Goal: Task Accomplishment & Management: Manage account settings

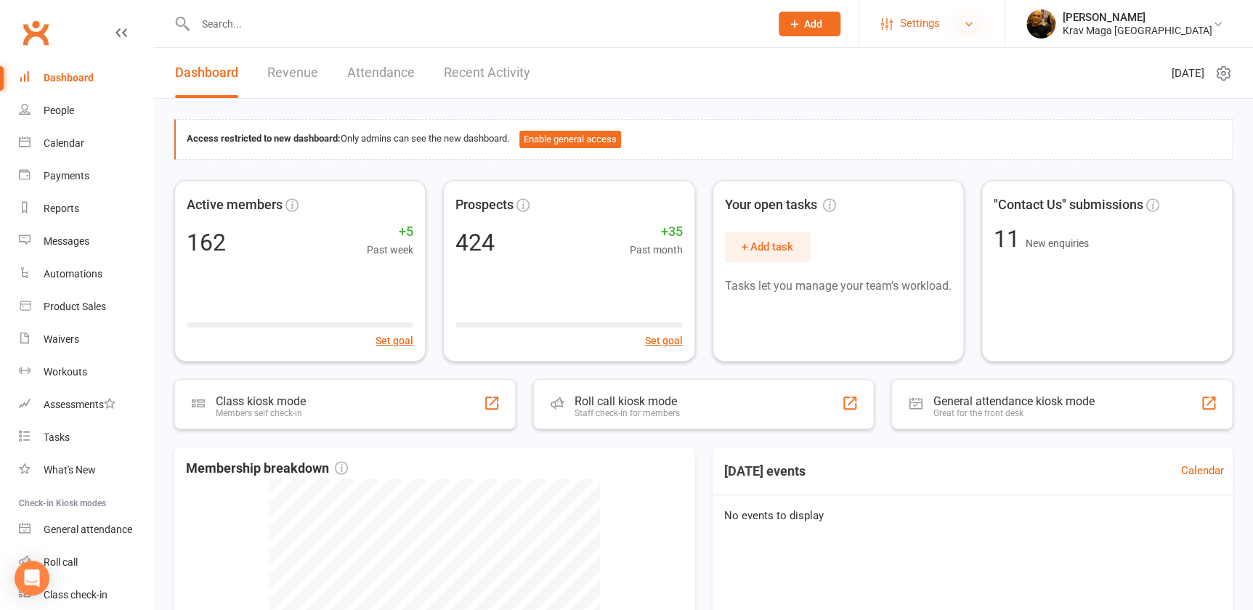
click at [975, 25] on icon at bounding box center [969, 24] width 12 height 12
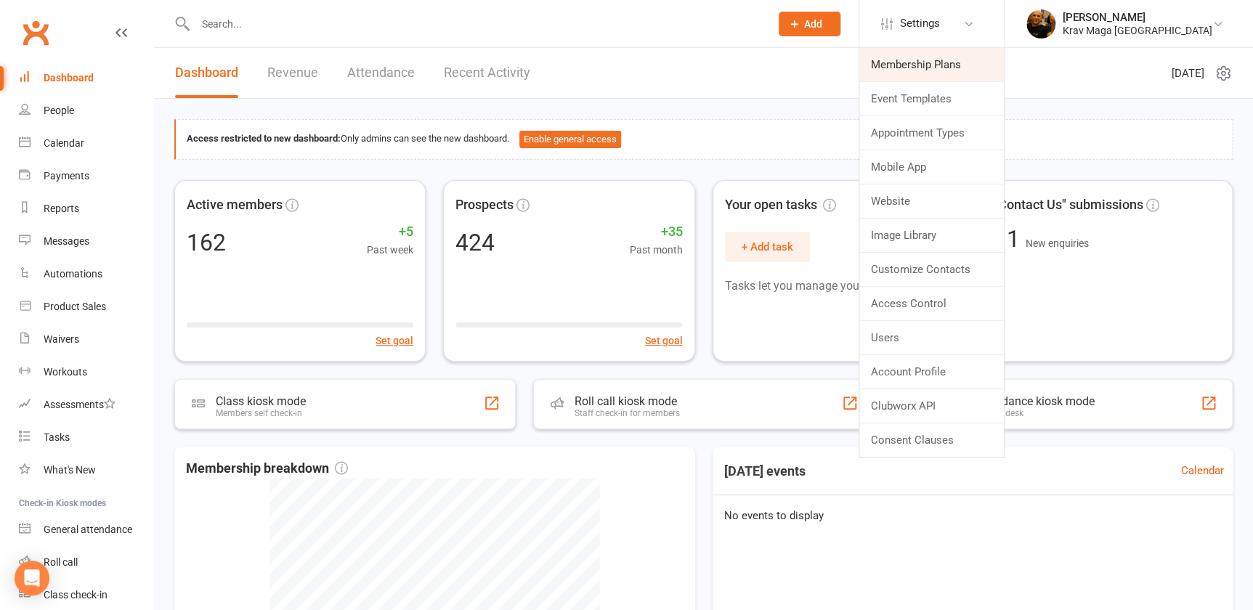
click at [981, 61] on link "Membership Plans" at bounding box center [931, 64] width 145 height 33
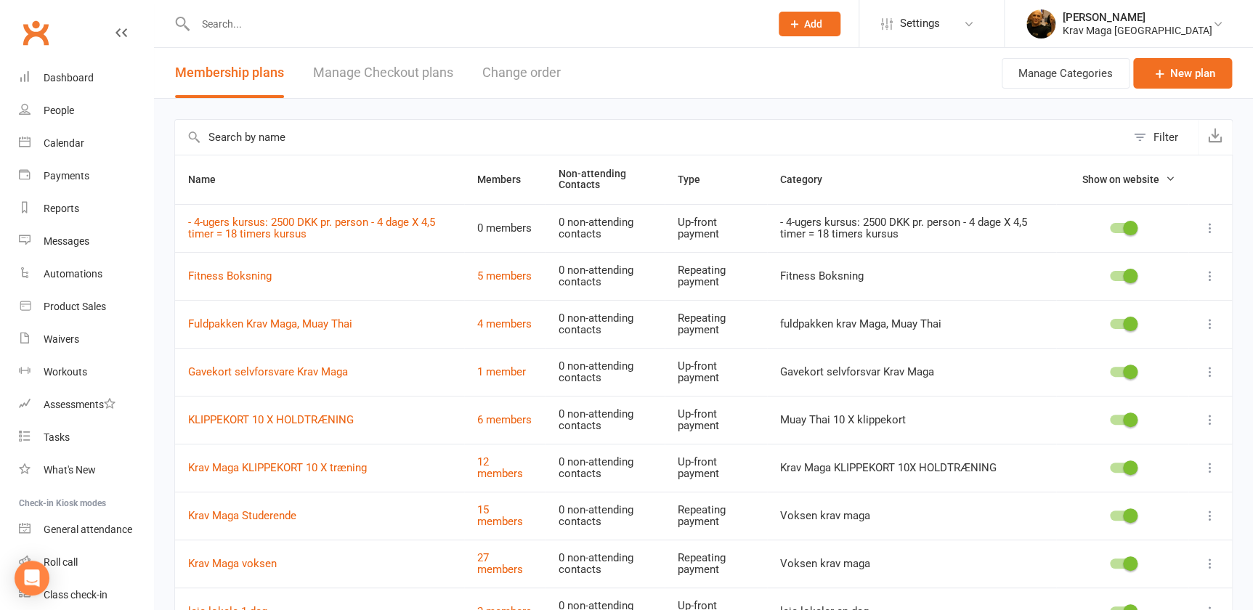
drag, startPoint x: 1215, startPoint y: 226, endPoint x: 1228, endPoint y: 232, distance: 14.6
click at [1227, 232] on td at bounding box center [1211, 228] width 44 height 48
drag, startPoint x: 184, startPoint y: 224, endPoint x: 180, endPoint y: 232, distance: 8.1
click at [180, 232] on td "- 4-ugers kursus: 2500 DKK pr. person - 4 dage X 4,5 timer = 18 timers kursus" at bounding box center [319, 228] width 289 height 48
click at [180, 229] on td "- 4-ugers kursus: 2500 DKK pr. person - 4 dage X 4,5 timer = 18 timers kursus" at bounding box center [319, 228] width 289 height 48
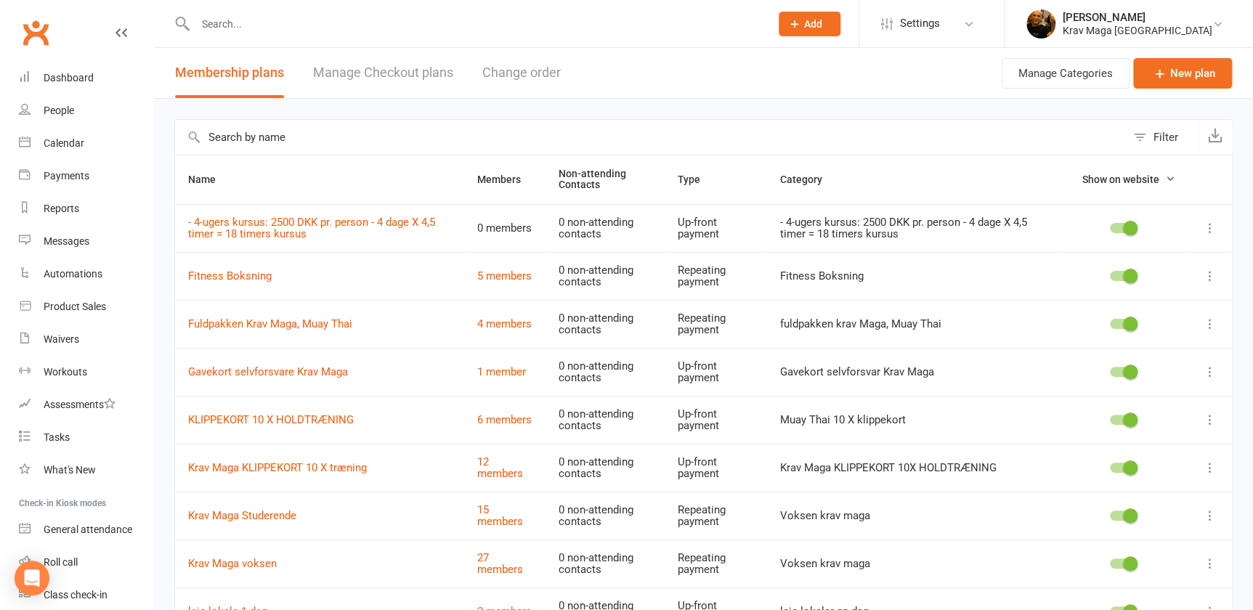
click at [1210, 229] on icon at bounding box center [1210, 228] width 15 height 15
click at [400, 71] on link "Manage Checkout plans" at bounding box center [383, 73] width 140 height 50
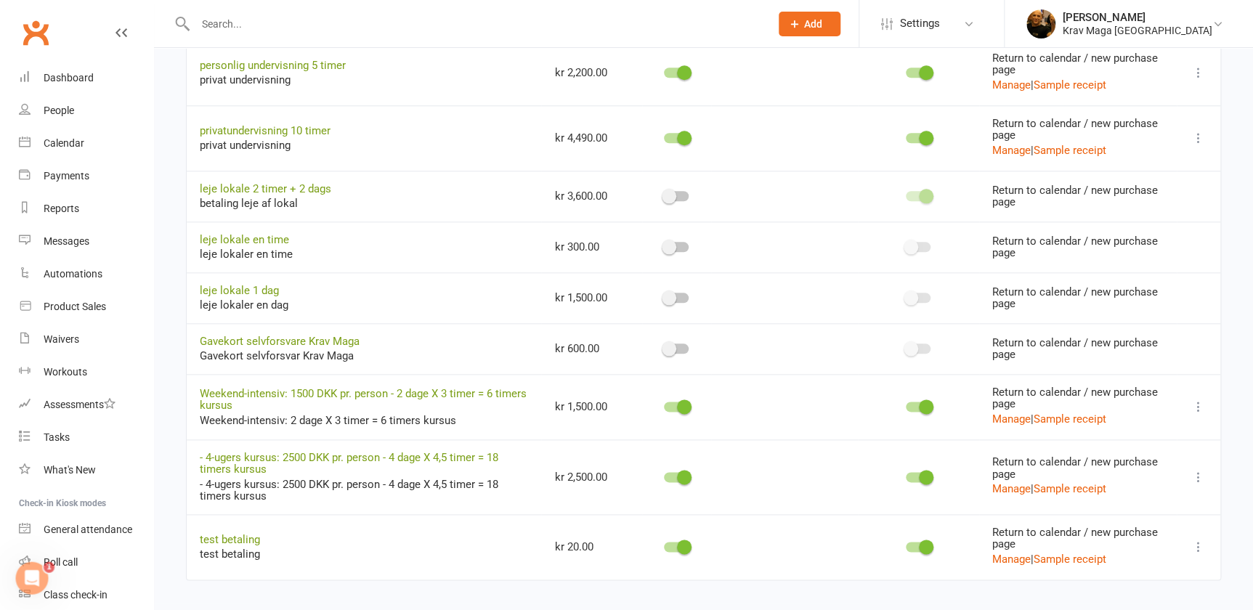
scroll to position [673, 0]
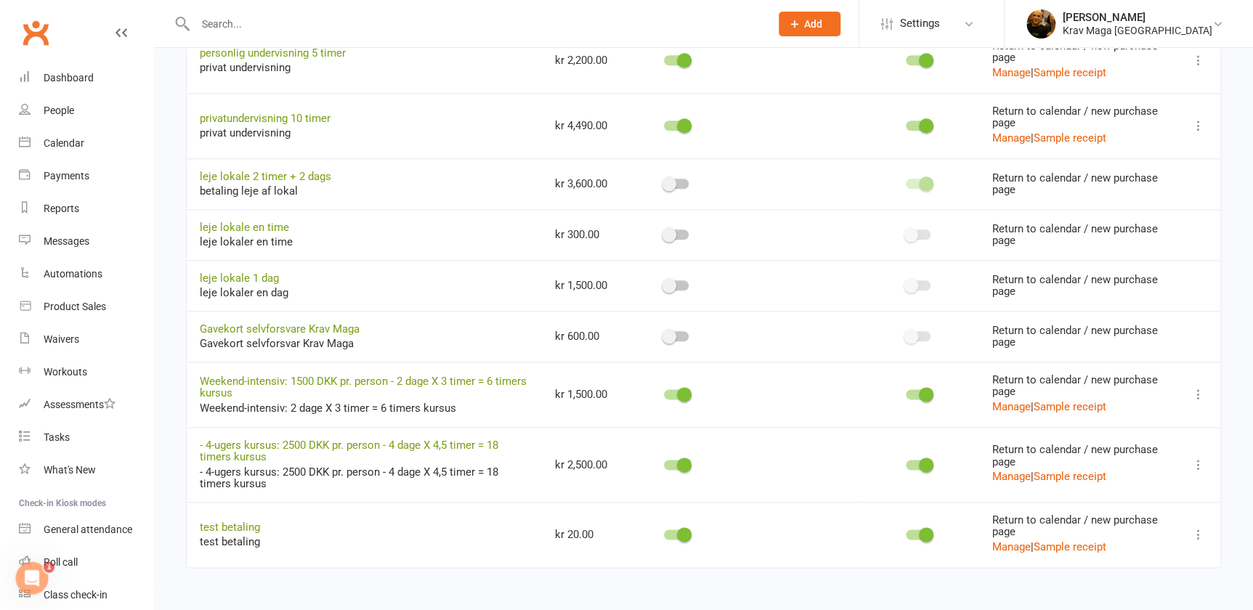
click at [1197, 362] on td at bounding box center [1199, 394] width 44 height 65
click at [1197, 392] on icon at bounding box center [1198, 394] width 15 height 15
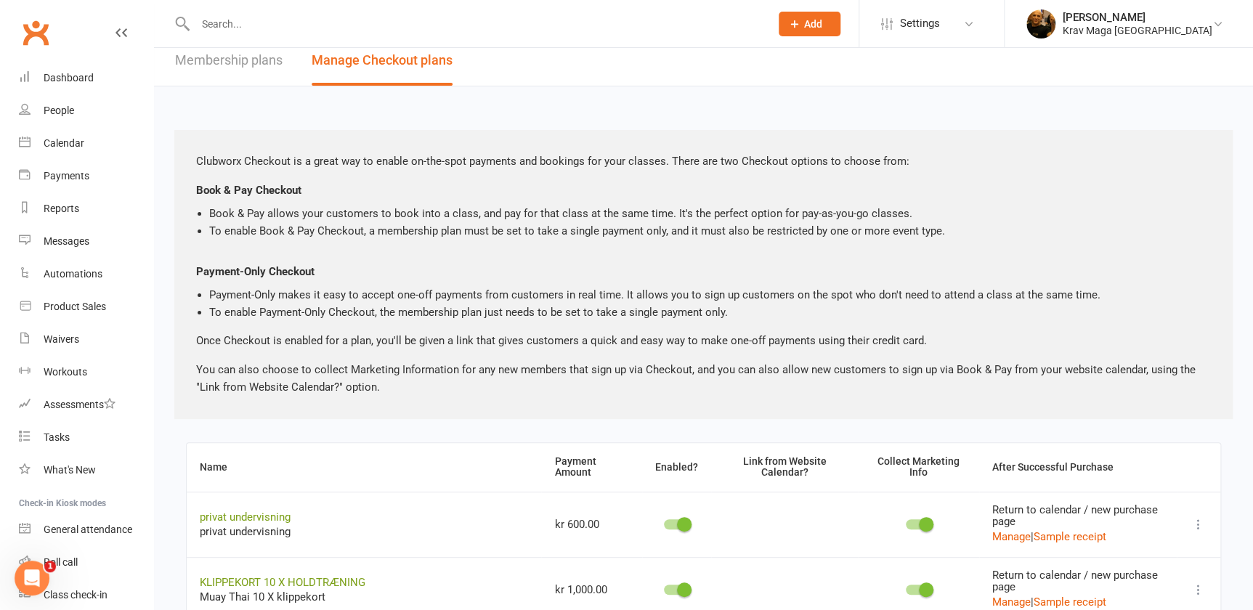
scroll to position [0, 0]
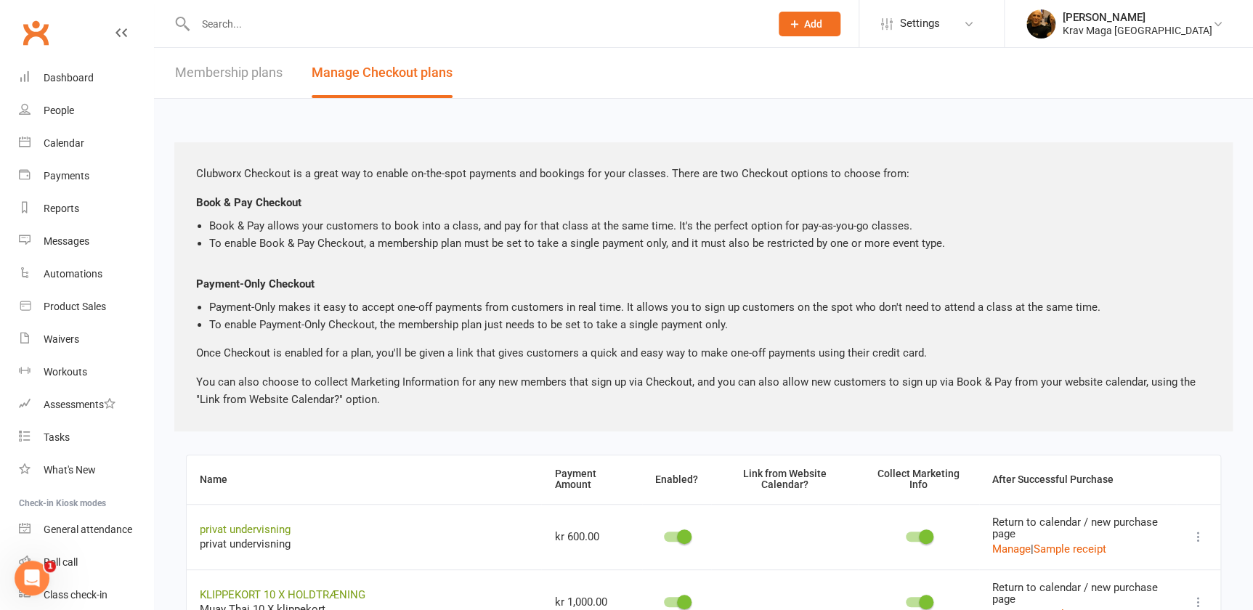
click at [247, 69] on link "Membership plans" at bounding box center [229, 73] width 108 height 50
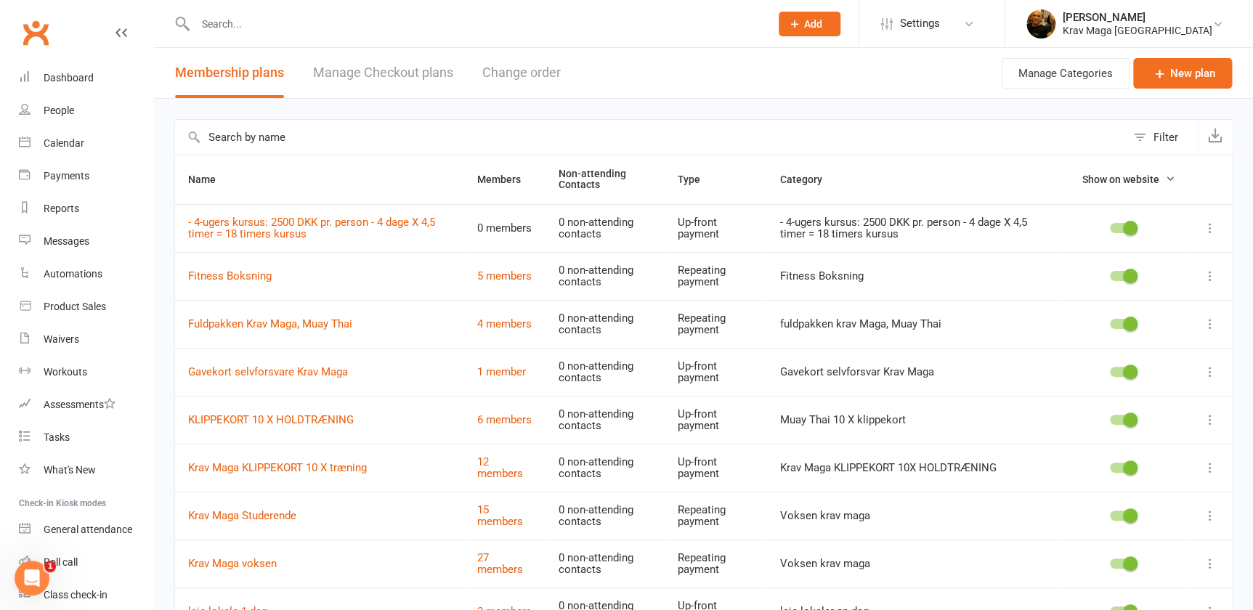
click at [540, 70] on button "Change order" at bounding box center [521, 73] width 78 height 50
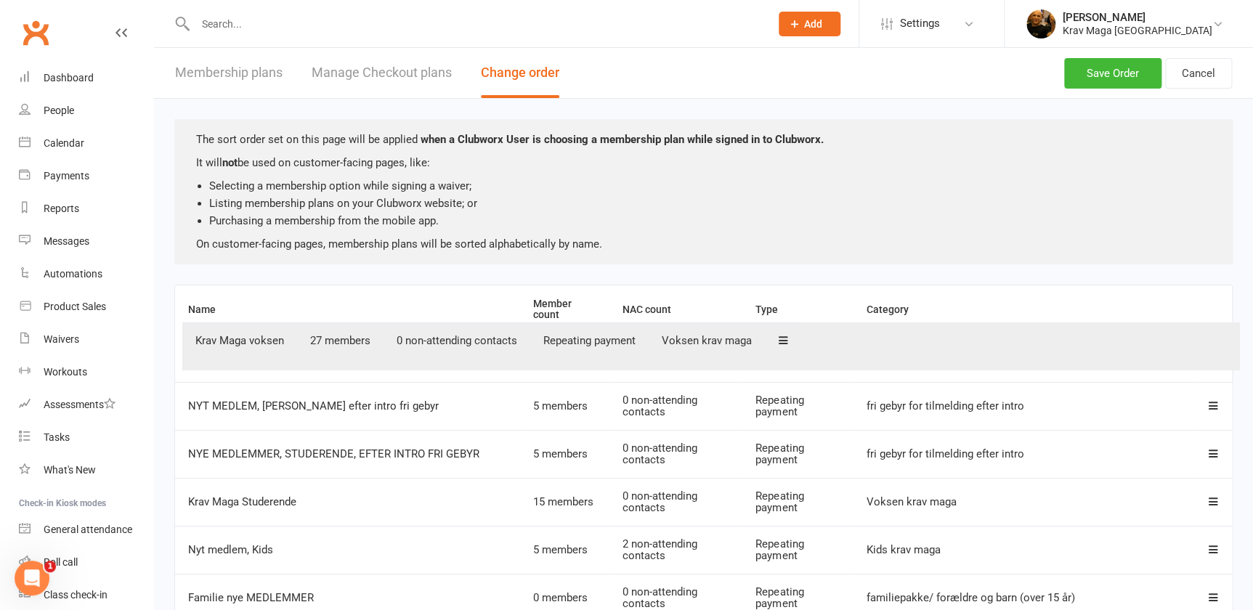
drag, startPoint x: 1208, startPoint y: 361, endPoint x: 1215, endPoint y: 355, distance: 9.8
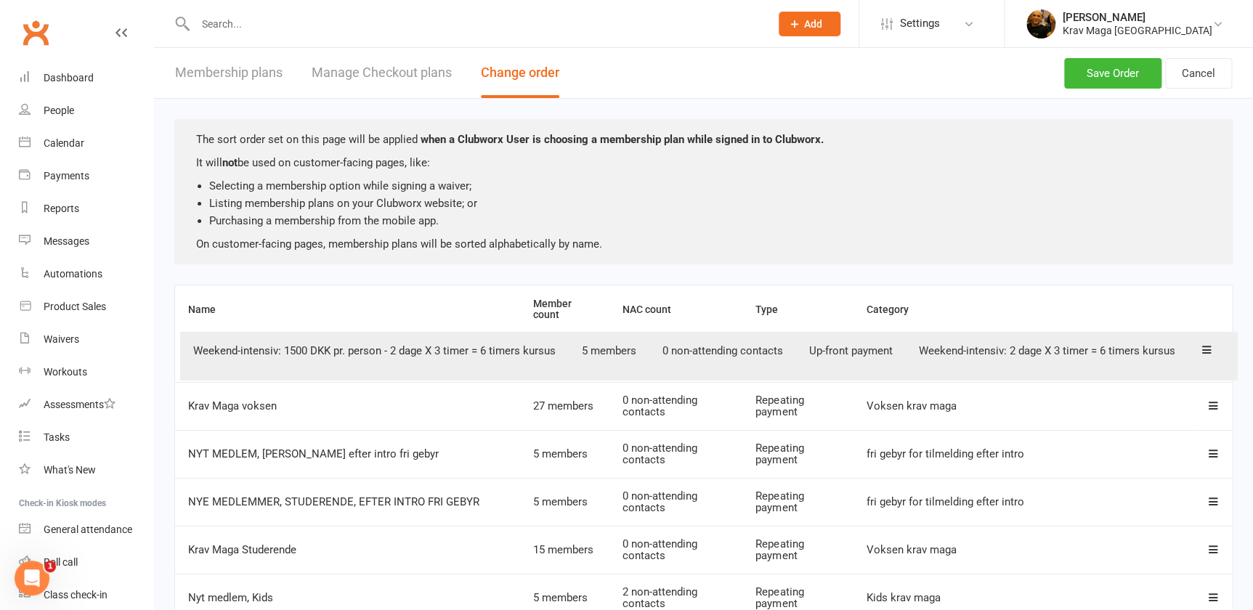
drag, startPoint x: 1215, startPoint y: 403, endPoint x: 1221, endPoint y: 355, distance: 48.4
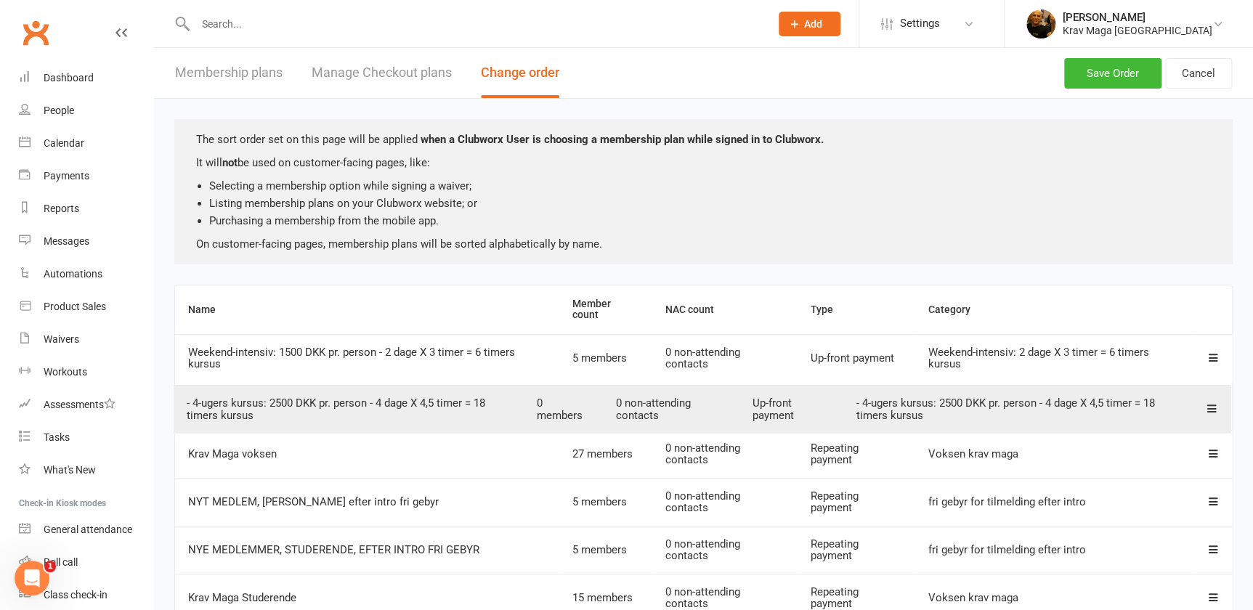
drag, startPoint x: 1215, startPoint y: 452, endPoint x: 1213, endPoint y: 407, distance: 45.1
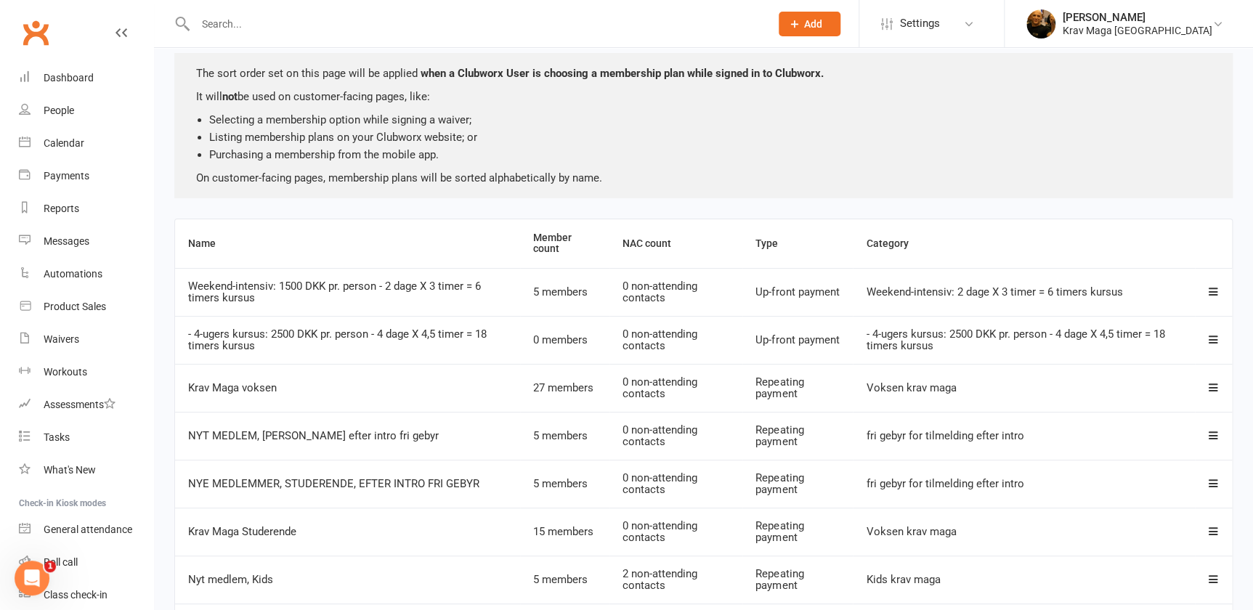
scroll to position [132, 0]
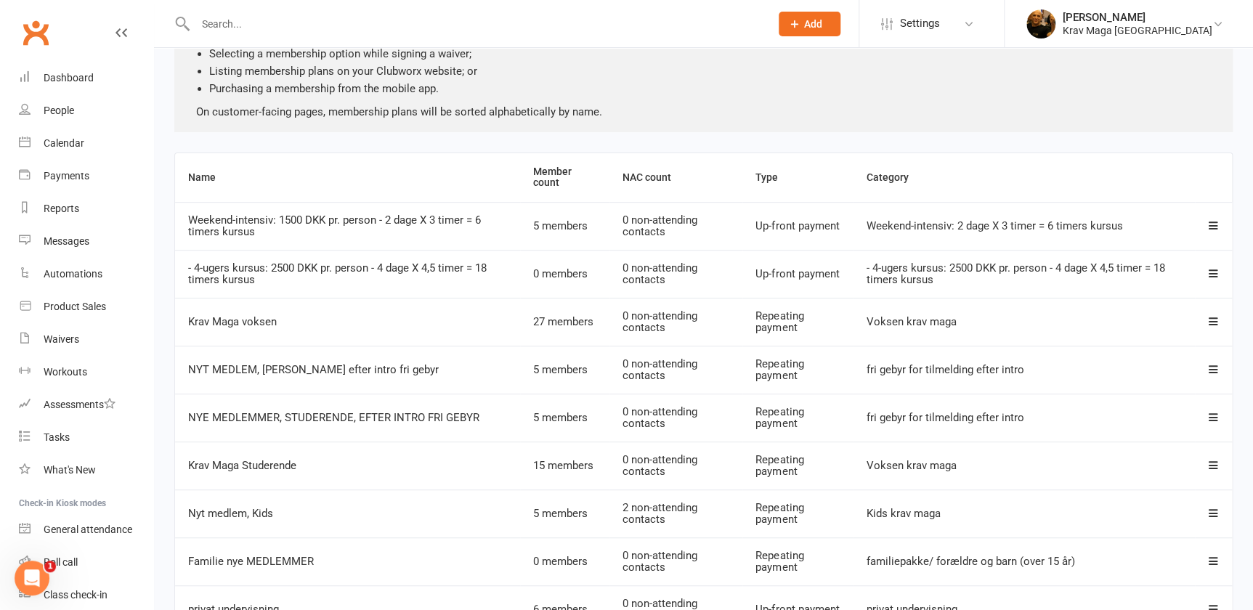
click at [1214, 325] on icon at bounding box center [1213, 321] width 11 height 11
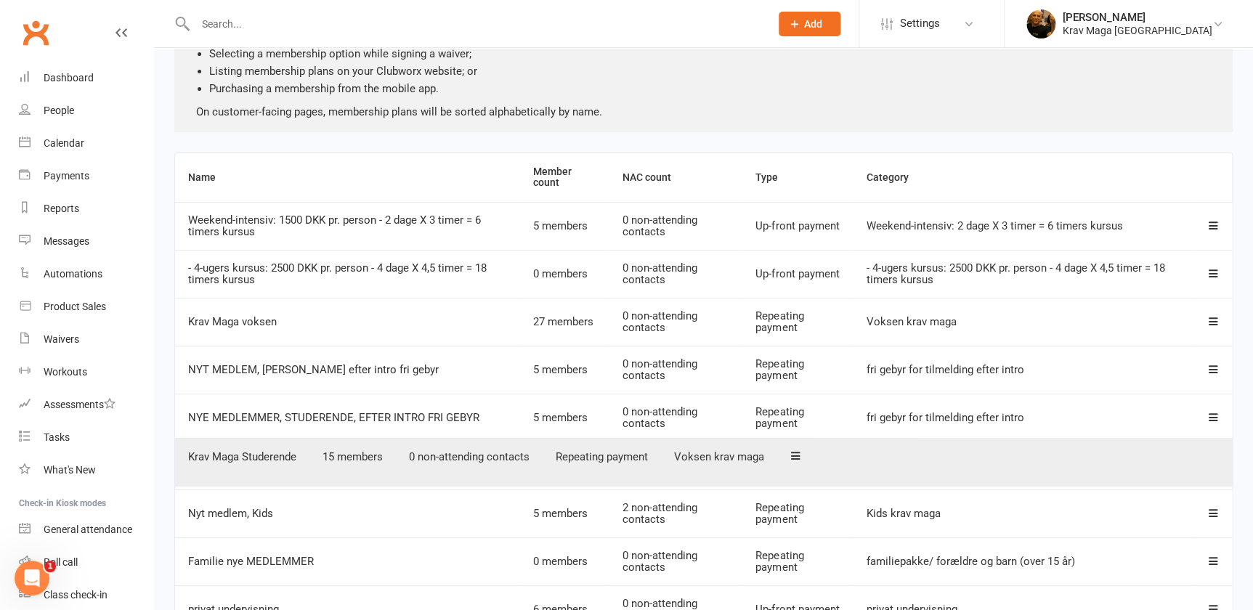
scroll to position [134, 0]
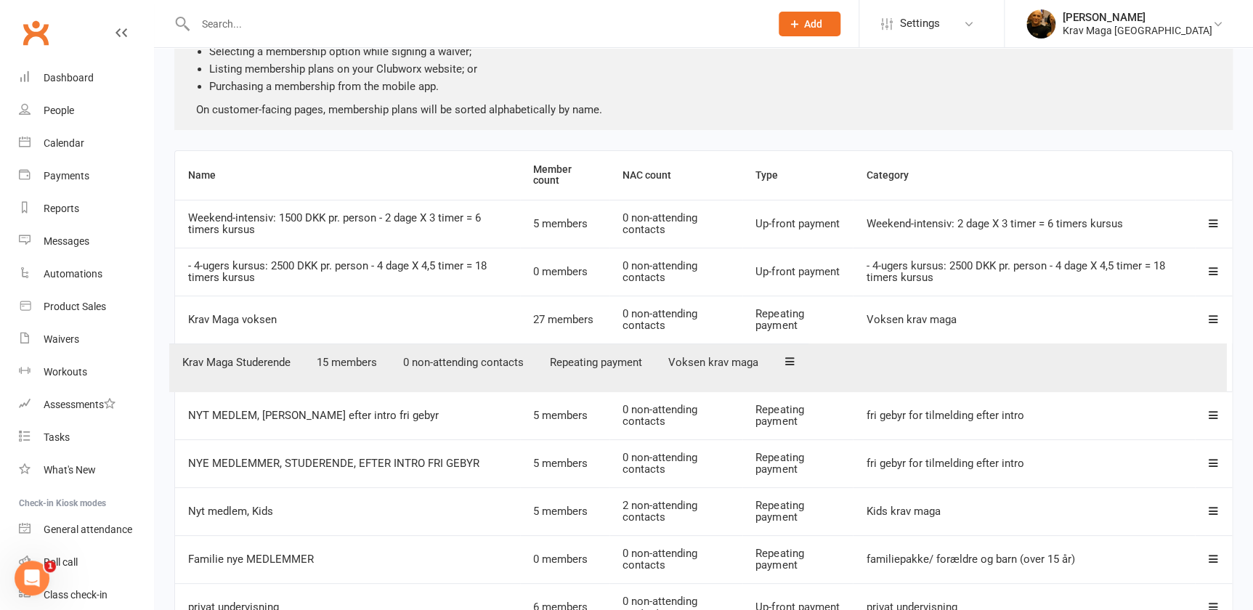
drag, startPoint x: 1213, startPoint y: 468, endPoint x: 1207, endPoint y: 368, distance: 100.4
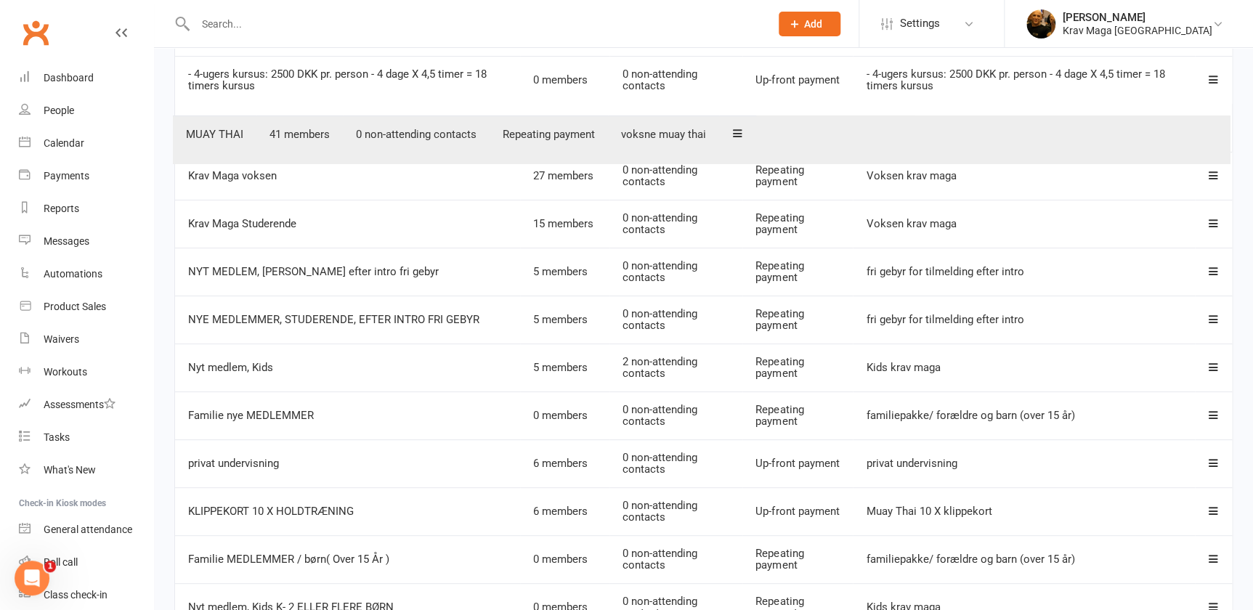
scroll to position [322, 0]
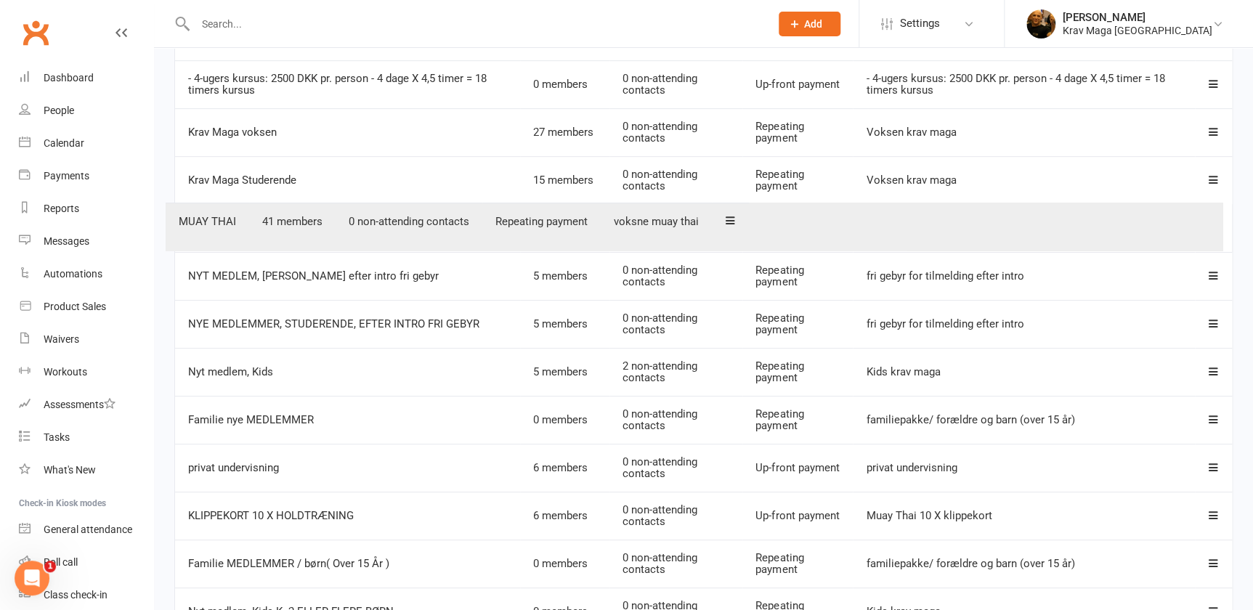
drag, startPoint x: 1215, startPoint y: 414, endPoint x: 1206, endPoint y: 224, distance: 189.8
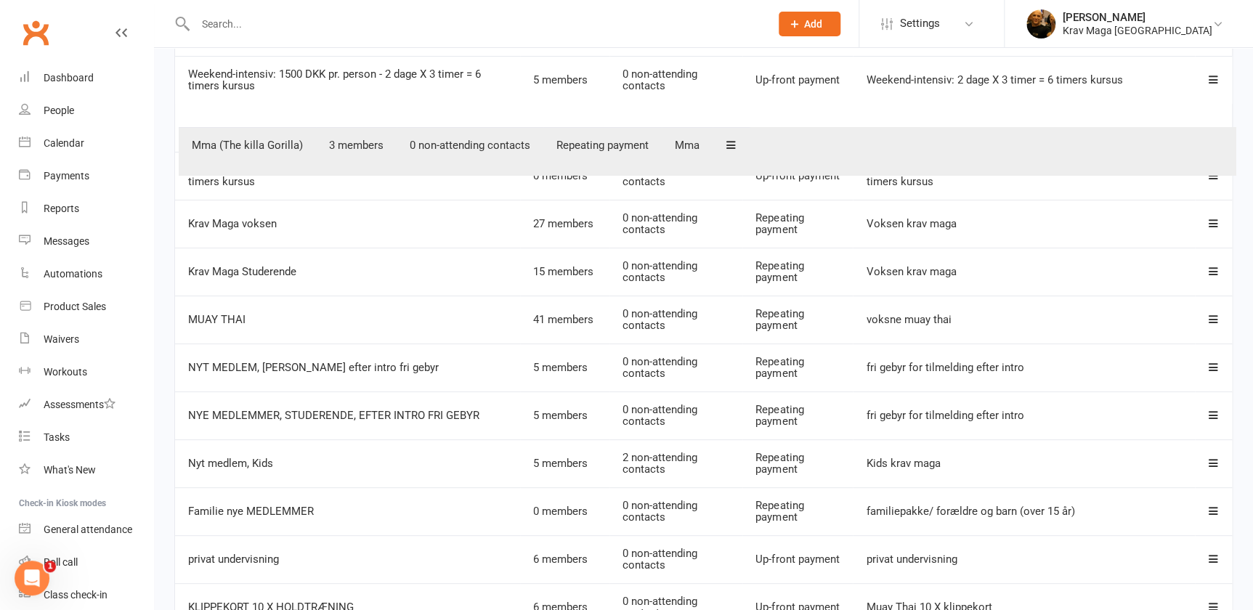
scroll to position [272, 0]
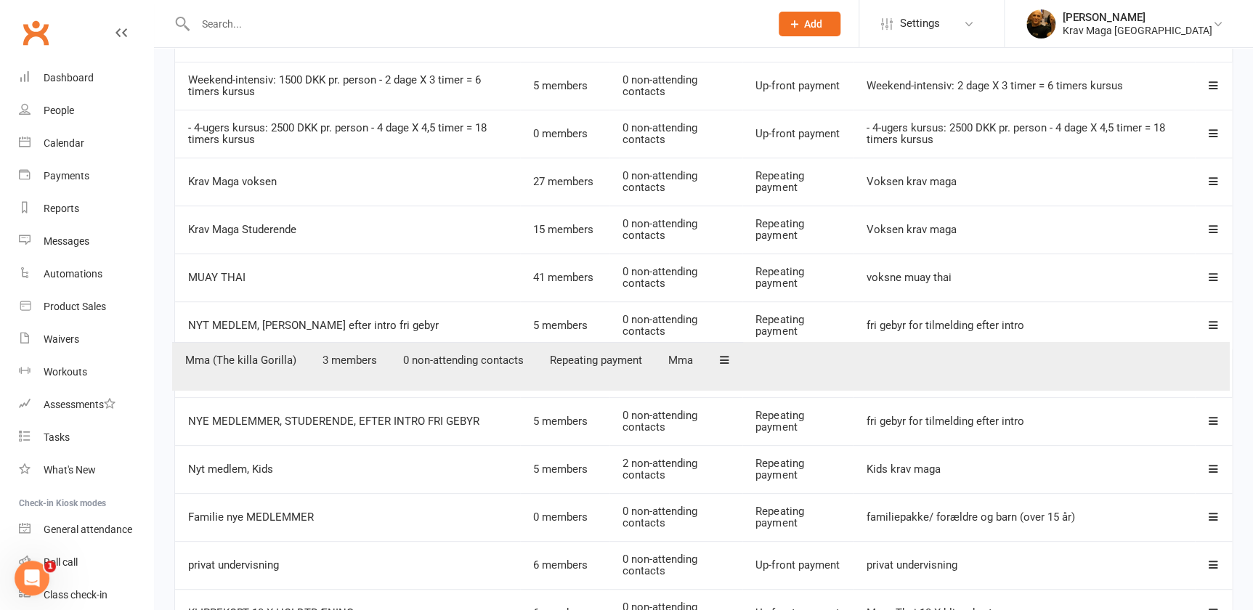
drag, startPoint x: 1215, startPoint y: 549, endPoint x: 1212, endPoint y: 367, distance: 182.4
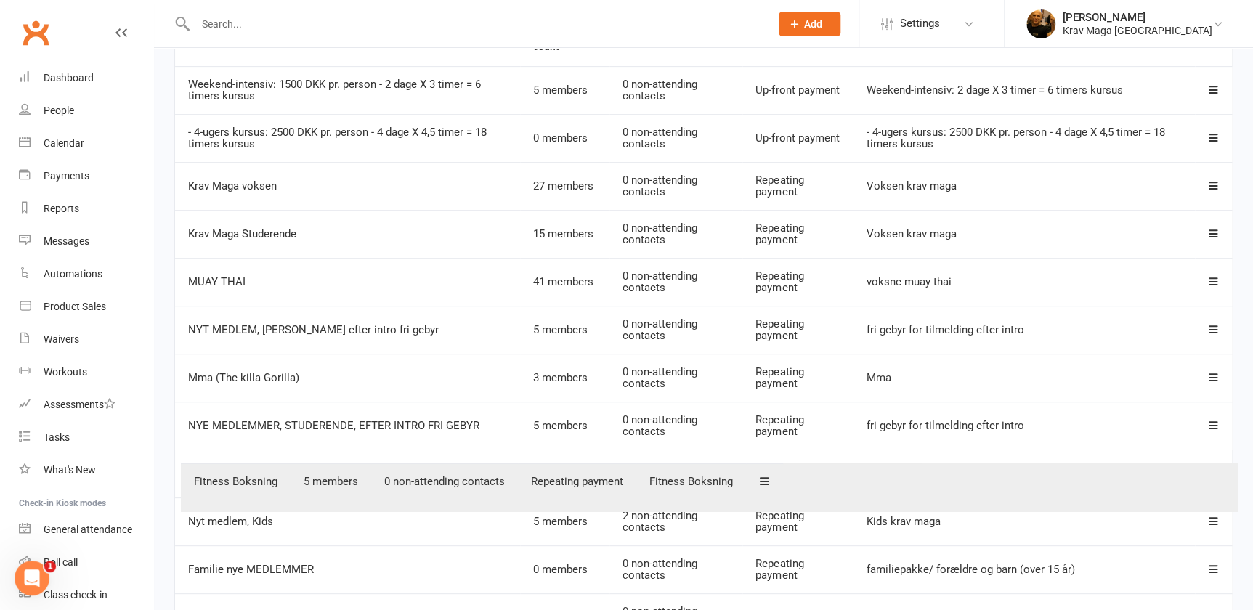
scroll to position [286, 0]
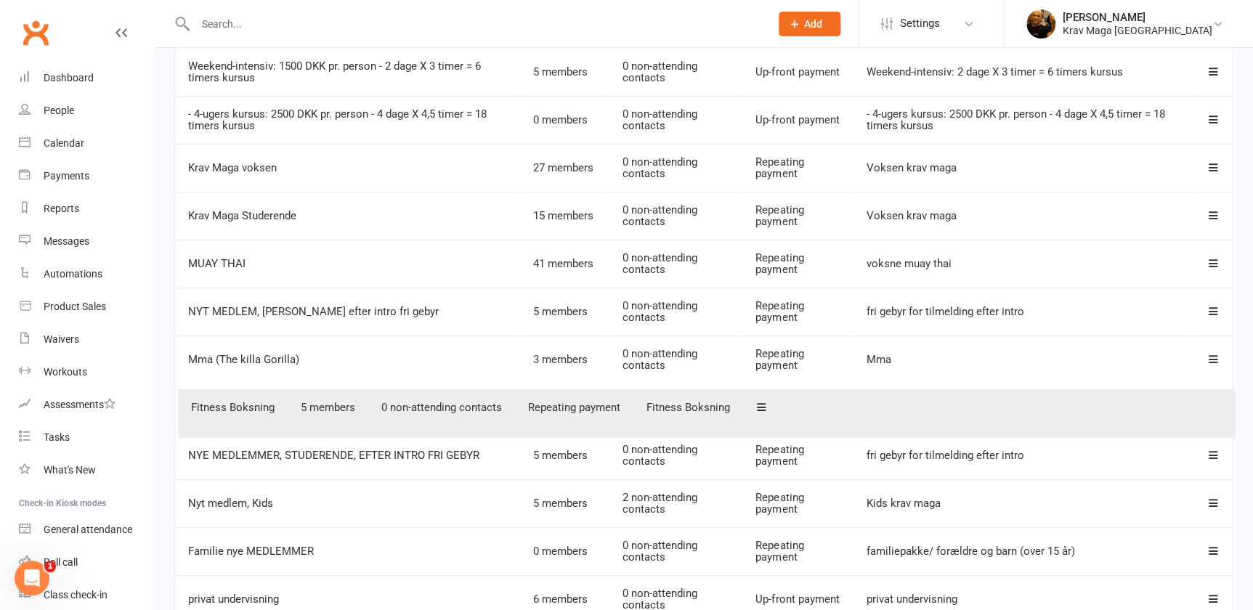
drag, startPoint x: 1213, startPoint y: 482, endPoint x: 1216, endPoint y: 408, distance: 74.2
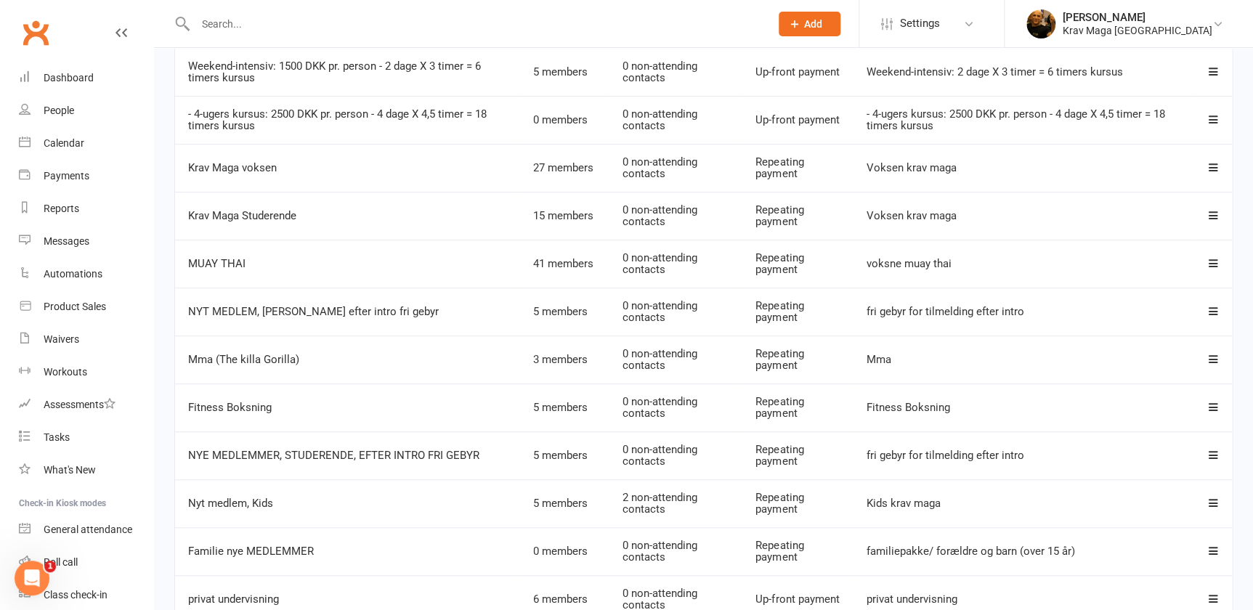
scroll to position [0, 0]
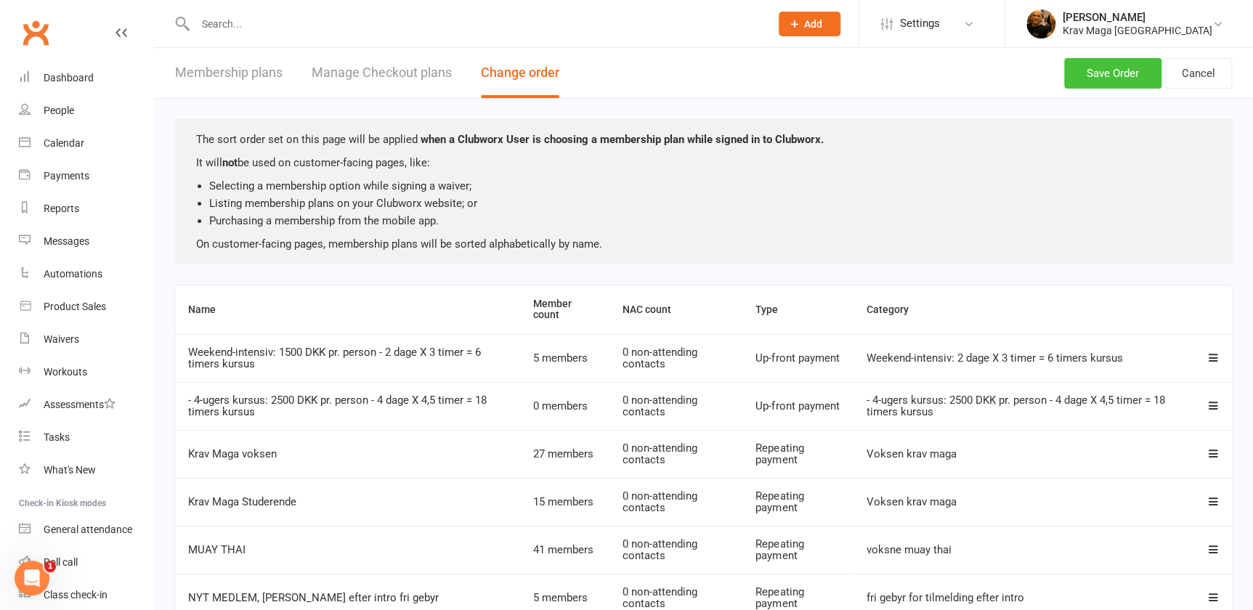
click at [1104, 75] on button "Save Order" at bounding box center [1112, 73] width 97 height 31
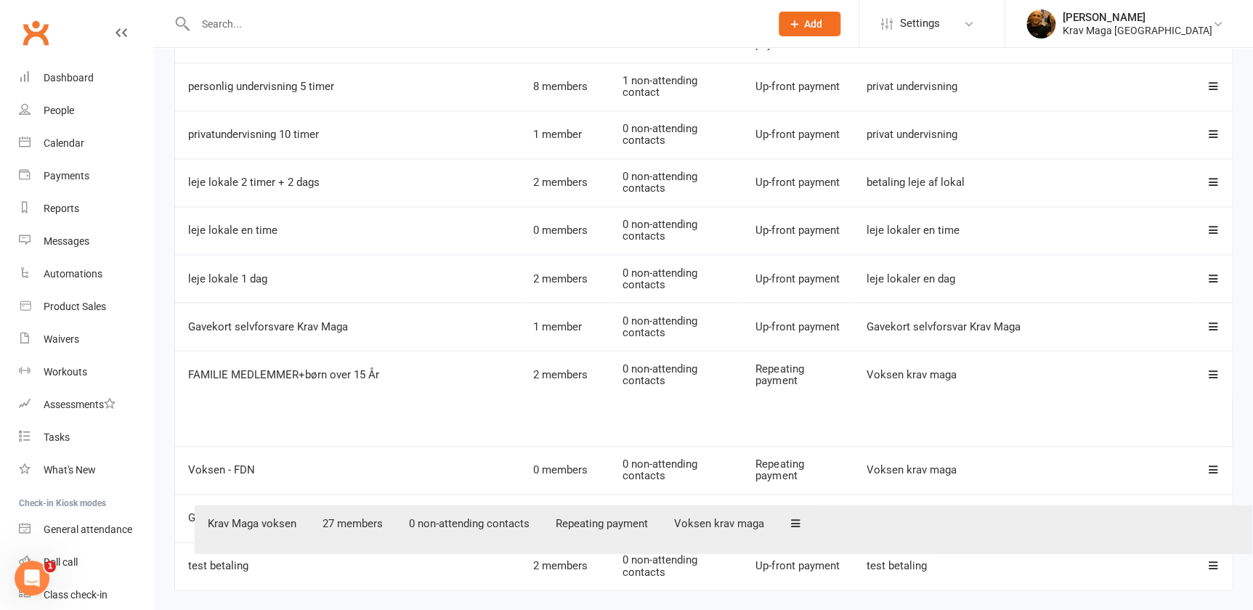
scroll to position [1154, 0]
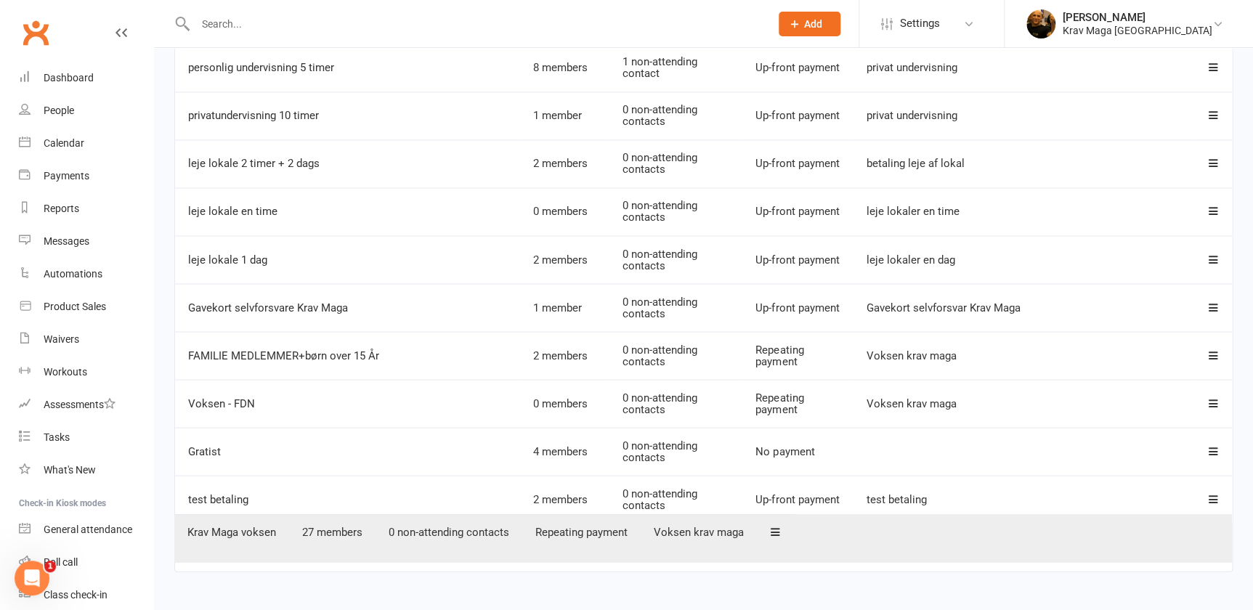
drag, startPoint x: 1213, startPoint y: 225, endPoint x: 1213, endPoint y: 546, distance: 320.4
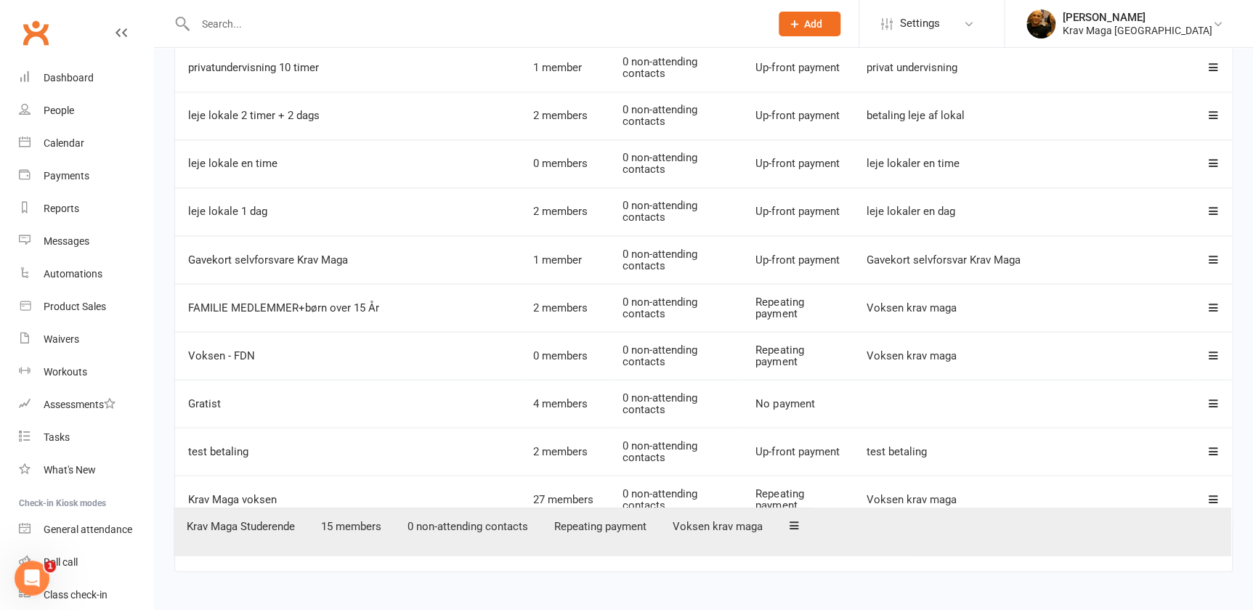
drag, startPoint x: 1215, startPoint y: 388, endPoint x: 1212, endPoint y: 538, distance: 149.7
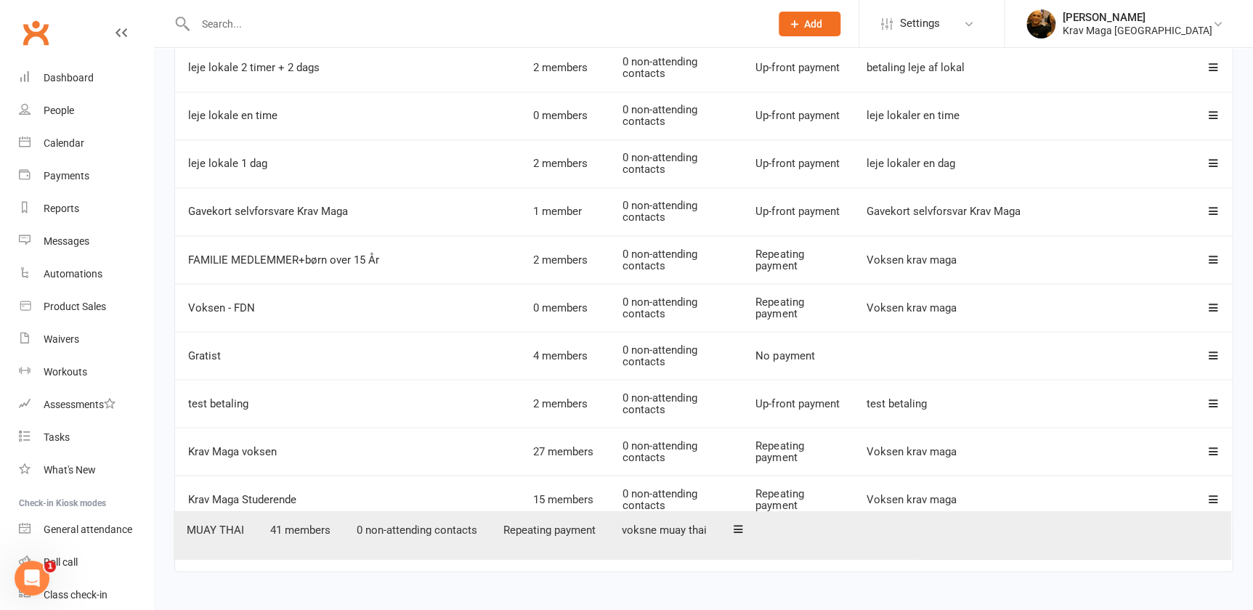
drag, startPoint x: 1213, startPoint y: 391, endPoint x: 1212, endPoint y: 543, distance: 152.6
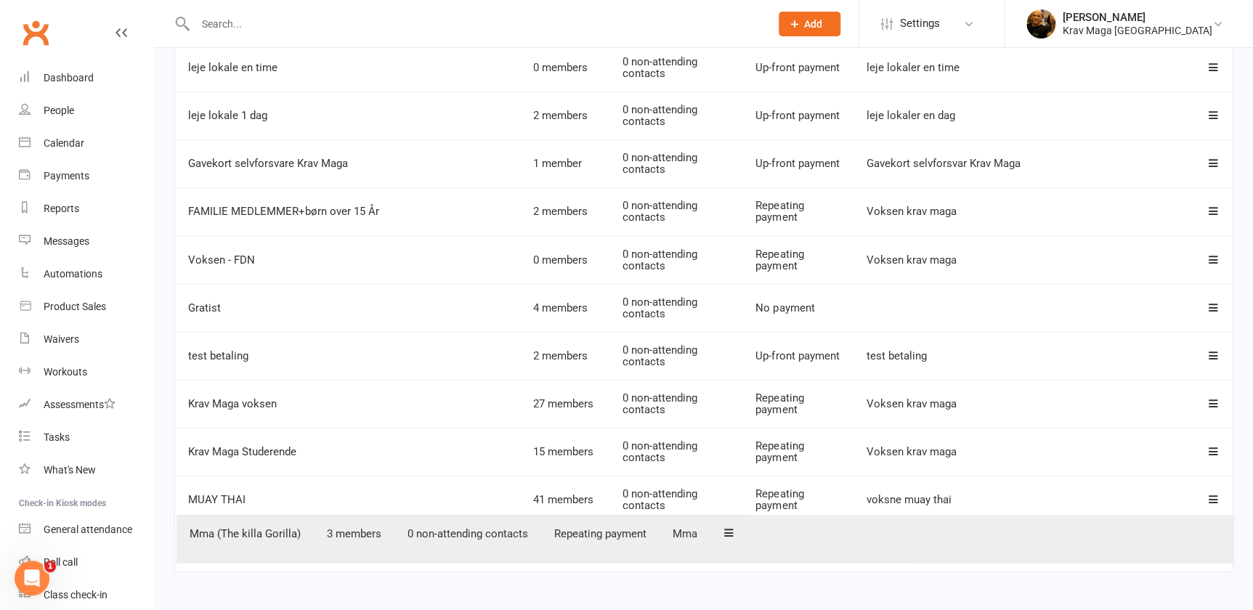
drag, startPoint x: 1213, startPoint y: 504, endPoint x: 1215, endPoint y: 546, distance: 42.2
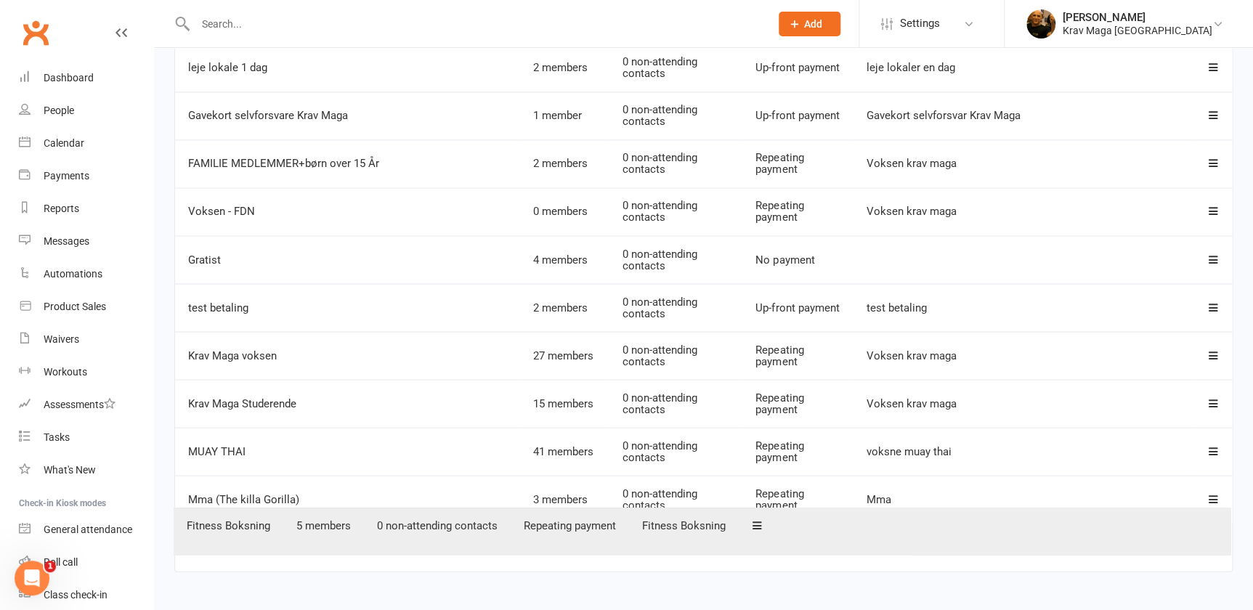
drag, startPoint x: 1213, startPoint y: 405, endPoint x: 1211, endPoint y: 536, distance: 130.8
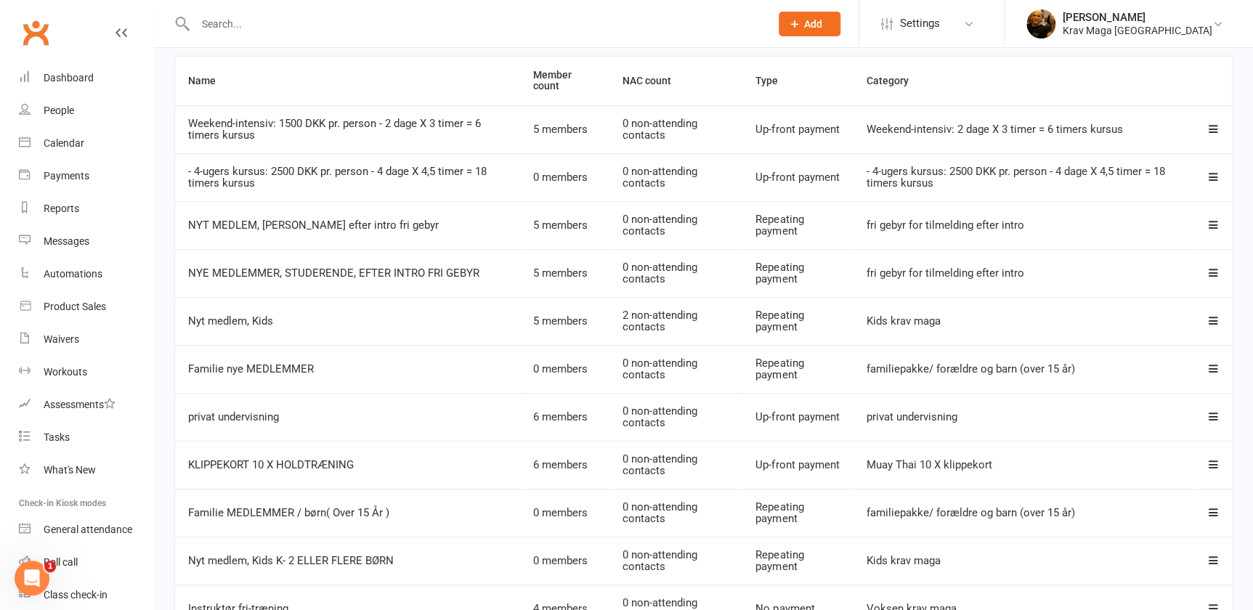
scroll to position [0, 0]
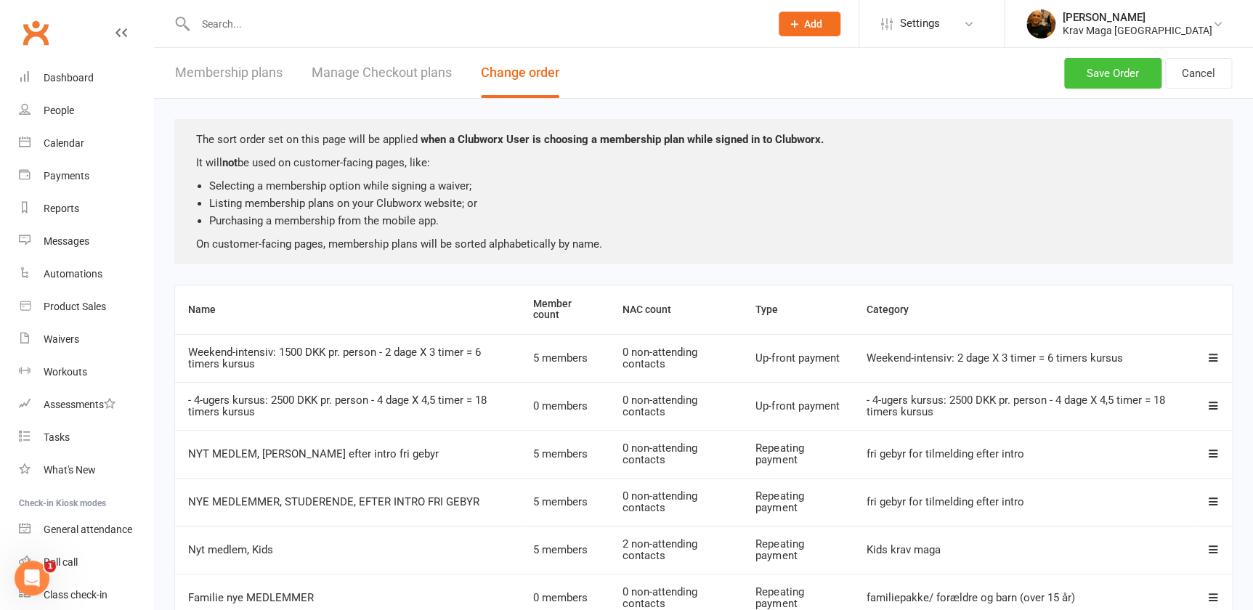
click at [1110, 70] on button "Save Order" at bounding box center [1112, 73] width 97 height 31
click at [1213, 360] on icon at bounding box center [1213, 357] width 11 height 11
click at [319, 364] on td "Weekend-intensiv: 1500 DKK pr. person - 2 dage X 3 timer = 6 timers kursus" at bounding box center [347, 358] width 345 height 48
click at [325, 360] on td "Weekend-intensiv: 1500 DKK pr. person - 2 dage X 3 timer = 6 timers kursus" at bounding box center [347, 358] width 345 height 48
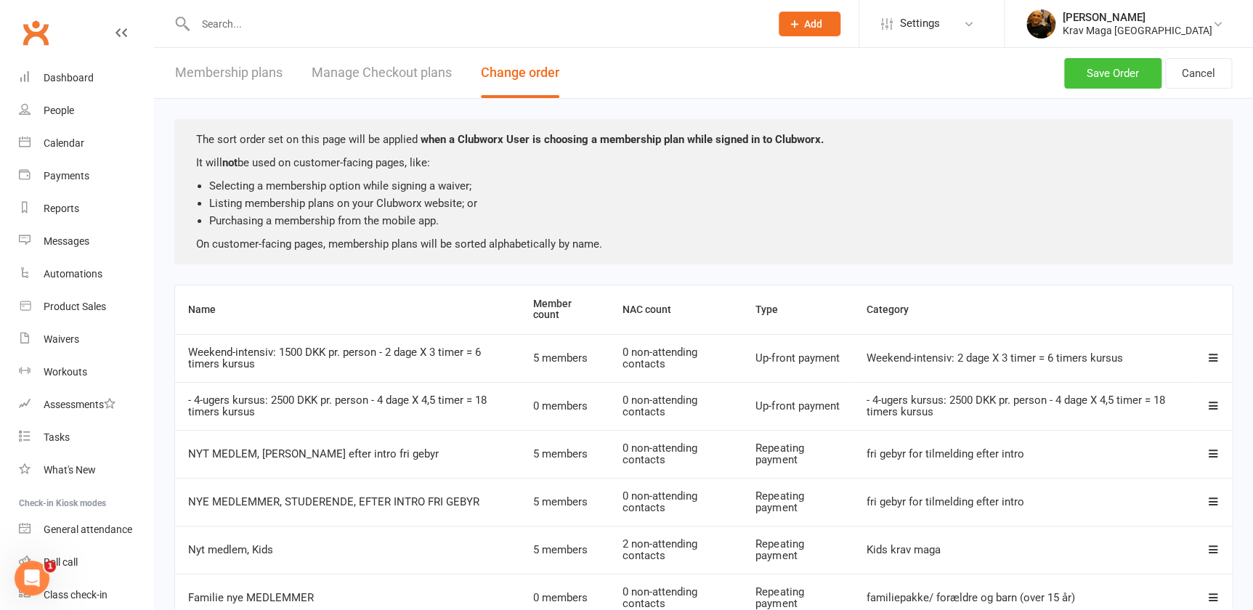
click at [325, 360] on td "Weekend-intensiv: 1500 DKK pr. person - 2 dage X 3 timer = 6 timers kursus" at bounding box center [347, 358] width 345 height 48
click at [326, 360] on td "Weekend-intensiv: 1500 DKK pr. person - 2 dage X 3 timer = 6 timers kursus" at bounding box center [347, 358] width 345 height 48
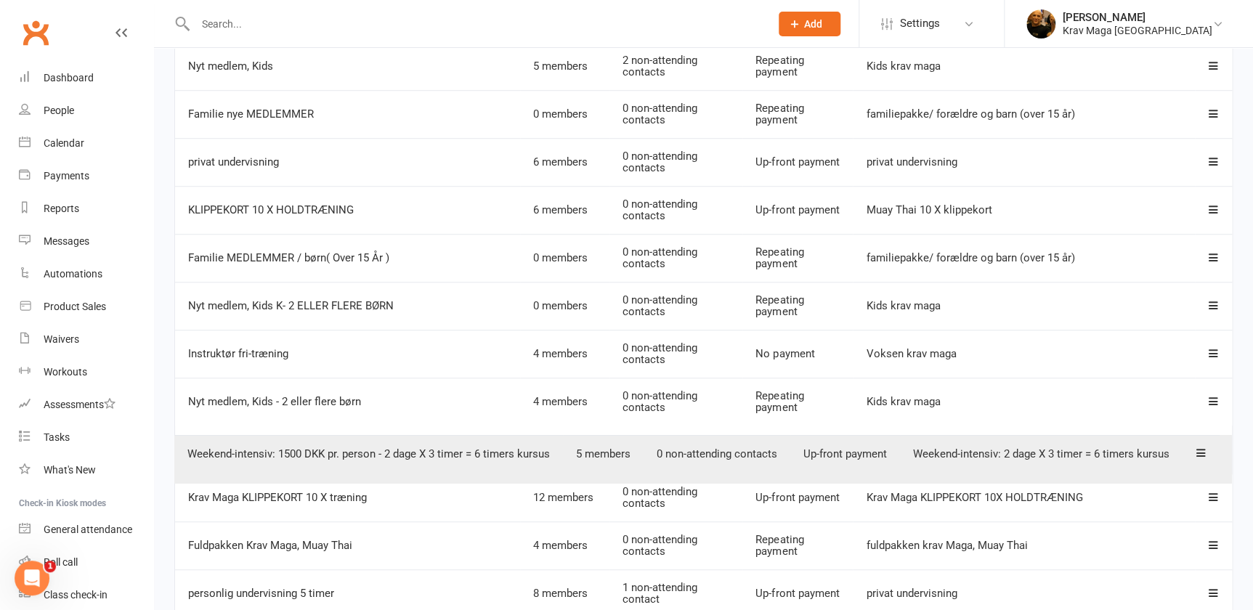
scroll to position [447, 0]
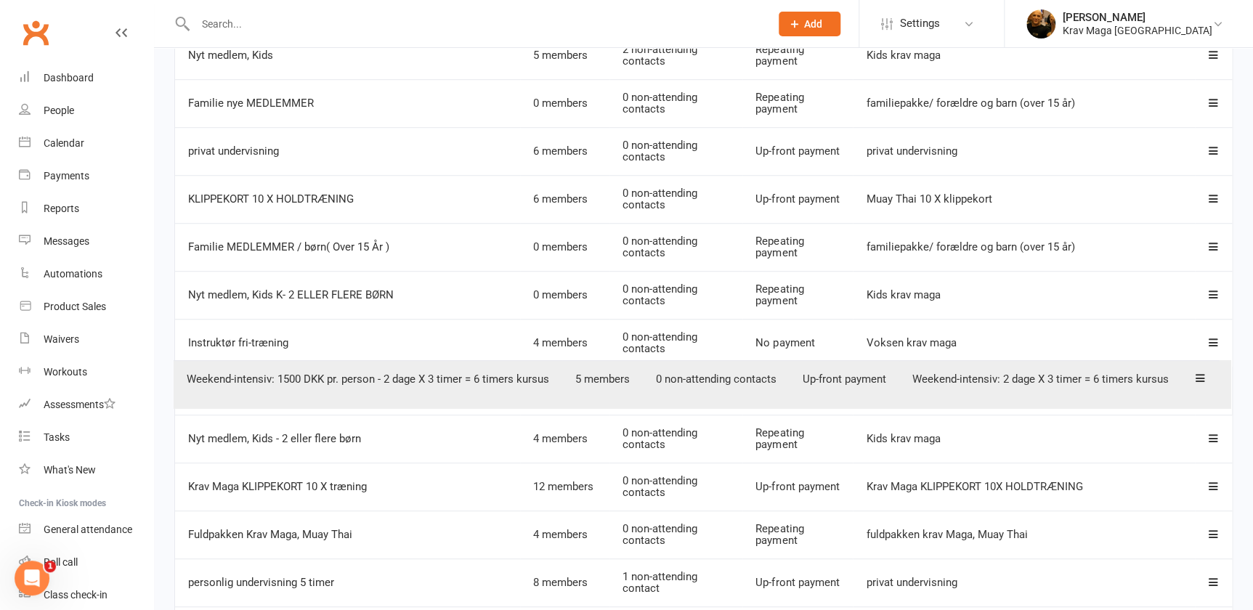
drag, startPoint x: 1213, startPoint y: 65, endPoint x: 1212, endPoint y: 391, distance: 326.2
click at [1212, 391] on table "Name Member count NAC count Type Category Weekend-intensiv: 1500 DKK pr. person…" at bounding box center [703, 558] width 1058 height 1441
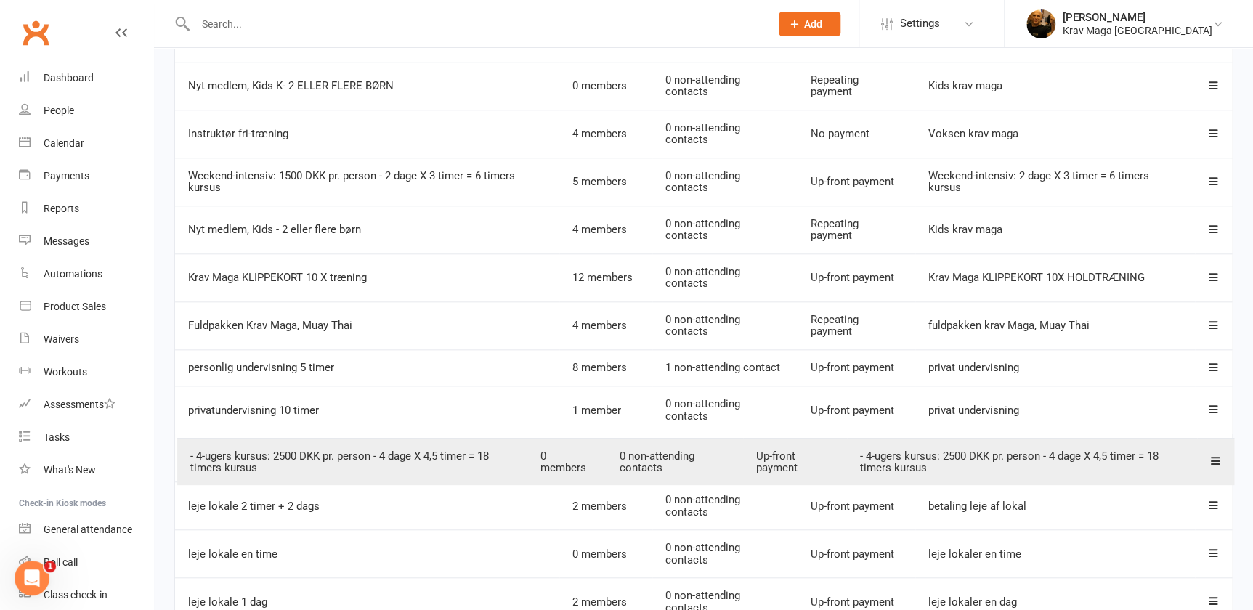
scroll to position [618, 0]
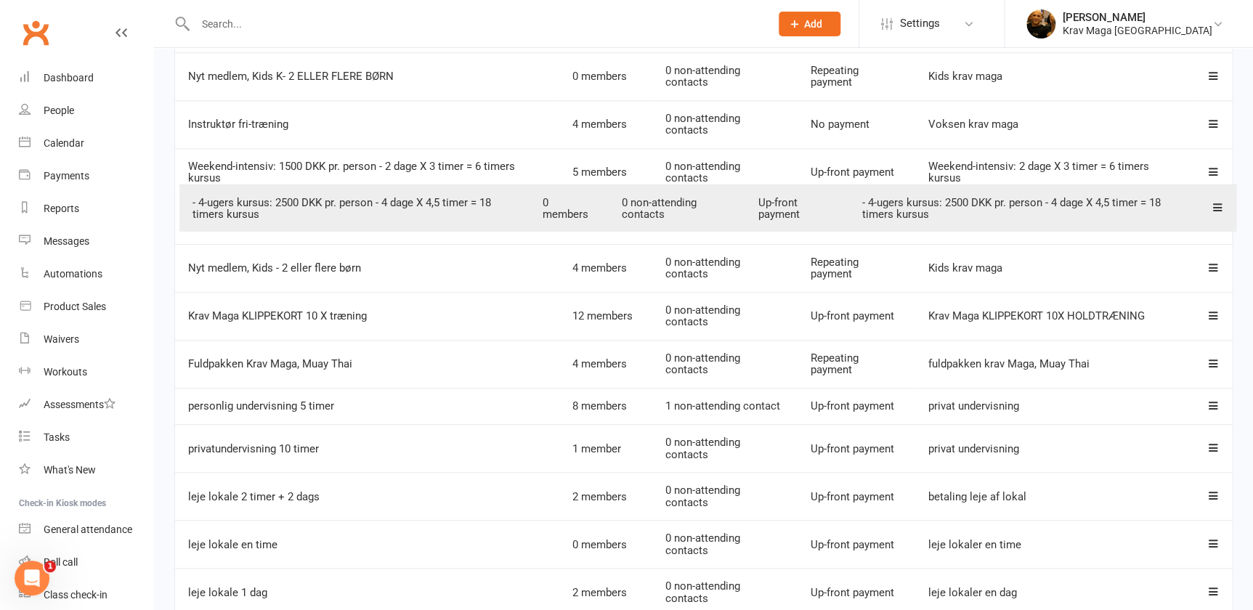
drag, startPoint x: 1213, startPoint y: 305, endPoint x: 1218, endPoint y: 211, distance: 94.5
click at [1218, 211] on table "Name Member count NAC count Type Category - 4-ugers kursus: 2500 DKK pr. person…" at bounding box center [703, 381] width 1058 height 1429
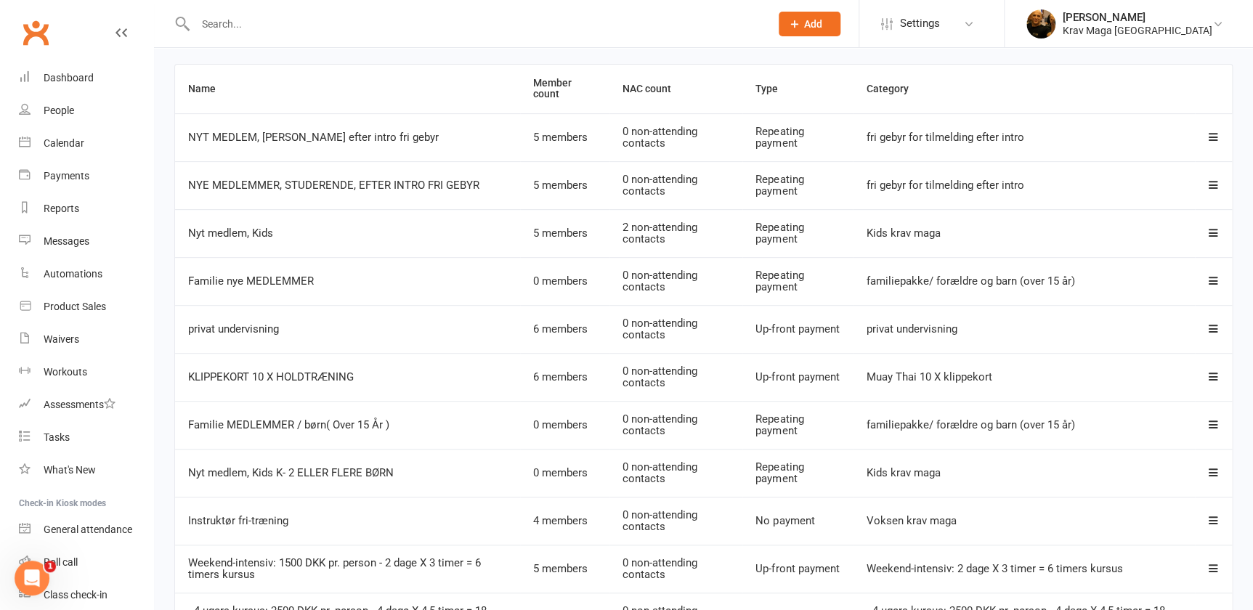
scroll to position [0, 0]
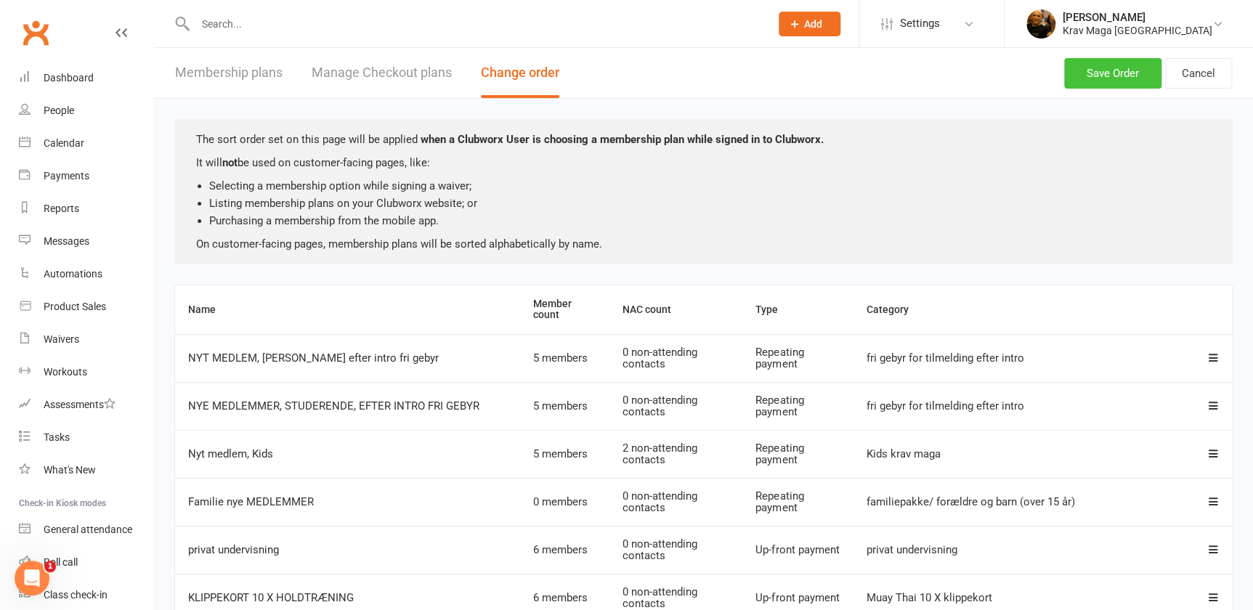
click at [1097, 70] on button "Save Order" at bounding box center [1112, 73] width 97 height 31
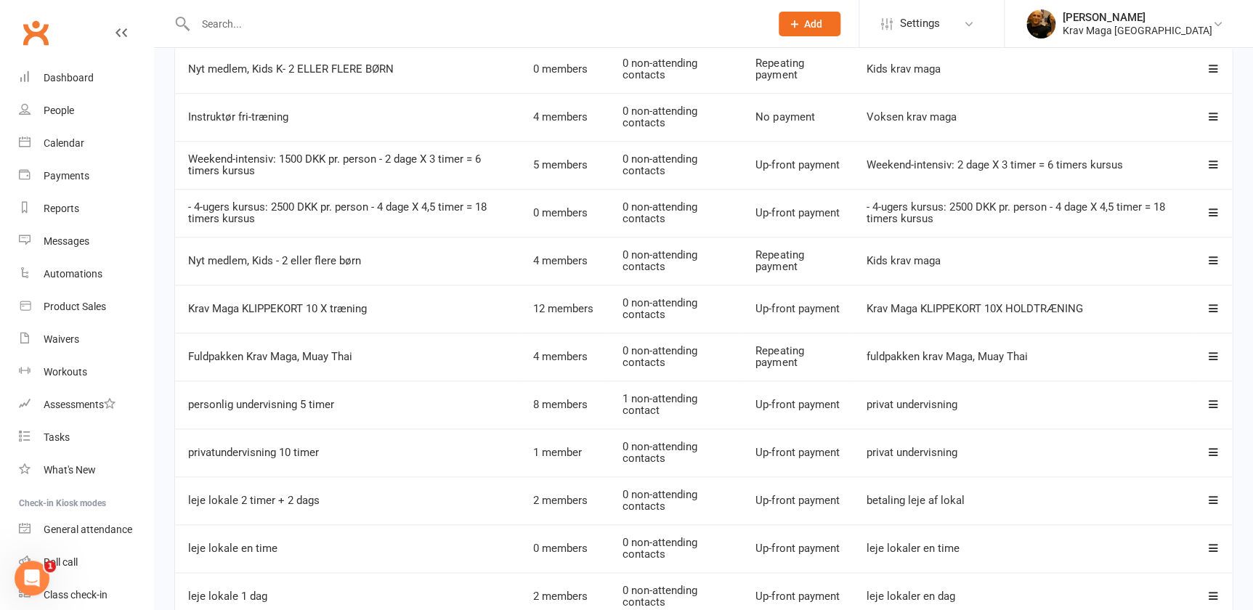
scroll to position [559, 0]
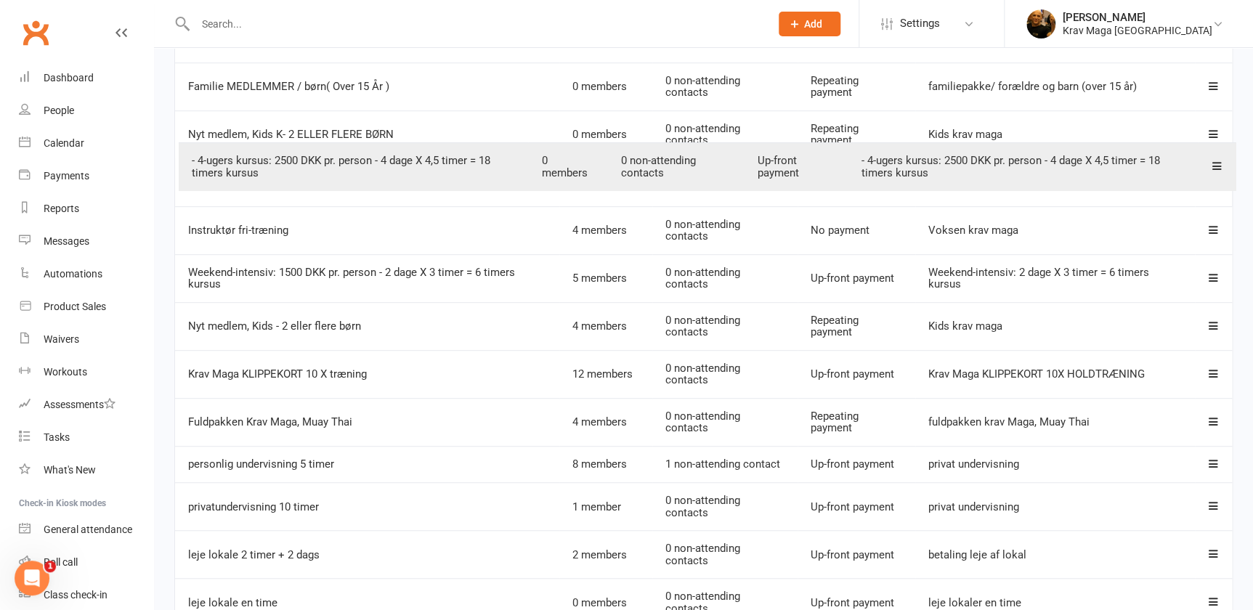
drag, startPoint x: 1210, startPoint y: 277, endPoint x: 1213, endPoint y: 161, distance: 115.6
click at [1213, 161] on table "Name Member count NAC count Type Category NYT MEDLEM, VOKSEN efter intro fri ge…" at bounding box center [703, 439] width 1058 height 1429
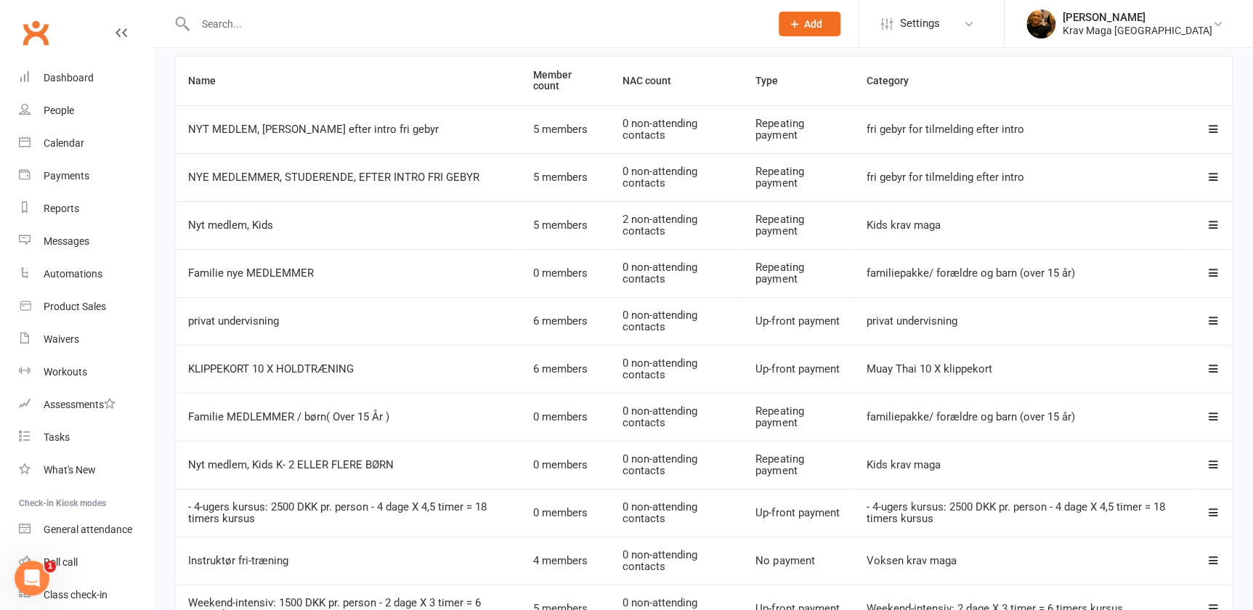
scroll to position [0, 0]
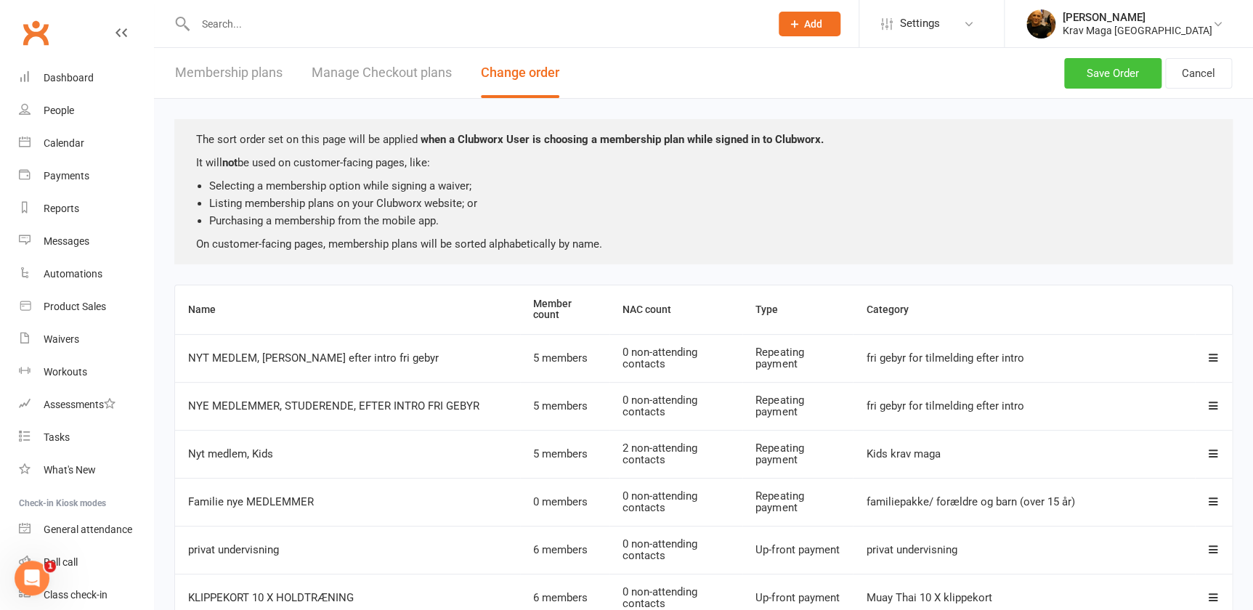
click at [1100, 72] on button "Save Order" at bounding box center [1112, 73] width 97 height 31
click at [355, 70] on link "Manage Checkout plans" at bounding box center [382, 73] width 140 height 50
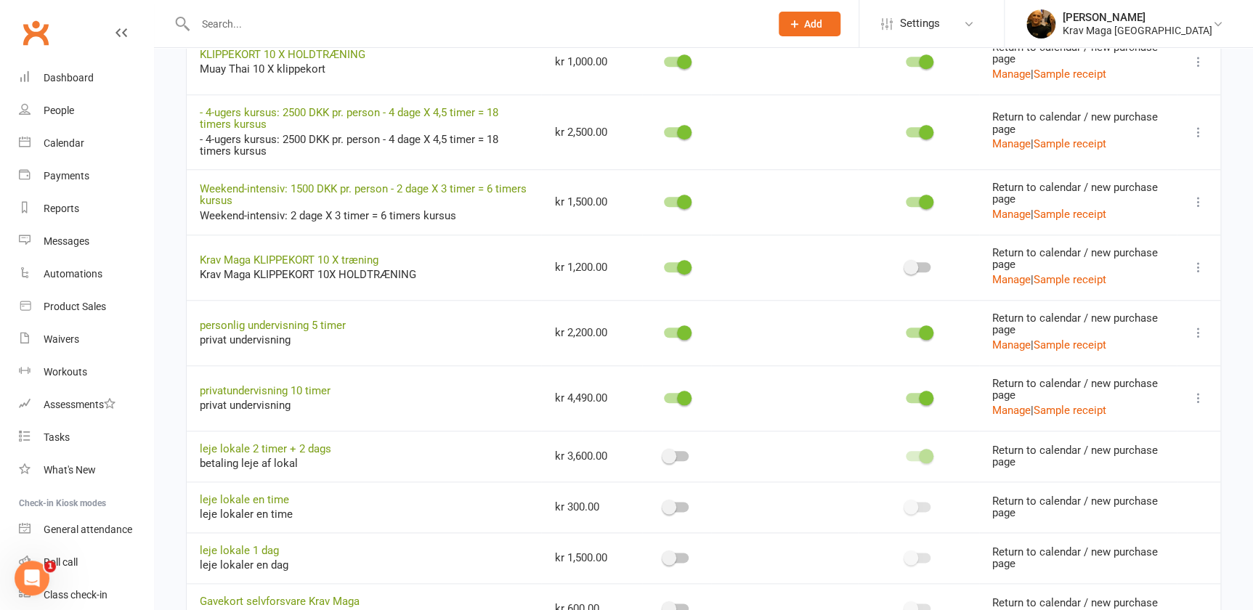
scroll to position [673, 0]
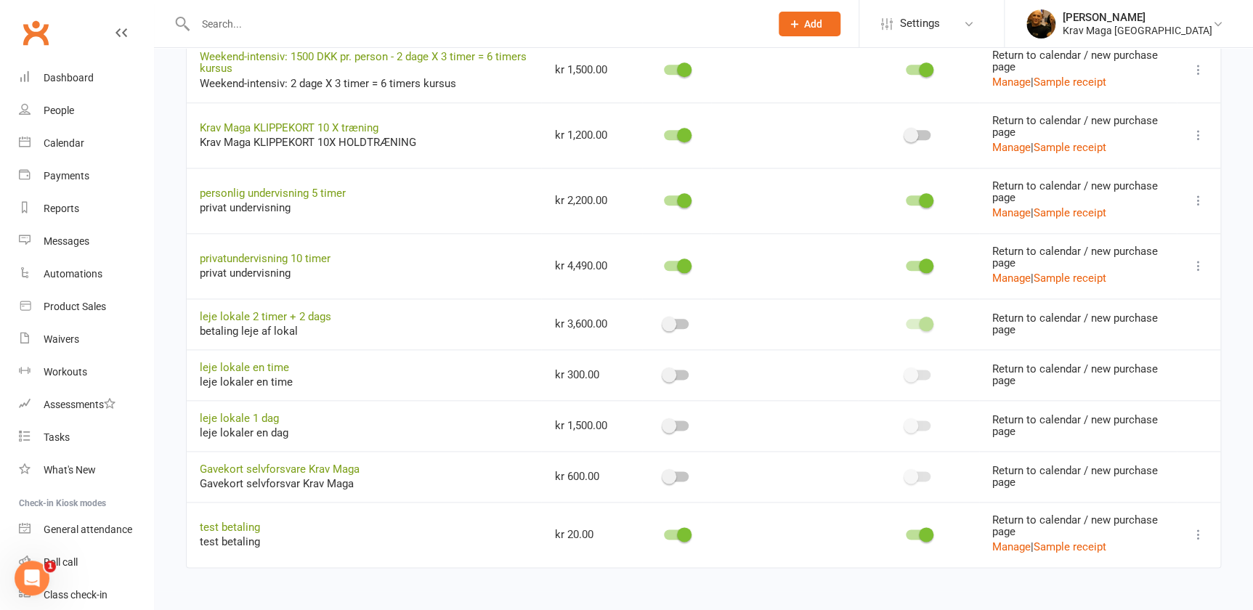
click at [906, 325] on div at bounding box center [918, 324] width 25 height 10
click at [906, 322] on input "checkbox" at bounding box center [906, 322] width 0 height 0
click at [907, 325] on div at bounding box center [918, 324] width 25 height 10
click at [906, 322] on input "checkbox" at bounding box center [906, 322] width 0 height 0
click at [908, 324] on div at bounding box center [918, 324] width 25 height 10
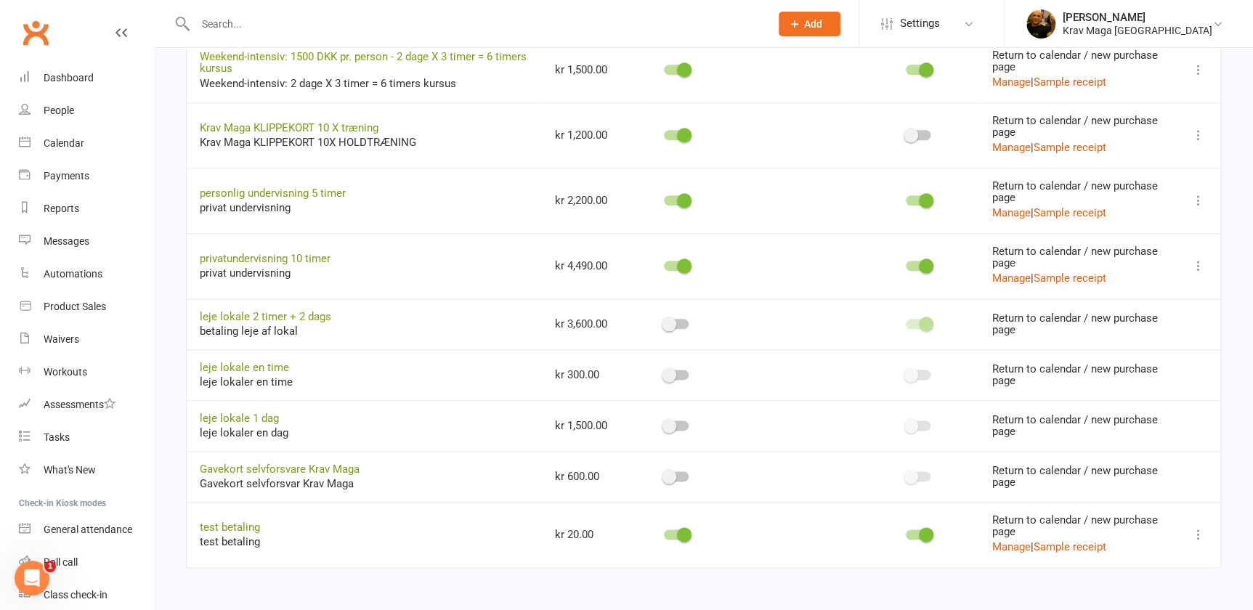
click at [906, 322] on input "checkbox" at bounding box center [906, 322] width 0 height 0
click at [908, 323] on div at bounding box center [918, 324] width 25 height 10
click at [906, 322] on input "checkbox" at bounding box center [906, 322] width 0 height 0
click at [276, 318] on link "leje lokale 2 timer + 2 dags" at bounding box center [265, 316] width 131 height 13
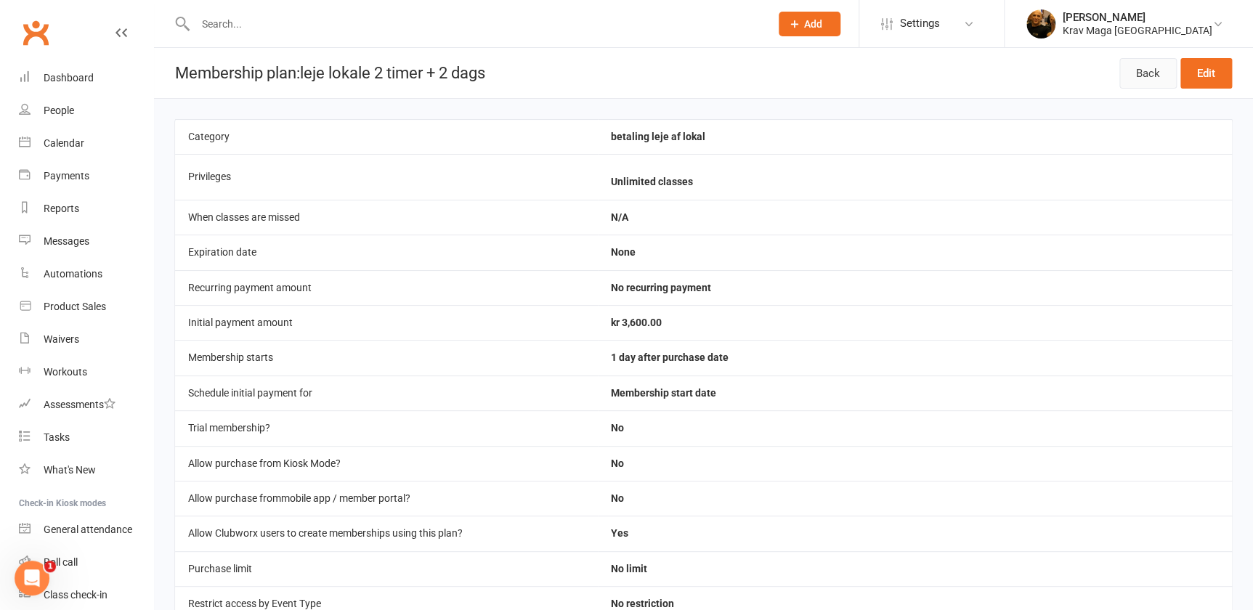
click at [1151, 73] on link "Back" at bounding box center [1148, 73] width 57 height 31
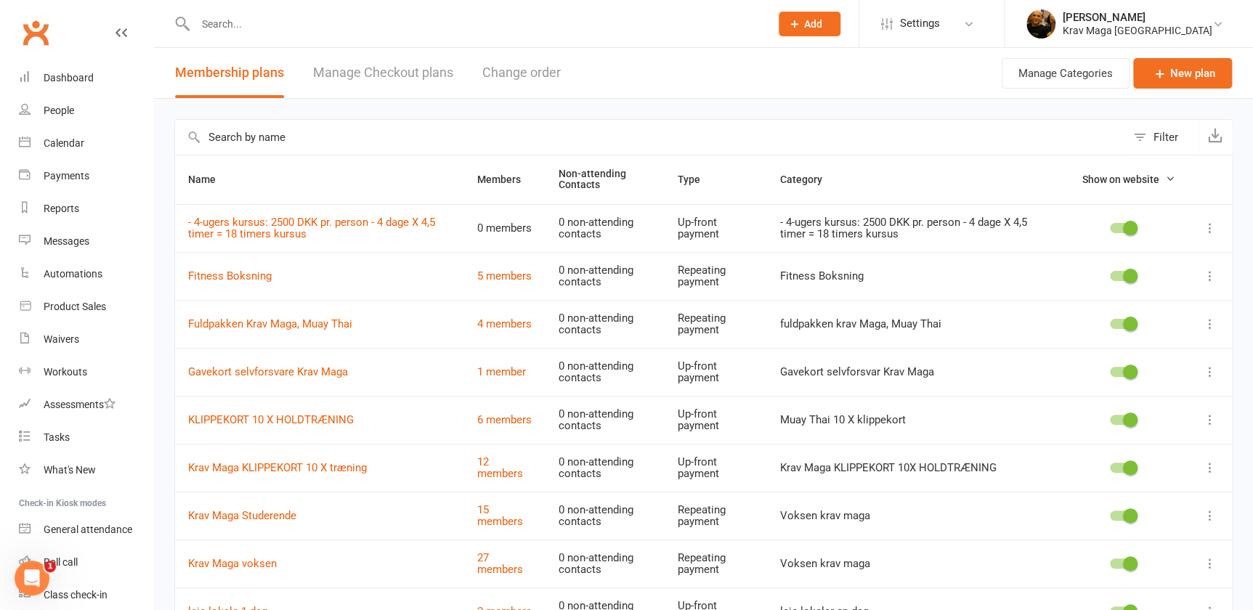
click at [383, 66] on link "Manage Checkout plans" at bounding box center [383, 73] width 140 height 50
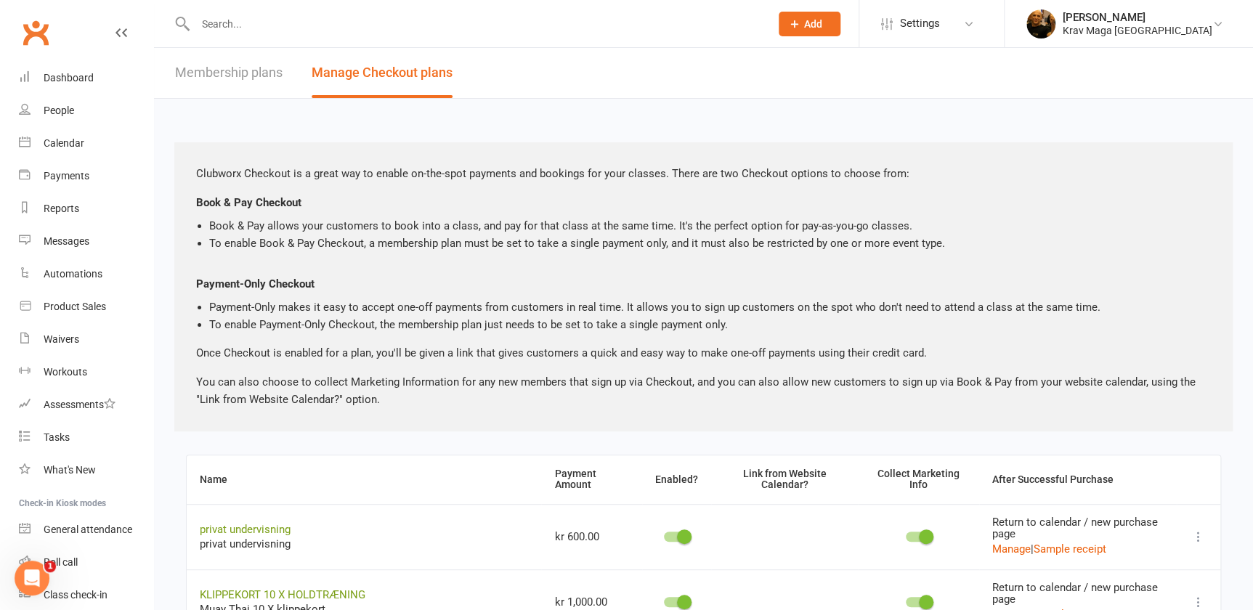
click at [251, 70] on link "Membership plans" at bounding box center [229, 73] width 108 height 50
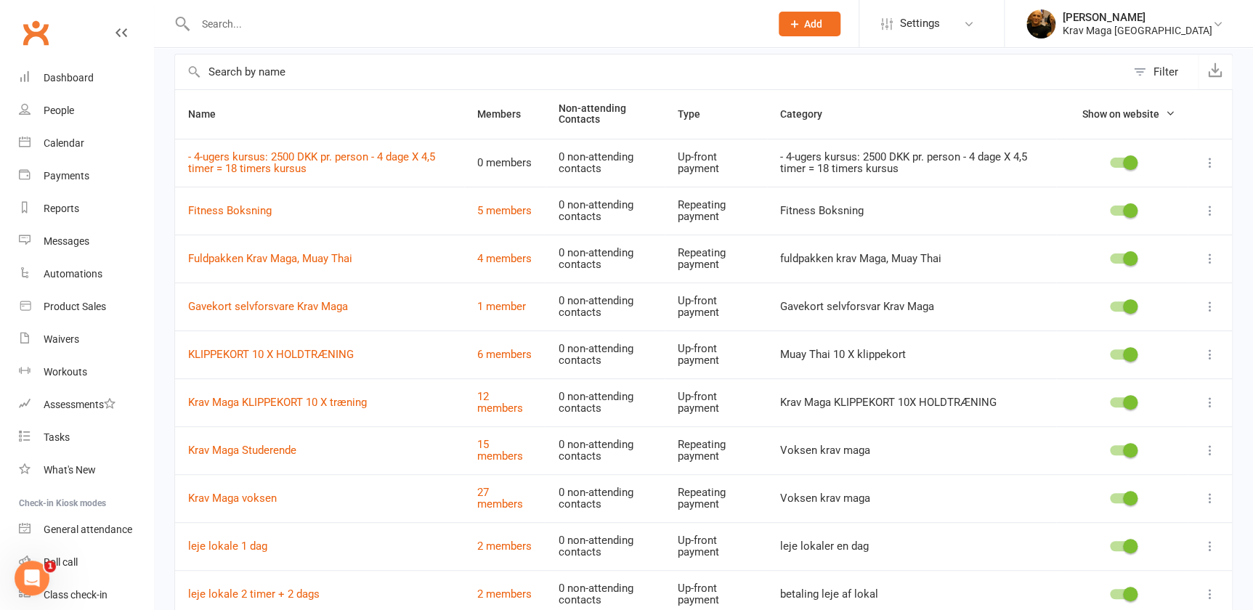
scroll to position [131, 0]
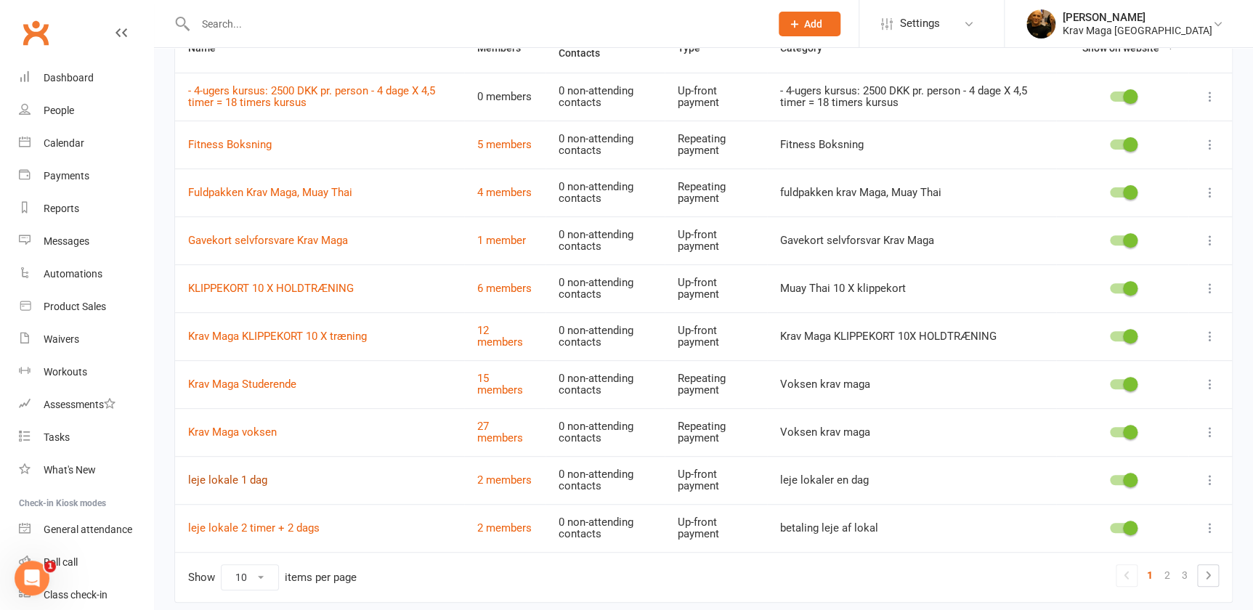
click at [230, 479] on link "leje lokale 1 dag" at bounding box center [227, 480] width 79 height 13
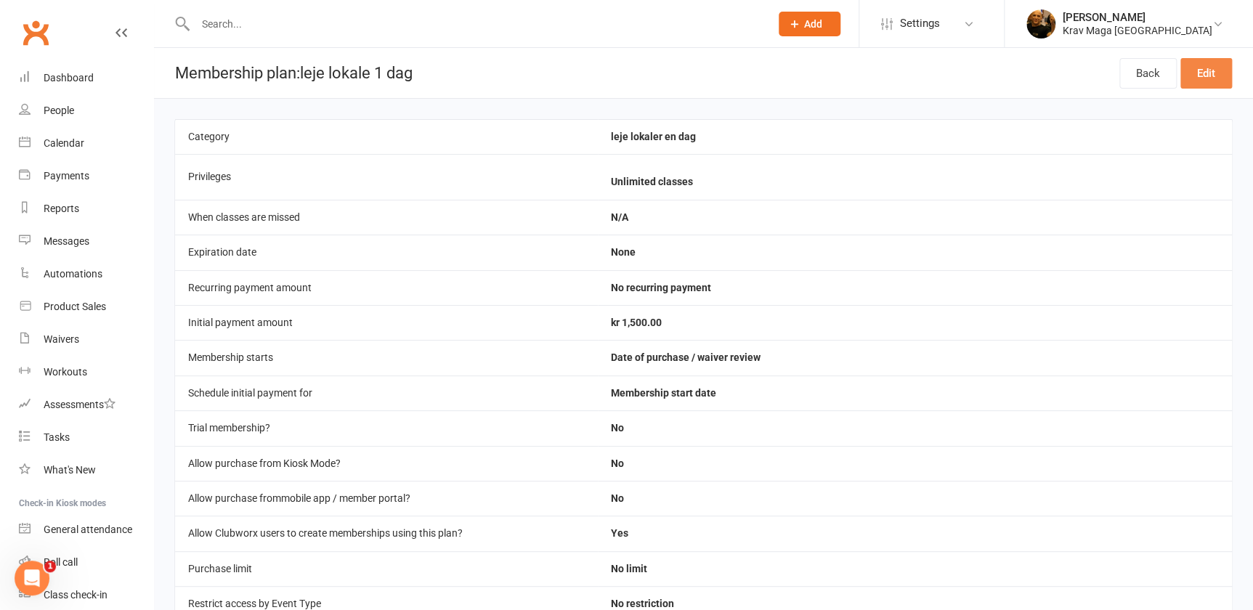
click at [1204, 76] on link "Edit" at bounding box center [1207, 73] width 52 height 31
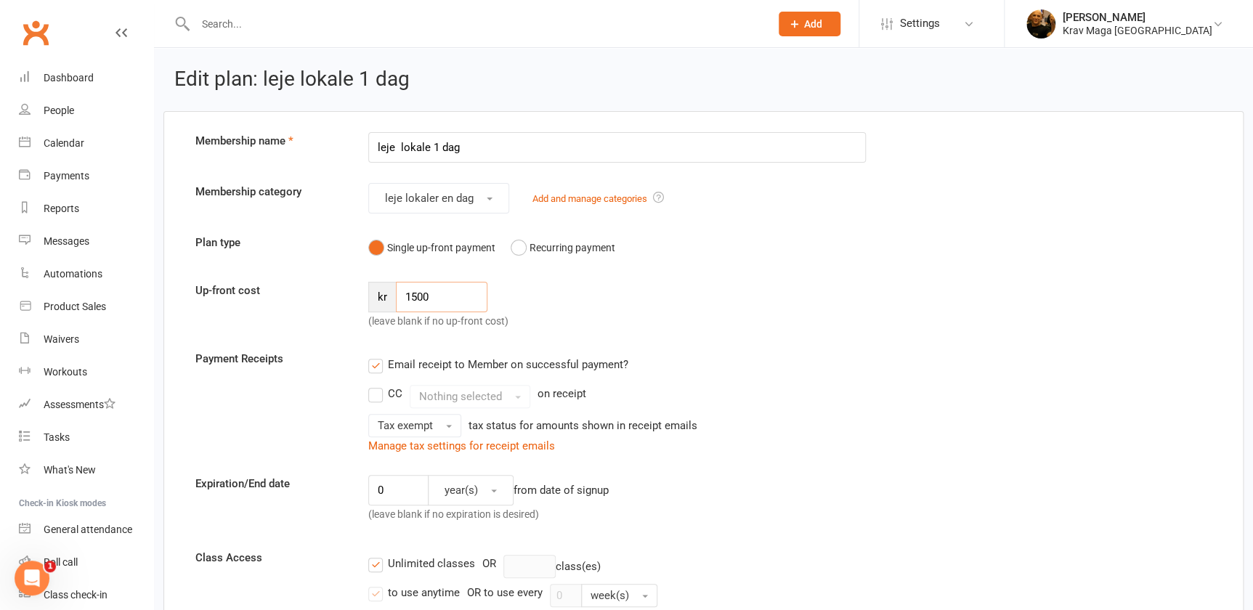
click at [440, 299] on input "1500" at bounding box center [442, 297] width 92 height 31
type input "1"
type input "2800"
click at [811, 304] on div "Up-front cost kr 2800 (leave blank if no up-front cost)" at bounding box center [704, 306] width 1038 height 48
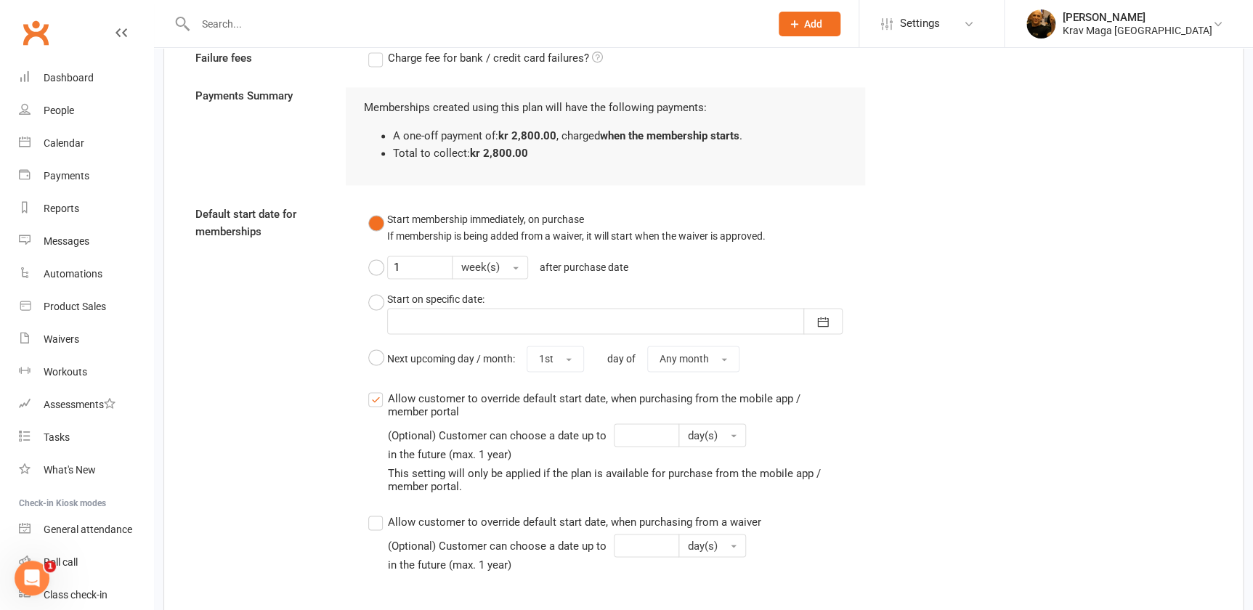
scroll to position [1298, 0]
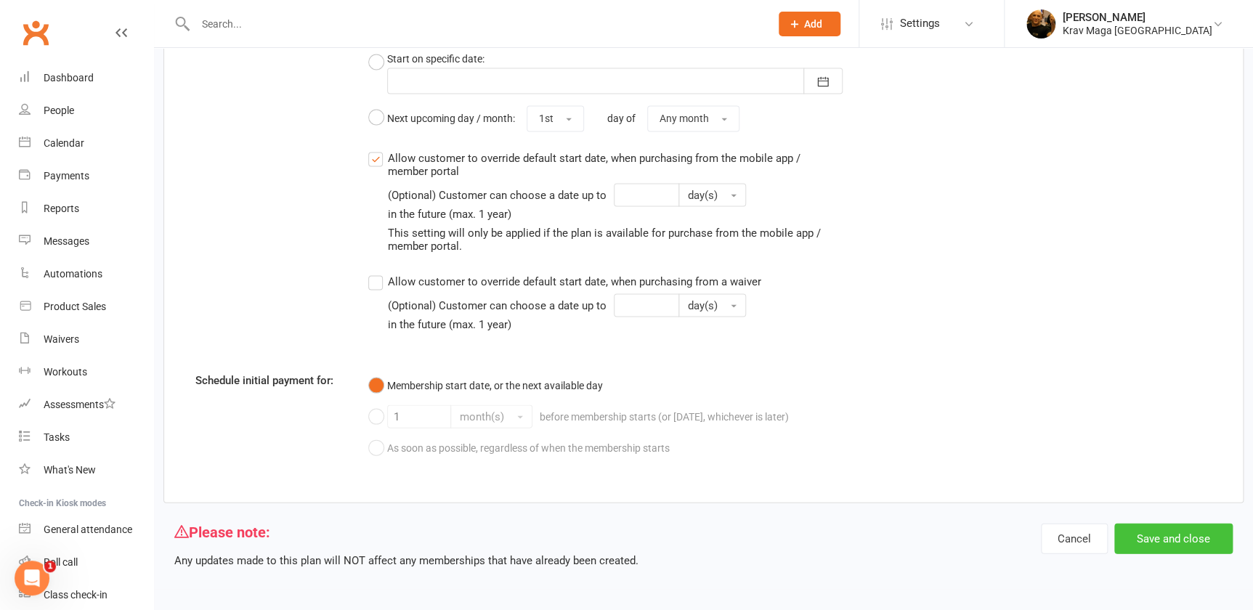
click at [1159, 533] on button "Save and close" at bounding box center [1173, 538] width 118 height 31
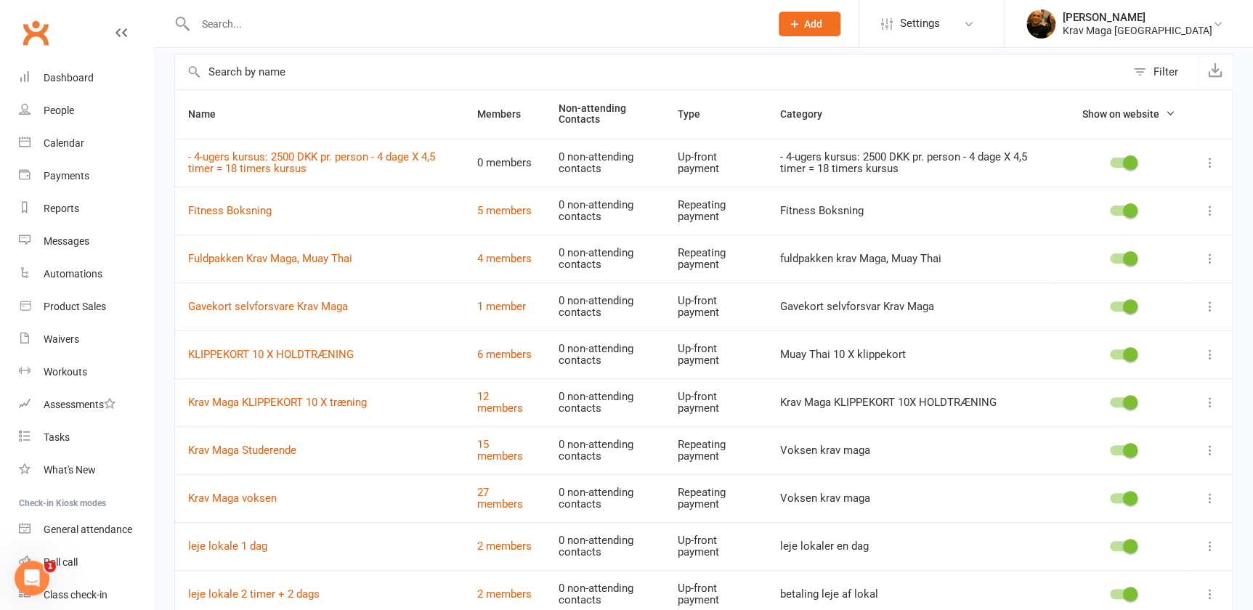
scroll to position [184, 0]
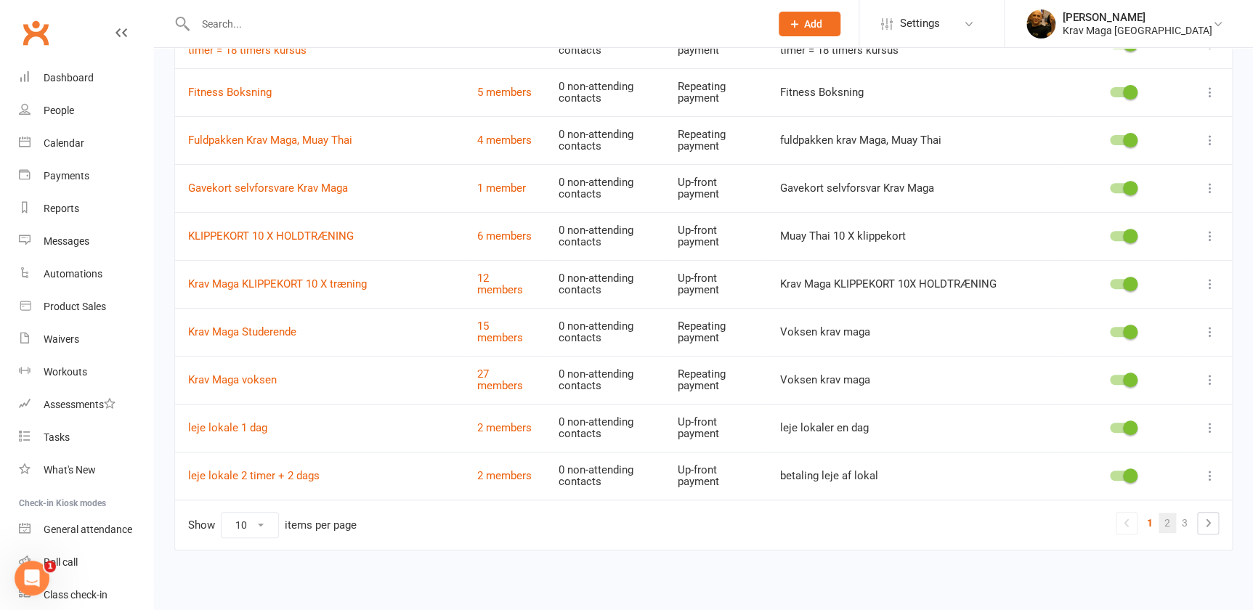
click at [1162, 519] on link "2" at bounding box center [1167, 523] width 17 height 20
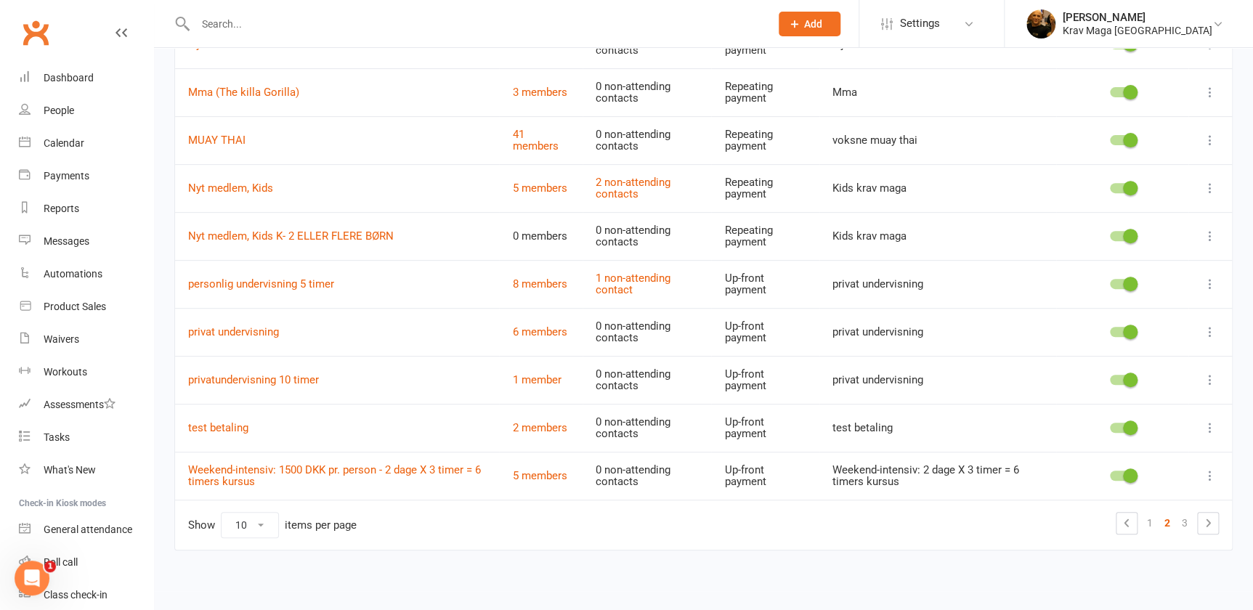
scroll to position [0, 0]
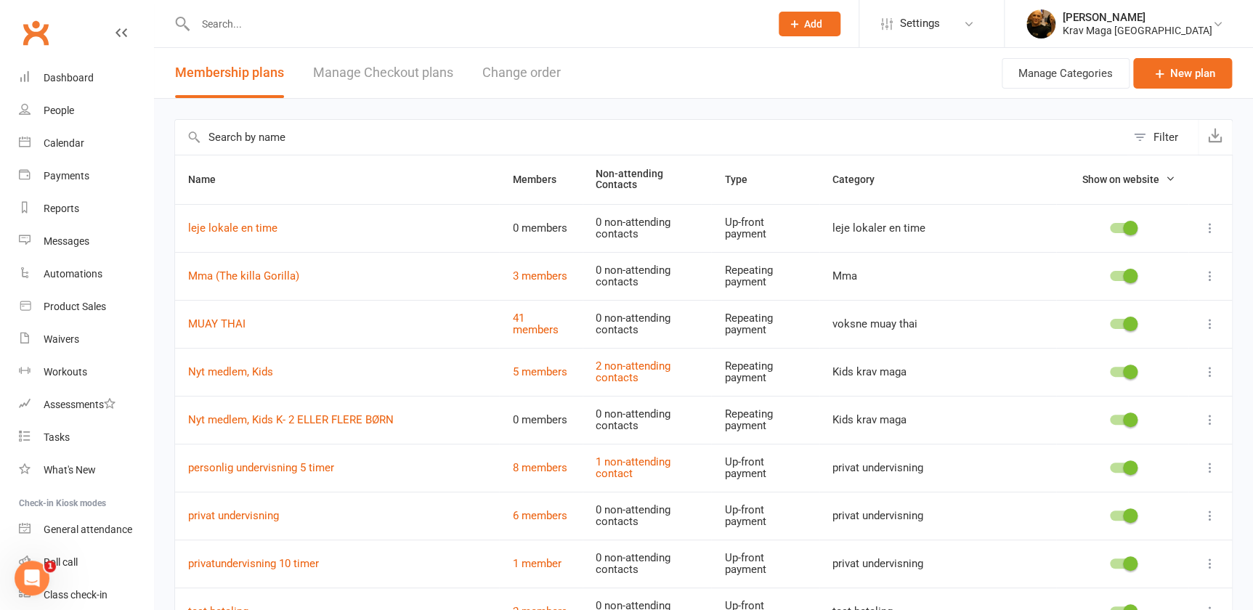
click at [1209, 229] on icon at bounding box center [1210, 228] width 15 height 15
click at [1097, 256] on link "Edit" at bounding box center [1137, 256] width 144 height 29
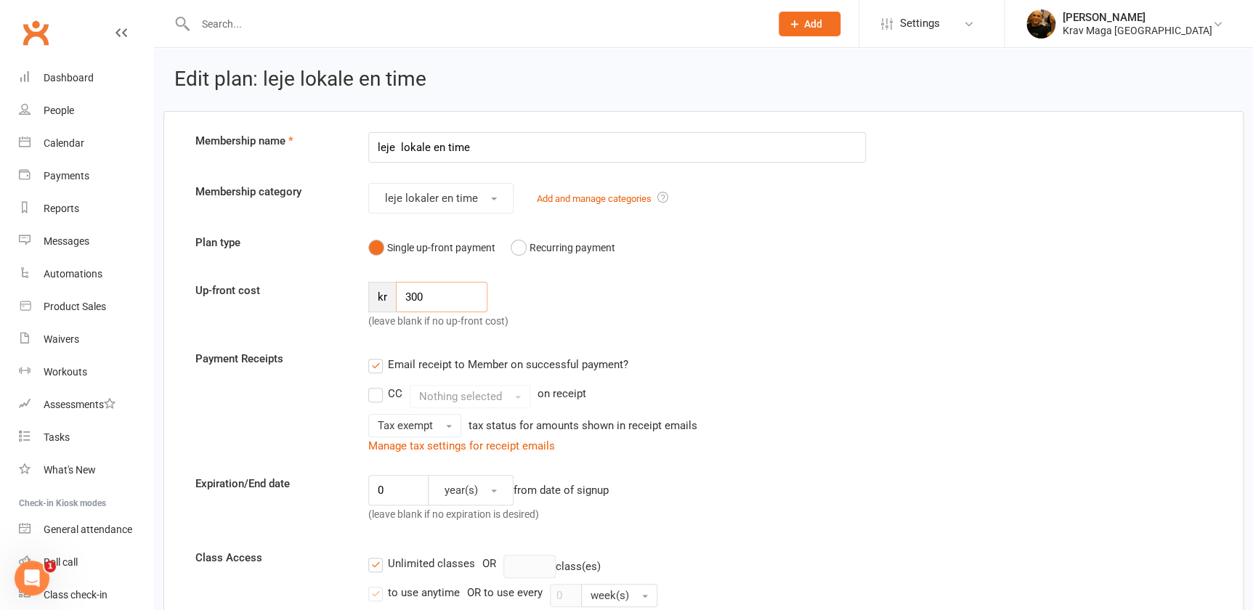
drag, startPoint x: 434, startPoint y: 297, endPoint x: 395, endPoint y: 296, distance: 38.5
click at [395, 296] on div "kr 300" at bounding box center [427, 297] width 119 height 31
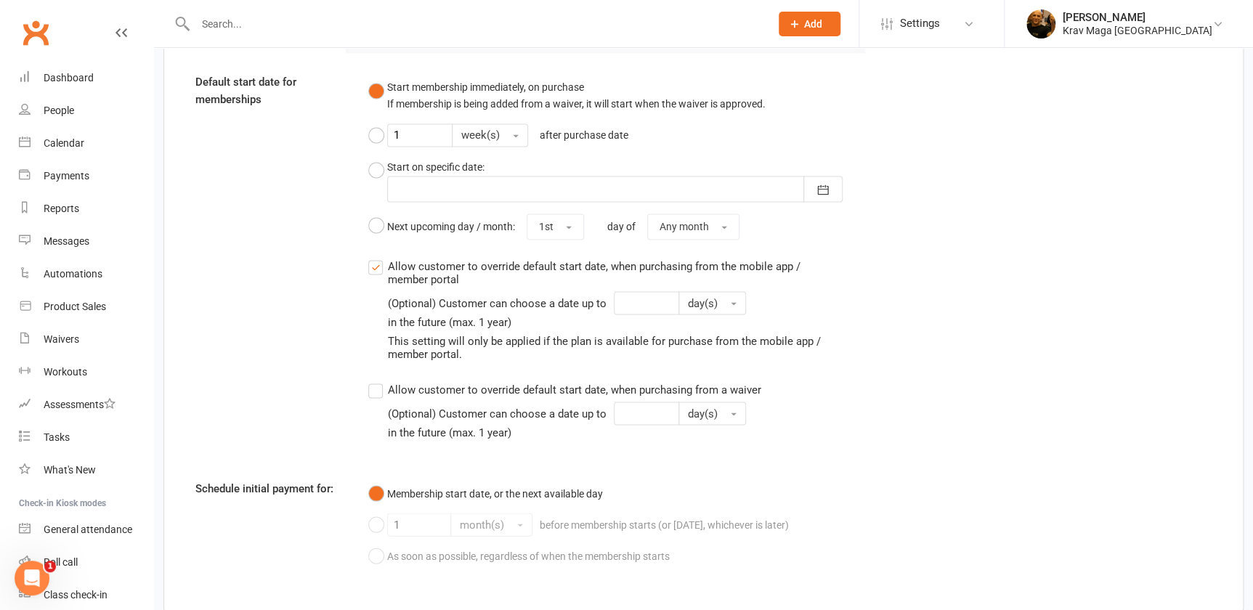
scroll to position [1298, 0]
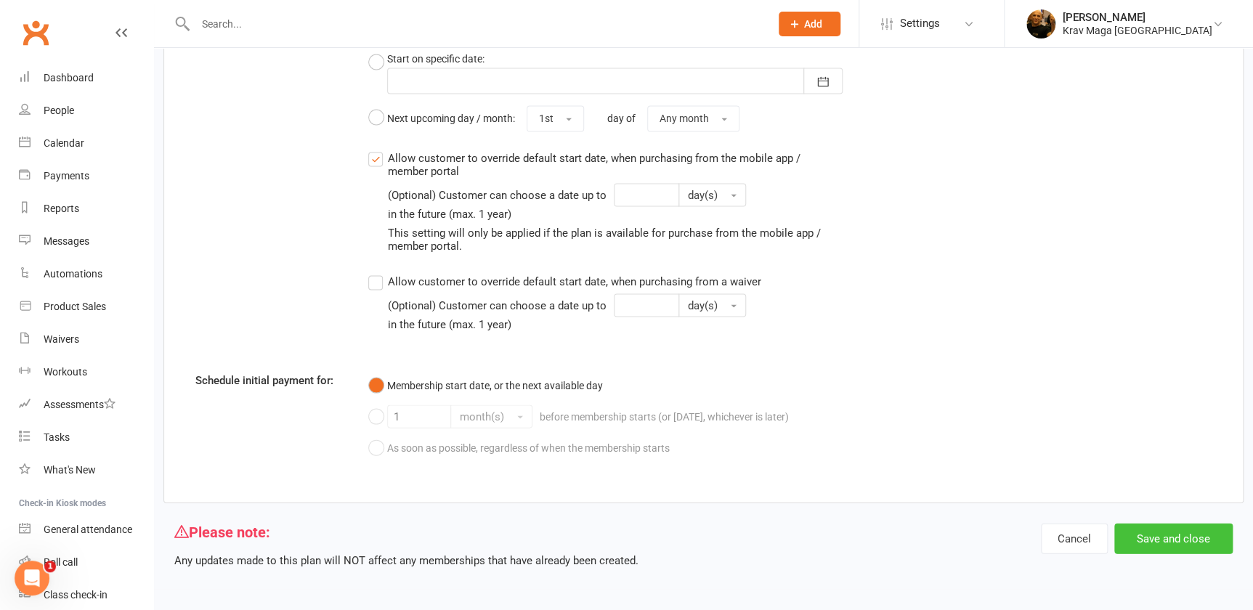
type input "450"
click at [1183, 536] on button "Save and close" at bounding box center [1173, 538] width 118 height 31
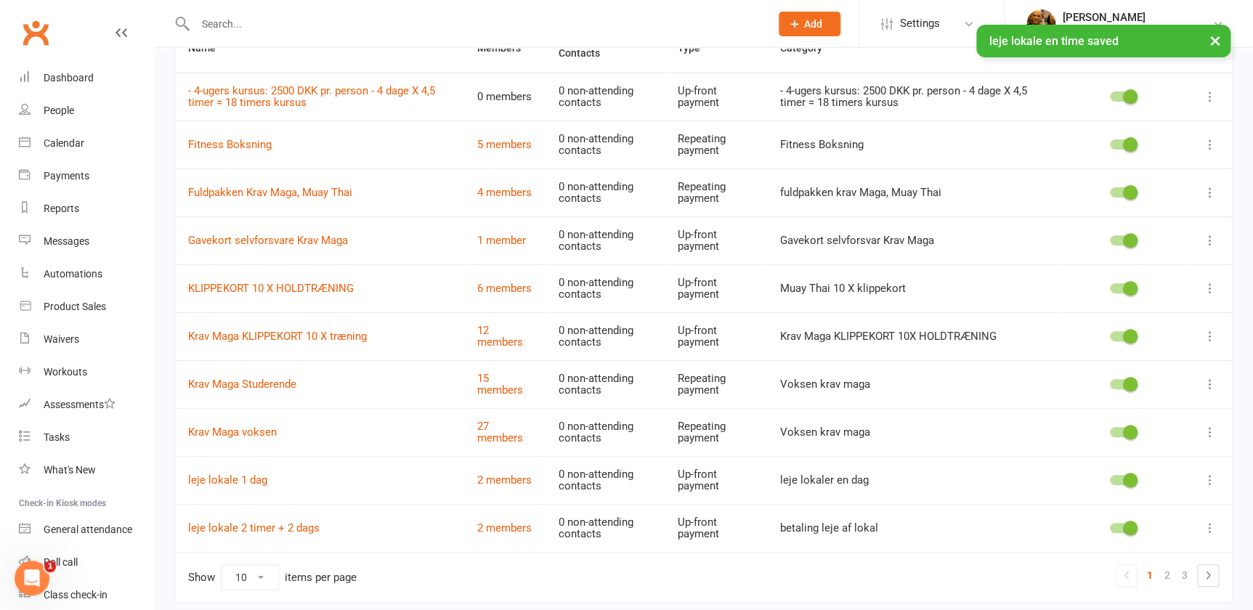
scroll to position [184, 0]
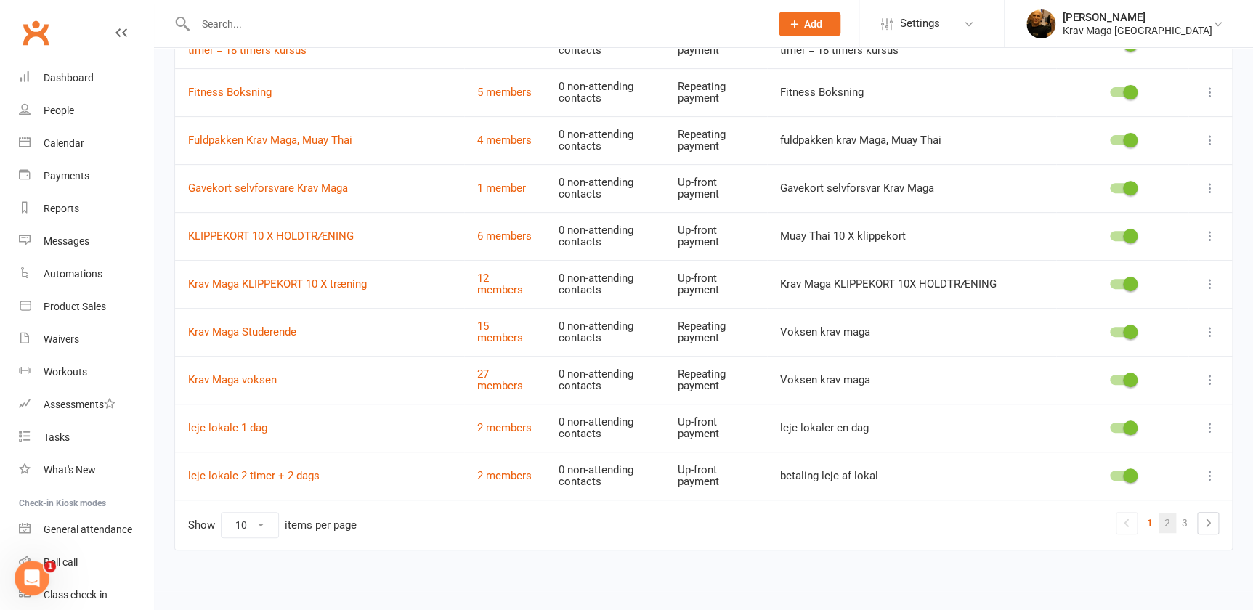
click at [1170, 519] on link "2" at bounding box center [1167, 523] width 17 height 20
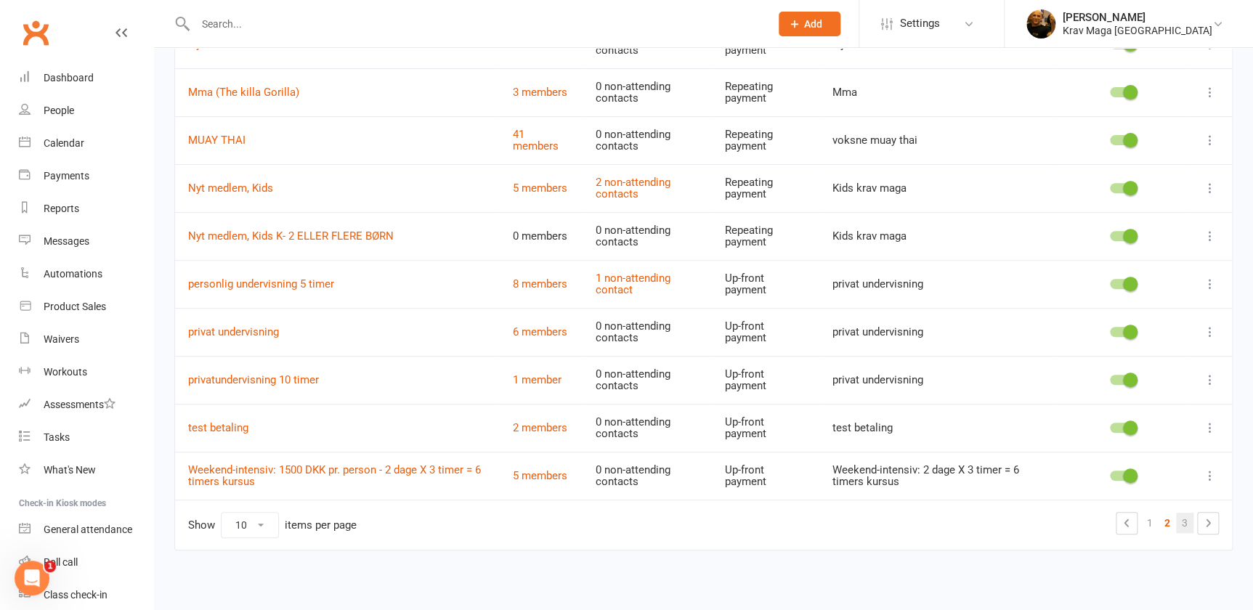
click at [1183, 524] on link "3" at bounding box center [1184, 523] width 17 height 20
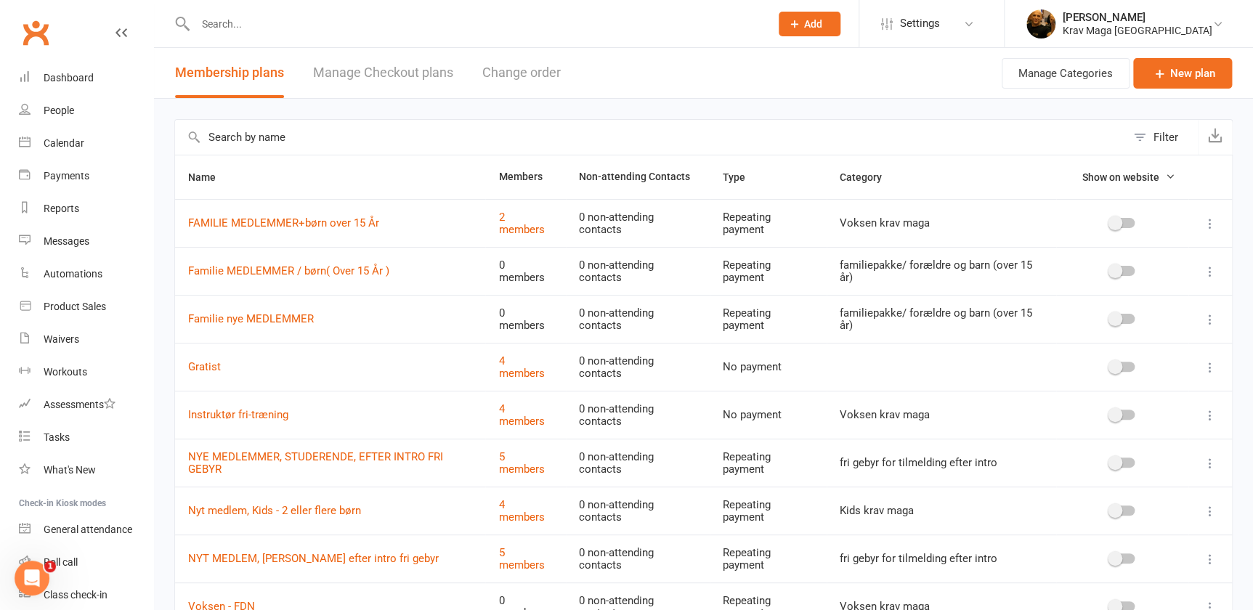
scroll to position [131, 0]
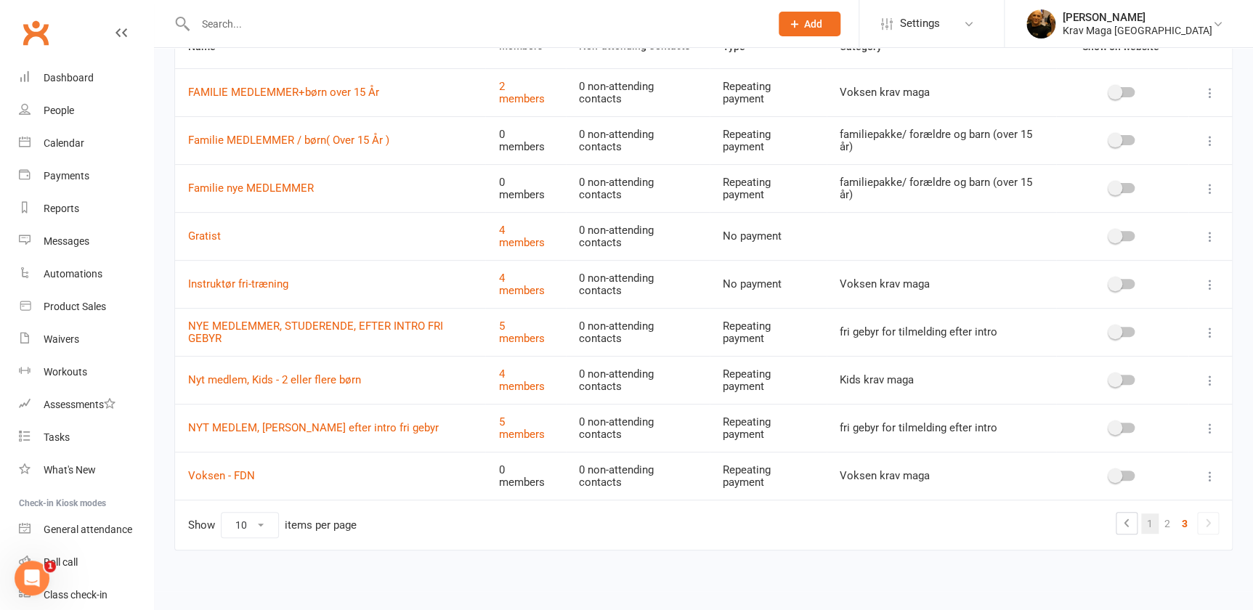
click at [1151, 521] on link "1" at bounding box center [1149, 524] width 17 height 20
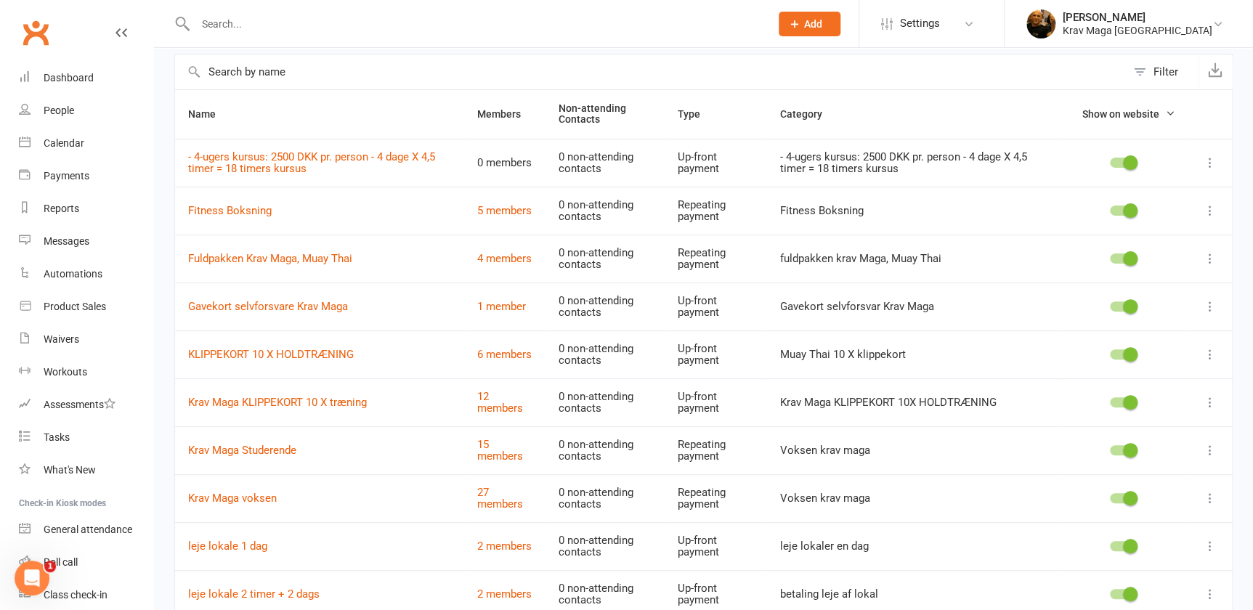
scroll to position [184, 0]
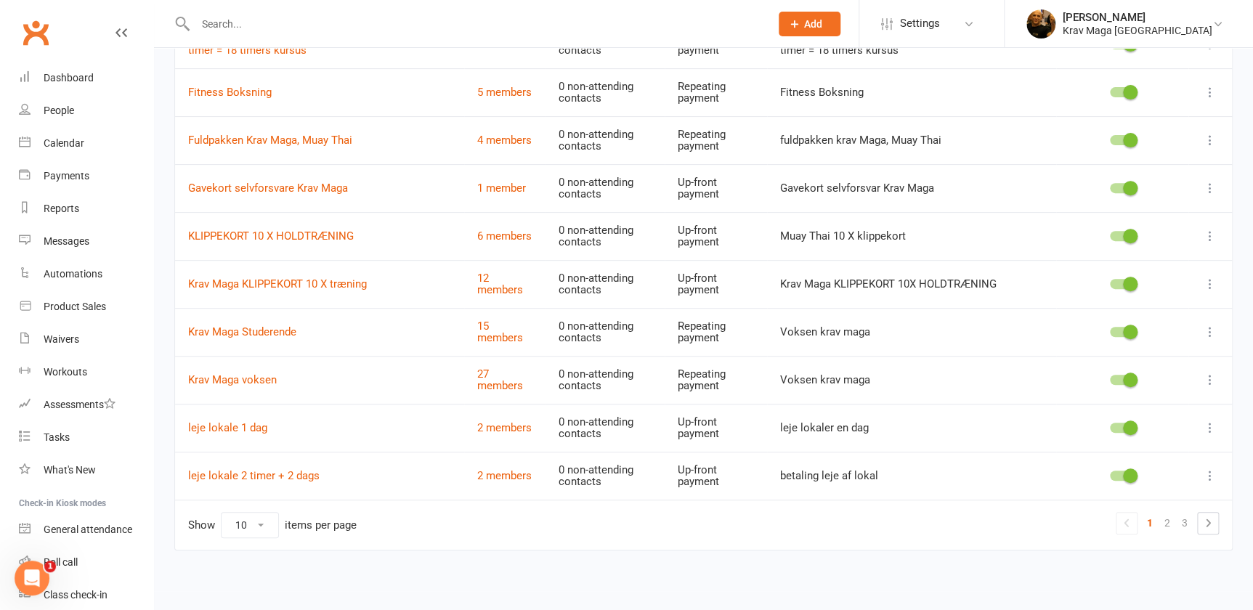
click at [1209, 477] on icon at bounding box center [1210, 476] width 15 height 15
click at [1104, 503] on link "Edit" at bounding box center [1137, 503] width 144 height 29
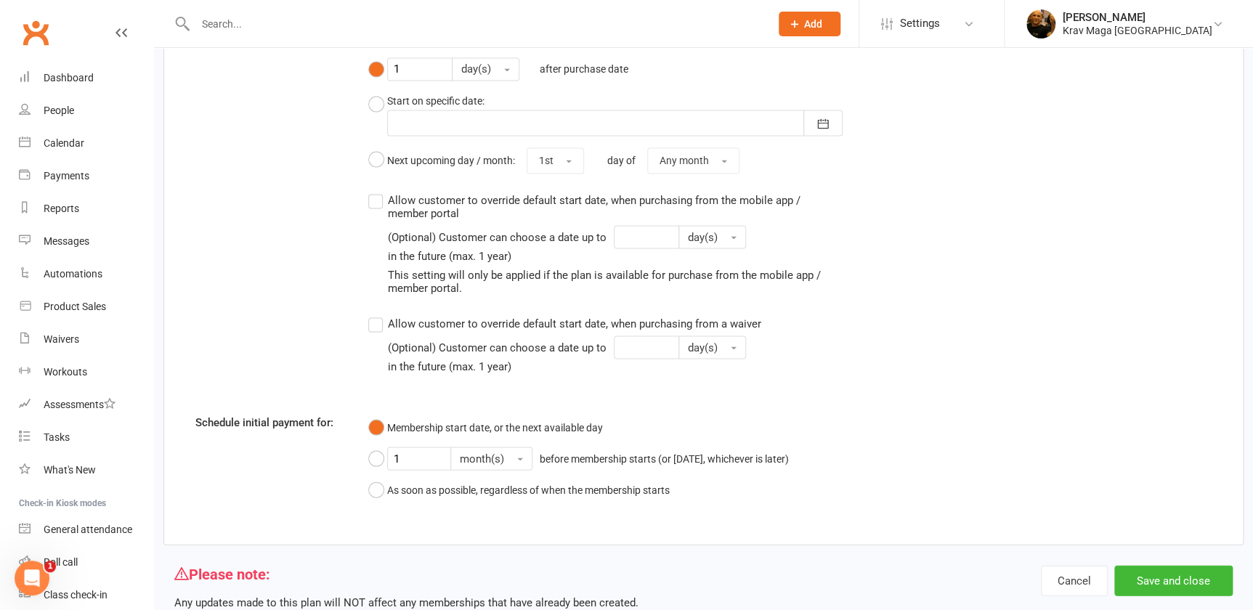
scroll to position [1298, 0]
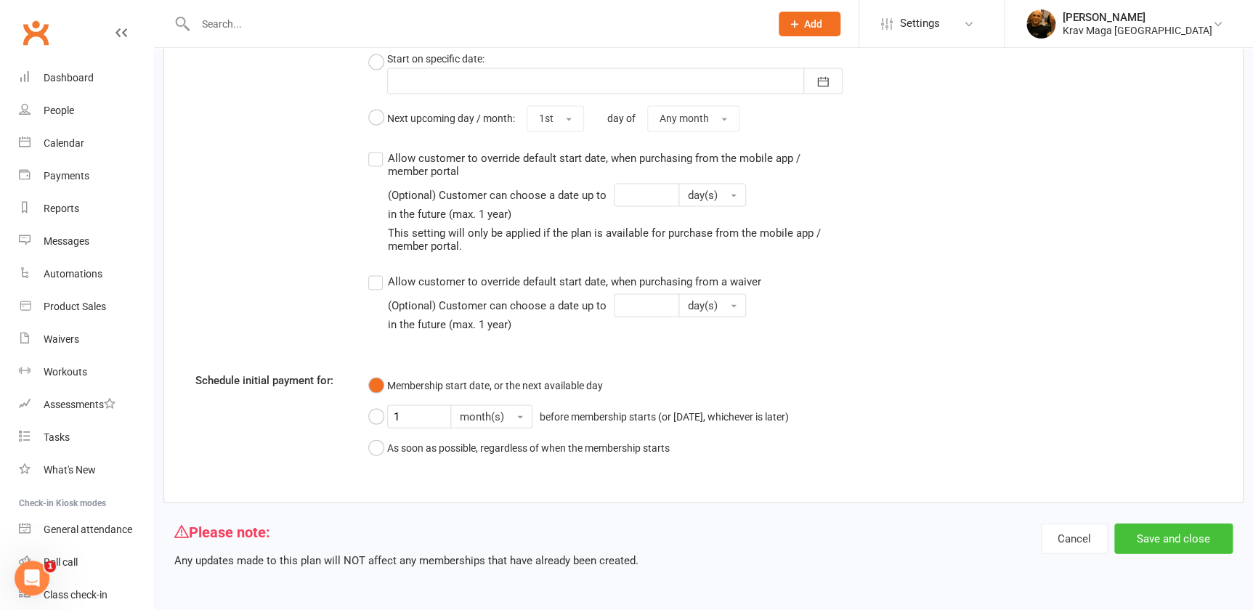
click at [1167, 539] on button "Save and close" at bounding box center [1173, 538] width 118 height 31
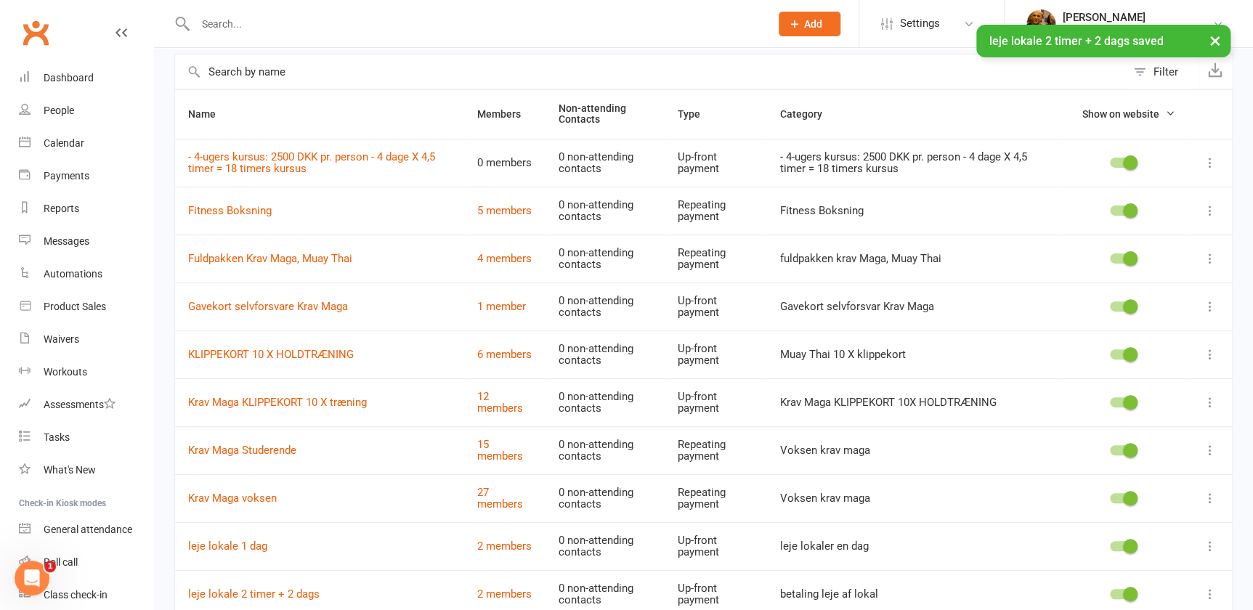
scroll to position [184, 0]
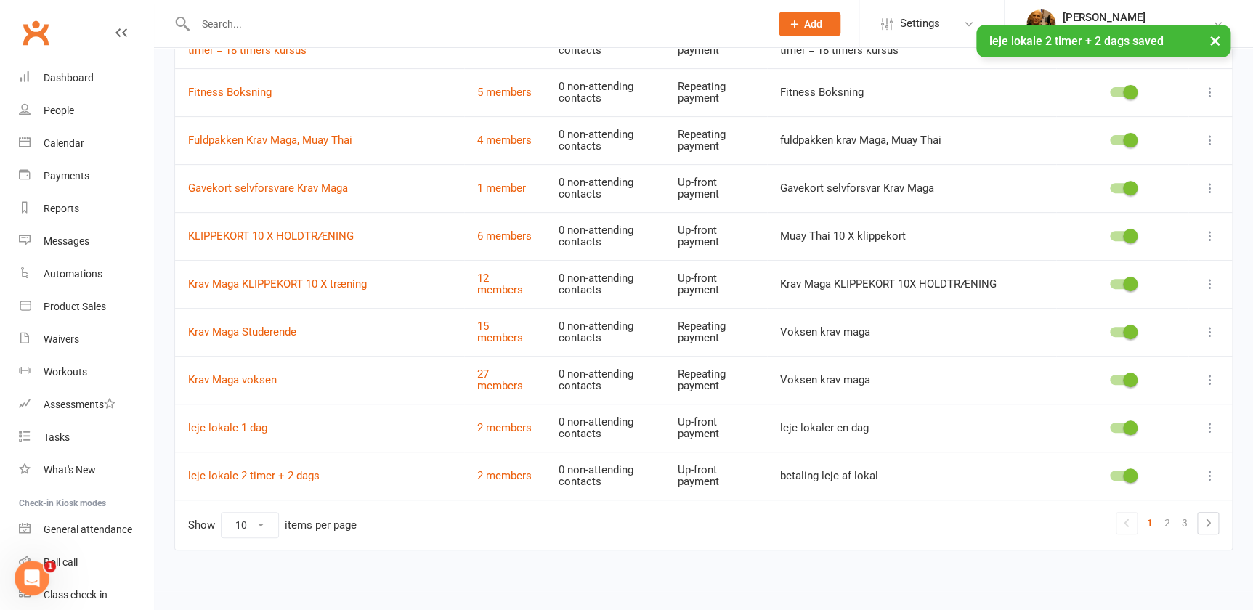
click at [1119, 475] on div at bounding box center [1122, 476] width 25 height 10
click at [1110, 474] on input "checkbox" at bounding box center [1110, 474] width 0 height 0
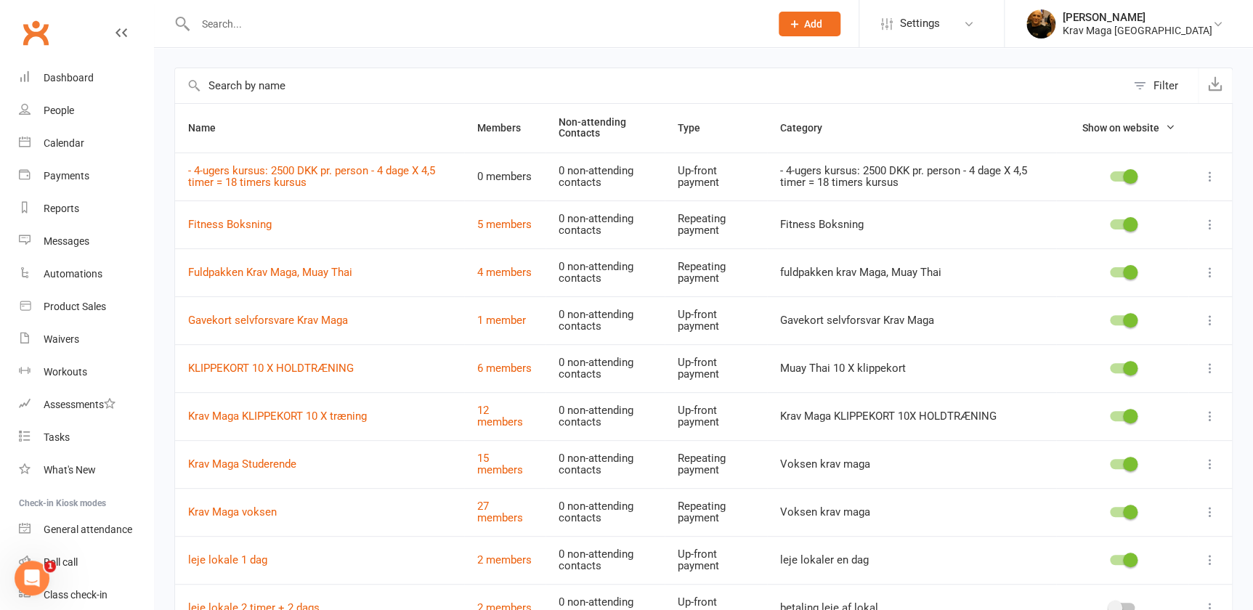
scroll to position [0, 0]
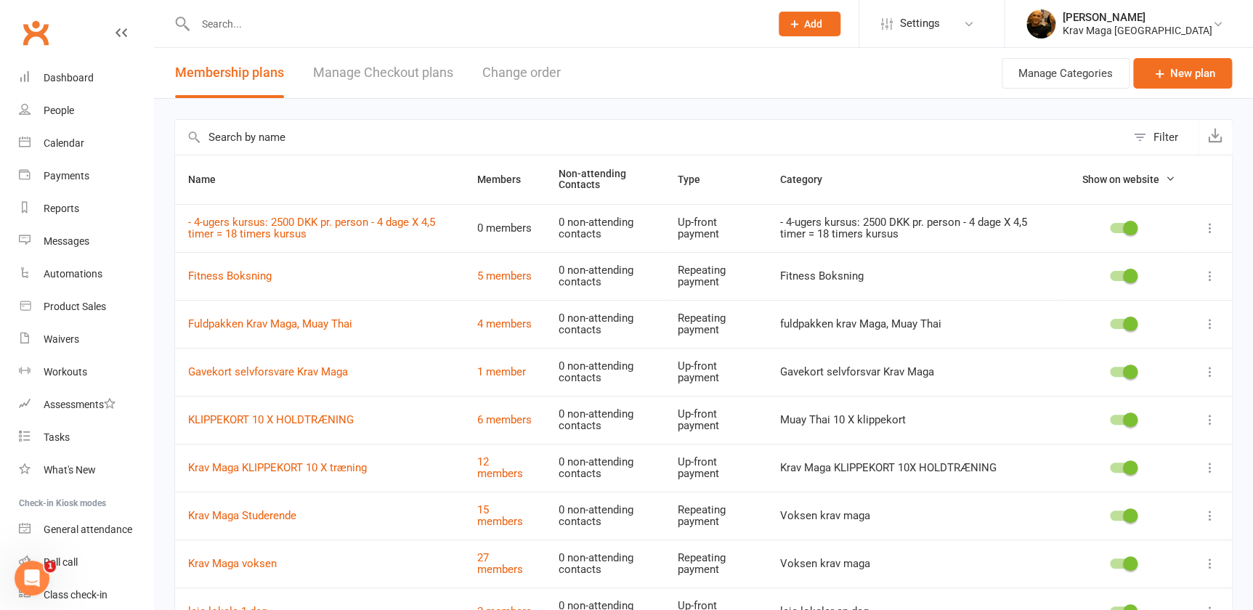
click at [1203, 275] on icon at bounding box center [1210, 276] width 15 height 15
click at [1092, 298] on link "Edit" at bounding box center [1137, 304] width 144 height 29
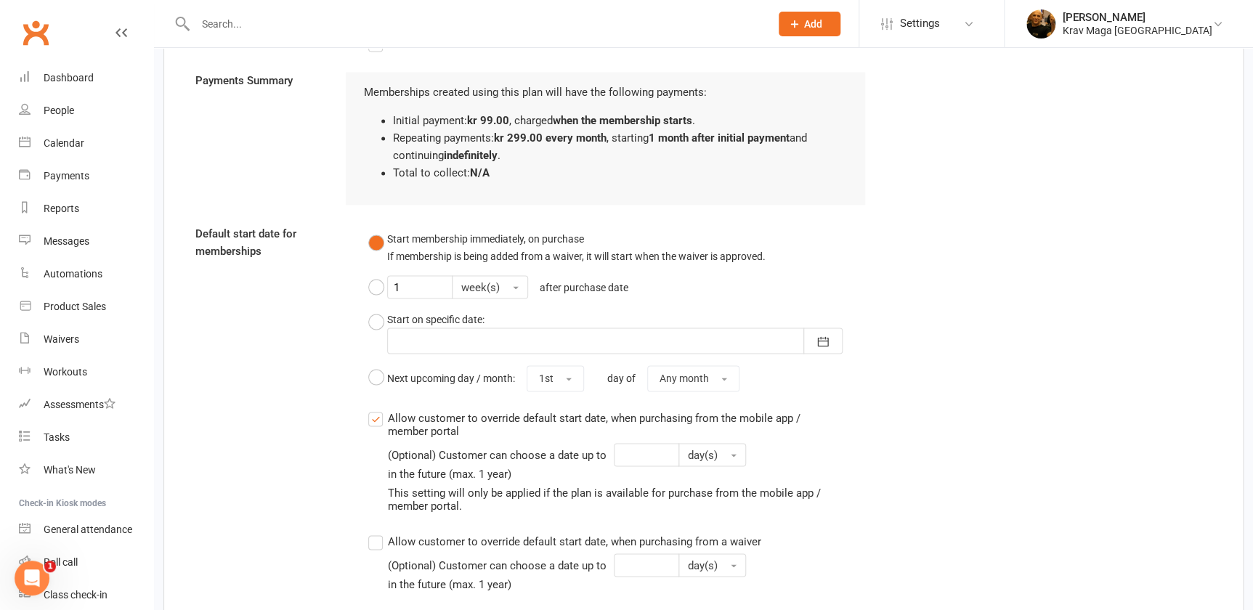
scroll to position [1495, 0]
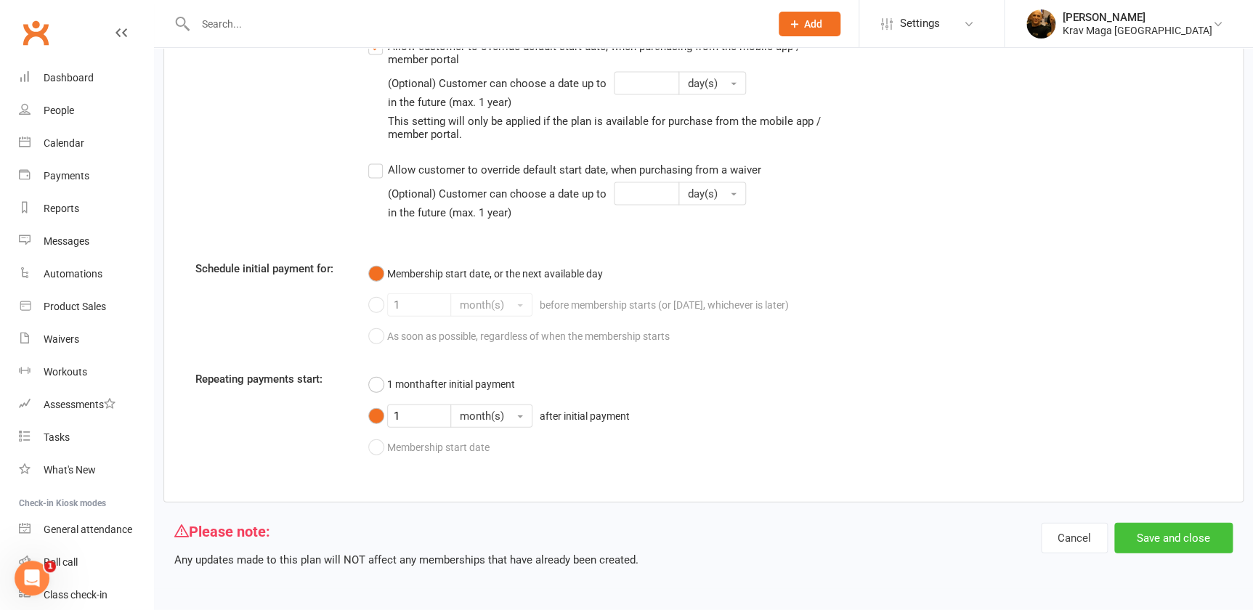
click at [1158, 533] on button "Save and close" at bounding box center [1173, 538] width 118 height 31
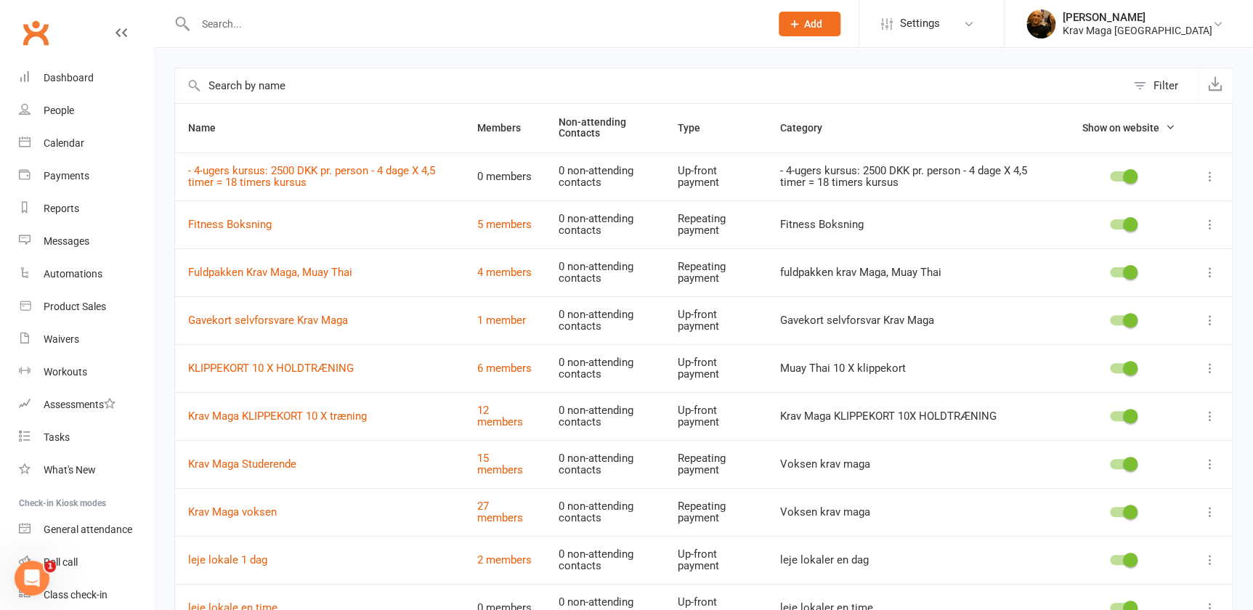
scroll to position [184, 0]
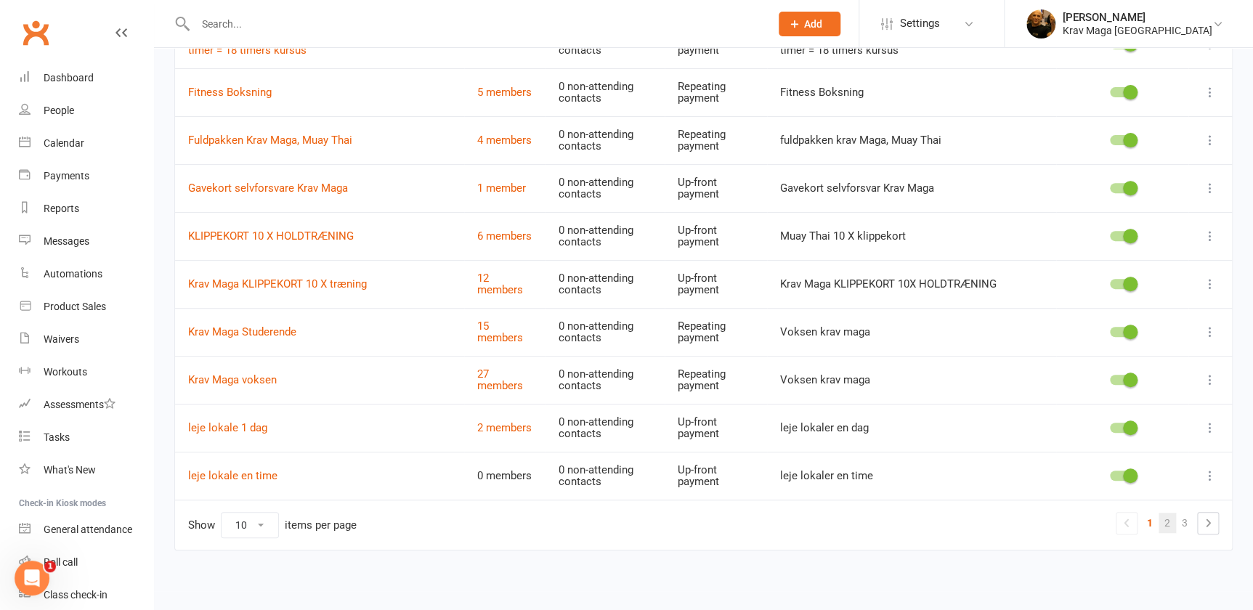
click at [1165, 522] on link "2" at bounding box center [1167, 523] width 17 height 20
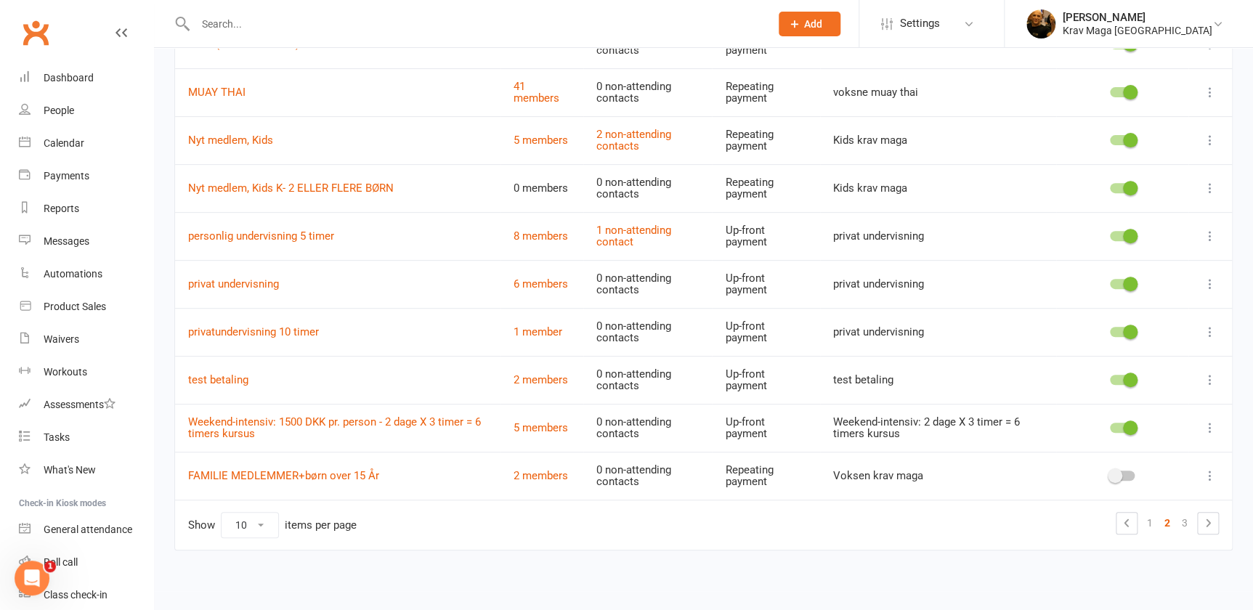
click at [1114, 378] on div at bounding box center [1122, 380] width 25 height 10
click at [1110, 378] on input "checkbox" at bounding box center [1110, 378] width 0 height 0
click at [1144, 517] on link "1" at bounding box center [1149, 523] width 17 height 20
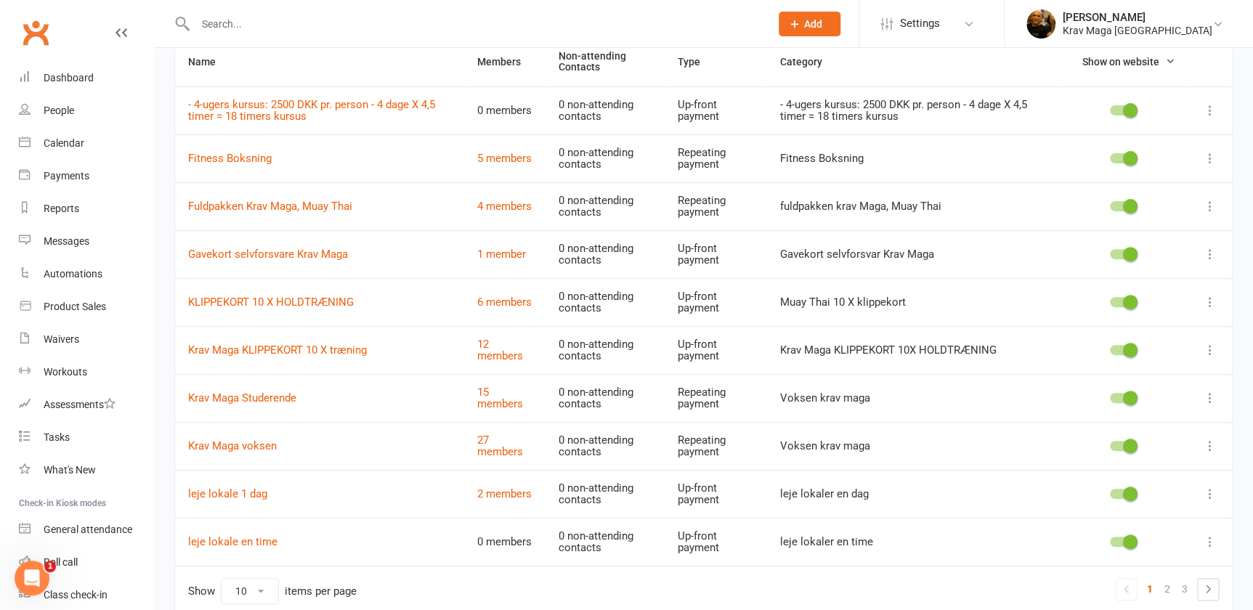
scroll to position [0, 0]
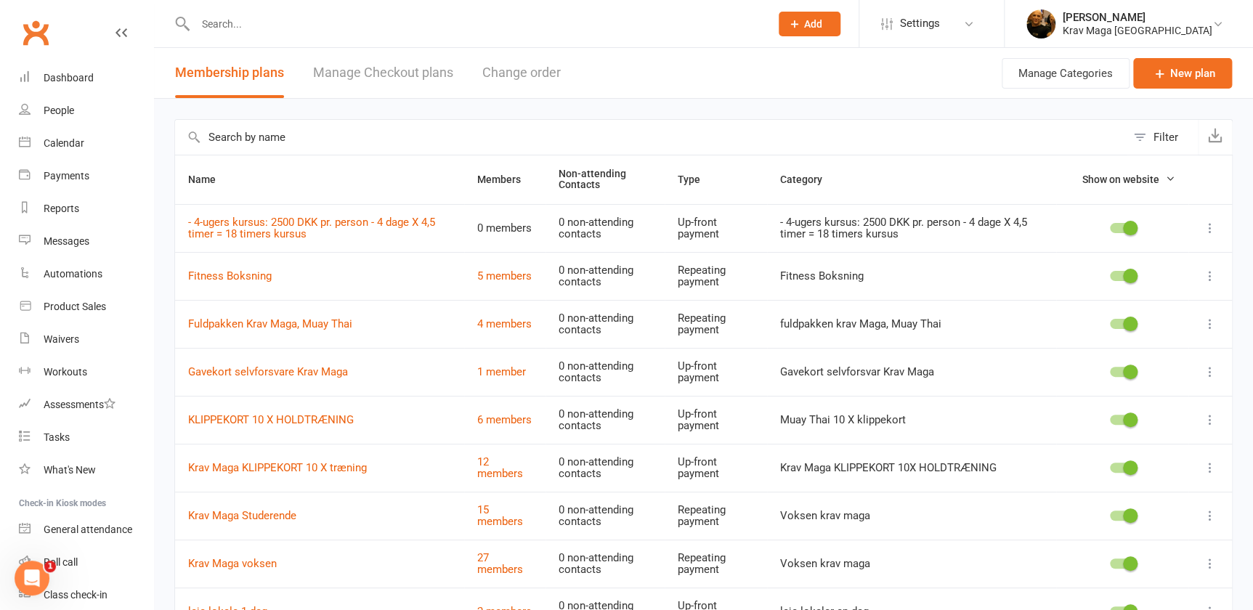
click at [1207, 278] on icon at bounding box center [1210, 276] width 15 height 15
click at [1106, 306] on link "Edit" at bounding box center [1137, 304] width 144 height 29
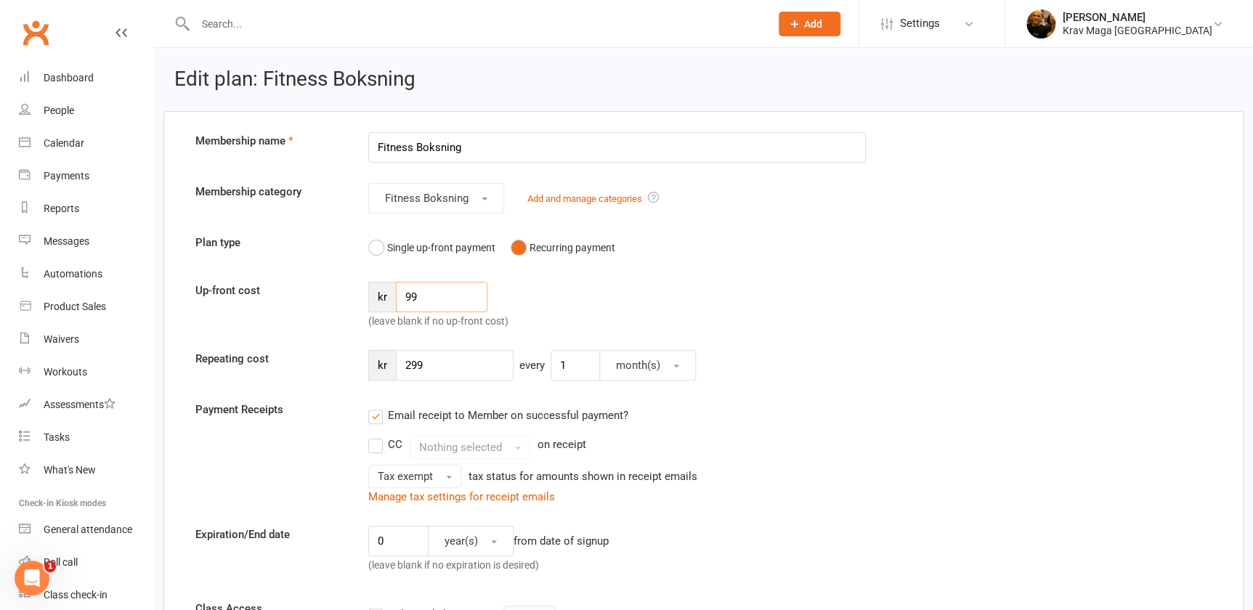
drag, startPoint x: 427, startPoint y: 300, endPoint x: 395, endPoint y: 298, distance: 32.0
click at [395, 298] on div "kr 99" at bounding box center [427, 297] width 119 height 31
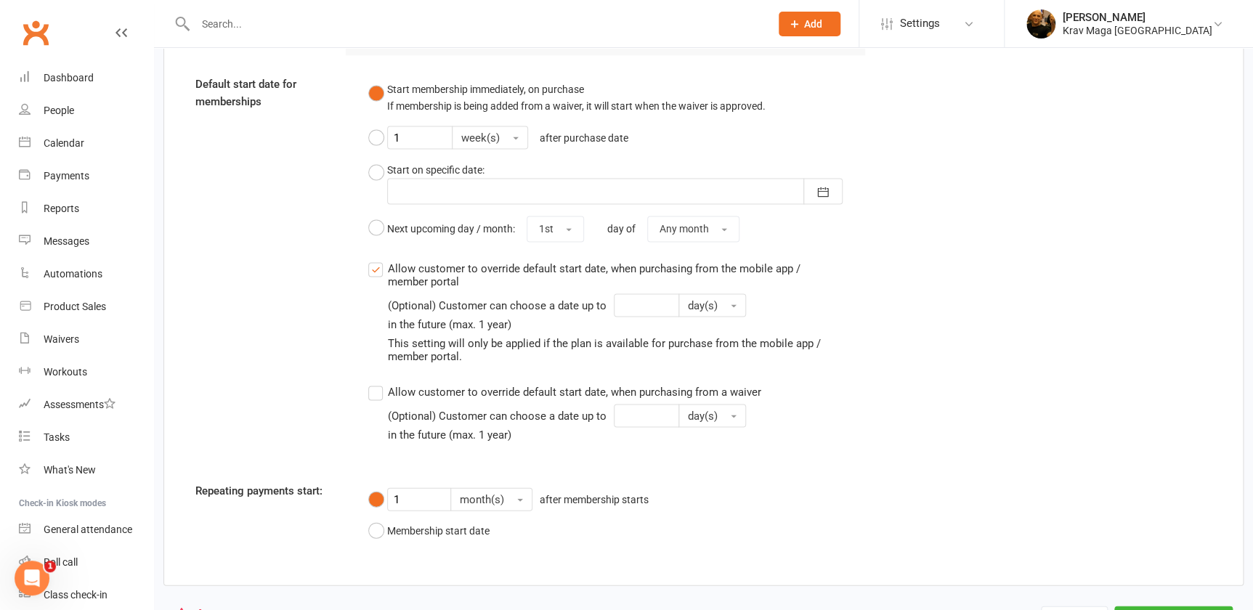
scroll to position [1338, 0]
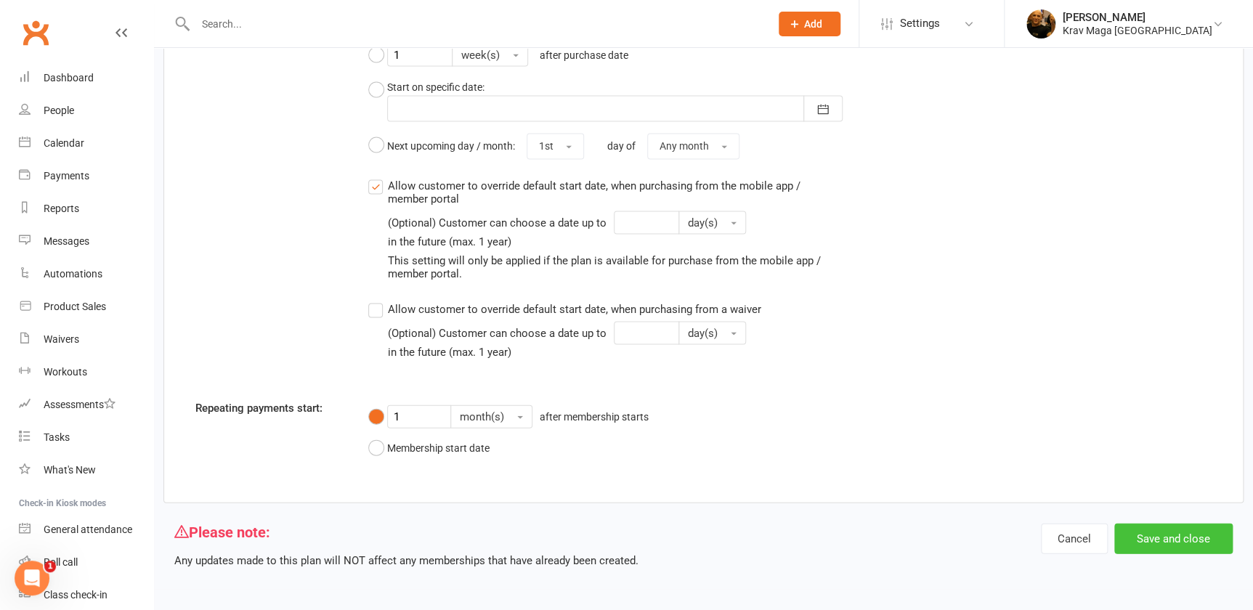
click at [1162, 531] on button "Save and close" at bounding box center [1173, 538] width 118 height 31
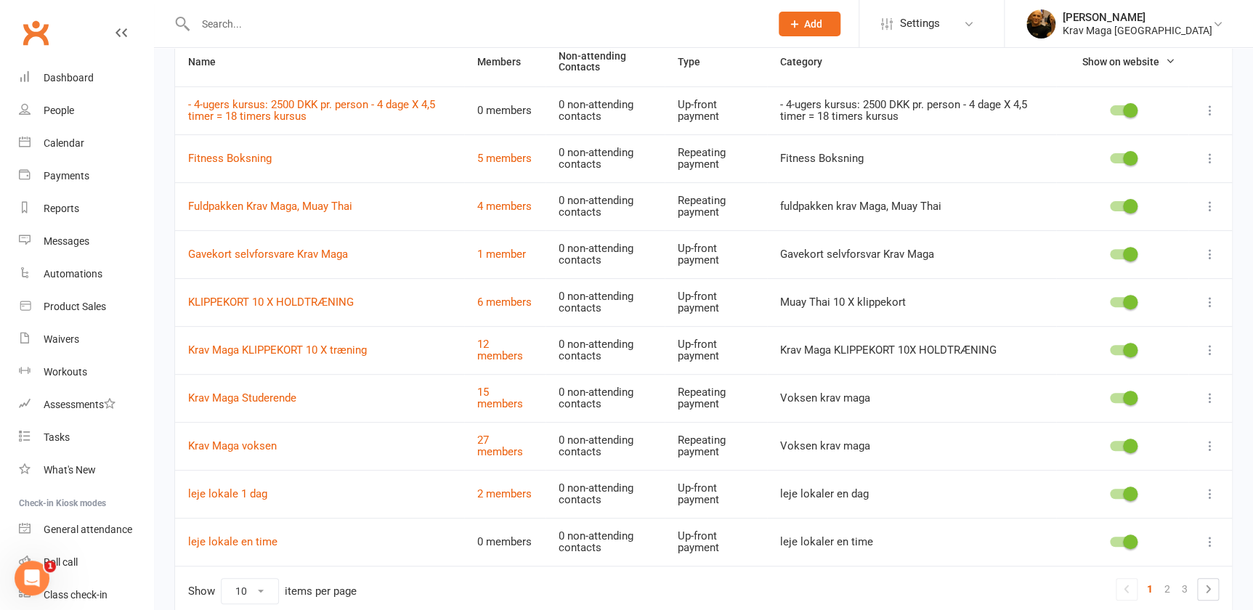
scroll to position [184, 0]
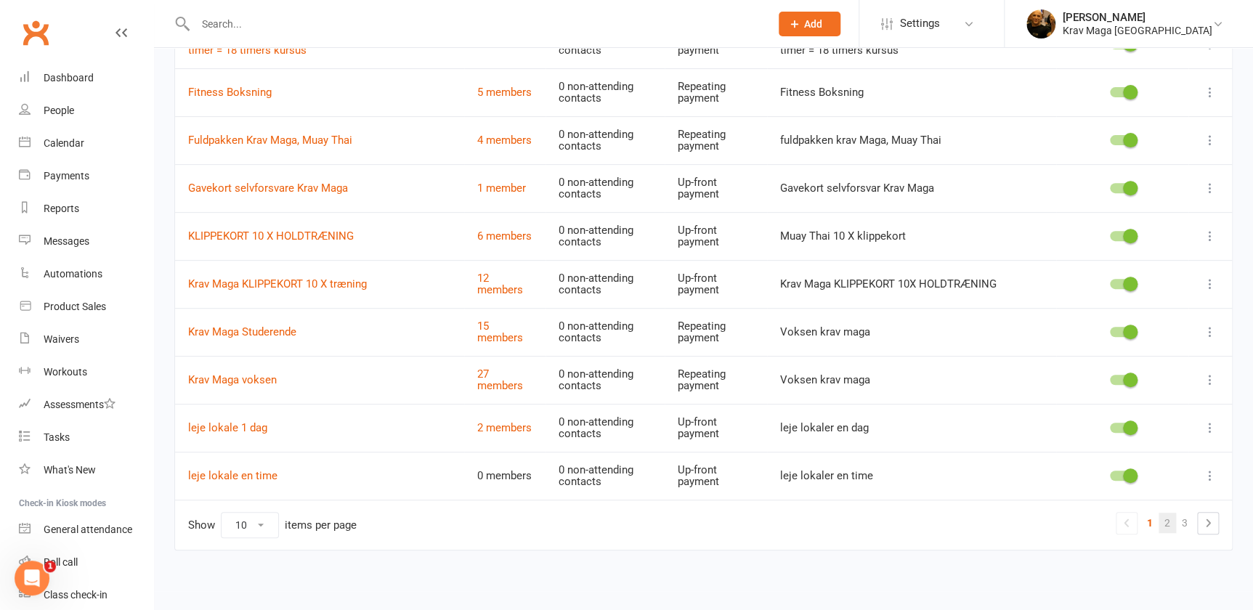
click at [1166, 524] on link "2" at bounding box center [1167, 523] width 17 height 20
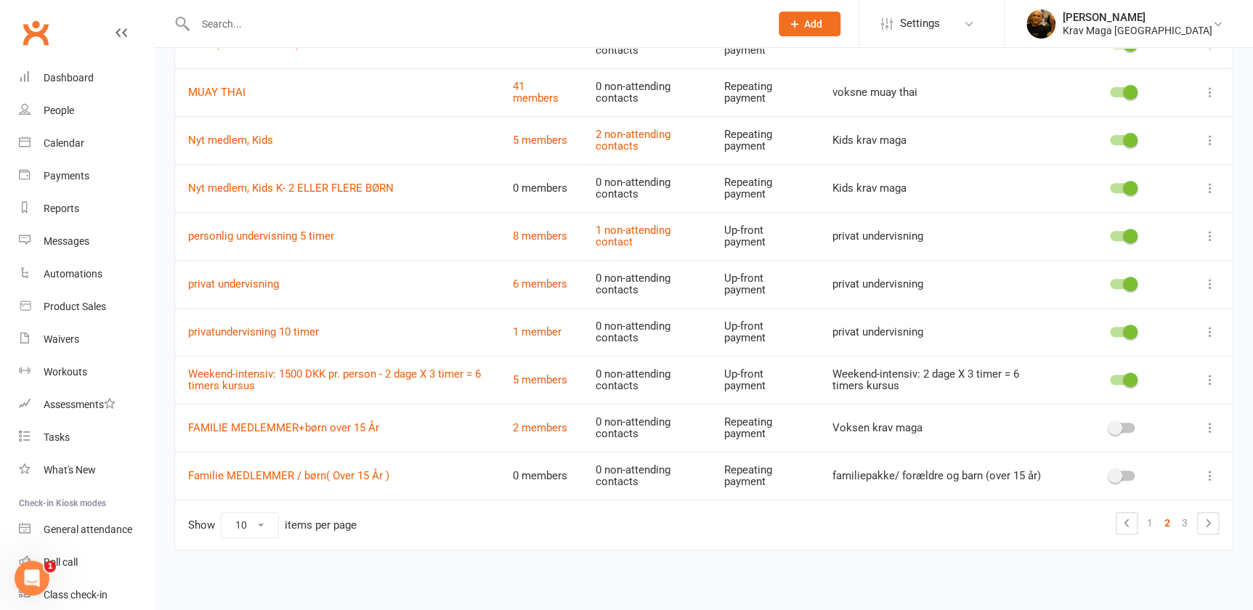
click at [1113, 142] on div at bounding box center [1122, 140] width 25 height 10
click at [1110, 138] on input "checkbox" at bounding box center [1110, 138] width 0 height 0
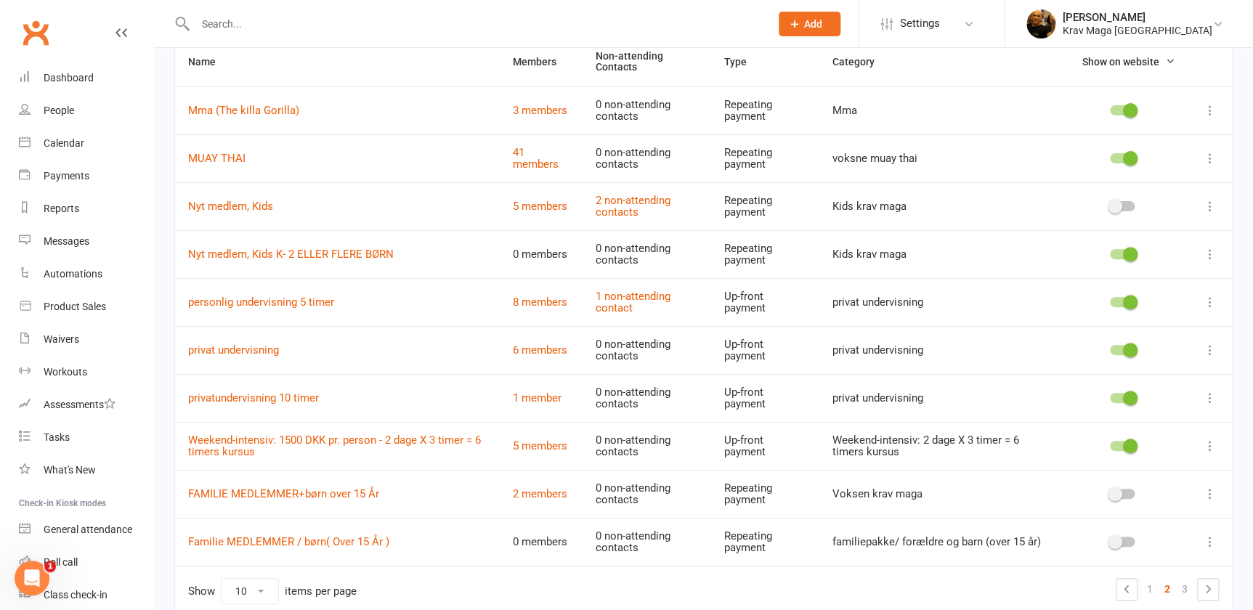
click at [1207, 158] on icon at bounding box center [1210, 158] width 15 height 15
click at [1105, 184] on link "Edit" at bounding box center [1137, 186] width 144 height 29
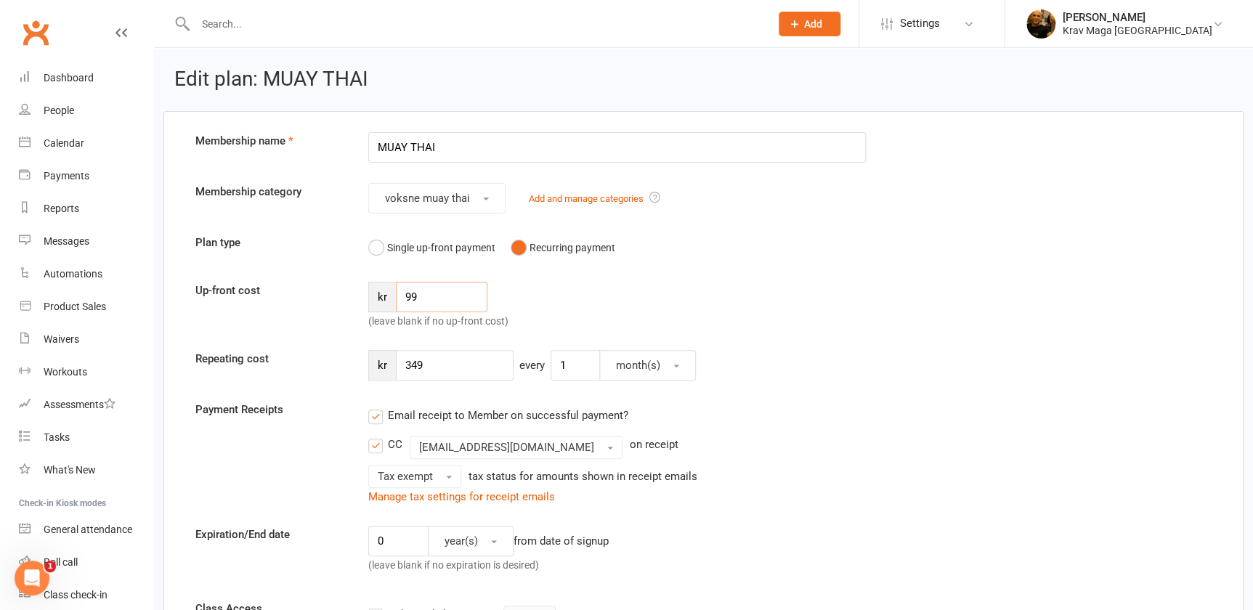
drag, startPoint x: 437, startPoint y: 298, endPoint x: 402, endPoint y: 298, distance: 34.9
click at [402, 298] on input "99" at bounding box center [442, 297] width 92 height 31
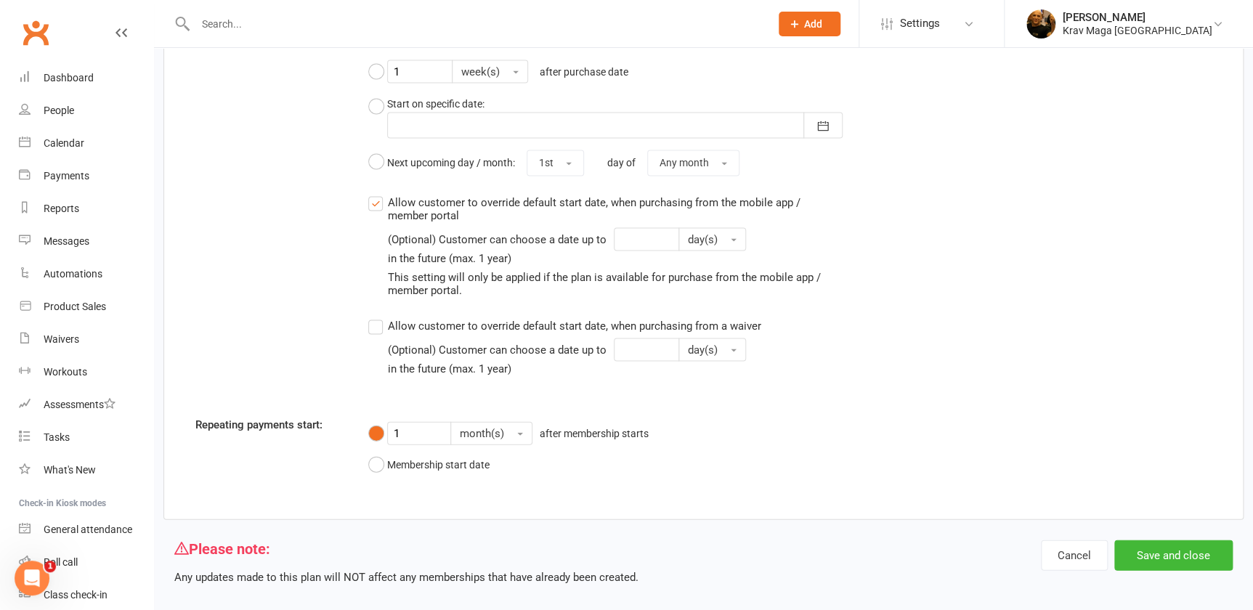
scroll to position [1338, 0]
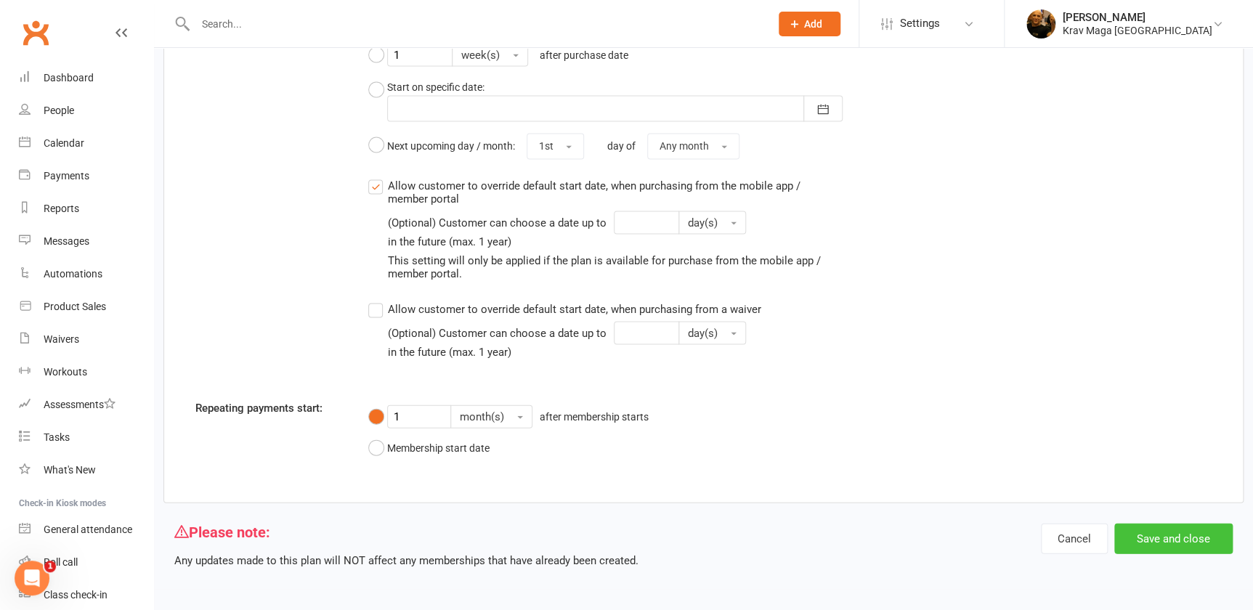
click at [1164, 539] on button "Save and close" at bounding box center [1173, 538] width 118 height 31
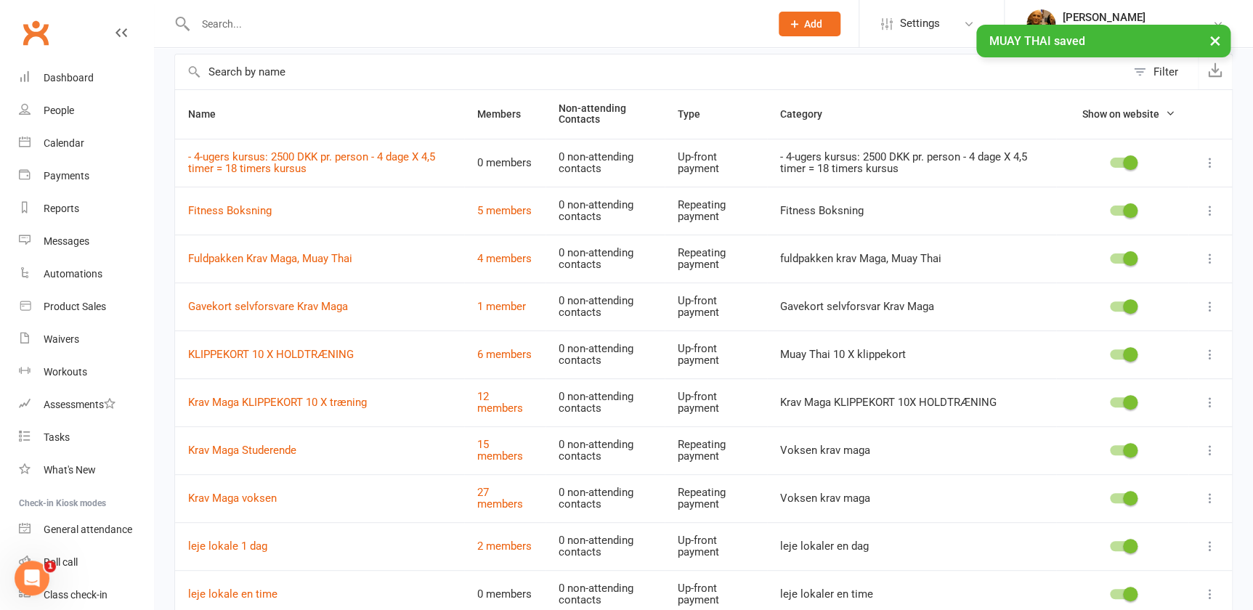
scroll to position [184, 0]
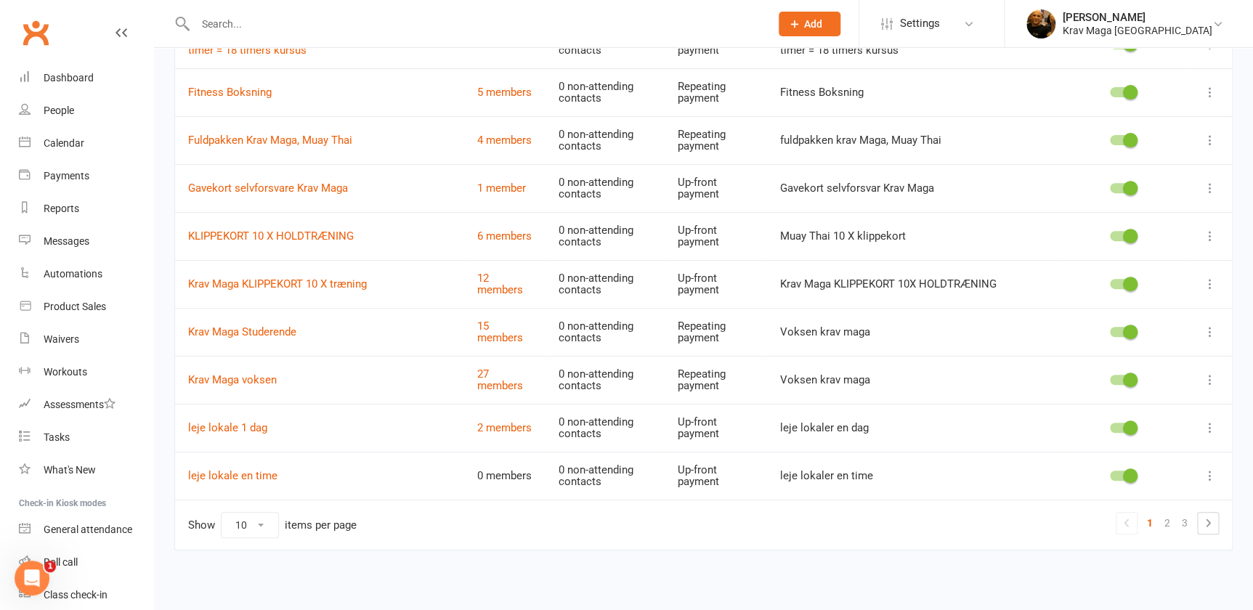
click at [1208, 378] on icon at bounding box center [1210, 380] width 15 height 15
click at [1101, 409] on link "Edit" at bounding box center [1137, 407] width 144 height 29
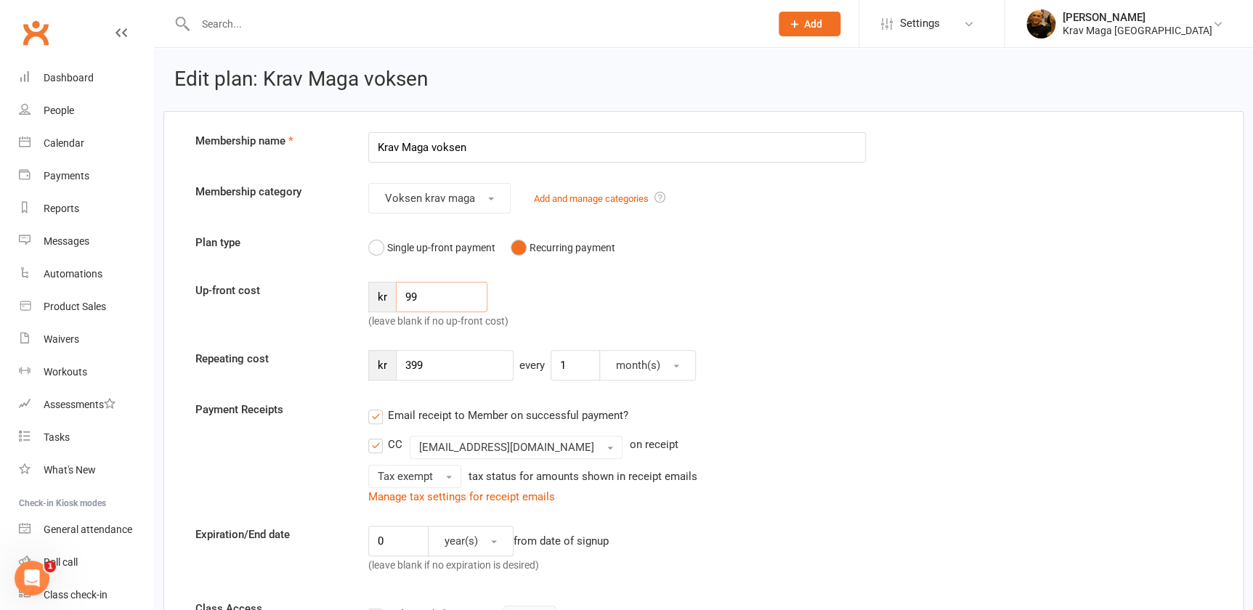
drag, startPoint x: 430, startPoint y: 294, endPoint x: 394, endPoint y: 297, distance: 35.7
click at [394, 297] on div "kr 99" at bounding box center [427, 297] width 119 height 31
click at [421, 296] on input "number" at bounding box center [442, 297] width 92 height 31
type input "99"
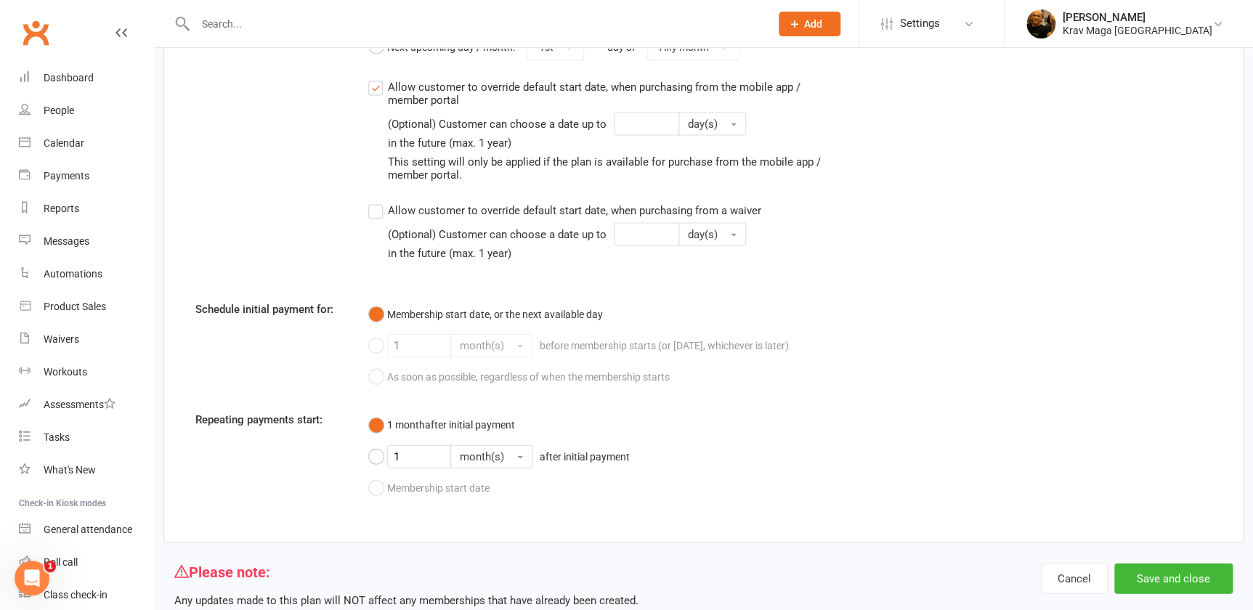
scroll to position [1495, 0]
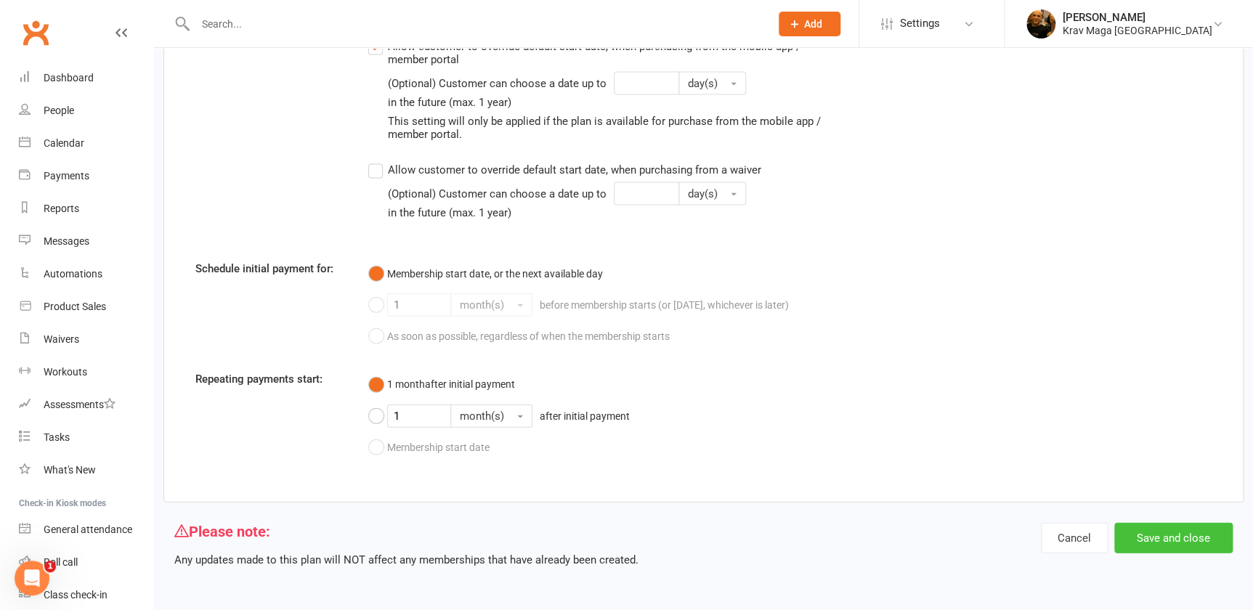
click at [1178, 538] on button "Save and close" at bounding box center [1173, 538] width 118 height 31
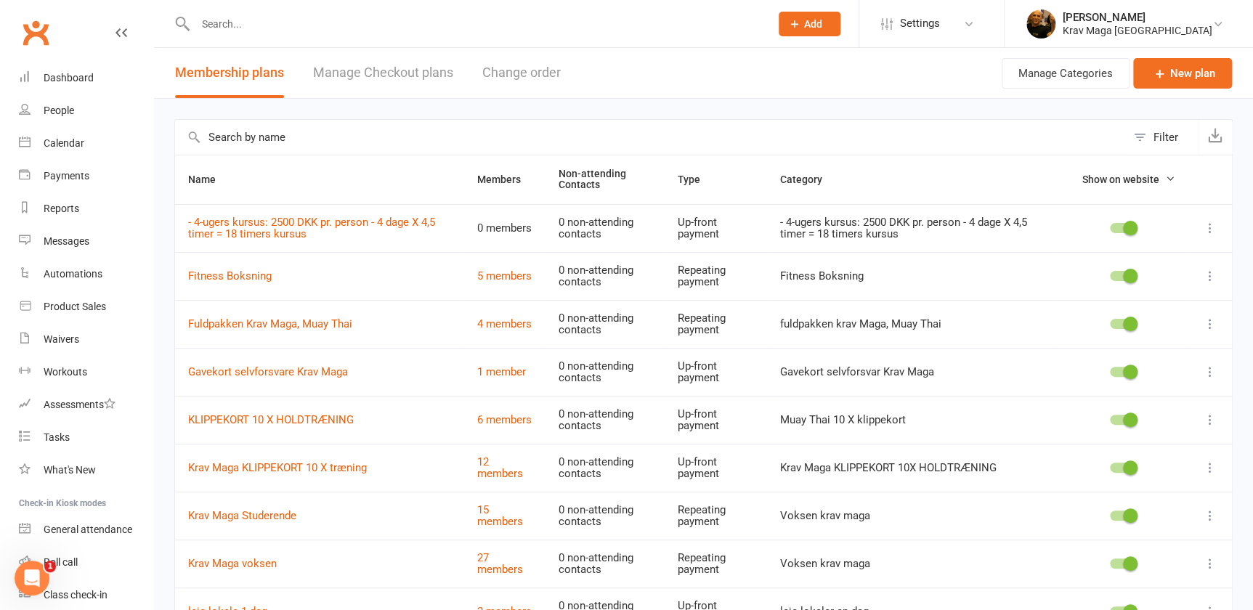
click at [1205, 272] on icon at bounding box center [1210, 276] width 15 height 15
click at [1108, 305] on link "Edit" at bounding box center [1137, 304] width 144 height 29
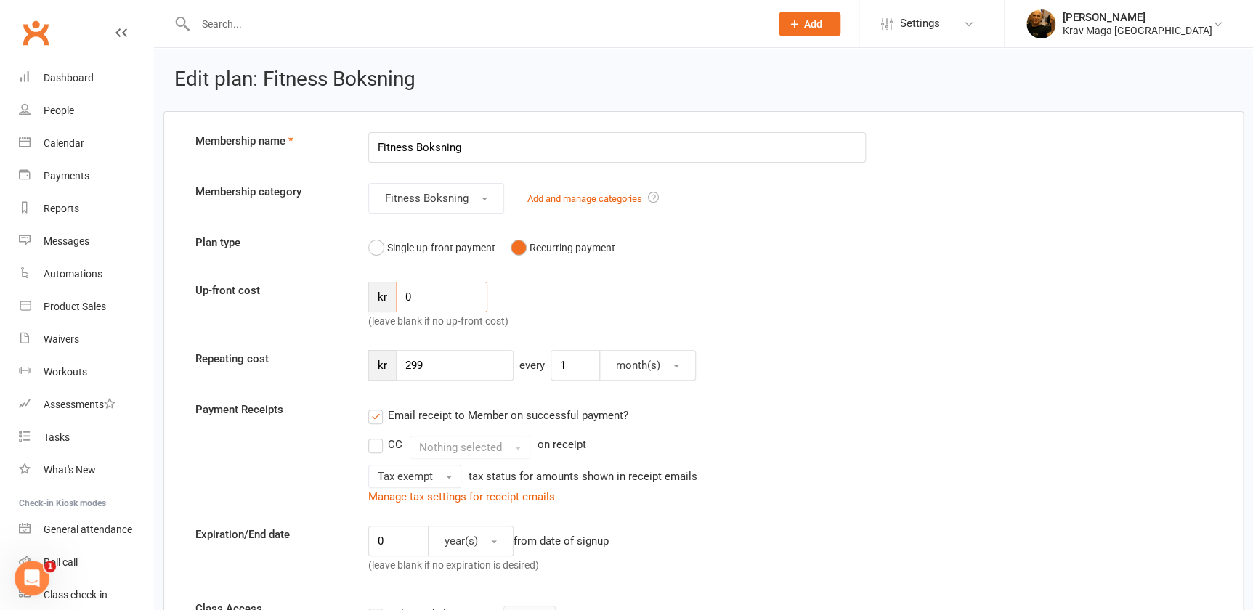
click at [421, 299] on input "0" at bounding box center [442, 297] width 92 height 31
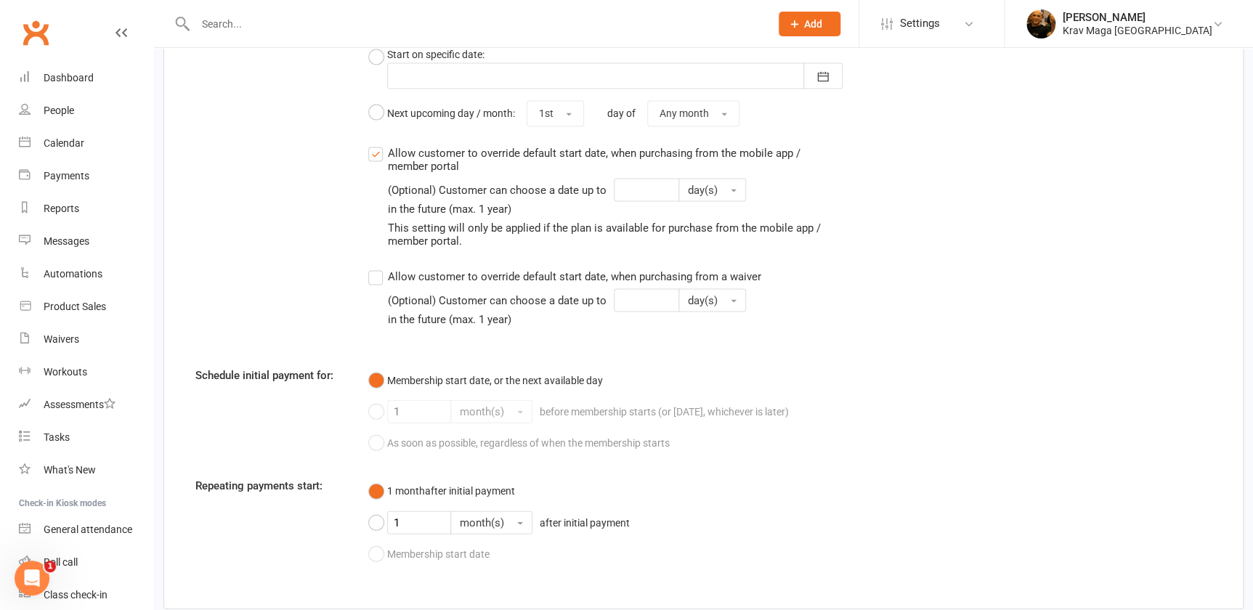
scroll to position [1495, 0]
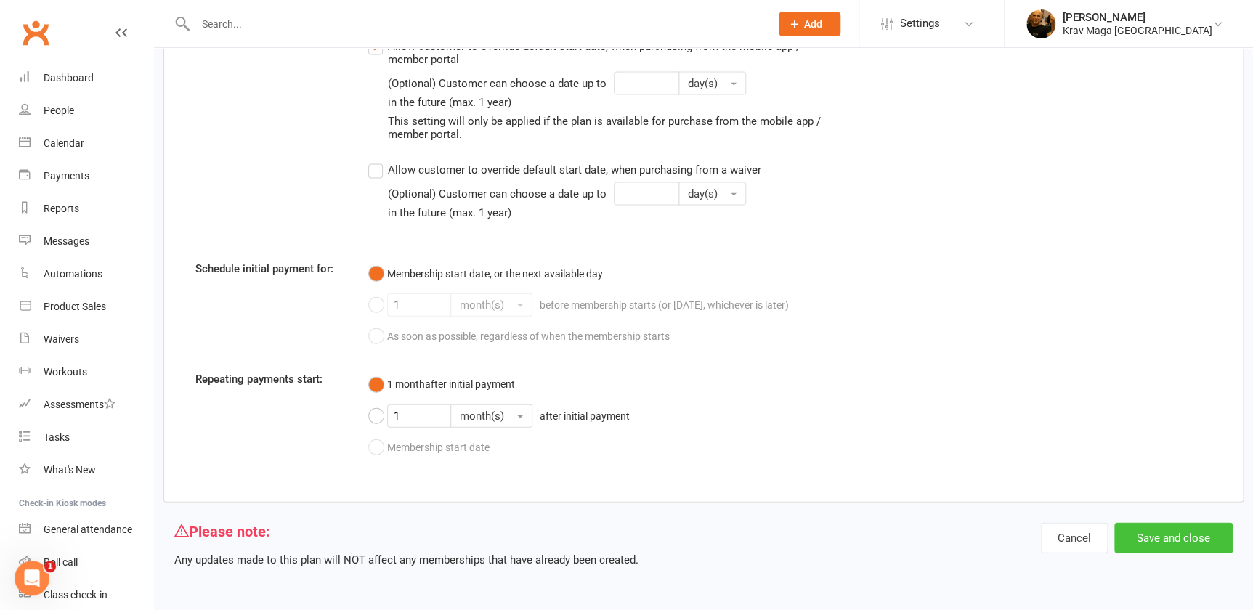
type input "99"
click at [1162, 530] on button "Save and close" at bounding box center [1173, 538] width 118 height 31
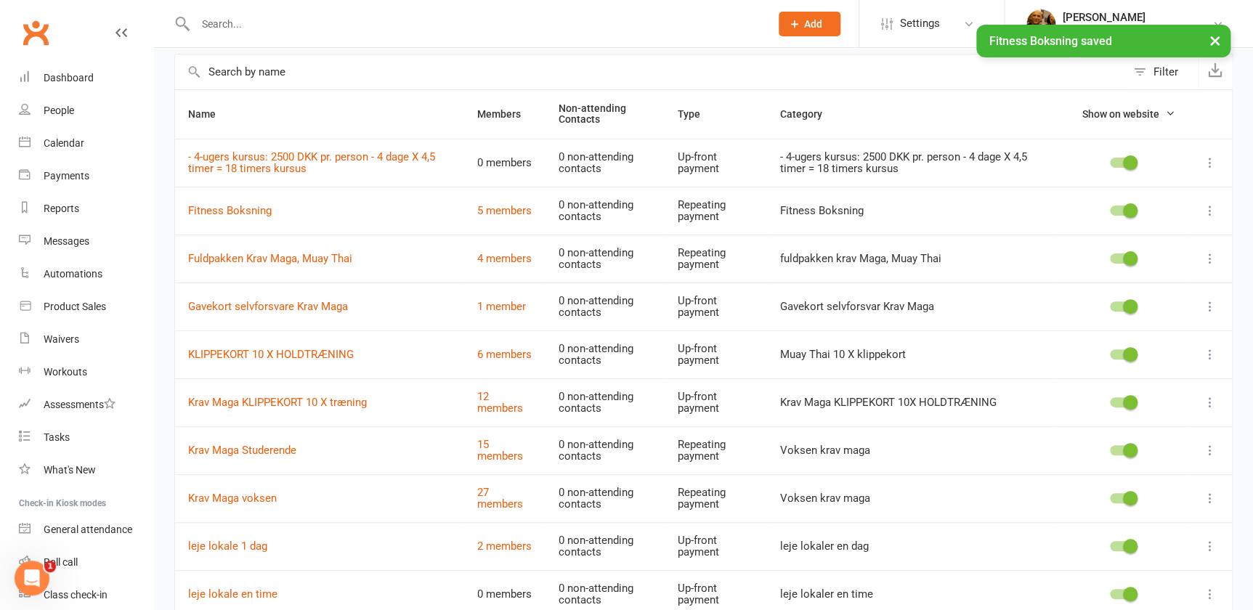
scroll to position [184, 0]
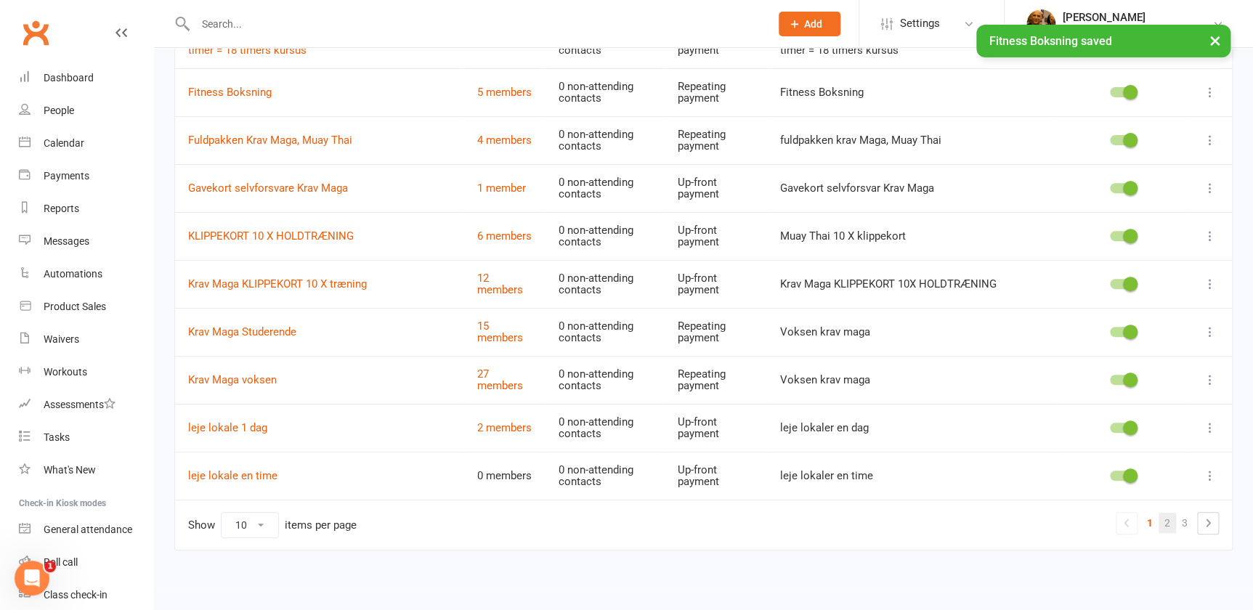
click at [1167, 518] on link "2" at bounding box center [1167, 523] width 17 height 20
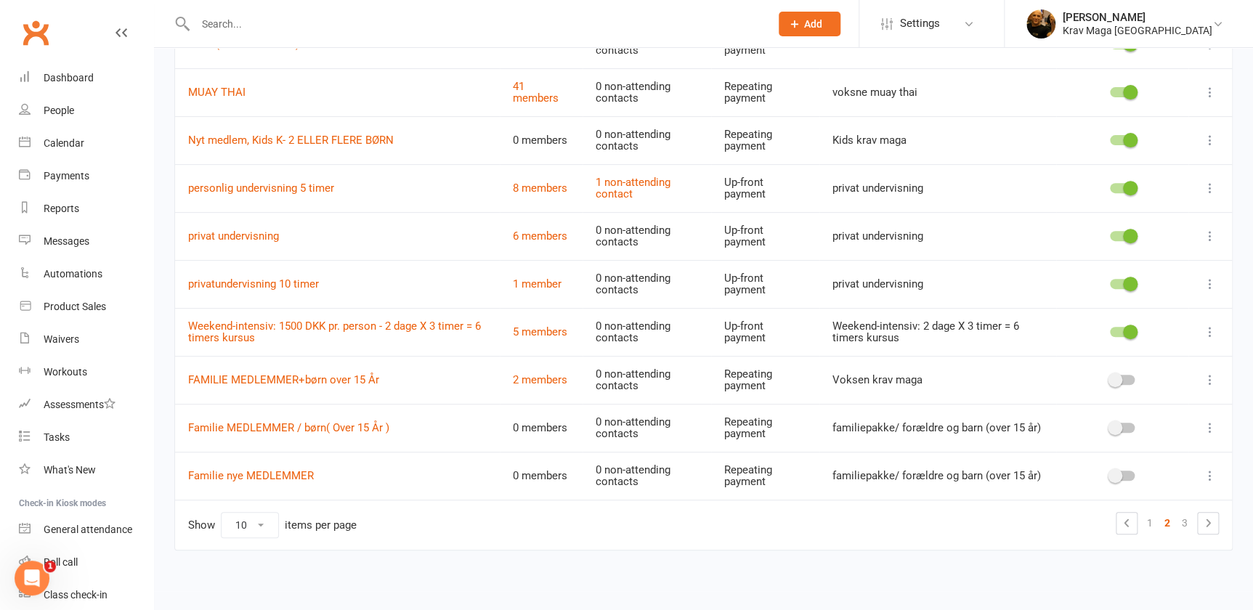
click at [1167, 521] on link "2" at bounding box center [1167, 523] width 17 height 20
click at [1208, 519] on icon at bounding box center [1208, 523] width 4 height 8
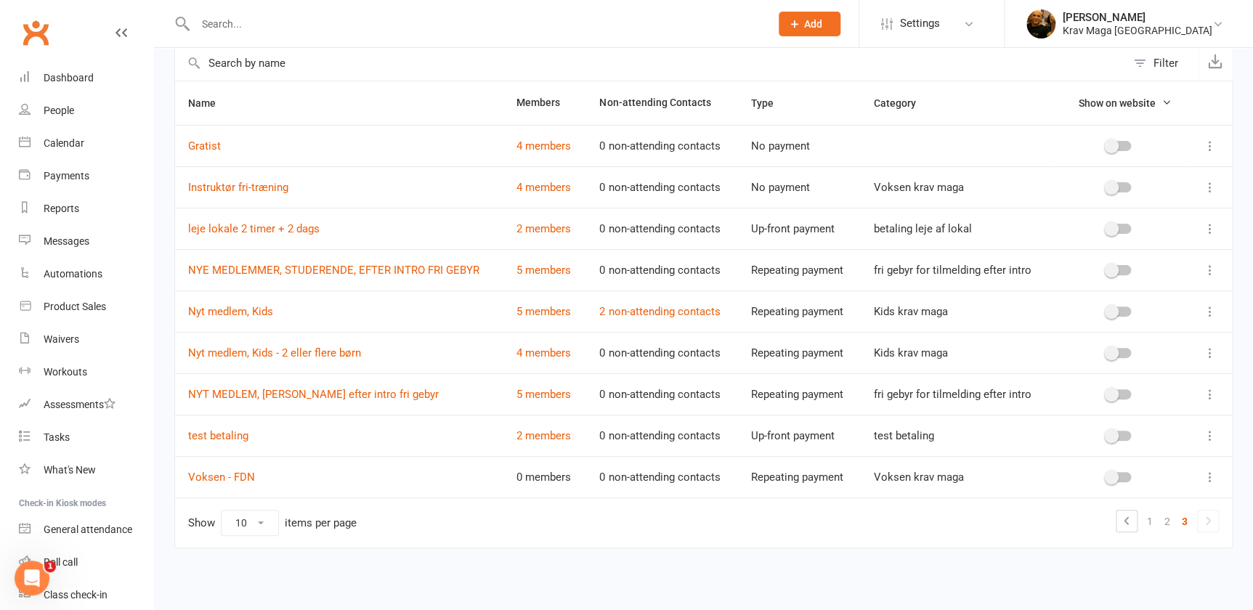
scroll to position [73, 0]
click at [1168, 517] on link "2" at bounding box center [1167, 523] width 17 height 20
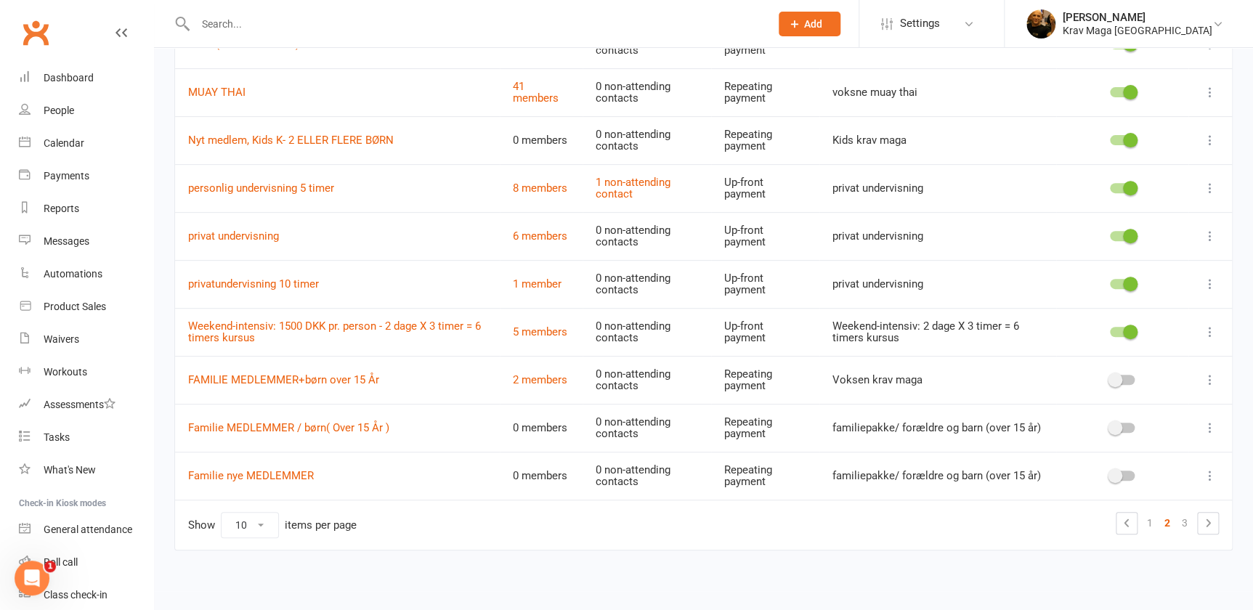
click at [1206, 91] on icon at bounding box center [1210, 92] width 15 height 15
click at [1087, 119] on link "Edit" at bounding box center [1137, 120] width 144 height 29
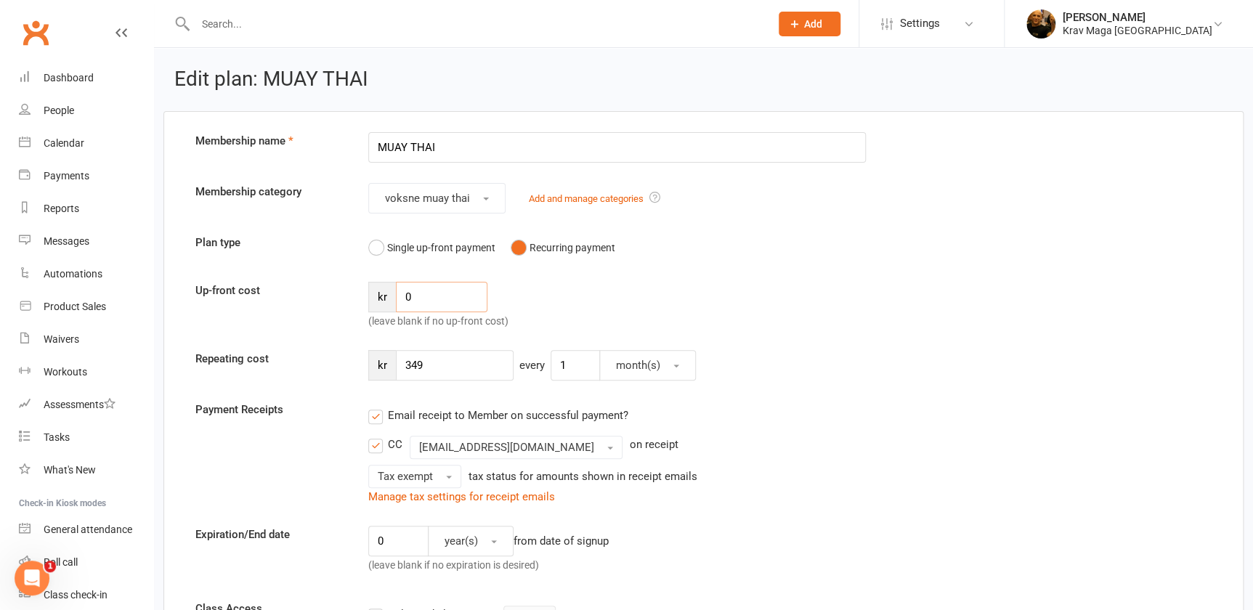
click at [414, 294] on input "0" at bounding box center [442, 297] width 92 height 31
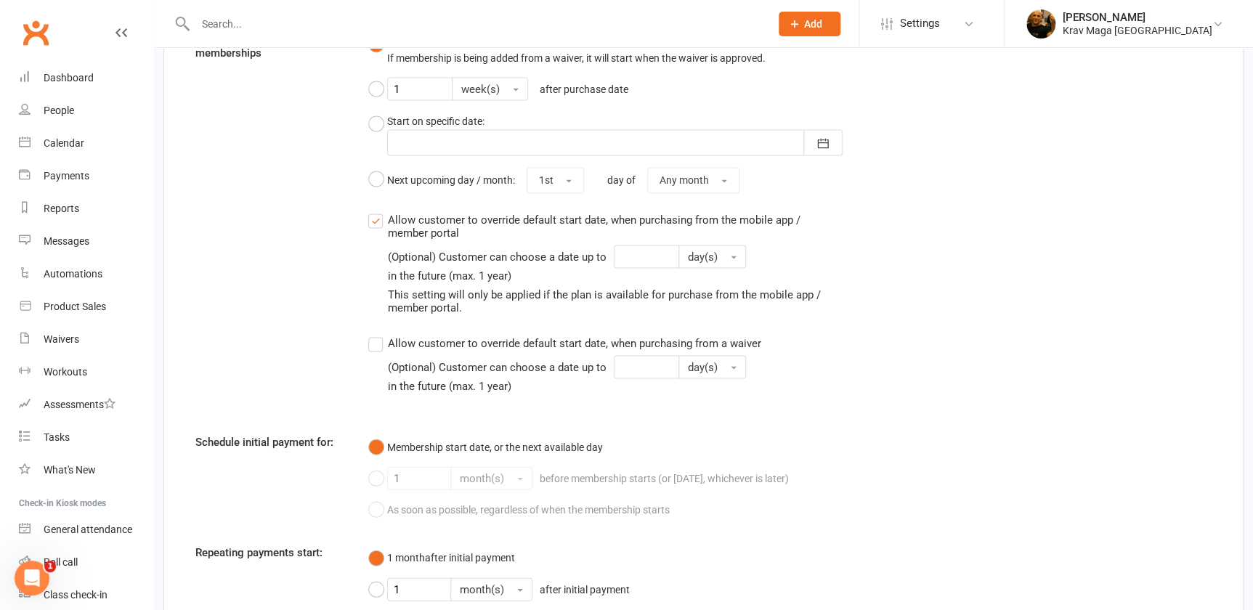
scroll to position [1495, 0]
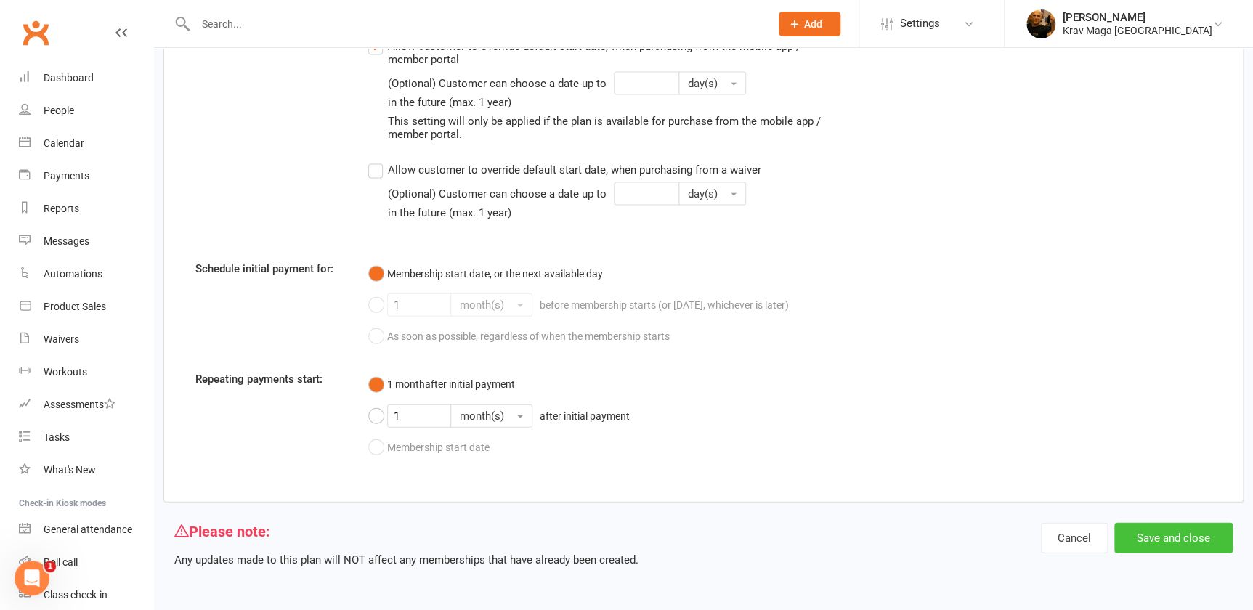
type input "99"
click at [1151, 540] on button "Save and close" at bounding box center [1173, 538] width 118 height 31
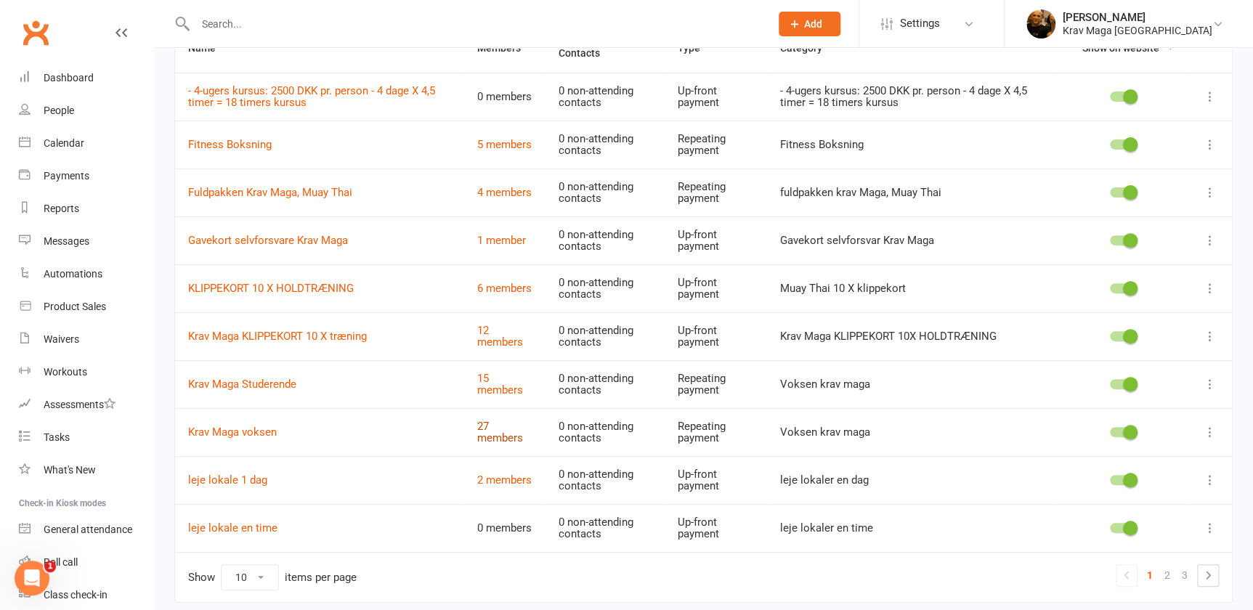
scroll to position [184, 0]
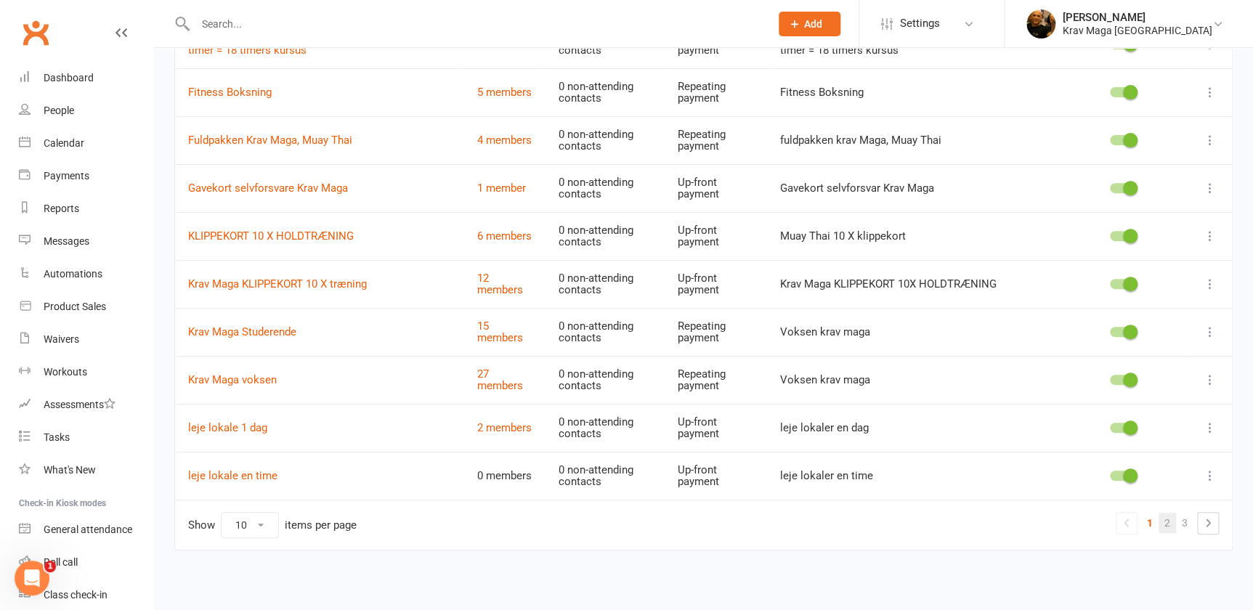
click at [1169, 517] on link "2" at bounding box center [1167, 523] width 17 height 20
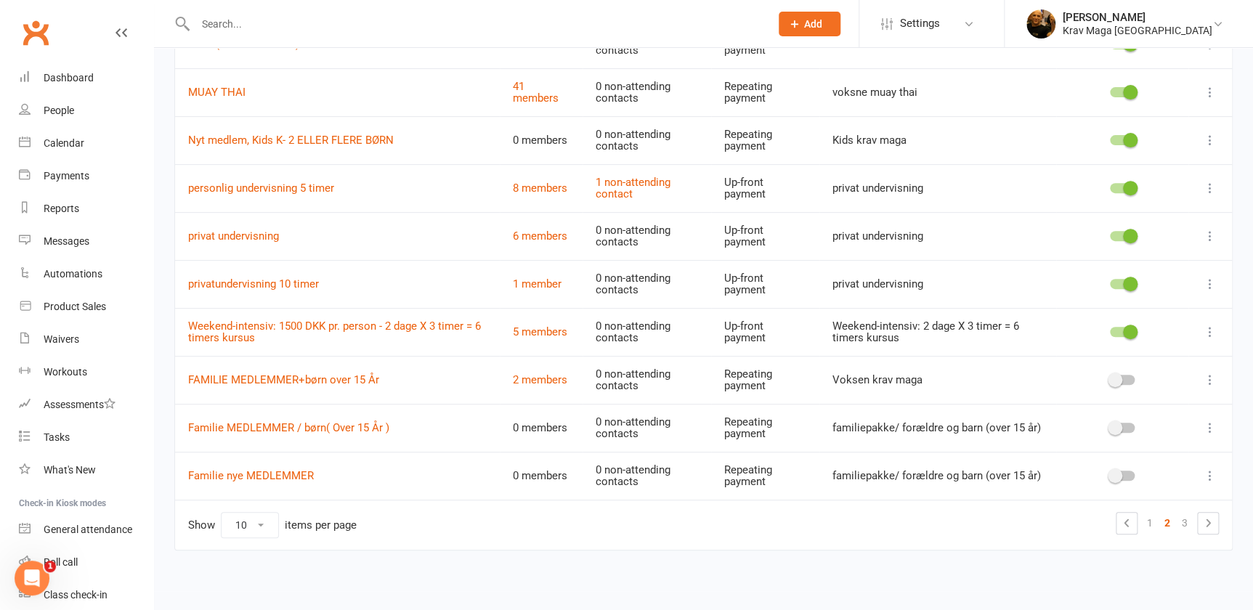
scroll to position [118, 0]
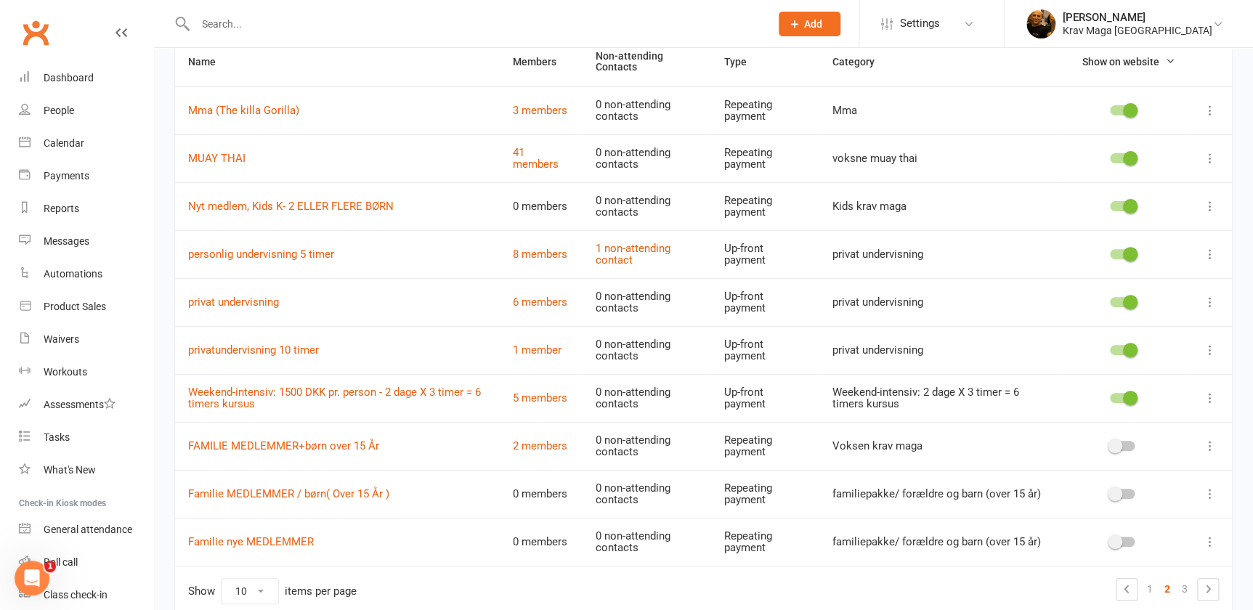
click at [1115, 206] on div at bounding box center [1122, 206] width 25 height 10
click at [1110, 204] on input "checkbox" at bounding box center [1110, 204] width 0 height 0
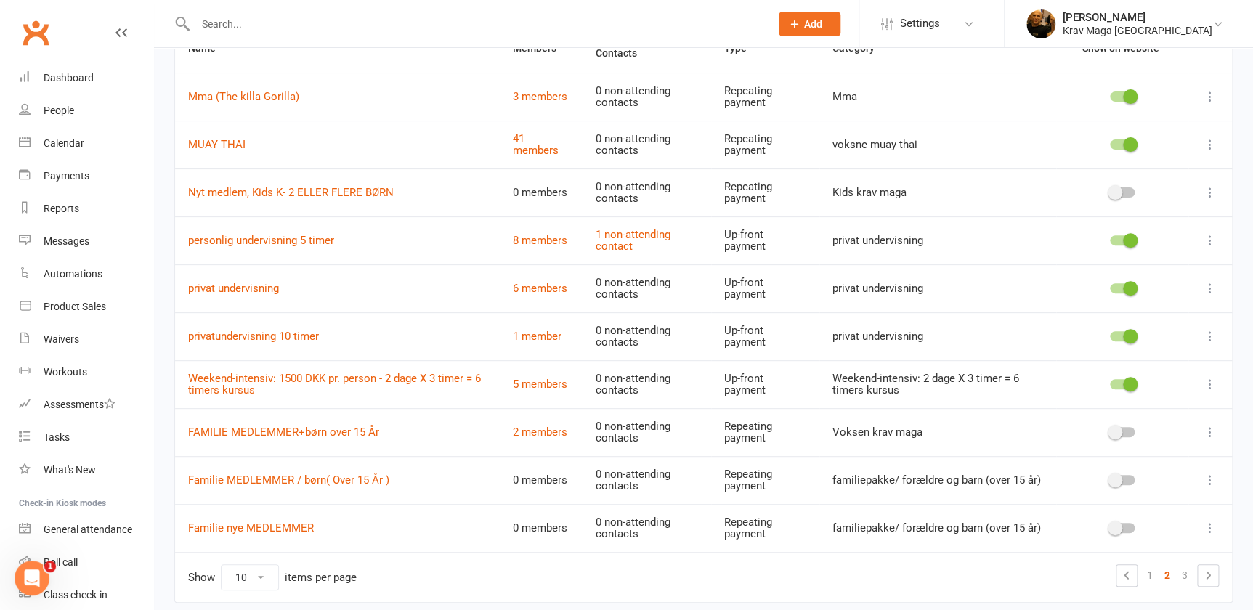
scroll to position [184, 0]
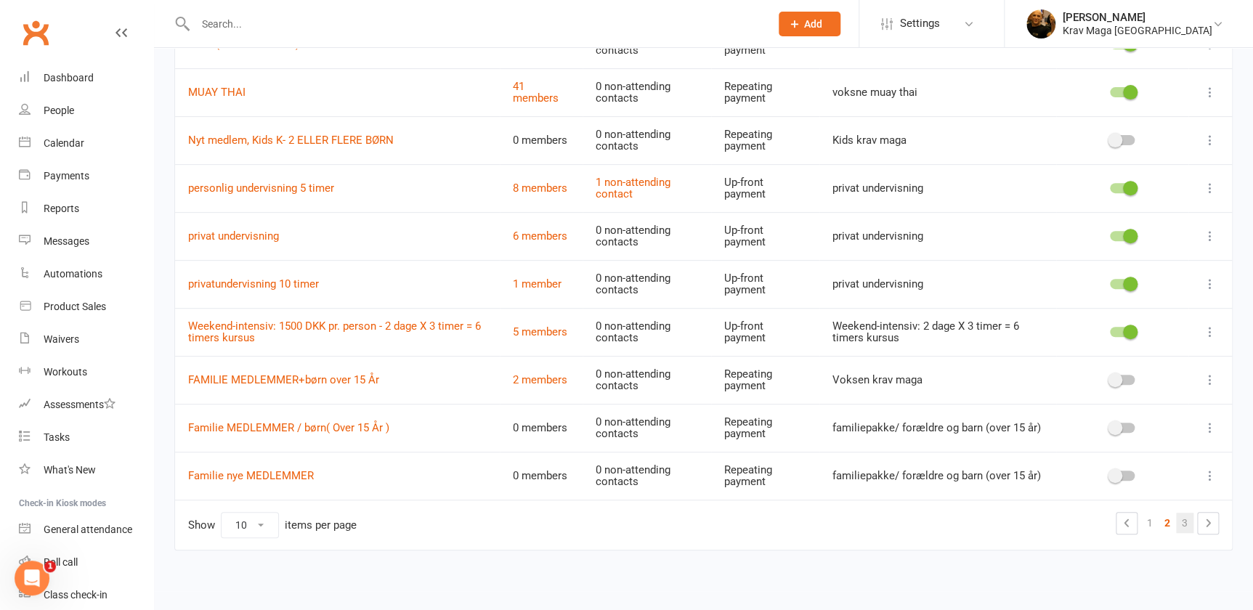
click at [1181, 522] on link "3" at bounding box center [1184, 523] width 17 height 20
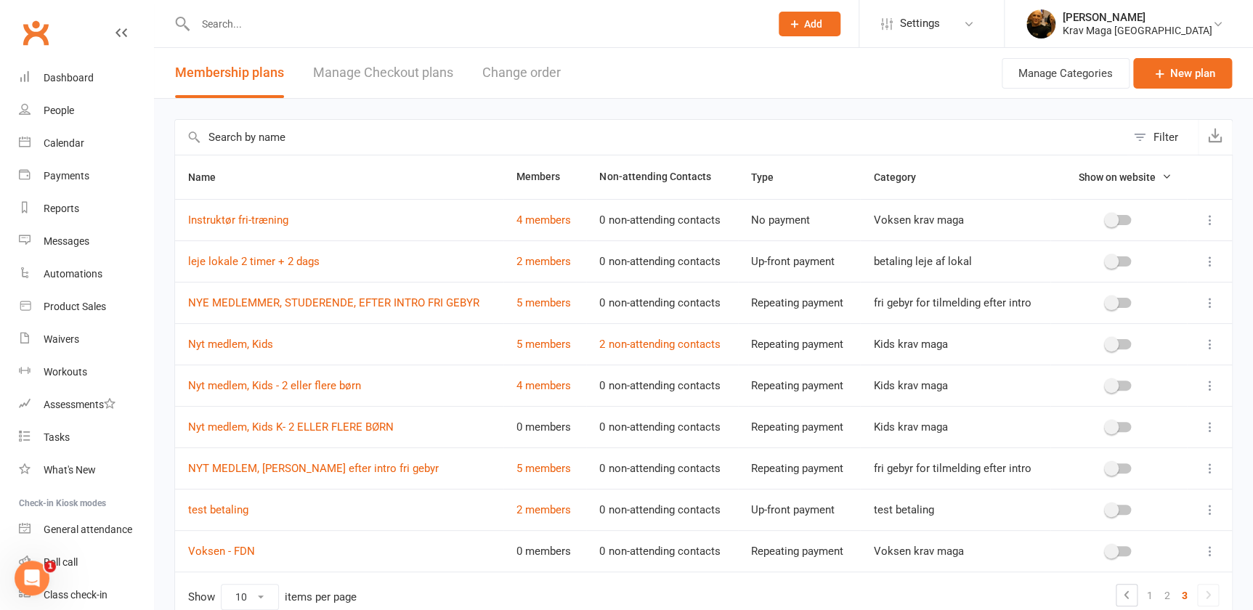
scroll to position [73, 0]
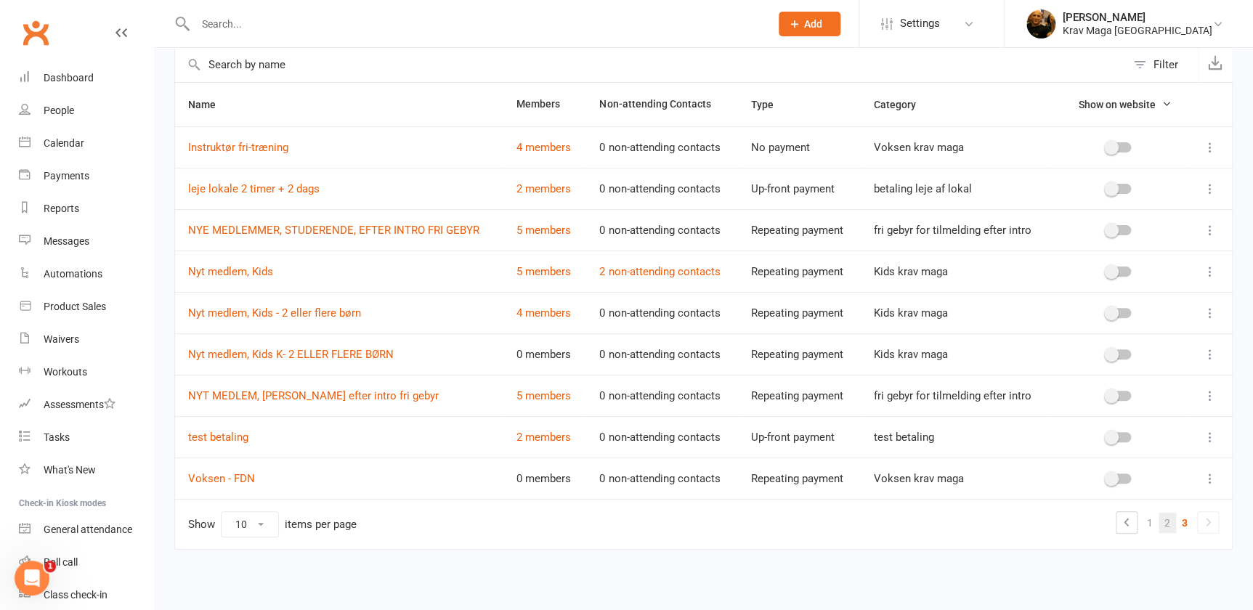
click at [1168, 519] on link "2" at bounding box center [1167, 523] width 17 height 20
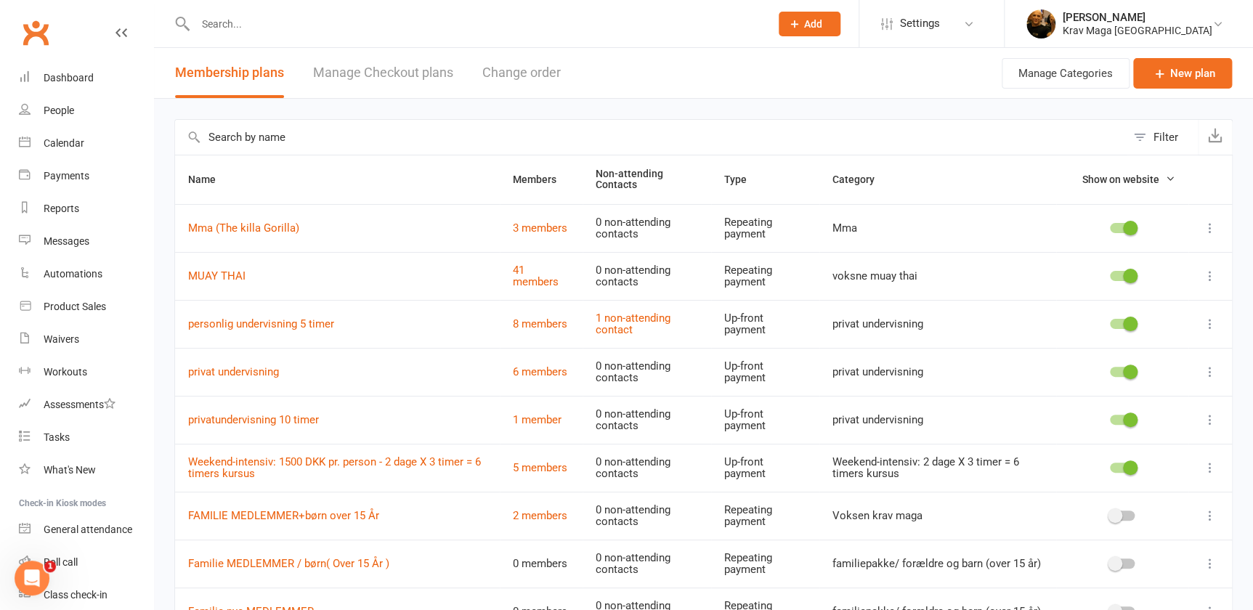
scroll to position [184, 0]
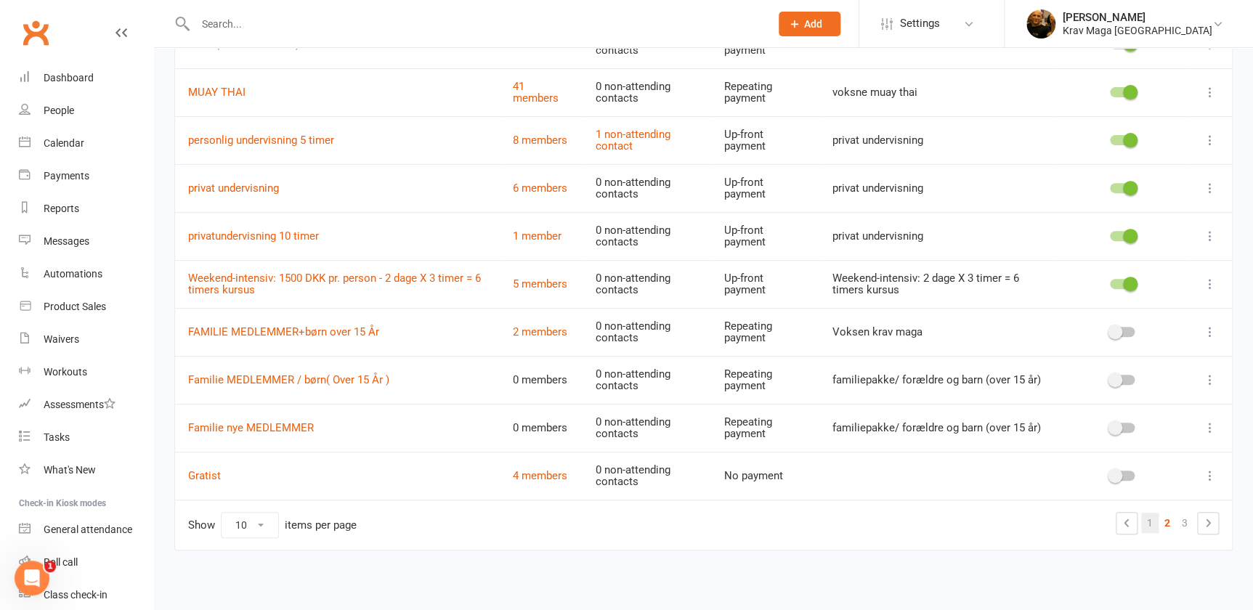
click at [1152, 522] on link "1" at bounding box center [1149, 523] width 17 height 20
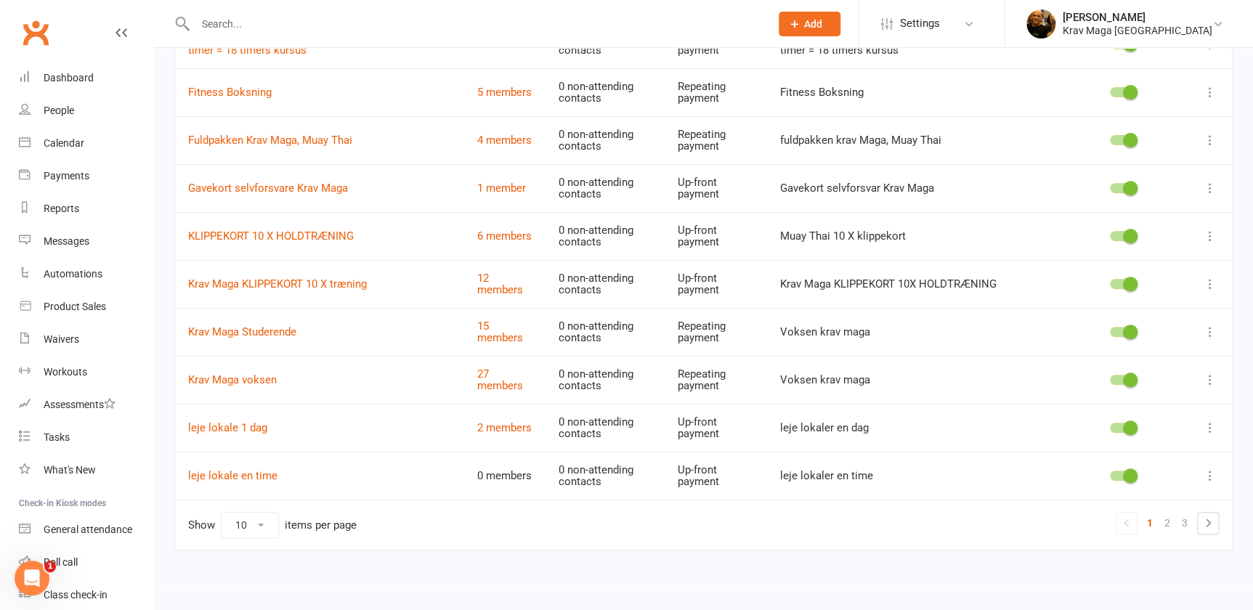
scroll to position [0, 0]
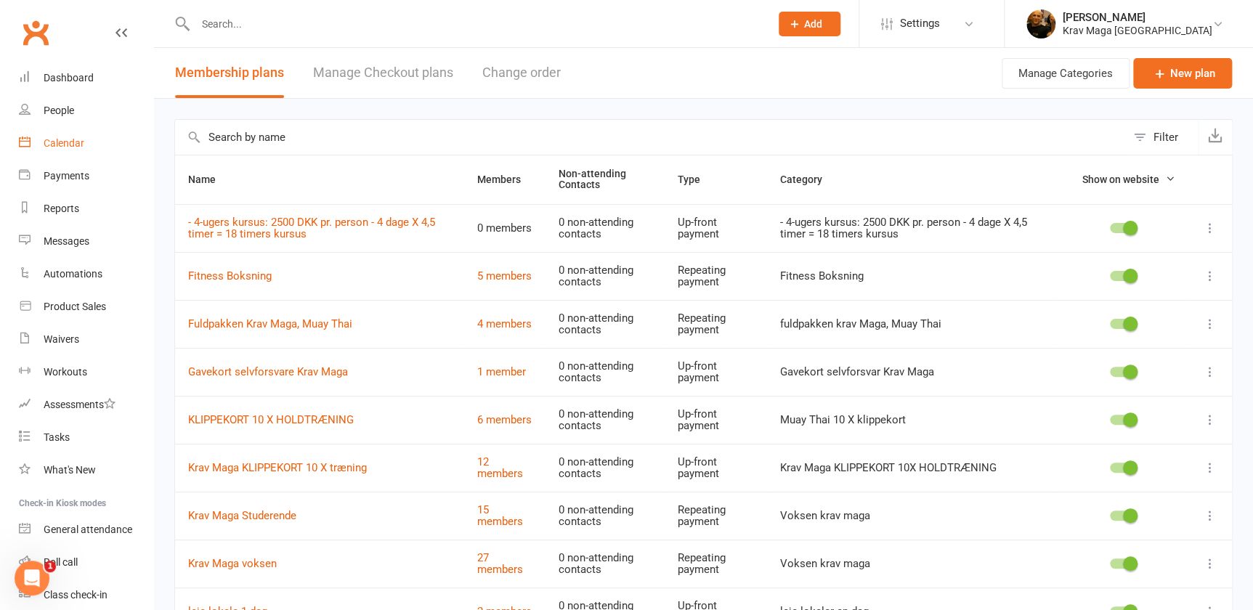
click at [65, 145] on div "Calendar" at bounding box center [64, 143] width 41 height 12
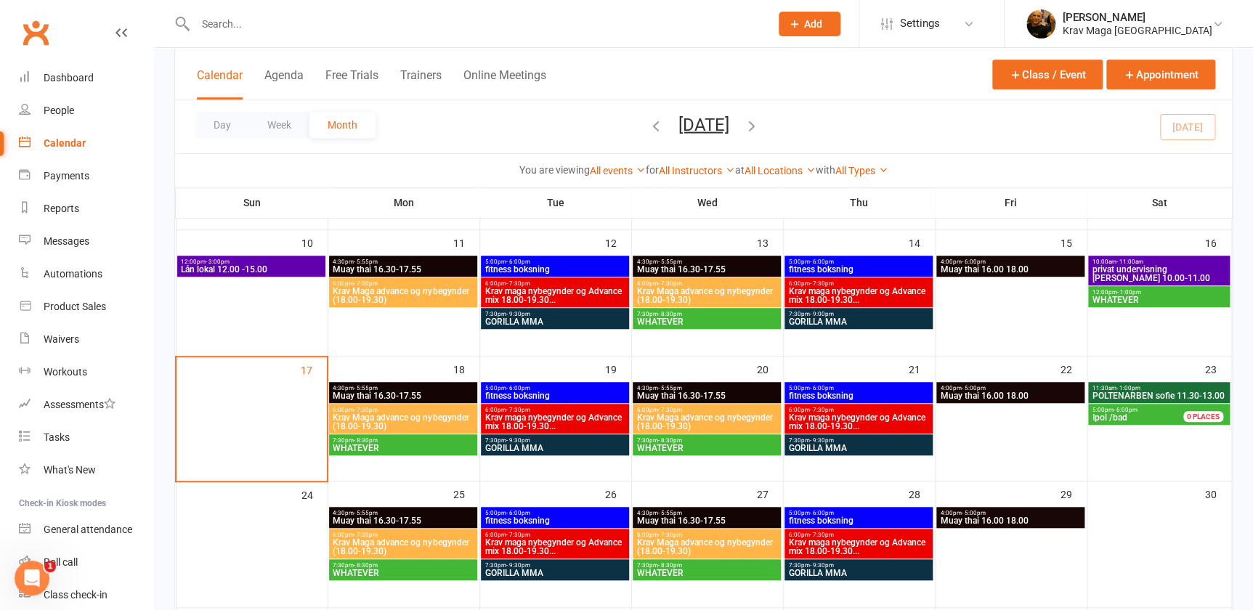
scroll to position [396, 0]
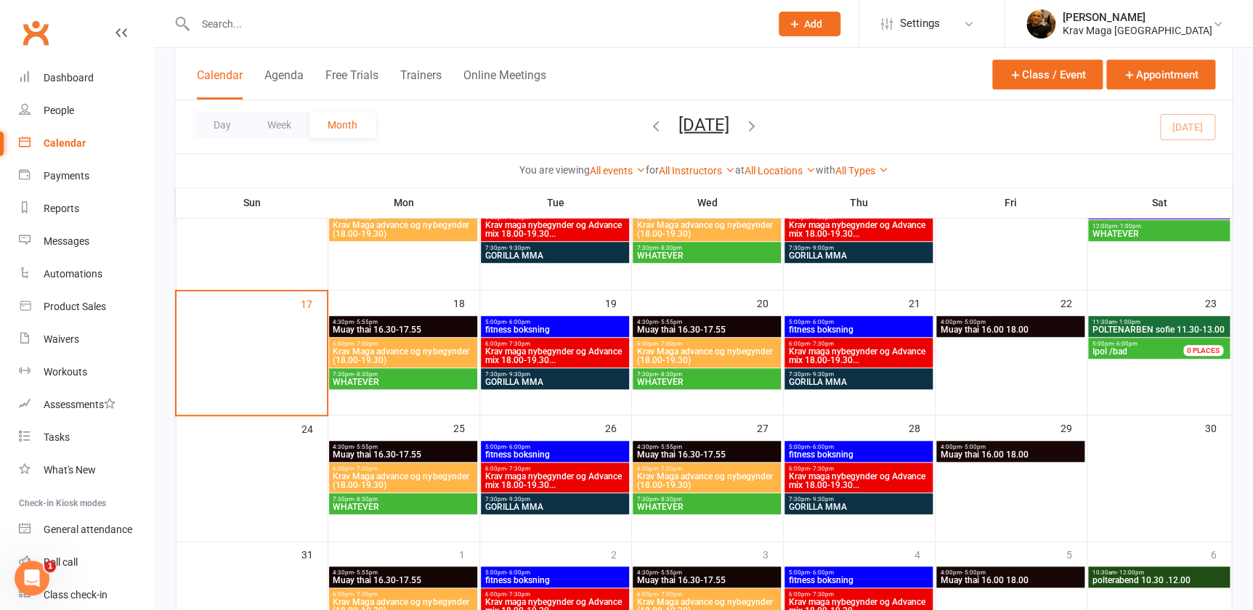
click at [541, 380] on span "GORILLA MMA" at bounding box center [555, 382] width 142 height 9
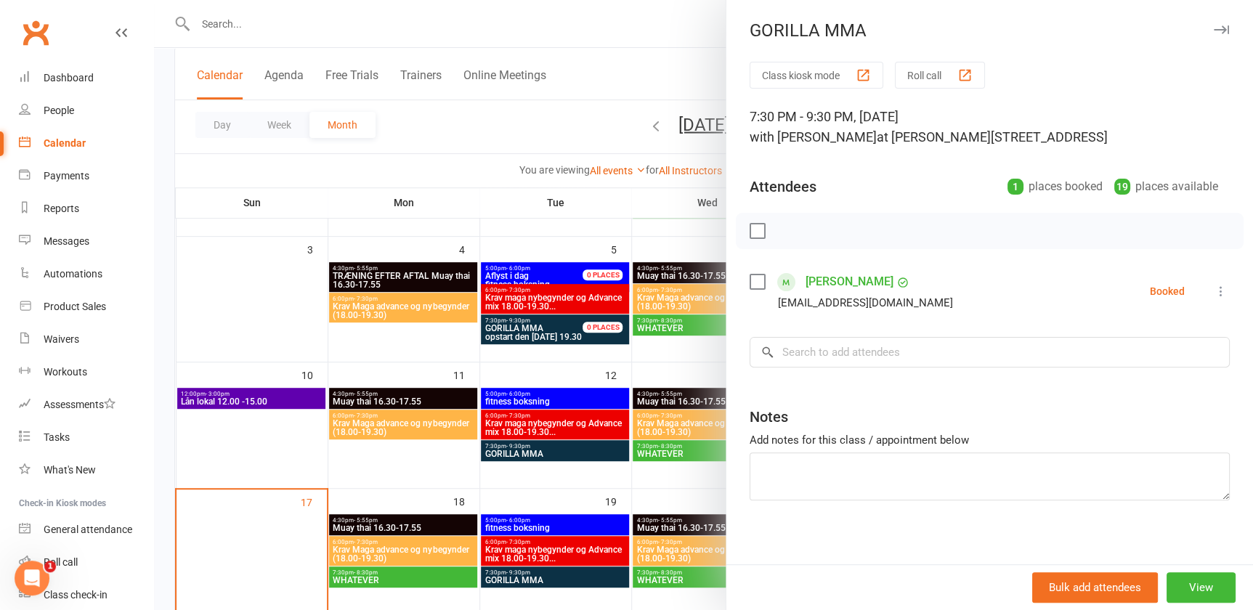
scroll to position [7, 0]
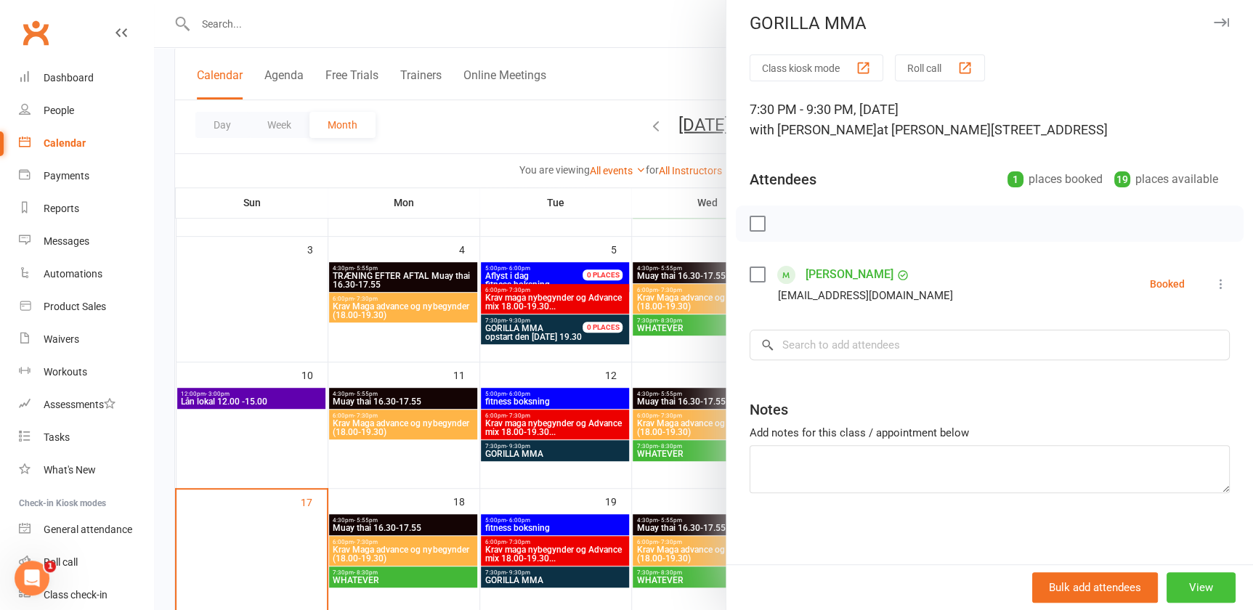
click at [1175, 586] on button "View" at bounding box center [1201, 587] width 69 height 31
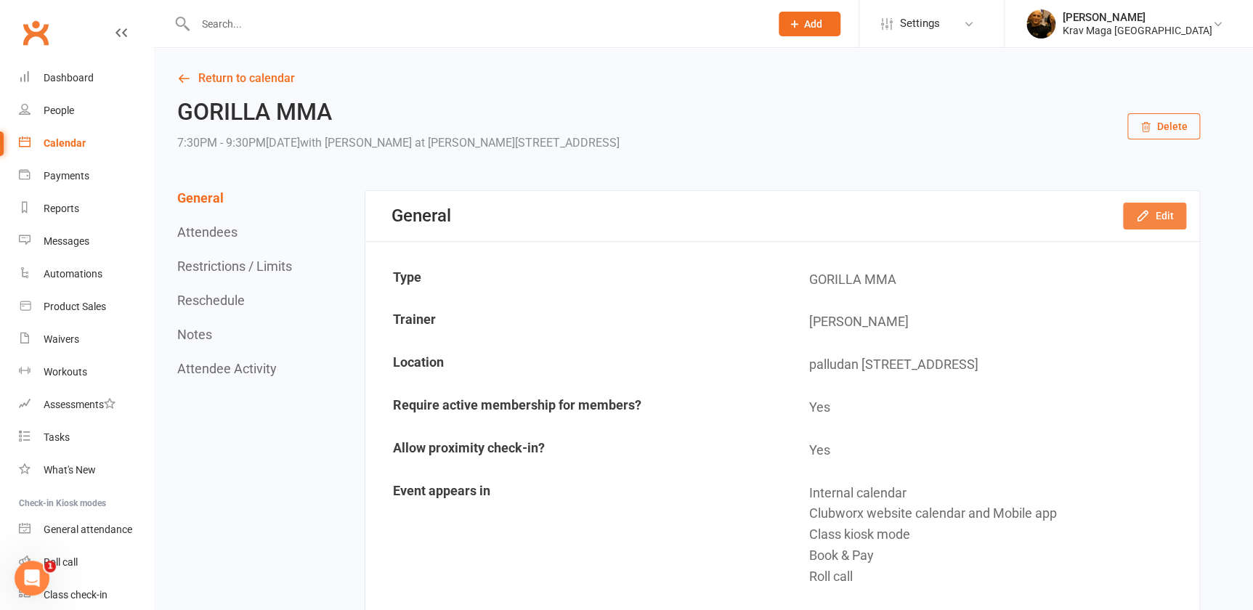
click at [1168, 211] on button "Edit" at bounding box center [1154, 216] width 63 height 26
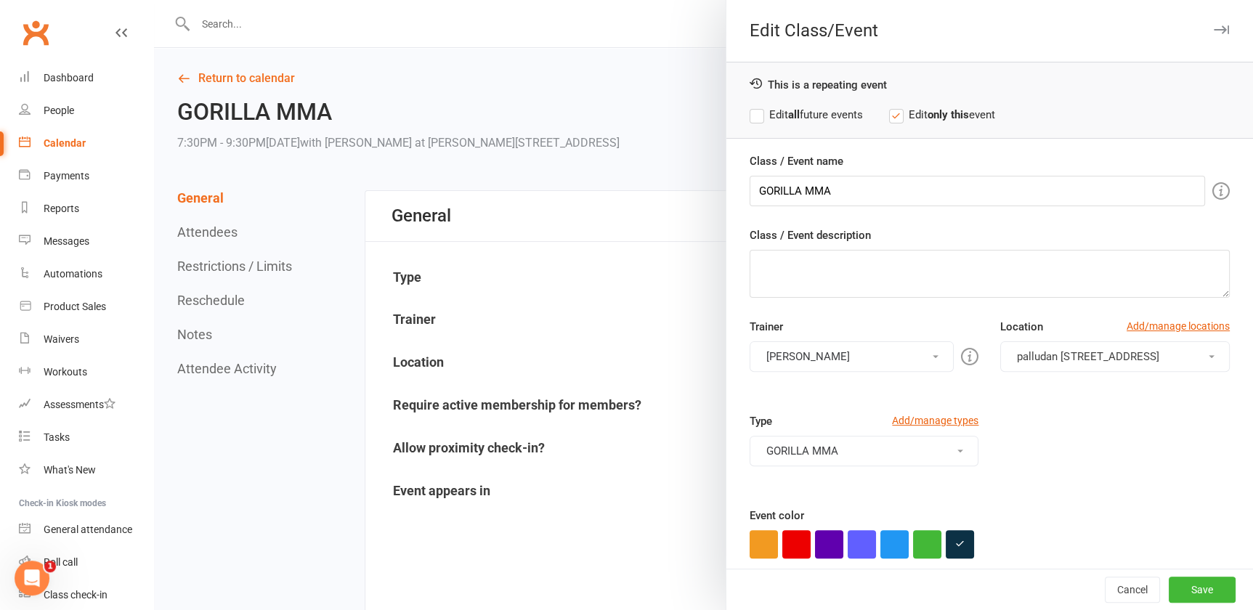
click at [1214, 27] on icon "button" at bounding box center [1221, 29] width 15 height 9
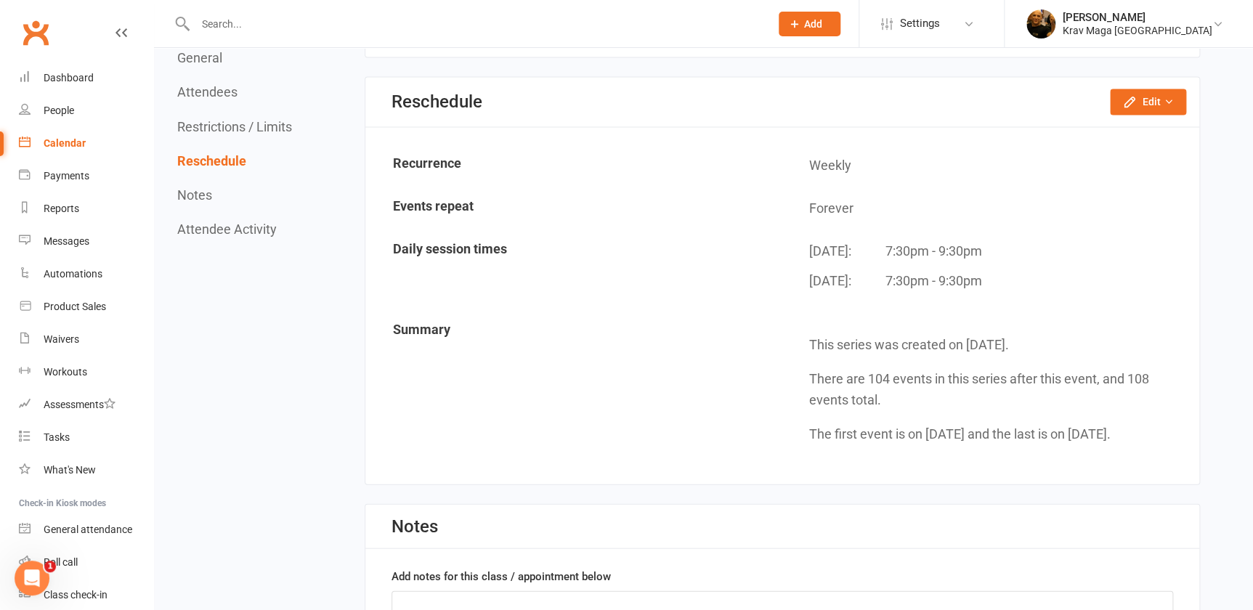
scroll to position [1189, 0]
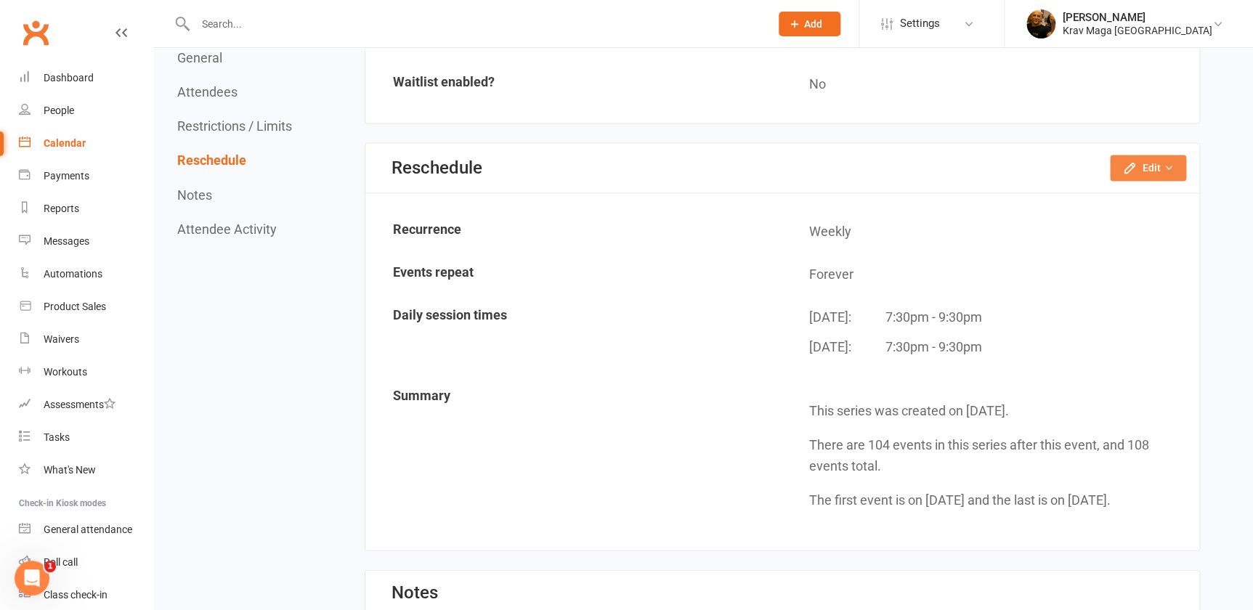
click at [1164, 163] on icon "button" at bounding box center [1169, 168] width 10 height 10
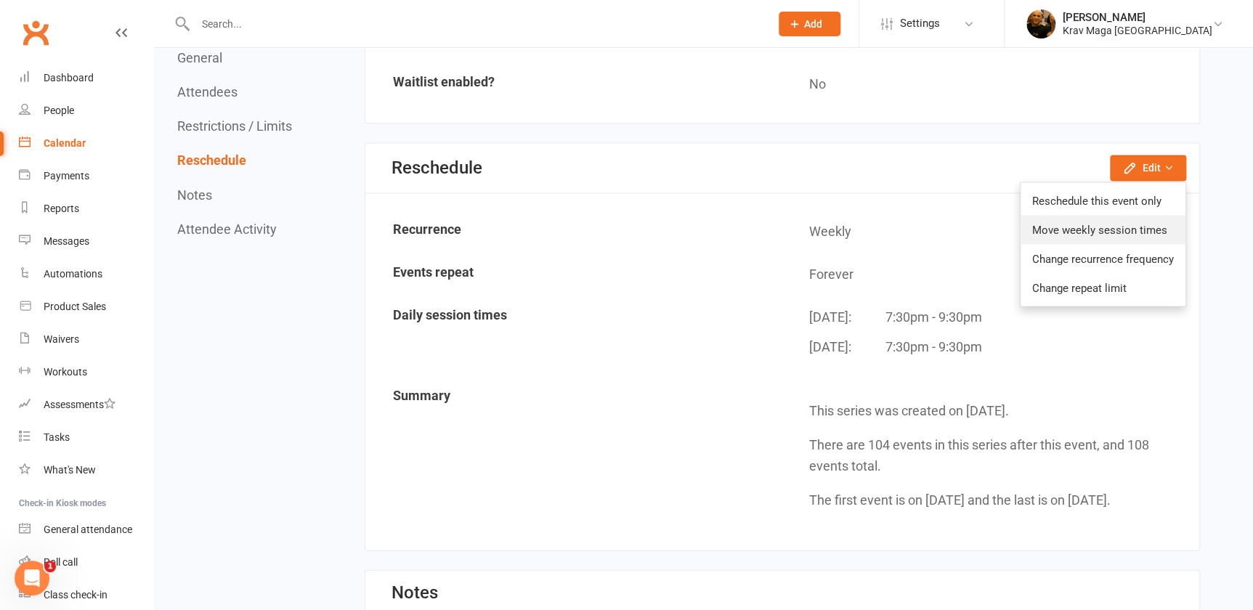
click at [1104, 225] on link "Move weekly session times" at bounding box center [1103, 229] width 165 height 29
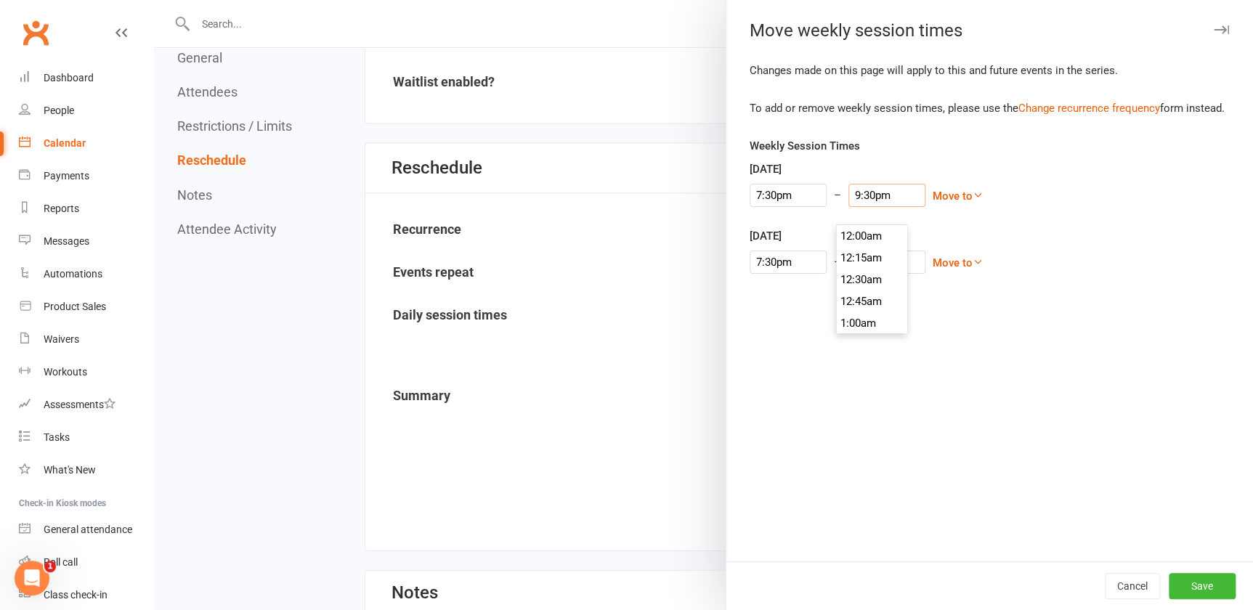
scroll to position [1852, 0]
click at [851, 207] on input "9:30pm" at bounding box center [887, 195] width 77 height 23
type input "9:00pm"
click at [859, 278] on li "9:00pm" at bounding box center [872, 281] width 70 height 22
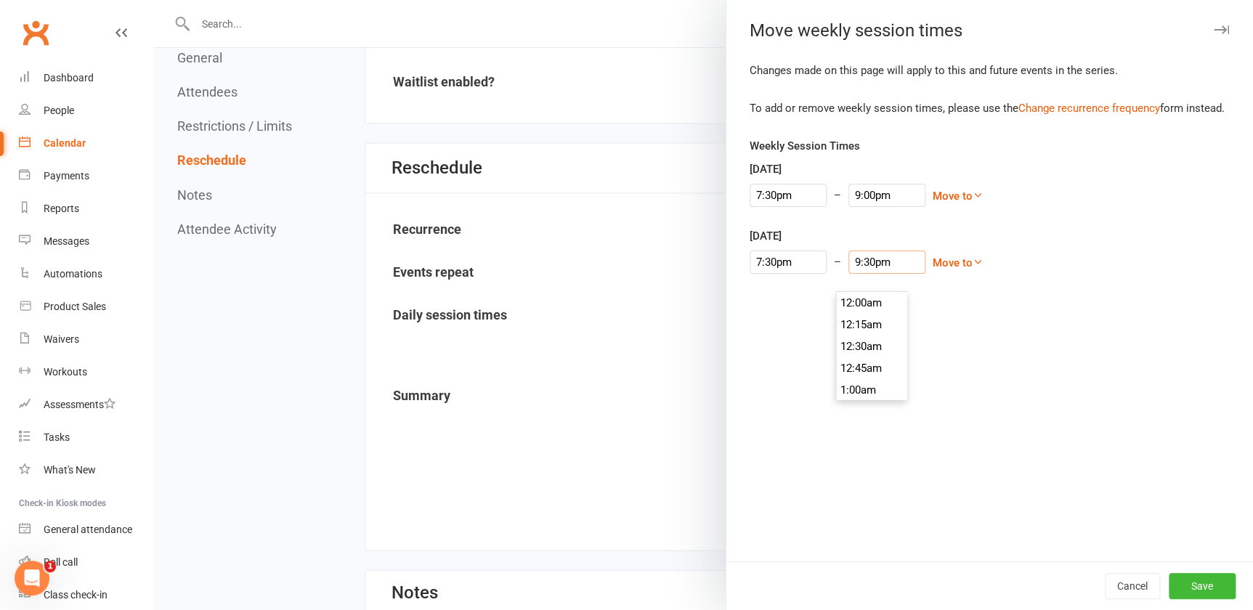
click at [874, 274] on input "9:30pm" at bounding box center [887, 262] width 77 height 23
type input "9:00pm"
click at [865, 345] on li "9:00pm" at bounding box center [872, 348] width 70 height 22
click at [1189, 588] on button "Save" at bounding box center [1202, 586] width 67 height 26
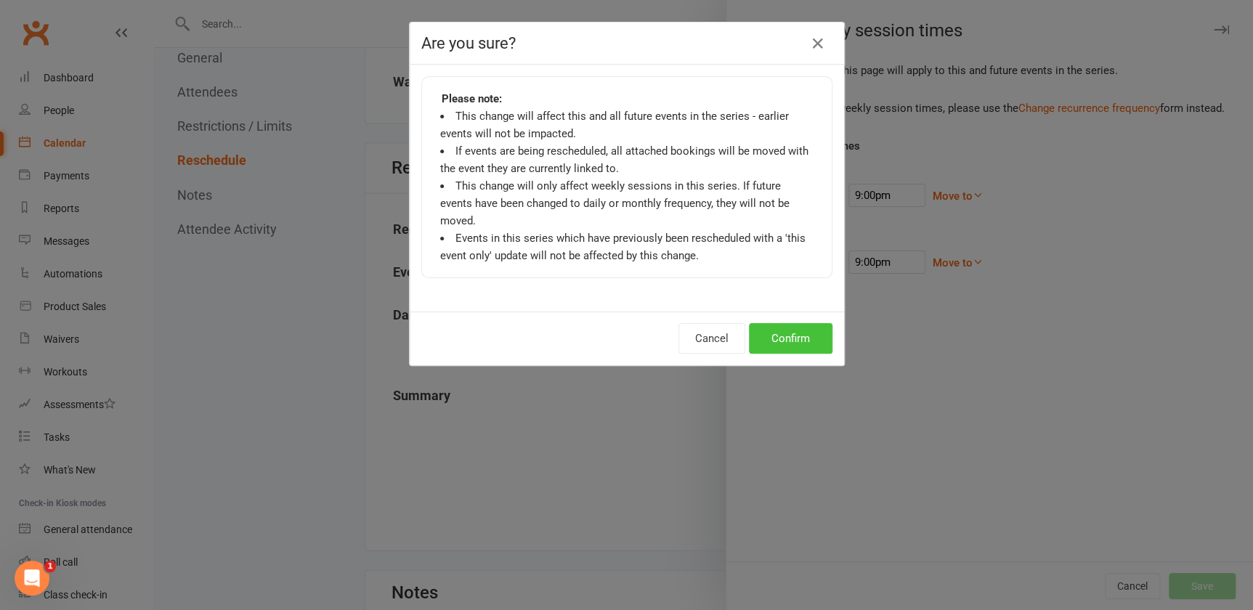
click at [785, 337] on button "Confirm" at bounding box center [791, 338] width 84 height 31
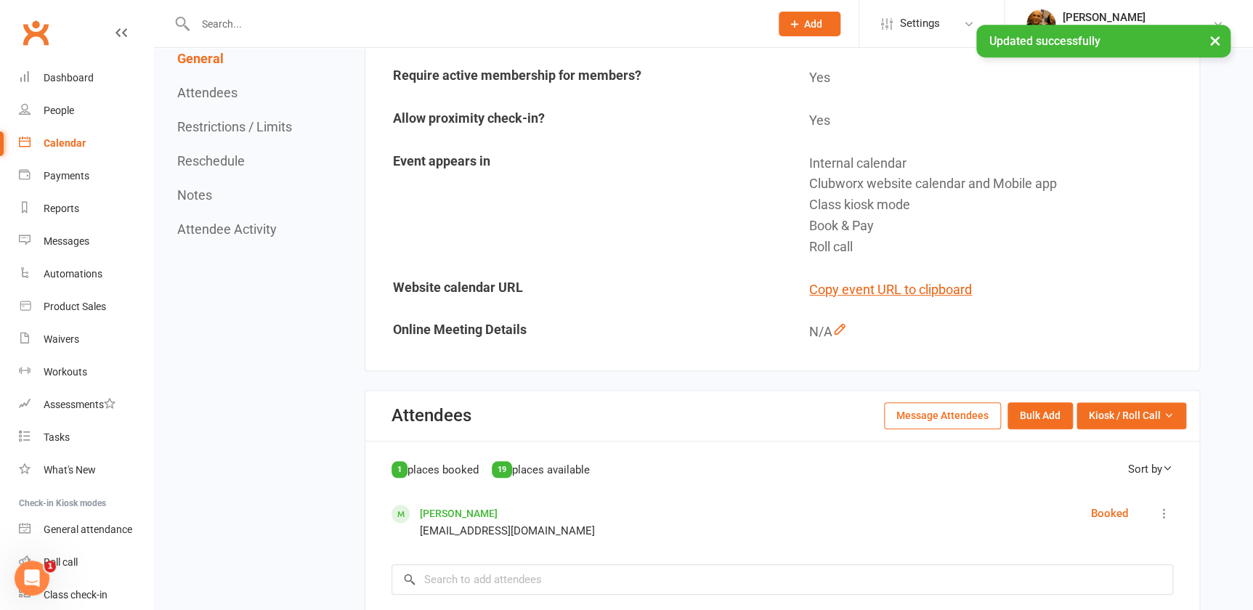
scroll to position [0, 0]
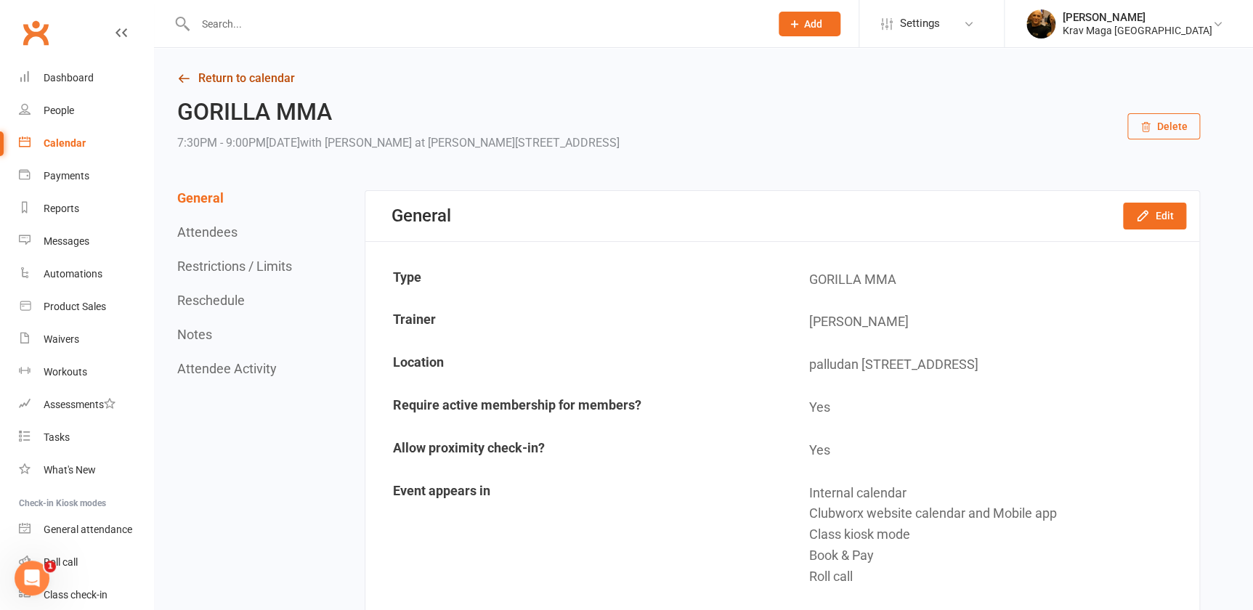
click at [215, 73] on link "Return to calendar" at bounding box center [688, 78] width 1023 height 20
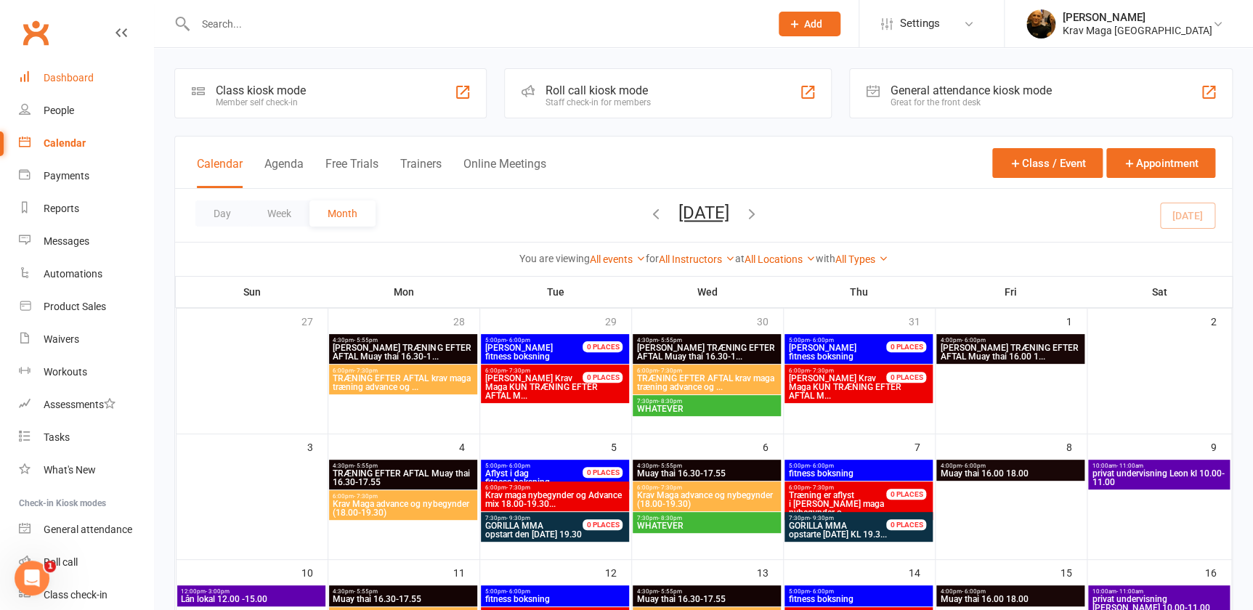
click at [71, 73] on div "Dashboard" at bounding box center [69, 78] width 50 height 12
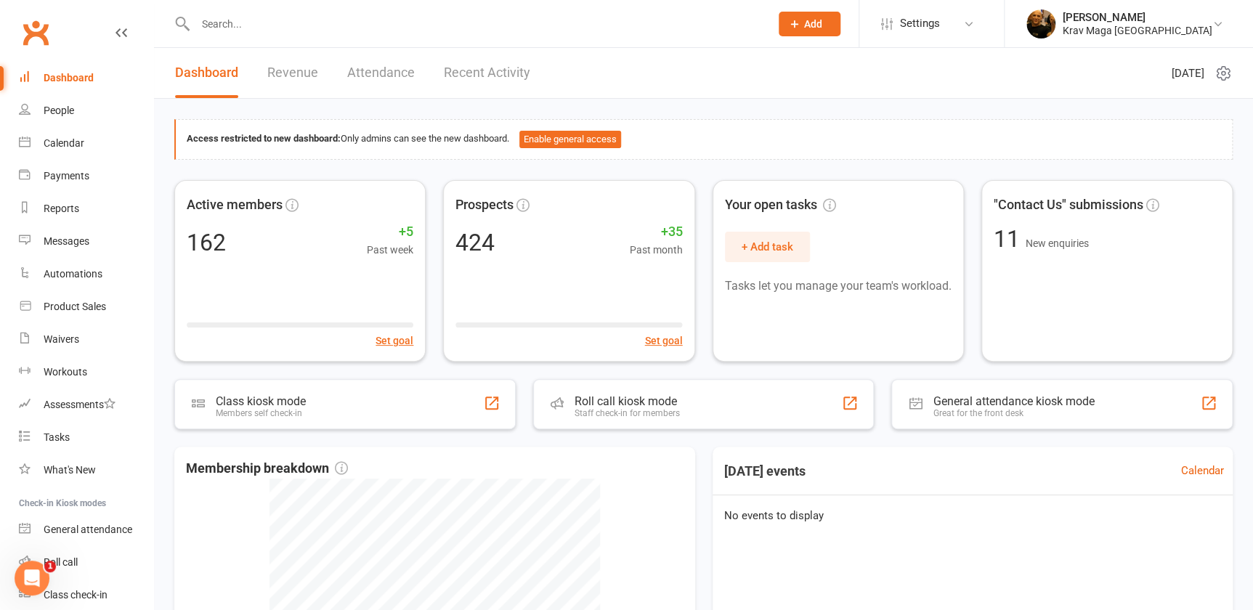
click at [287, 73] on link "Revenue" at bounding box center [292, 73] width 51 height 50
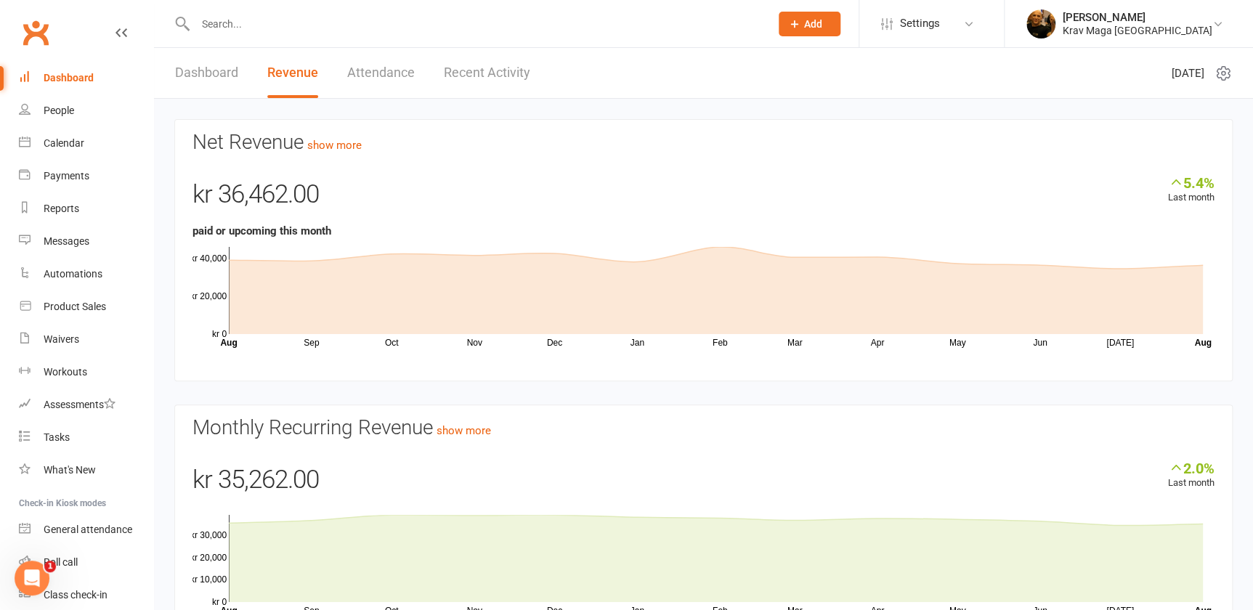
click at [216, 70] on link "Dashboard" at bounding box center [206, 73] width 63 height 50
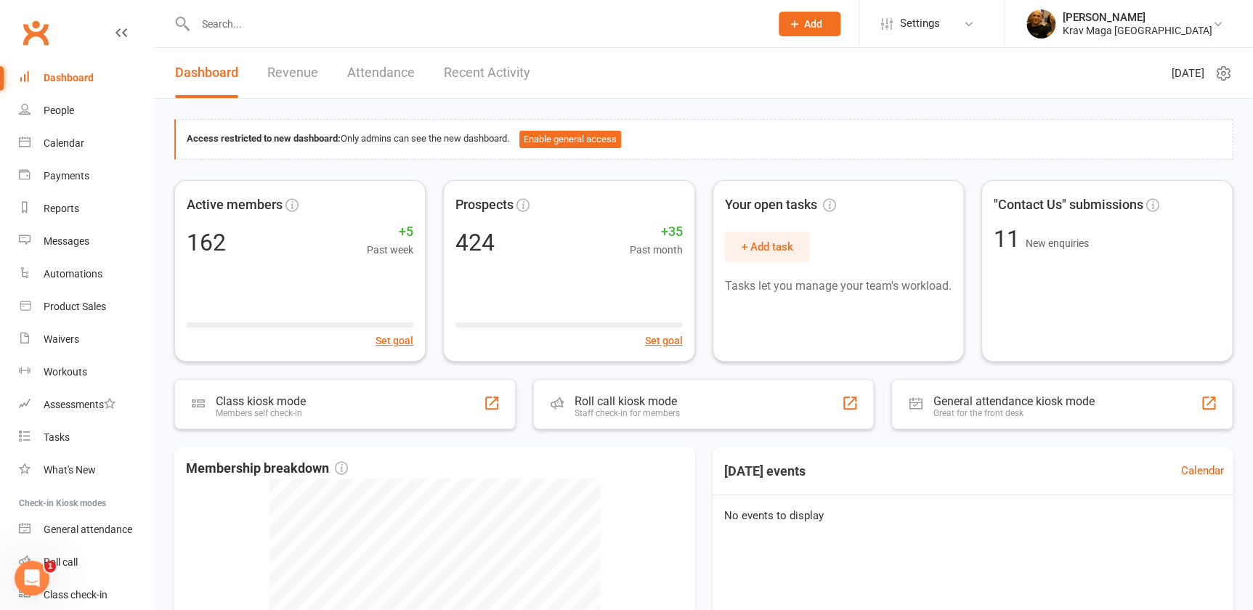
click at [303, 73] on link "Revenue" at bounding box center [292, 73] width 51 height 50
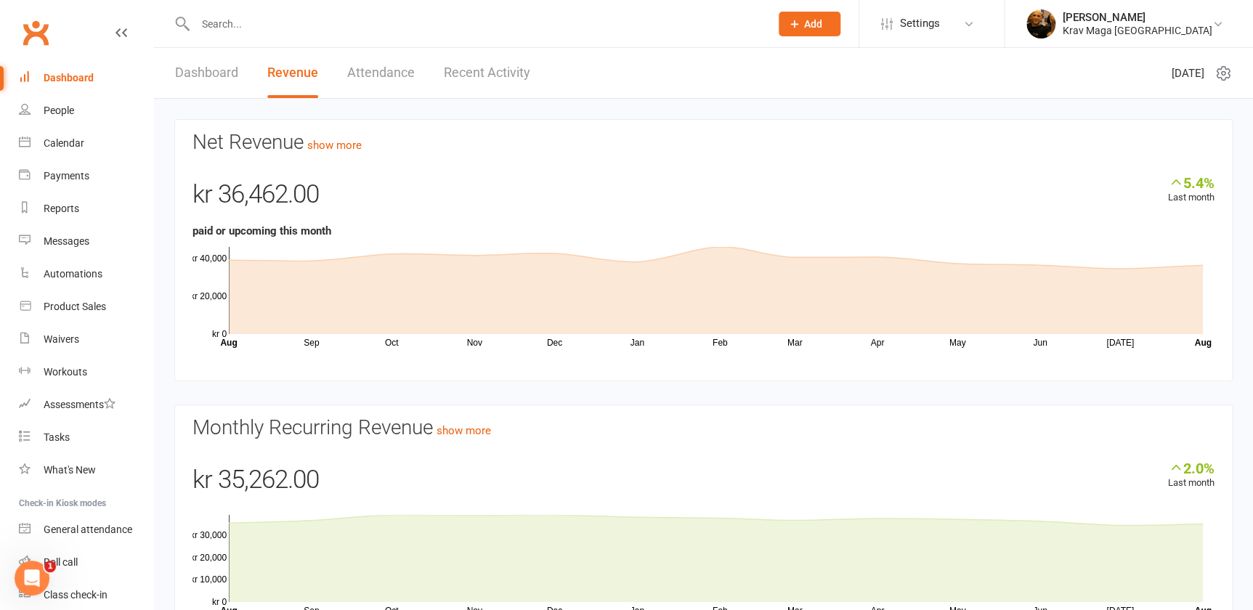
click at [376, 74] on link "Attendance" at bounding box center [381, 73] width 68 height 50
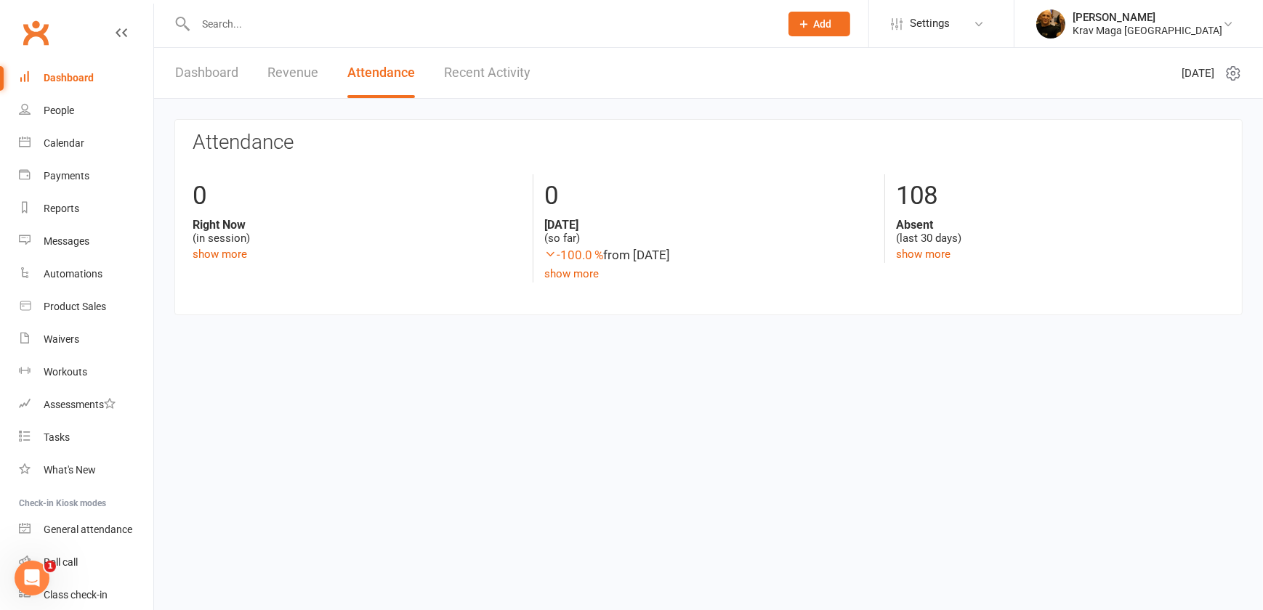
click at [203, 69] on link "Dashboard" at bounding box center [206, 73] width 63 height 50
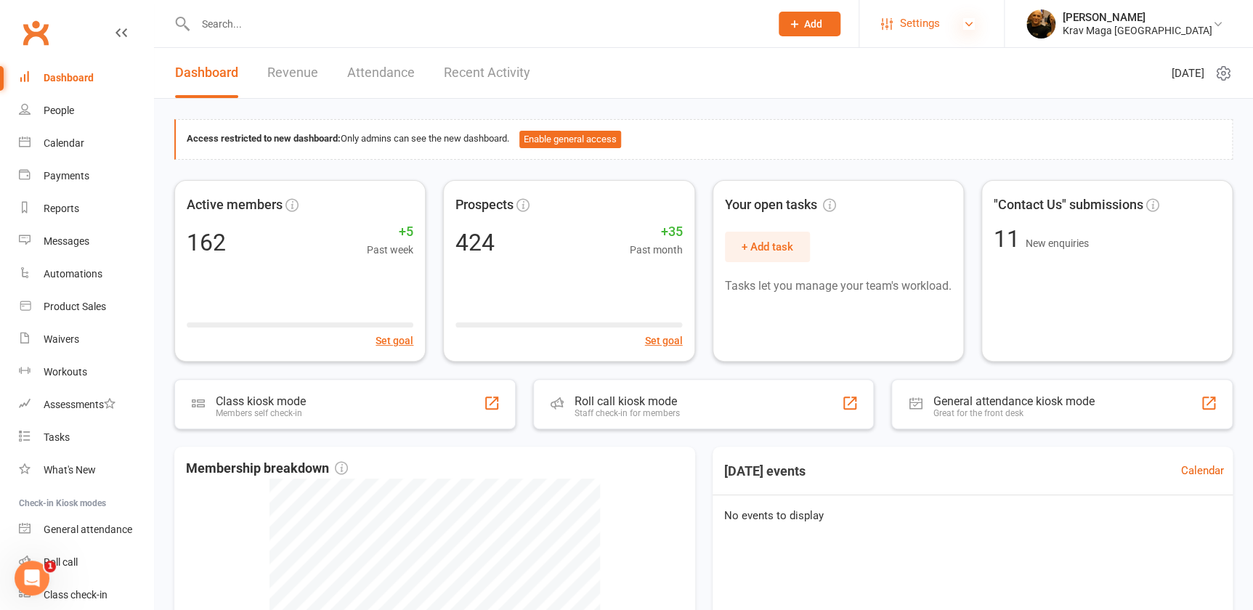
click at [975, 20] on icon at bounding box center [969, 24] width 12 height 12
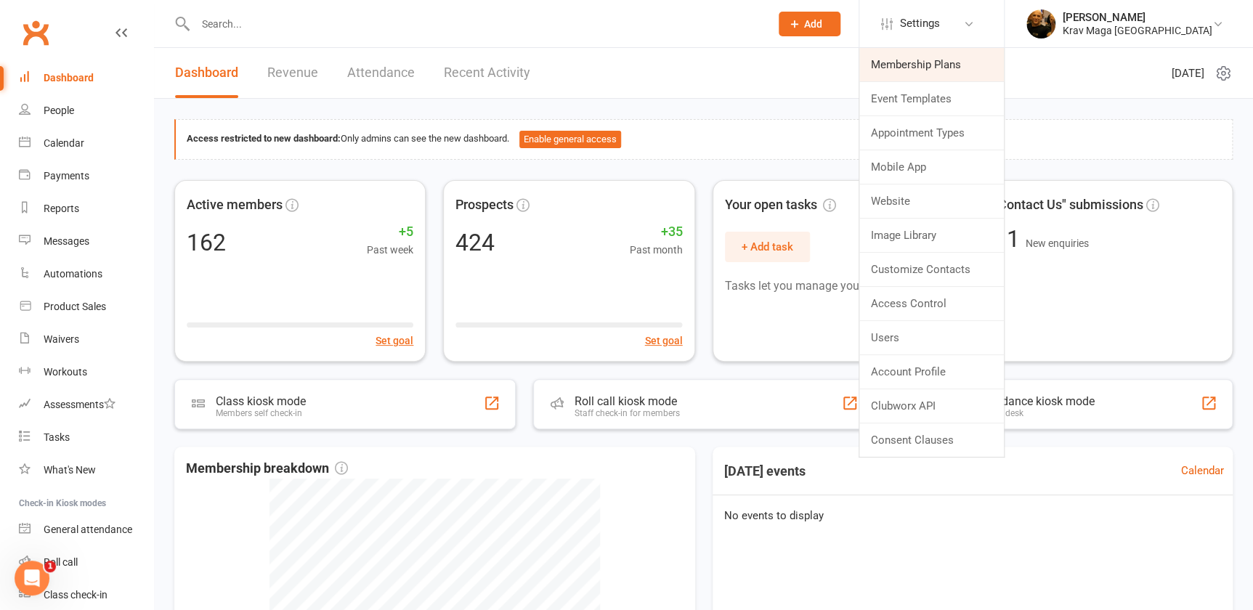
click at [963, 71] on link "Membership Plans" at bounding box center [931, 64] width 145 height 33
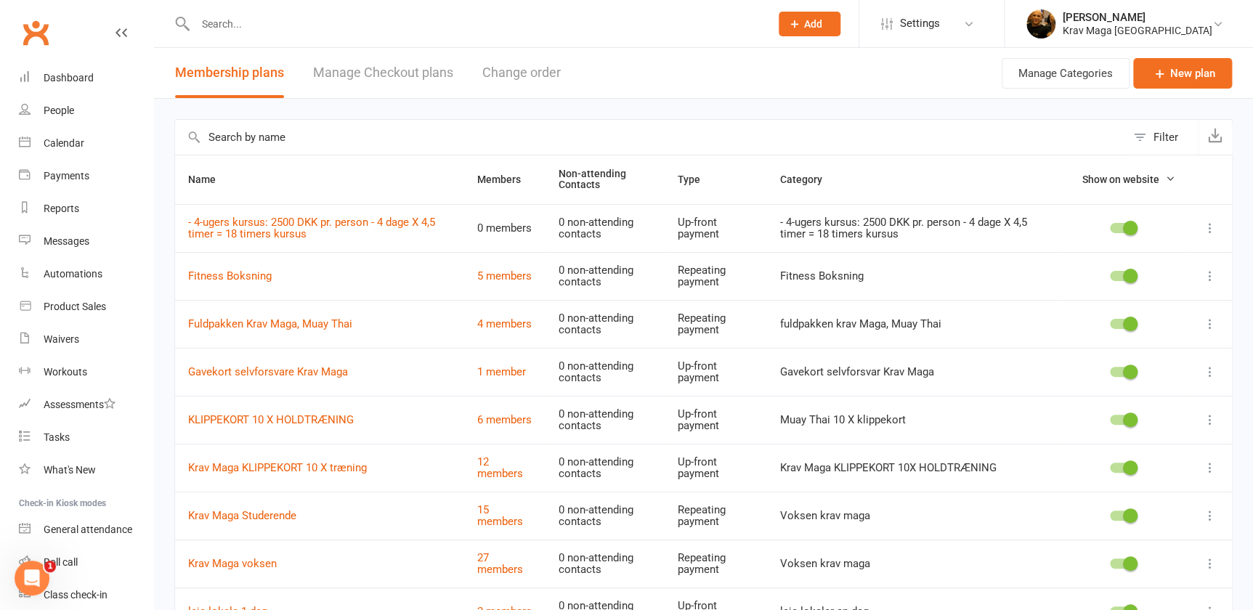
scroll to position [131, 0]
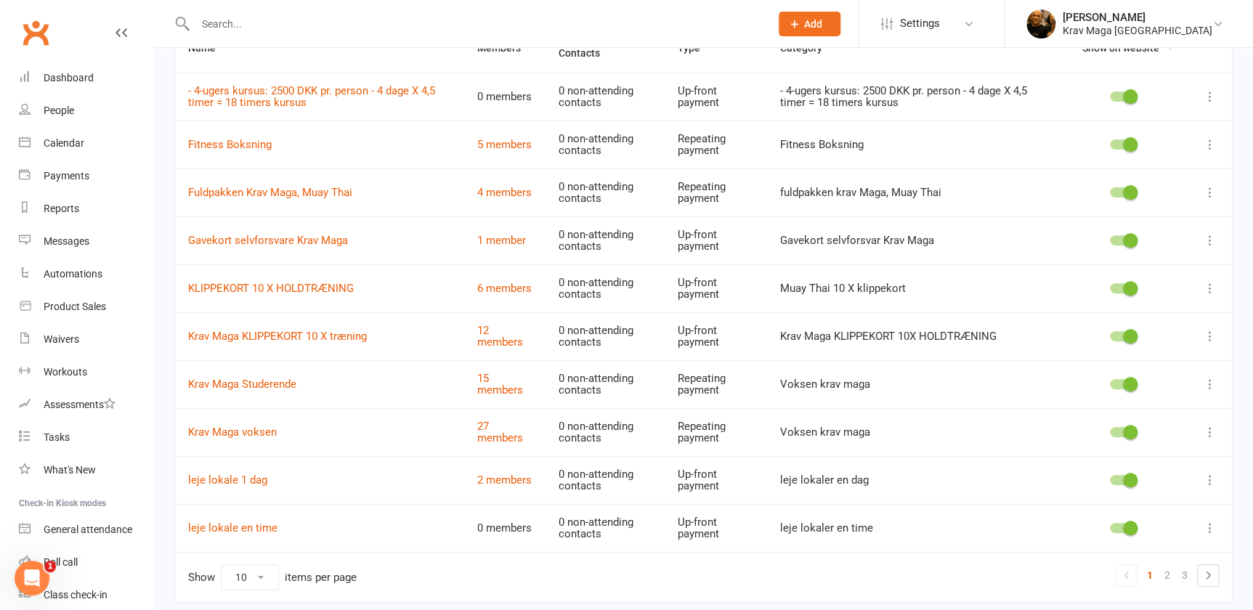
click at [1210, 383] on icon at bounding box center [1210, 384] width 15 height 15
click at [1109, 416] on link "Edit" at bounding box center [1137, 411] width 144 height 29
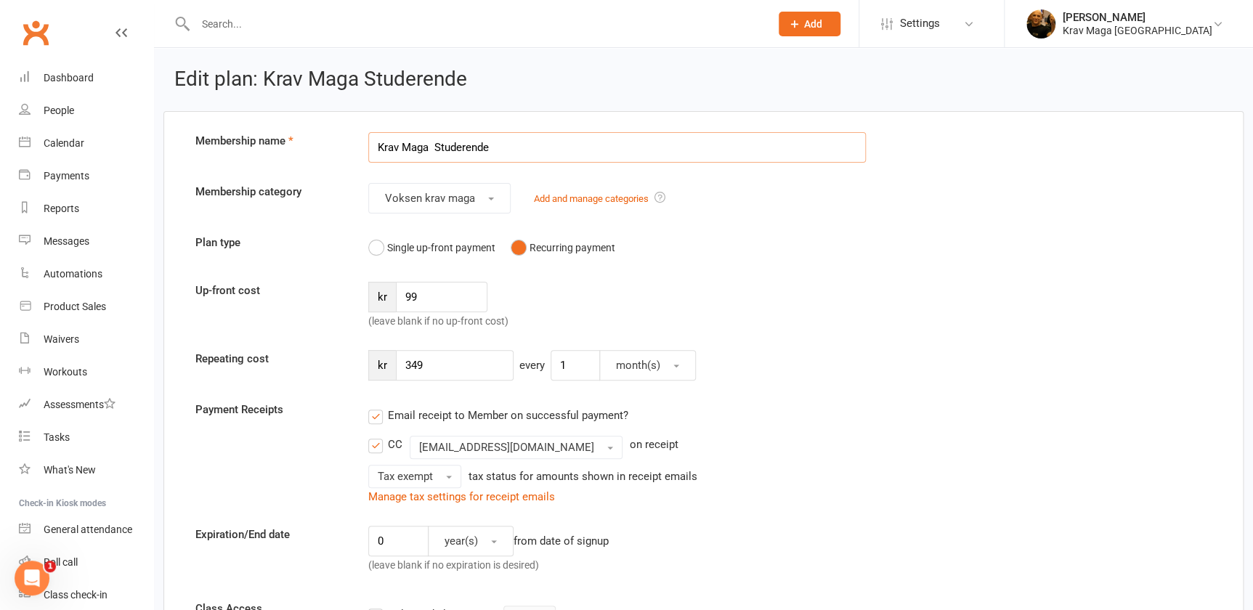
click at [376, 145] on input "Krav Maga Studerende" at bounding box center [617, 147] width 498 height 31
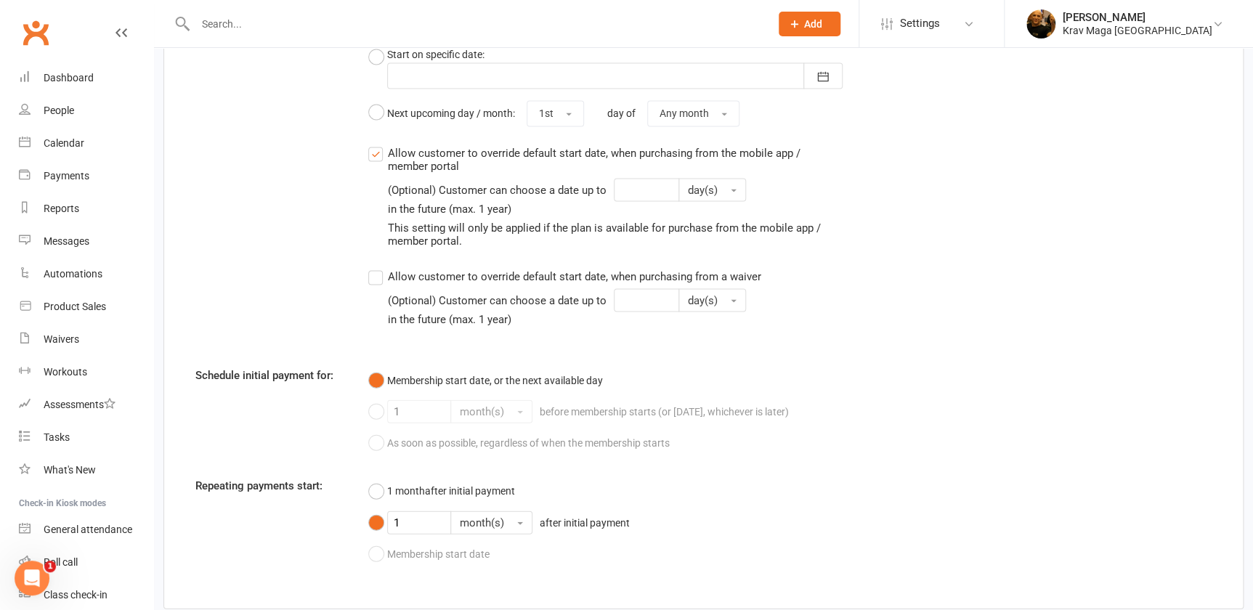
scroll to position [1495, 0]
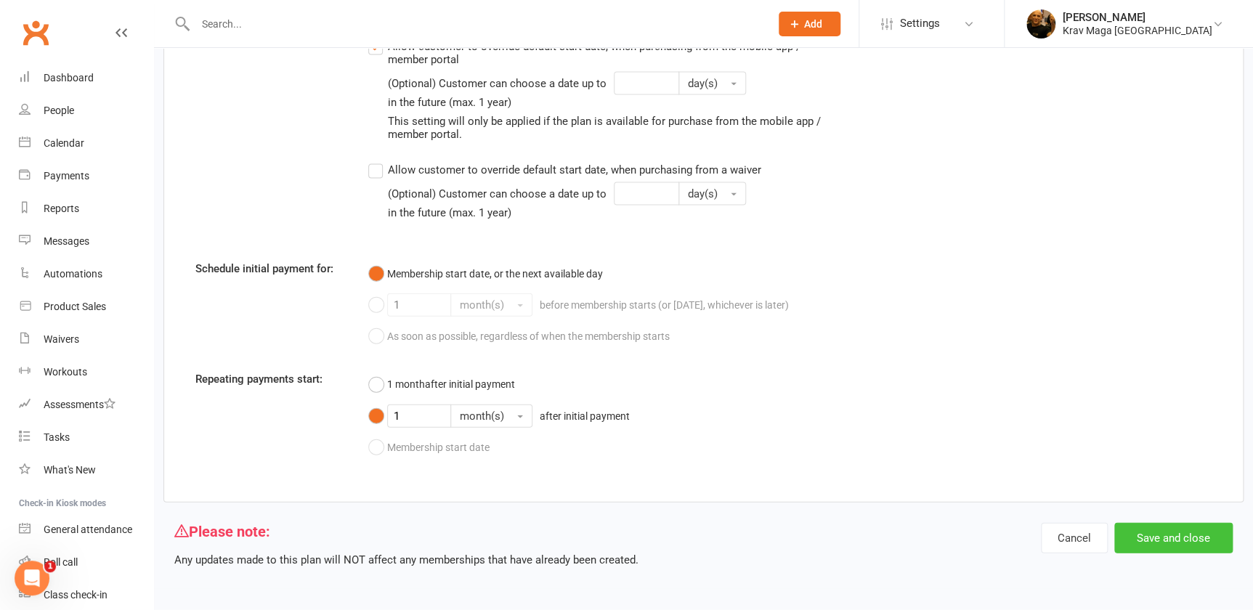
type input "ABONEMENT Krav Maga Studerende"
click at [1183, 540] on button "Save and close" at bounding box center [1173, 538] width 118 height 31
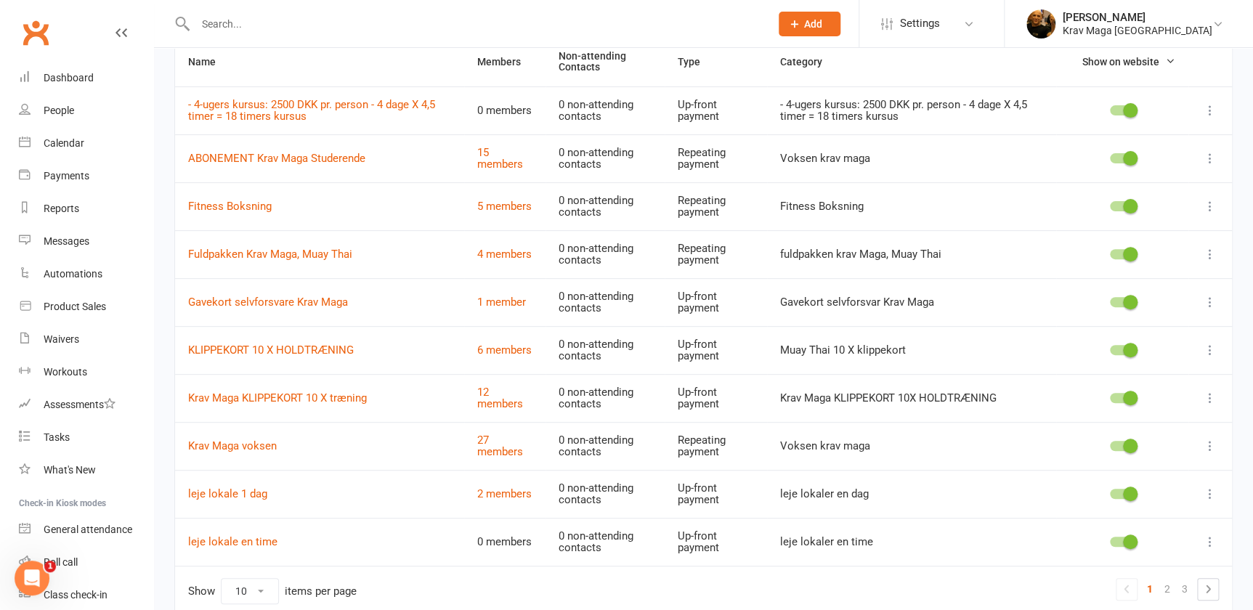
scroll to position [184, 0]
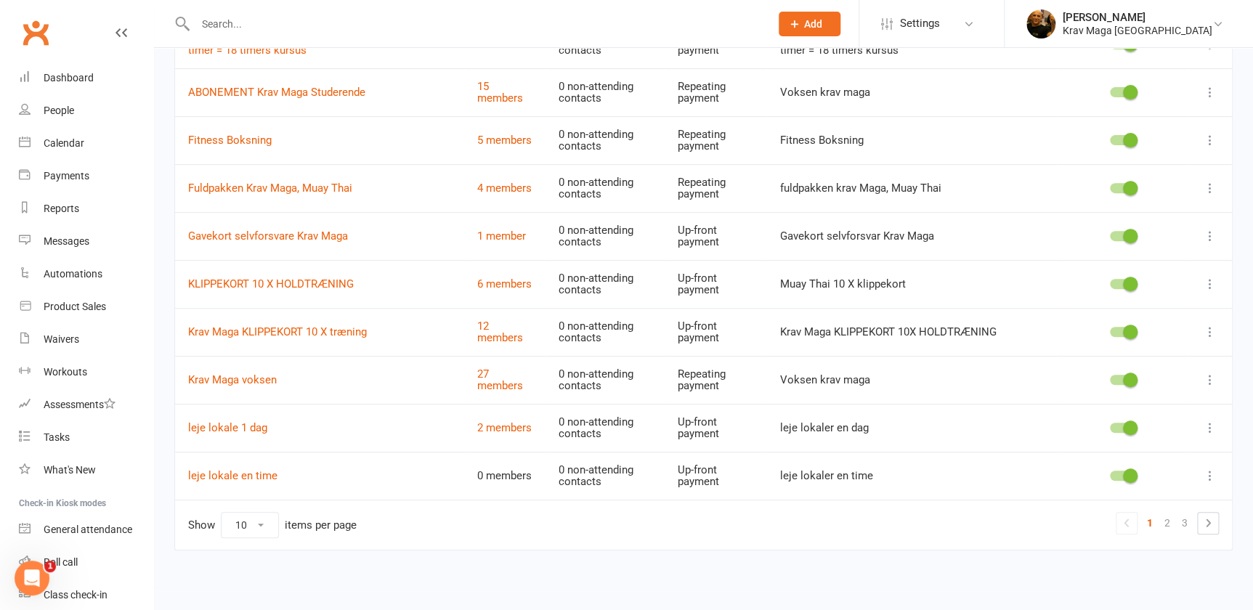
click at [1208, 378] on icon at bounding box center [1210, 380] width 15 height 15
click at [1089, 408] on link "Edit" at bounding box center [1137, 407] width 144 height 29
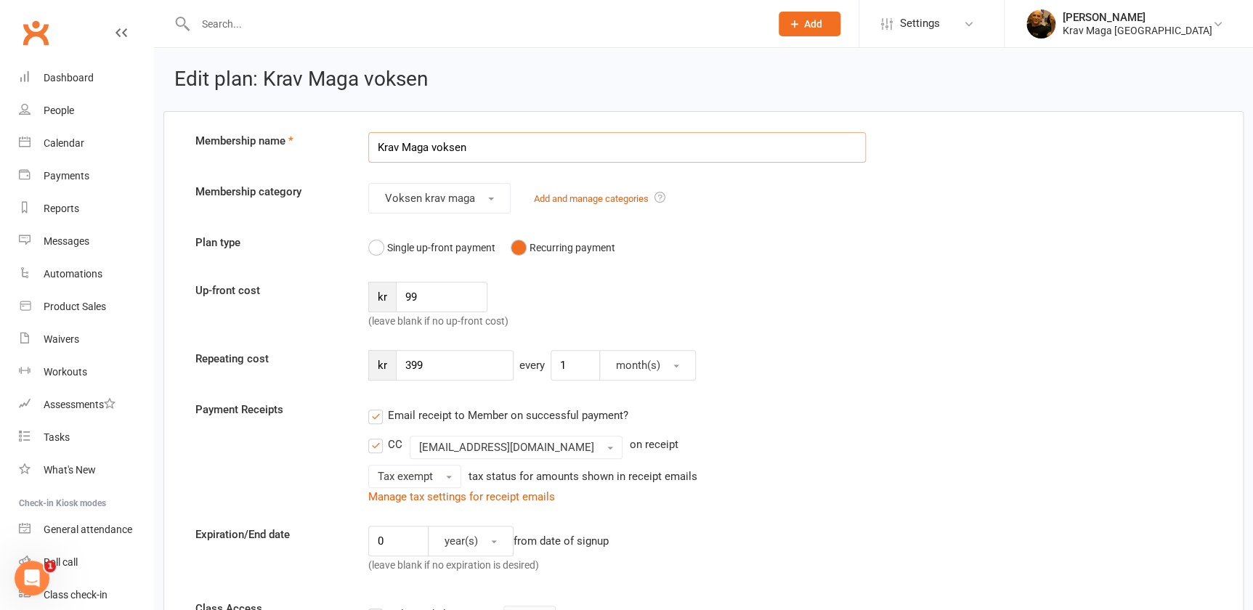
click at [374, 147] on input "Krav Maga voksen" at bounding box center [617, 147] width 498 height 31
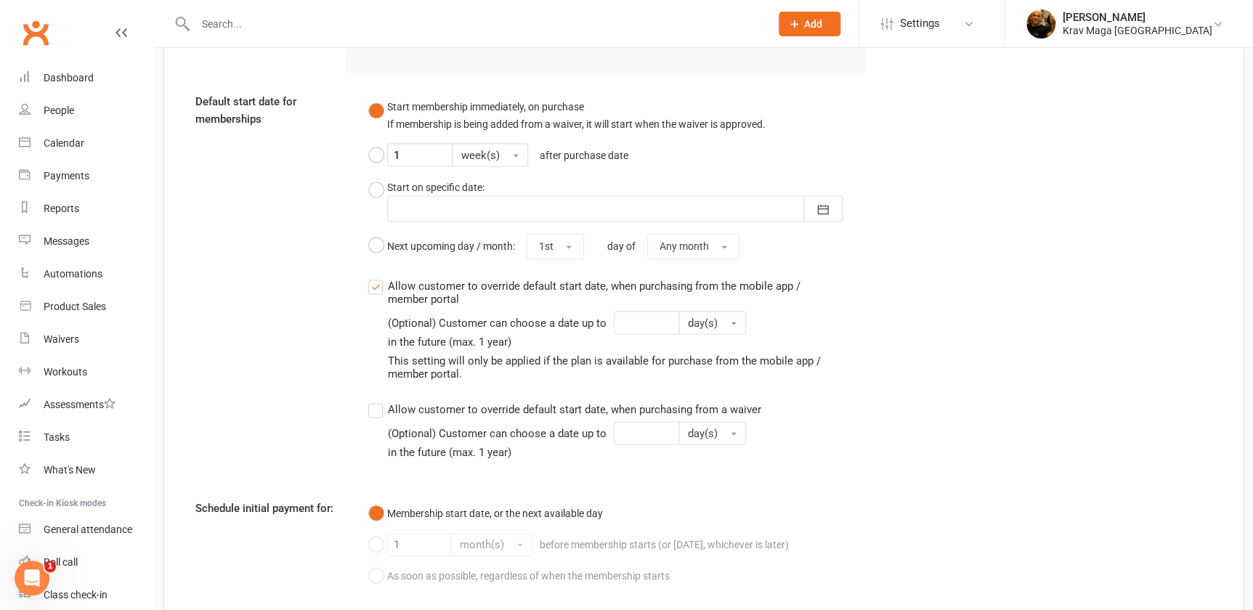
scroll to position [1495, 0]
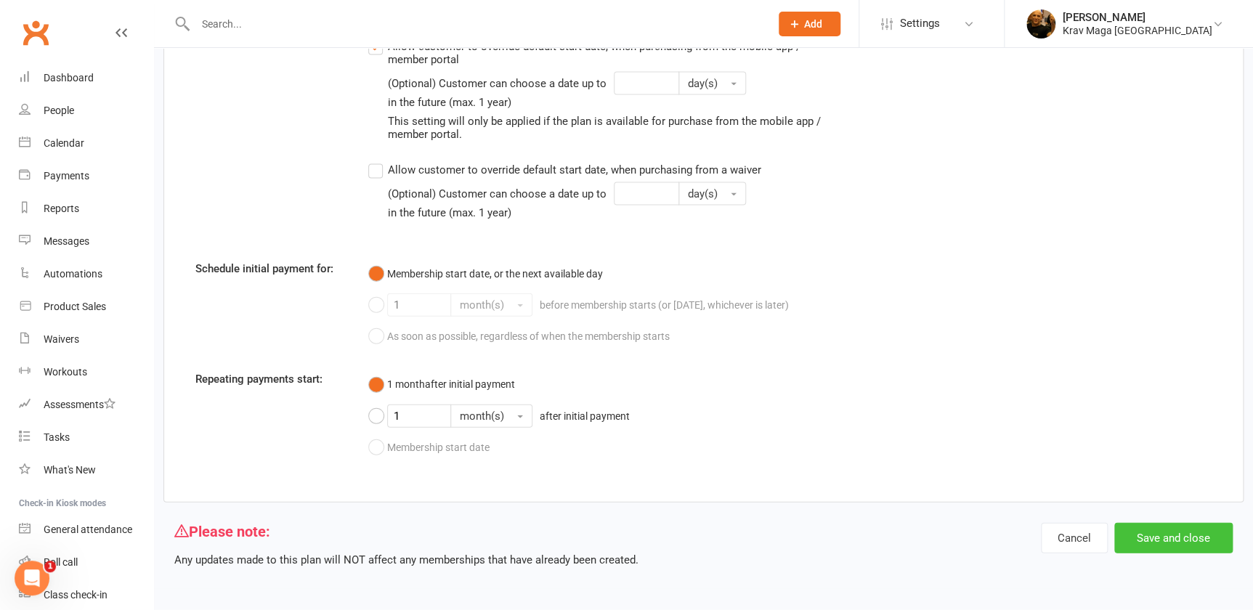
type input "ABONEMENT Krav Maga voksen"
click at [1170, 540] on button "Save and close" at bounding box center [1173, 538] width 118 height 31
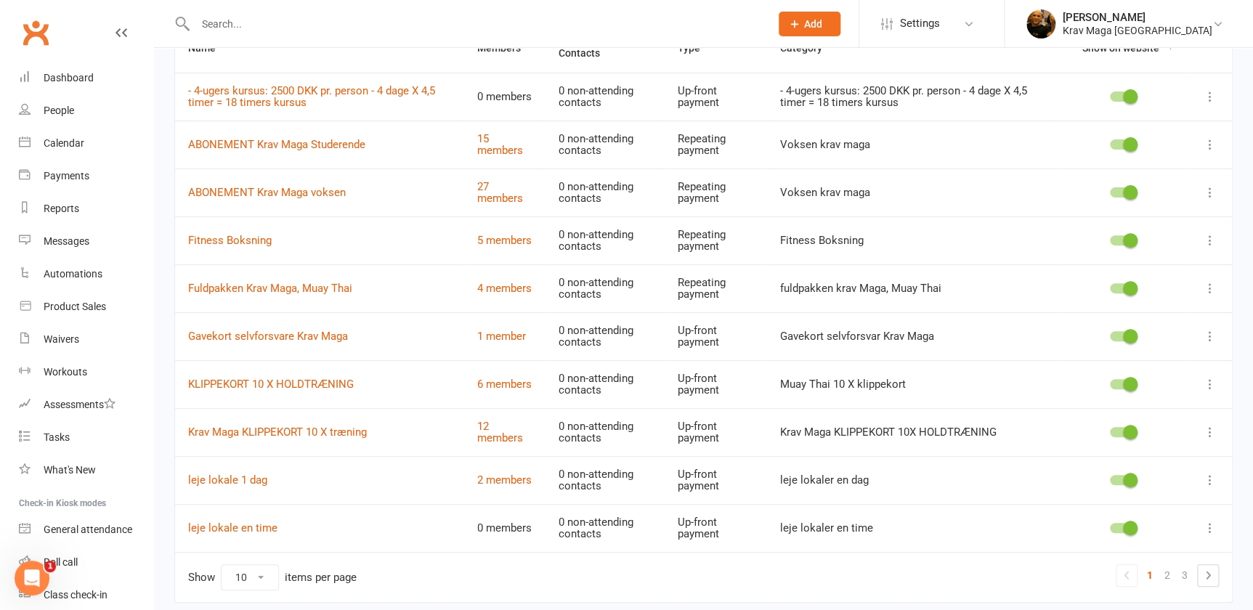
scroll to position [184, 0]
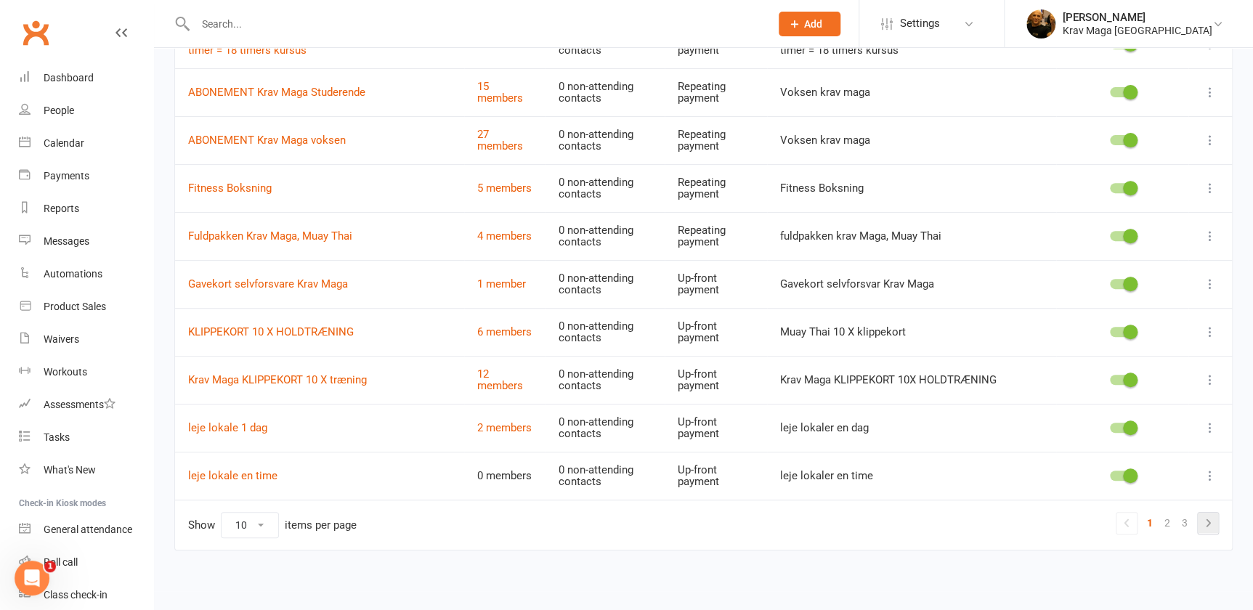
click at [1205, 521] on icon at bounding box center [1207, 522] width 17 height 17
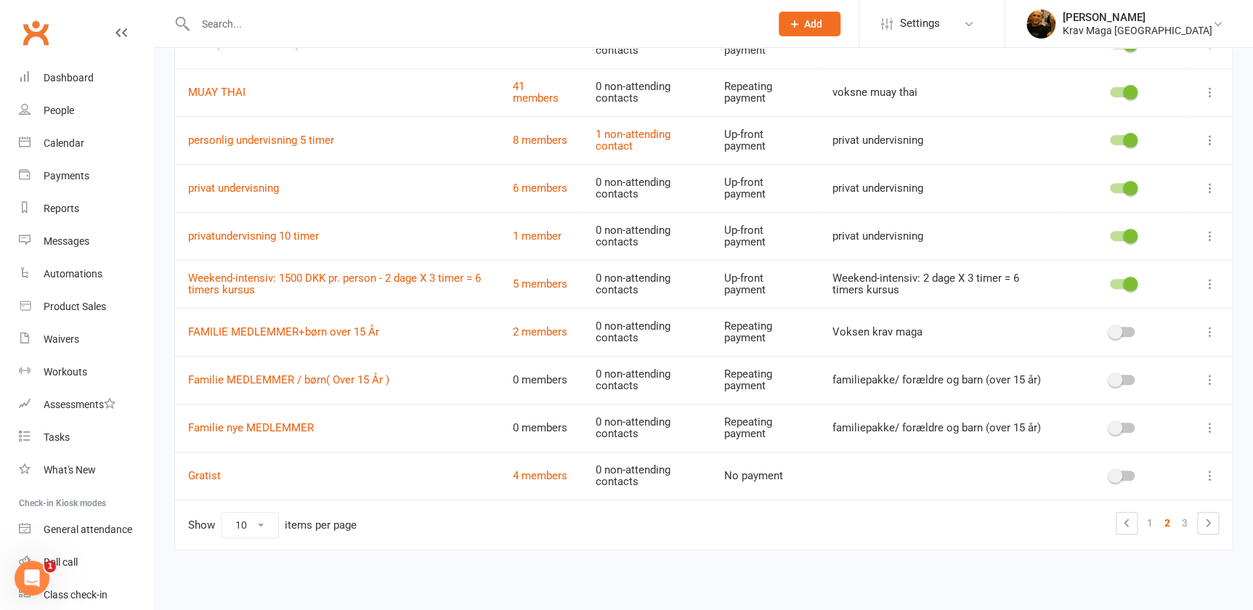
scroll to position [0, 0]
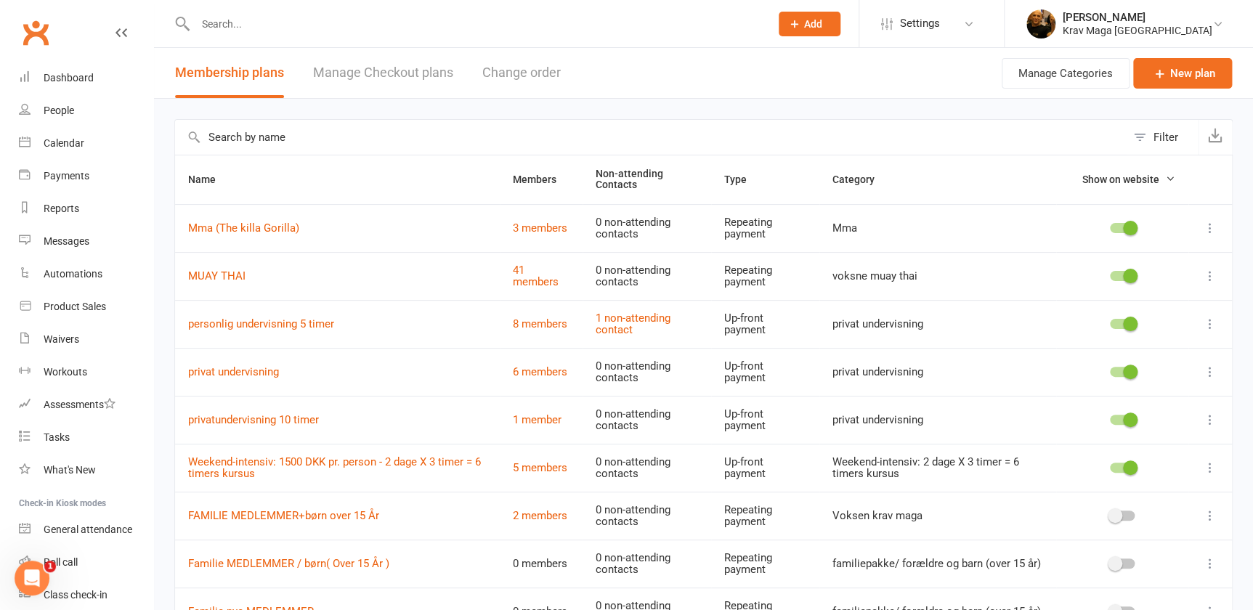
click at [1210, 277] on icon at bounding box center [1210, 276] width 15 height 15
click at [1089, 303] on link "Edit" at bounding box center [1137, 304] width 144 height 29
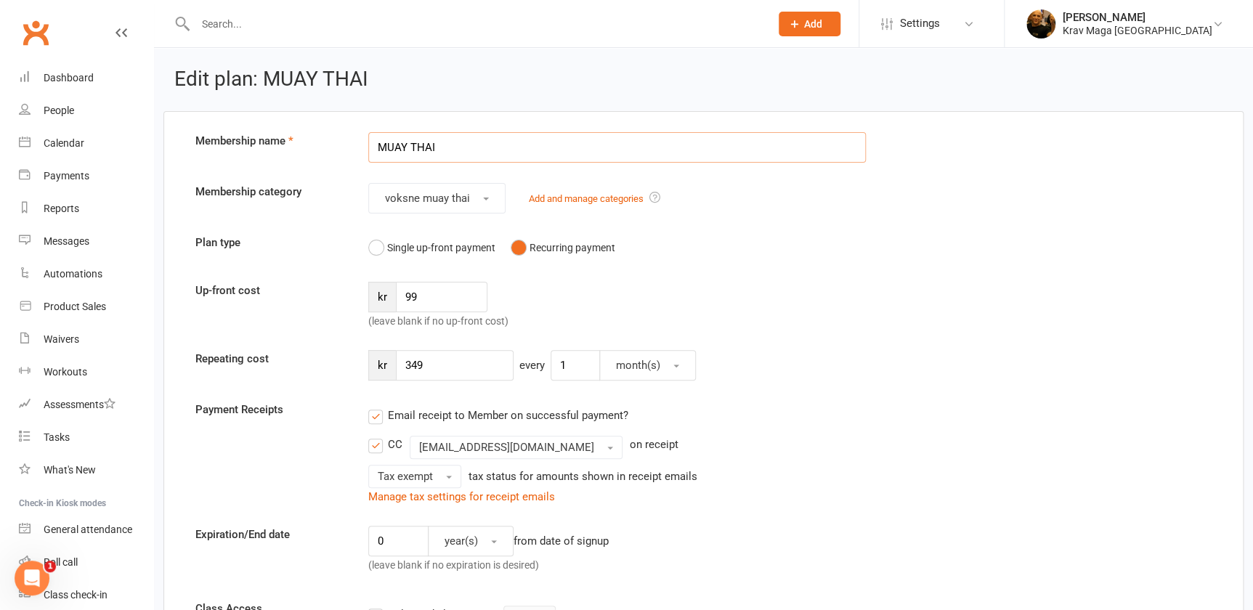
click at [370, 147] on input "MUAY THAI" at bounding box center [617, 147] width 498 height 31
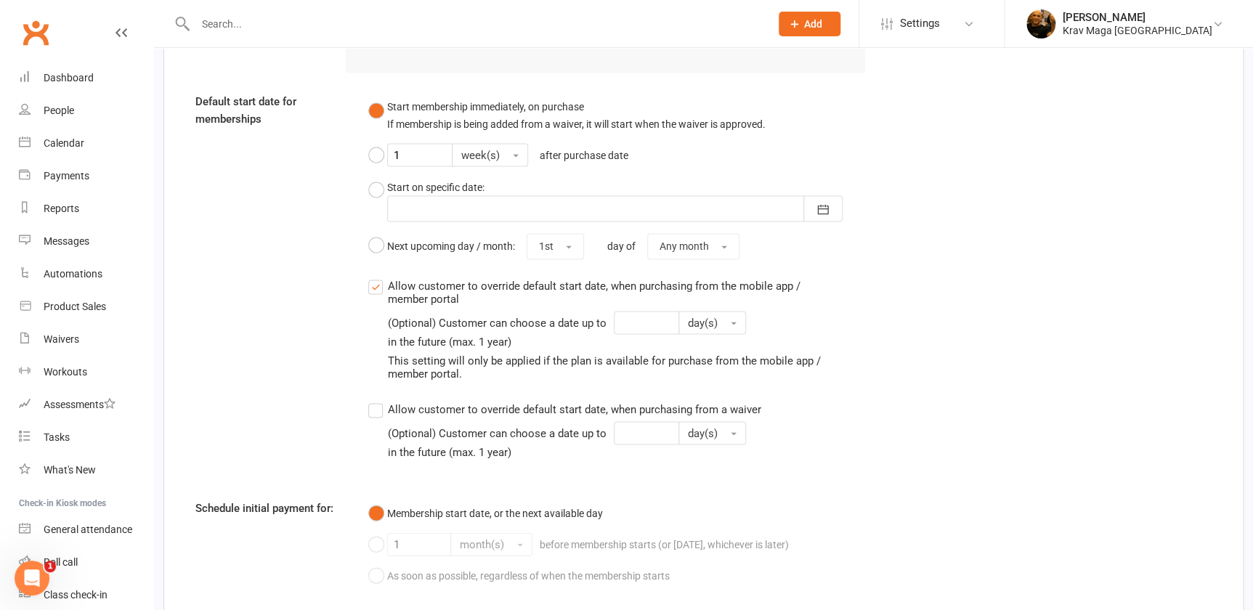
scroll to position [1495, 0]
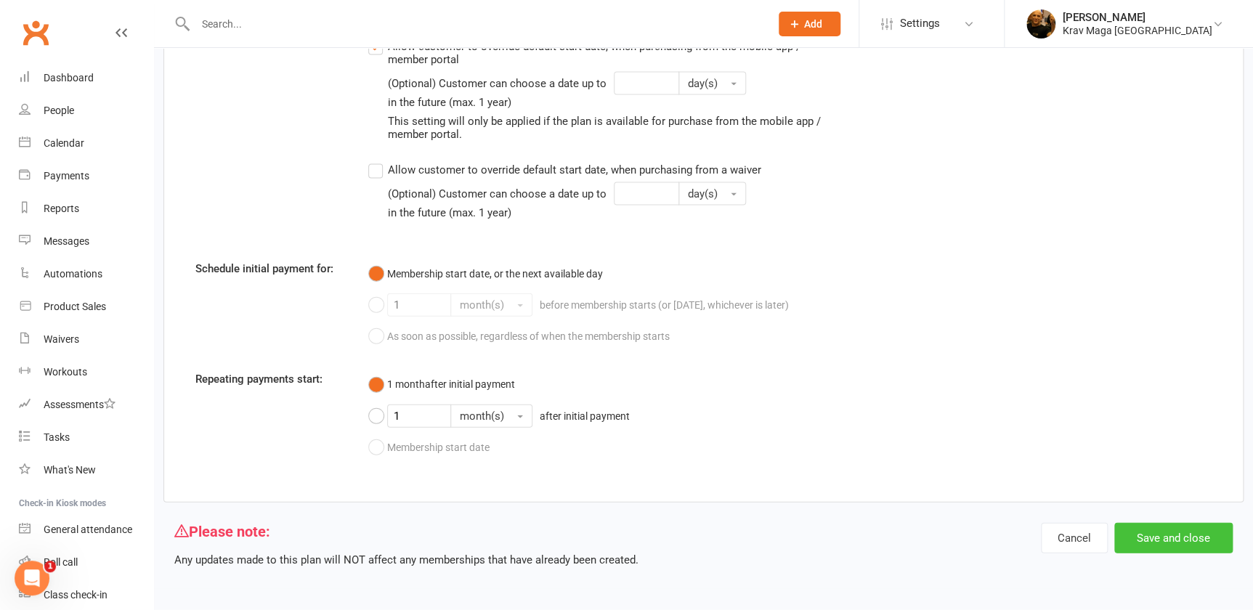
type input "ABONEMENT MUAY THAI"
click at [1188, 535] on button "Save and close" at bounding box center [1173, 538] width 118 height 31
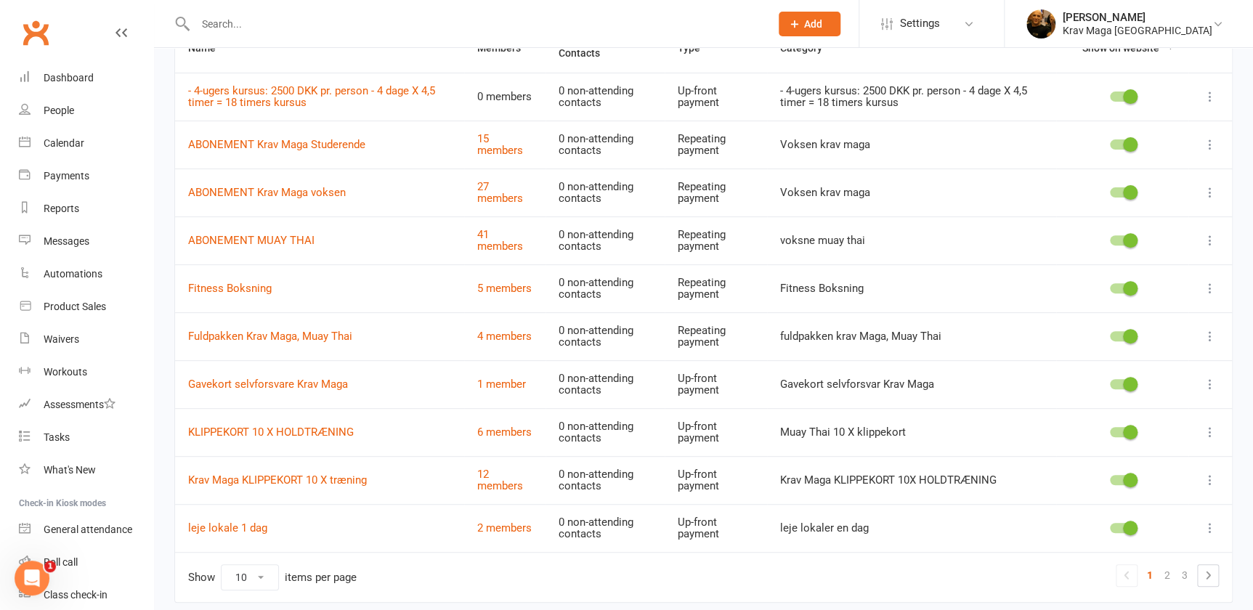
scroll to position [184, 0]
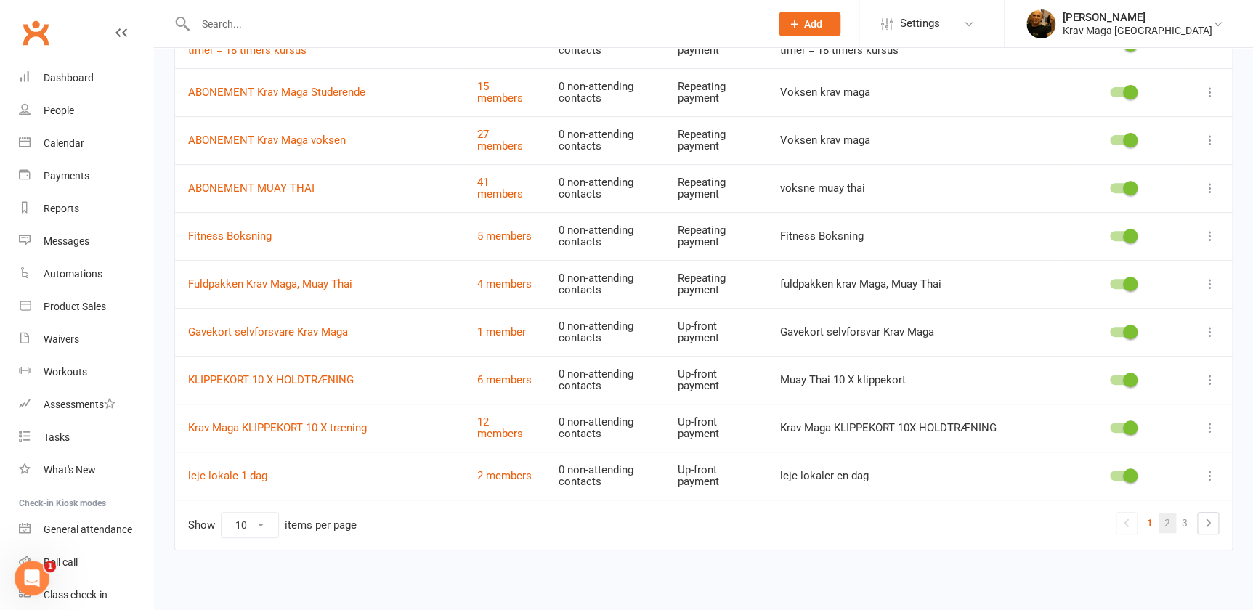
click at [1165, 520] on link "2" at bounding box center [1167, 523] width 17 height 20
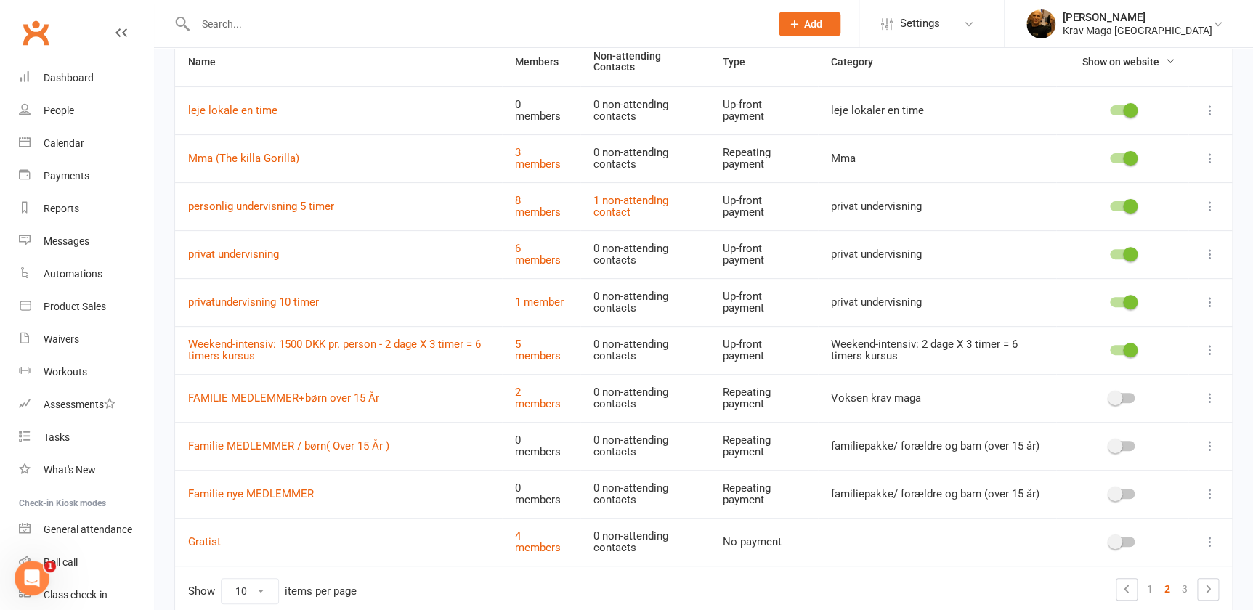
scroll to position [52, 0]
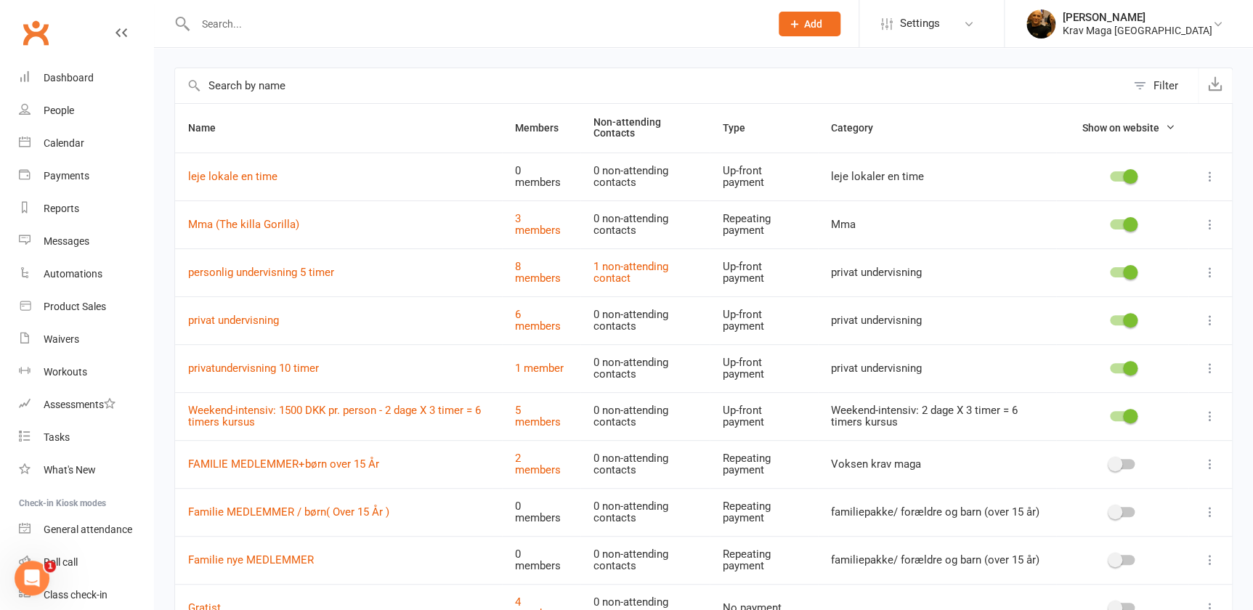
click at [1210, 226] on icon at bounding box center [1210, 224] width 15 height 15
click at [1109, 251] on link "Edit" at bounding box center [1137, 252] width 144 height 29
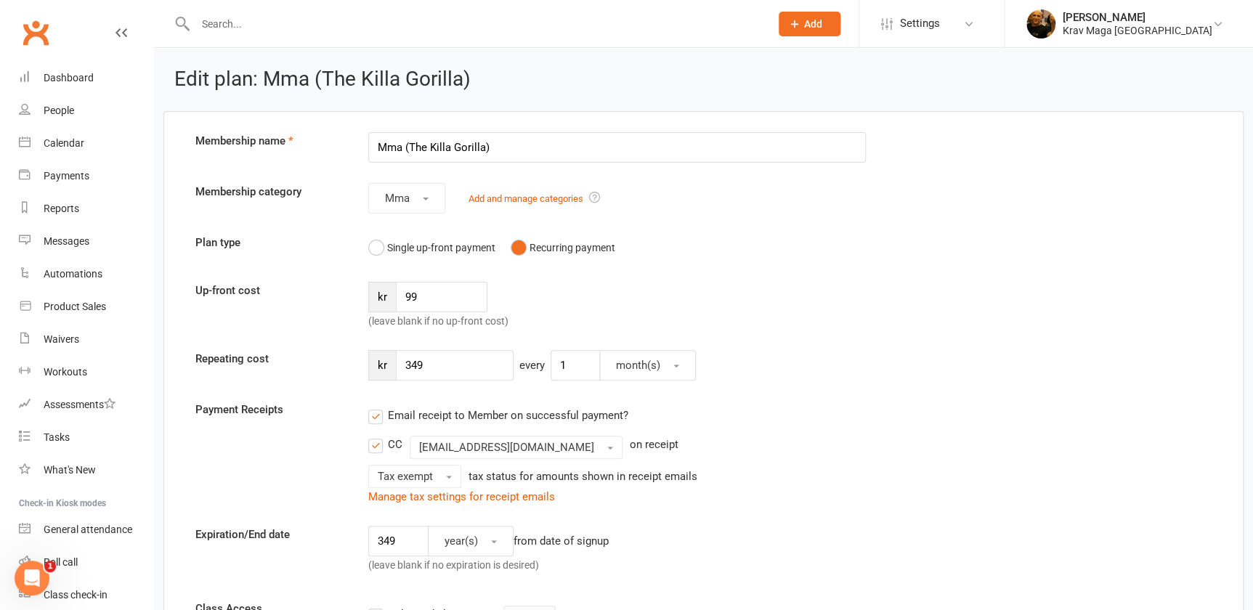
click at [391, 147] on input "Mma (The Killa Gorilla)" at bounding box center [617, 147] width 498 height 31
click at [375, 149] on input "Mma (The killa Gorilla)" at bounding box center [617, 147] width 498 height 31
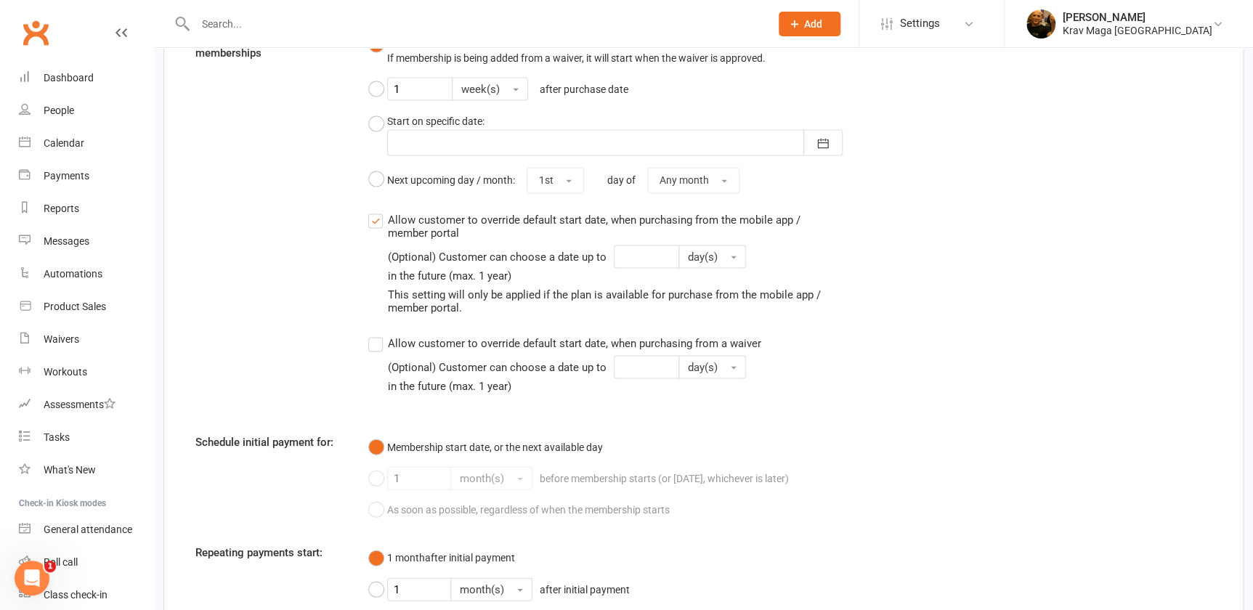
scroll to position [1495, 0]
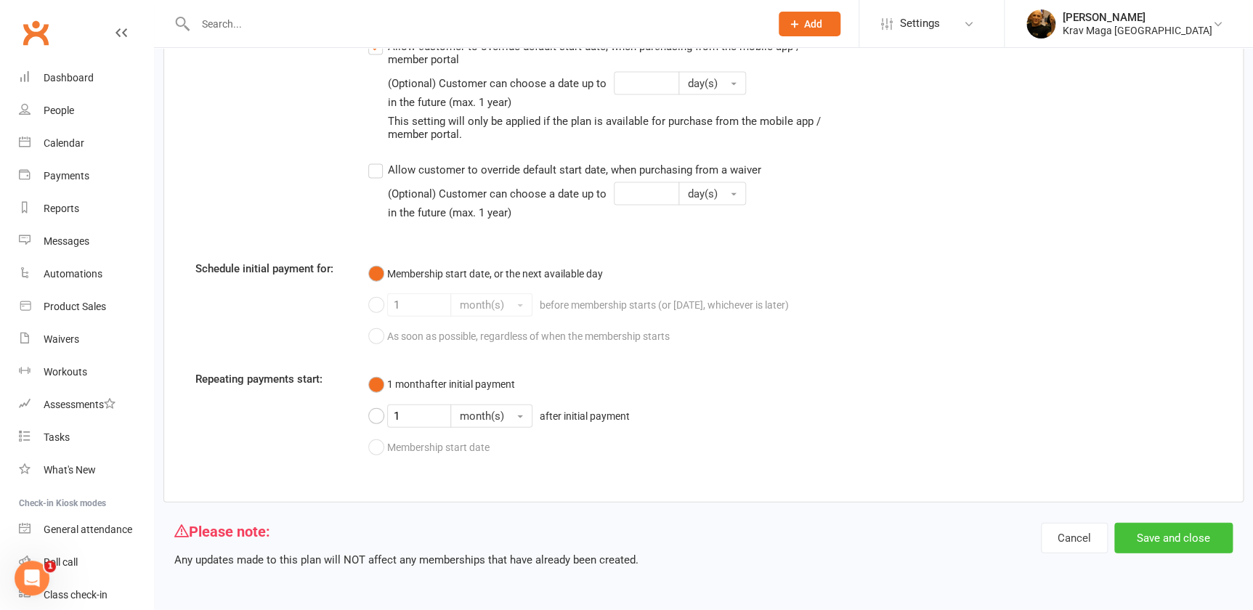
type input "ABONEMENT Mma (The killa Gorilla)"
click at [1184, 536] on button "Save and close" at bounding box center [1173, 538] width 118 height 31
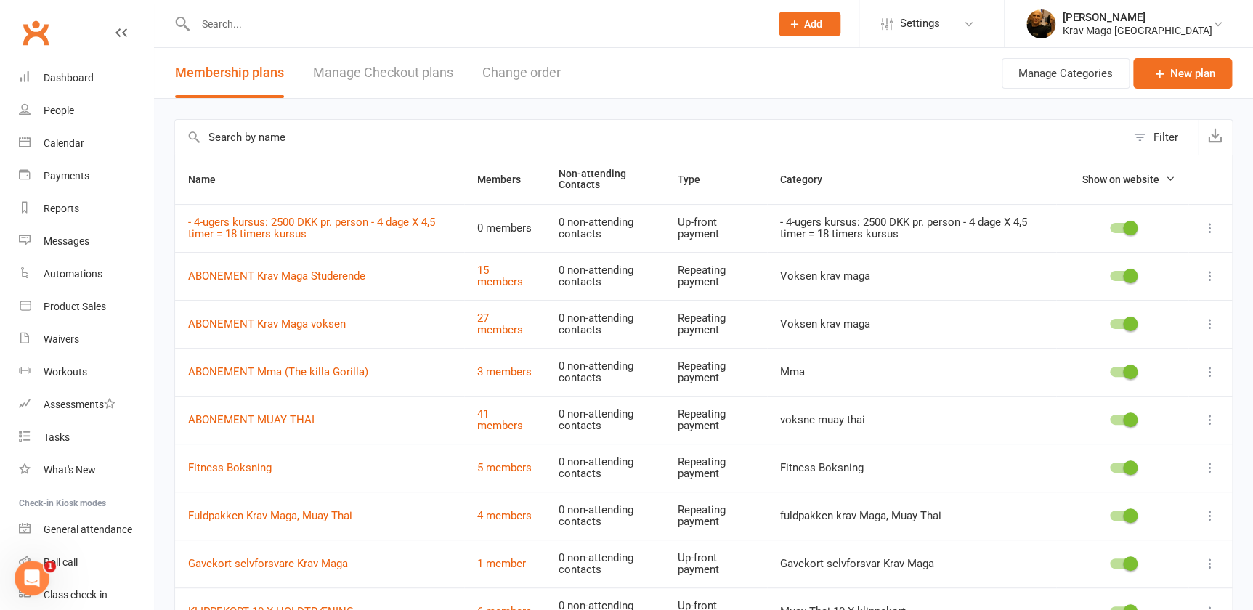
click at [1211, 467] on icon at bounding box center [1210, 468] width 15 height 15
click at [1129, 499] on link "Edit" at bounding box center [1137, 495] width 144 height 29
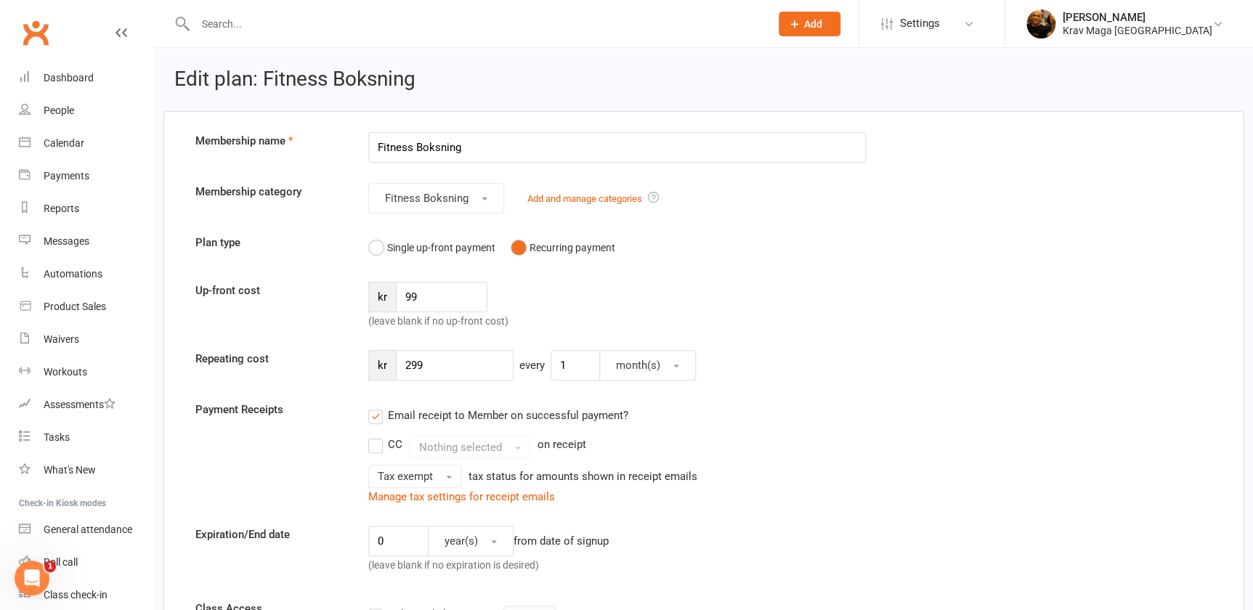
click at [371, 147] on input "Fitness Boksning" at bounding box center [617, 147] width 498 height 31
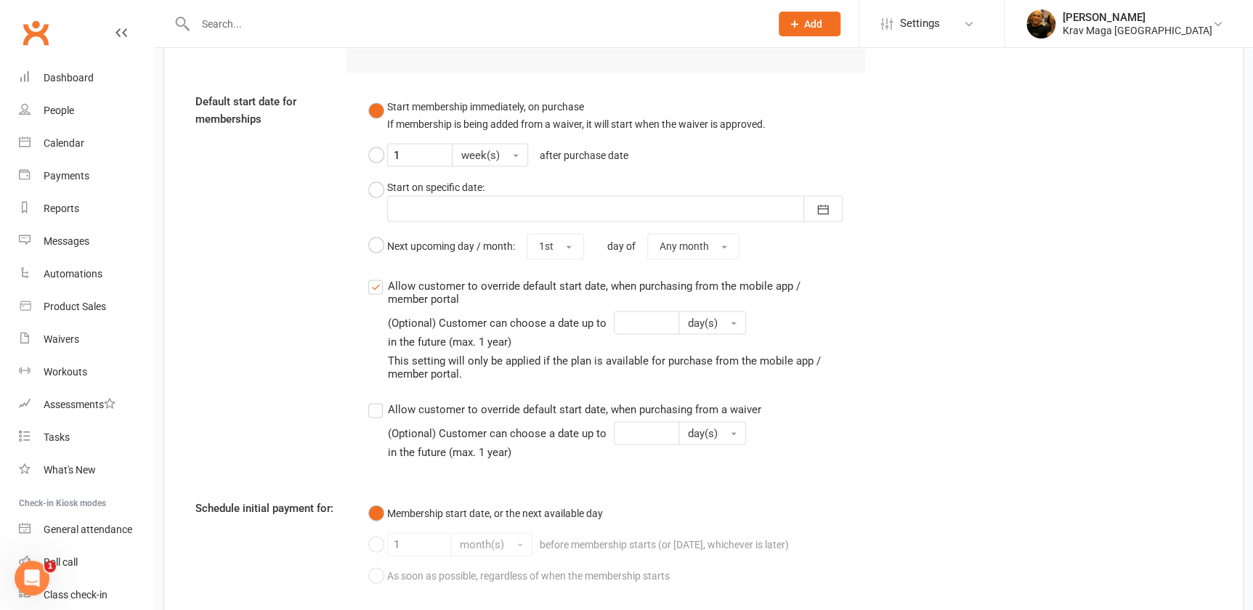
scroll to position [1495, 0]
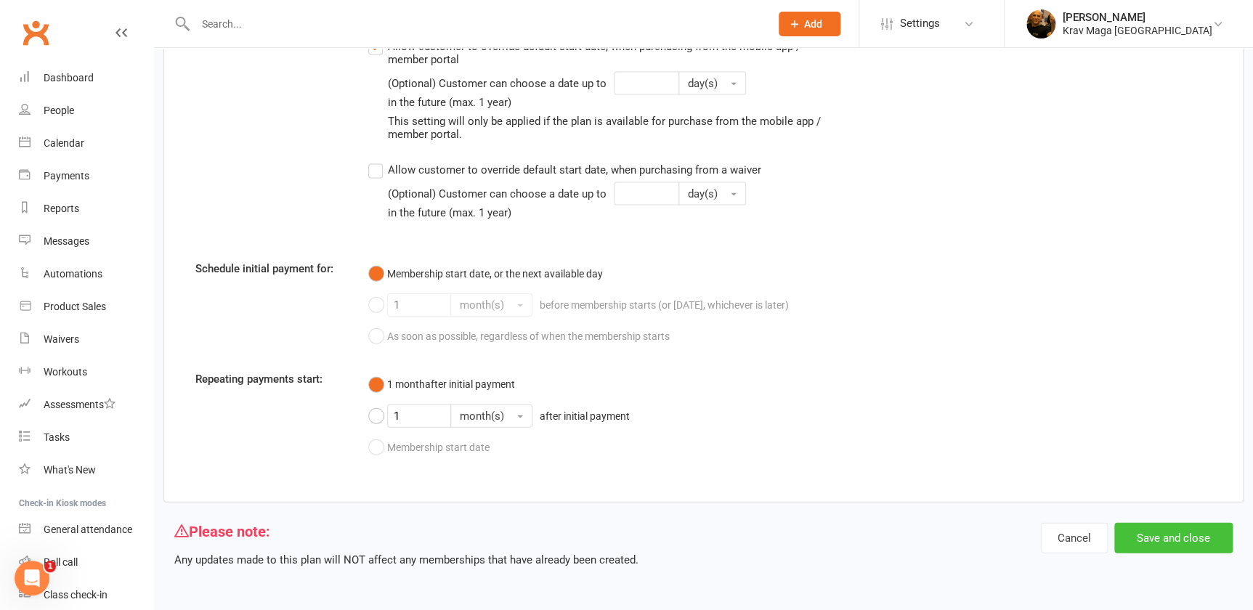
type input "ABONEMENT Fitness Boksning"
click at [1168, 535] on button "Save and close" at bounding box center [1173, 538] width 118 height 31
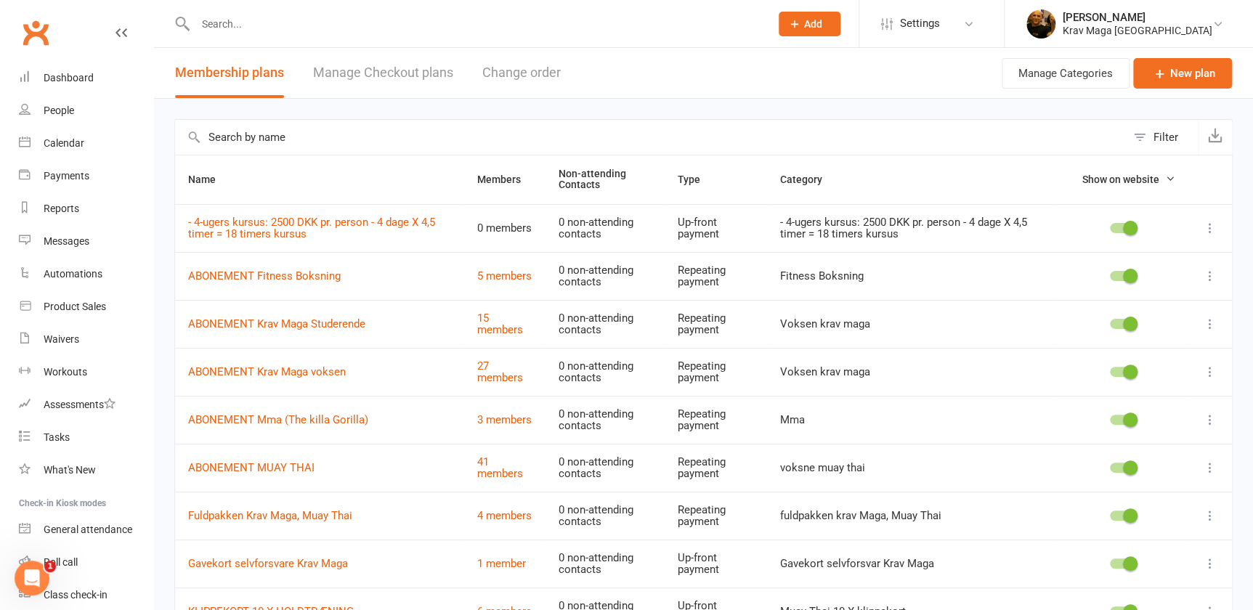
click at [529, 69] on button "Change order" at bounding box center [521, 73] width 78 height 50
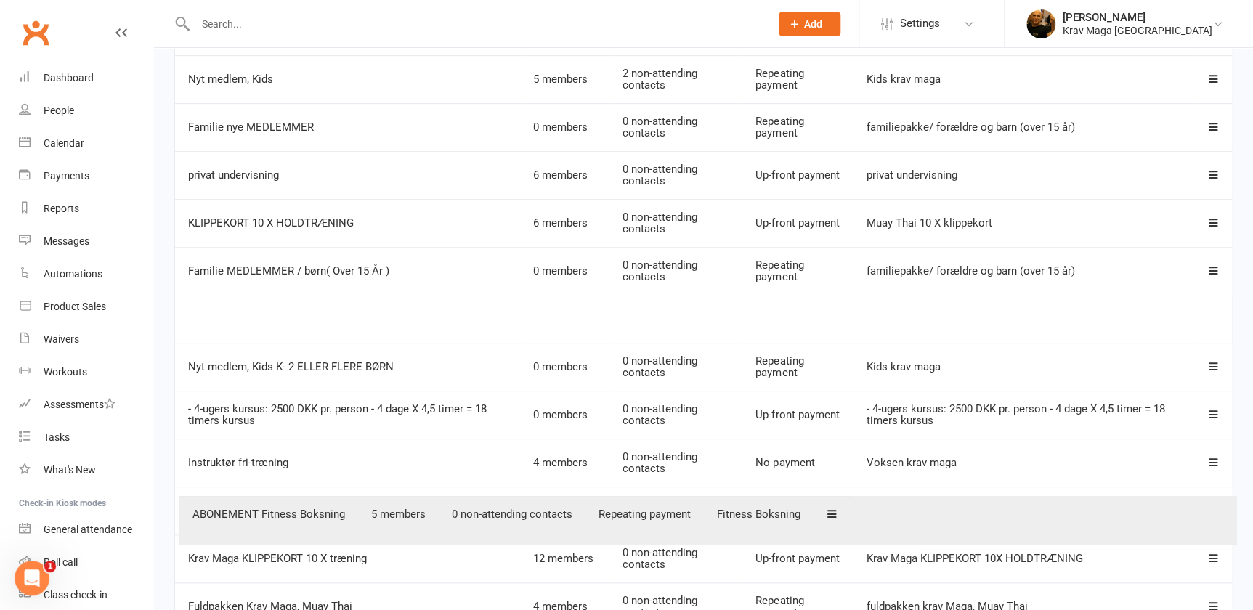
scroll to position [479, 0]
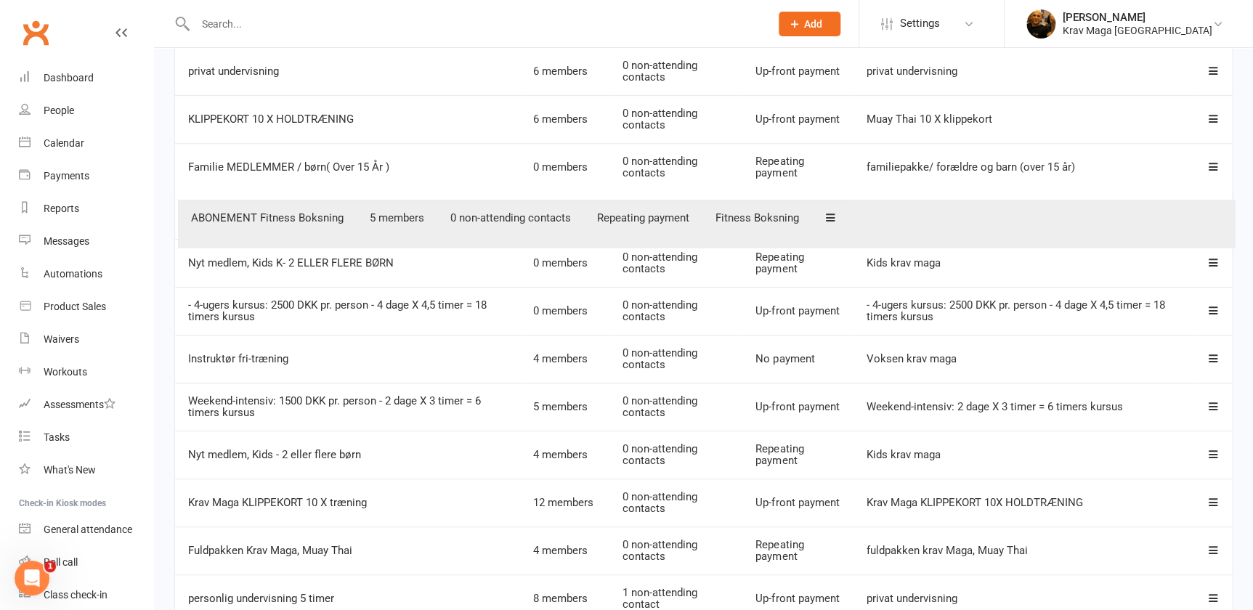
drag, startPoint x: 1210, startPoint y: 550, endPoint x: 1213, endPoint y: 226, distance: 324.0
click at [1213, 226] on table "Name Member count NAC count Type Category NYT MEDLEM, VOKSEN efter intro fri ge…" at bounding box center [703, 526] width 1058 height 1441
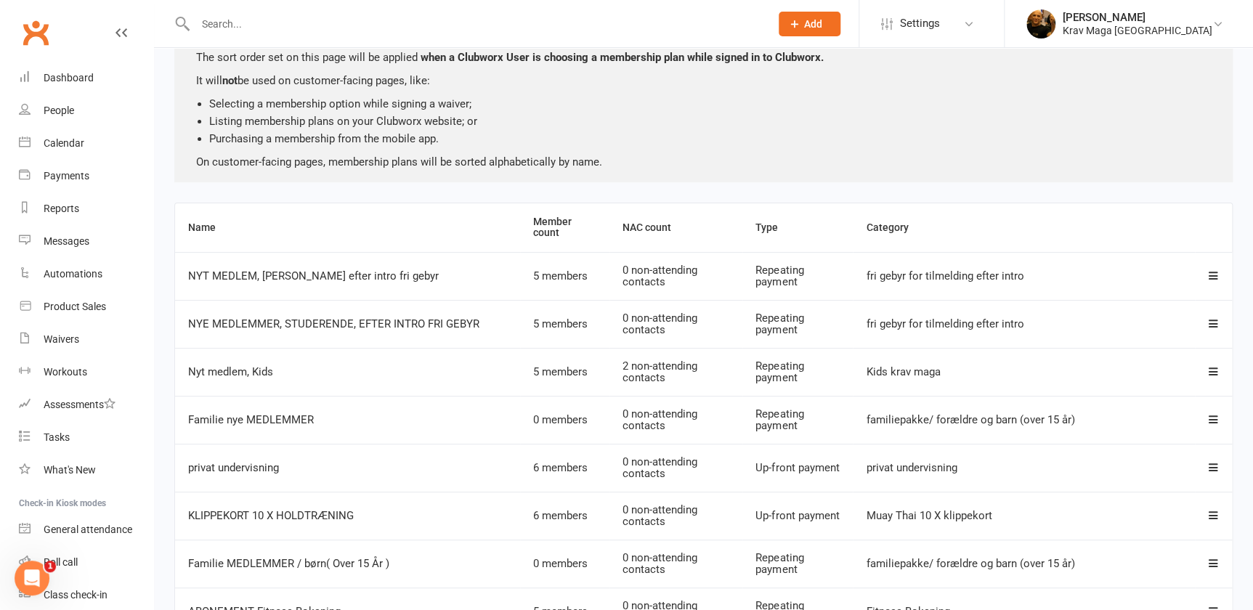
scroll to position [0, 0]
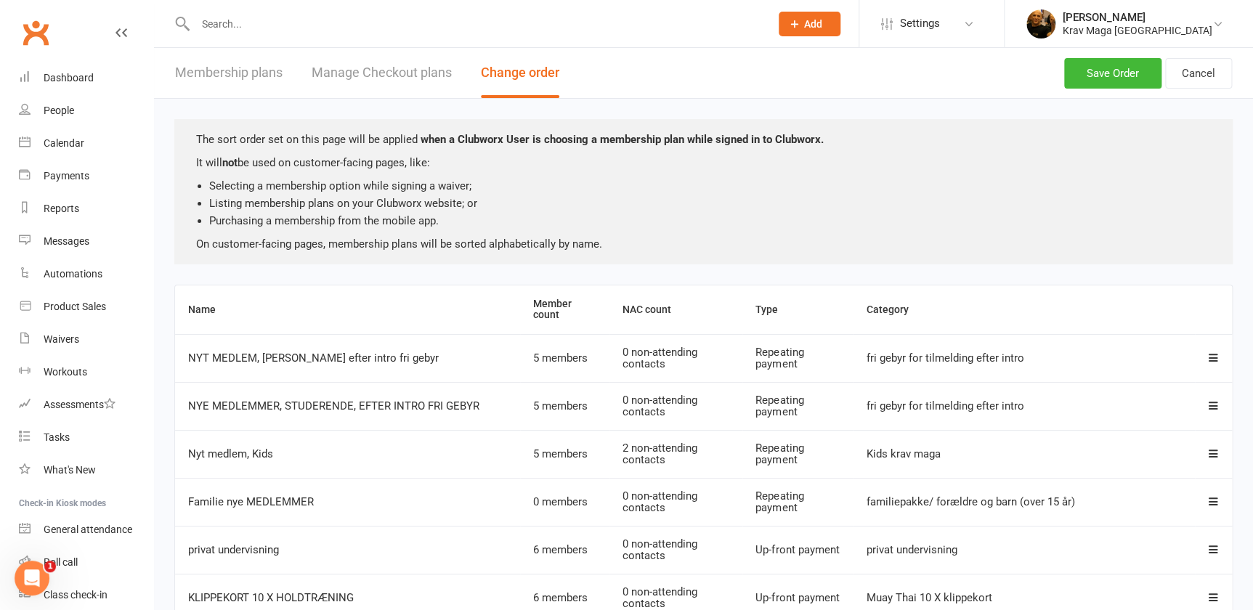
click at [251, 76] on button "Membership plans" at bounding box center [229, 73] width 108 height 50
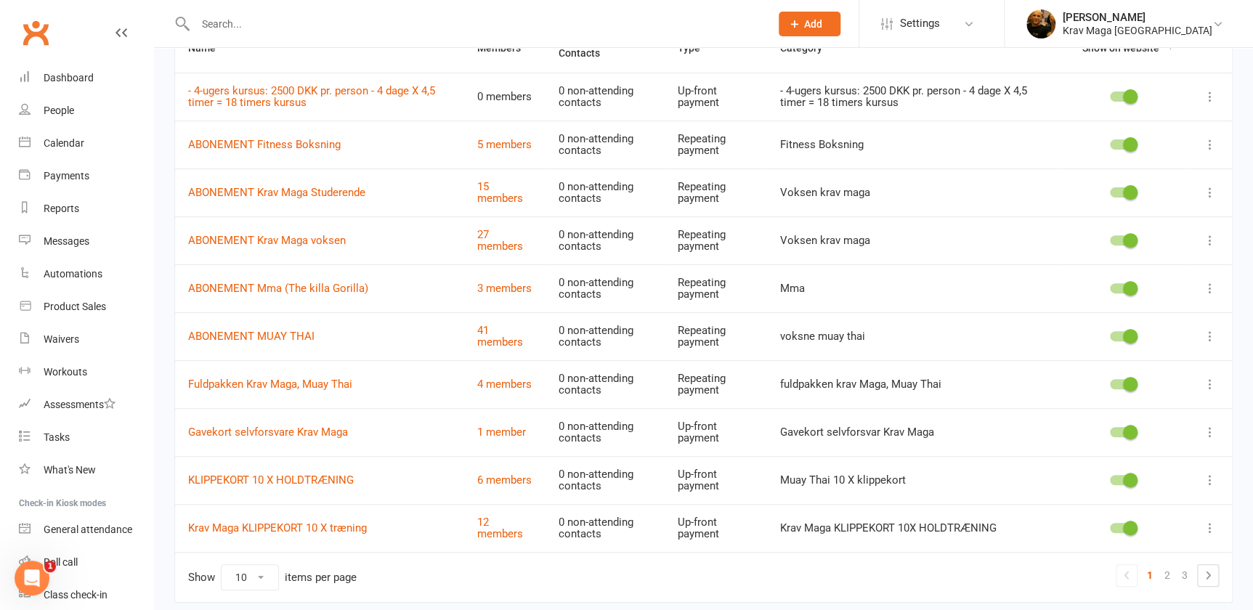
scroll to position [184, 0]
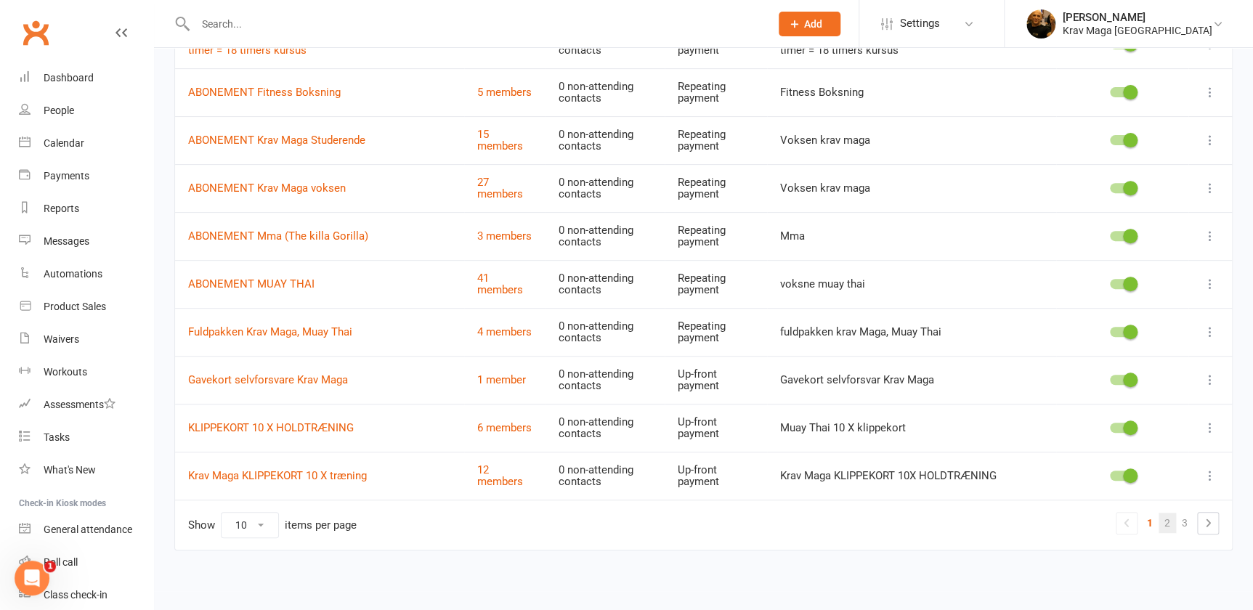
click at [1162, 522] on link "2" at bounding box center [1167, 523] width 17 height 20
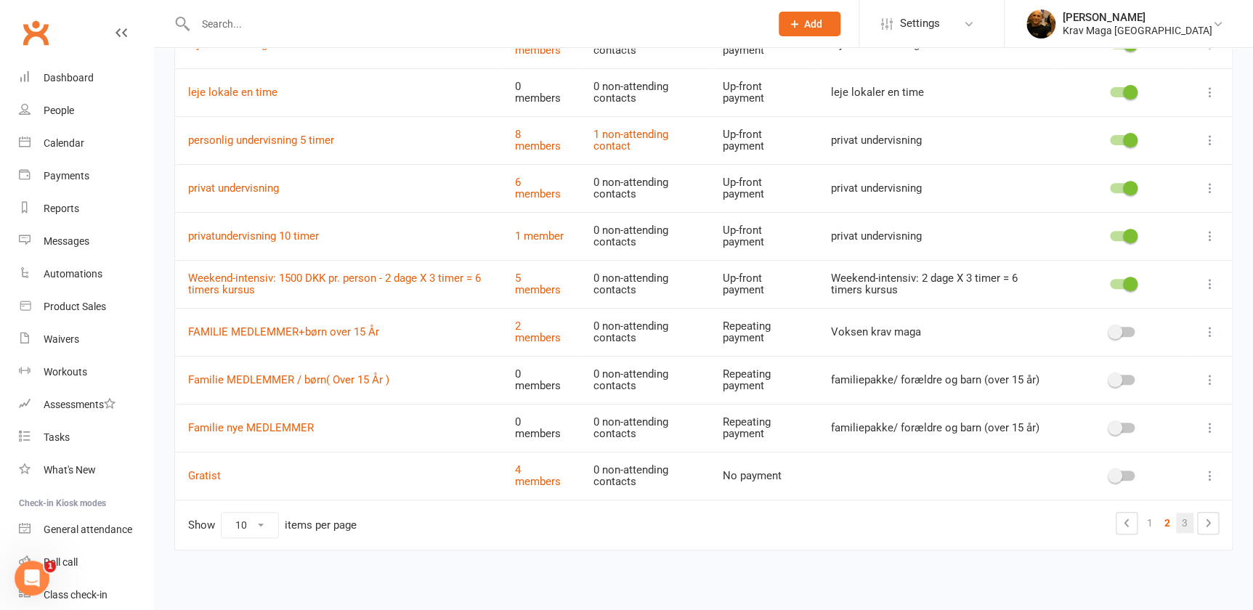
click at [1185, 525] on link "3" at bounding box center [1184, 523] width 17 height 20
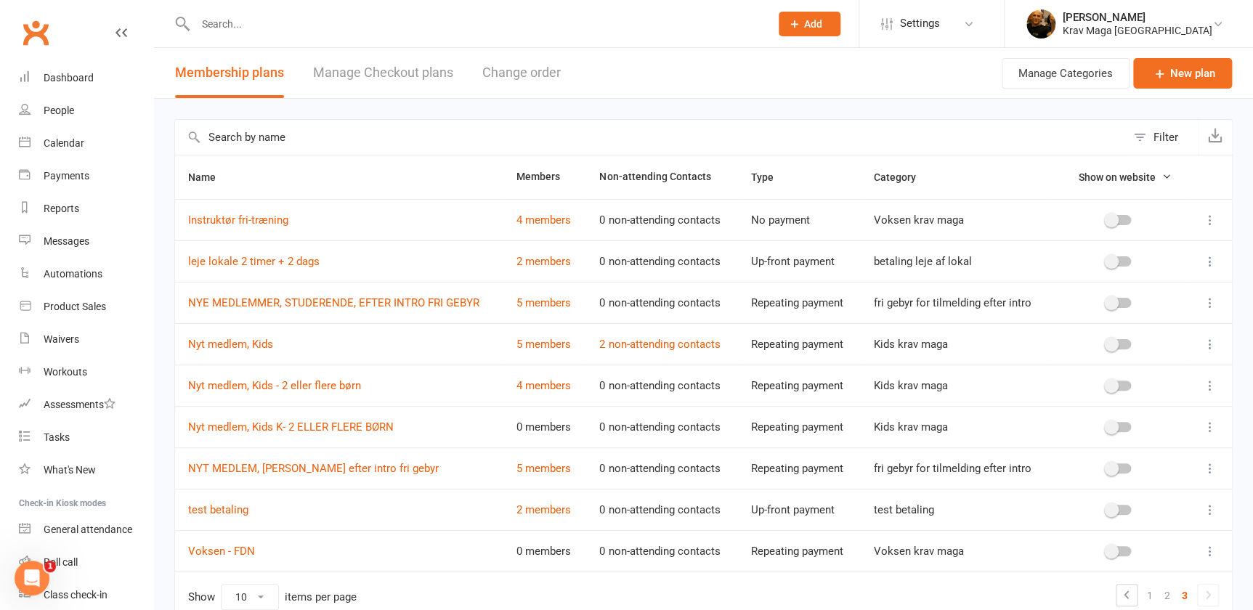
scroll to position [73, 0]
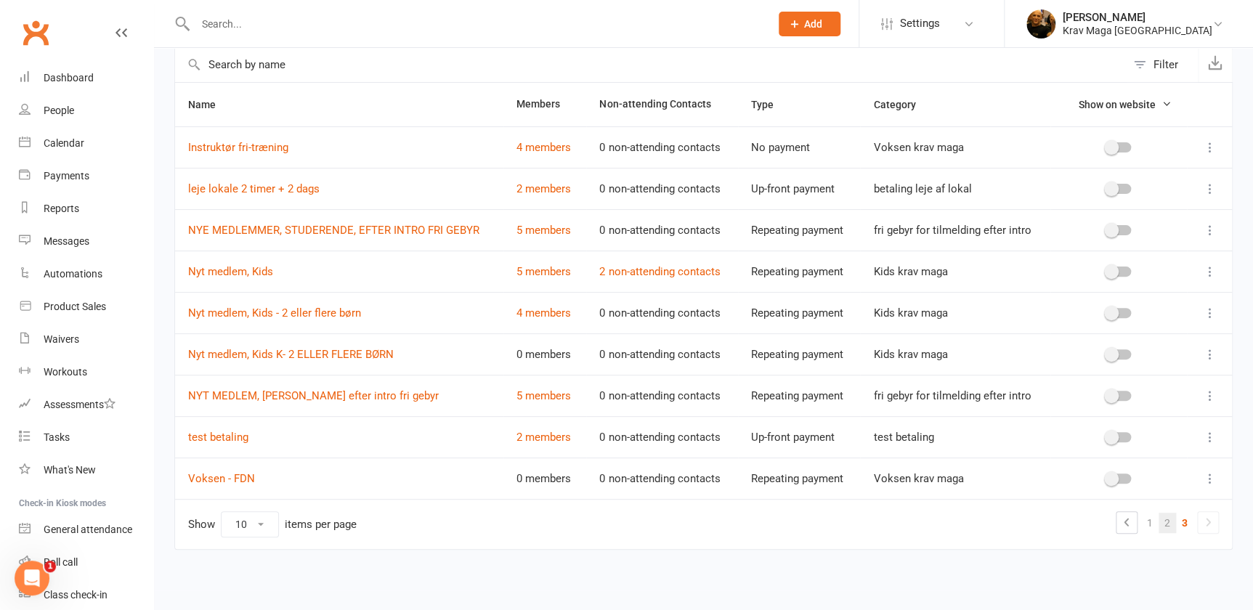
click at [1165, 522] on link "2" at bounding box center [1167, 523] width 17 height 20
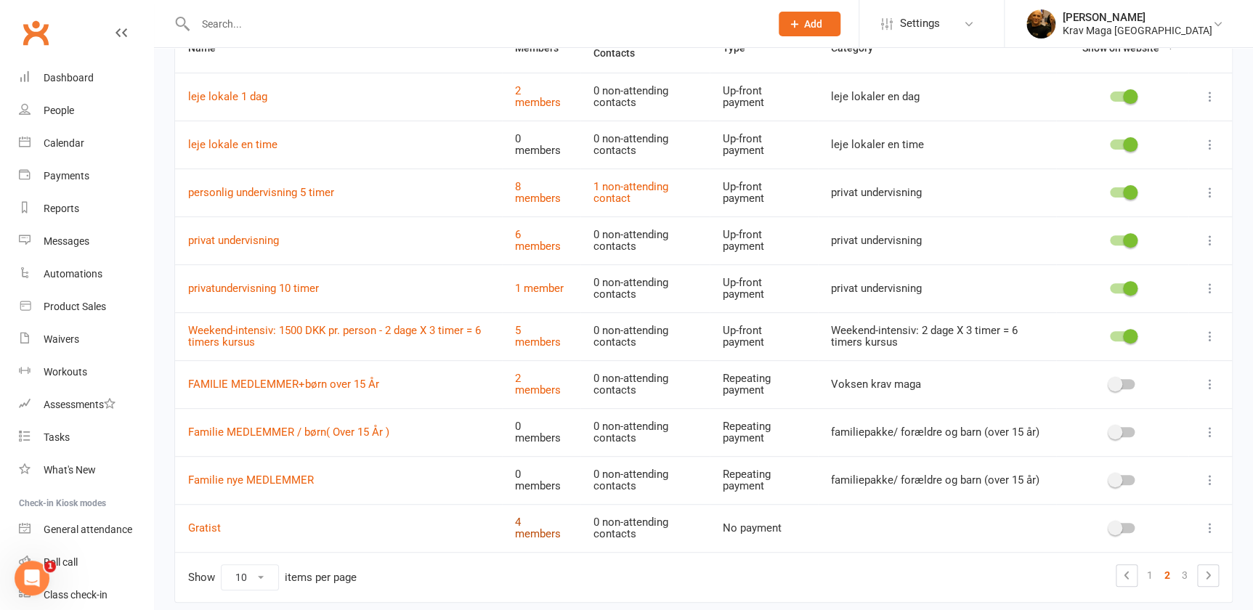
scroll to position [184, 0]
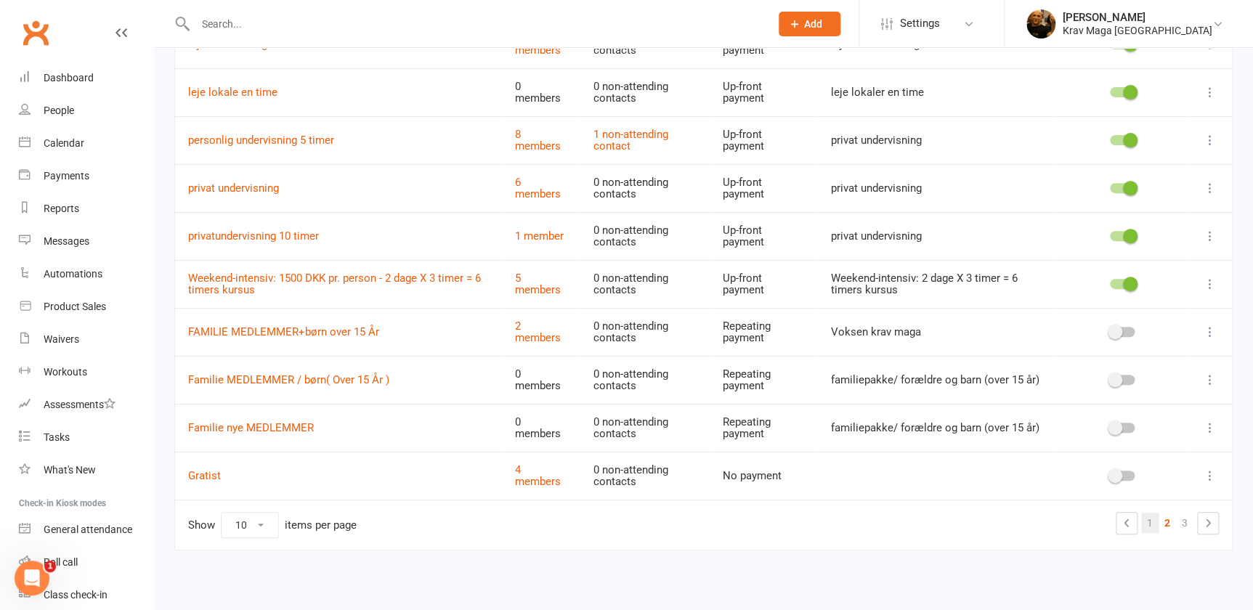
click at [1153, 522] on link "1" at bounding box center [1149, 523] width 17 height 20
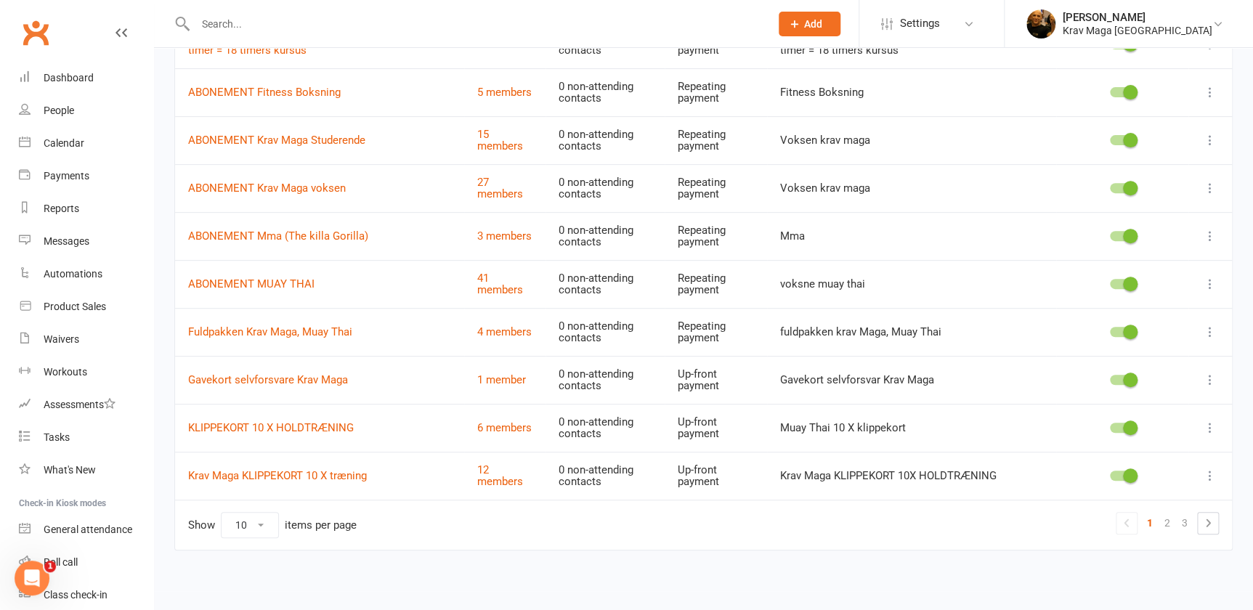
click at [1205, 283] on icon at bounding box center [1210, 284] width 15 height 15
click at [1095, 311] on link "Edit" at bounding box center [1137, 311] width 144 height 29
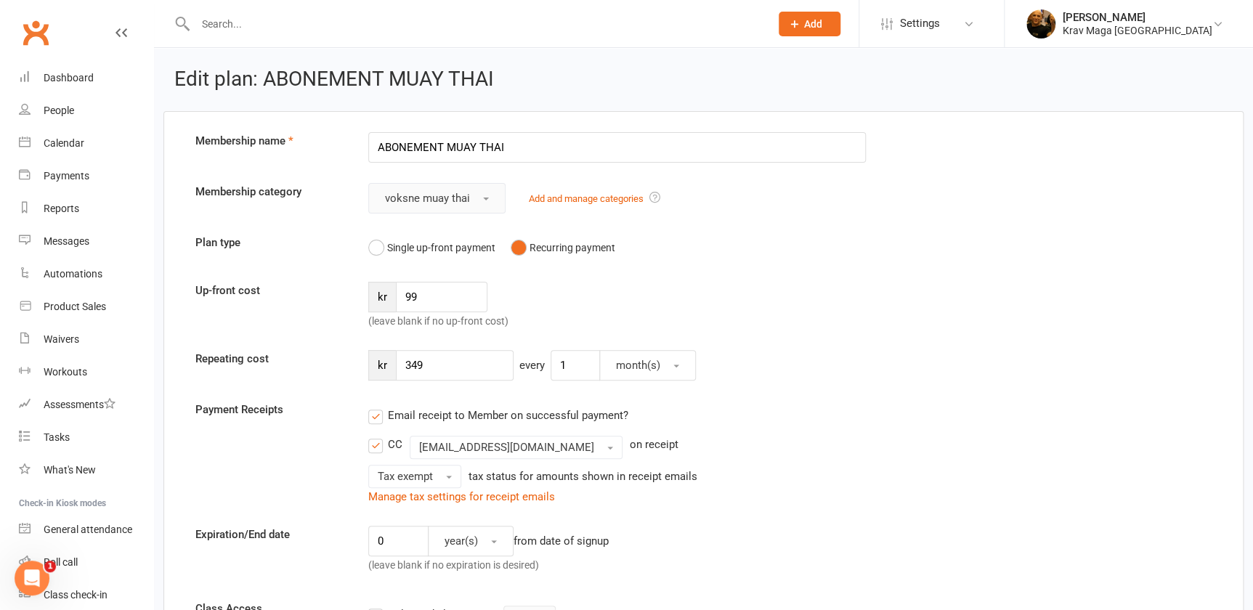
click at [482, 199] on button "voksne muay thai" at bounding box center [436, 198] width 137 height 31
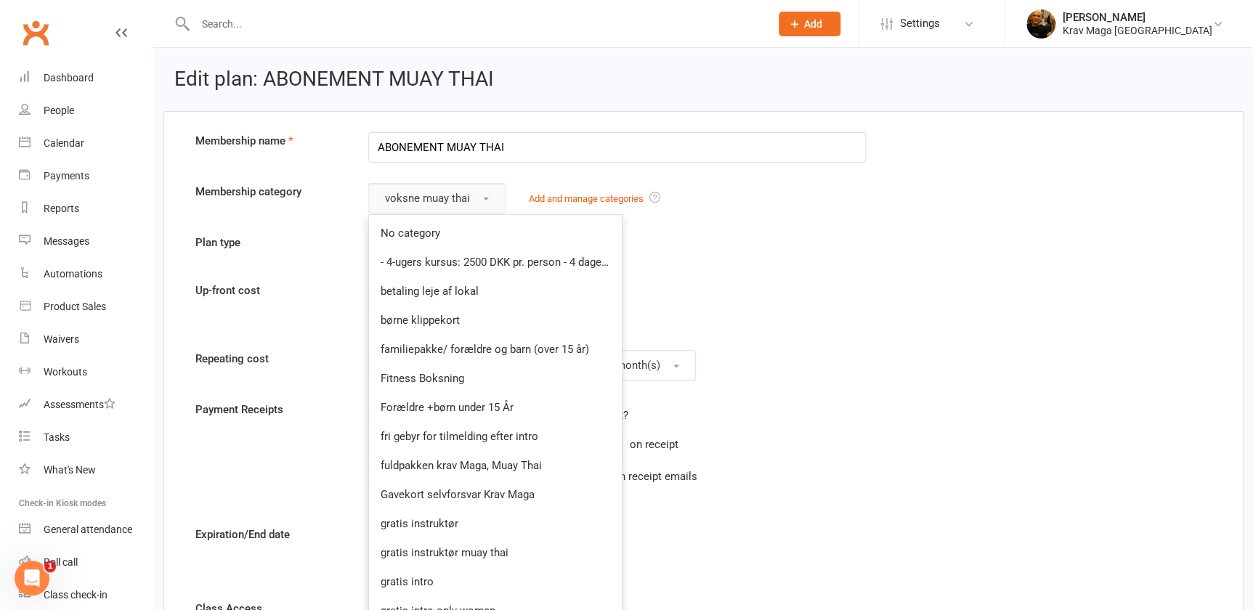
click at [482, 199] on button "voksne muay thai" at bounding box center [436, 198] width 137 height 31
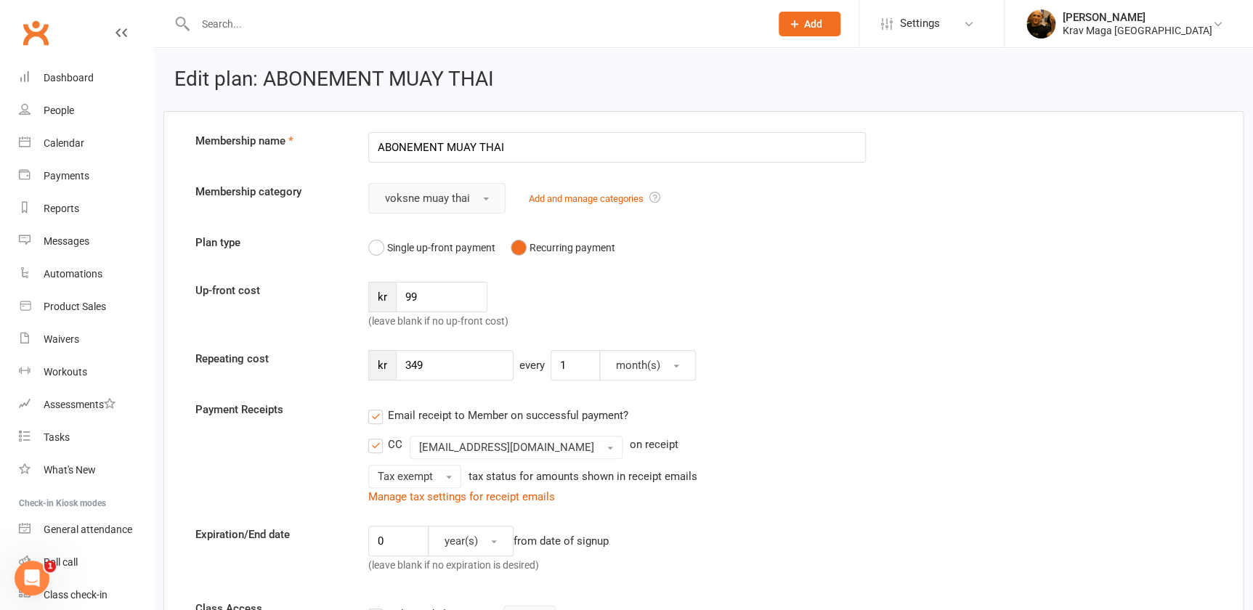
click at [482, 199] on button "voksne muay thai" at bounding box center [436, 198] width 137 height 31
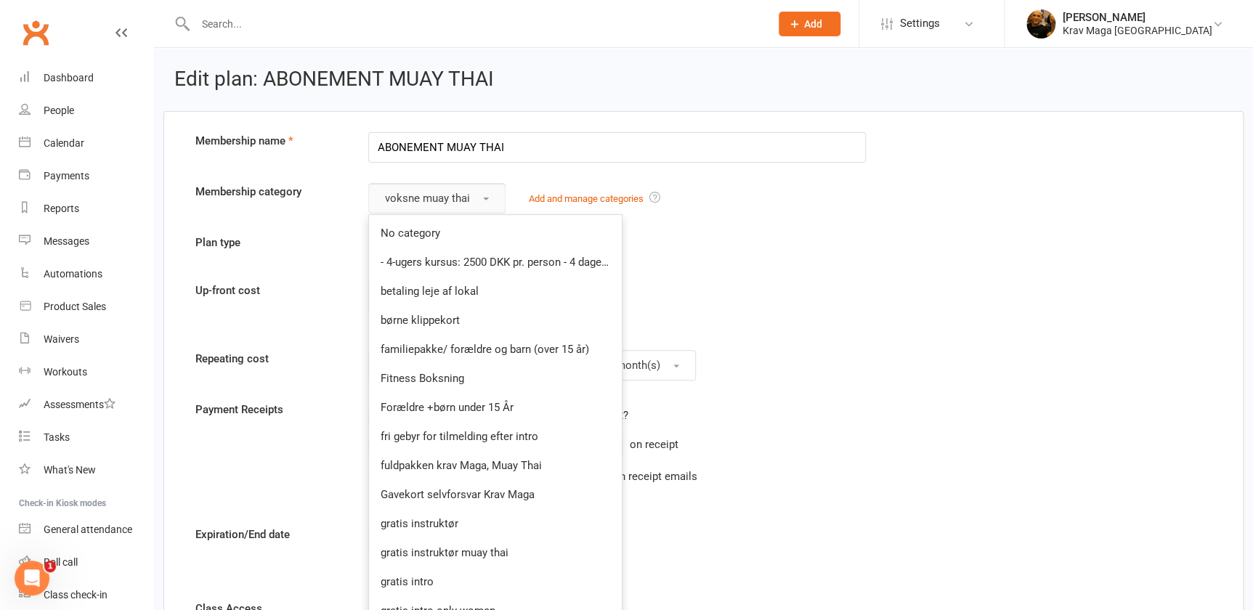
click at [482, 199] on button "voksne muay thai" at bounding box center [436, 198] width 137 height 31
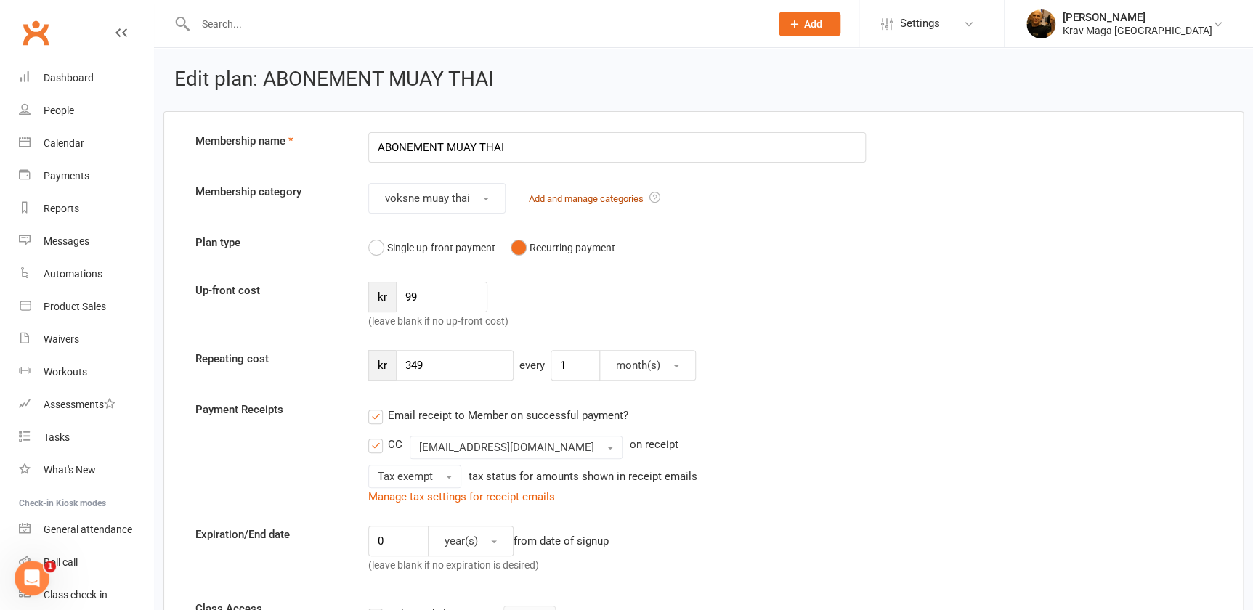
click at [553, 198] on link "Add and manage categories" at bounding box center [586, 198] width 115 height 11
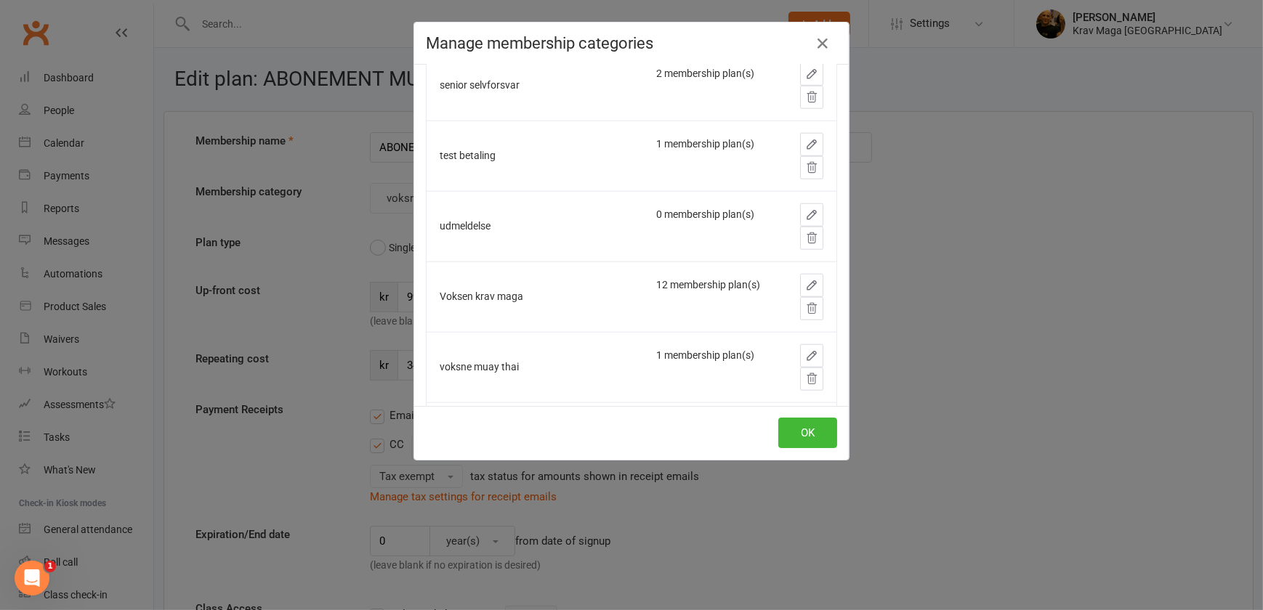
scroll to position [1981, 0]
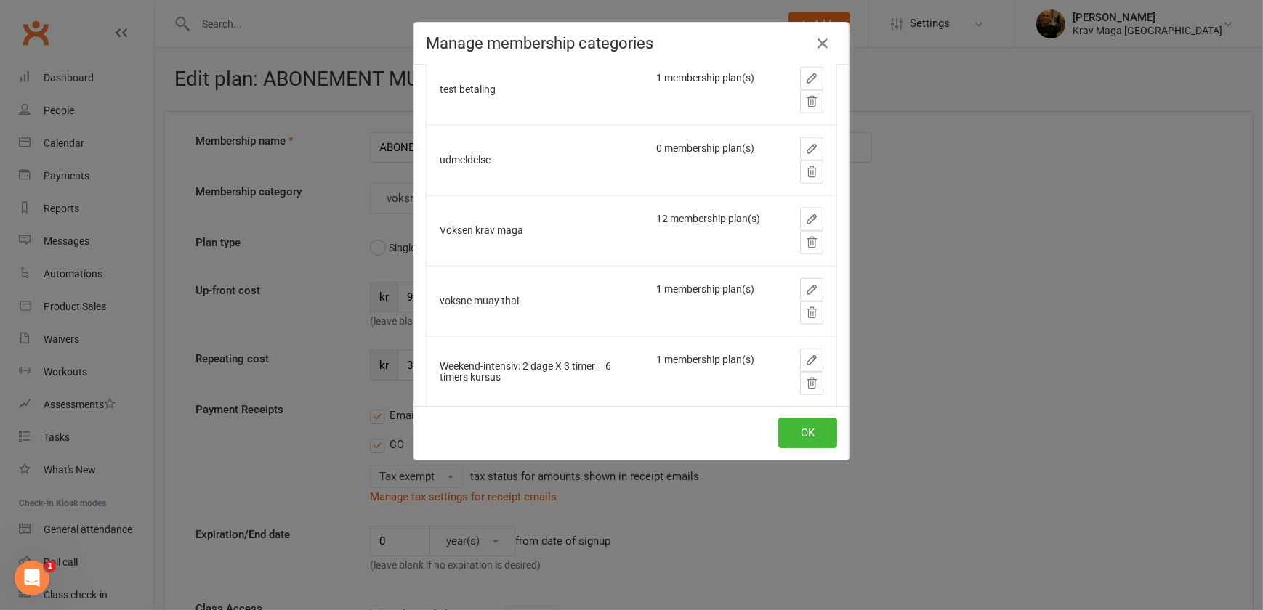
click at [805, 288] on icon "button" at bounding box center [811, 289] width 13 height 13
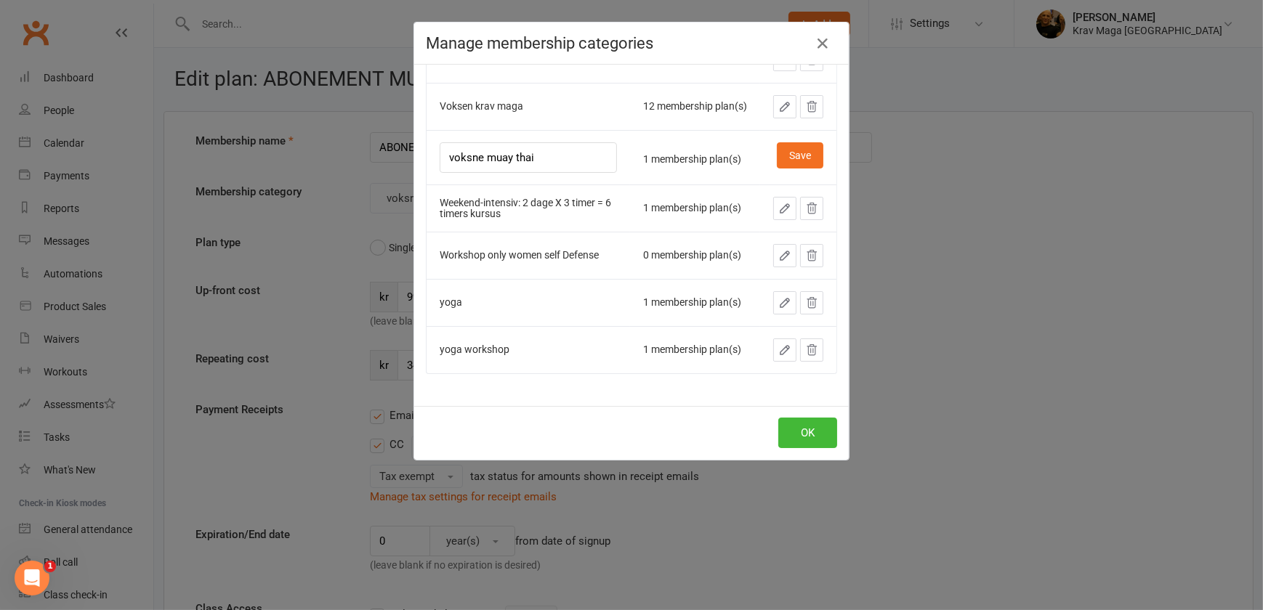
drag, startPoint x: 478, startPoint y: 234, endPoint x: 430, endPoint y: 237, distance: 48.0
click at [430, 185] on td "voksne muay thai" at bounding box center [527, 157] width 203 height 54
drag, startPoint x: 457, startPoint y: 236, endPoint x: 448, endPoint y: 236, distance: 8.7
click at [448, 173] on input "muay thai" at bounding box center [528, 157] width 177 height 31
type input "Muay thai"
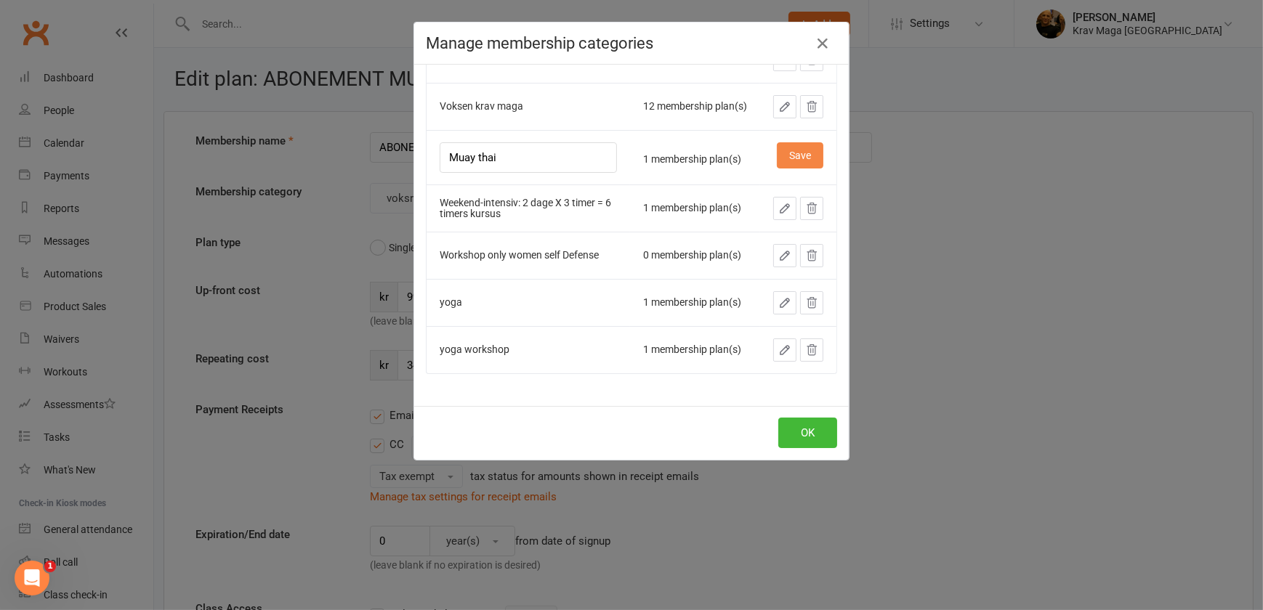
click at [789, 169] on button "Save" at bounding box center [800, 155] width 46 height 26
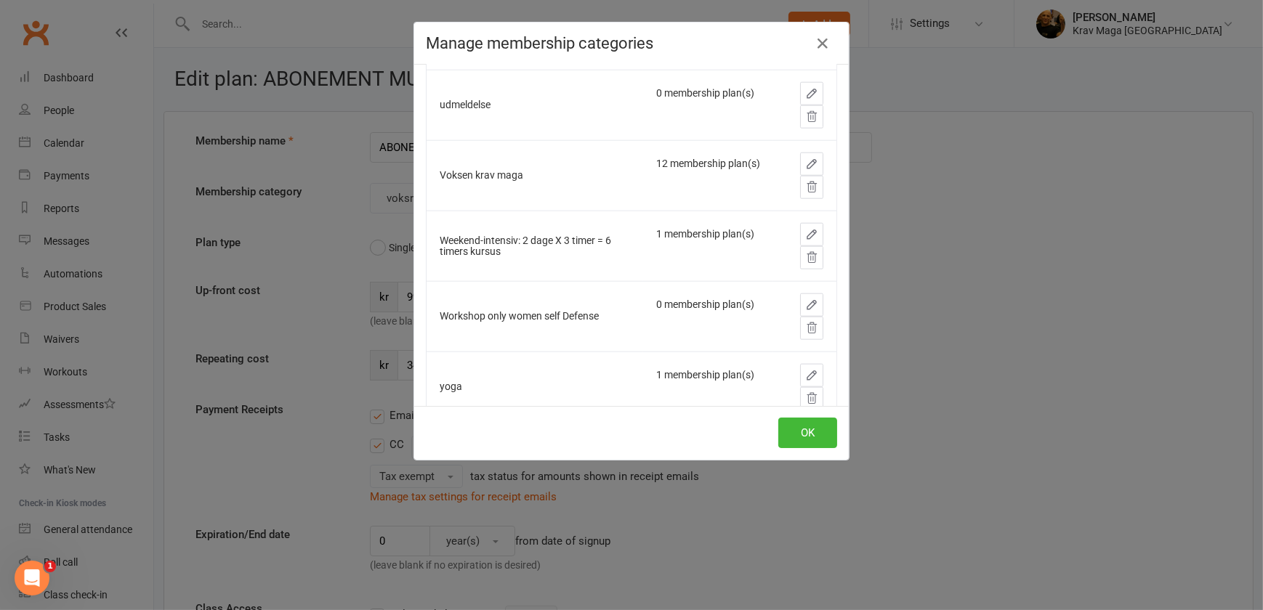
click at [469, 171] on div "Voksen krav maga" at bounding box center [535, 175] width 190 height 11
drag, startPoint x: 469, startPoint y: 171, endPoint x: 432, endPoint y: 178, distance: 37.0
click at [432, 178] on td "Voksen krav maga" at bounding box center [534, 175] width 216 height 70
click at [805, 158] on icon "button" at bounding box center [811, 164] width 13 height 13
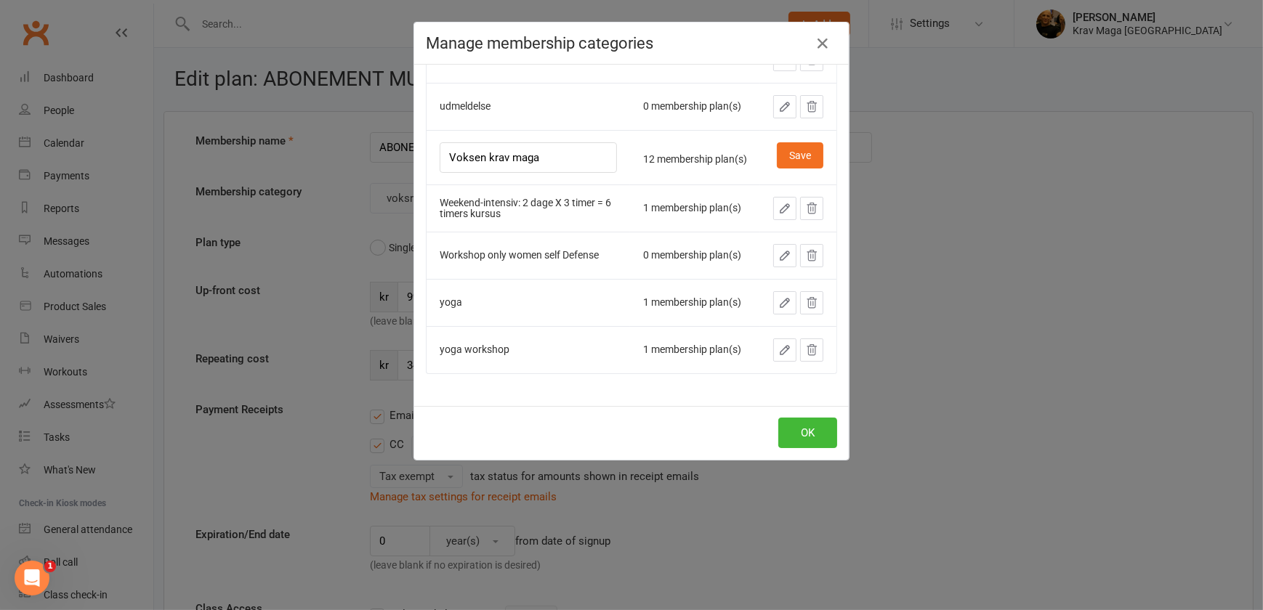
drag, startPoint x: 481, startPoint y: 236, endPoint x: 445, endPoint y: 239, distance: 35.7
click at [445, 173] on input "Voksen krav maga" at bounding box center [528, 157] width 177 height 31
type input "krav maga"
click at [785, 169] on button "Save" at bounding box center [800, 155] width 46 height 26
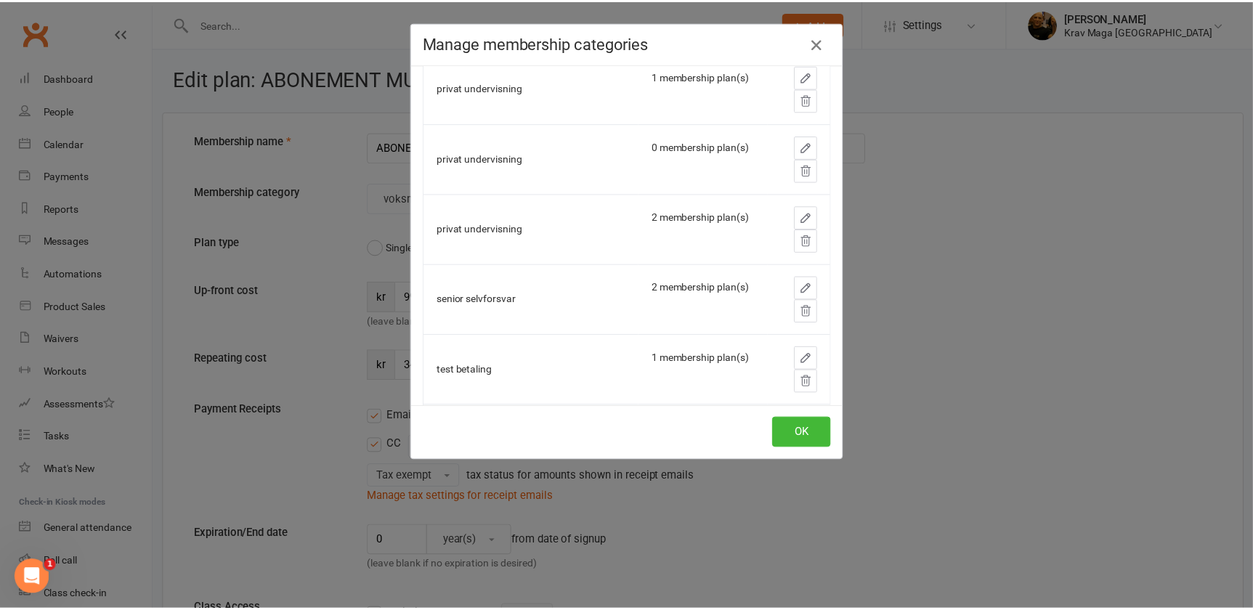
scroll to position [1776, 0]
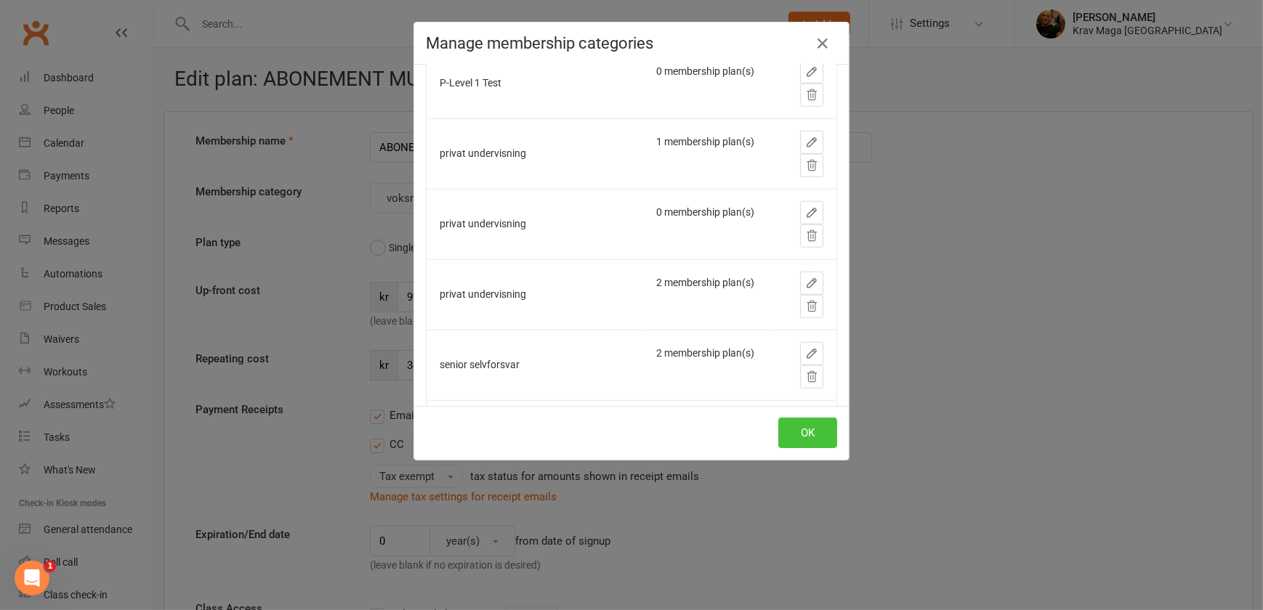
click at [799, 426] on button "OK" at bounding box center [807, 433] width 59 height 31
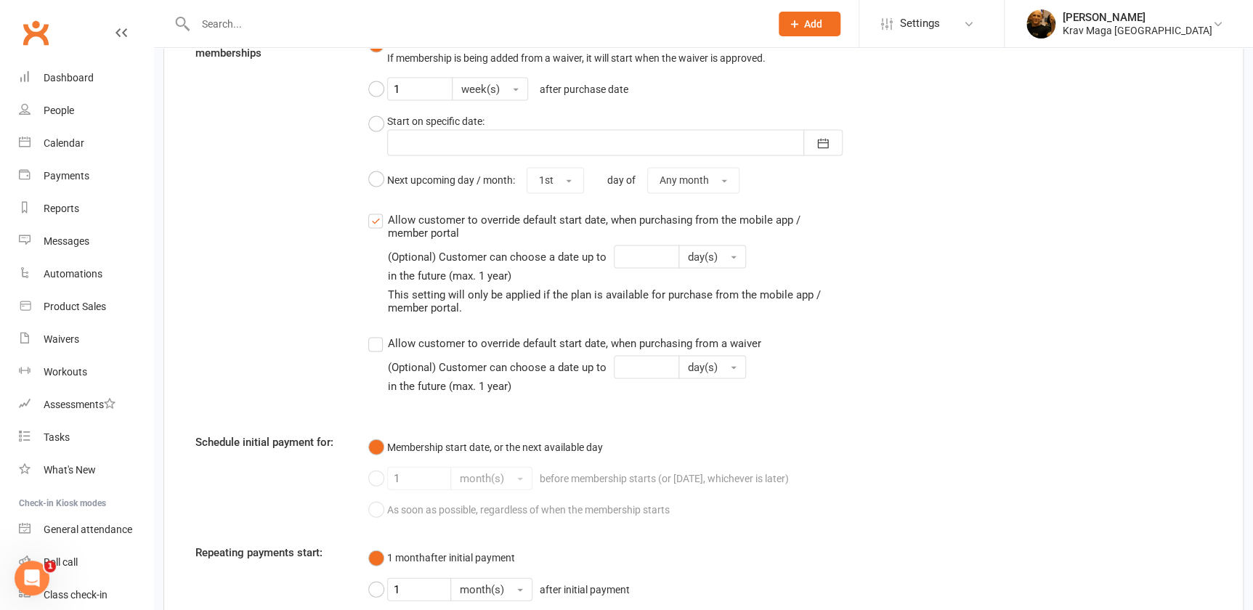
scroll to position [1495, 0]
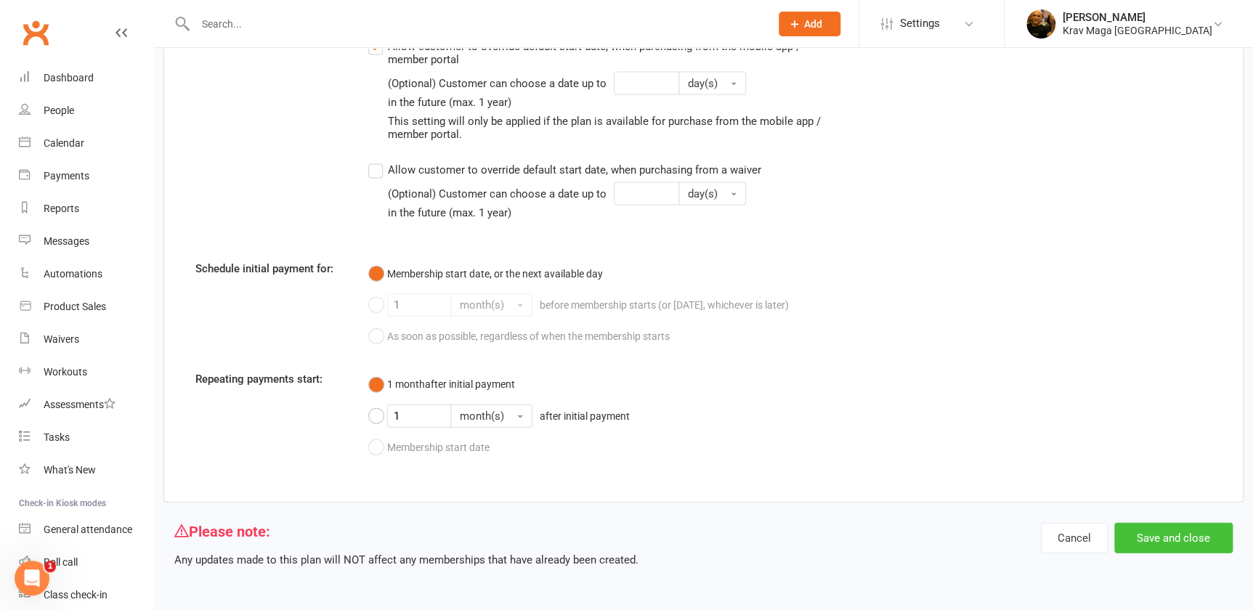
click at [1156, 535] on button "Save and close" at bounding box center [1173, 538] width 118 height 31
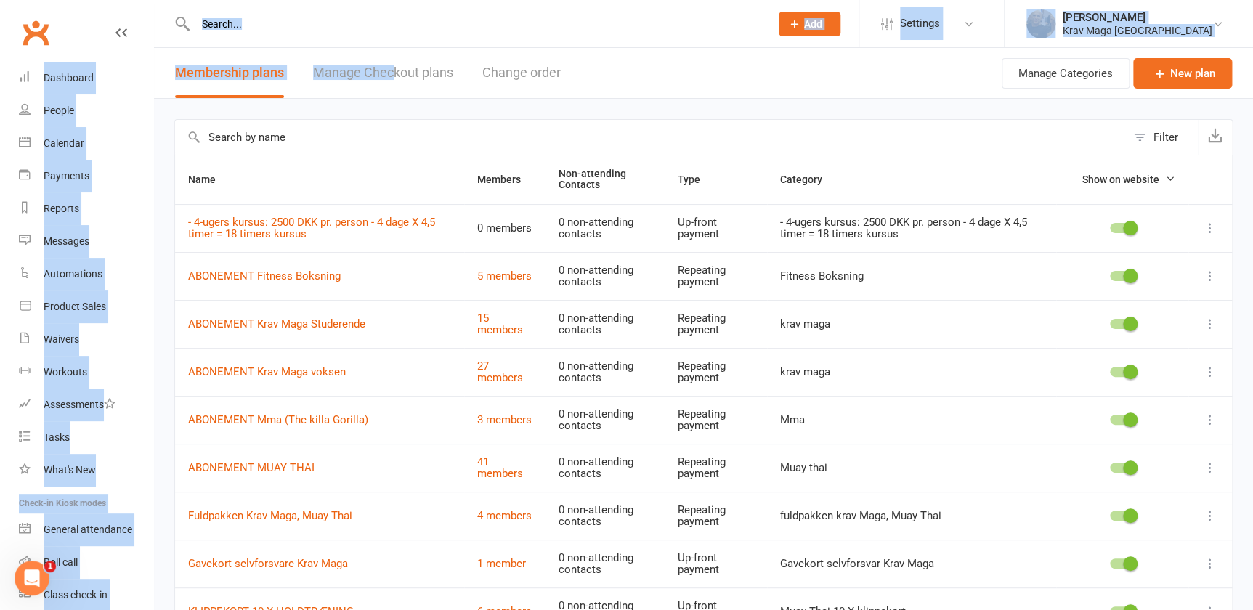
drag, startPoint x: 393, startPoint y: 59, endPoint x: 390, endPoint y: 66, distance: 7.8
click at [390, 65] on ui-view "Prospect Member Non-attending contact Class / event Appointment Task Membership…" at bounding box center [626, 390] width 1253 height 772
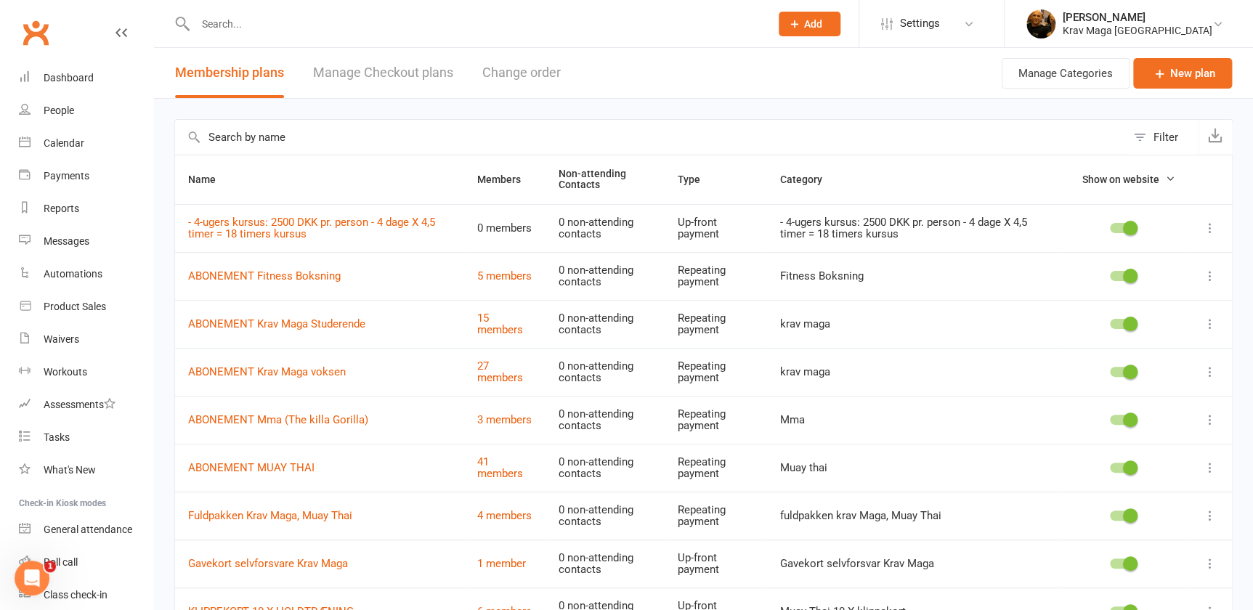
drag, startPoint x: 390, startPoint y: 66, endPoint x: 610, endPoint y: 73, distance: 220.2
click at [610, 73] on header "Membership plans Manage Checkout plans Change order Manage Categories New plan" at bounding box center [703, 73] width 1099 height 51
click at [412, 79] on link "Manage Checkout plans" at bounding box center [383, 73] width 140 height 50
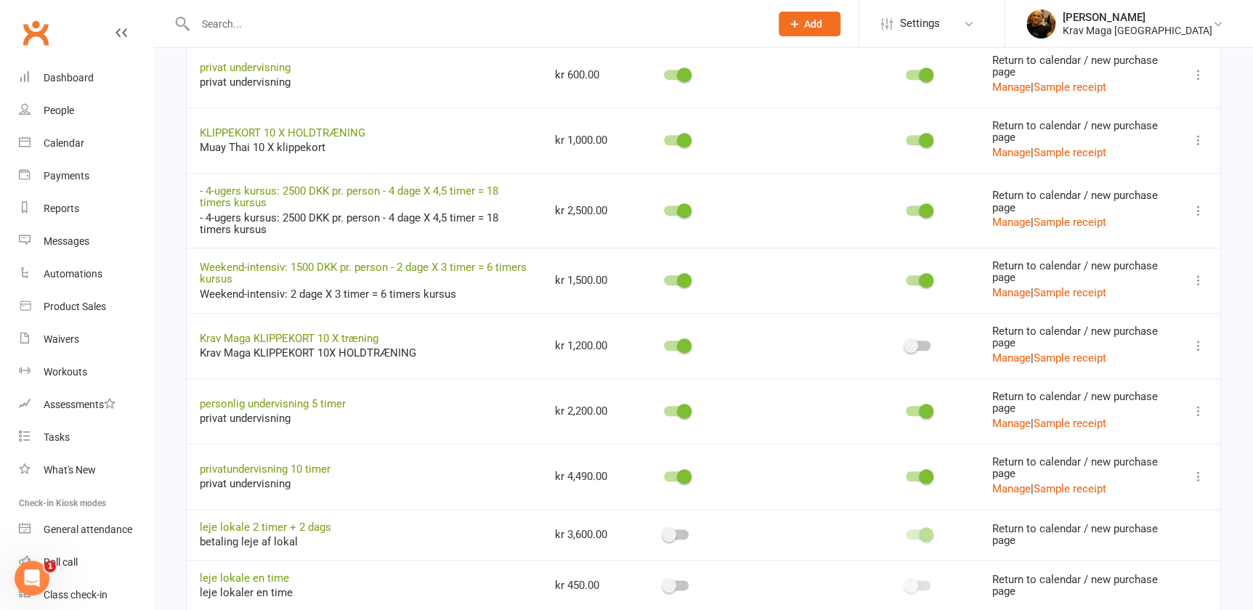
scroll to position [396, 0]
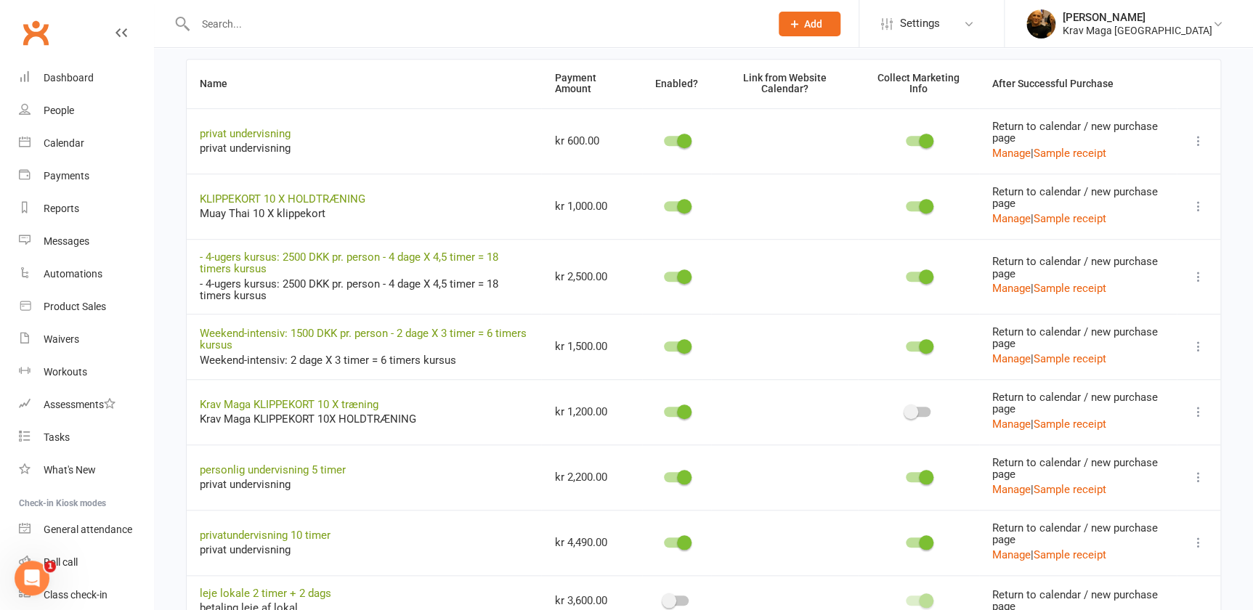
click at [1199, 274] on icon at bounding box center [1198, 277] width 15 height 15
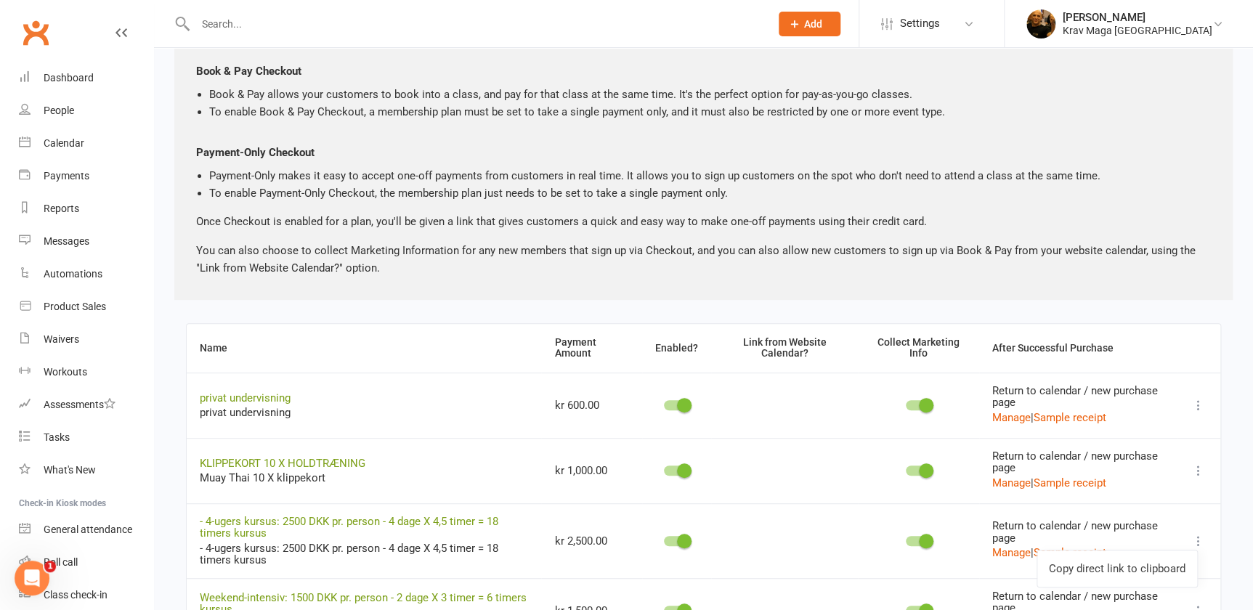
scroll to position [0, 0]
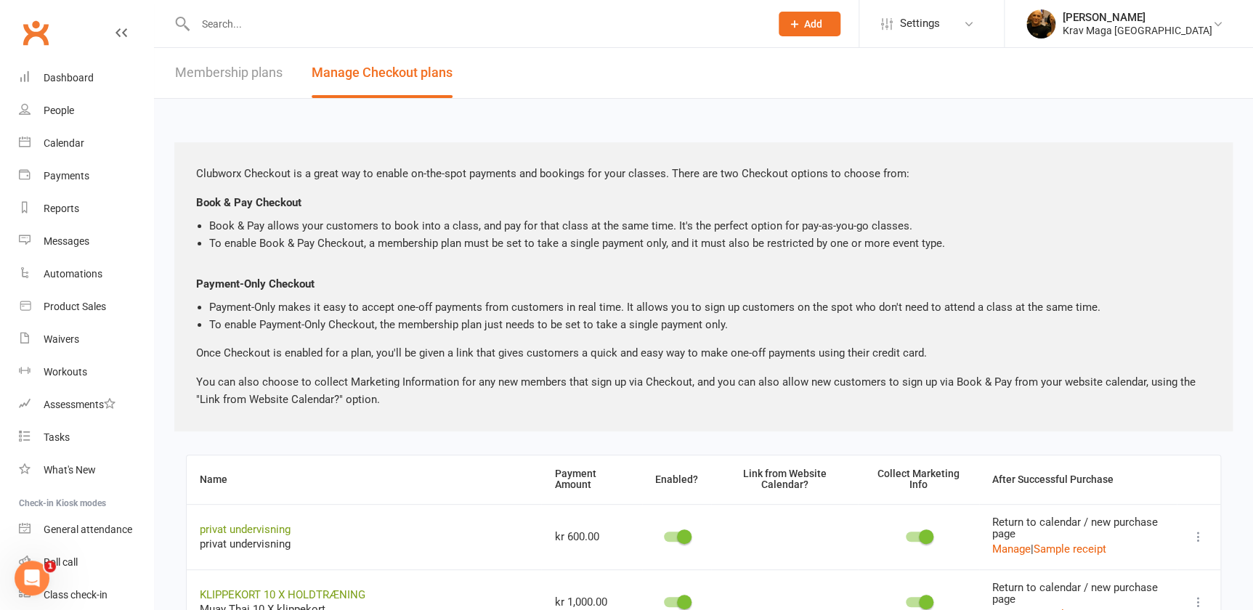
click at [216, 74] on link "Membership plans" at bounding box center [229, 73] width 108 height 50
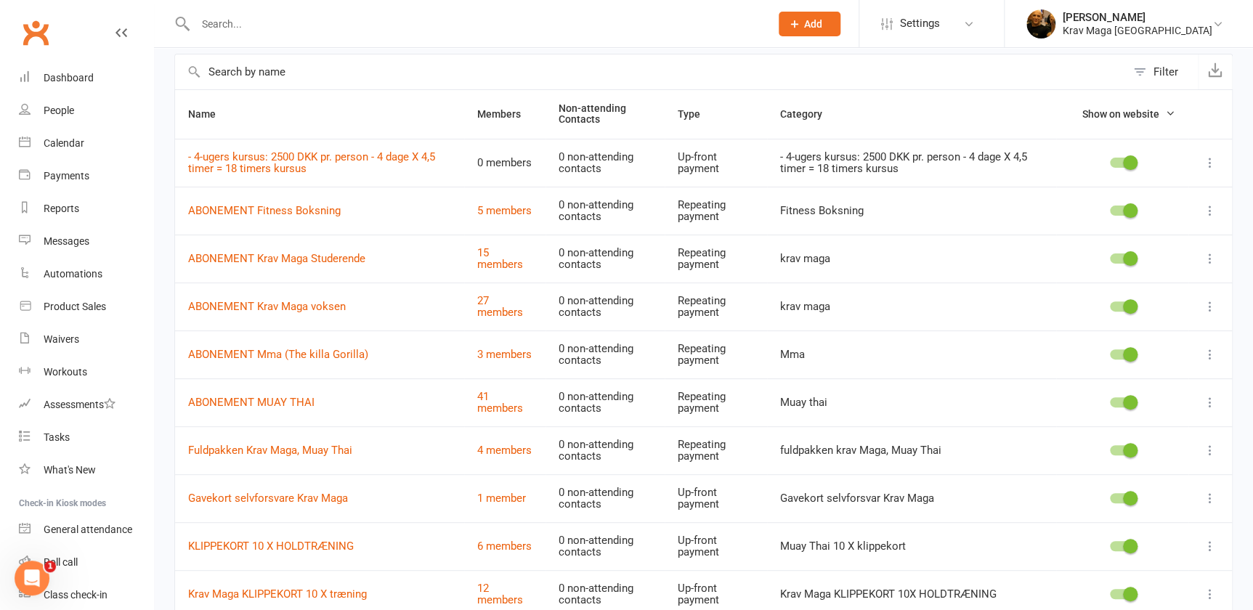
scroll to position [184, 0]
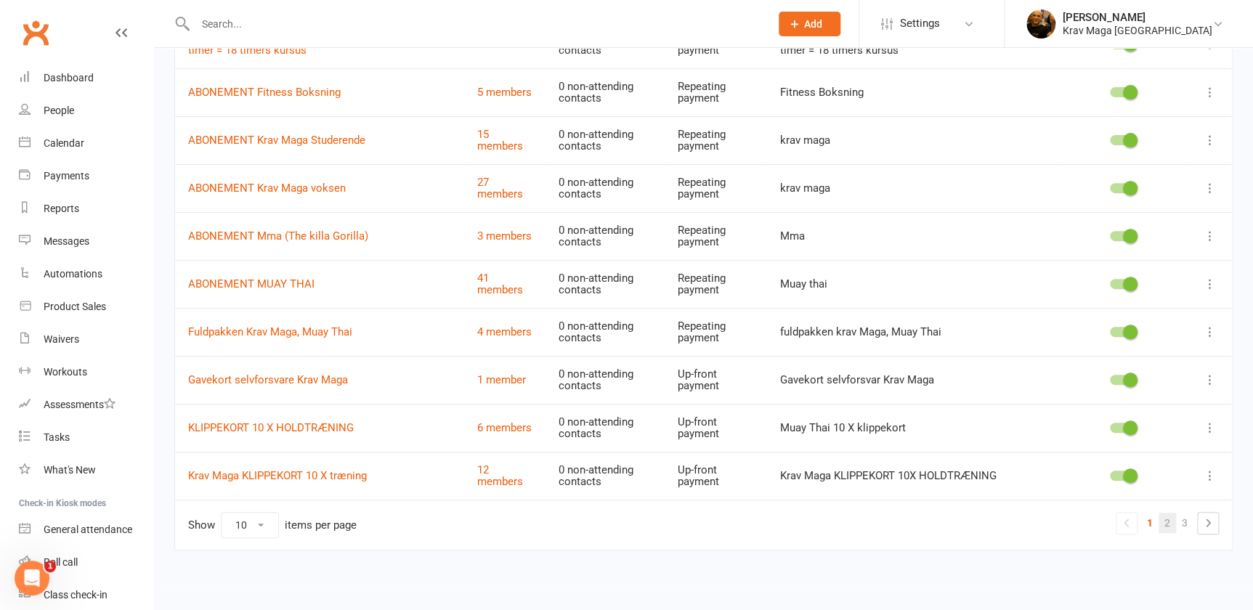
click at [1168, 519] on link "2" at bounding box center [1167, 523] width 17 height 20
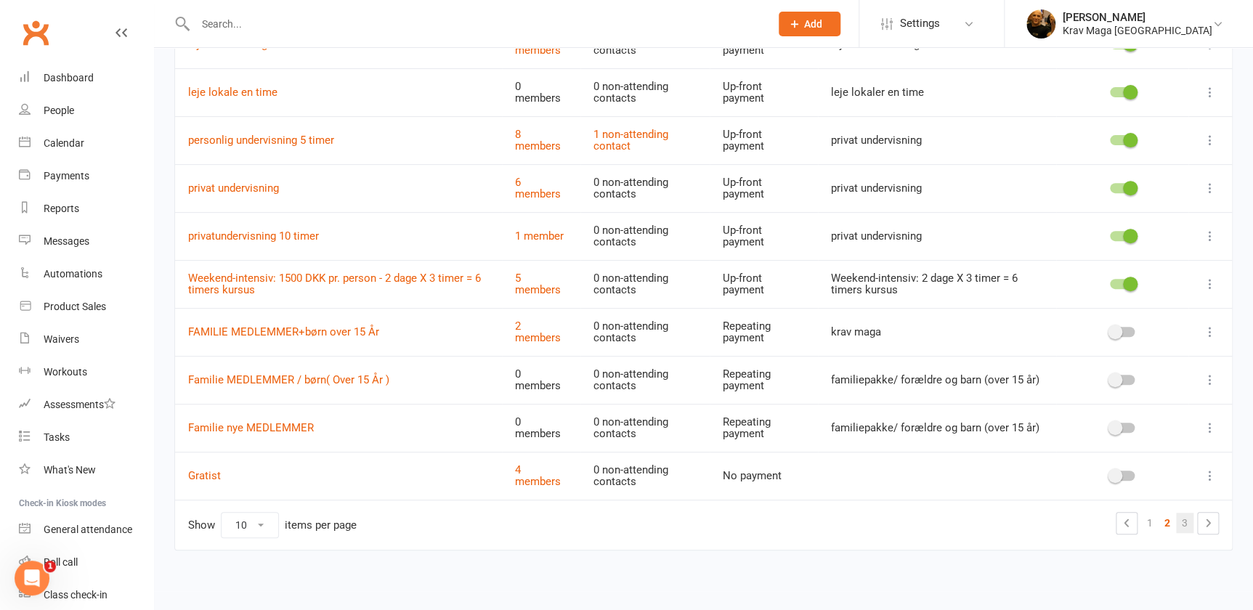
click at [1184, 520] on link "3" at bounding box center [1184, 523] width 17 height 20
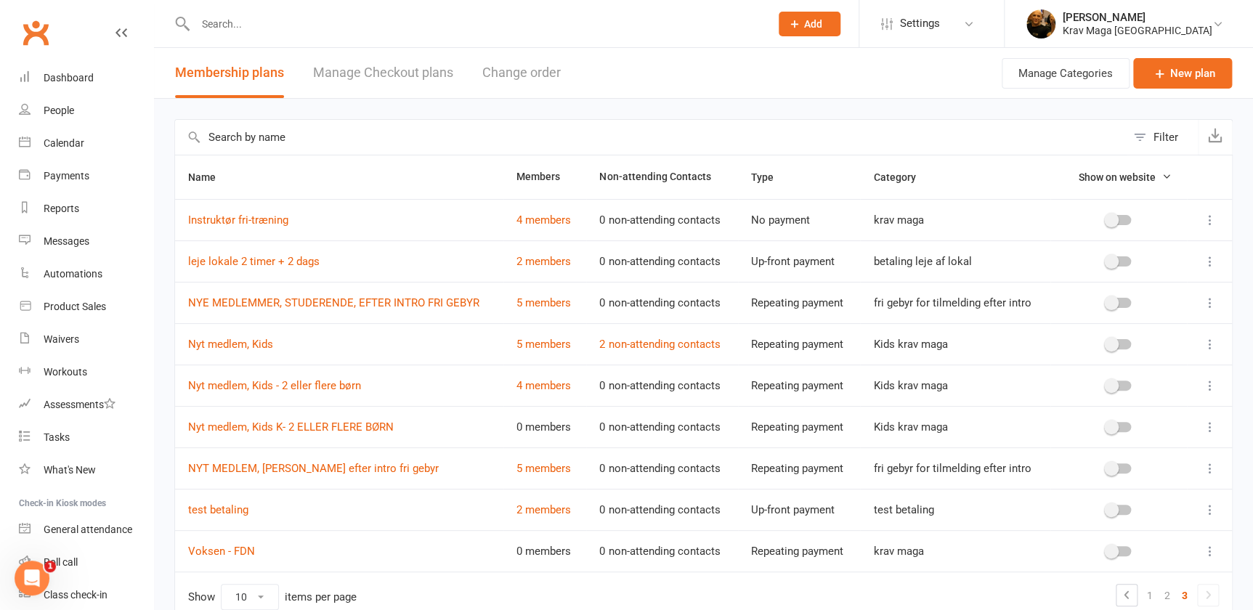
scroll to position [73, 0]
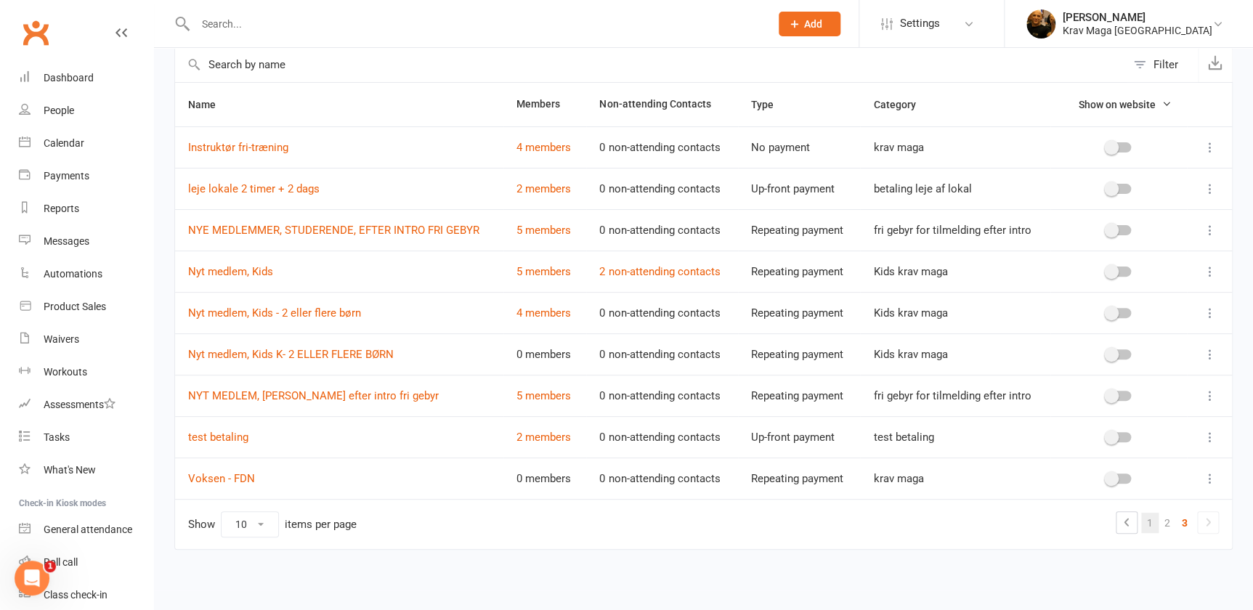
click at [1151, 523] on link "1" at bounding box center [1149, 523] width 17 height 20
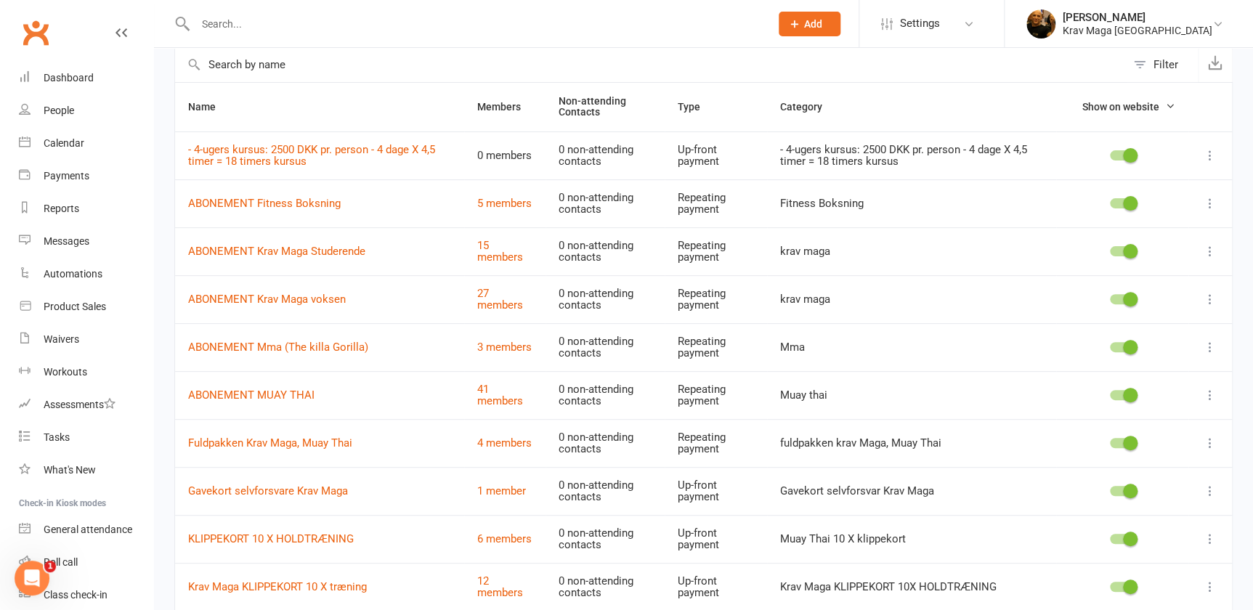
scroll to position [0, 0]
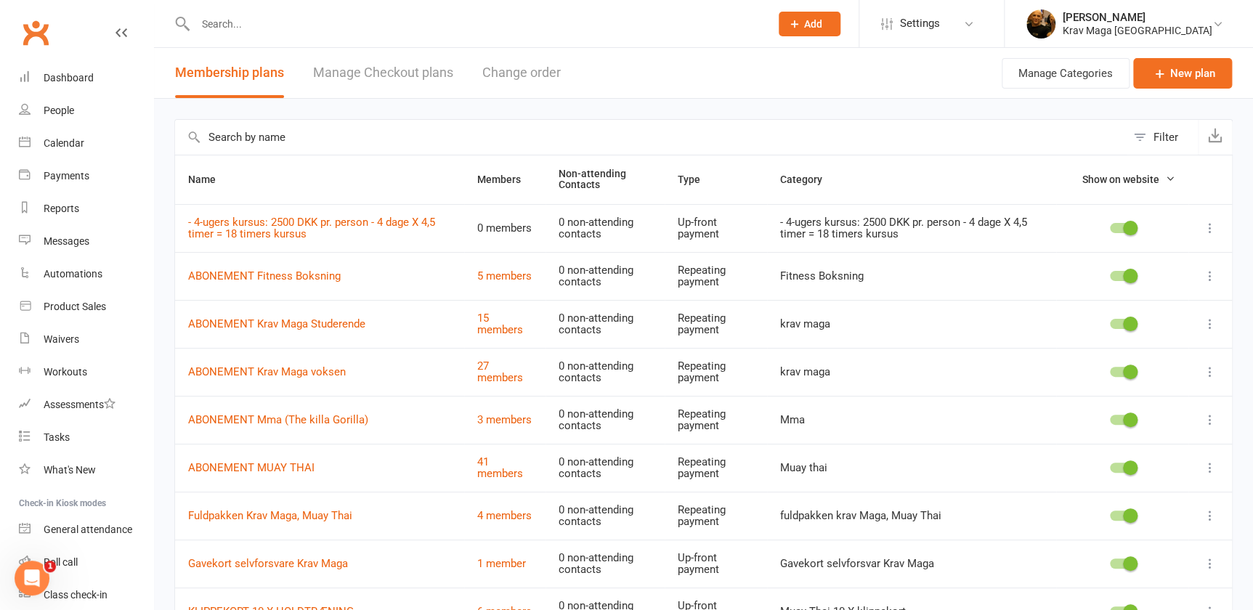
click at [1210, 224] on icon at bounding box center [1210, 228] width 15 height 15
click at [1100, 259] on link "Edit" at bounding box center [1137, 256] width 144 height 29
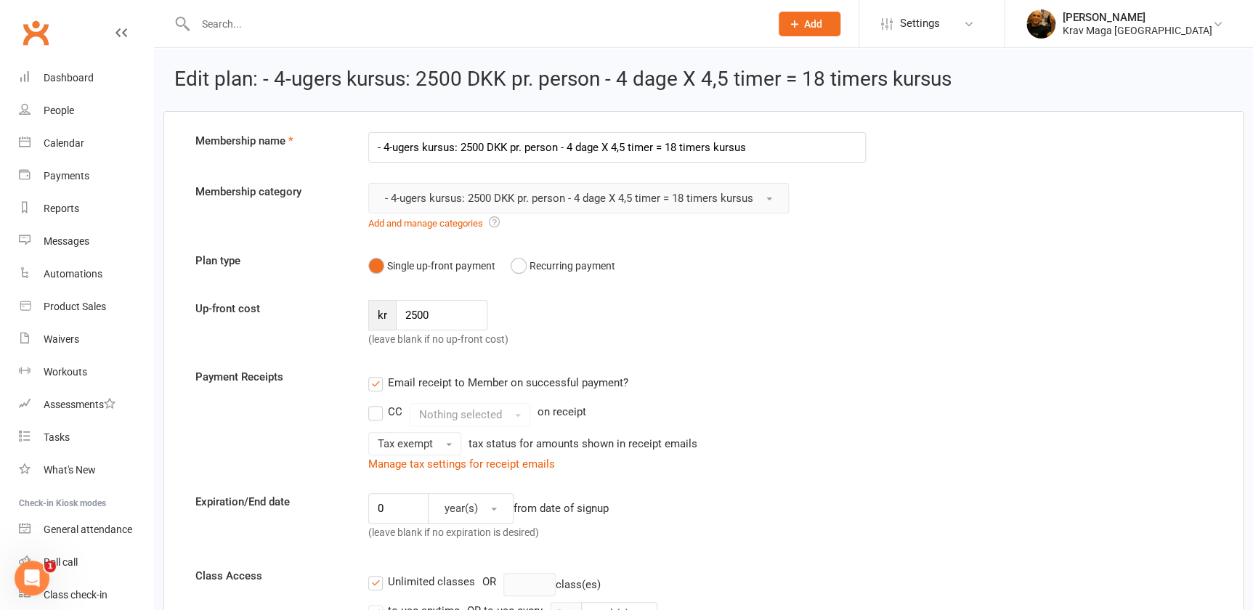
click at [784, 195] on button "- 4-ugers kursus: 2500 DKK pr. person - 4 dage X 4,5 timer = 18 timers kursus" at bounding box center [578, 198] width 421 height 31
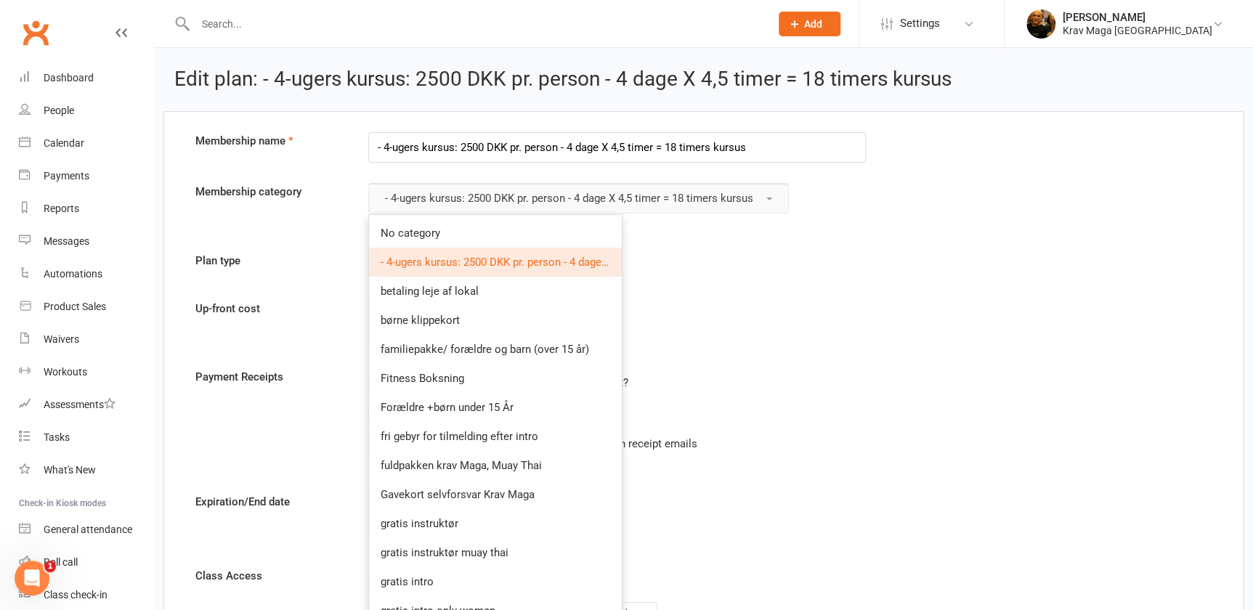
click at [784, 195] on button "- 4-ugers kursus: 2500 DKK pr. person - 4 dage X 4,5 timer = 18 timers kursus" at bounding box center [578, 198] width 421 height 31
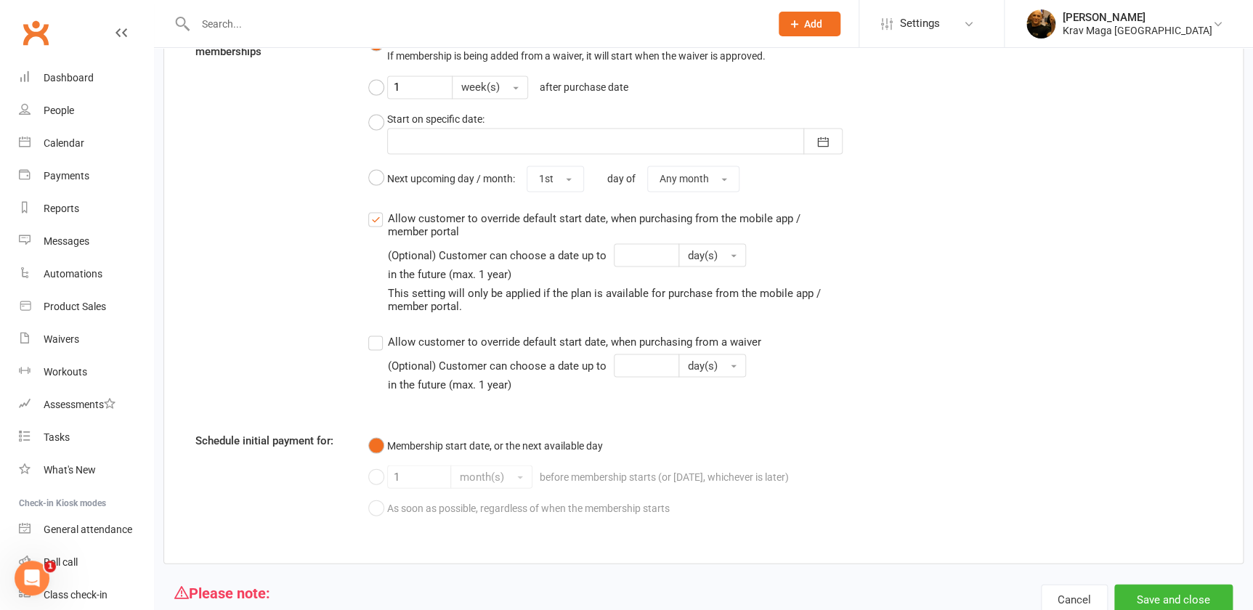
scroll to position [1316, 0]
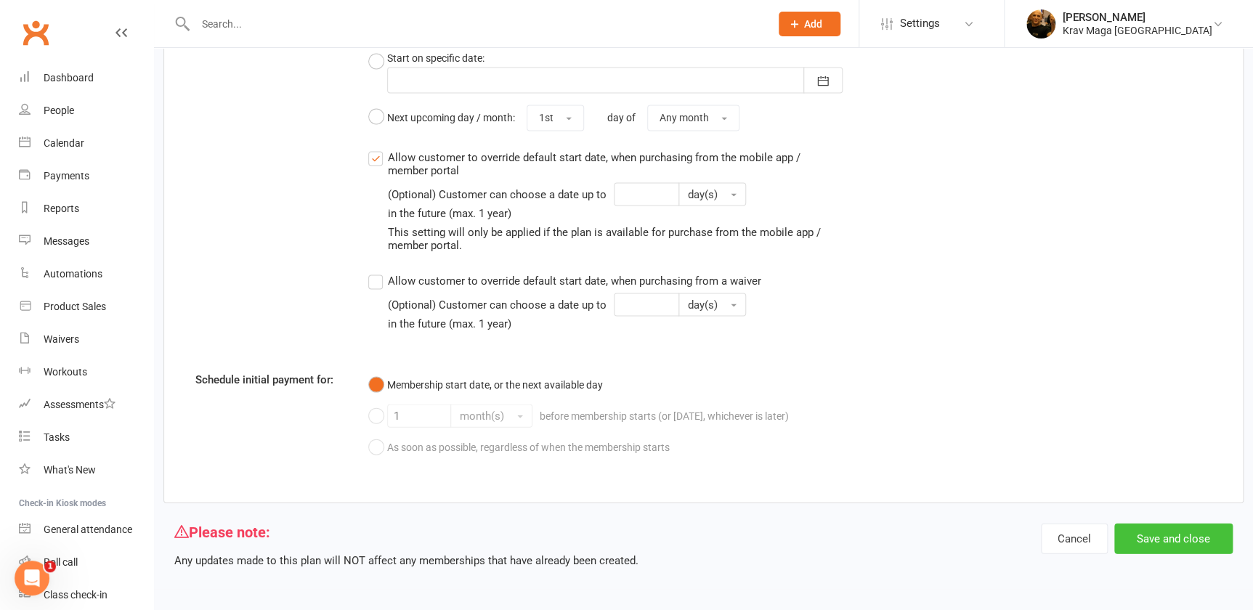
click at [1170, 540] on button "Save and close" at bounding box center [1173, 538] width 118 height 31
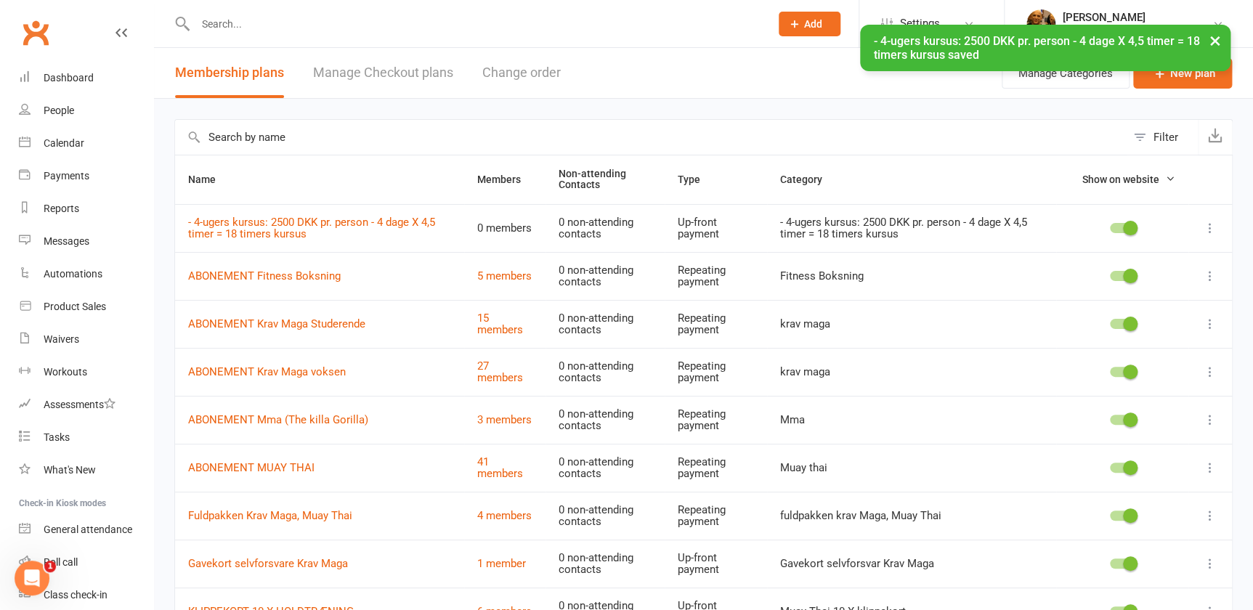
click at [1206, 278] on icon at bounding box center [1210, 276] width 15 height 15
click at [1081, 297] on link "Edit" at bounding box center [1137, 304] width 144 height 29
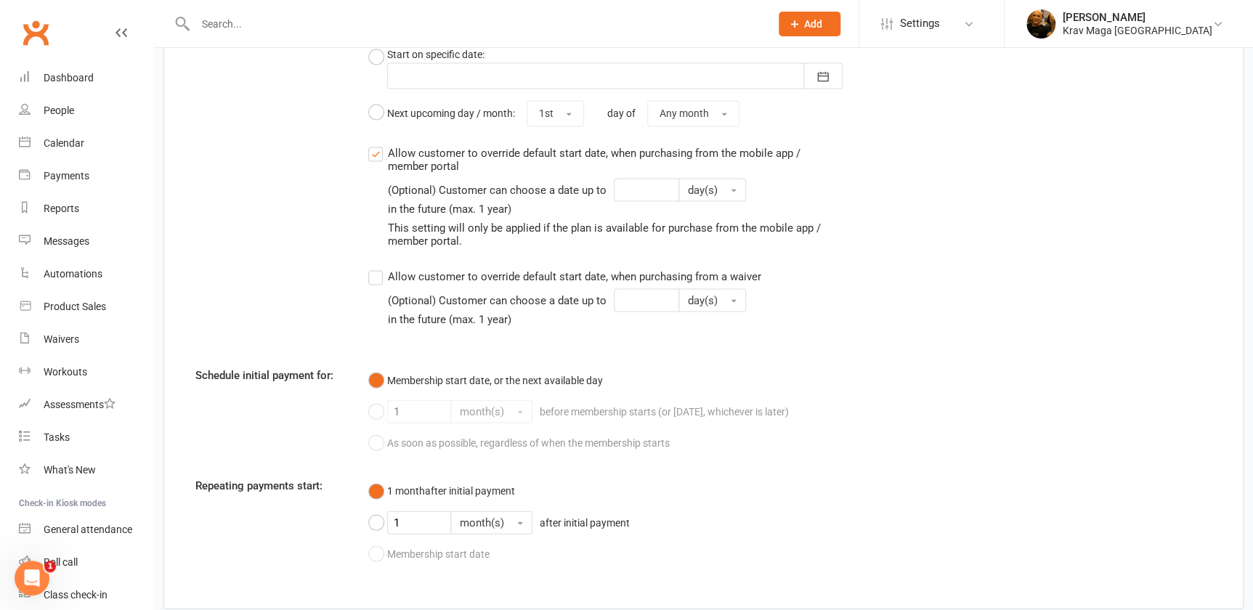
scroll to position [1495, 0]
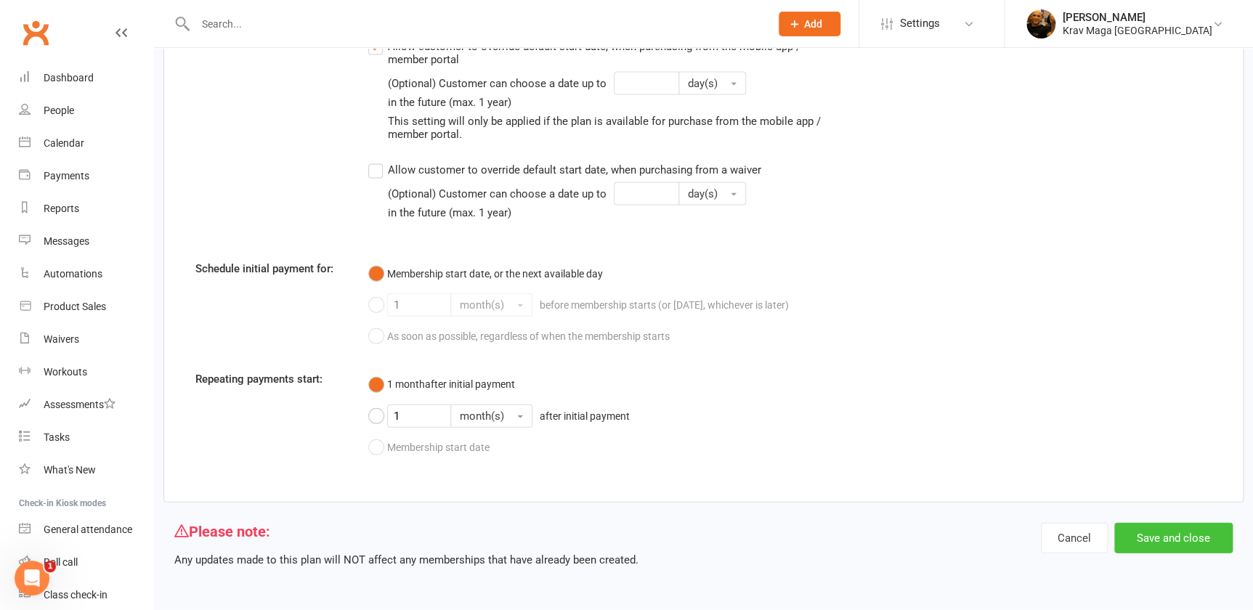
click at [1185, 541] on button "Save and close" at bounding box center [1173, 538] width 118 height 31
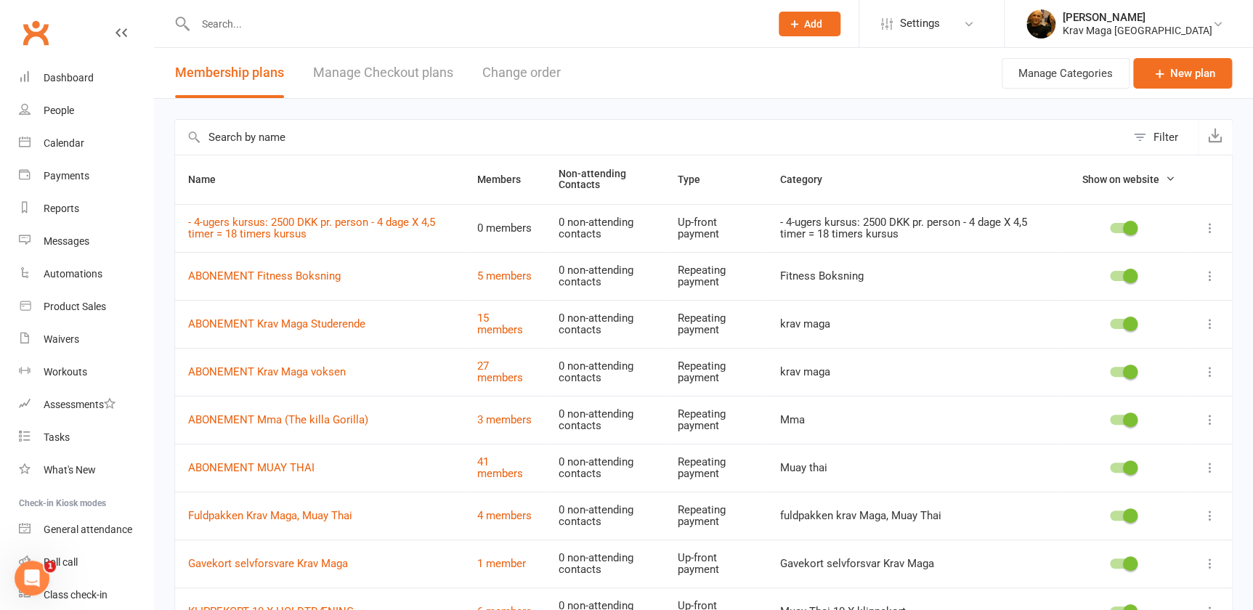
click at [1209, 225] on icon at bounding box center [1210, 228] width 15 height 15
click at [1090, 254] on link "Edit" at bounding box center [1137, 256] width 144 height 29
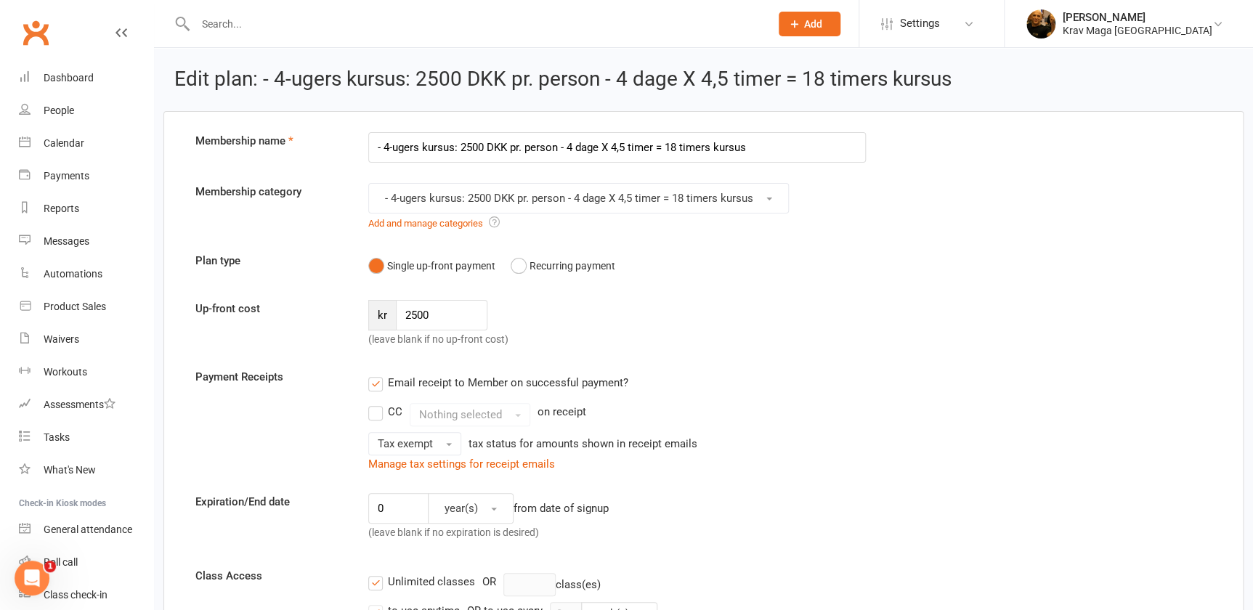
drag, startPoint x: 780, startPoint y: 145, endPoint x: 352, endPoint y: 158, distance: 428.1
click at [352, 158] on div "Membership name - 4-ugers kursus: 2500 DKK pr. person - 4 dage X 4,5 timer = 18…" at bounding box center [704, 147] width 1038 height 31
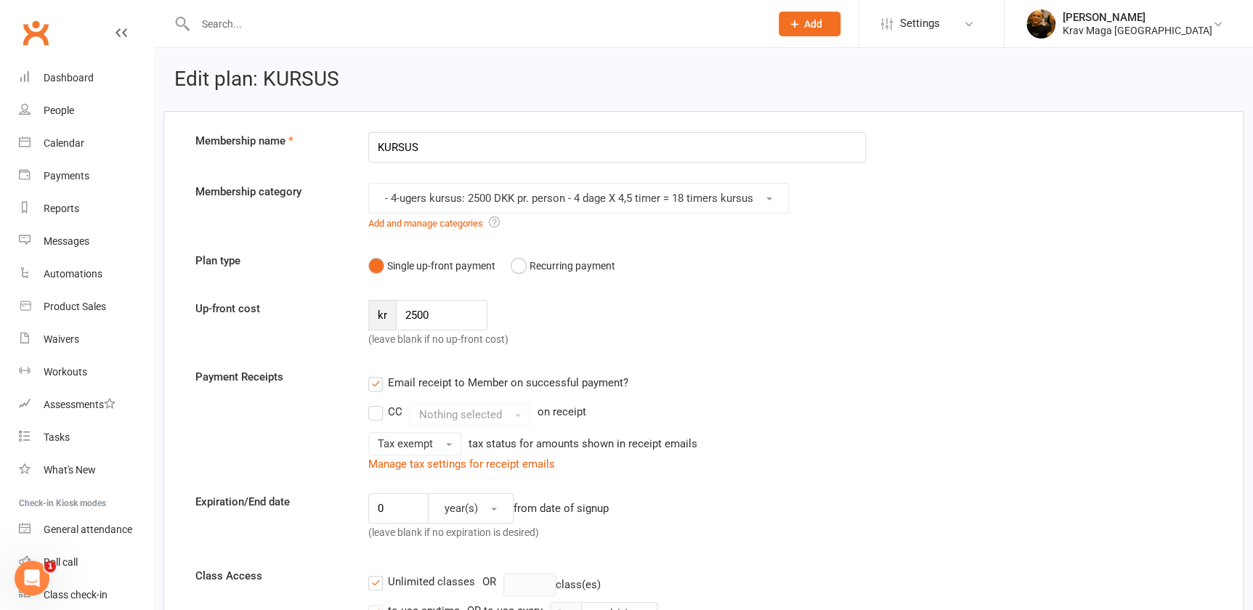
type input "KURSUS"
click at [872, 333] on div "Up-front cost kr 2500 (leave blank if no up-front cost)" at bounding box center [704, 324] width 1038 height 48
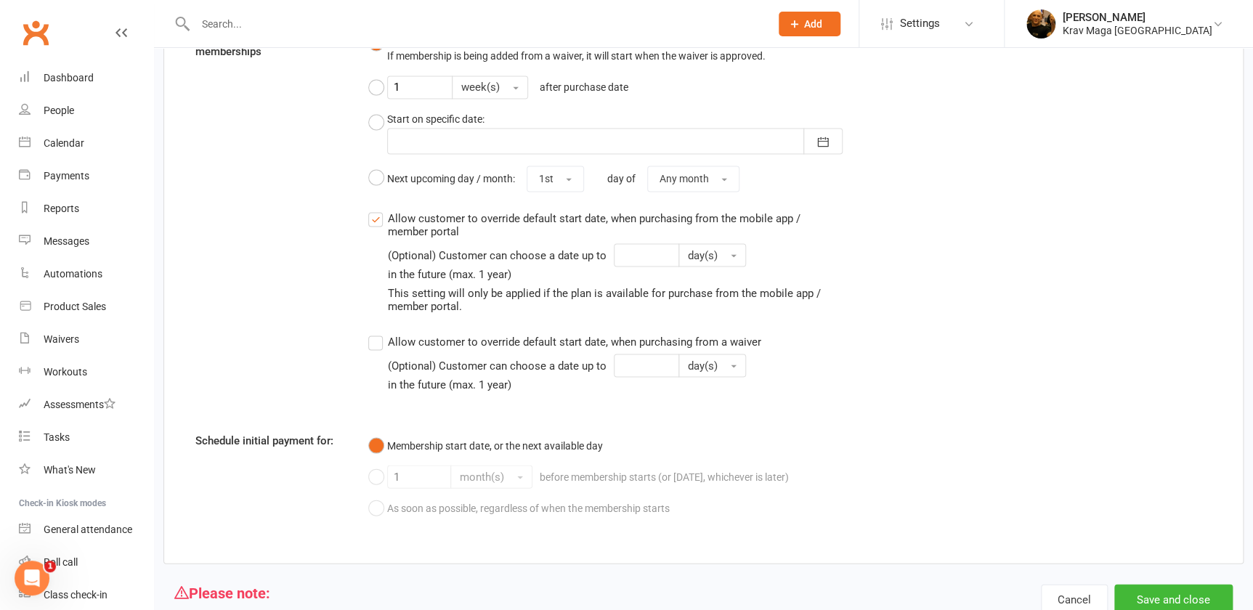
scroll to position [1316, 0]
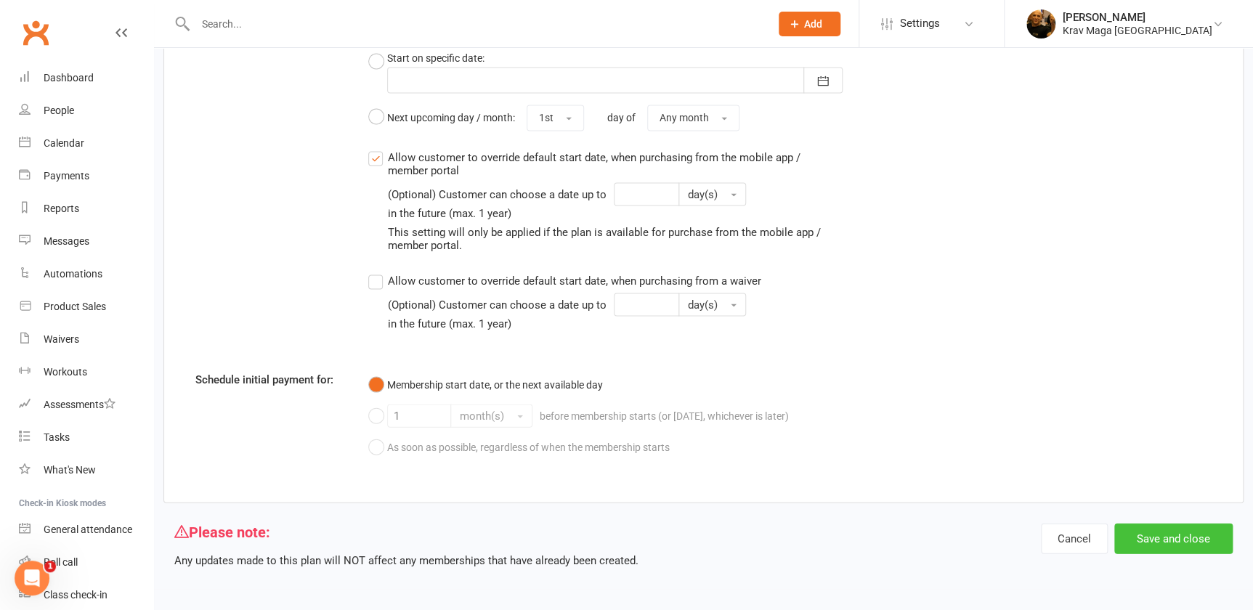
click at [1176, 538] on button "Save and close" at bounding box center [1173, 538] width 118 height 31
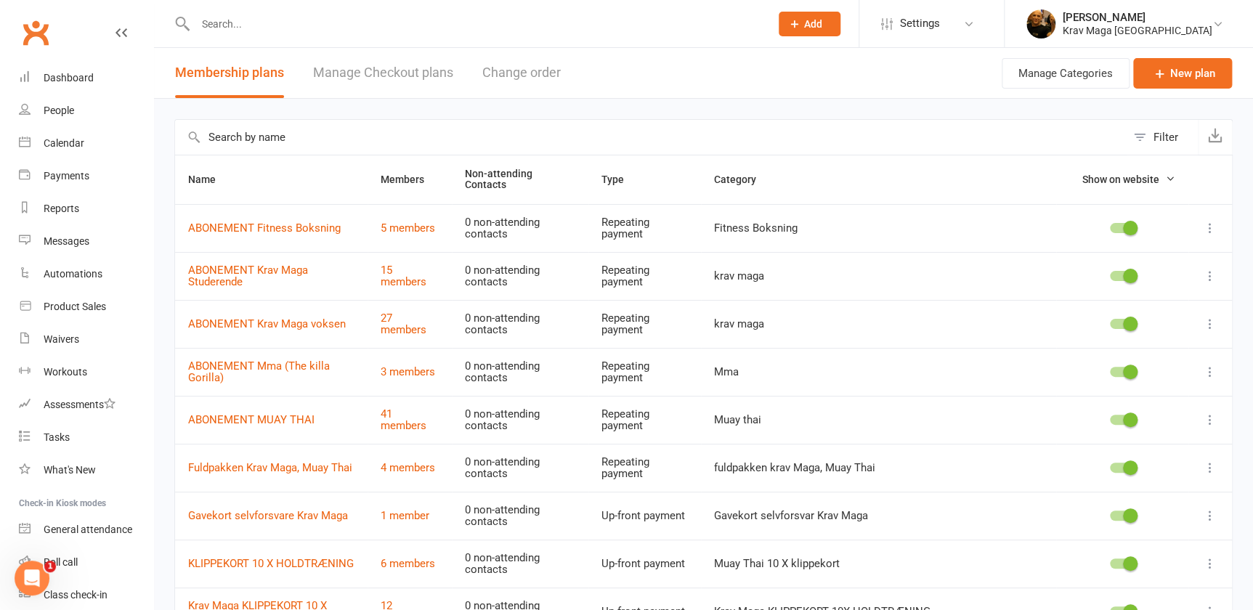
scroll to position [179, 0]
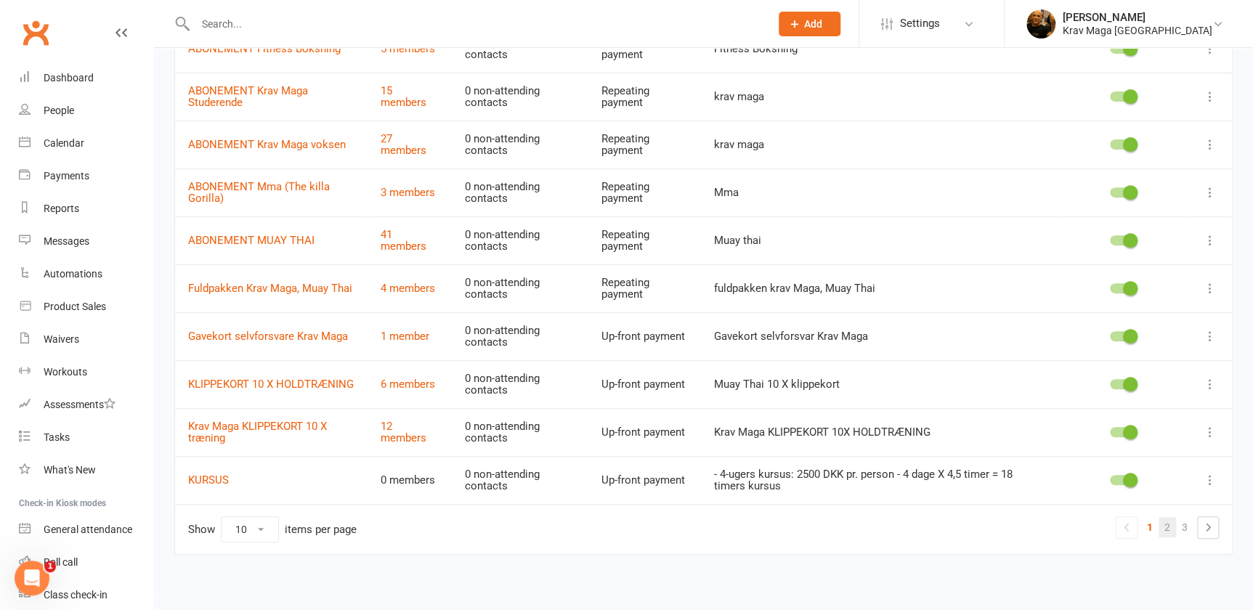
click at [1170, 522] on link "2" at bounding box center [1167, 527] width 17 height 20
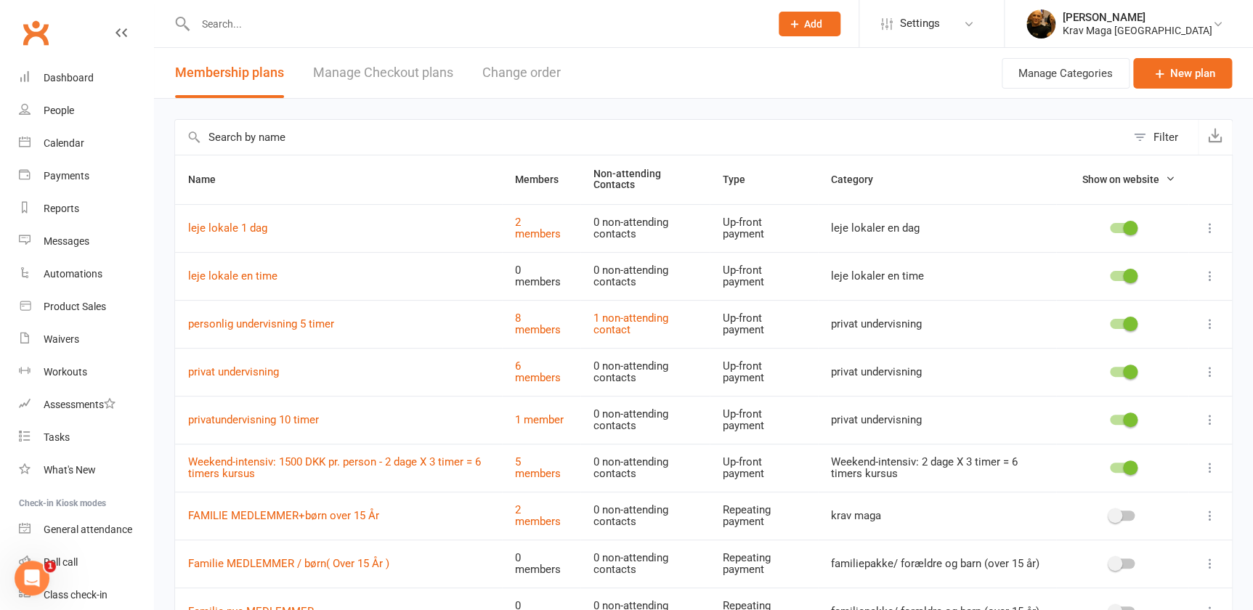
scroll to position [184, 0]
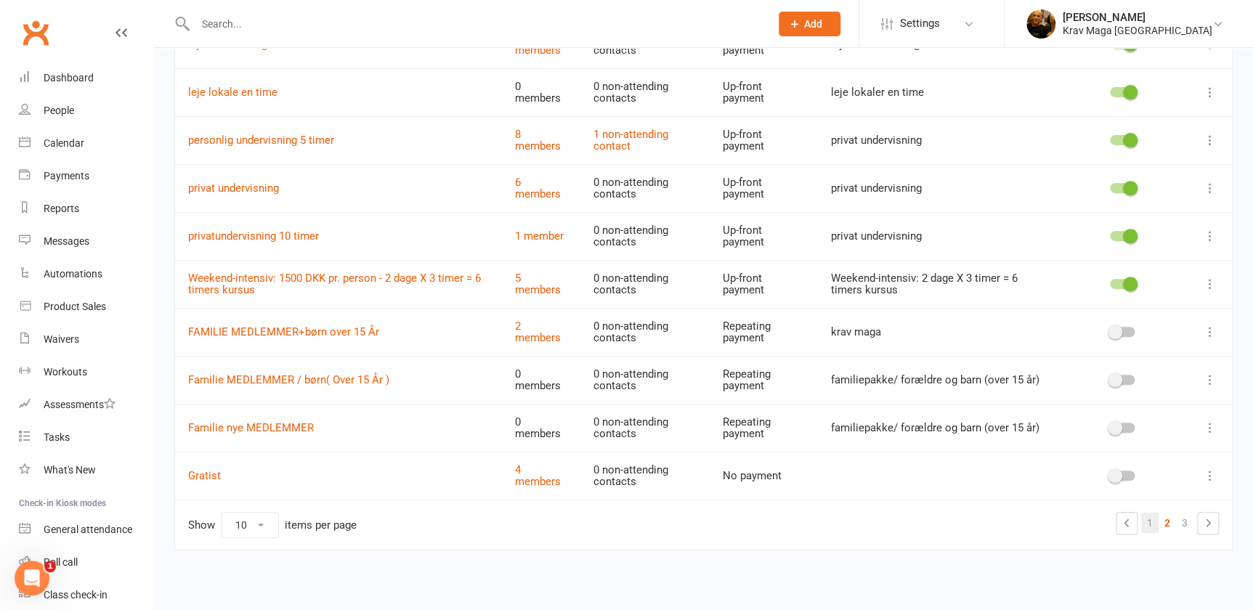
click at [1148, 517] on link "1" at bounding box center [1149, 523] width 17 height 20
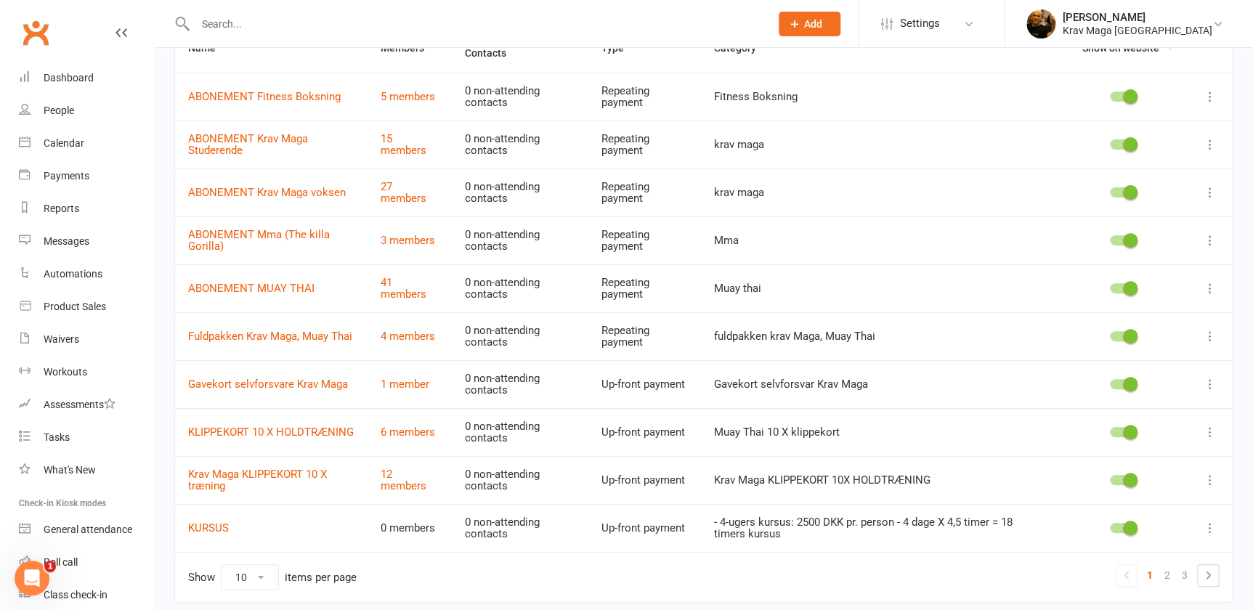
scroll to position [179, 0]
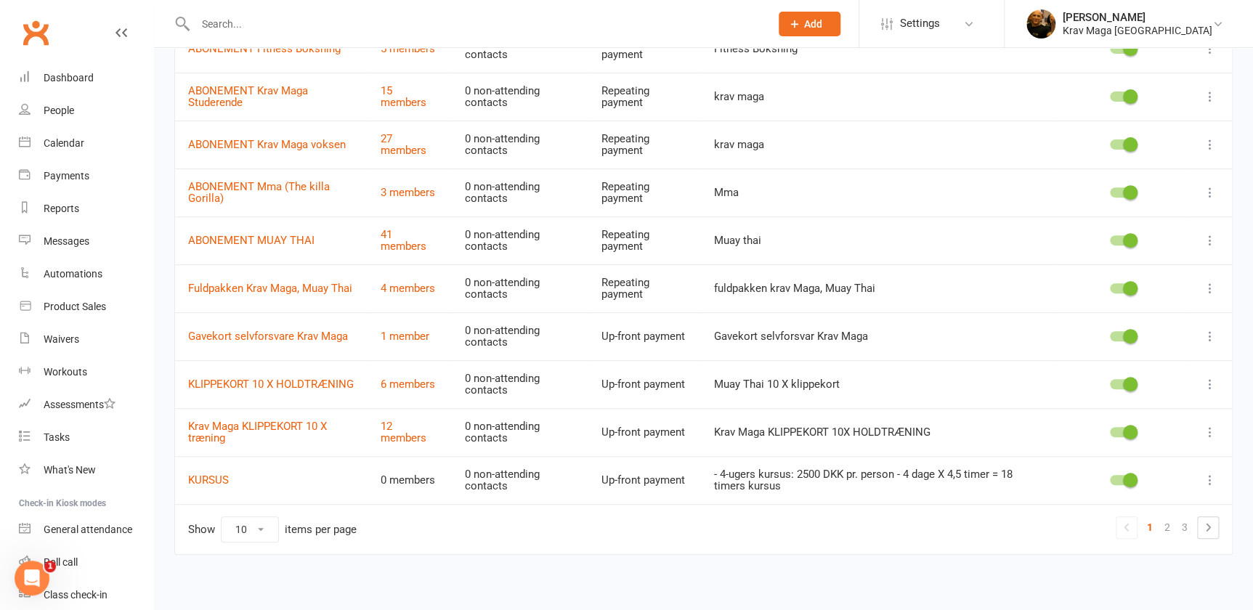
click at [1206, 476] on icon at bounding box center [1210, 480] width 15 height 15
click at [1100, 506] on link "Edit" at bounding box center [1137, 502] width 144 height 29
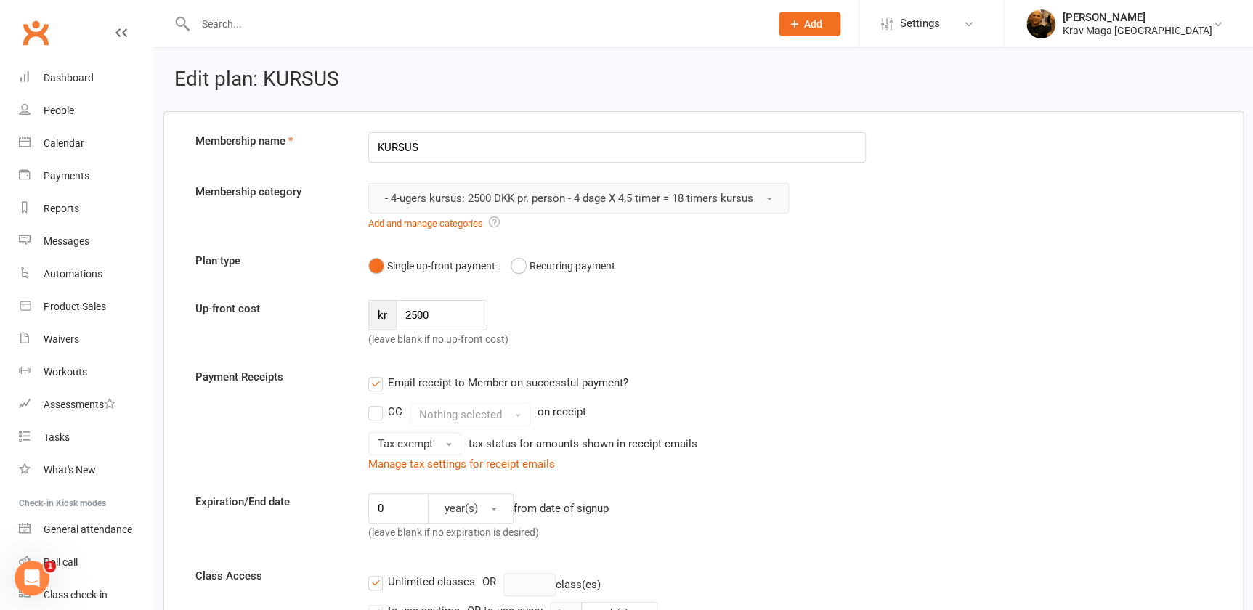
click at [780, 199] on button "- 4-ugers kursus: 2500 DKK pr. person - 4 dage X 4,5 timer = 18 timers kursus" at bounding box center [578, 198] width 421 height 31
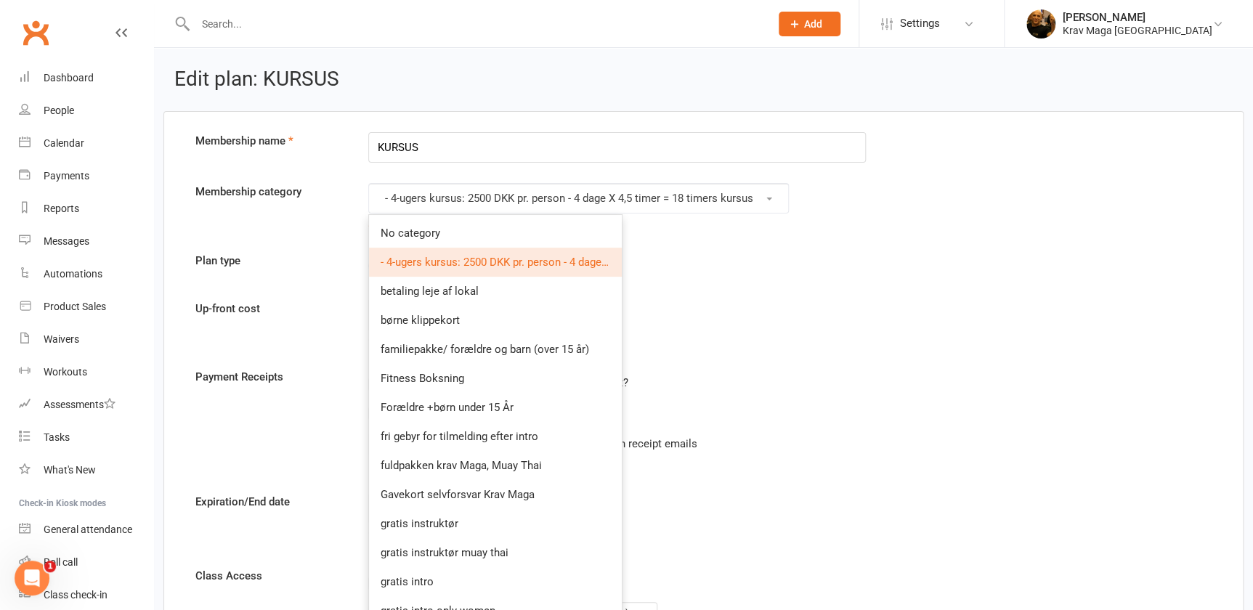
click at [818, 276] on div "Single up-front payment Recurring payment" at bounding box center [617, 266] width 498 height 28
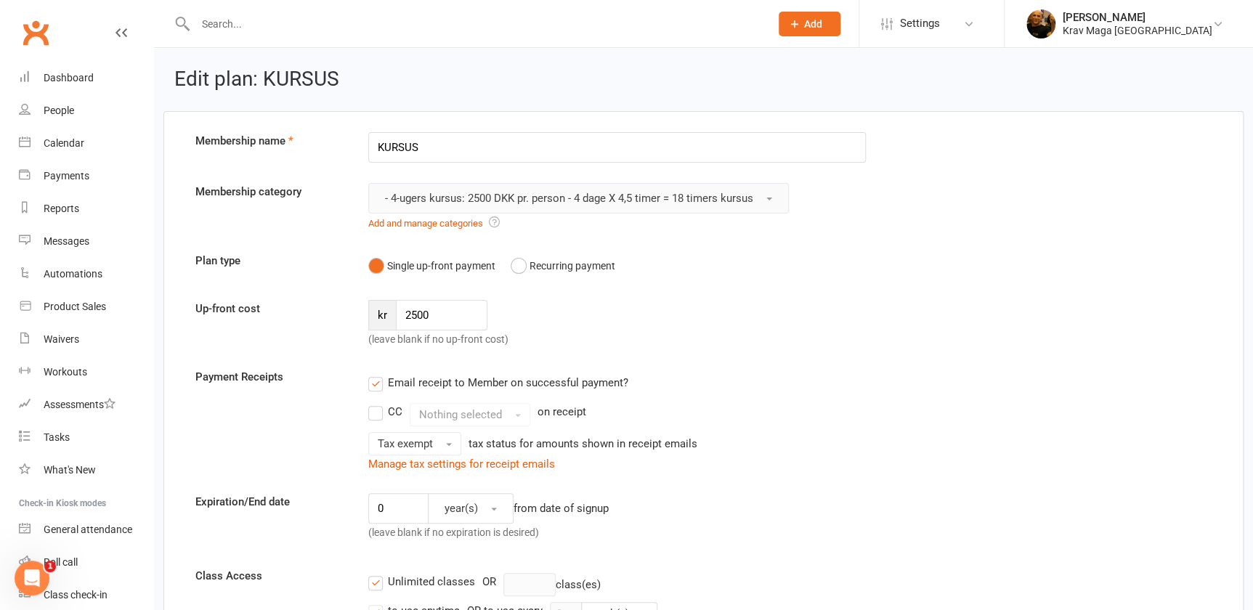
drag, startPoint x: 769, startPoint y: 196, endPoint x: 730, endPoint y: 197, distance: 38.5
click at [730, 197] on span "- 4-ugers kursus: 2500 DKK pr. person - 4 dage X 4,5 timer = 18 timers kursus" at bounding box center [569, 198] width 368 height 13
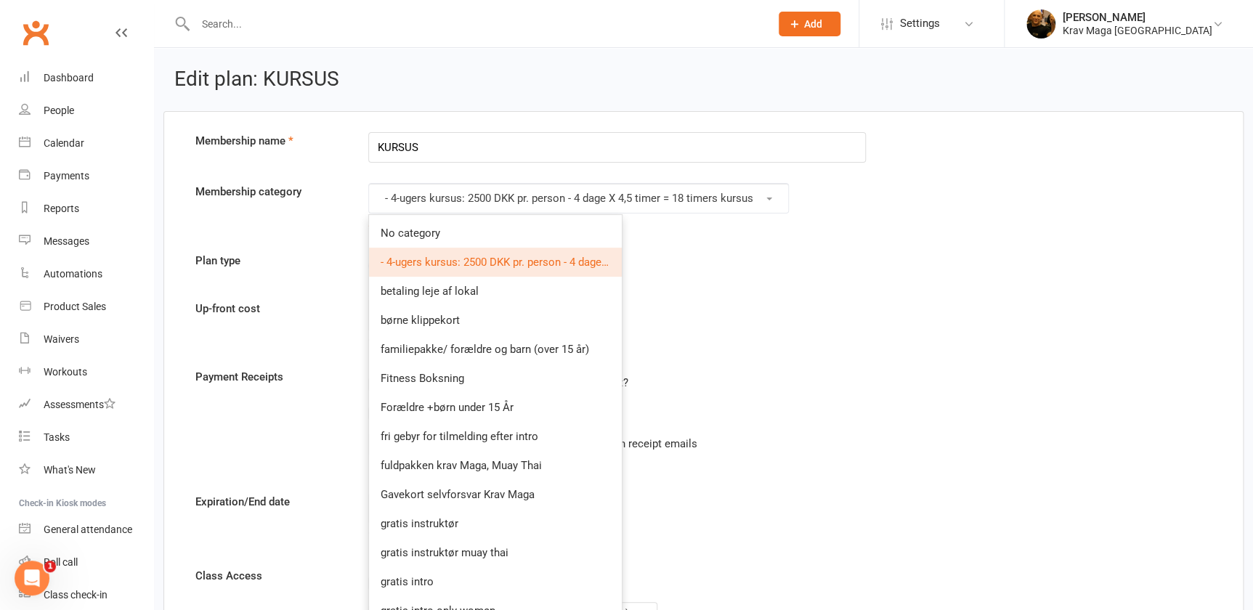
click at [751, 257] on div "Single up-front payment Recurring payment" at bounding box center [617, 266] width 498 height 28
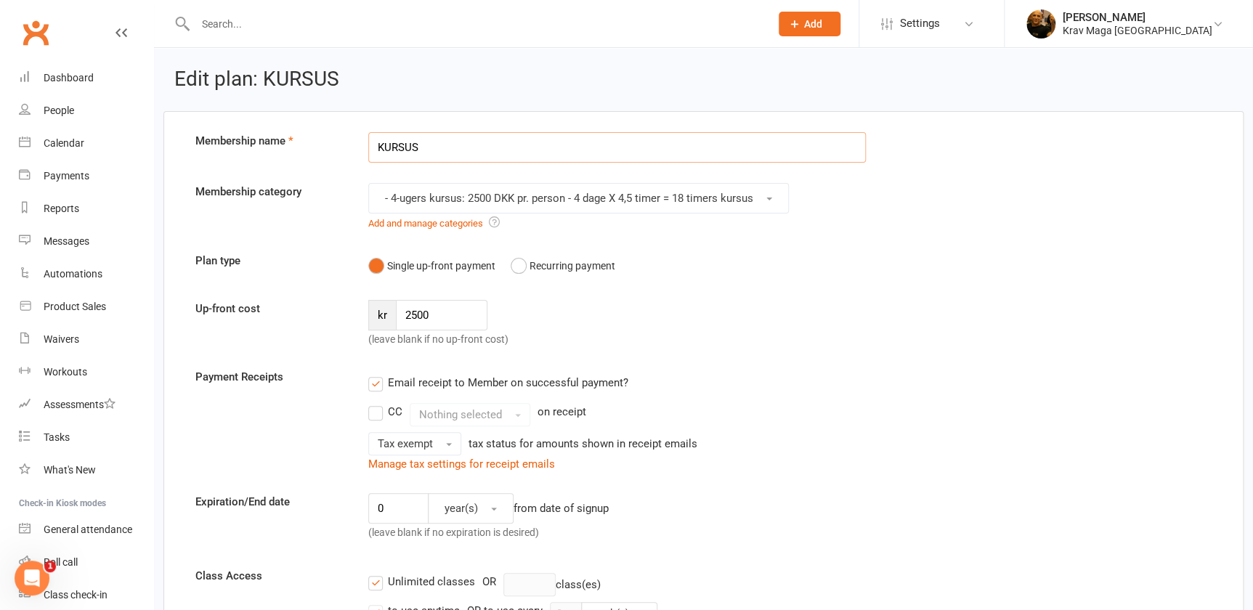
click at [421, 144] on input "KURSUS" at bounding box center [617, 147] width 498 height 31
type input "K"
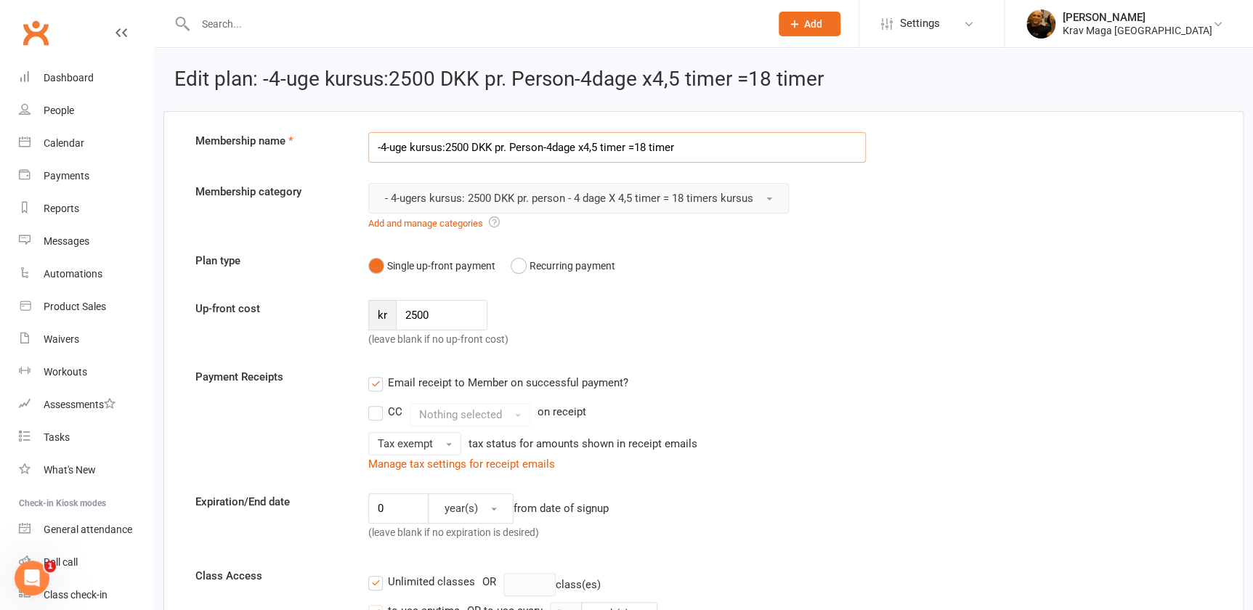
type input "-4-uge kursus:2500 DKK pr. Person-4dage x4,5 timer =18 timer"
click at [772, 199] on span "button" at bounding box center [769, 199] width 6 height 3
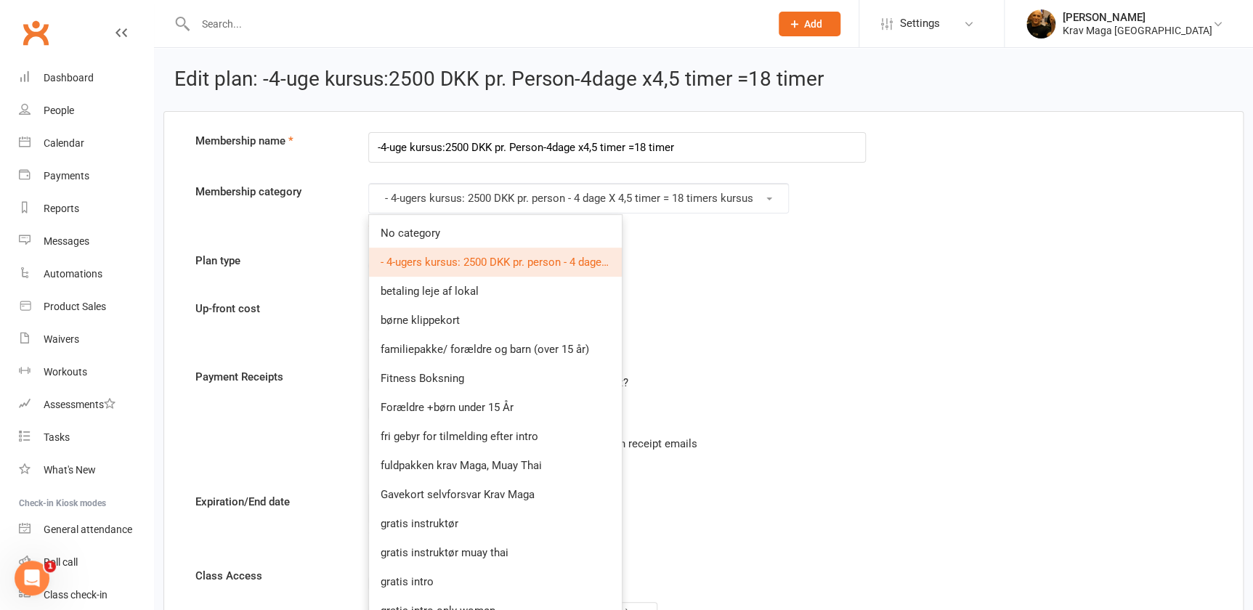
click at [598, 267] on span "- 4-ugers kursus: 2500 DKK pr. person - 4 dage X 4,5 timer = 18 timers kursus" at bounding box center [565, 262] width 368 height 13
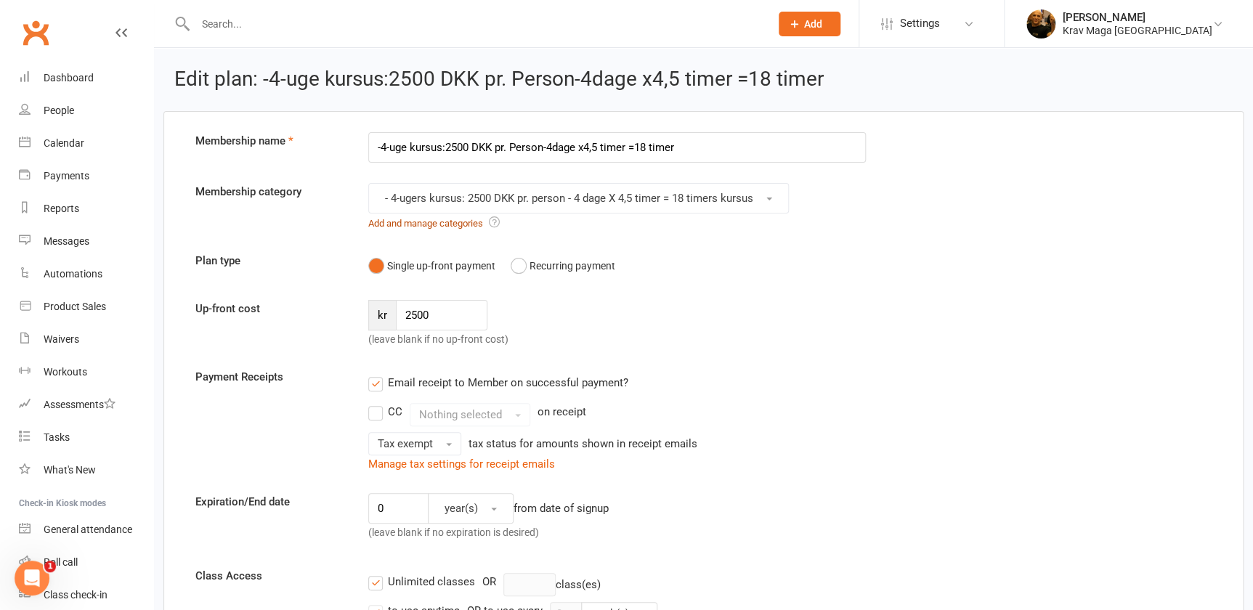
click at [439, 222] on link "Add and manage categories" at bounding box center [425, 223] width 115 height 11
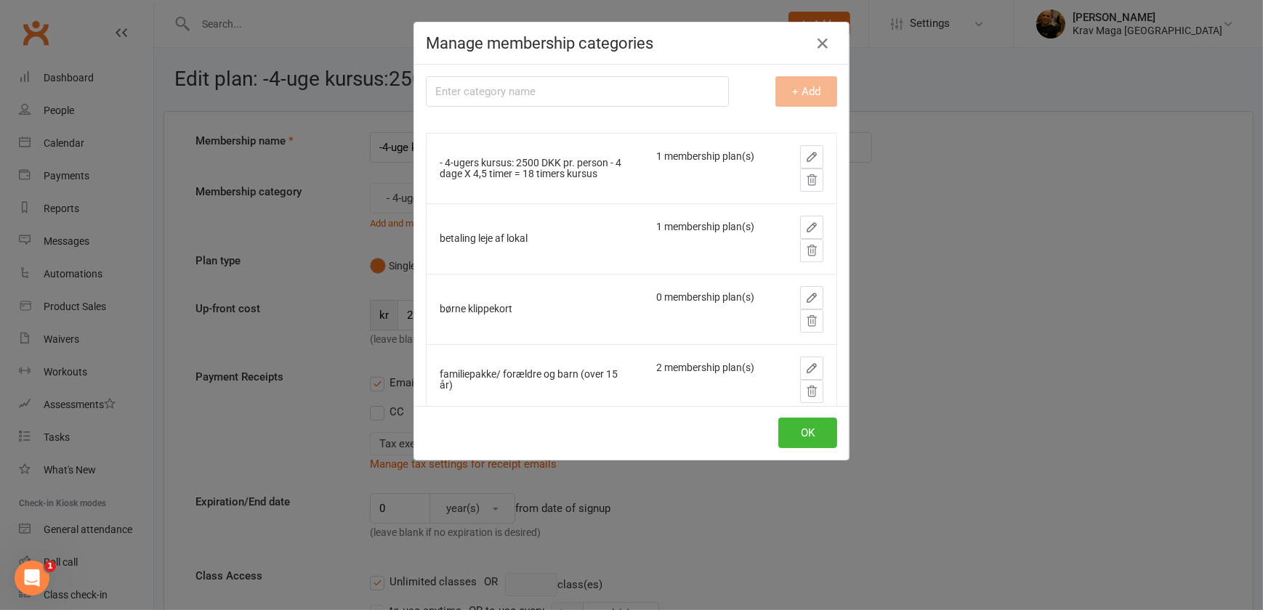
click at [805, 161] on icon "button" at bounding box center [811, 156] width 13 height 13
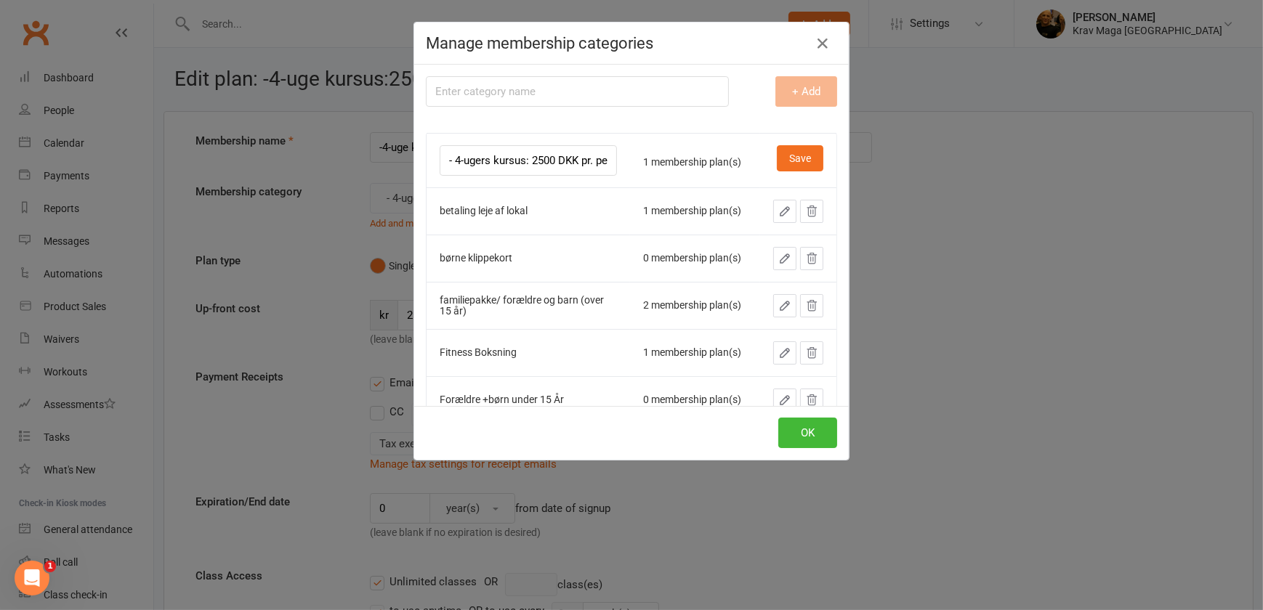
drag, startPoint x: 560, startPoint y: 159, endPoint x: 437, endPoint y: 162, distance: 122.8
click at [440, 162] on input "- 4-ugers kursus: 2500 DKK pr. person - 4 dage X 4,5 timer = 18 timers kursus" at bounding box center [528, 160] width 177 height 31
click at [491, 161] on input "kursus" at bounding box center [528, 160] width 177 height 31
drag, startPoint x: 529, startPoint y: 160, endPoint x: 429, endPoint y: 173, distance: 101.1
click at [429, 173] on td "kursus Kvinde r" at bounding box center [527, 160] width 203 height 54
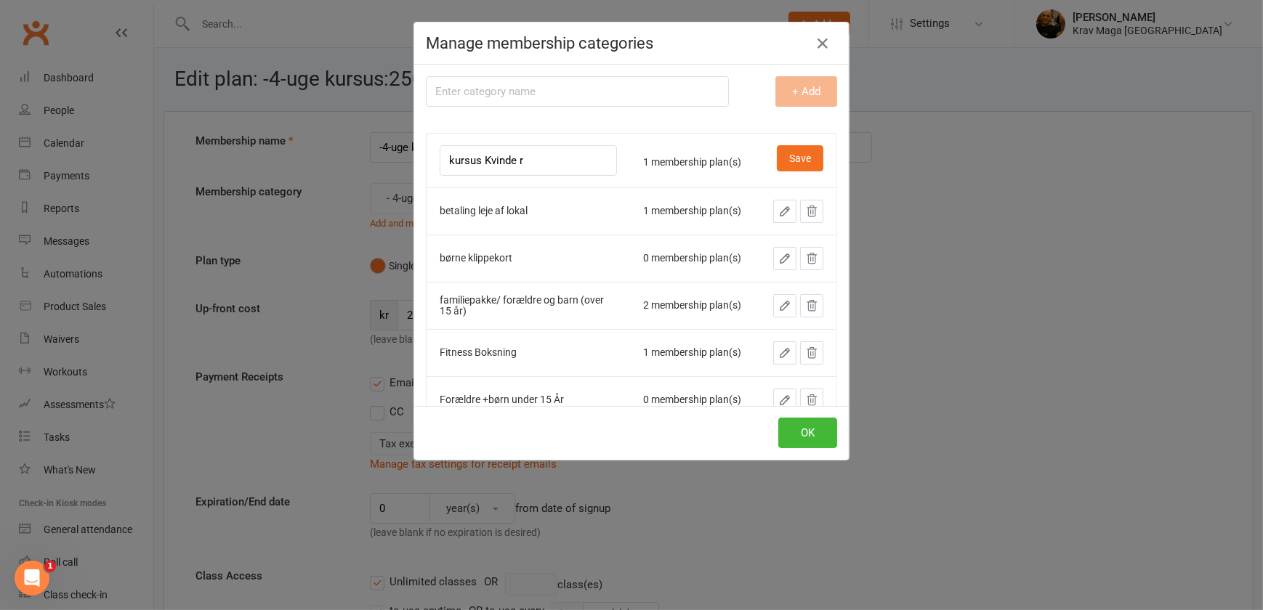
click at [542, 166] on input "kursus Kvinde r" at bounding box center [528, 160] width 177 height 31
type input "k"
type input "kvinder kursus"
click at [787, 159] on button "Save" at bounding box center [800, 158] width 46 height 26
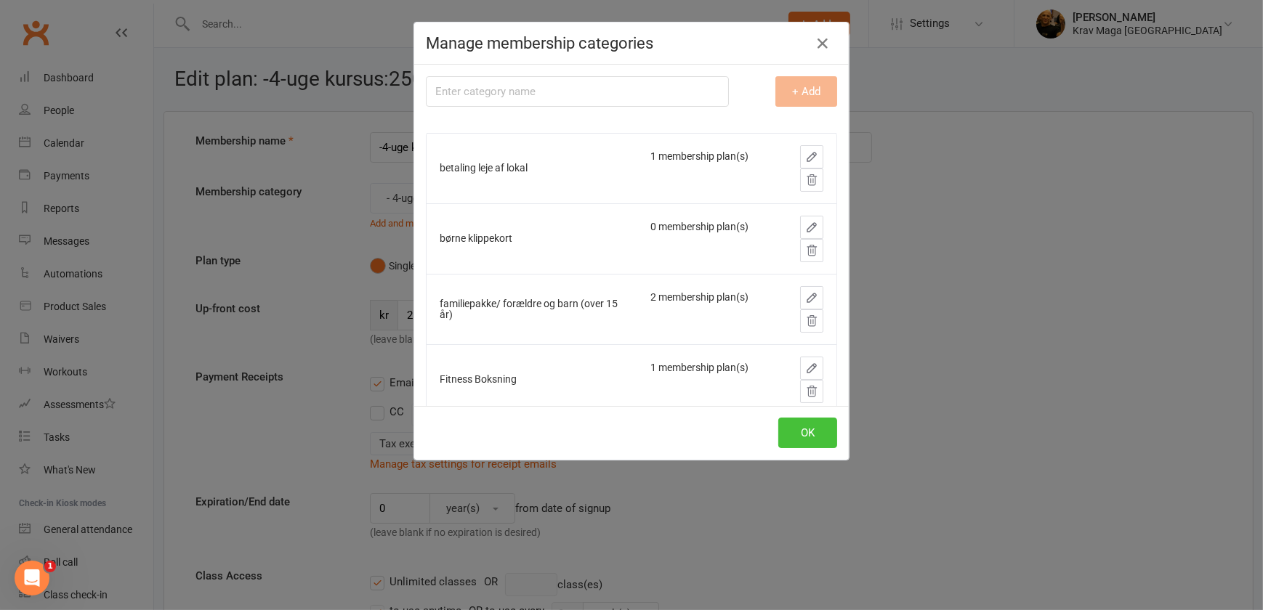
click at [799, 437] on button "OK" at bounding box center [807, 433] width 59 height 31
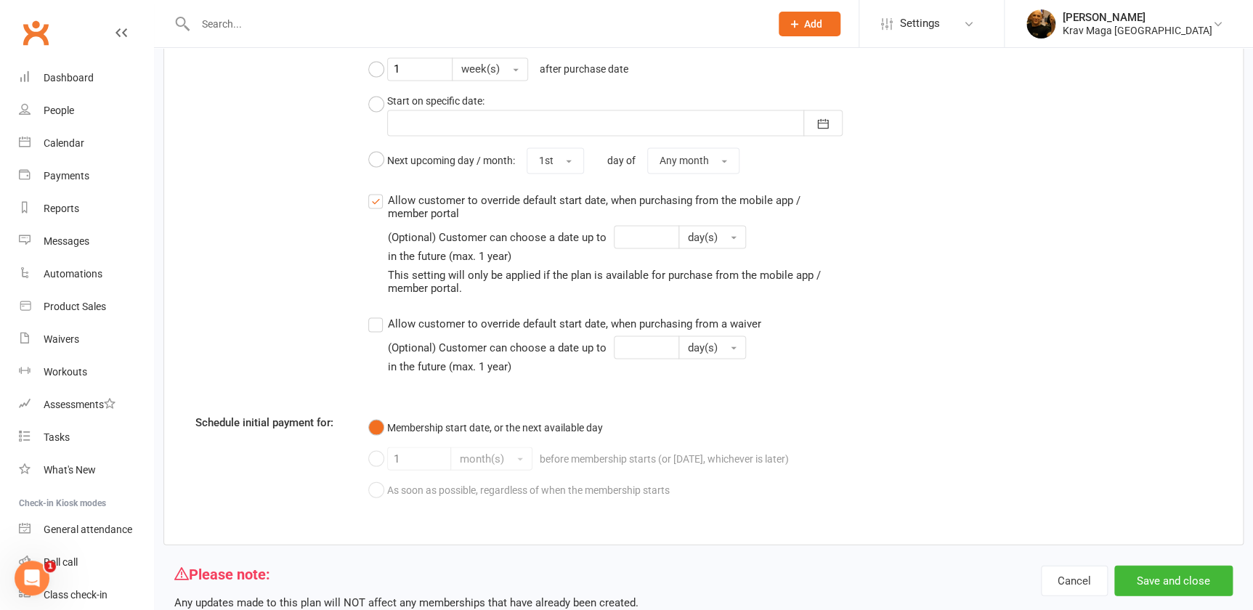
scroll to position [1298, 0]
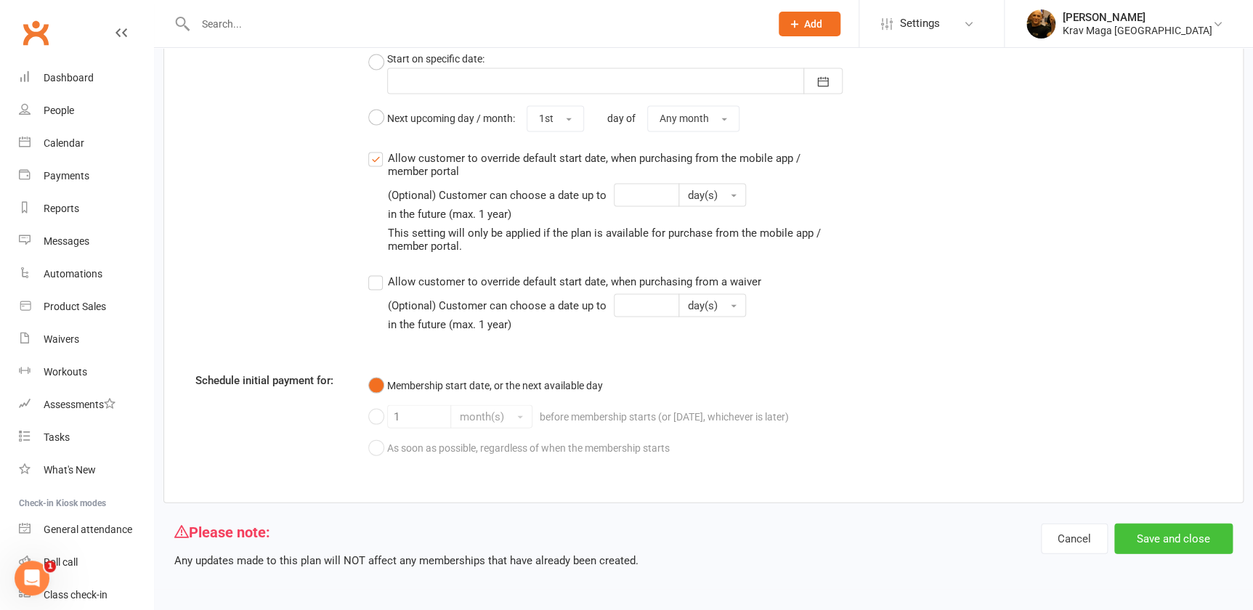
click at [1150, 535] on button "Save and close" at bounding box center [1173, 538] width 118 height 31
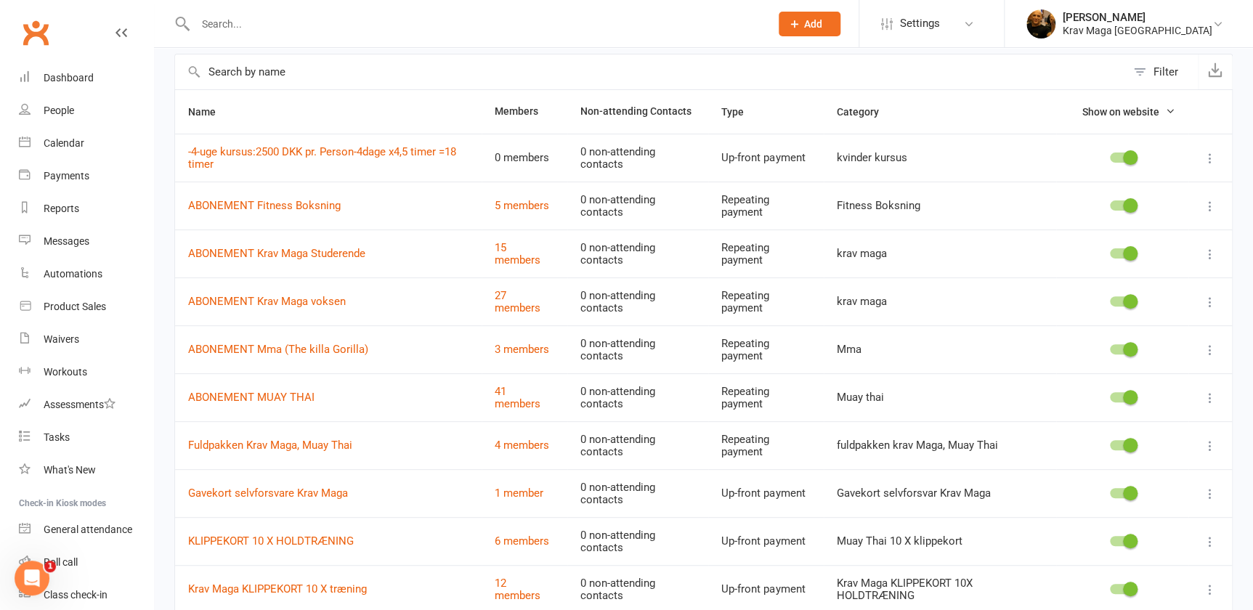
scroll to position [179, 0]
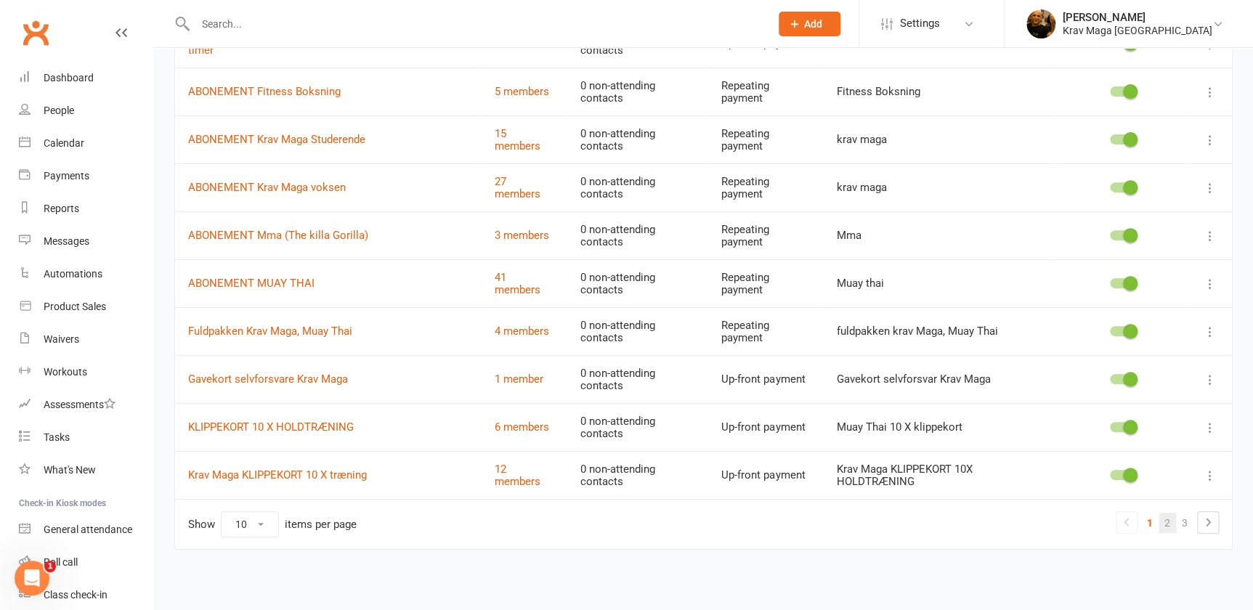
click at [1166, 517] on link "2" at bounding box center [1167, 523] width 17 height 20
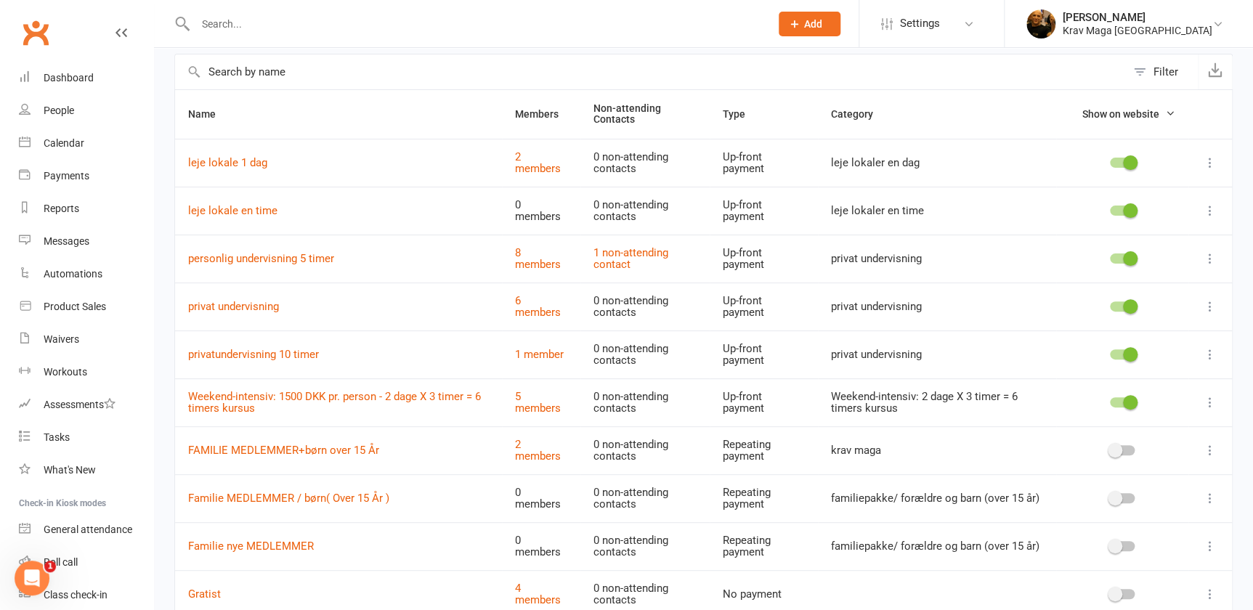
scroll to position [131, 0]
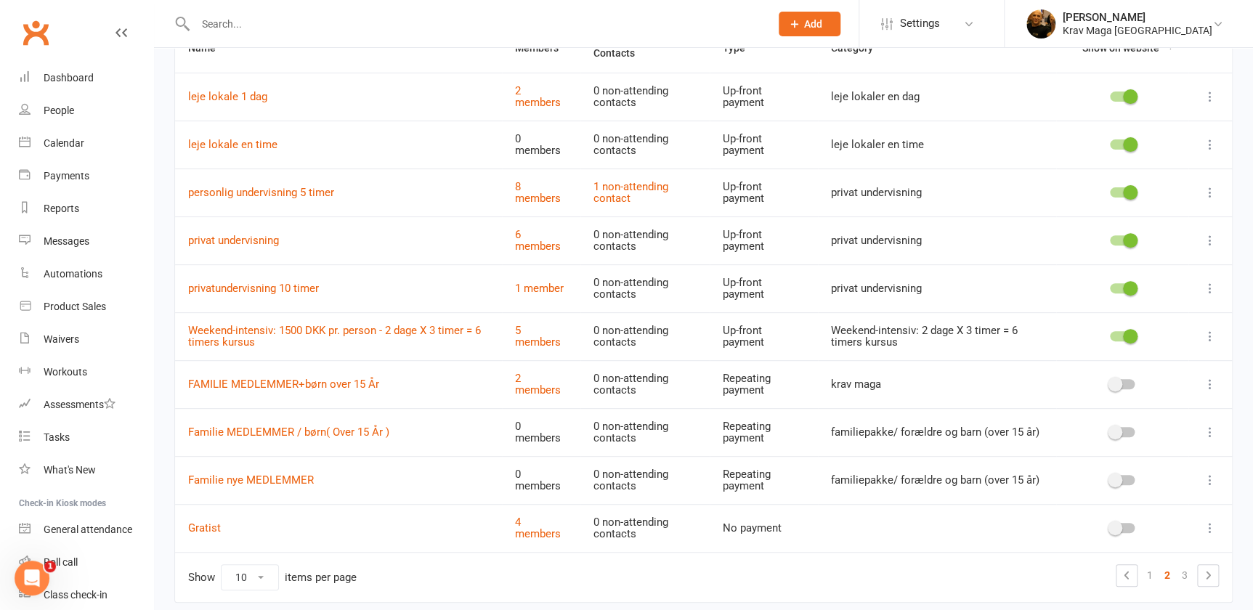
click at [1208, 337] on icon at bounding box center [1210, 336] width 15 height 15
click at [1118, 368] on link "Edit" at bounding box center [1137, 363] width 144 height 29
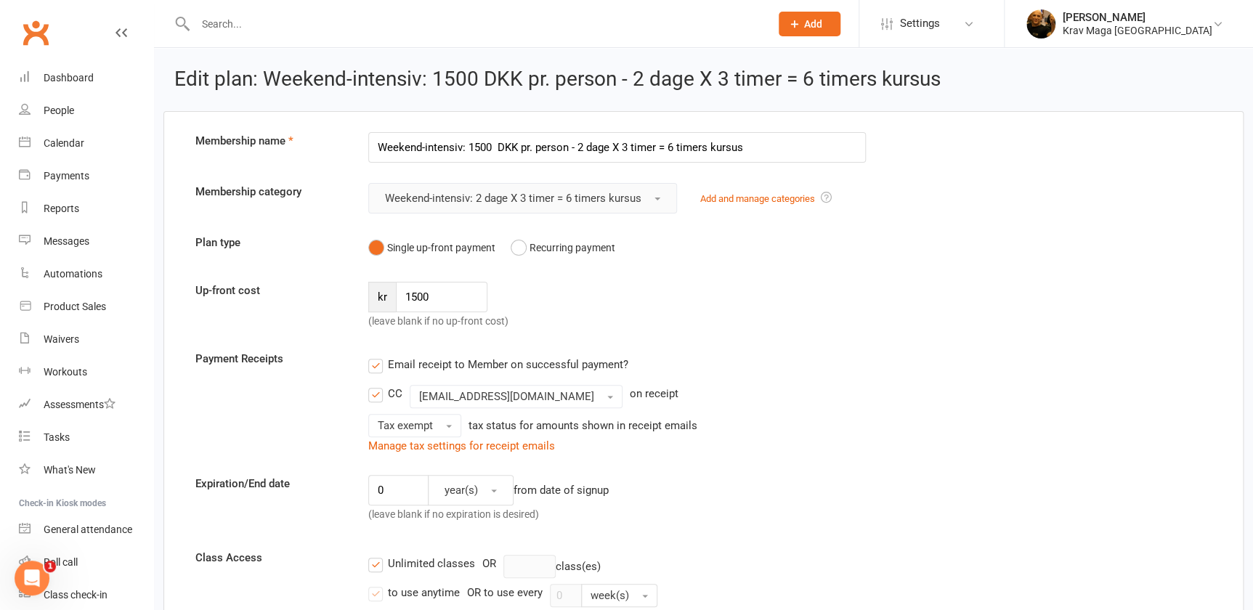
click at [660, 198] on span "button" at bounding box center [658, 199] width 6 height 3
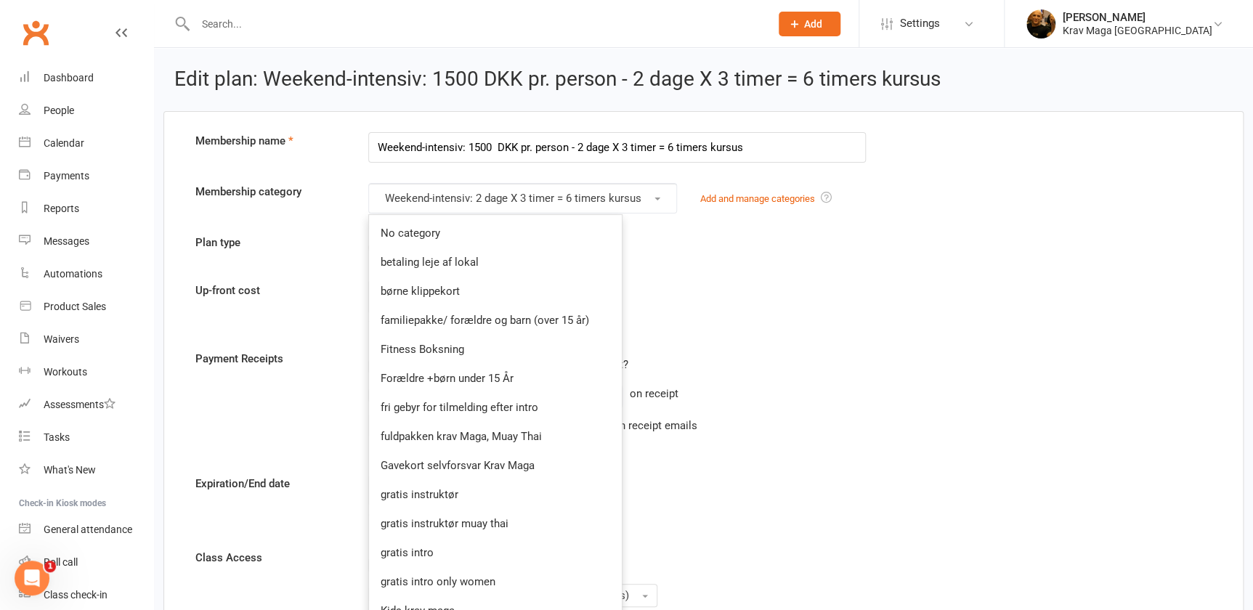
drag, startPoint x: 746, startPoint y: 247, endPoint x: 683, endPoint y: 256, distance: 63.9
click at [746, 247] on div "Single up-front payment Recurring payment" at bounding box center [617, 248] width 498 height 28
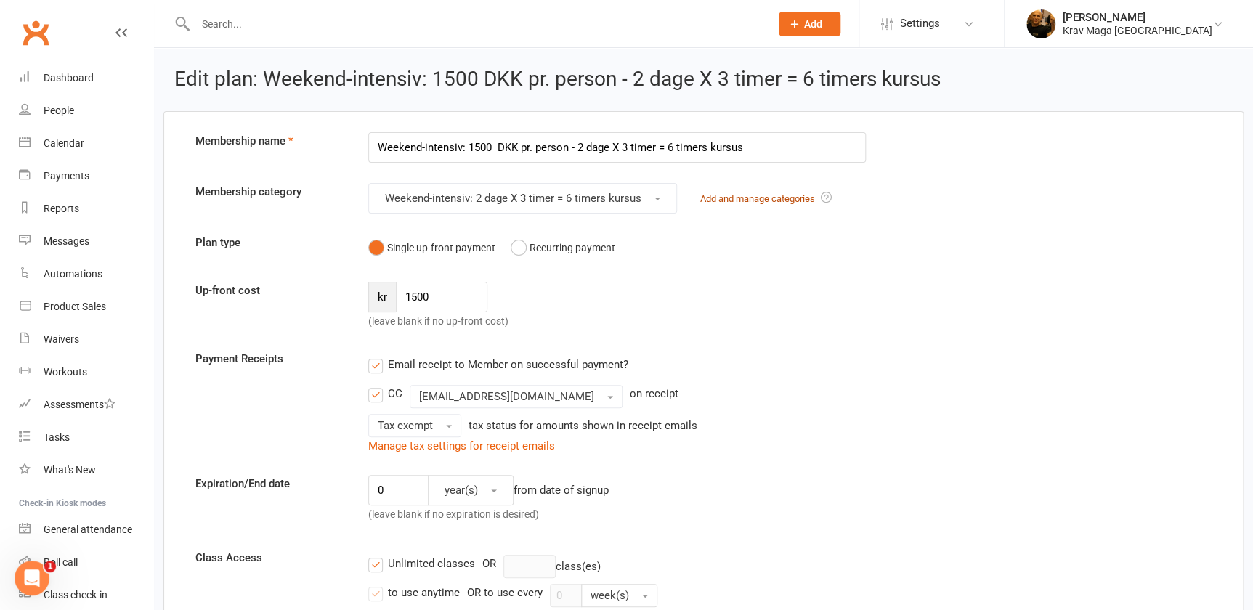
click at [785, 196] on link "Add and manage categories" at bounding box center [757, 198] width 115 height 11
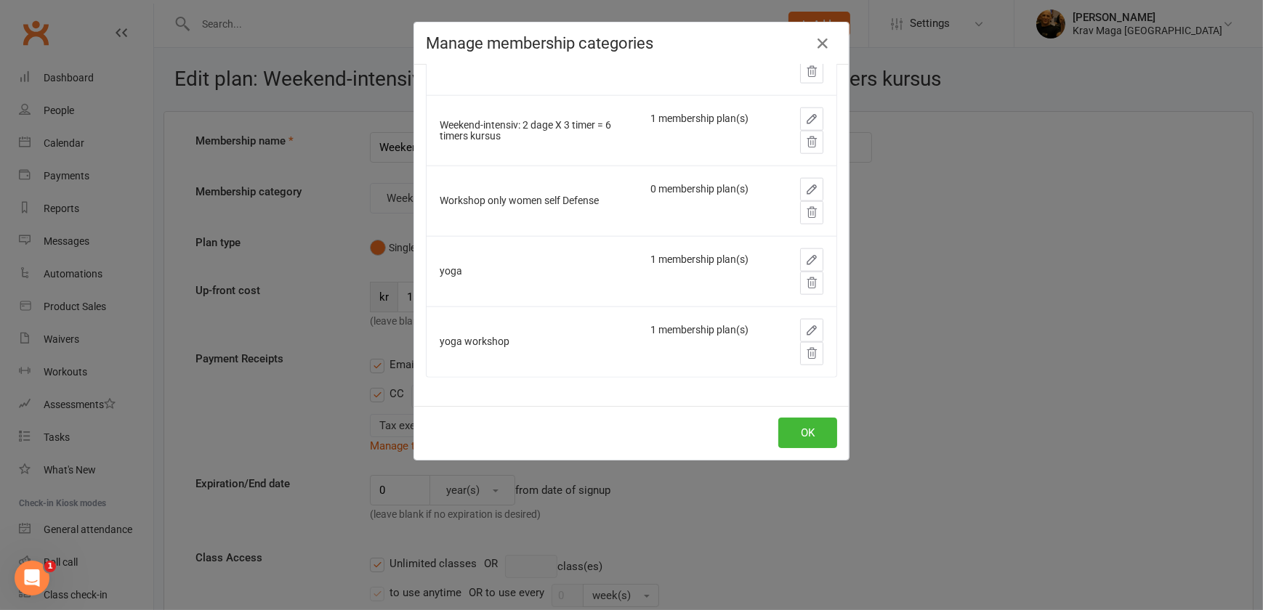
scroll to position [2156, 0]
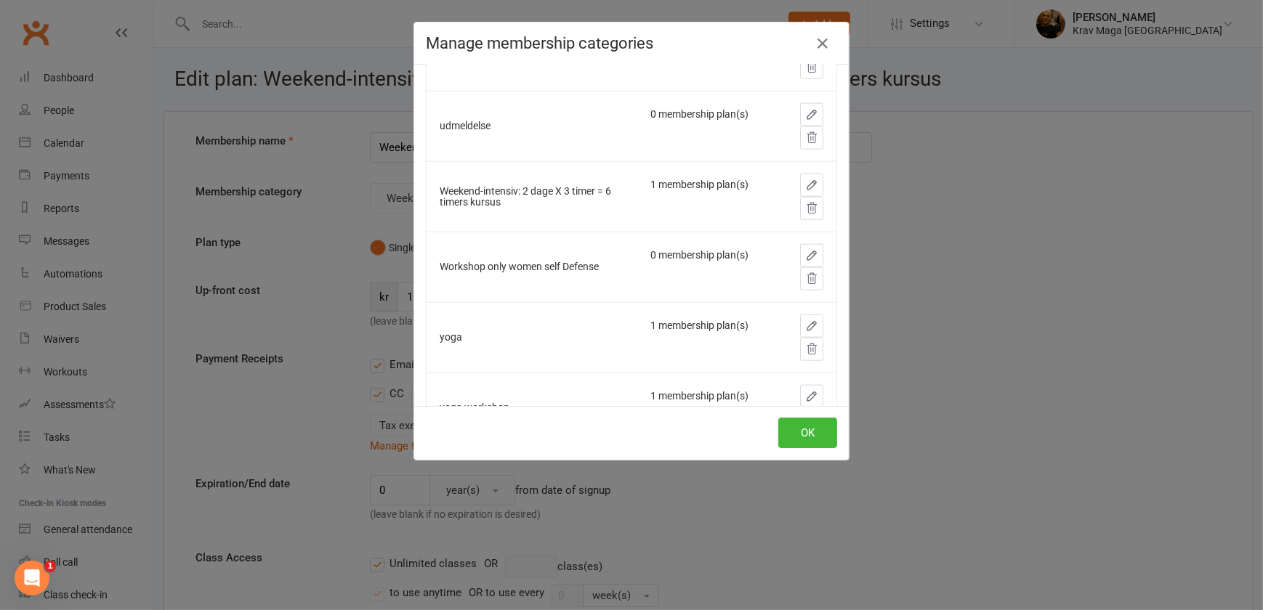
click at [805, 183] on icon "button" at bounding box center [811, 185] width 13 height 13
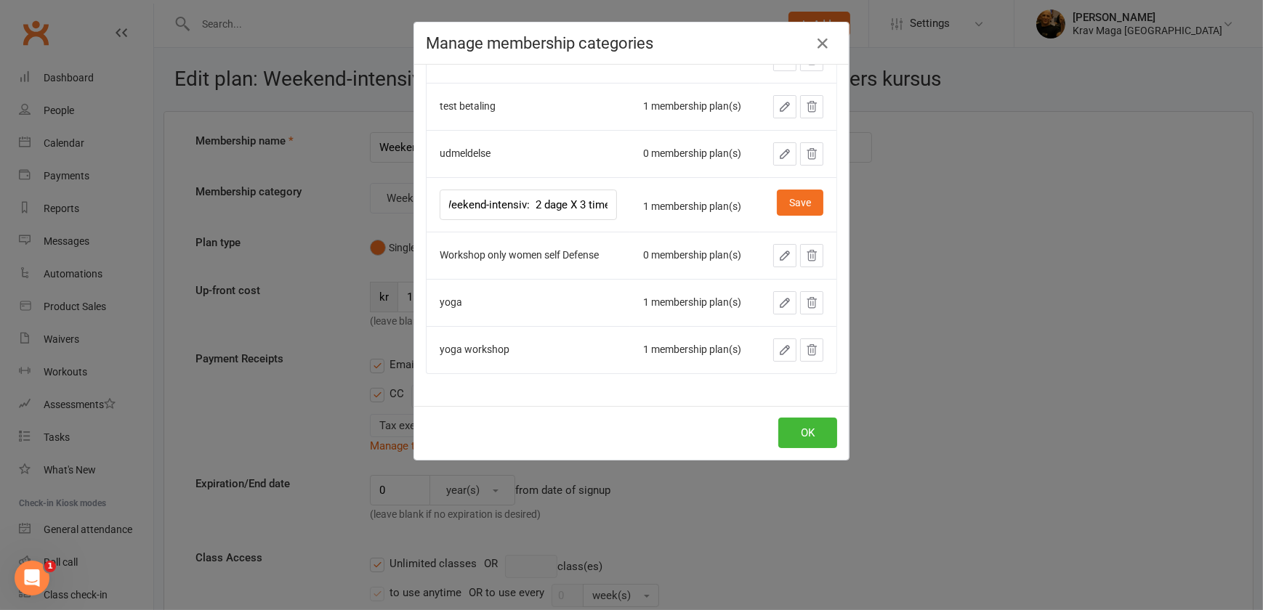
scroll to position [0, 0]
drag, startPoint x: 559, startPoint y: 233, endPoint x: 434, endPoint y: 244, distance: 125.4
click at [440, 220] on input "Weekend-intensiv: 2 dage X 3 timer = 6 timers kursus" at bounding box center [528, 205] width 177 height 31
type input "kvinder kursus"
click at [785, 216] on button "Save" at bounding box center [800, 203] width 46 height 26
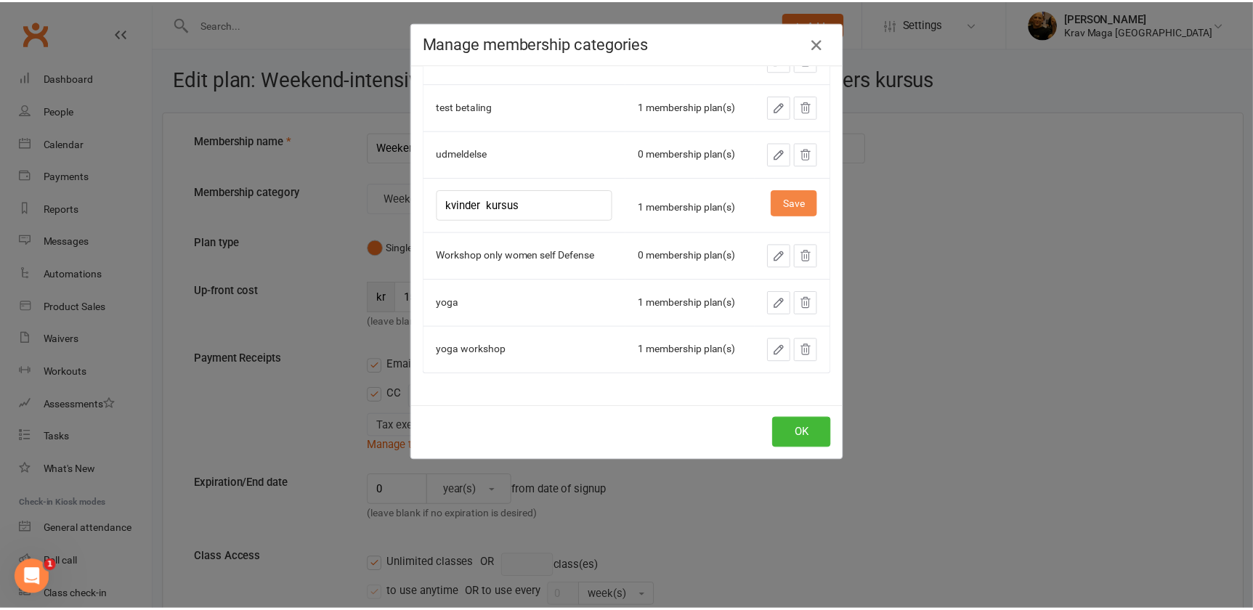
scroll to position [2177, 0]
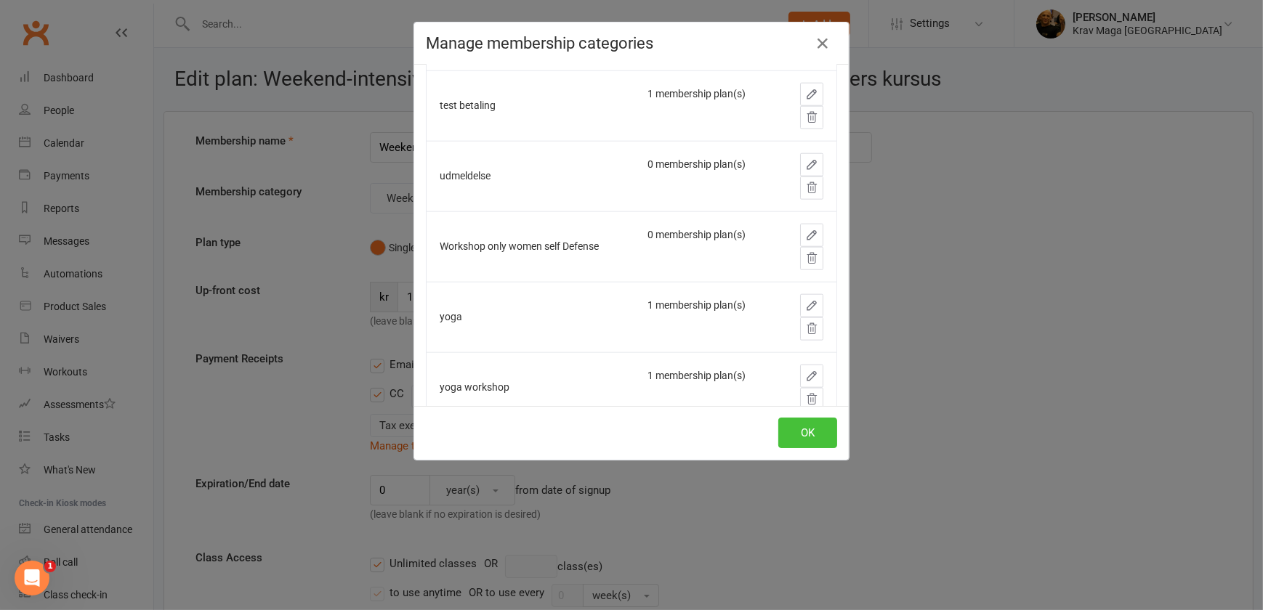
click at [800, 432] on button "OK" at bounding box center [807, 433] width 59 height 31
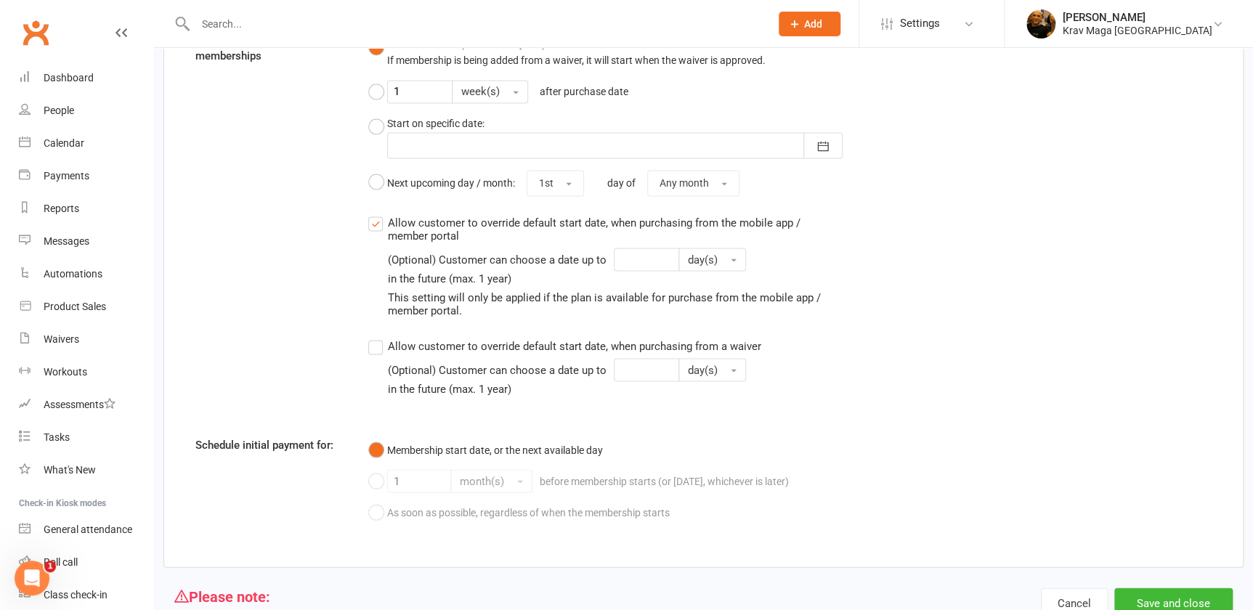
scroll to position [1298, 0]
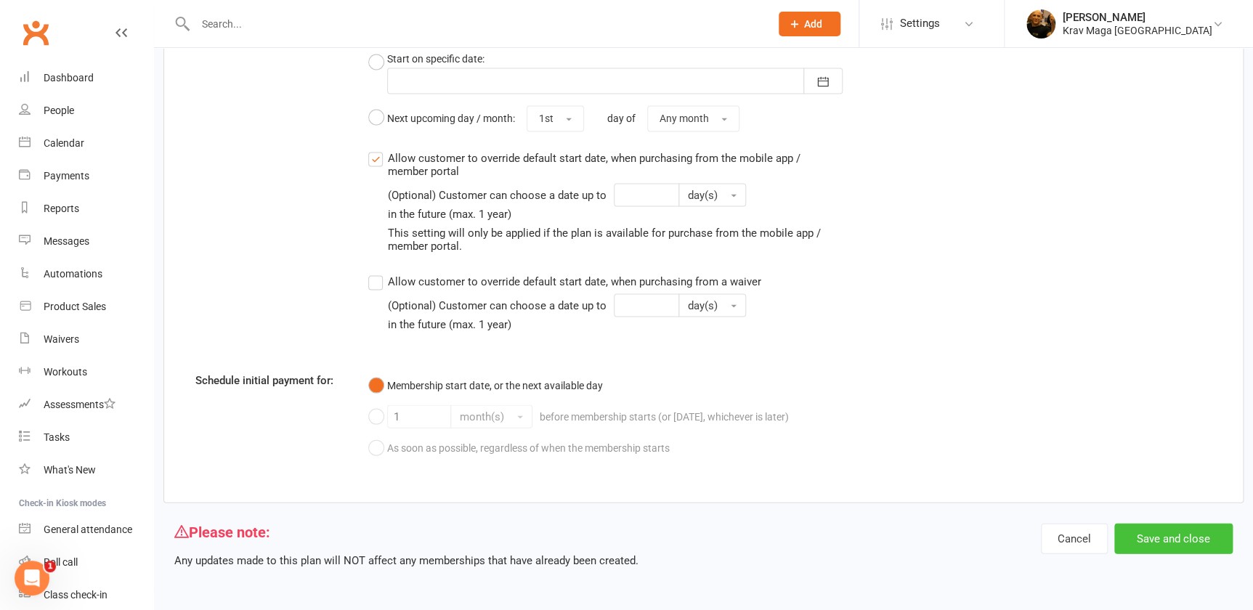
click at [1144, 538] on button "Save and close" at bounding box center [1173, 538] width 118 height 31
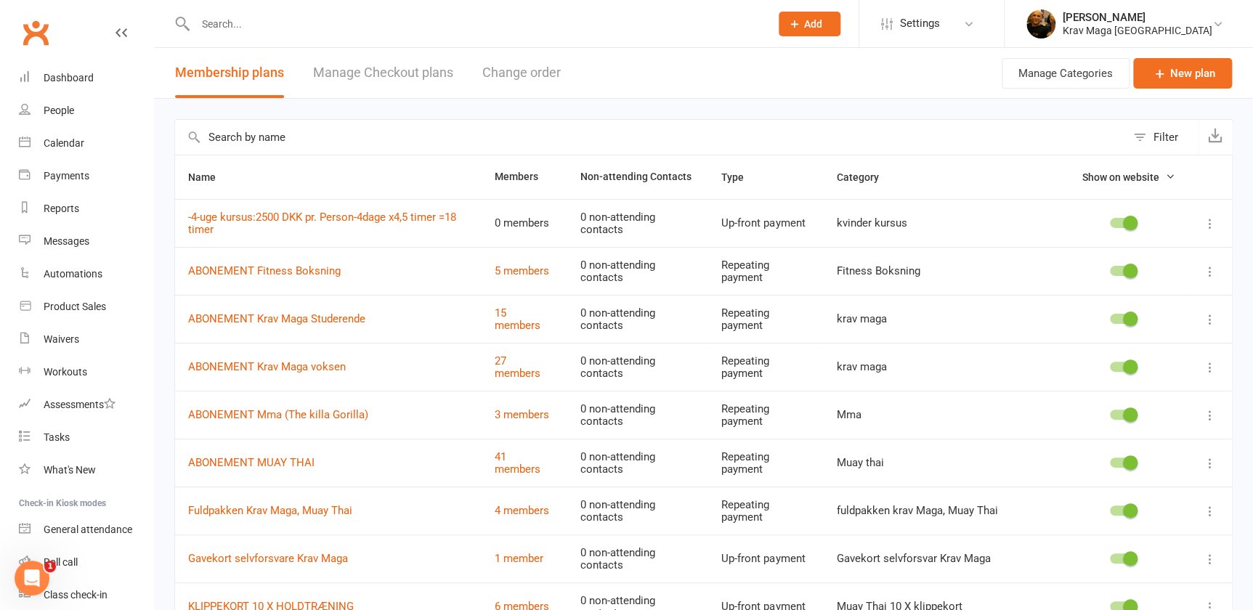
click at [1203, 367] on icon at bounding box center [1210, 367] width 15 height 15
click at [1112, 399] on link "Edit" at bounding box center [1137, 395] width 144 height 29
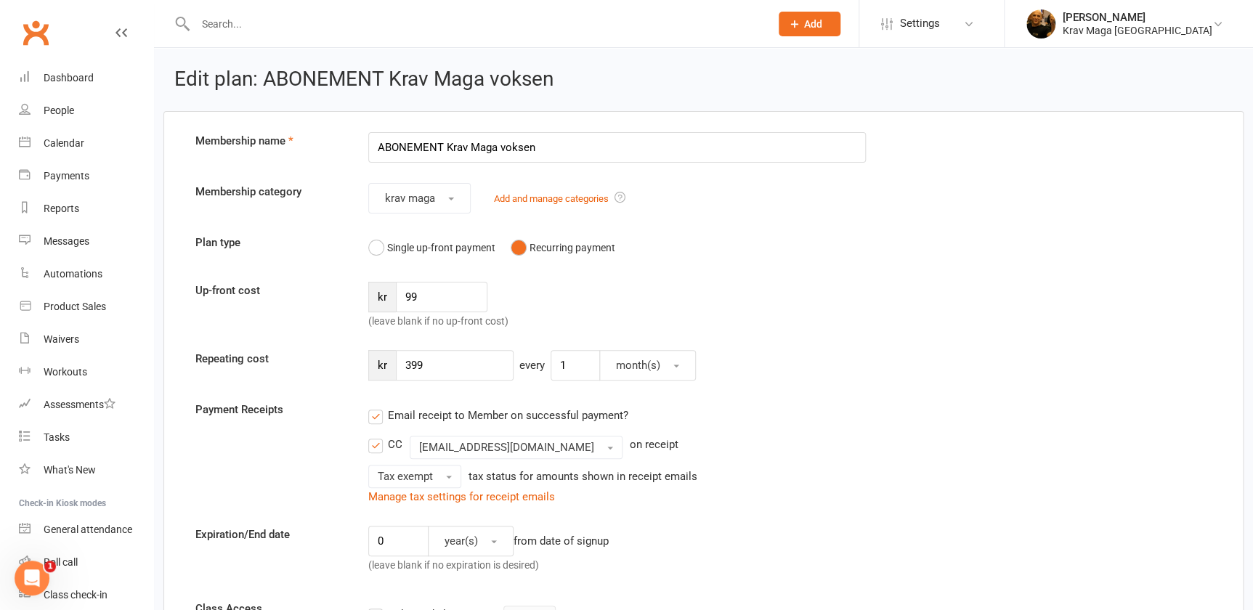
drag, startPoint x: 553, startPoint y: 145, endPoint x: 506, endPoint y: 150, distance: 47.4
click at [506, 150] on input "ABONEMENT Krav Maga voksen" at bounding box center [617, 147] width 498 height 31
drag, startPoint x: 511, startPoint y: 146, endPoint x: 447, endPoint y: 150, distance: 64.1
click at [447, 150] on input "ABONEMENT Krav Maga" at bounding box center [617, 147] width 498 height 31
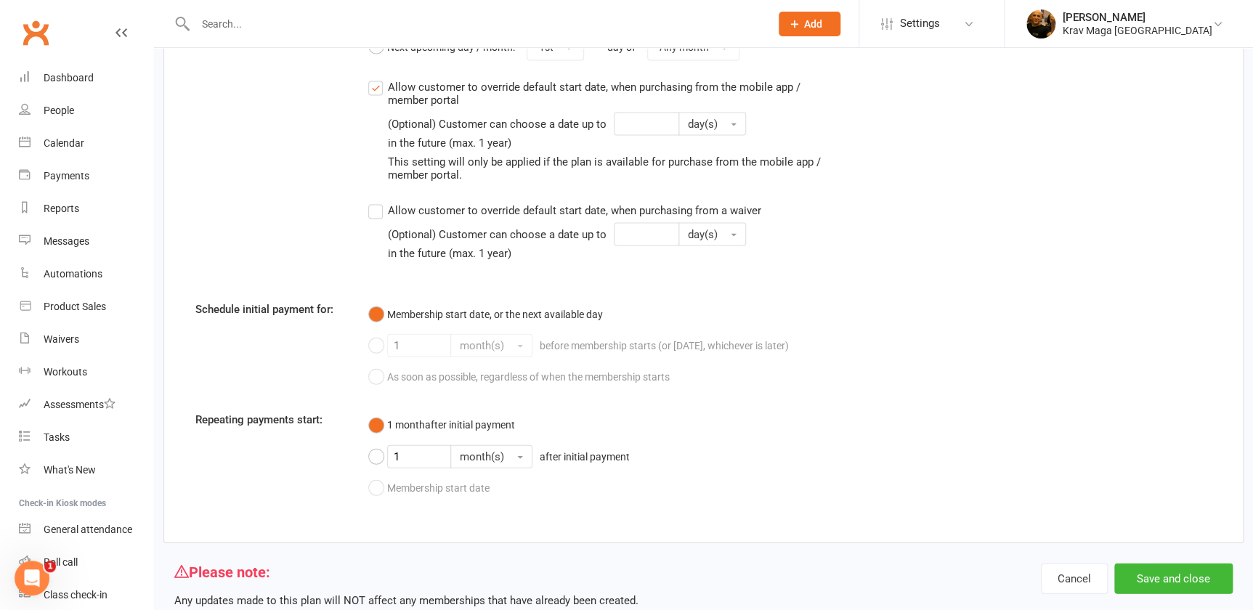
scroll to position [1495, 0]
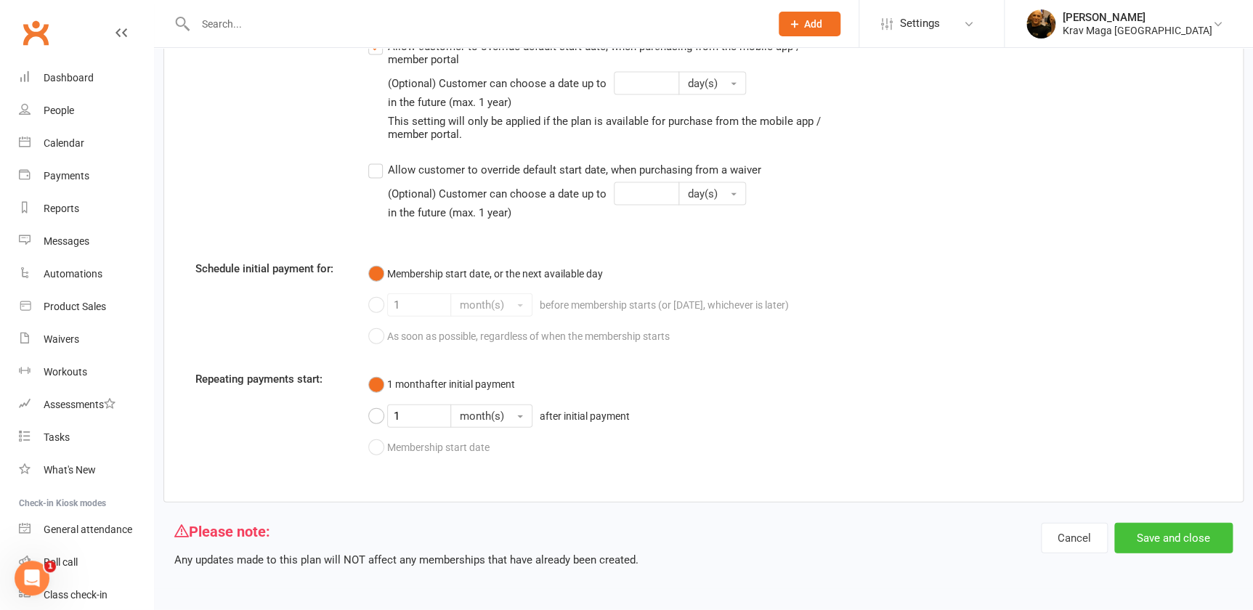
type input "ABONEMENT KRAV MAGA"
click at [1162, 541] on button "Save and close" at bounding box center [1173, 538] width 118 height 31
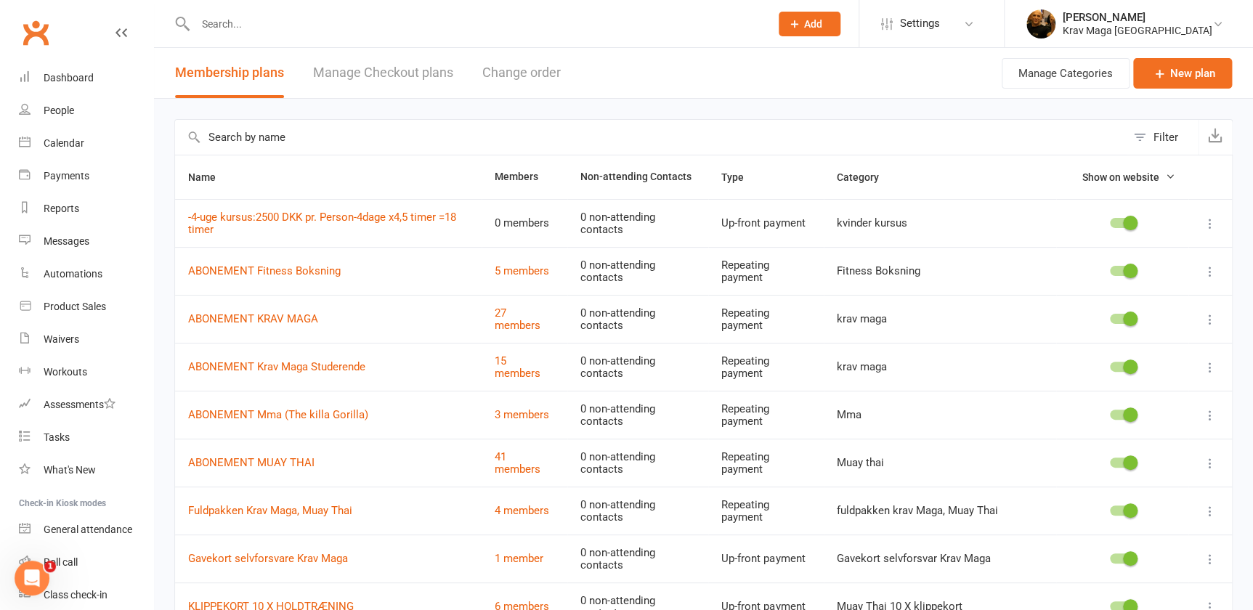
scroll to position [179, 0]
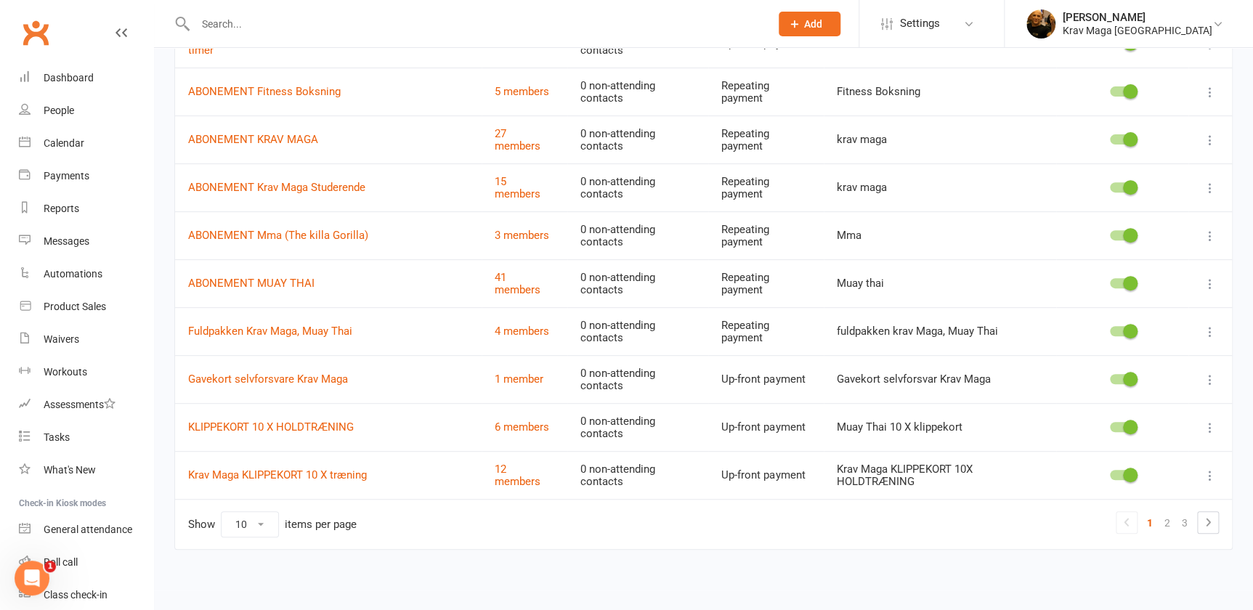
click at [1203, 474] on icon at bounding box center [1210, 476] width 15 height 15
click at [1101, 509] on link "Edit" at bounding box center [1137, 502] width 144 height 29
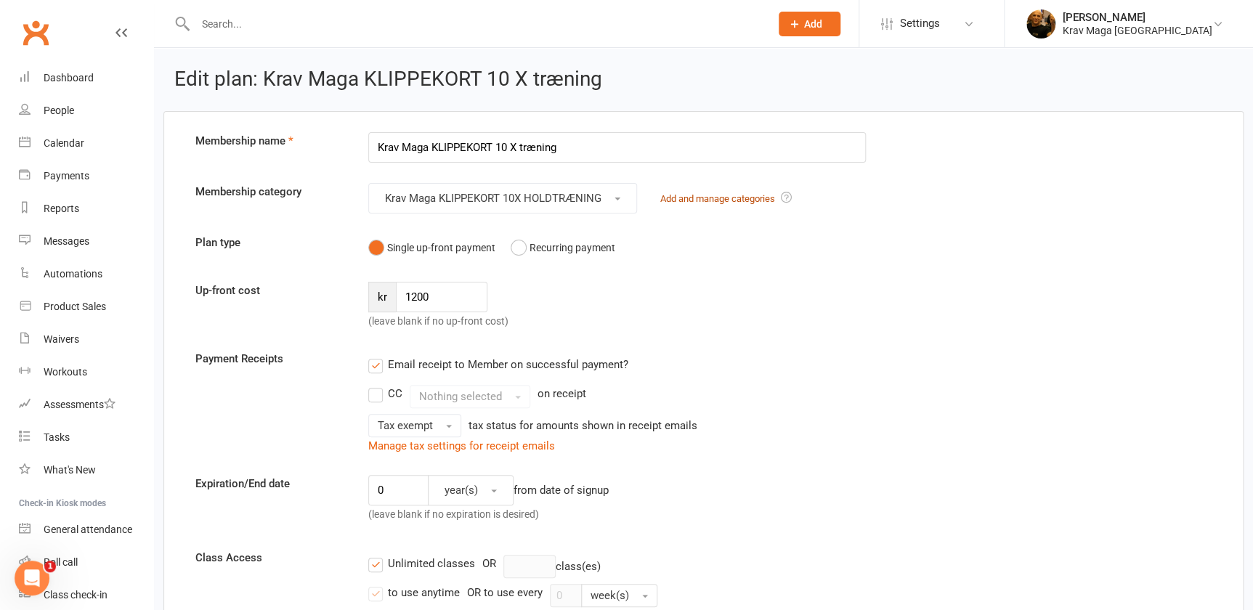
click at [695, 203] on link "Add and manage categories" at bounding box center [717, 198] width 115 height 11
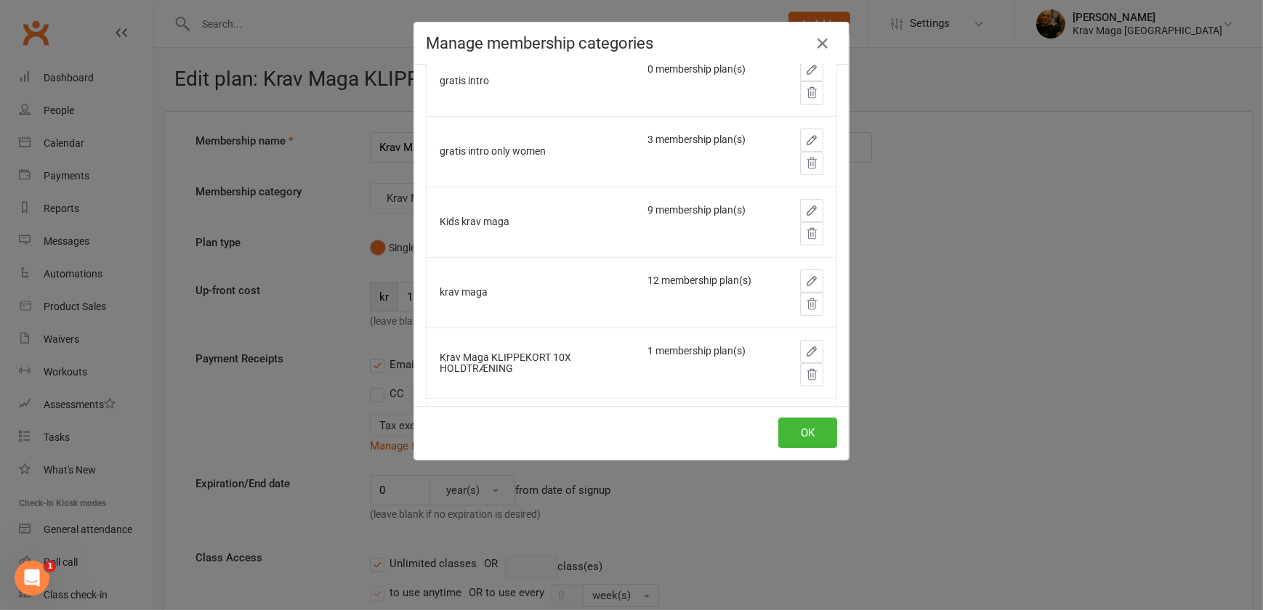
scroll to position [858, 0]
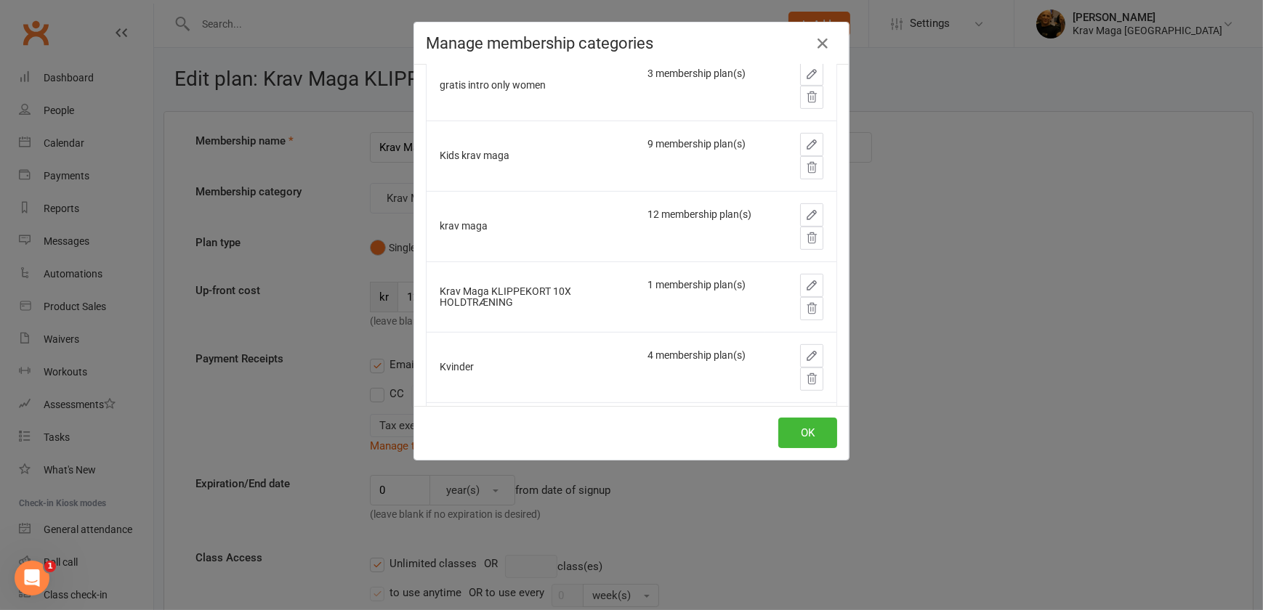
click at [805, 286] on icon "button" at bounding box center [811, 285] width 13 height 13
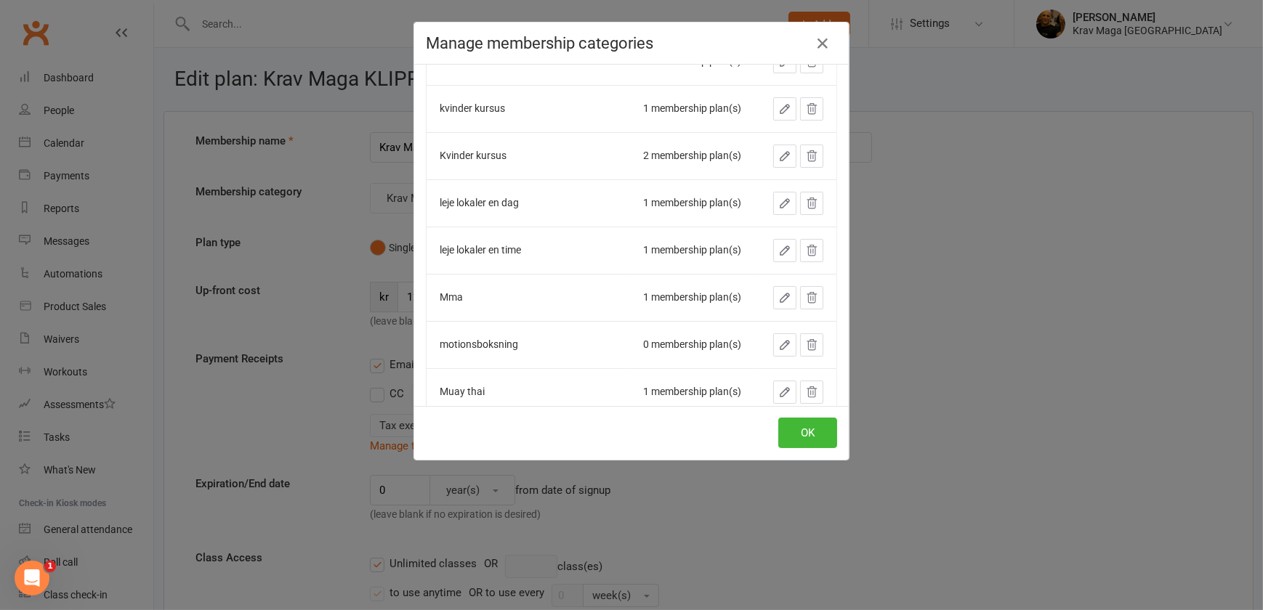
scroll to position [910, 0]
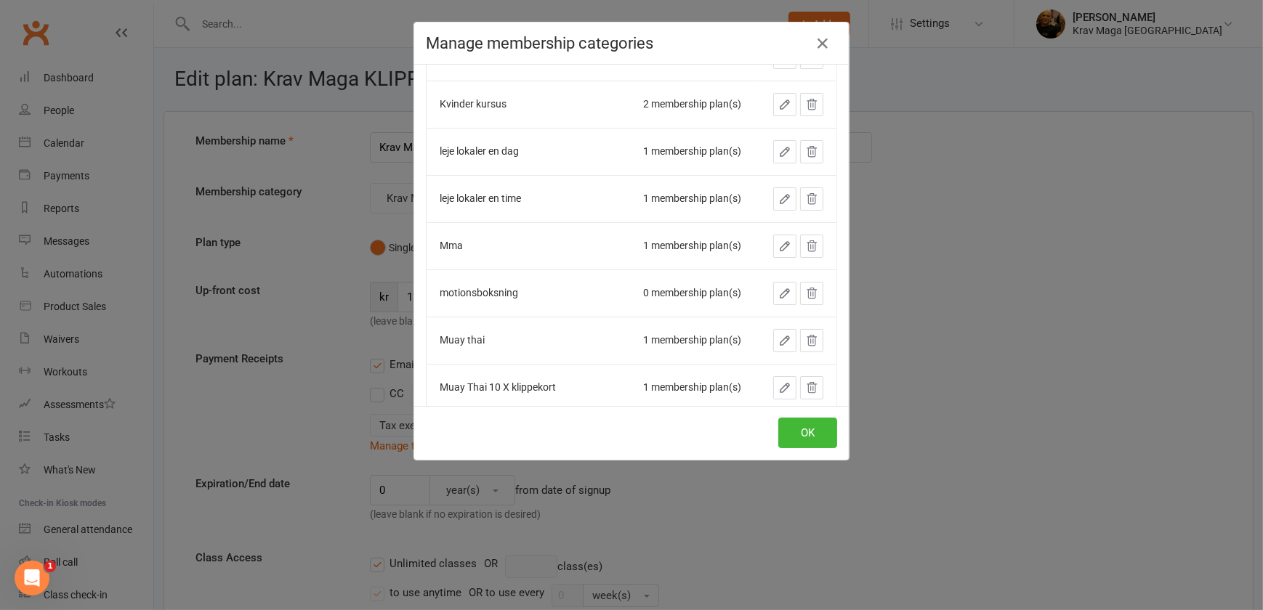
drag, startPoint x: 598, startPoint y: 233, endPoint x: 495, endPoint y: 237, distance: 103.2
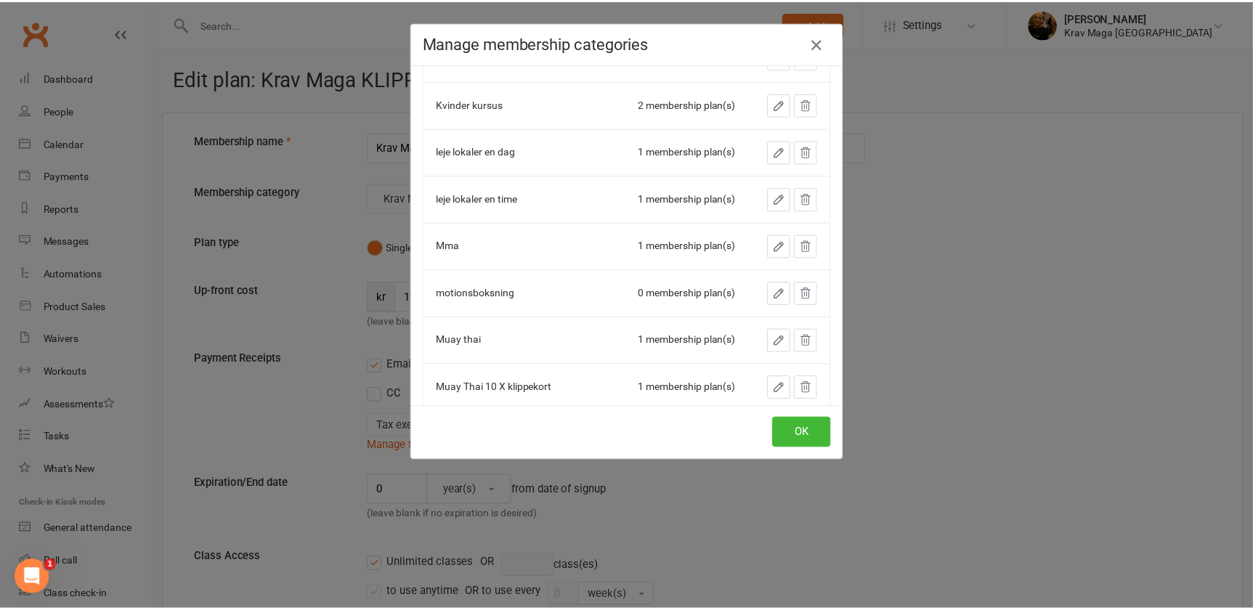
scroll to position [0, 0]
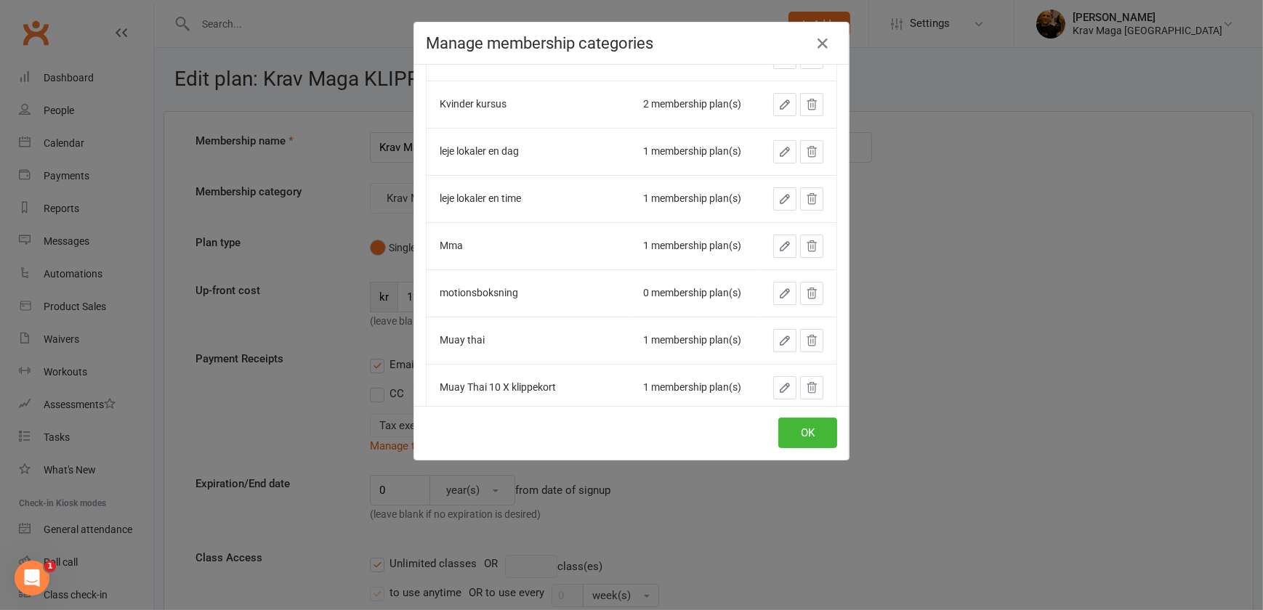
type input "Krav Maga"
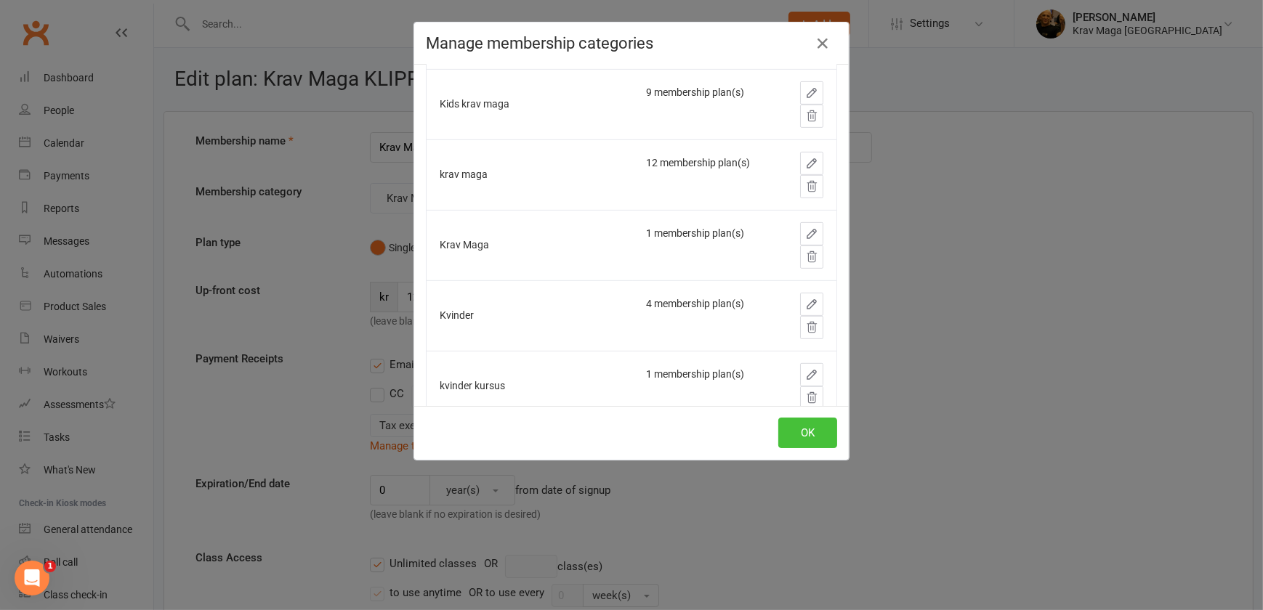
click at [806, 430] on button "OK" at bounding box center [807, 433] width 59 height 31
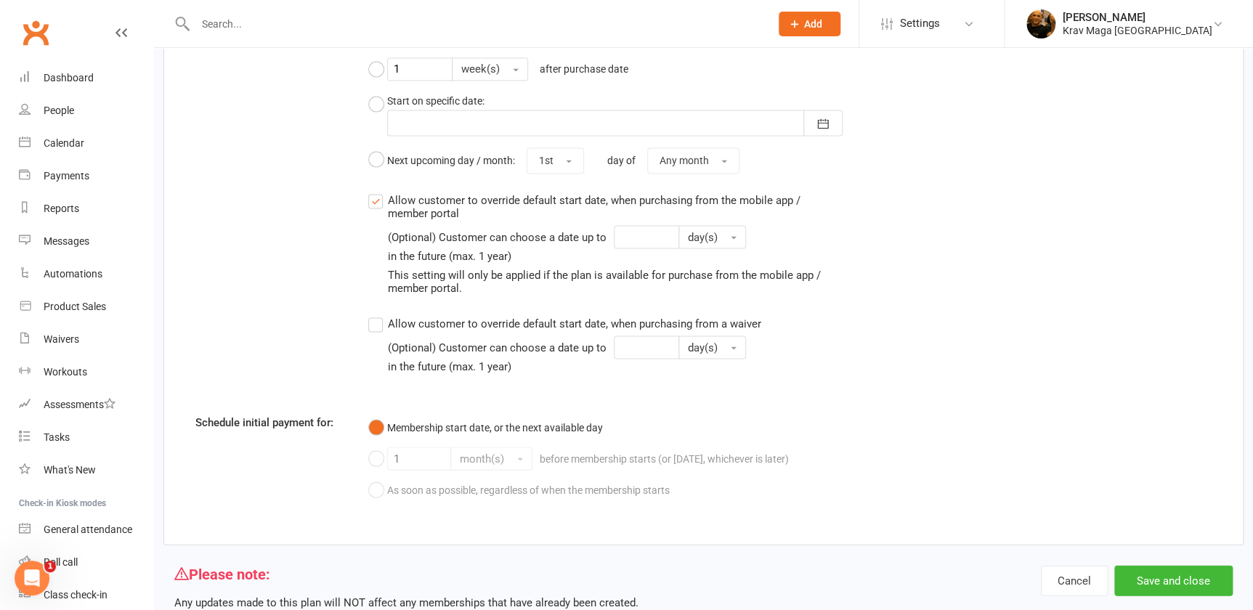
scroll to position [1298, 0]
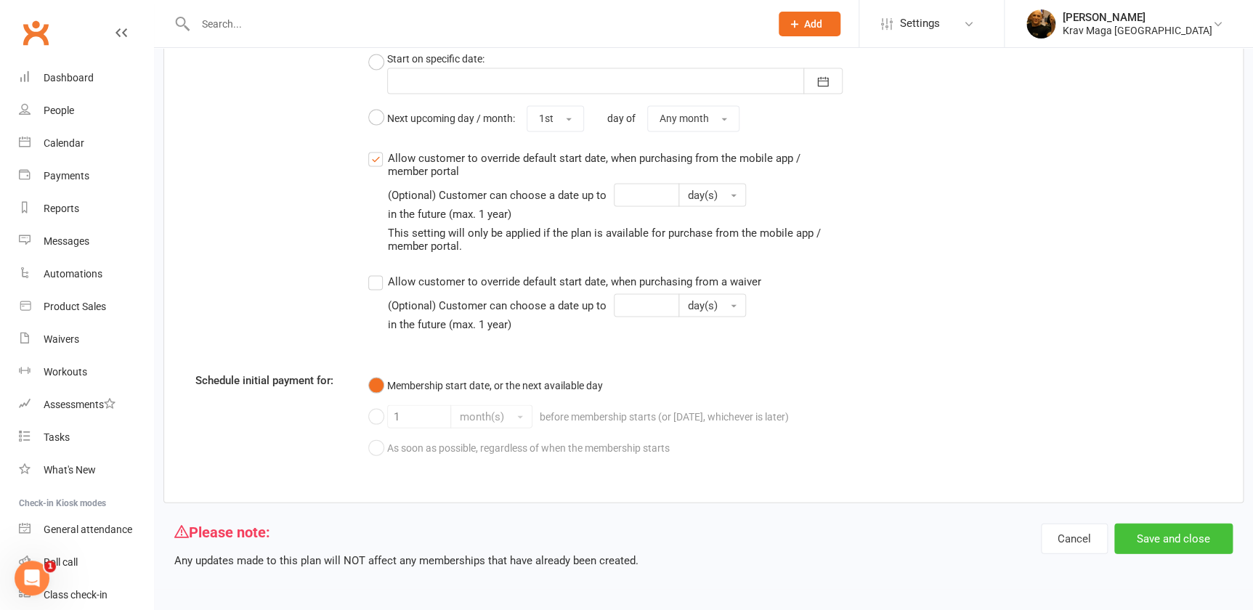
click at [1162, 534] on button "Save and close" at bounding box center [1173, 538] width 118 height 31
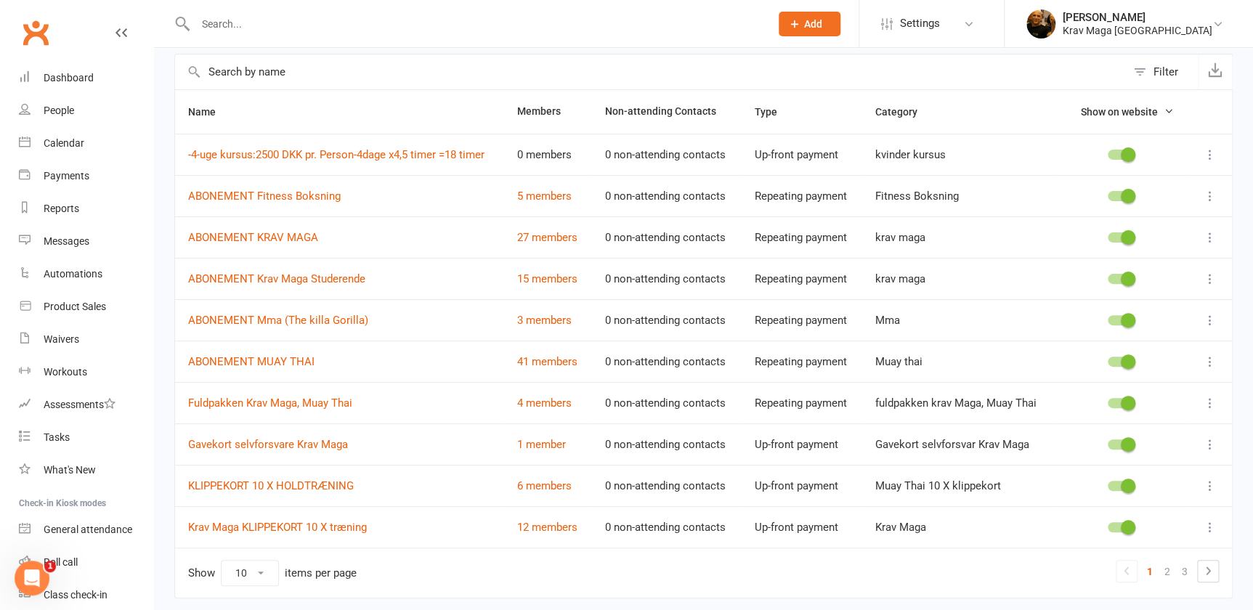
scroll to position [131, 0]
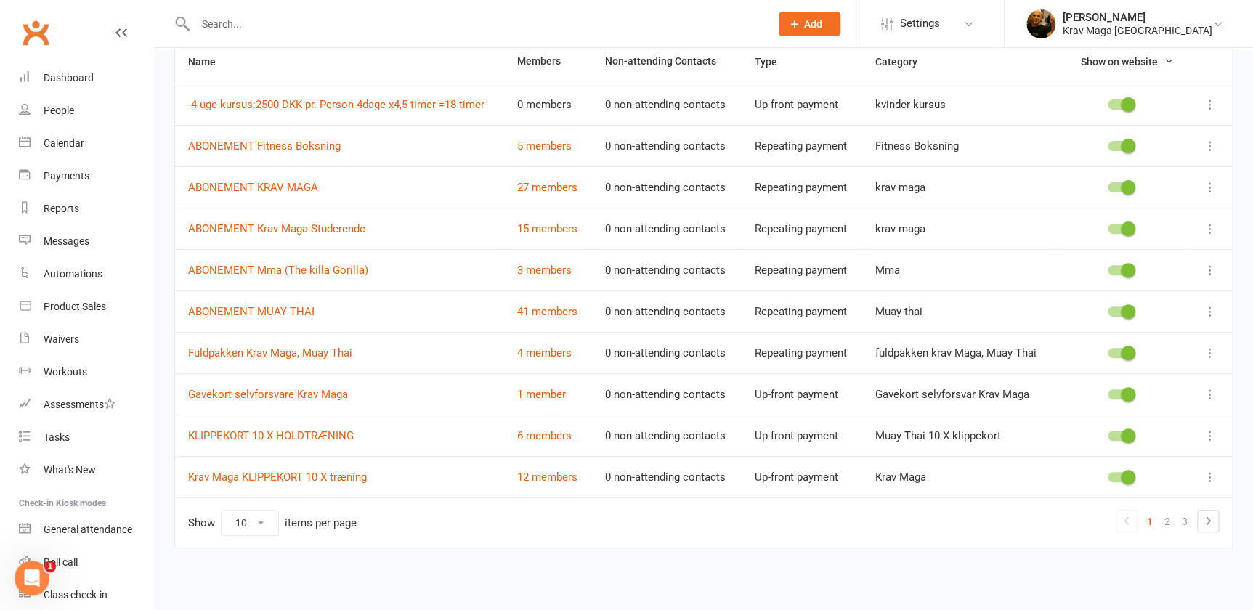
click at [1210, 319] on icon at bounding box center [1210, 311] width 15 height 15
click at [1134, 361] on link "Edit" at bounding box center [1137, 375] width 144 height 29
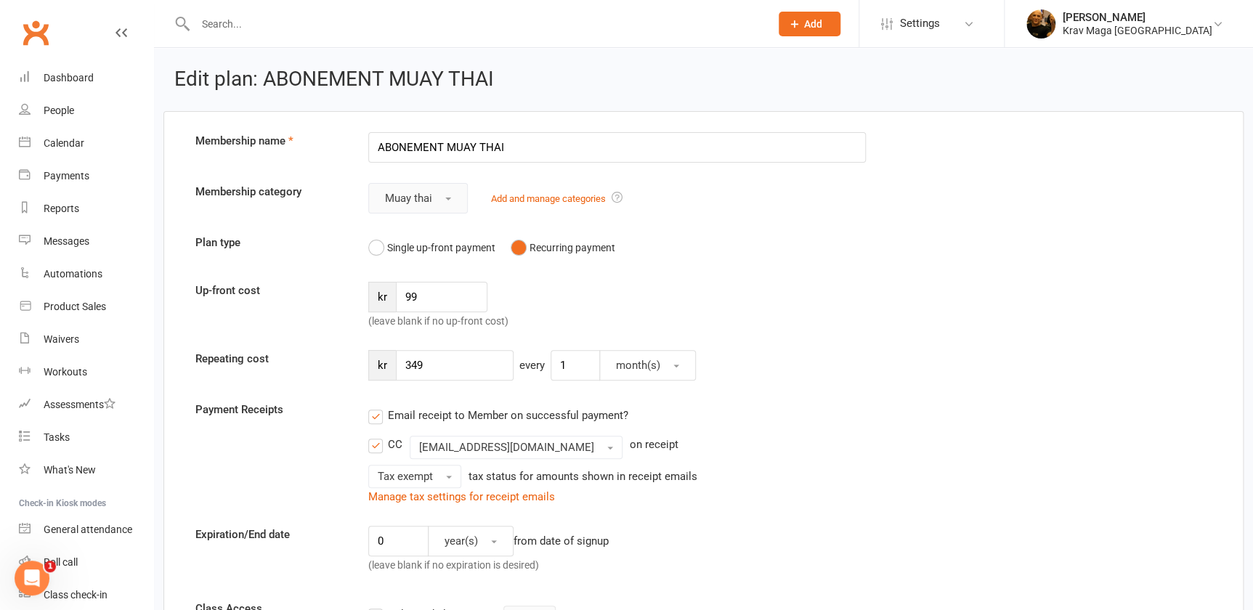
click at [450, 198] on span "button" at bounding box center [448, 199] width 6 height 3
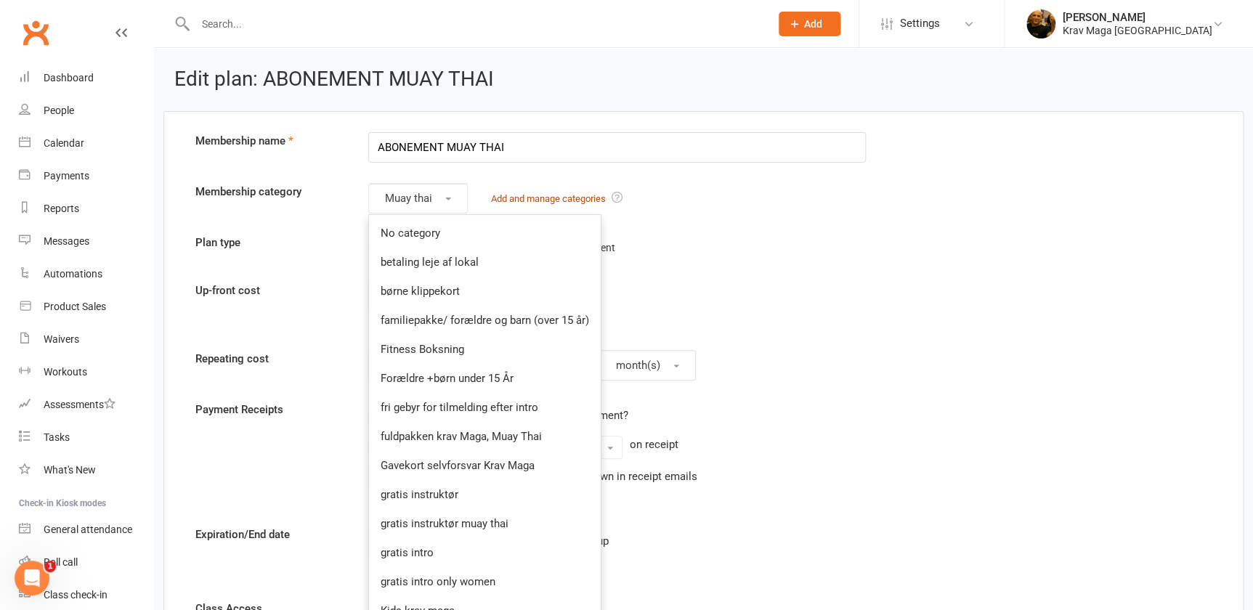
click at [534, 201] on link "Add and manage categories" at bounding box center [548, 198] width 115 height 11
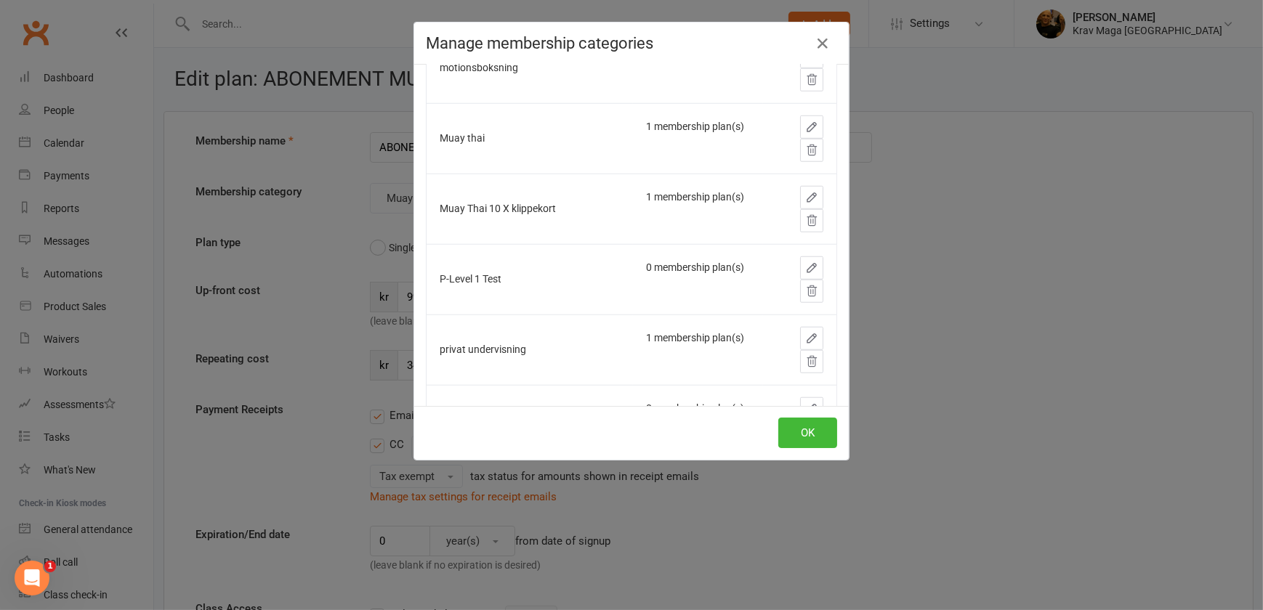
scroll to position [1584, 0]
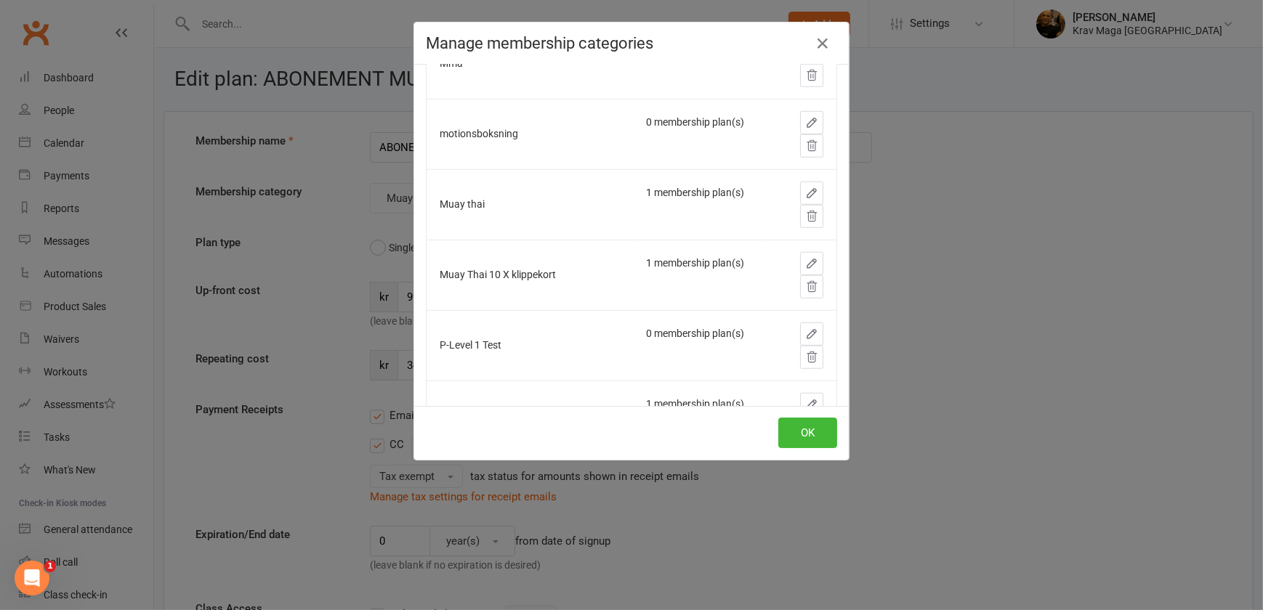
click at [805, 187] on icon "button" at bounding box center [811, 193] width 13 height 13
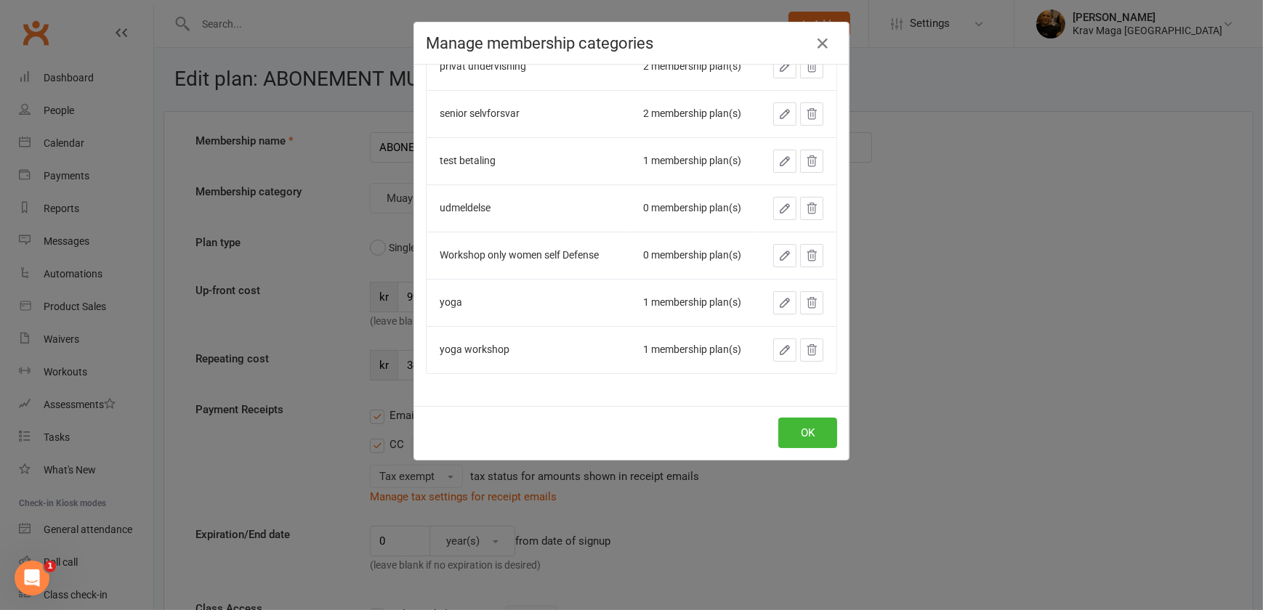
drag, startPoint x: 566, startPoint y: 232, endPoint x: 512, endPoint y: 238, distance: 54.2
type input "ABONEMENT MUAY THAI"
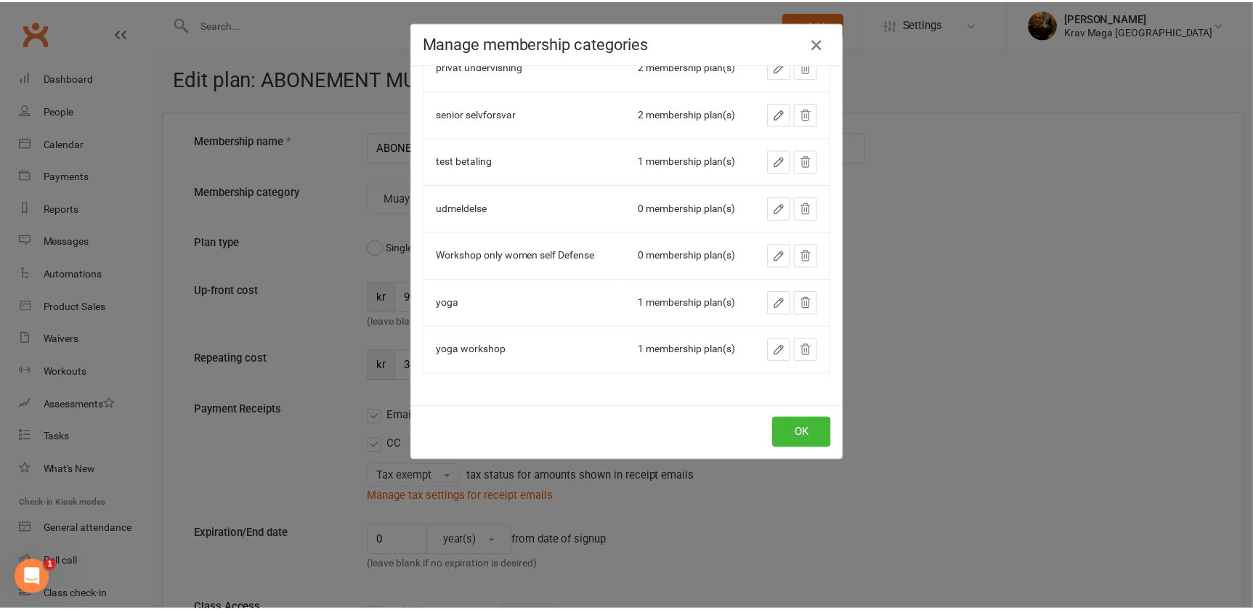
scroll to position [1614, 0]
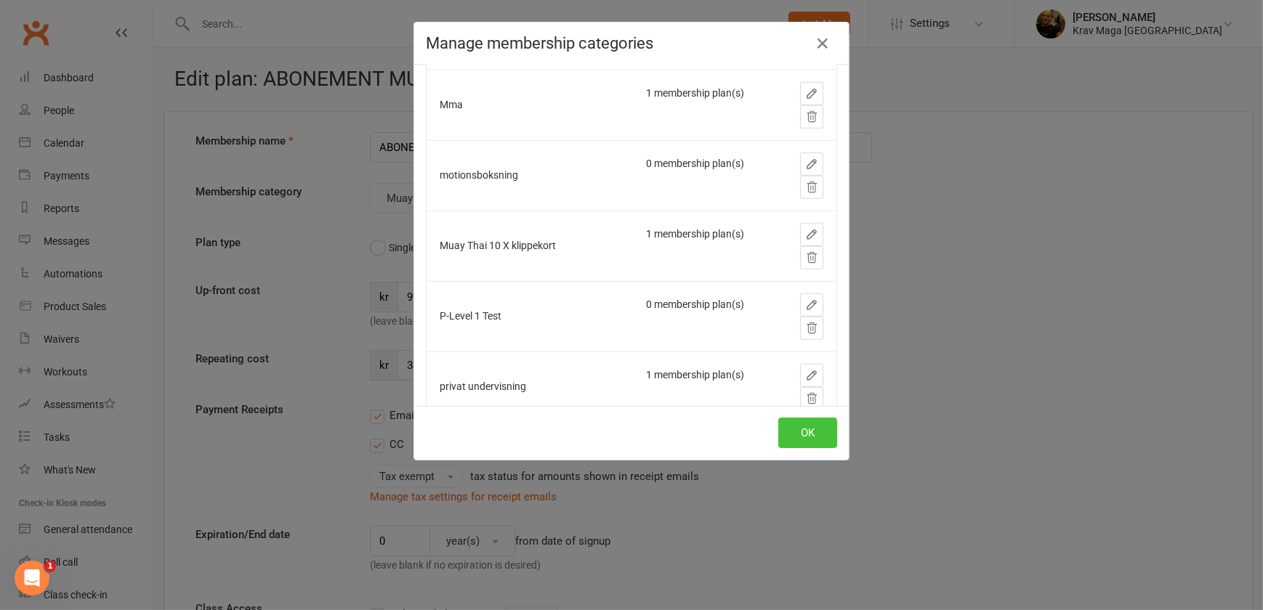
click at [801, 434] on button "OK" at bounding box center [807, 433] width 59 height 31
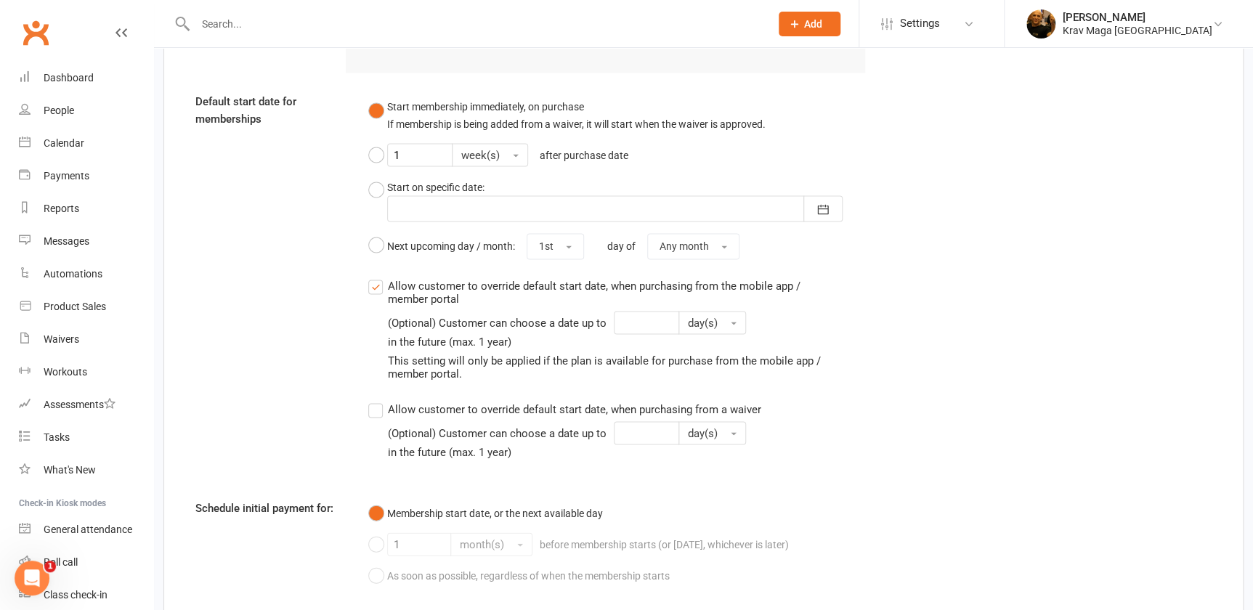
scroll to position [1495, 0]
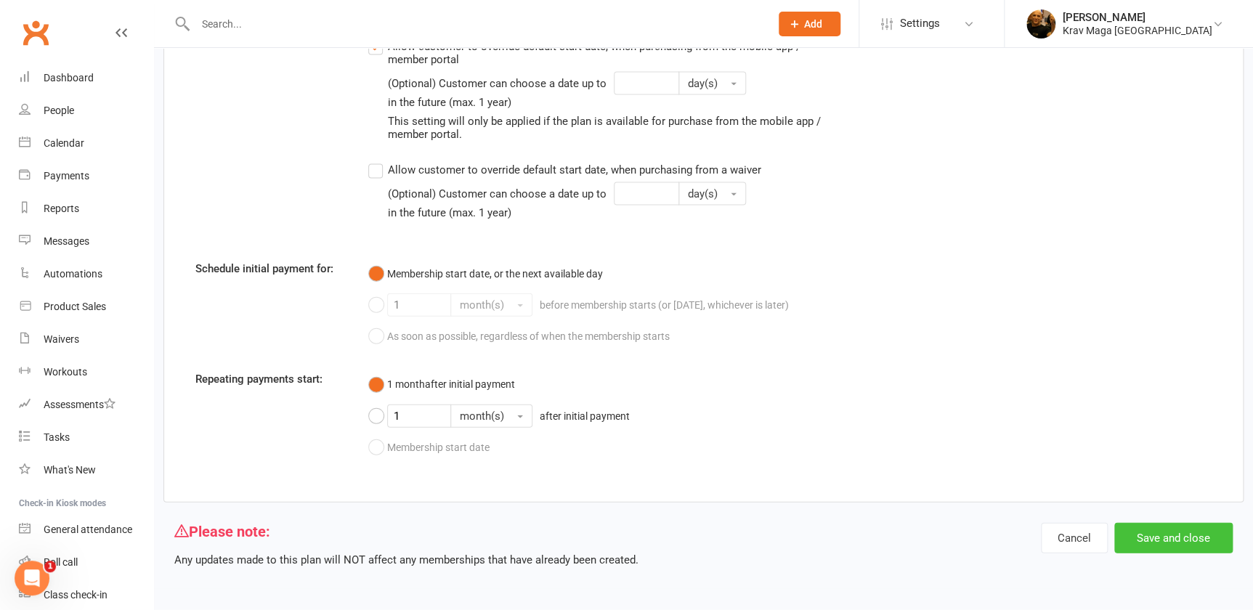
click at [1160, 539] on button "Save and close" at bounding box center [1173, 538] width 118 height 31
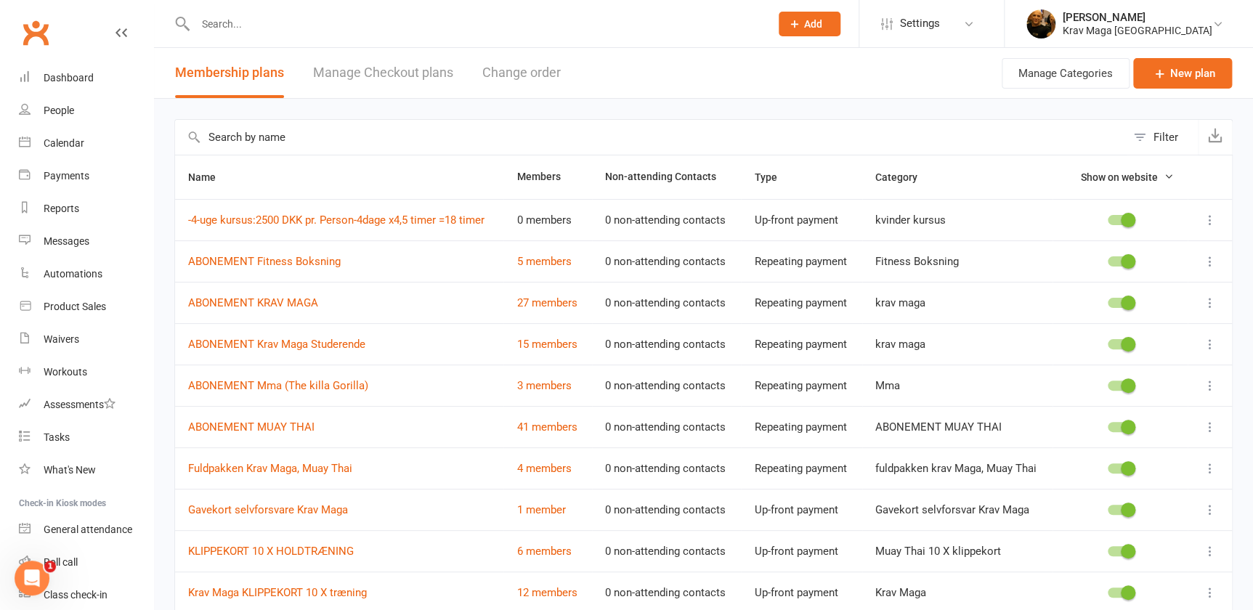
click at [1209, 310] on icon at bounding box center [1210, 303] width 15 height 15
click at [1097, 348] on link "Edit" at bounding box center [1137, 347] width 144 height 29
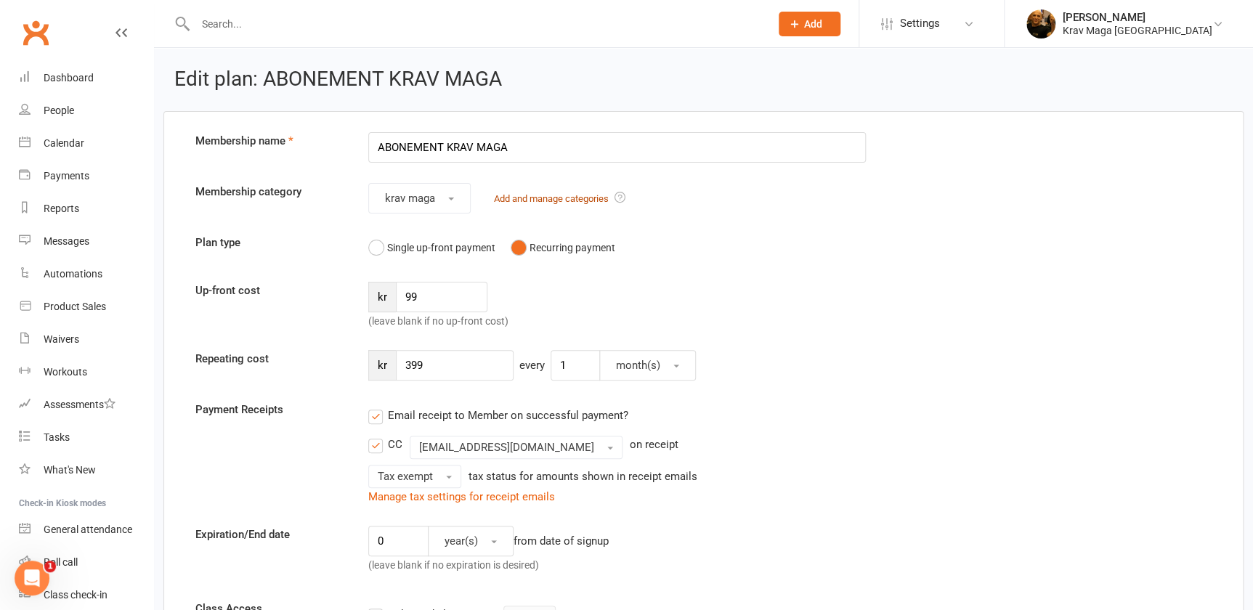
click at [549, 196] on link "Add and manage categories" at bounding box center [551, 198] width 115 height 11
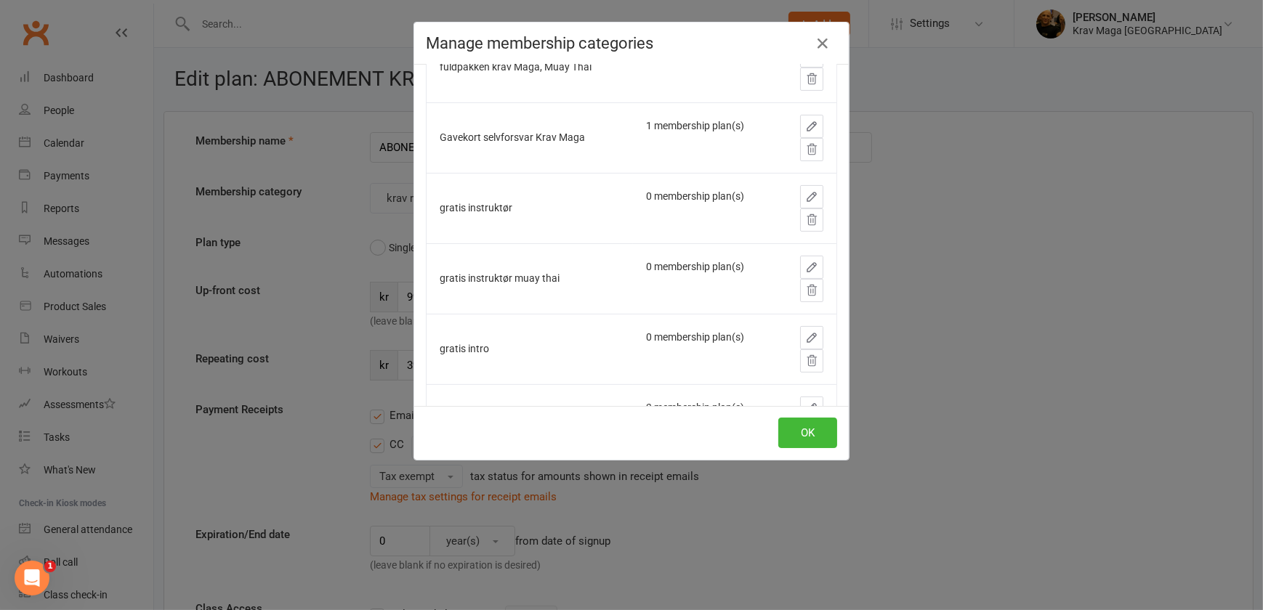
scroll to position [858, 0]
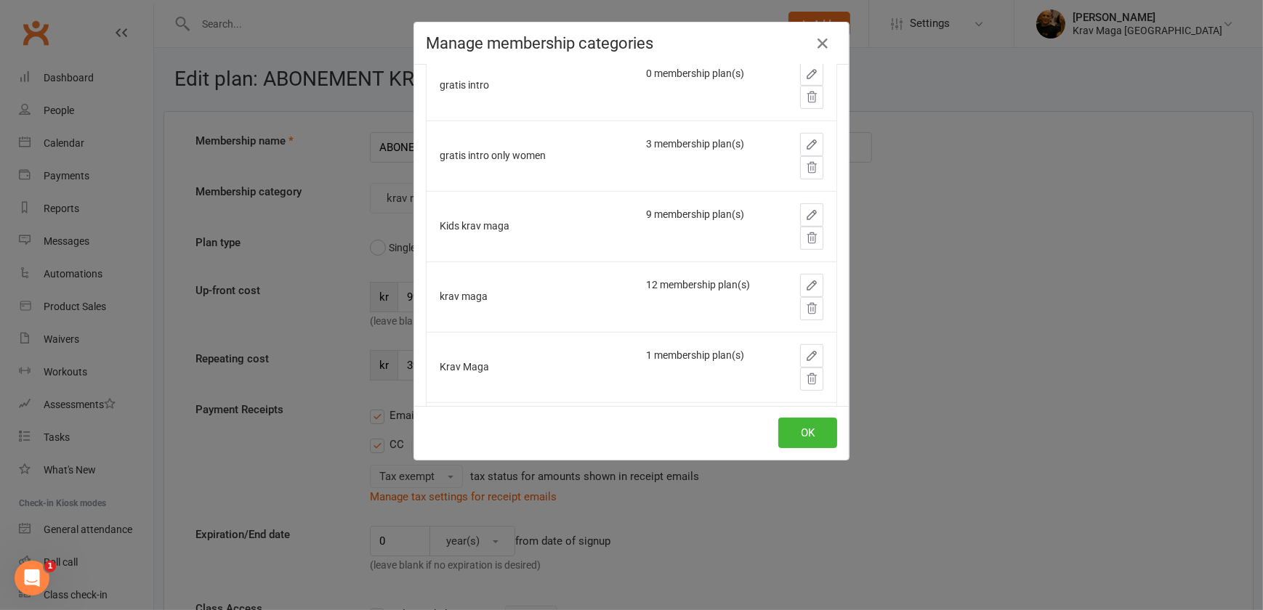
click at [805, 279] on icon "button" at bounding box center [811, 285] width 13 height 13
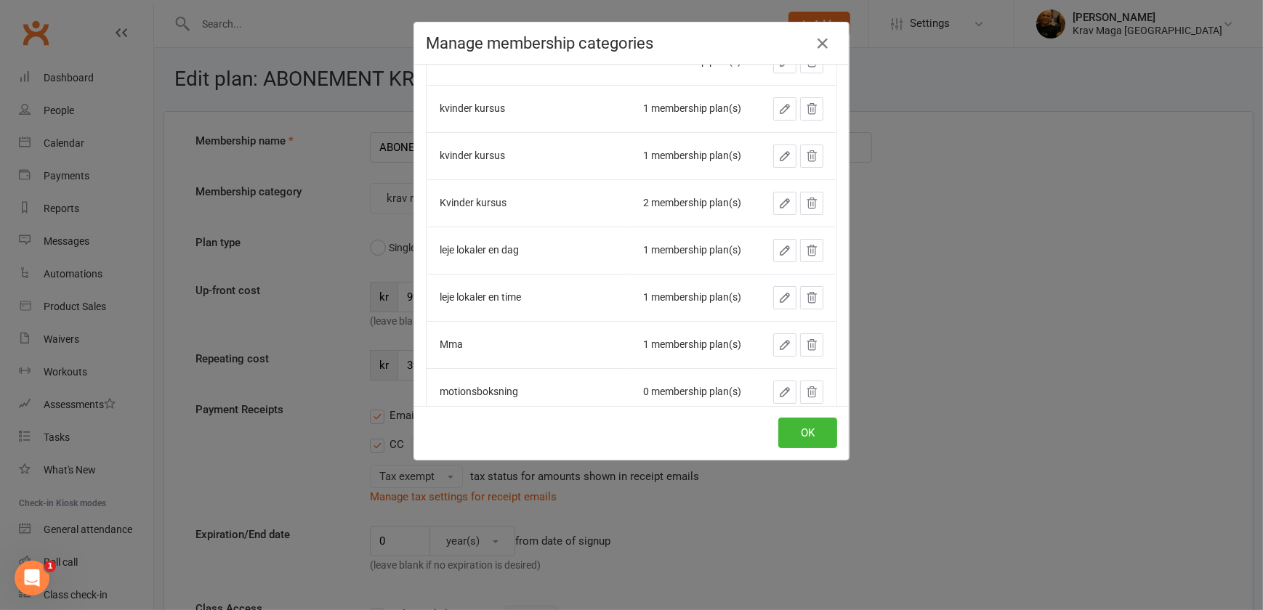
scroll to position [910, 0]
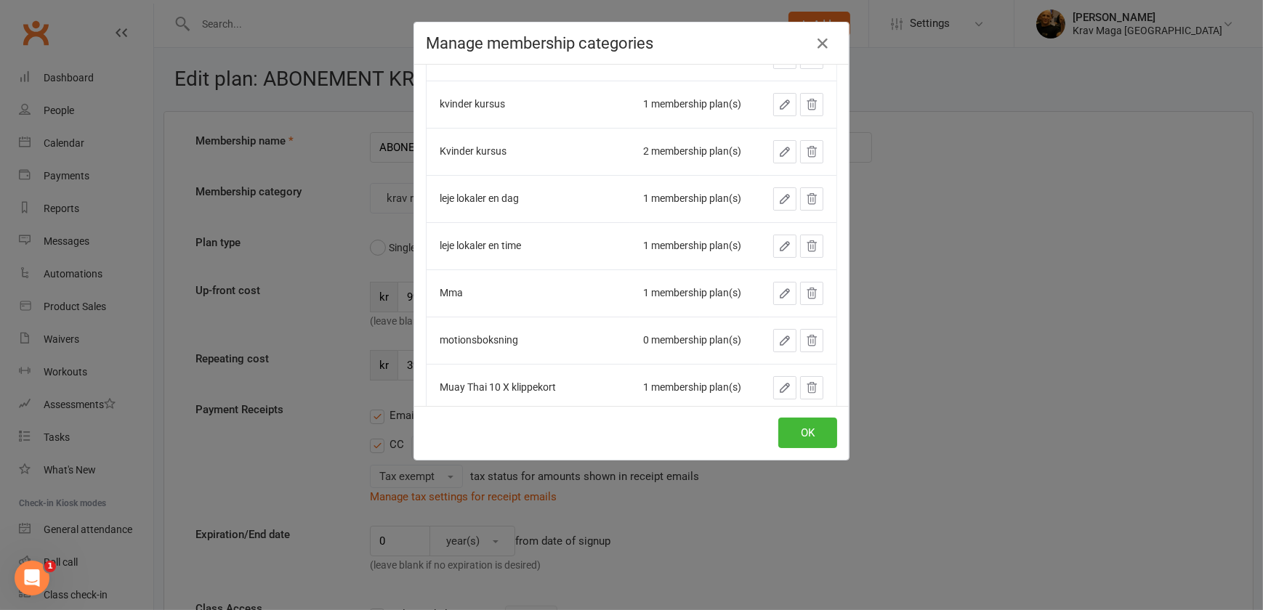
drag, startPoint x: 570, startPoint y: 235, endPoint x: 516, endPoint y: 234, distance: 53.8
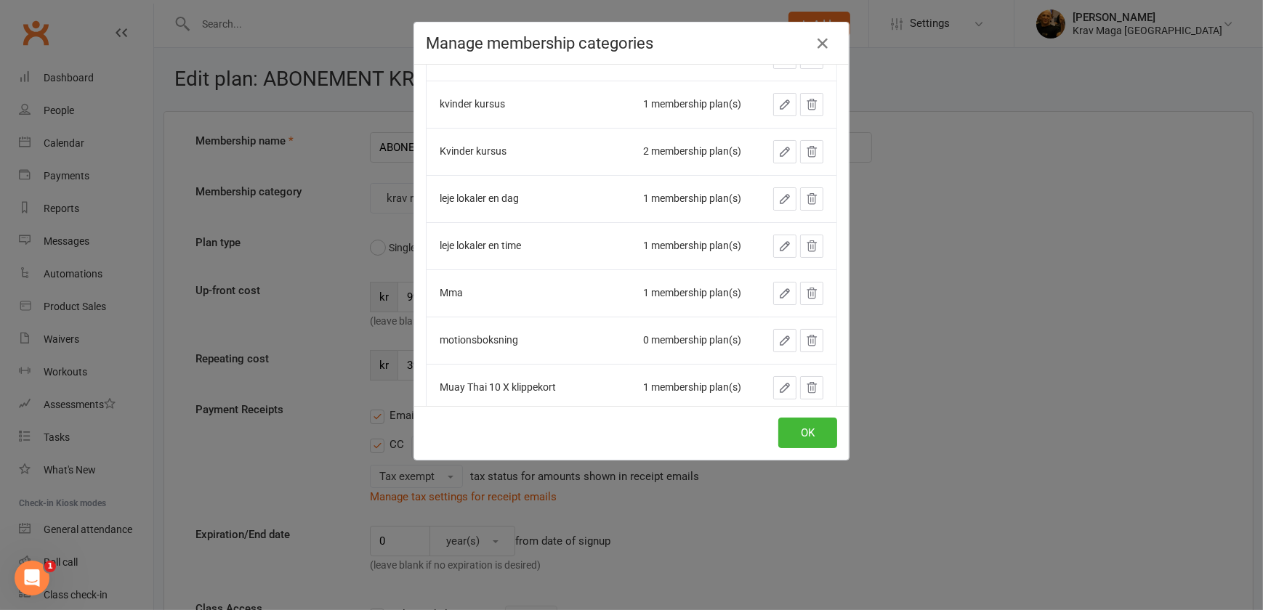
type input "ABONEMENT KRAV MAGA"
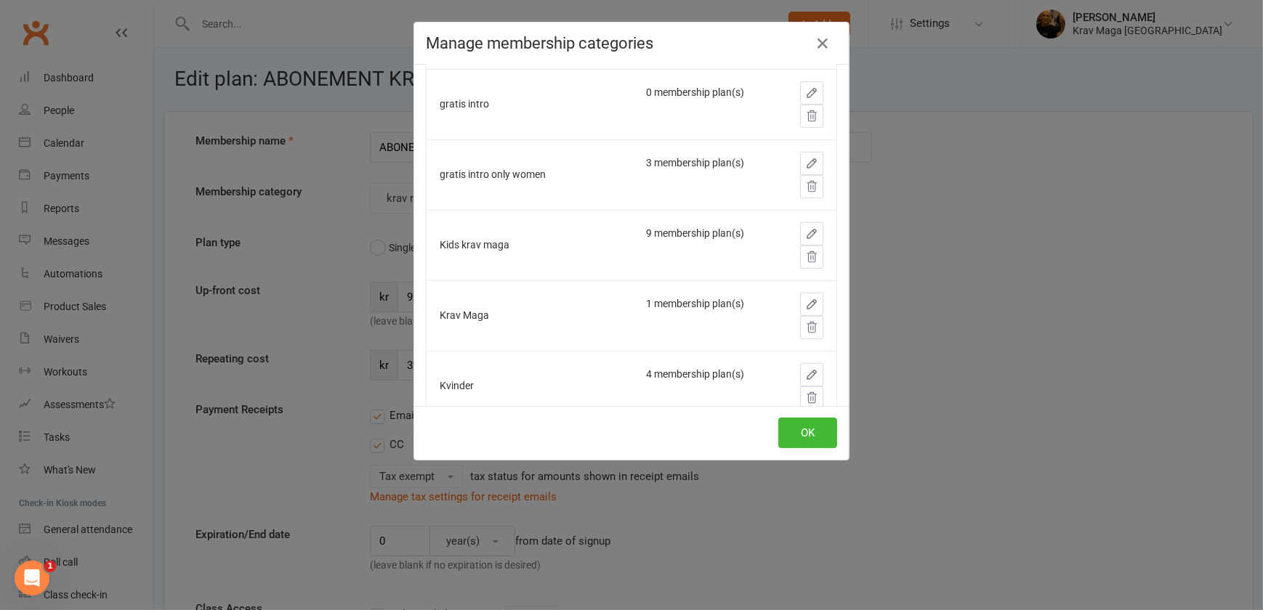
scroll to position [981, 0]
click at [805, 233] on icon "button" at bounding box center [811, 233] width 13 height 13
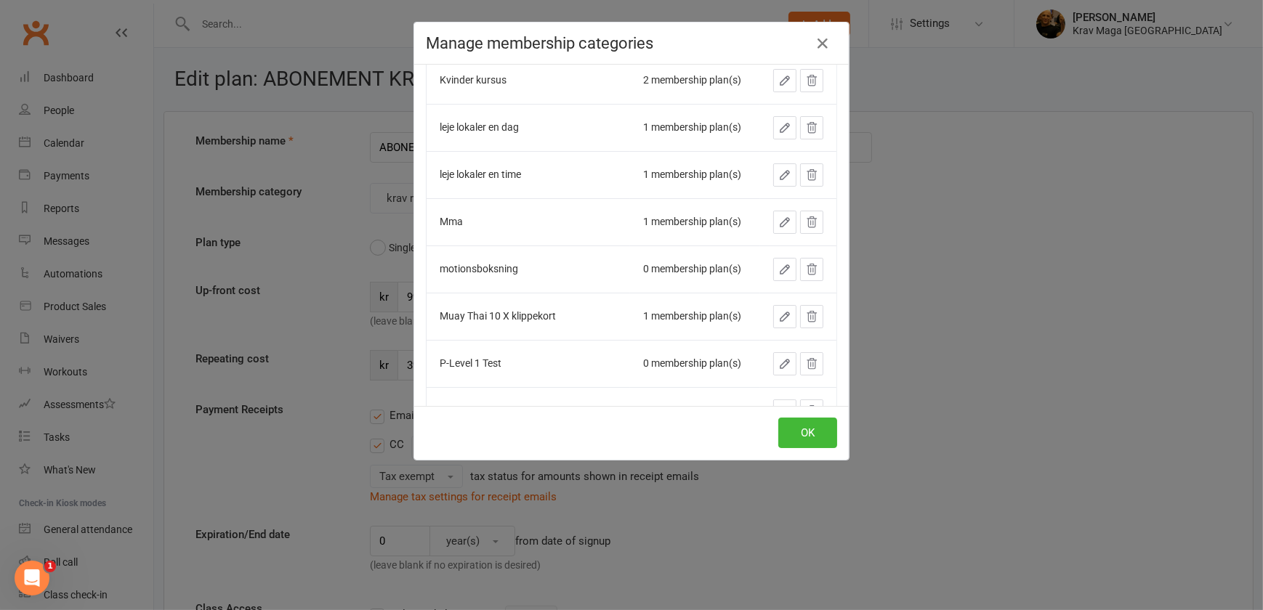
drag, startPoint x: 580, startPoint y: 240, endPoint x: 520, endPoint y: 241, distance: 59.6
type input "ABONEMENT KRAV MAGA"
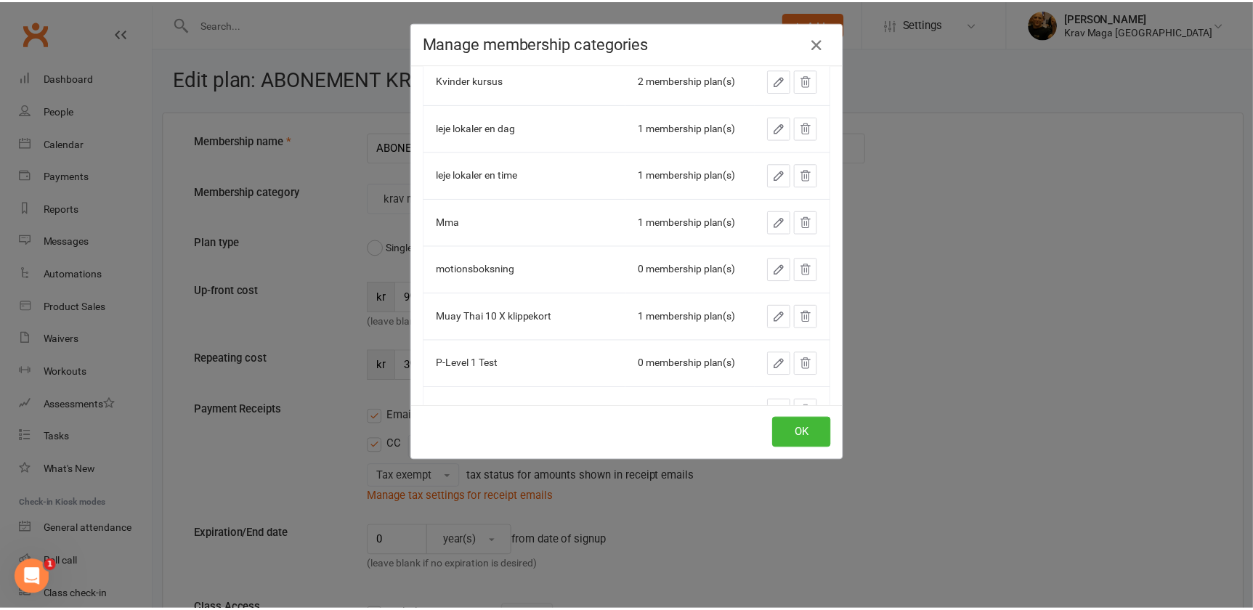
scroll to position [1051, 0]
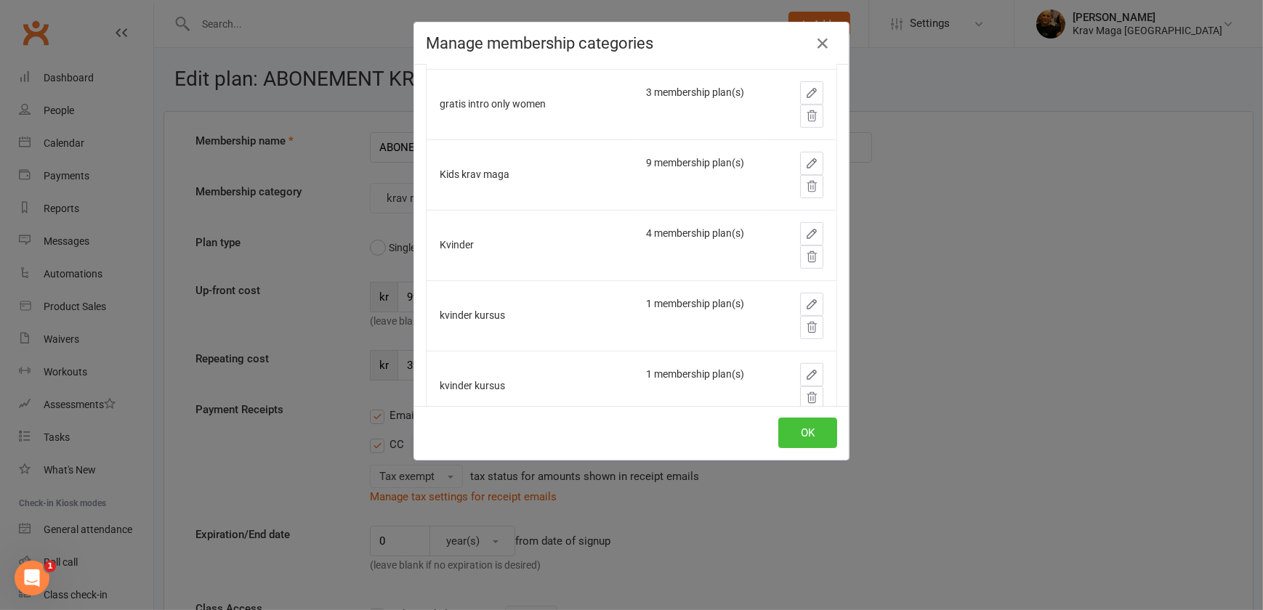
click at [797, 430] on button "OK" at bounding box center [807, 433] width 59 height 31
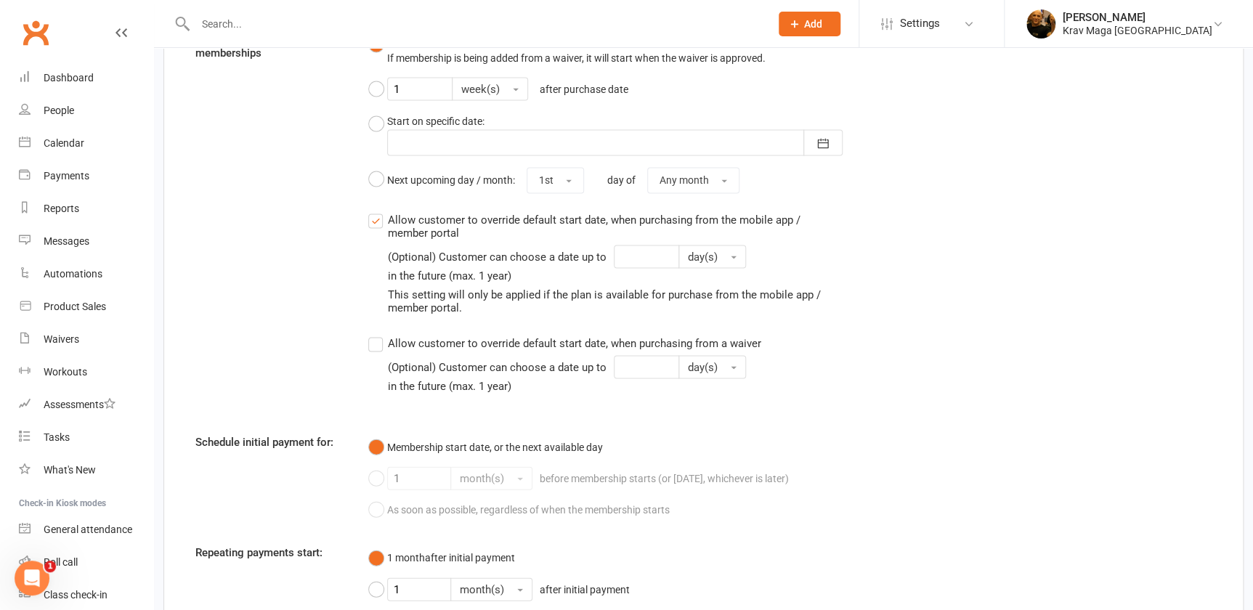
scroll to position [1495, 0]
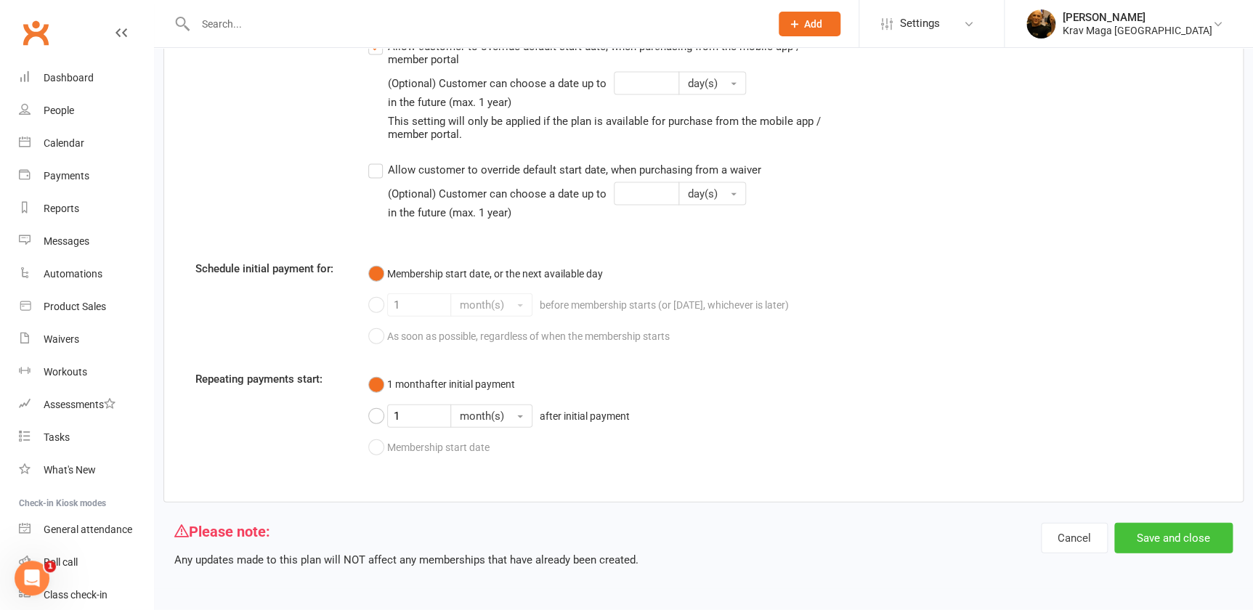
click at [1171, 533] on button "Save and close" at bounding box center [1173, 538] width 118 height 31
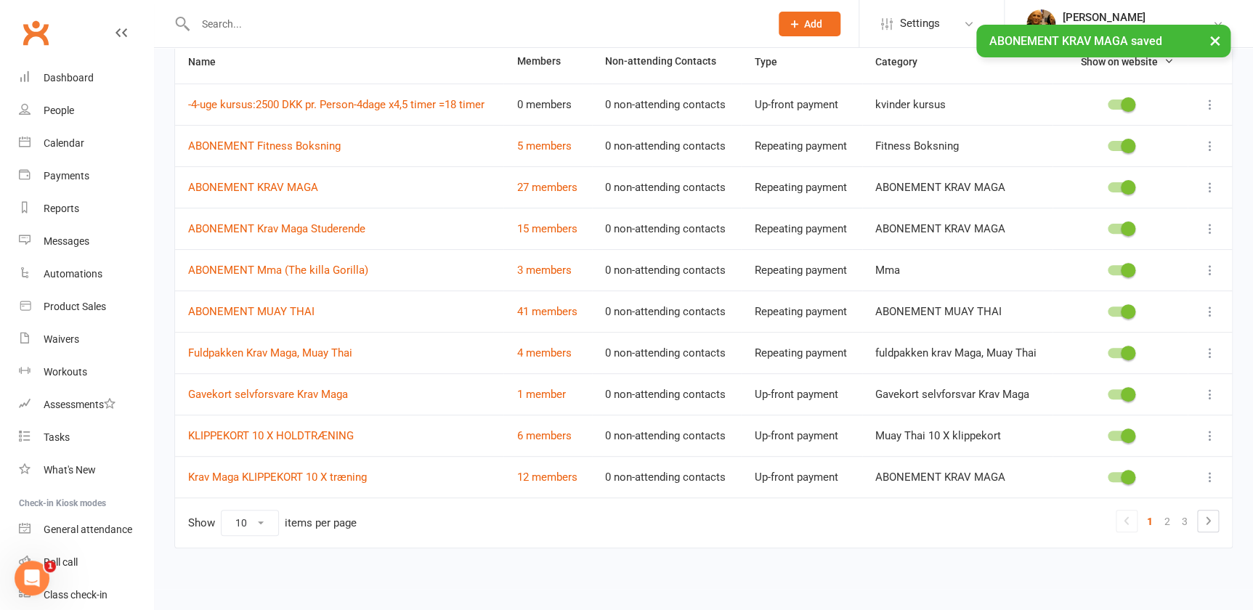
scroll to position [179, 0]
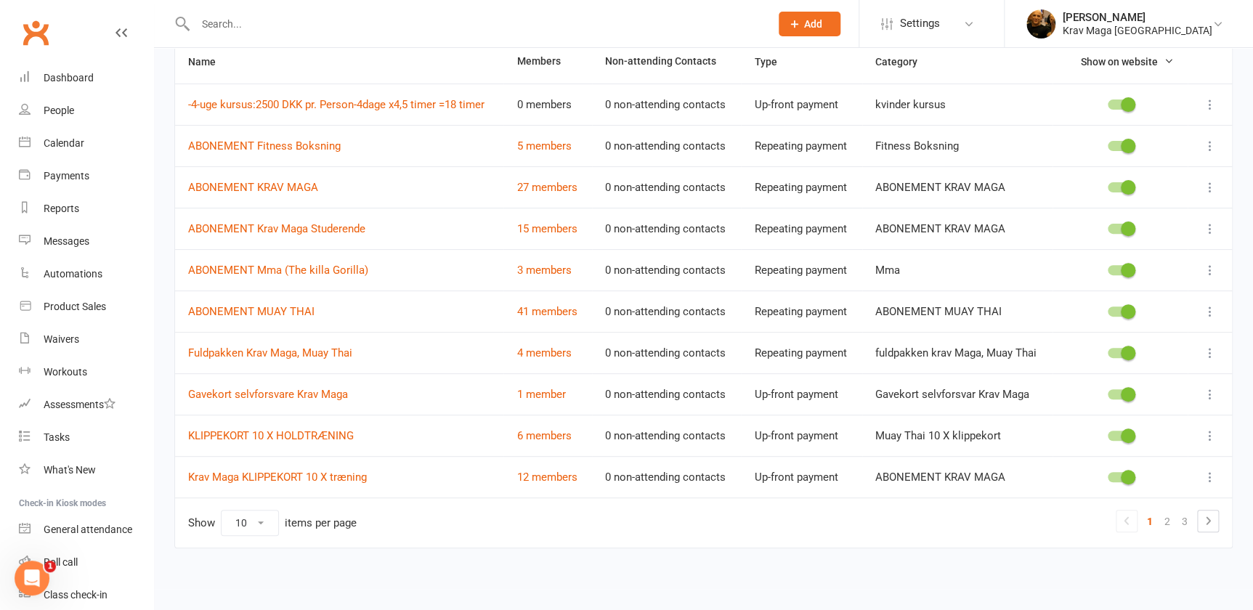
click at [1209, 475] on icon at bounding box center [1210, 477] width 15 height 15
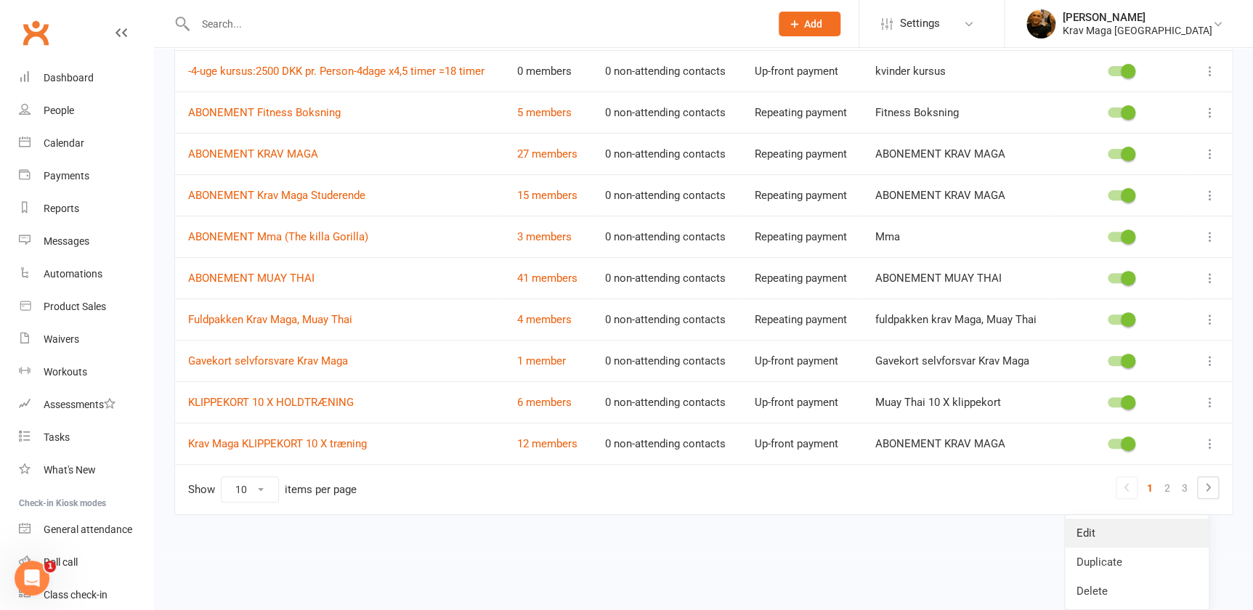
click at [1090, 519] on link "Edit" at bounding box center [1137, 533] width 144 height 29
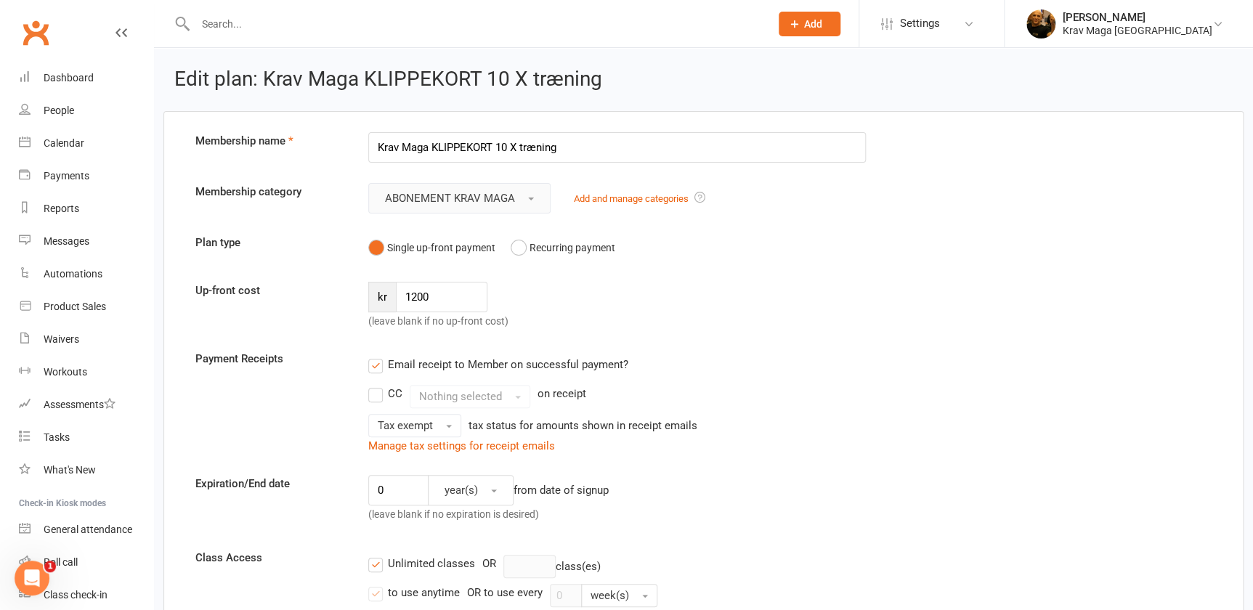
click at [533, 198] on span "button" at bounding box center [531, 199] width 6 height 3
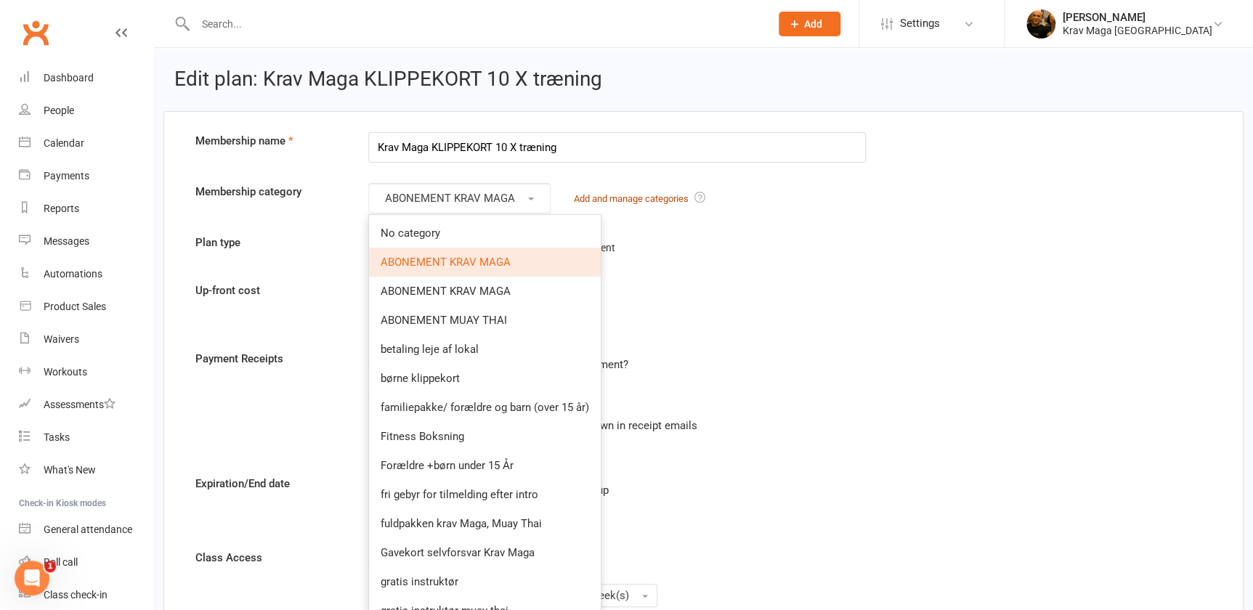
click at [592, 198] on link "Add and manage categories" at bounding box center [631, 198] width 115 height 11
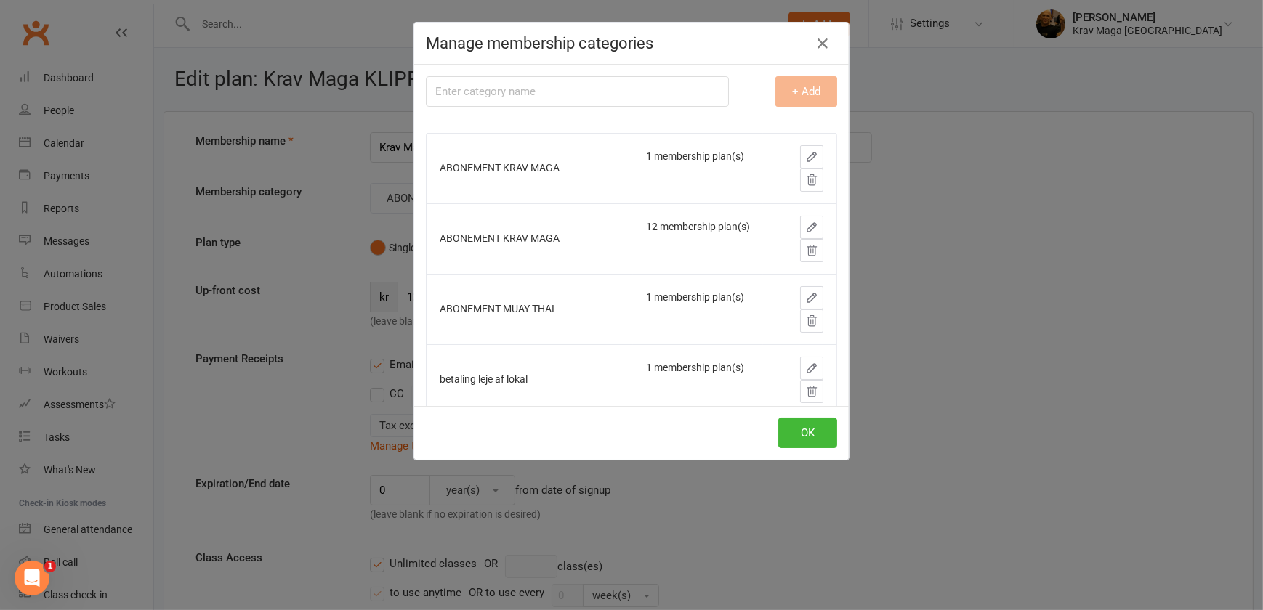
click at [805, 155] on icon "button" at bounding box center [811, 156] width 13 height 13
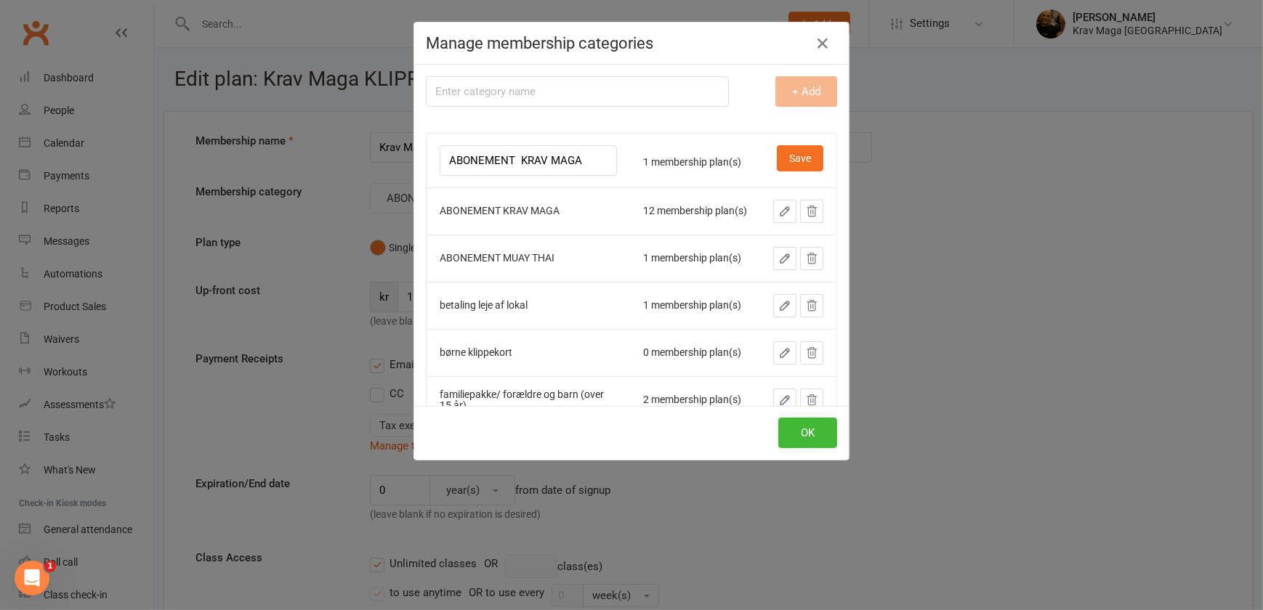
click at [514, 158] on input "ABONEMENT KRAV MAGA" at bounding box center [528, 160] width 177 height 31
type input "KLIPKORT KRAV MAGA"
click at [782, 148] on button "Save" at bounding box center [800, 158] width 46 height 26
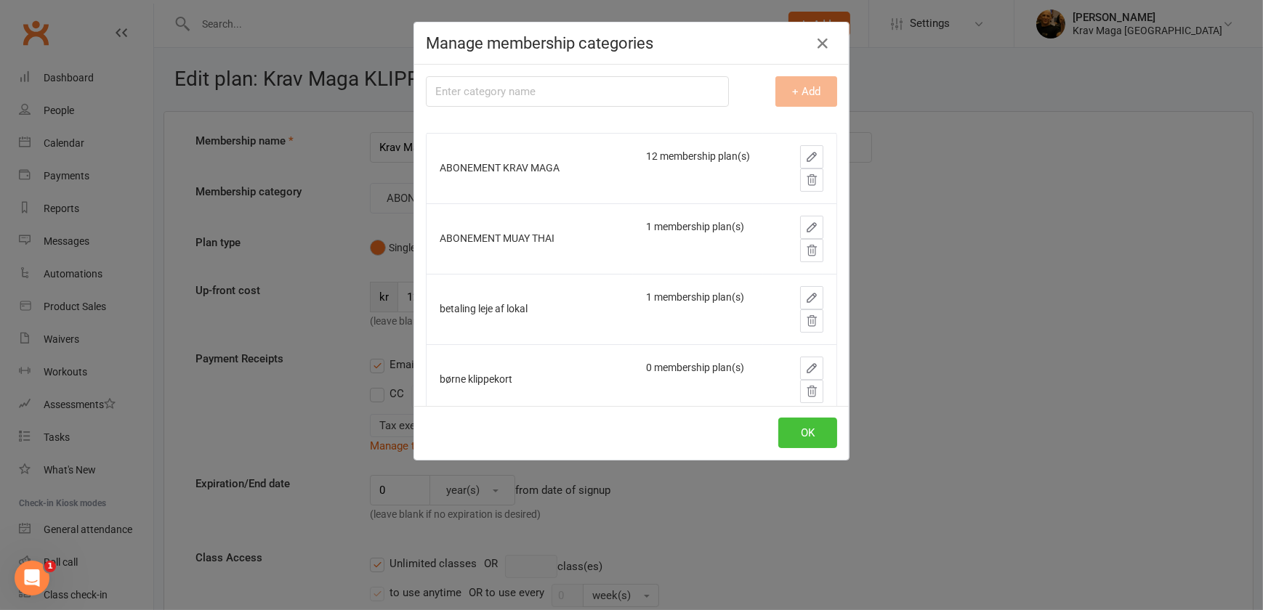
click at [804, 425] on button "OK" at bounding box center [807, 433] width 59 height 31
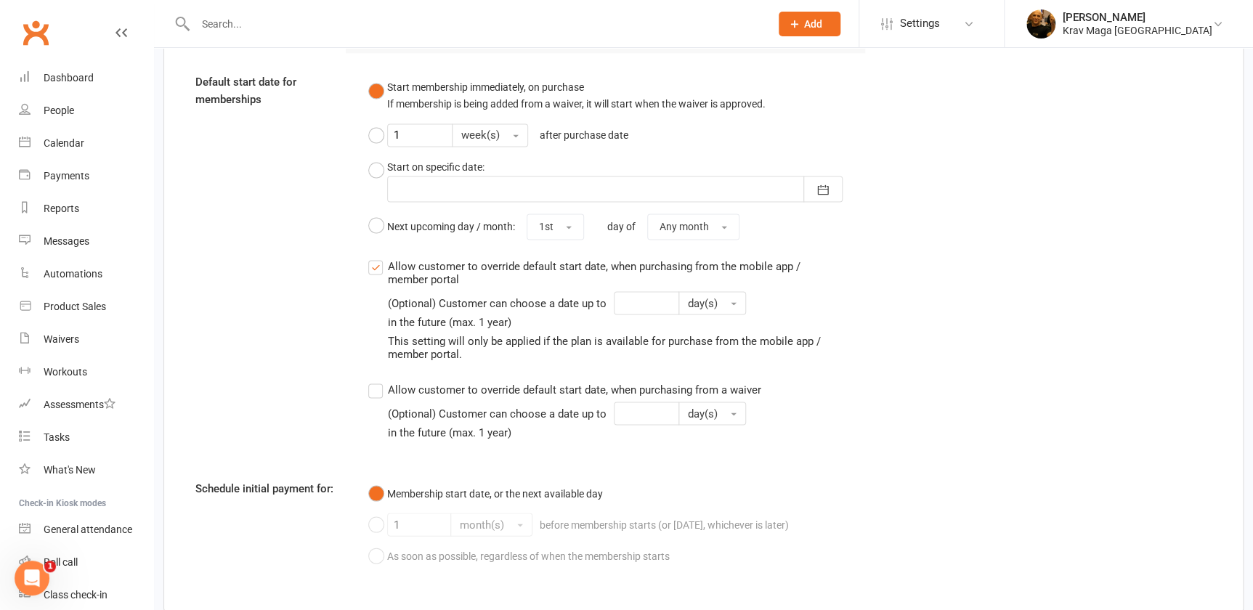
scroll to position [1298, 0]
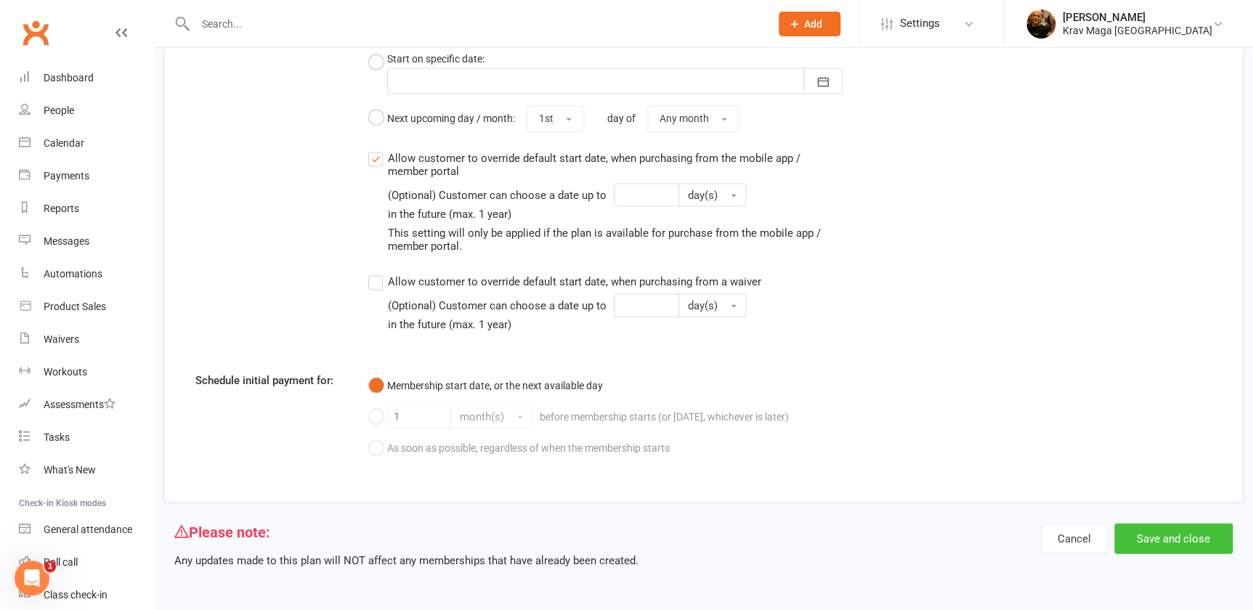
click at [1160, 532] on button "Save and close" at bounding box center [1173, 538] width 118 height 31
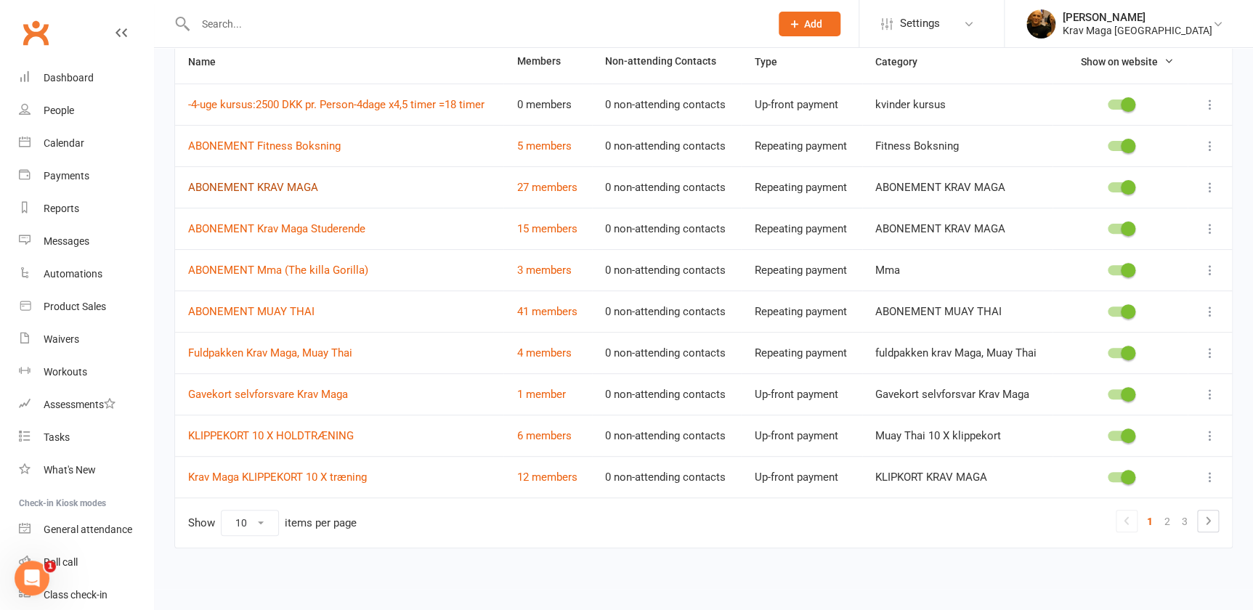
scroll to position [179, 0]
click at [1206, 476] on icon at bounding box center [1210, 477] width 15 height 15
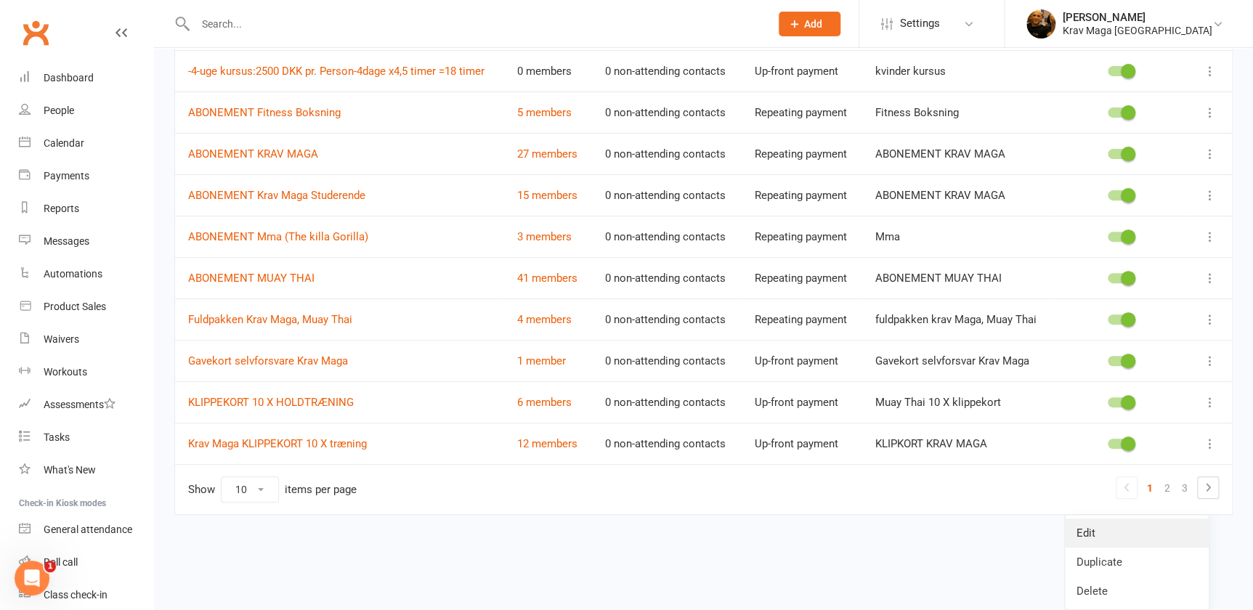
click at [1096, 519] on link "Edit" at bounding box center [1137, 533] width 144 height 29
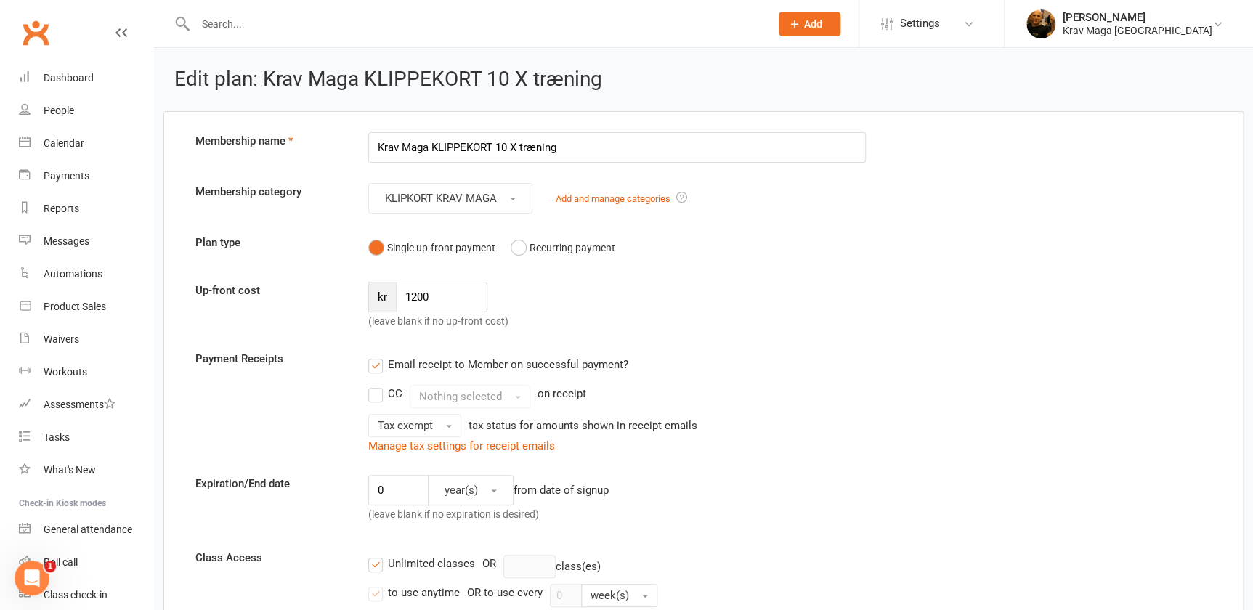
click at [604, 205] on div "Add and manage categories" at bounding box center [621, 198] width 131 height 17
click at [608, 193] on link "Add and manage categories" at bounding box center [613, 198] width 115 height 11
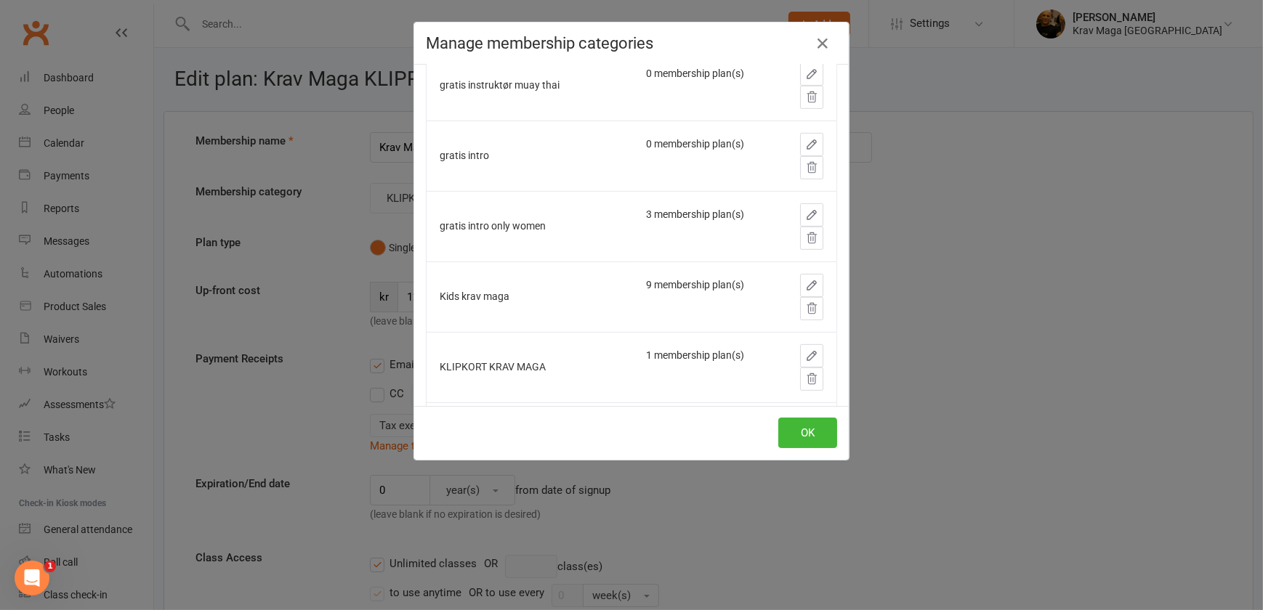
scroll to position [924, 0]
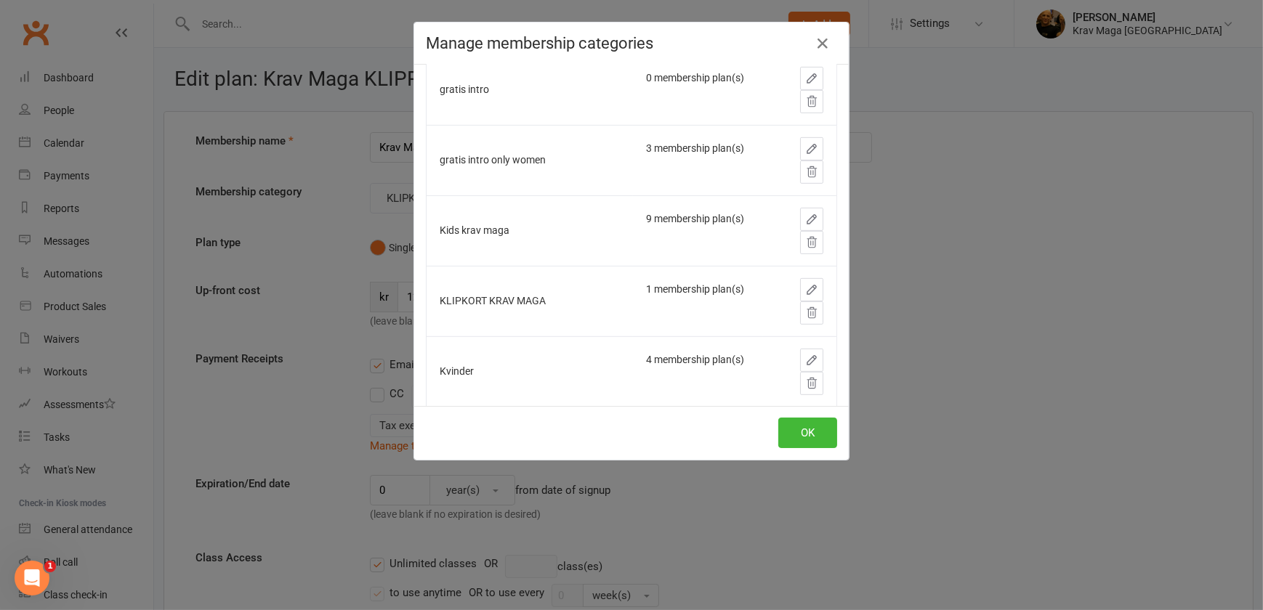
click at [805, 287] on icon "button" at bounding box center [811, 289] width 13 height 13
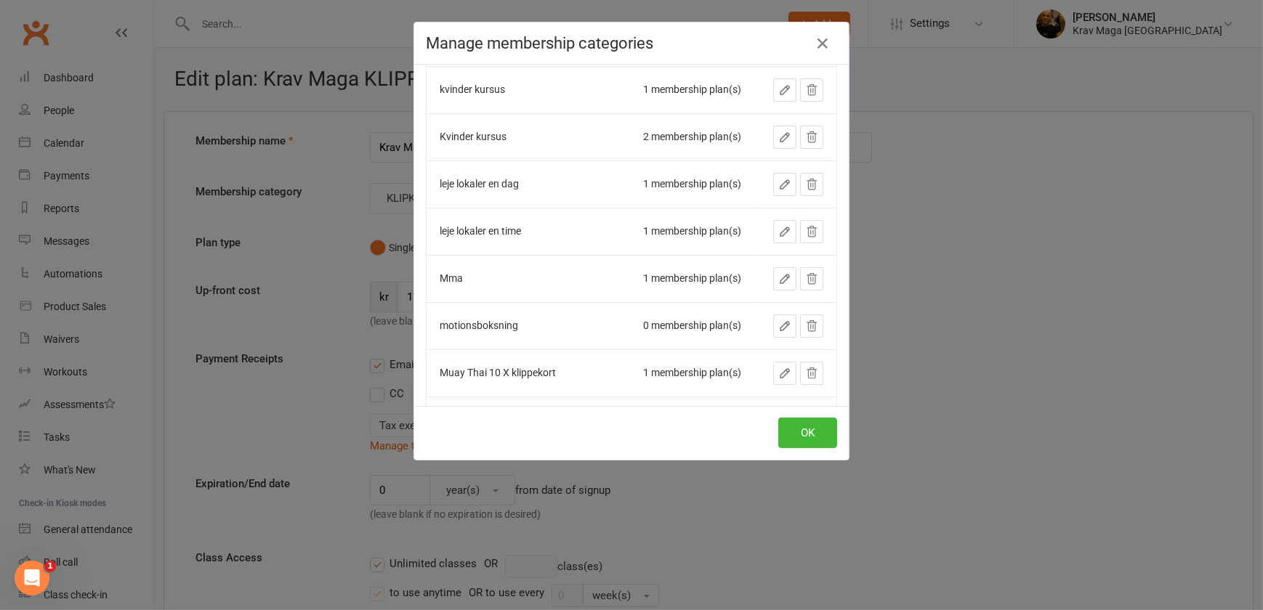
scroll to position [981, 0]
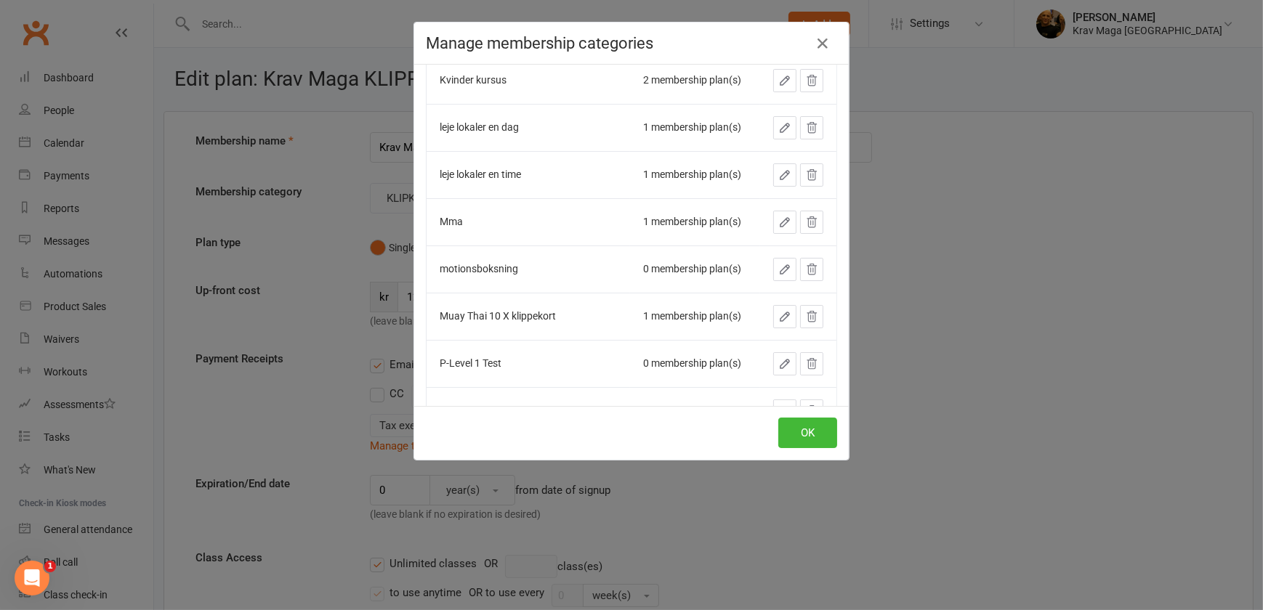
type input "KLIPPEKORT KRAV MAGA"
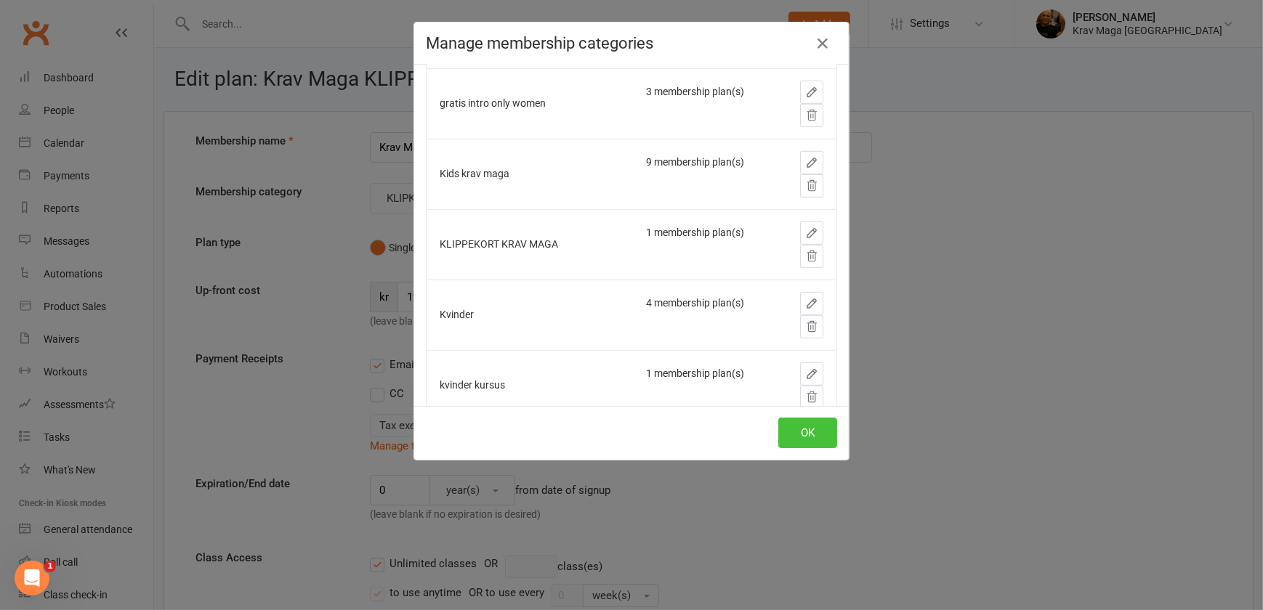
click at [800, 437] on button "OK" at bounding box center [807, 433] width 59 height 31
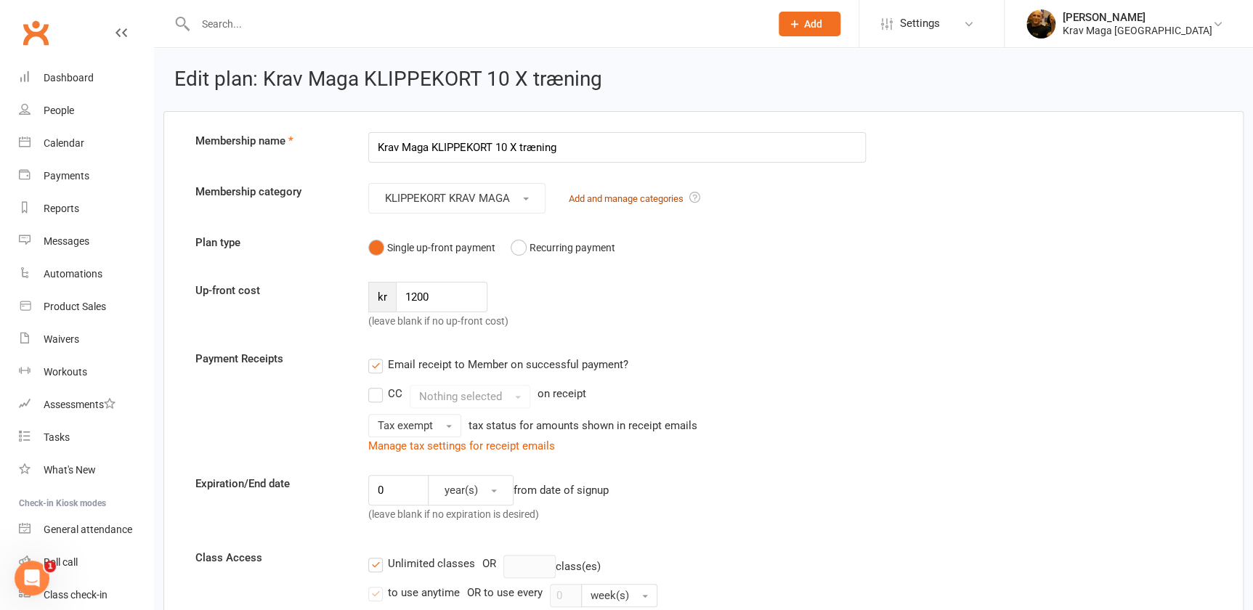
click at [636, 196] on link "Add and manage categories" at bounding box center [626, 198] width 115 height 11
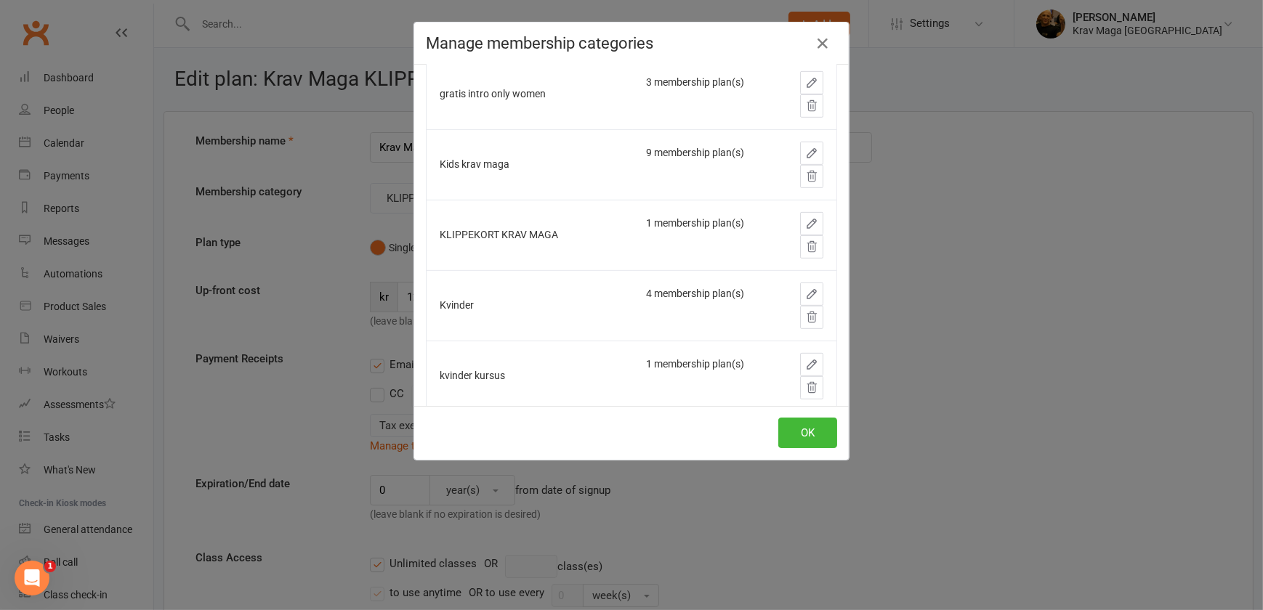
scroll to position [1056, 0]
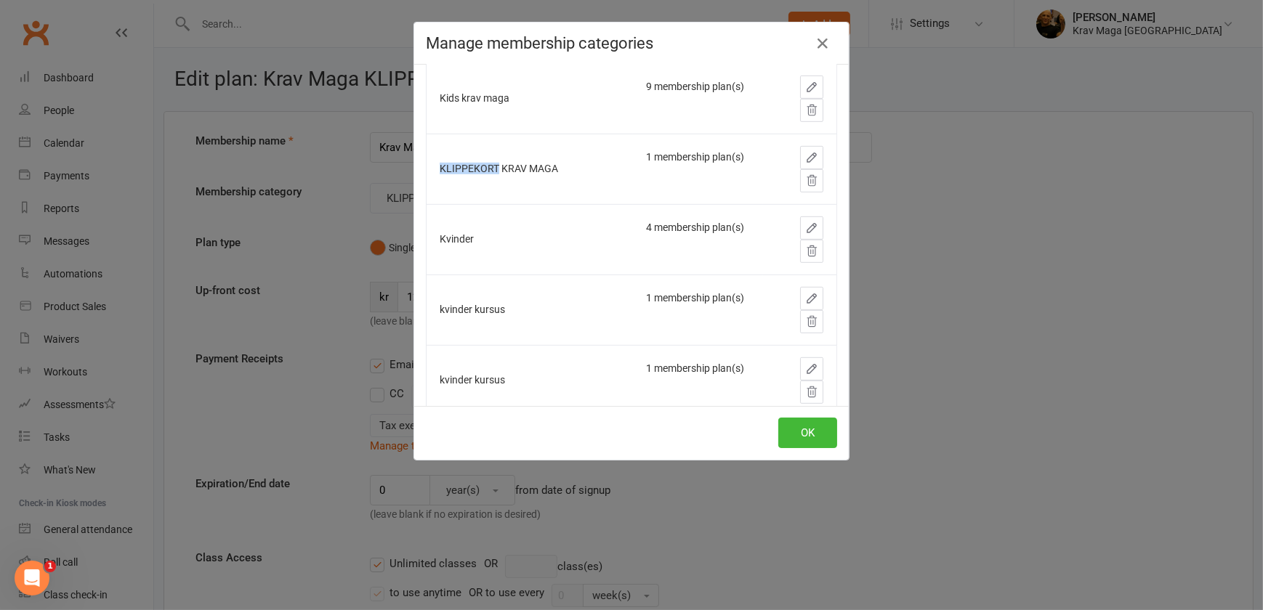
drag, startPoint x: 488, startPoint y: 165, endPoint x: 428, endPoint y: 166, distance: 60.3
click at [428, 166] on td "KLIPPEKORT KRAV MAGA" at bounding box center [529, 169] width 206 height 70
drag, startPoint x: 428, startPoint y: 166, endPoint x: 570, endPoint y: 163, distance: 141.7
click at [570, 163] on div "KLIPPEKORT KRAV MAGA" at bounding box center [530, 168] width 180 height 11
drag, startPoint x: 489, startPoint y: 166, endPoint x: 432, endPoint y: 163, distance: 57.5
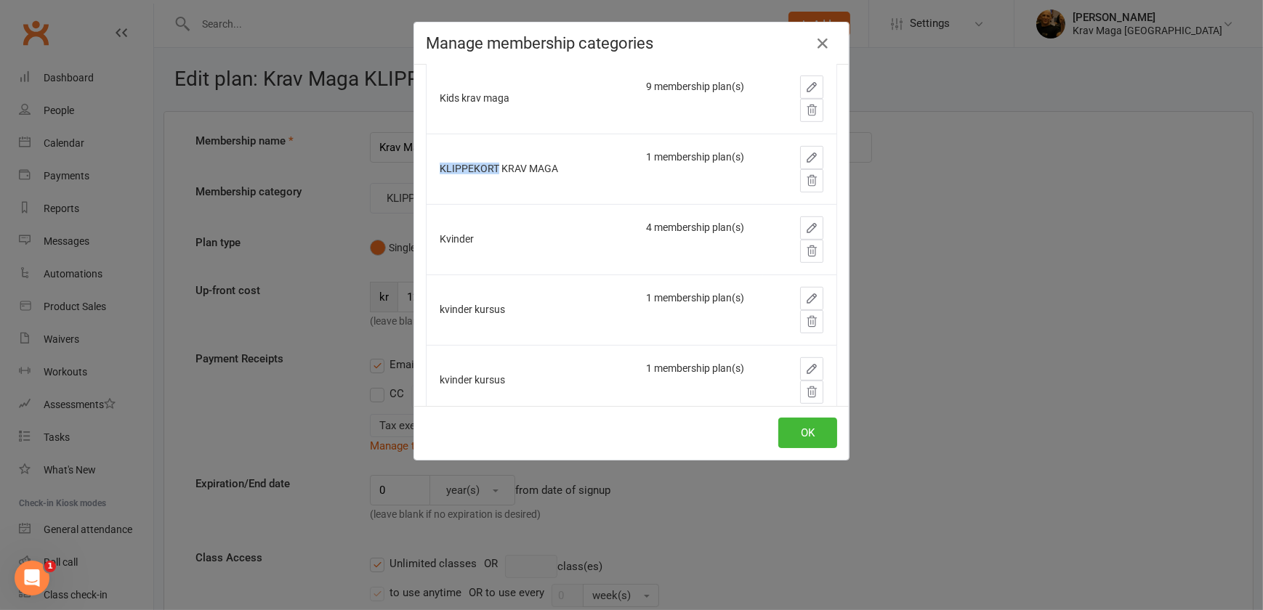
click at [432, 163] on td "KLIPPEKORT KRAV MAGA" at bounding box center [529, 169] width 206 height 70
drag, startPoint x: 432, startPoint y: 163, endPoint x: 558, endPoint y: 174, distance: 126.9
click at [558, 174] on td "KLIPPEKORT KRAV MAGA" at bounding box center [529, 169] width 206 height 70
click at [487, 166] on div "KLIPPEKORT KRAV MAGA" at bounding box center [530, 168] width 180 height 11
click at [489, 166] on div "KLIPPEKORT KRAV MAGA" at bounding box center [530, 168] width 180 height 11
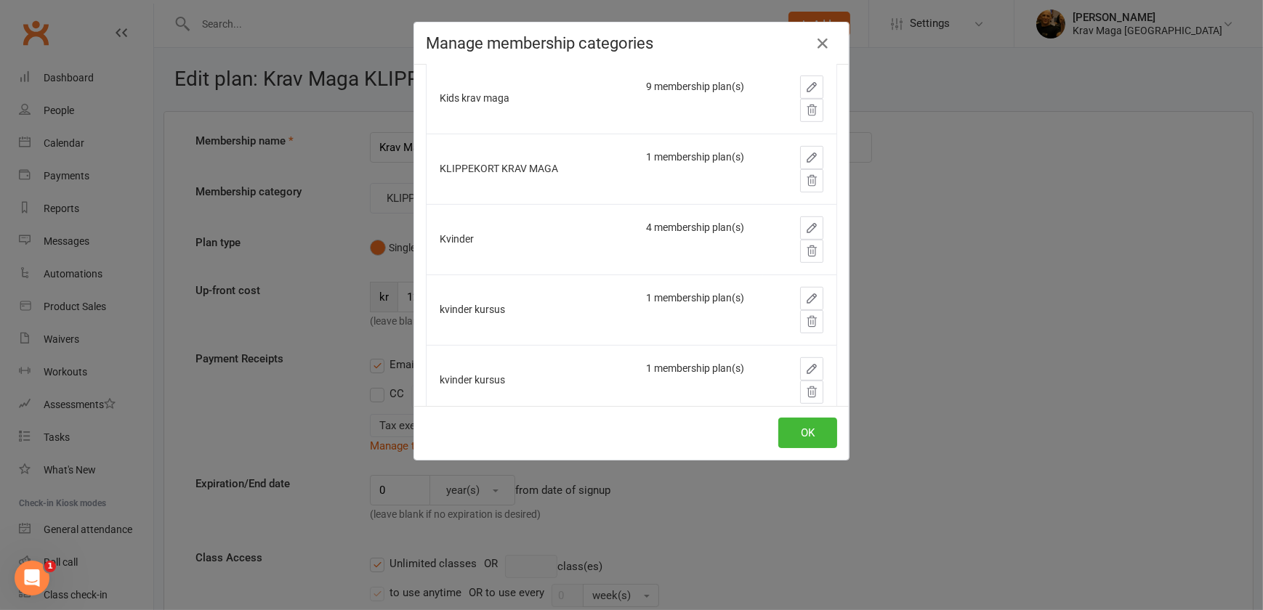
click at [487, 164] on div "KLIPPEKORT KRAV MAGA" at bounding box center [530, 168] width 180 height 11
click at [805, 158] on icon "button" at bounding box center [811, 157] width 13 height 13
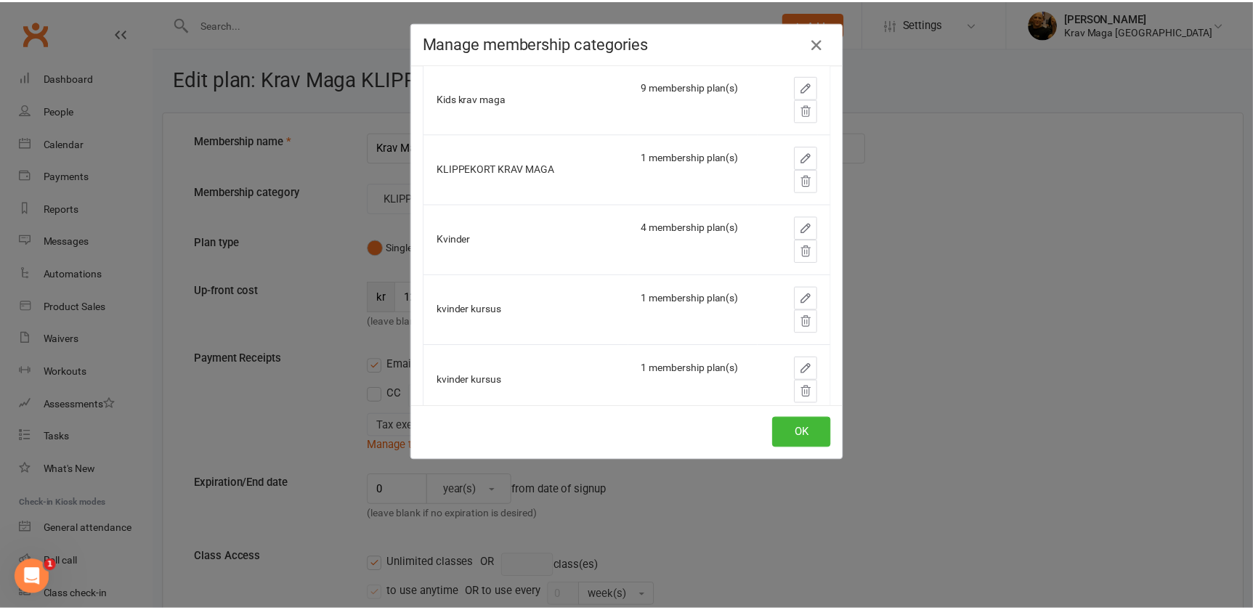
scroll to position [981, 0]
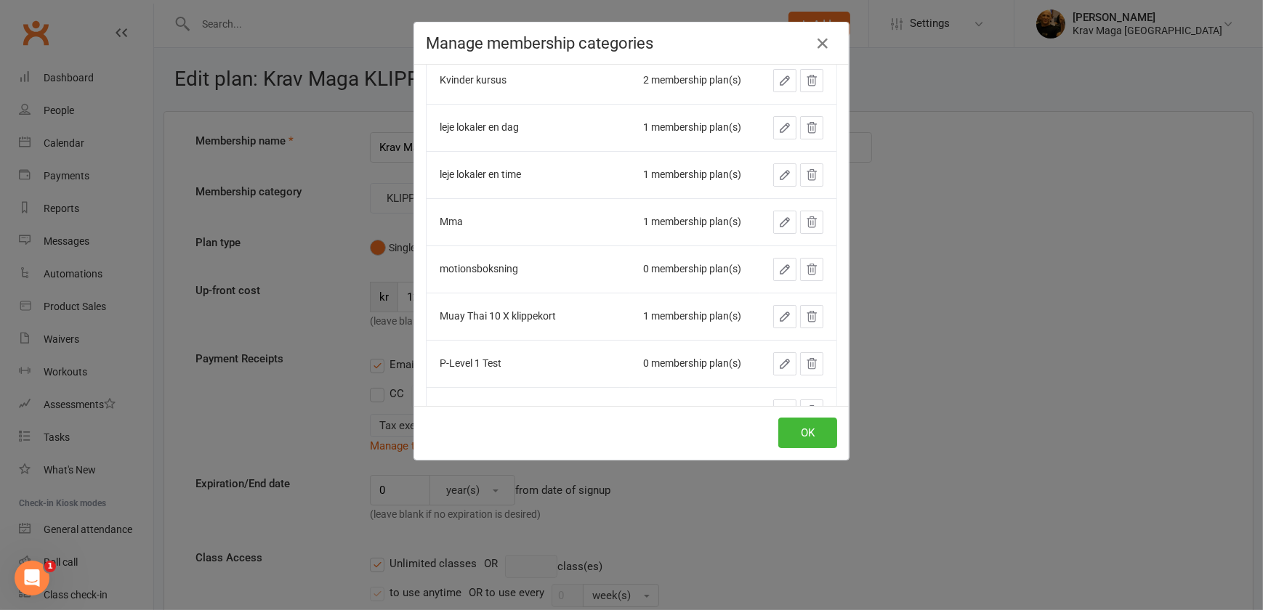
type input "KRAV MAGA"
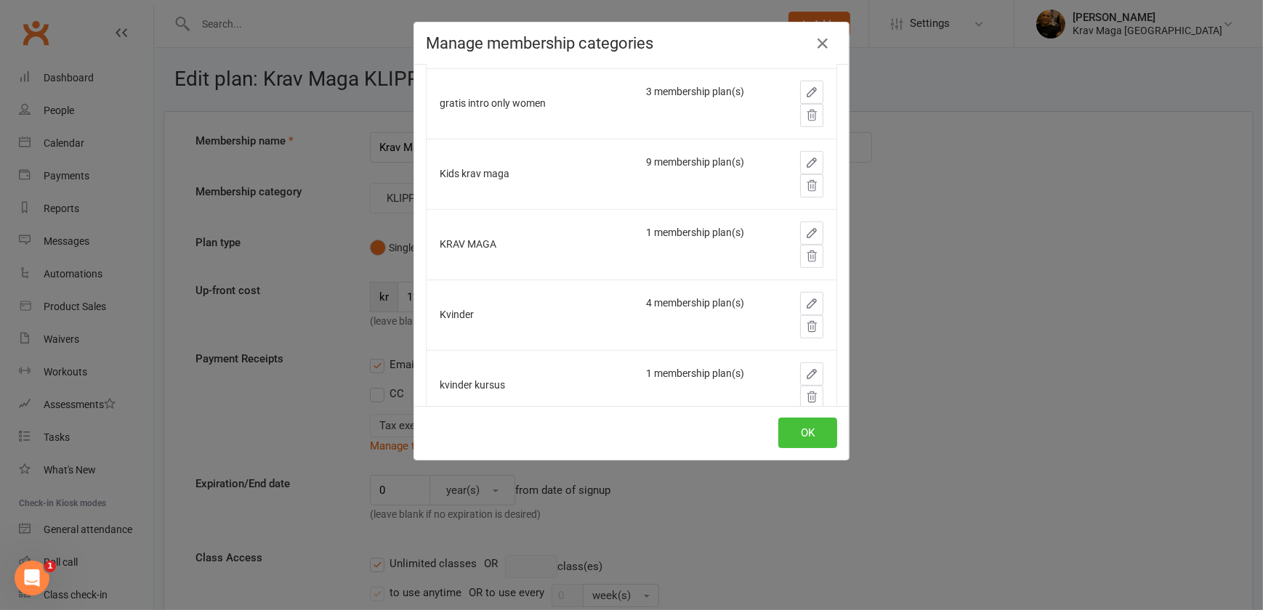
click at [796, 436] on button "OK" at bounding box center [807, 433] width 59 height 31
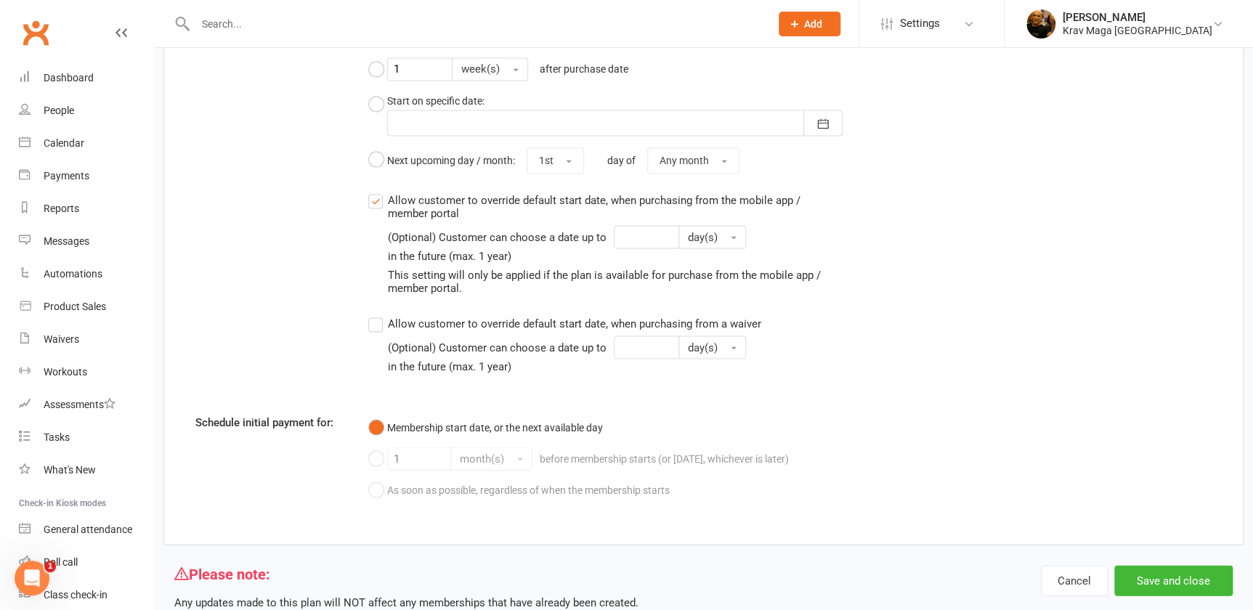
scroll to position [1298, 0]
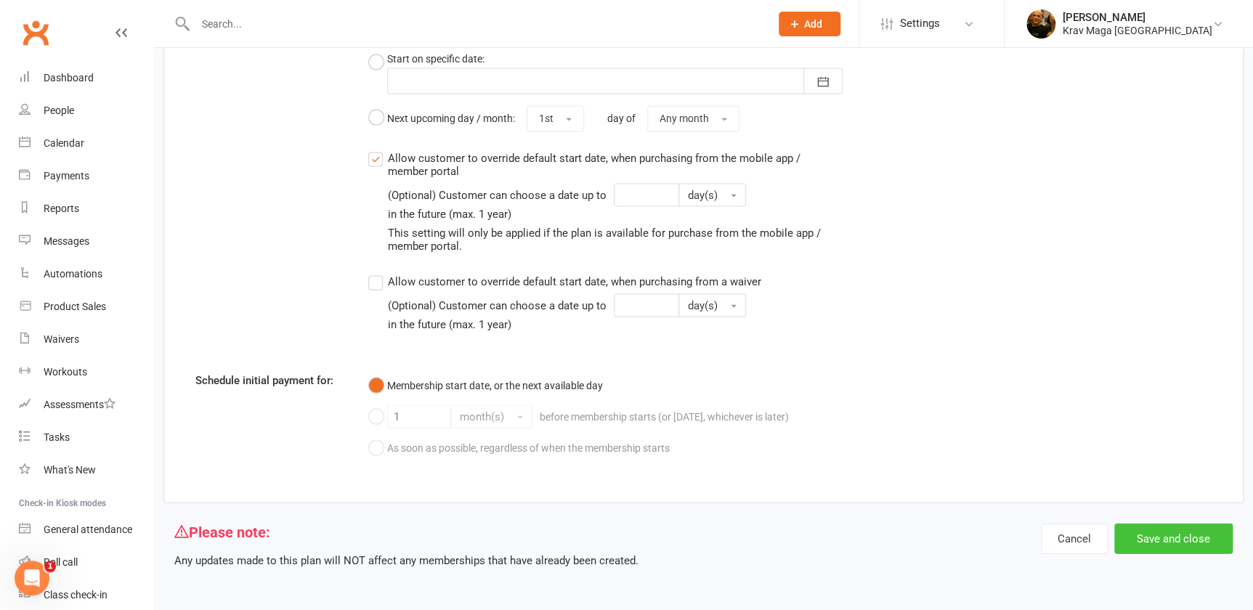
click at [1157, 535] on button "Save and close" at bounding box center [1173, 538] width 118 height 31
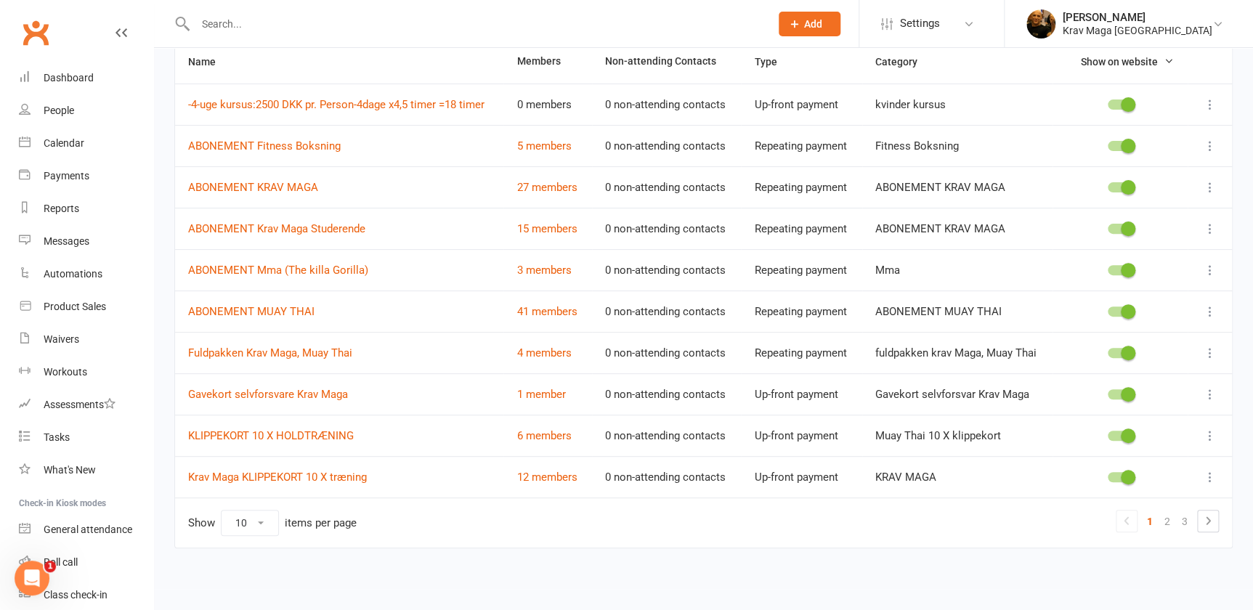
scroll to position [179, 0]
click at [1201, 469] on div at bounding box center [1210, 477] width 18 height 17
click at [1210, 475] on icon at bounding box center [1210, 477] width 15 height 15
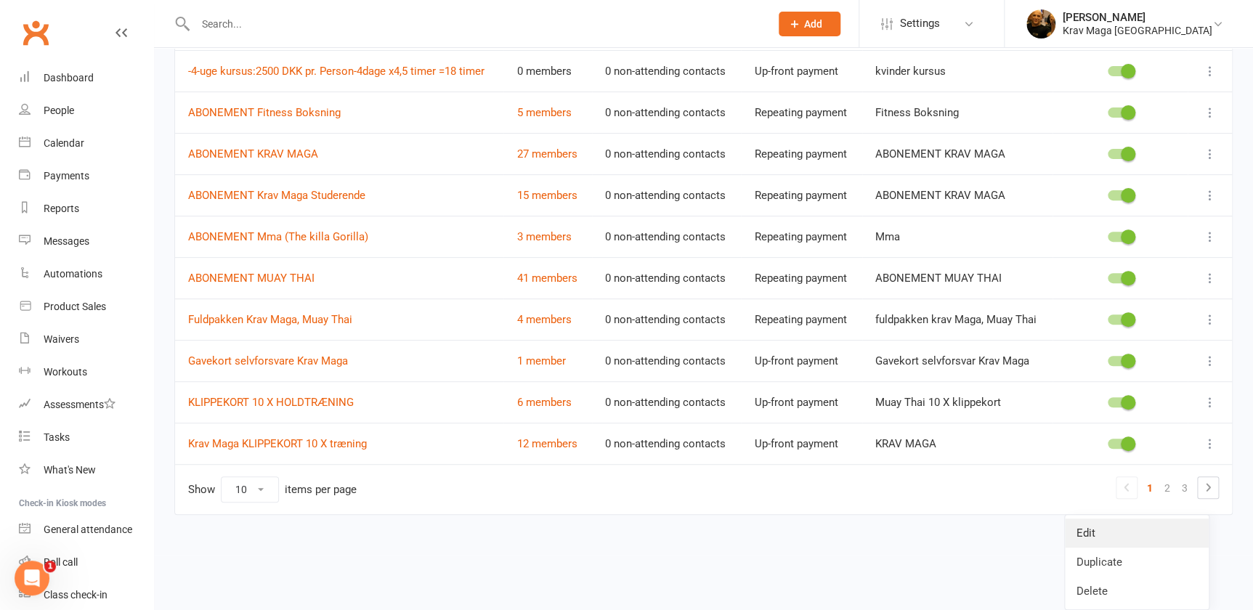
click at [1108, 519] on link "Edit" at bounding box center [1137, 533] width 144 height 29
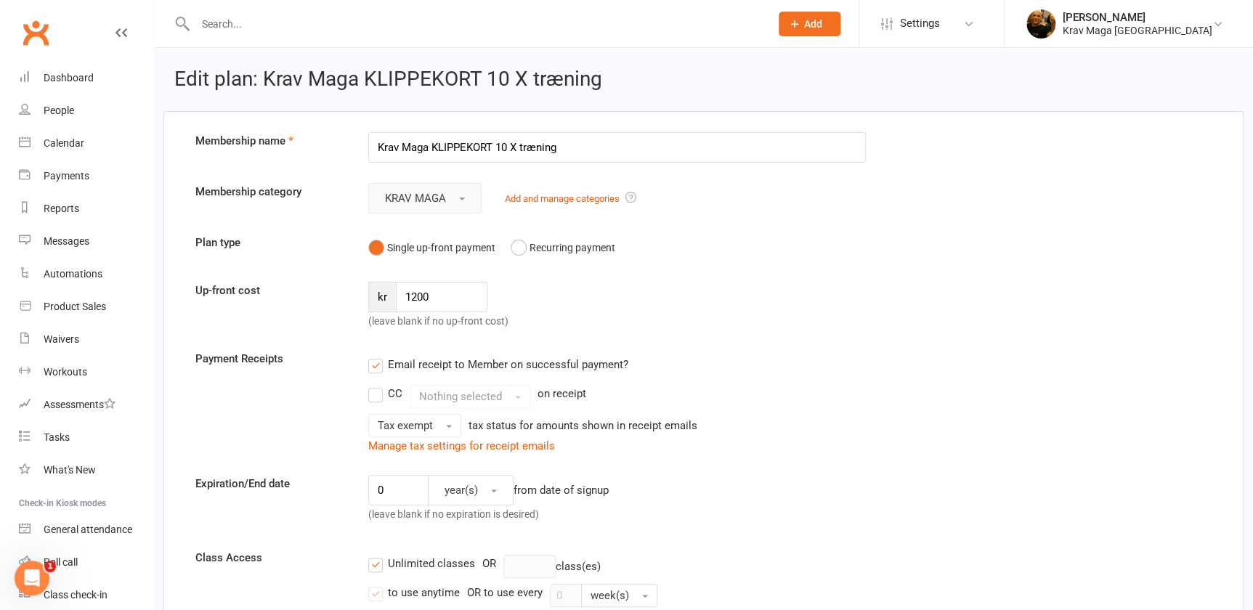
click at [379, 195] on button "KRAV MAGA" at bounding box center [424, 198] width 113 height 31
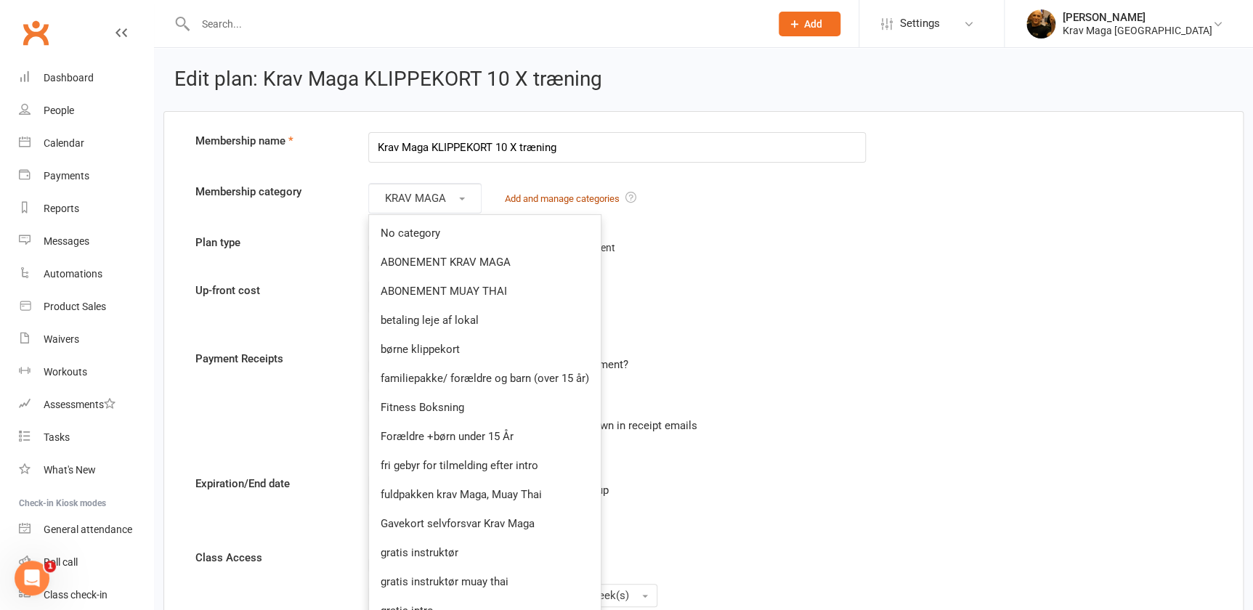
click at [552, 194] on link "Add and manage categories" at bounding box center [562, 198] width 115 height 11
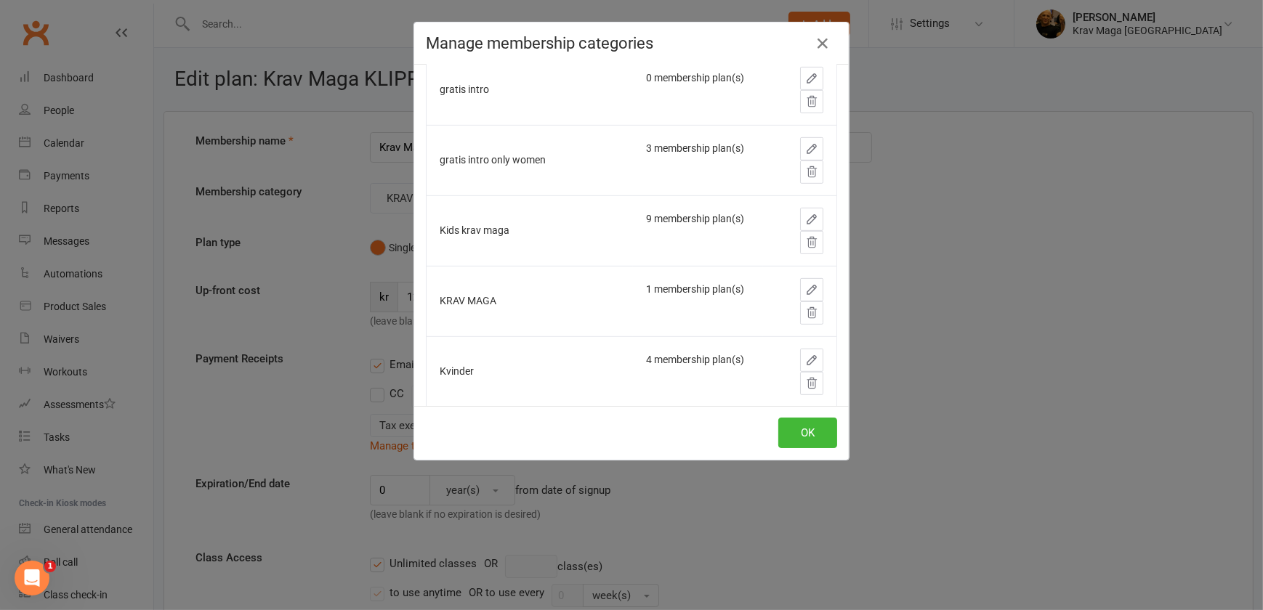
scroll to position [990, 0]
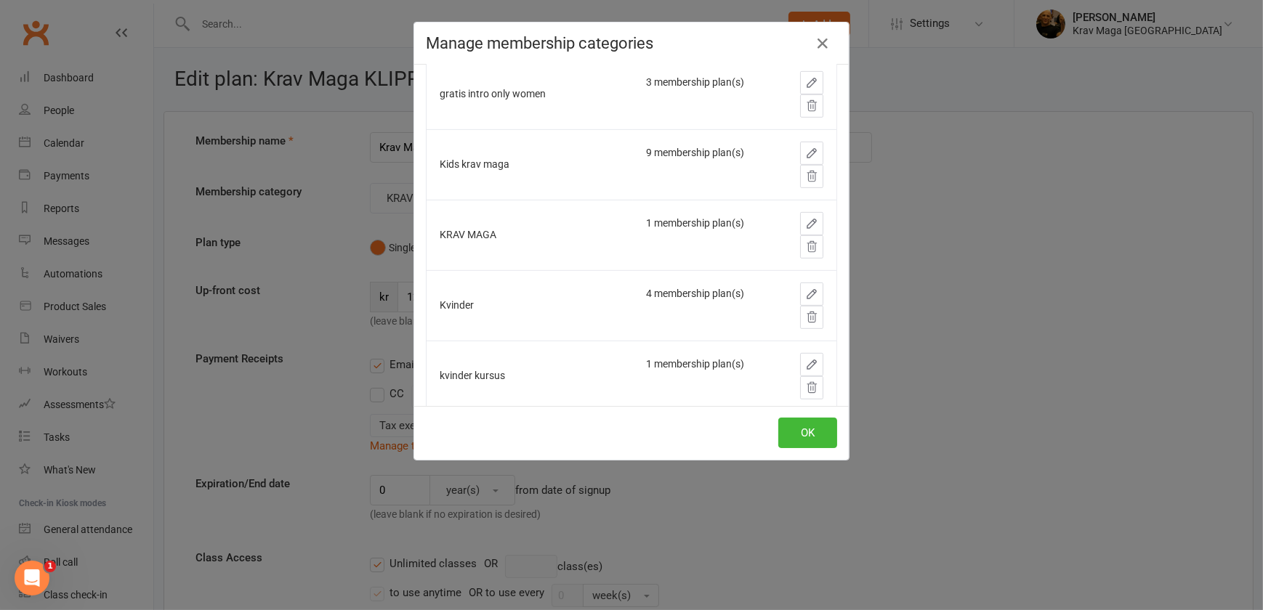
click at [805, 223] on icon "button" at bounding box center [811, 223] width 13 height 13
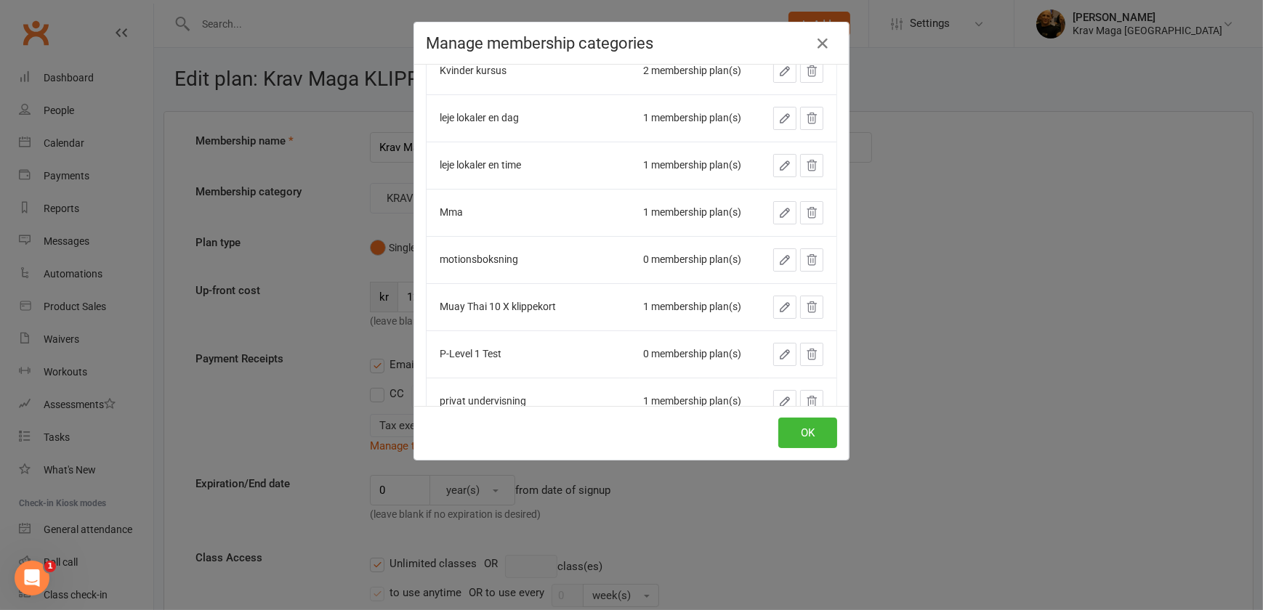
scroll to position [981, 0]
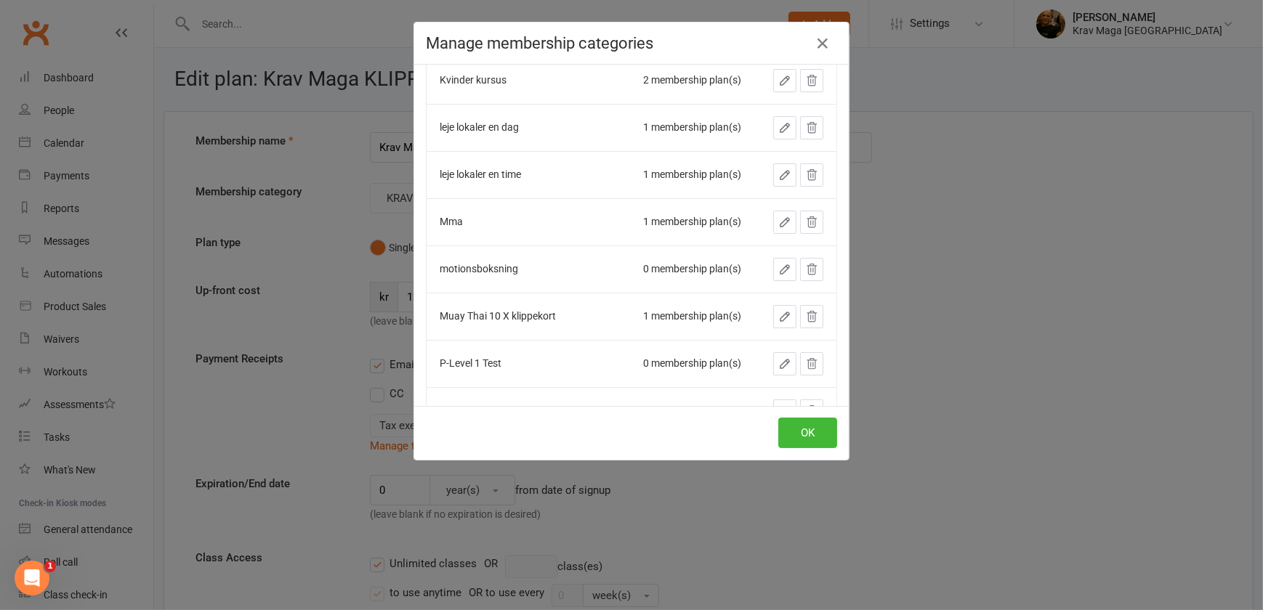
drag, startPoint x: 466, startPoint y: 220, endPoint x: 448, endPoint y: 234, distance: 22.8
type input "KLIPPEKORT KRAV MAGA"
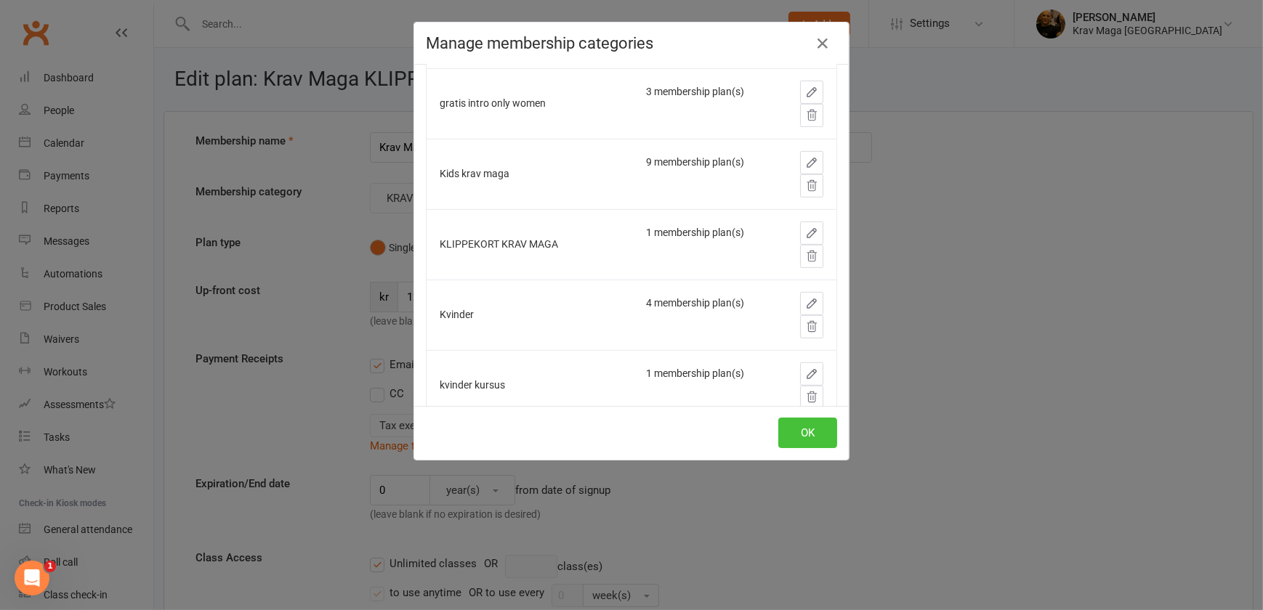
click at [801, 426] on button "OK" at bounding box center [807, 433] width 59 height 31
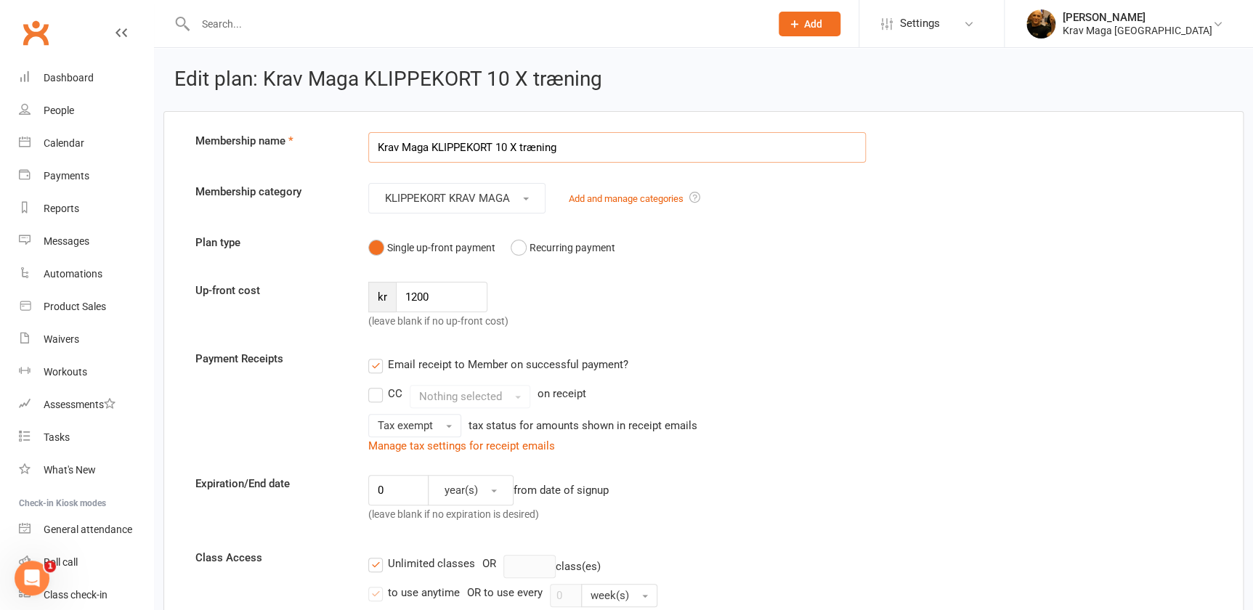
drag, startPoint x: 431, startPoint y: 147, endPoint x: 368, endPoint y: 150, distance: 63.3
click at [368, 150] on input "Krav Maga KLIPPEKORT 10 X træning" at bounding box center [617, 147] width 498 height 31
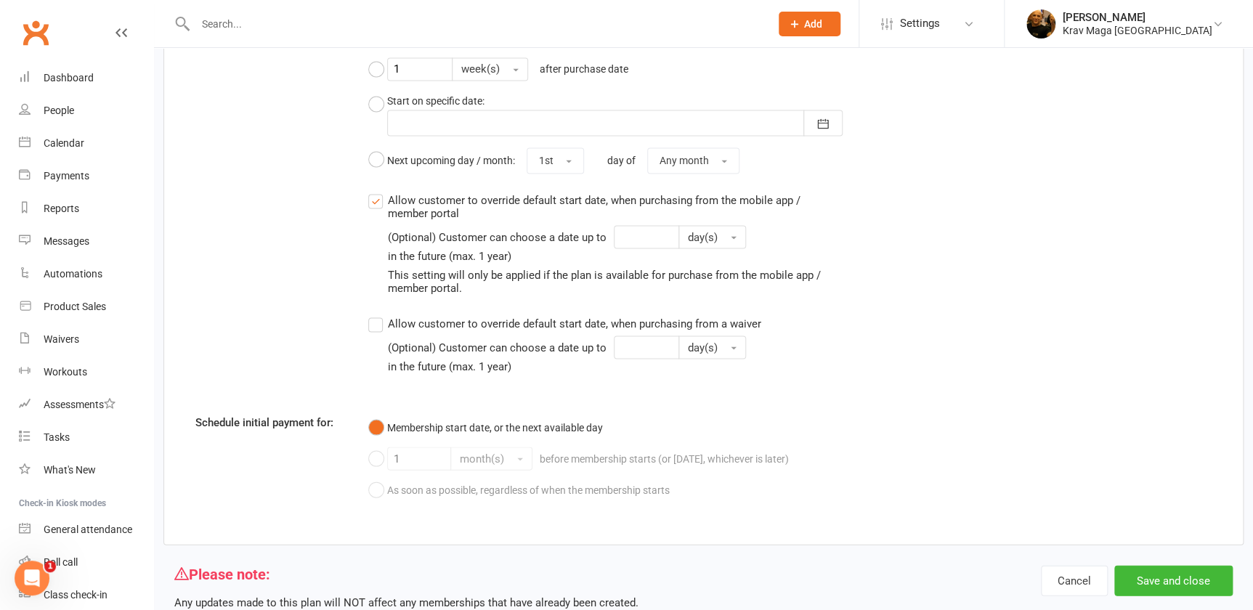
scroll to position [1298, 0]
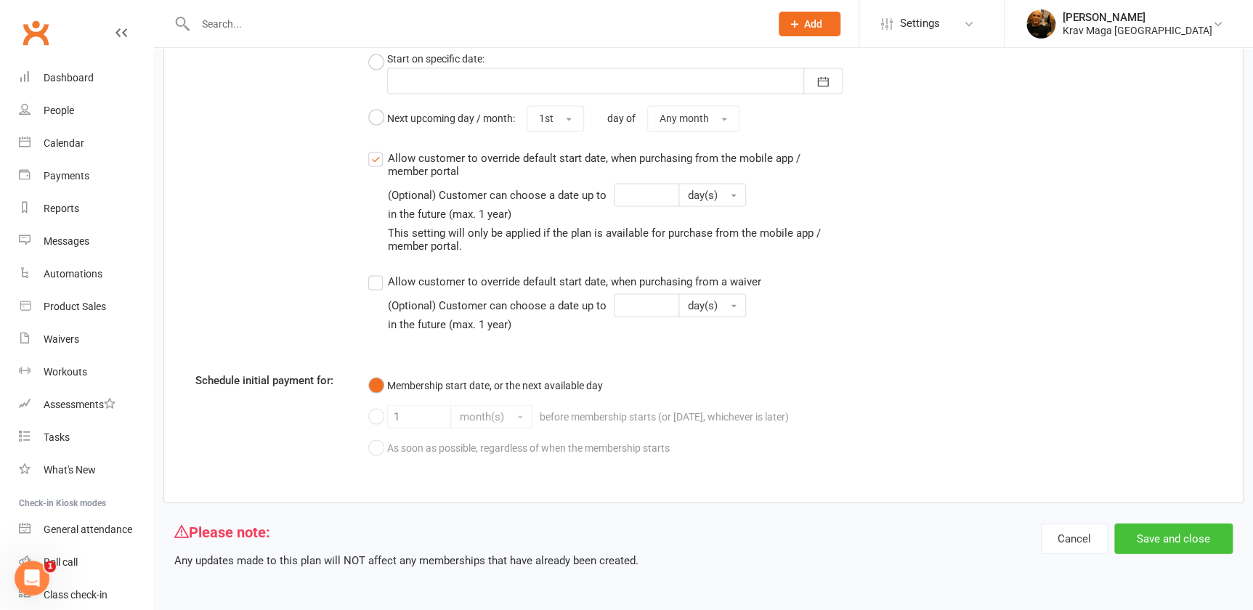
type input "KLIPPEKORT 10 X træning"
click at [1154, 533] on button "Save and close" at bounding box center [1173, 538] width 118 height 31
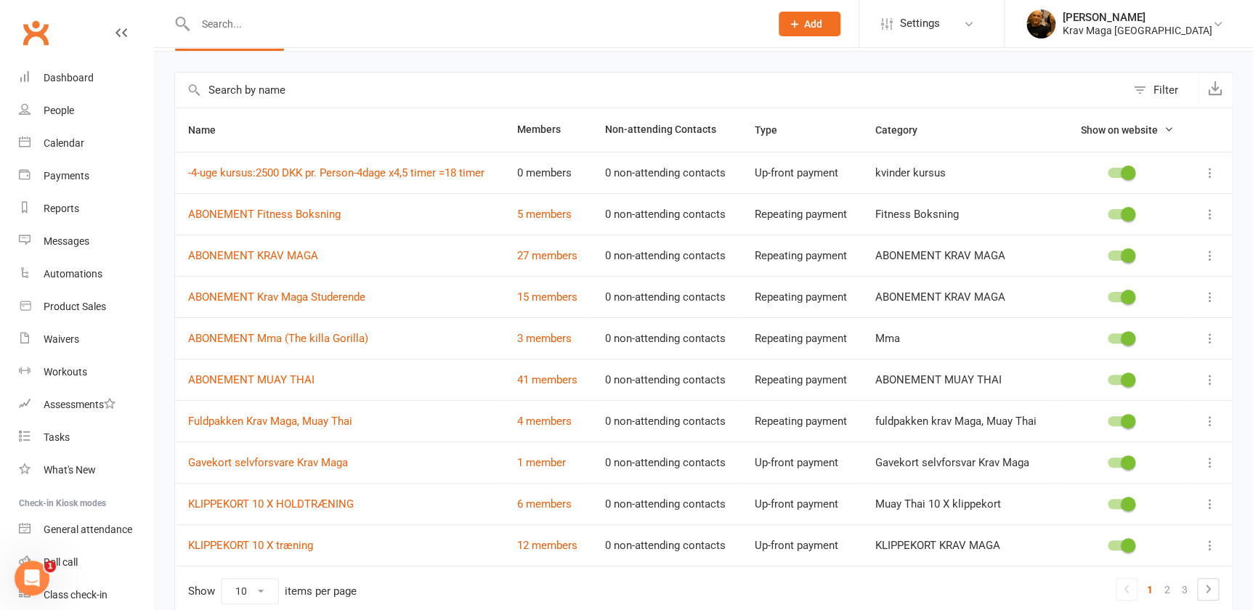
scroll to position [179, 0]
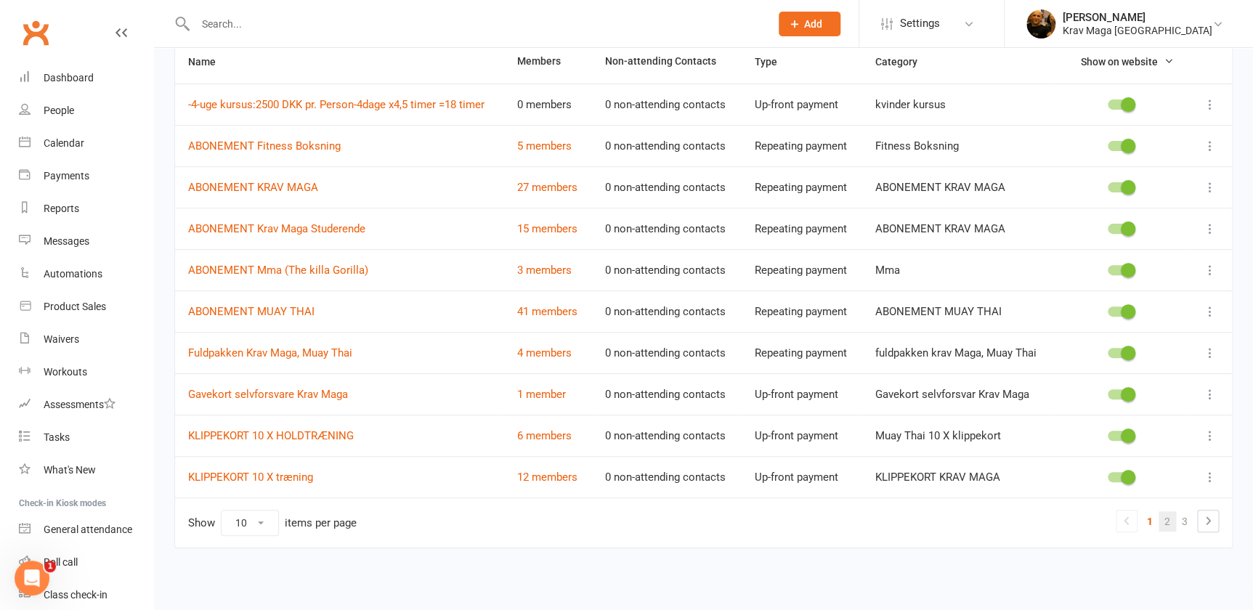
click at [1169, 517] on link "2" at bounding box center [1167, 521] width 17 height 20
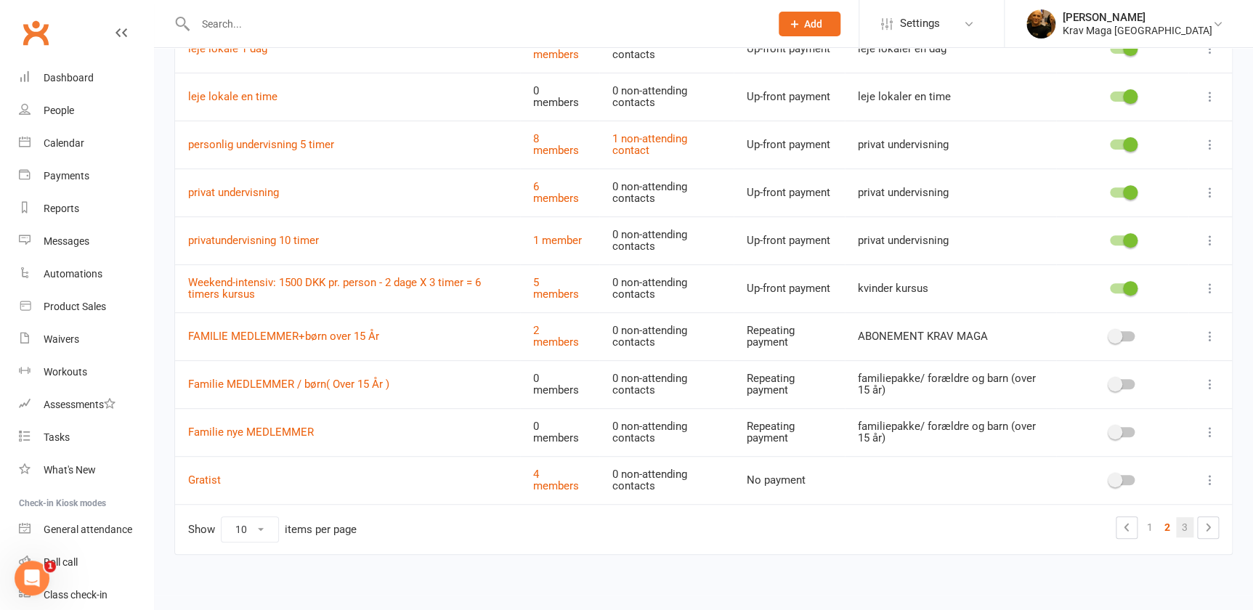
click at [1186, 520] on link "3" at bounding box center [1184, 527] width 17 height 20
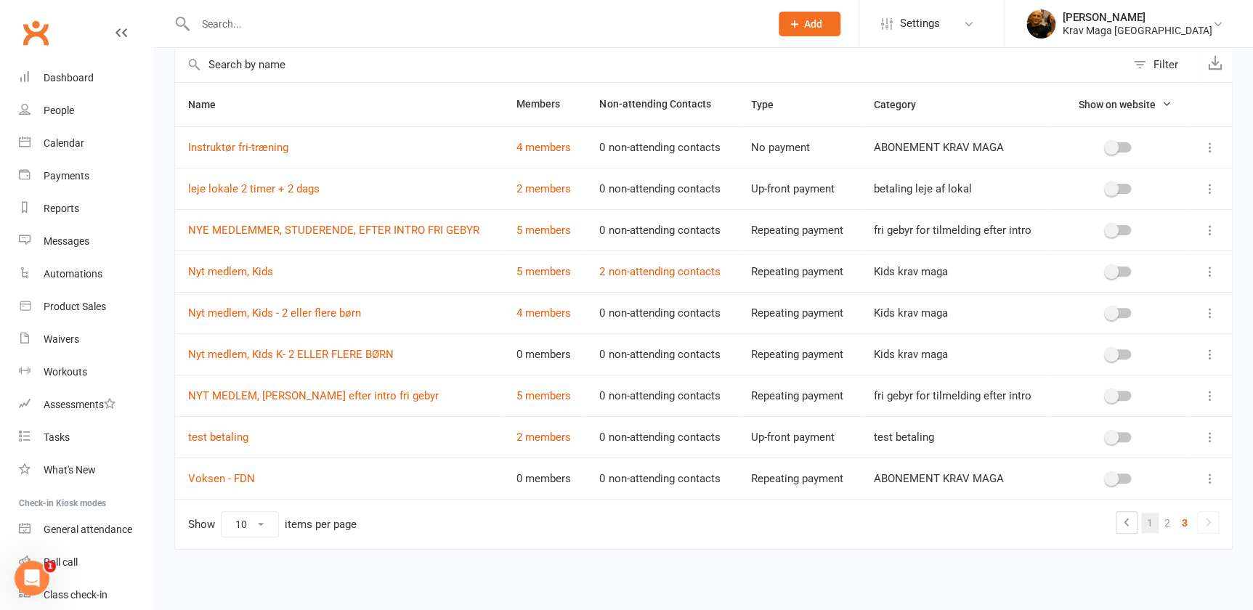
click at [1152, 523] on link "1" at bounding box center [1149, 523] width 17 height 20
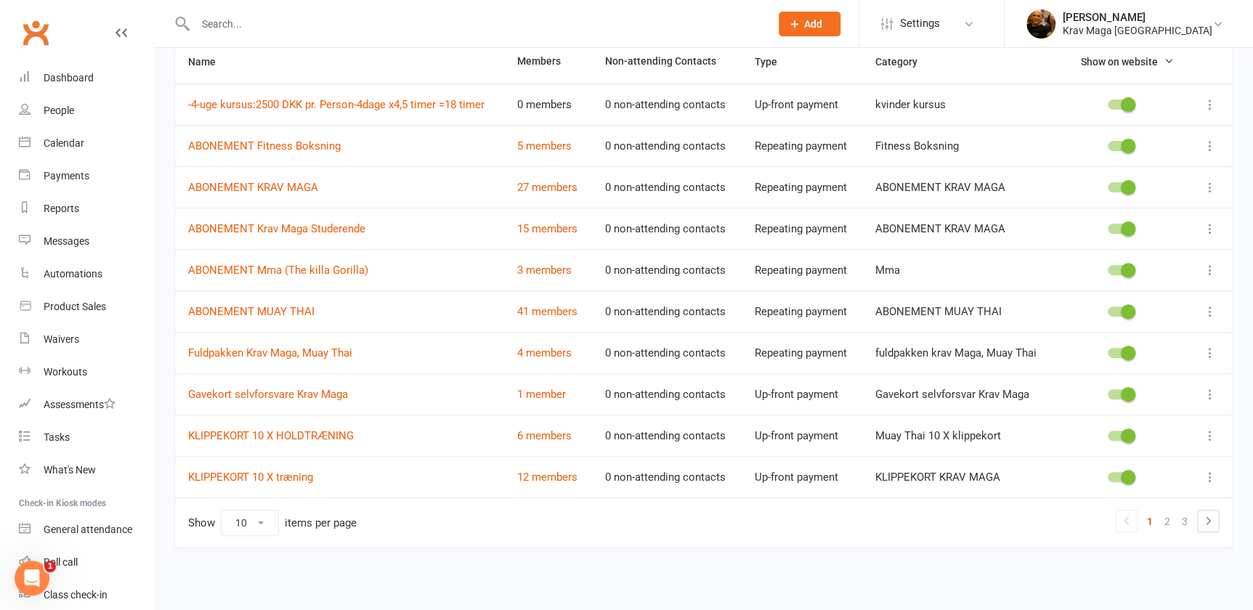
click at [1207, 263] on icon at bounding box center [1210, 270] width 15 height 15
click at [1114, 313] on link "Edit" at bounding box center [1137, 327] width 144 height 29
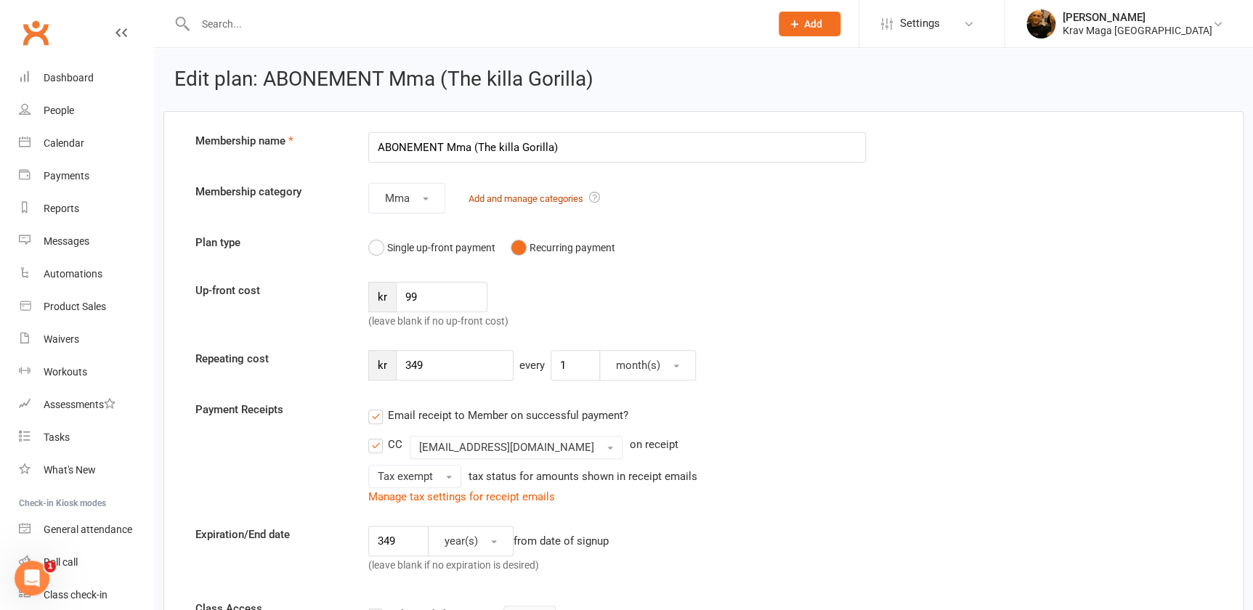
click at [503, 200] on link "Add and manage categories" at bounding box center [526, 198] width 115 height 11
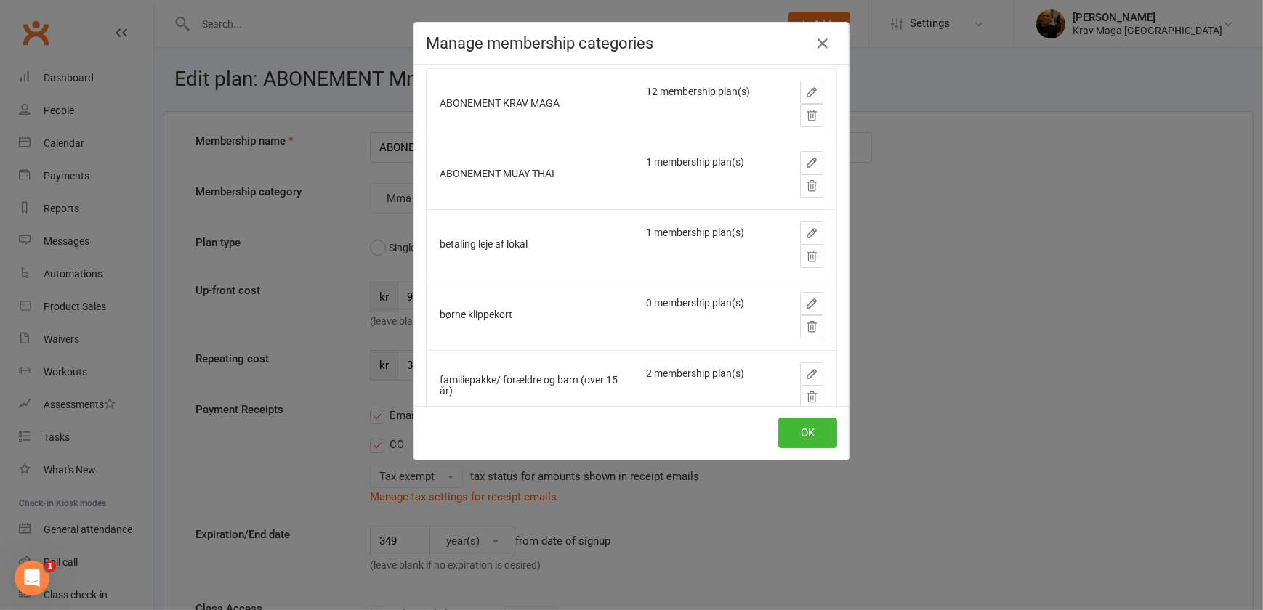
scroll to position [59, 0]
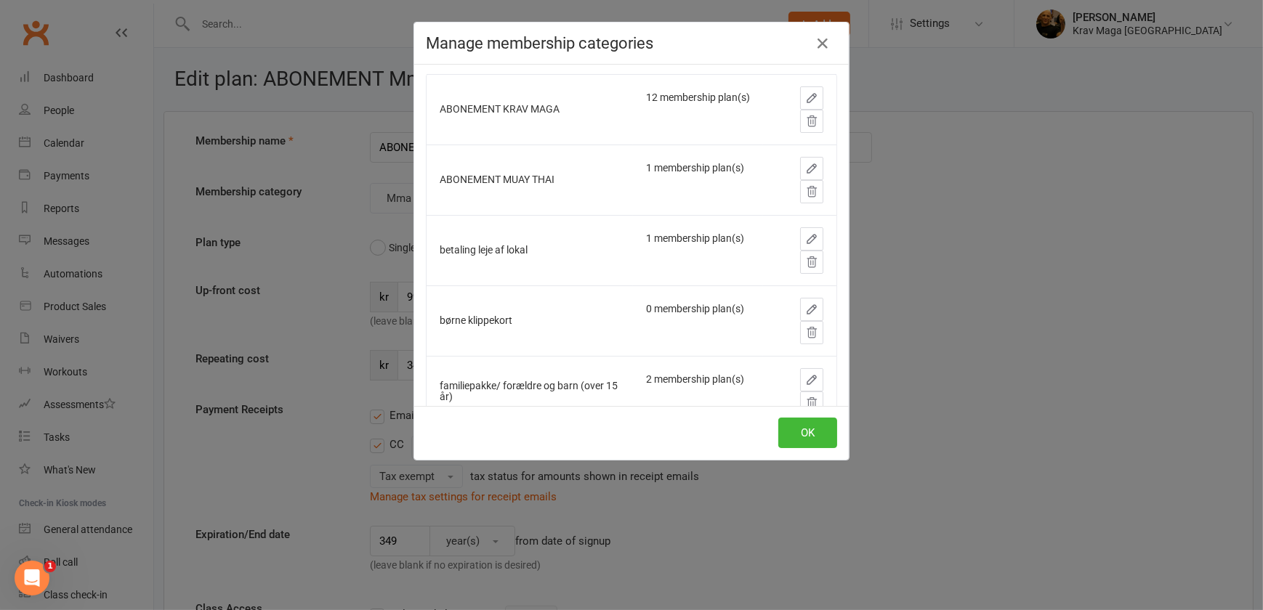
click at [807, 94] on icon "button" at bounding box center [811, 98] width 9 height 9
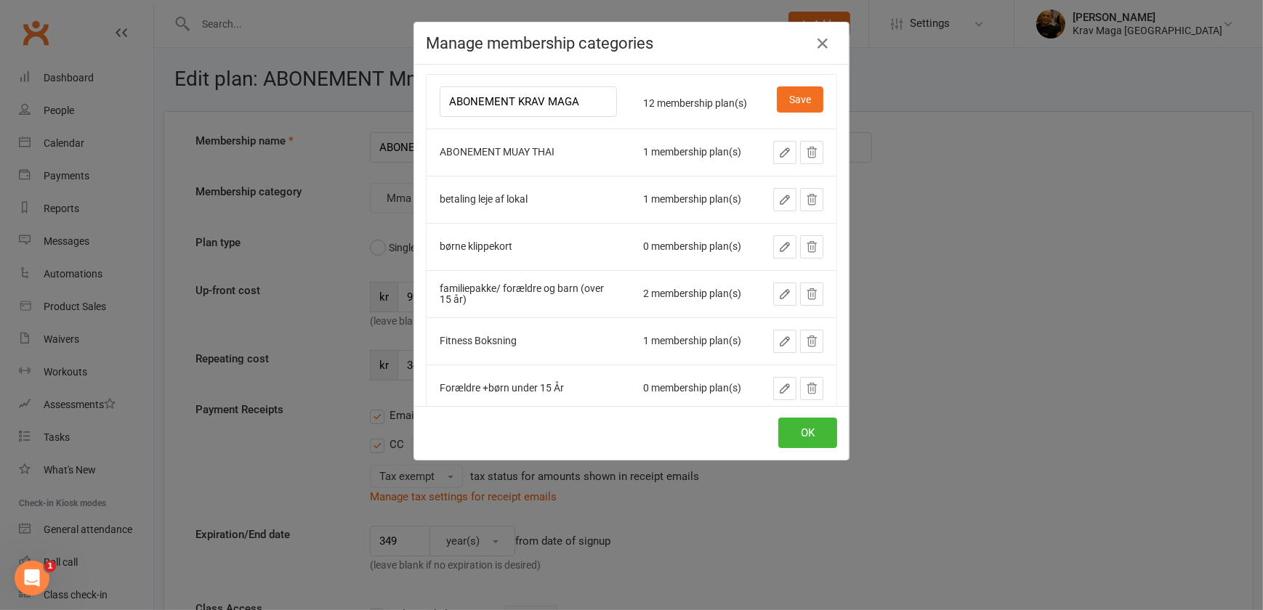
scroll to position [0, 0]
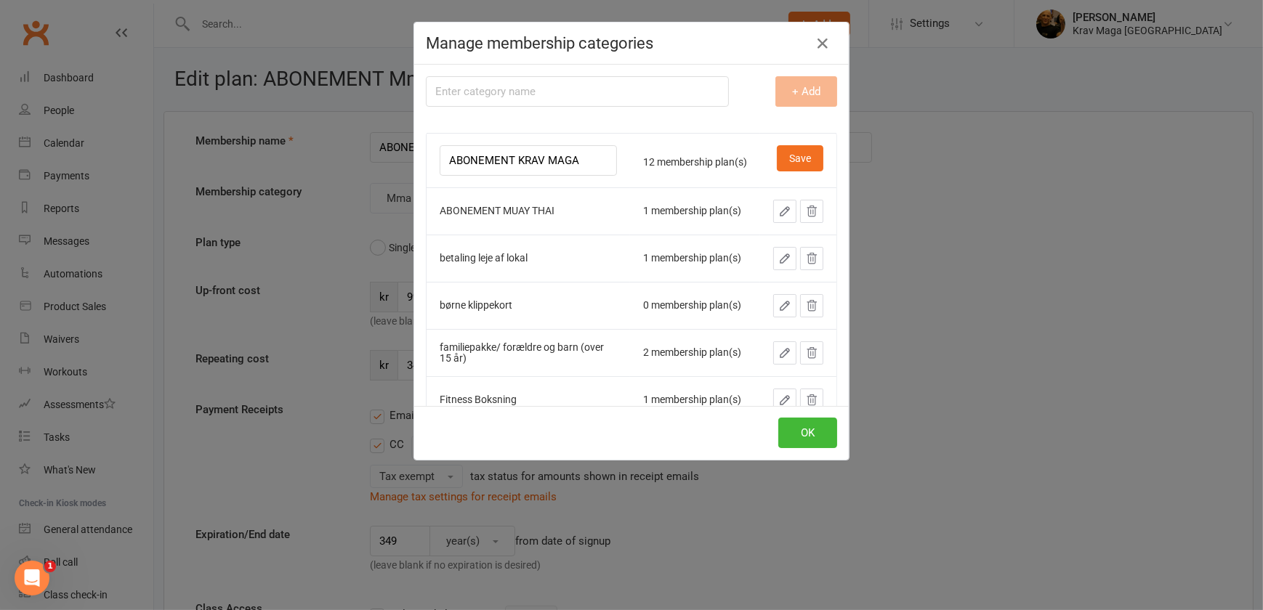
click at [820, 124] on div "Membership category name + Add ABONEMENT KRAV MAGA 12 membership plan(s) Save A…" at bounding box center [631, 235] width 434 height 341
click at [700, 181] on td "12 membership plan(s)" at bounding box center [695, 160] width 130 height 54
click at [811, 429] on button "OK" at bounding box center [807, 433] width 59 height 31
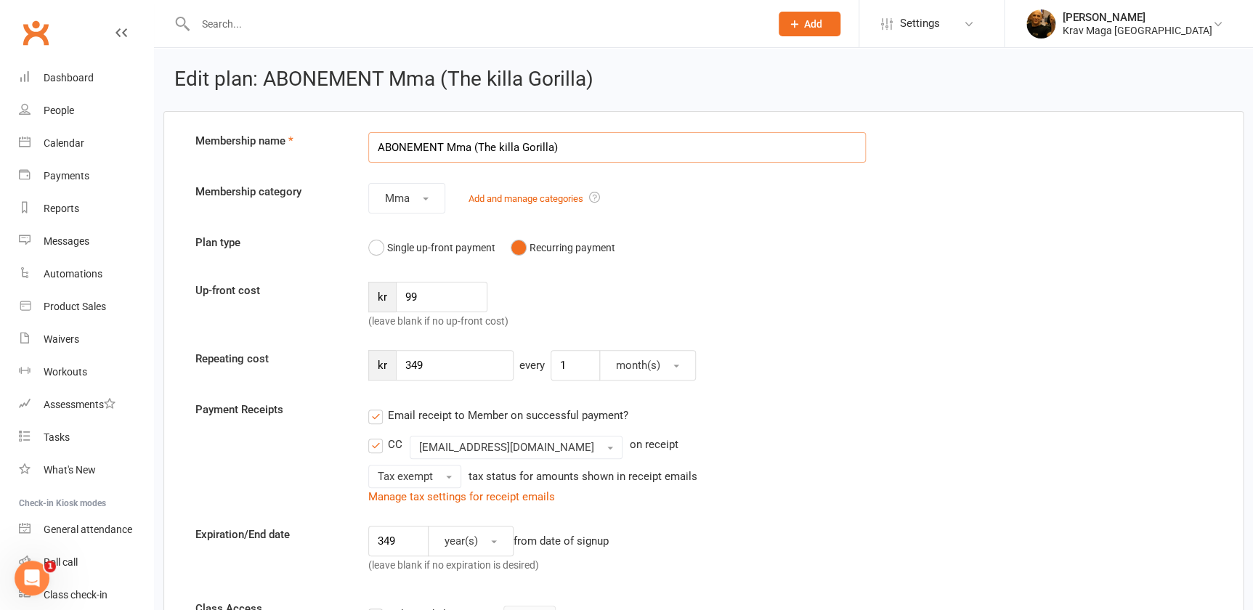
drag, startPoint x: 442, startPoint y: 146, endPoint x: 375, endPoint y: 144, distance: 66.9
click at [375, 144] on input "ABONEMENT Mma (The killa Gorilla)" at bounding box center [617, 147] width 498 height 31
drag, startPoint x: 382, startPoint y: 144, endPoint x: 370, endPoint y: 150, distance: 13.6
click at [370, 150] on input "T Mma (The killa Gorilla)" at bounding box center [617, 147] width 498 height 31
type input "Mma (The killa Gorilla)"
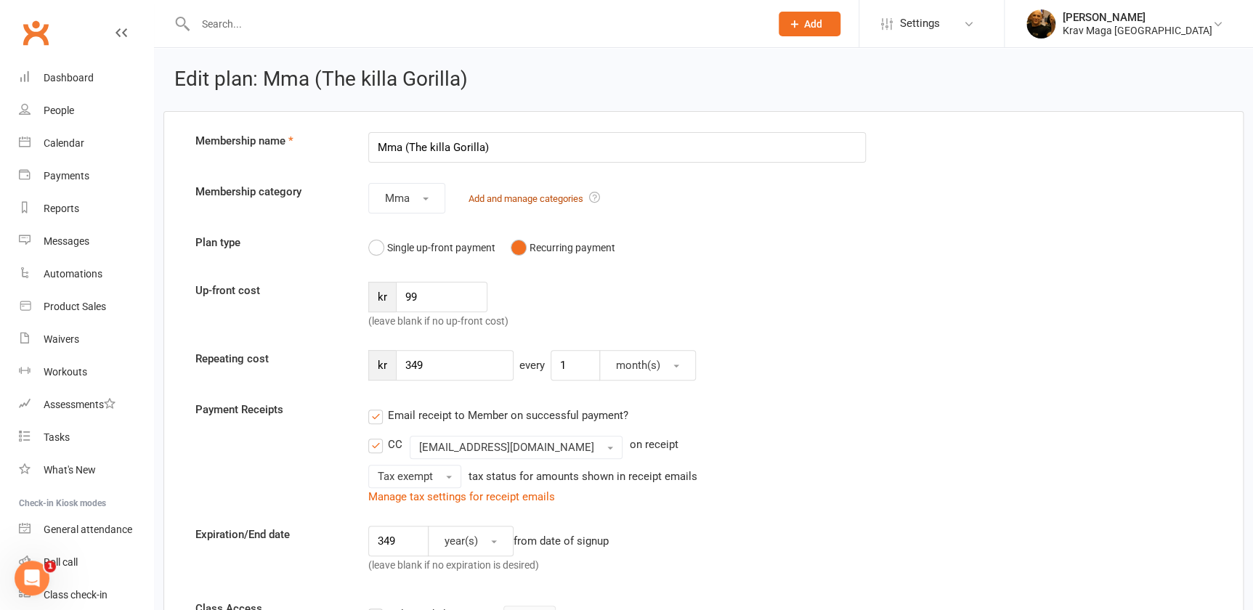
click at [549, 199] on link "Add and manage categories" at bounding box center [526, 198] width 115 height 11
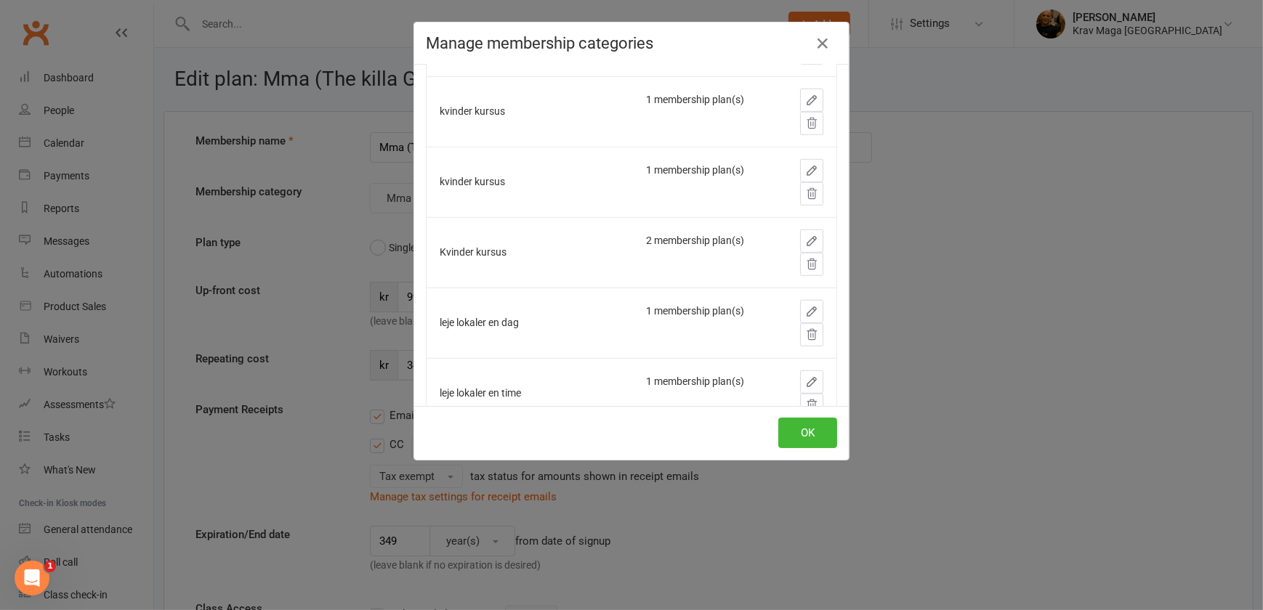
scroll to position [1321, 0]
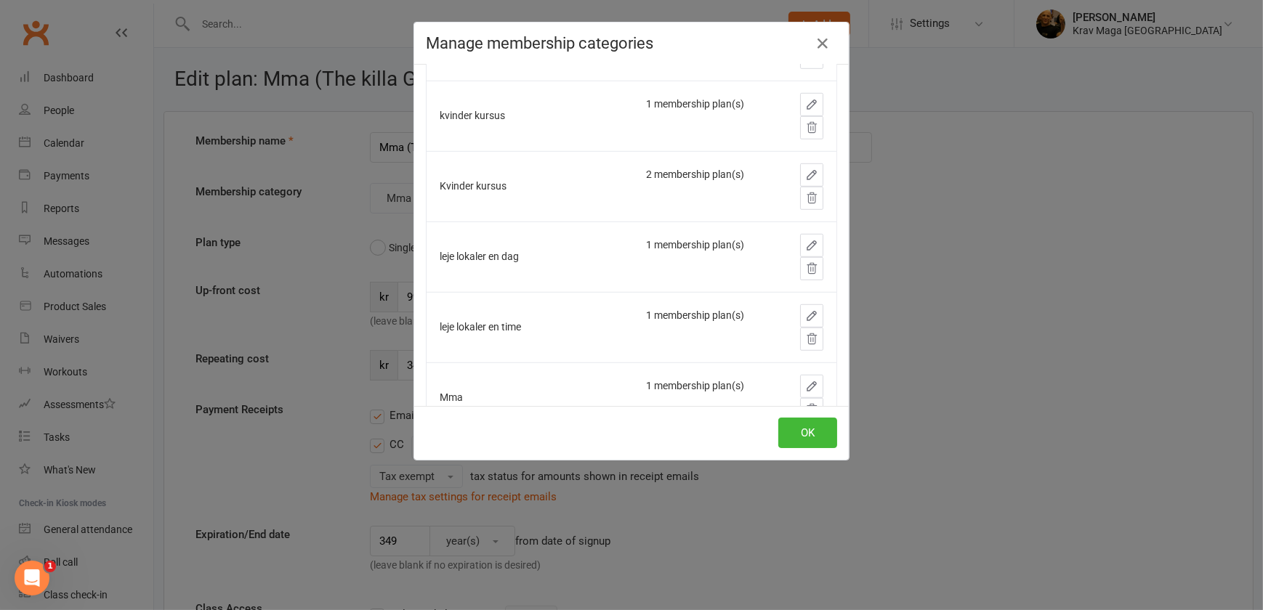
click at [807, 387] on icon "button" at bounding box center [811, 386] width 9 height 9
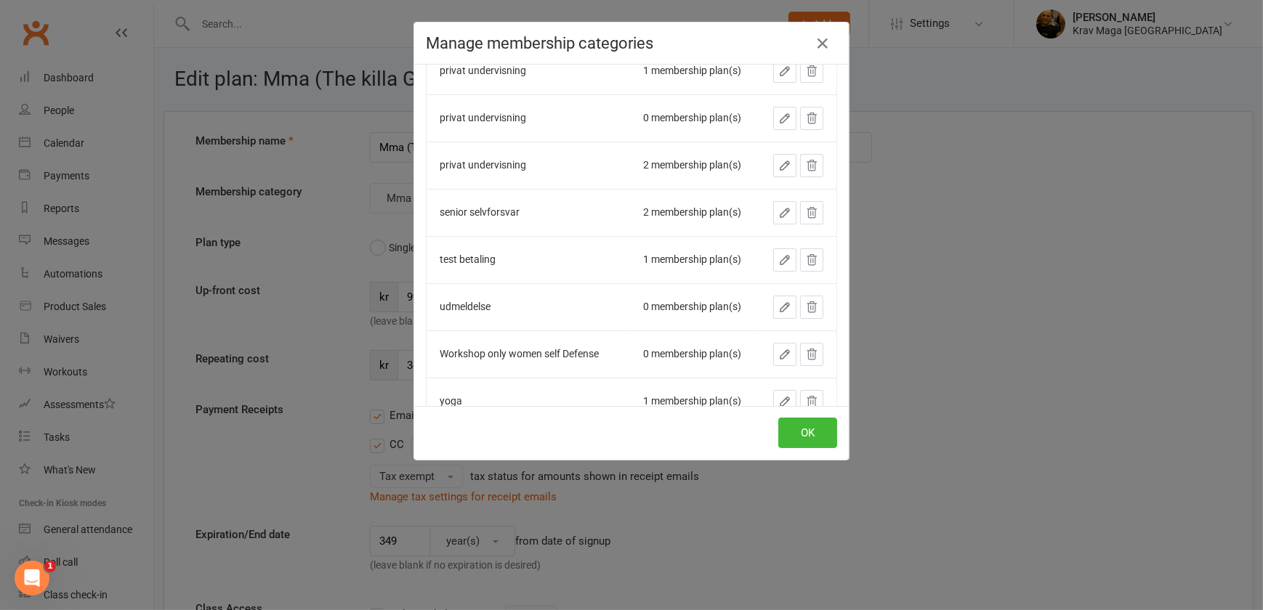
scroll to position [1473, 0]
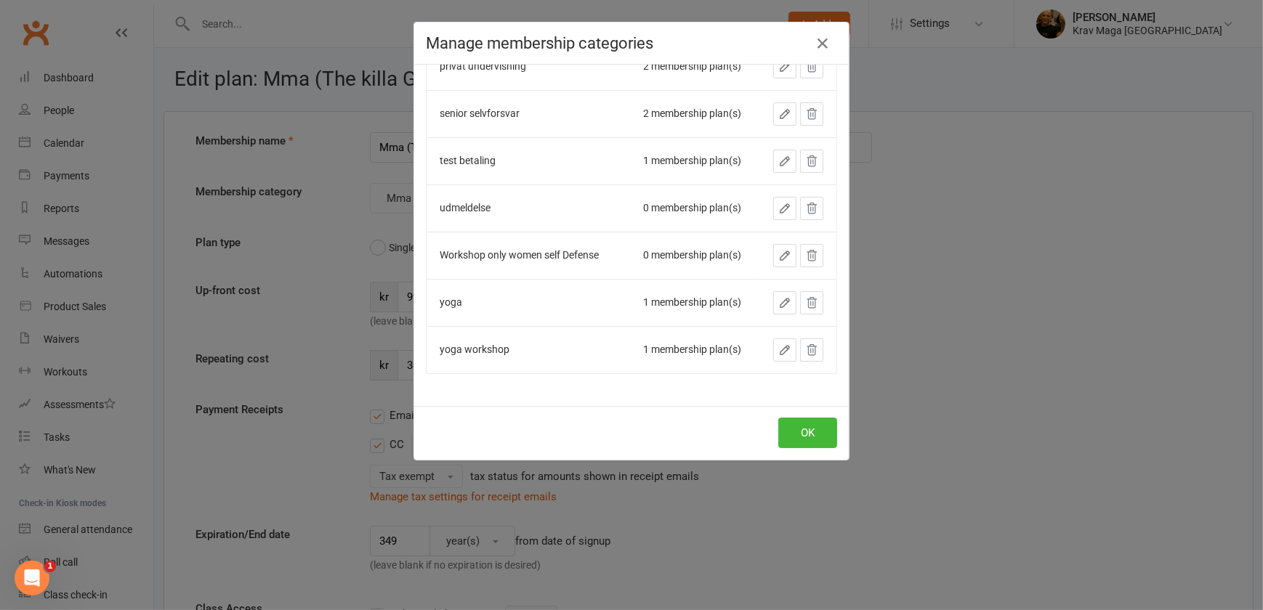
drag, startPoint x: 479, startPoint y: 237, endPoint x: 516, endPoint y: 234, distance: 36.4
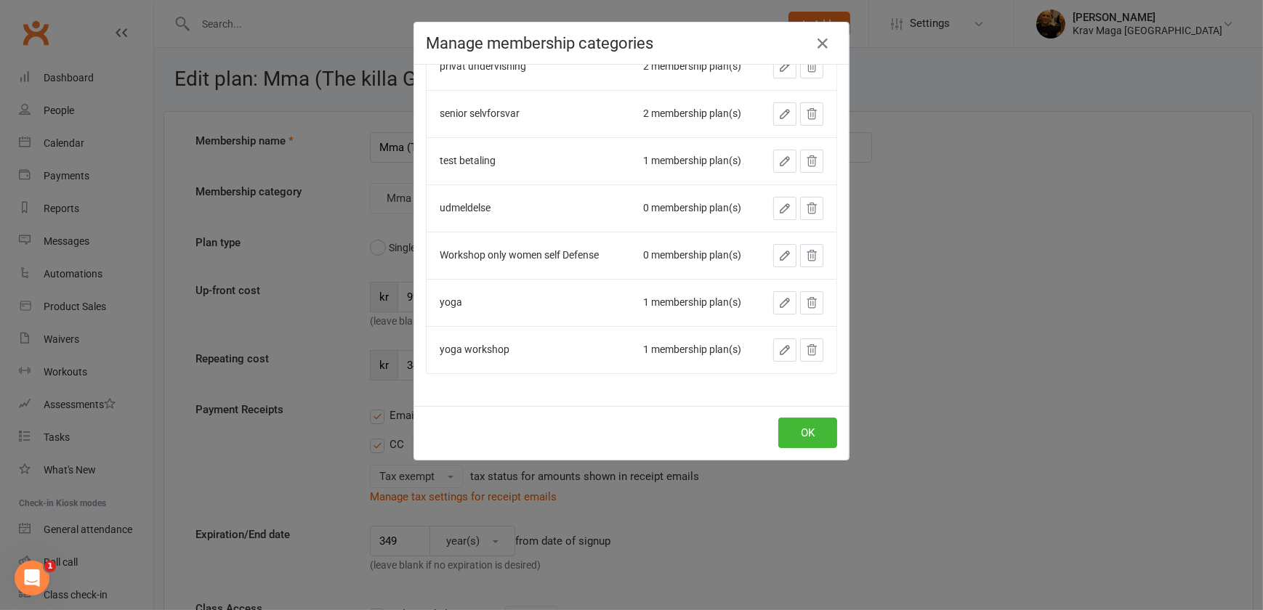
drag, startPoint x: 548, startPoint y: 238, endPoint x: 529, endPoint y: 238, distance: 19.6
type input "ABONEMENT MMA"
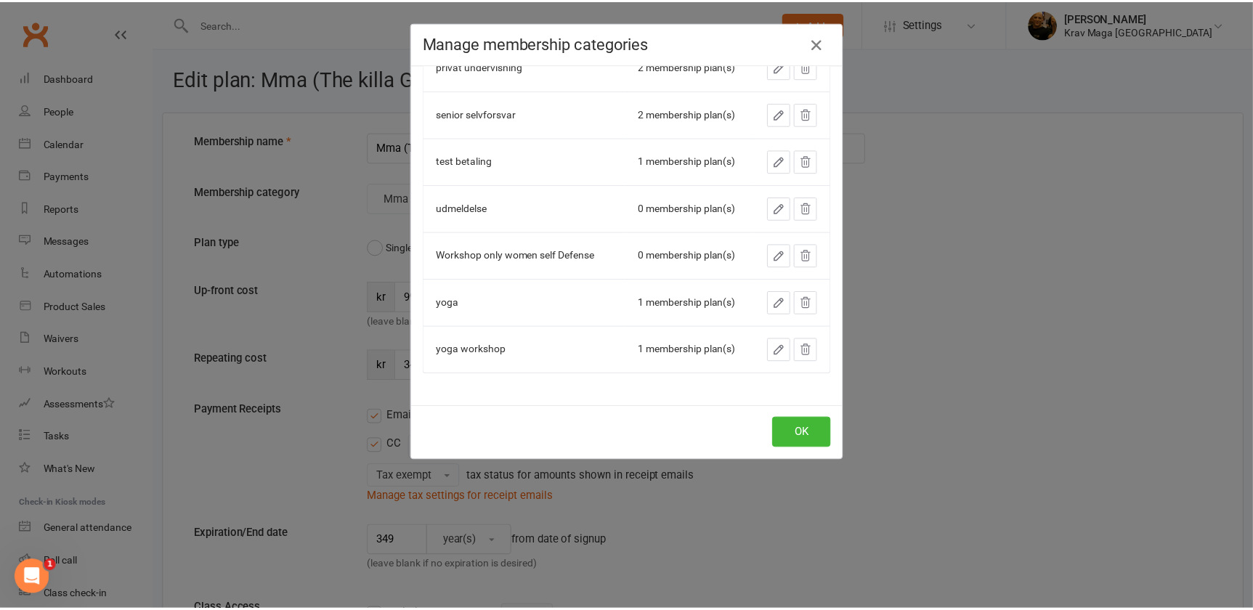
scroll to position [1543, 0]
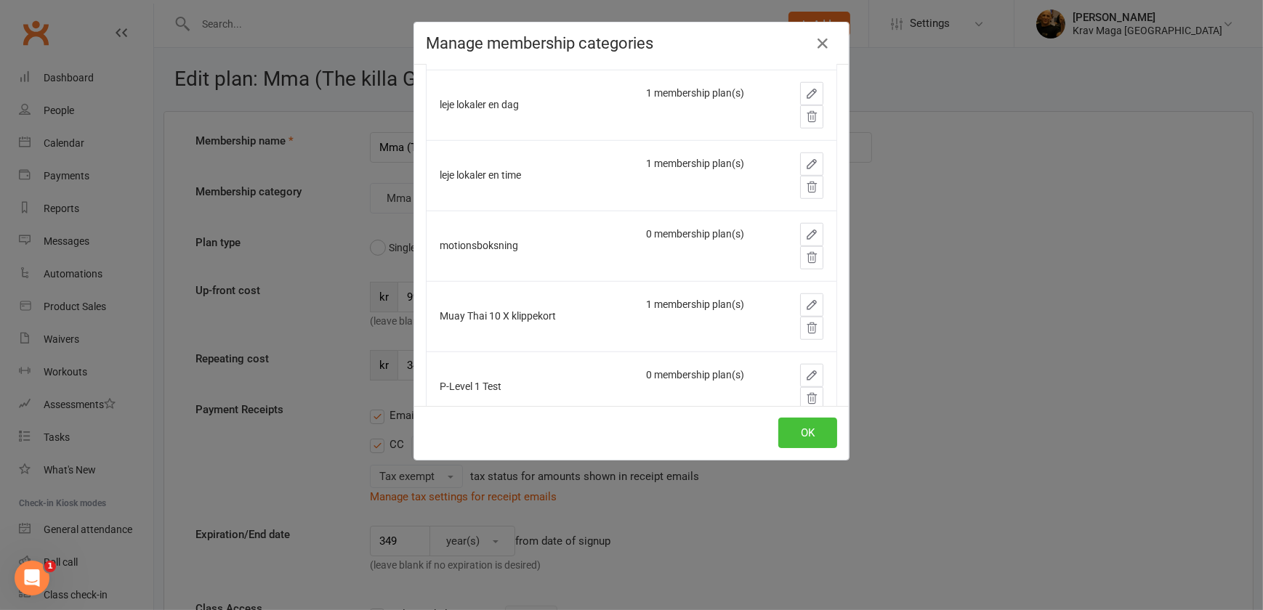
click at [806, 434] on button "OK" at bounding box center [807, 433] width 59 height 31
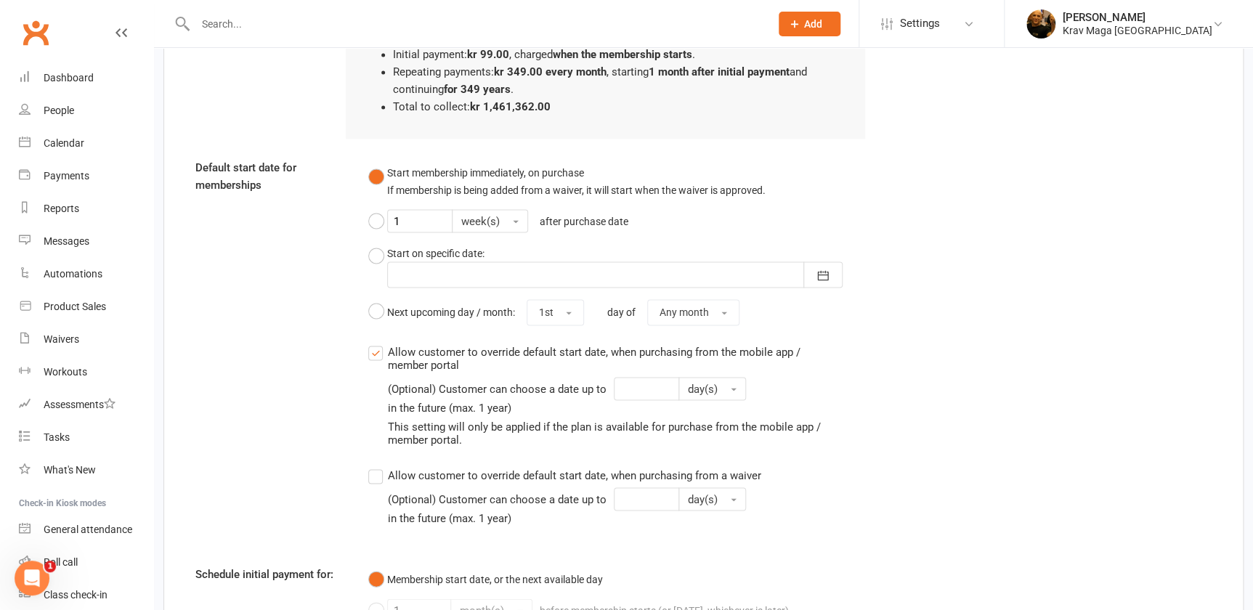
scroll to position [1495, 0]
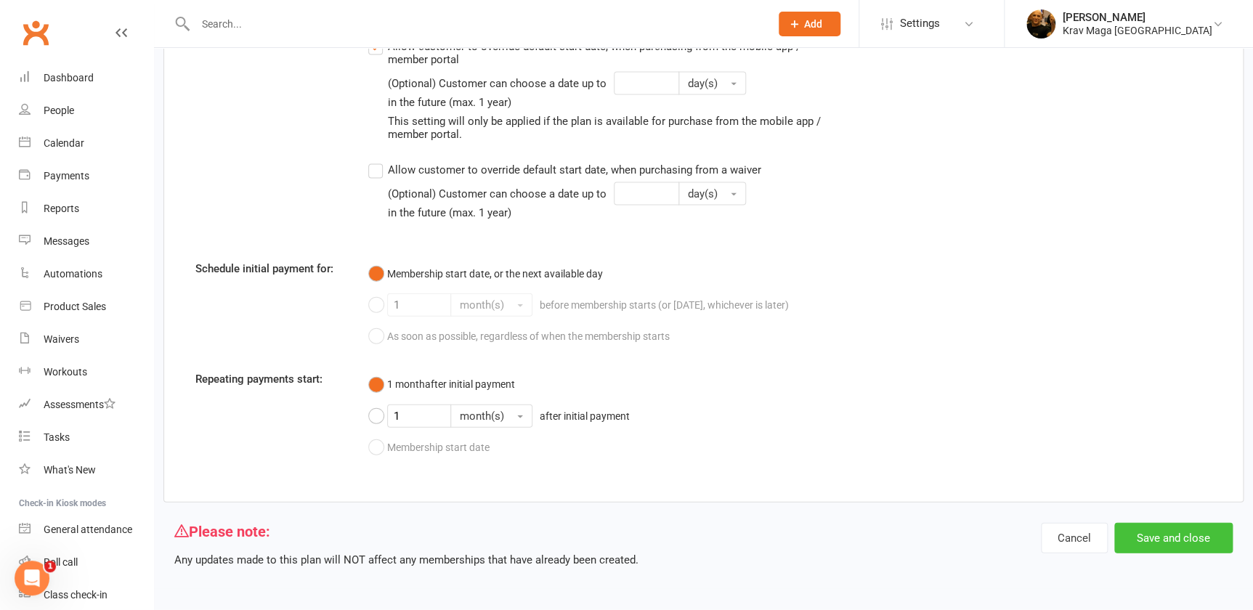
click at [1173, 534] on button "Save and close" at bounding box center [1173, 538] width 118 height 31
